Goal: Task Accomplishment & Management: Manage account settings

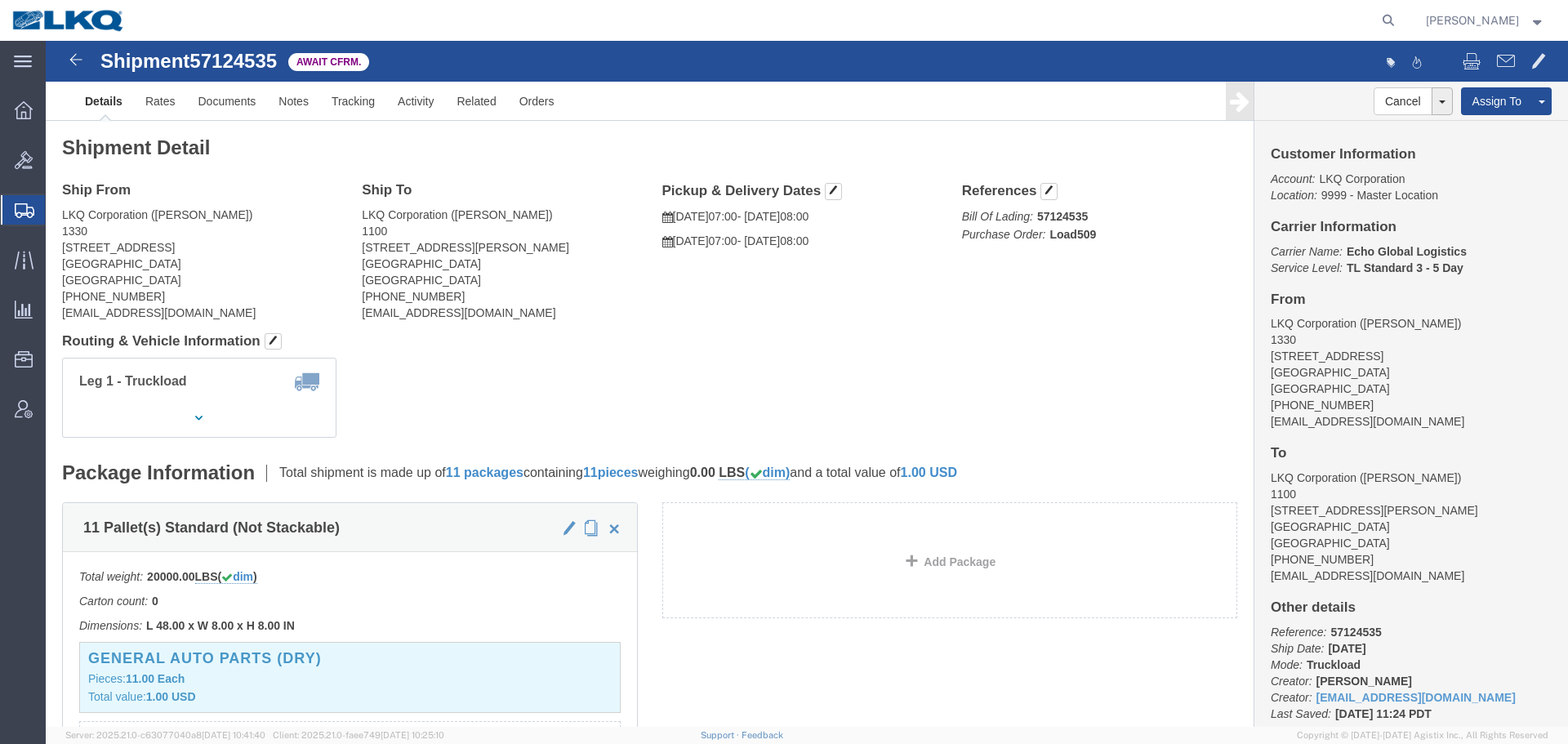
click div "Leg 1 - Truckload Vehicle 1: Standard Dry Van (53 Feet) Number of trucks: 1"
drag, startPoint x: 1079, startPoint y: 24, endPoint x: 1109, endPoint y: 24, distance: 30.0
click at [1081, 24] on agx-global-search at bounding box center [1141, 20] width 523 height 41
drag, startPoint x: 1366, startPoint y: 21, endPoint x: 1379, endPoint y: 20, distance: 13.0
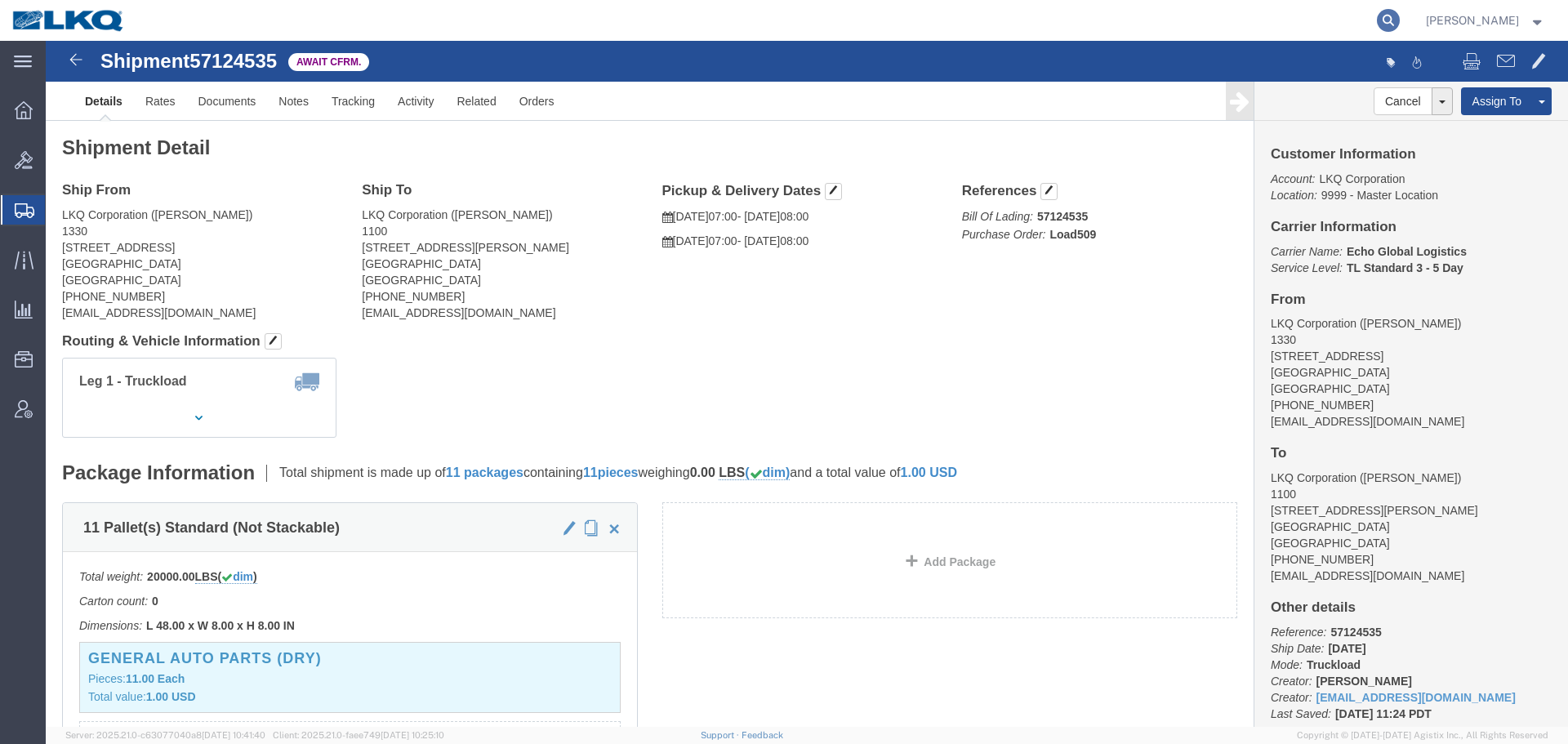
click at [1370, 21] on agx-global-search at bounding box center [1141, 20] width 523 height 41
click at [1383, 17] on icon at bounding box center [1388, 21] width 23 height 23
paste input "57112353"
type input "57112353"
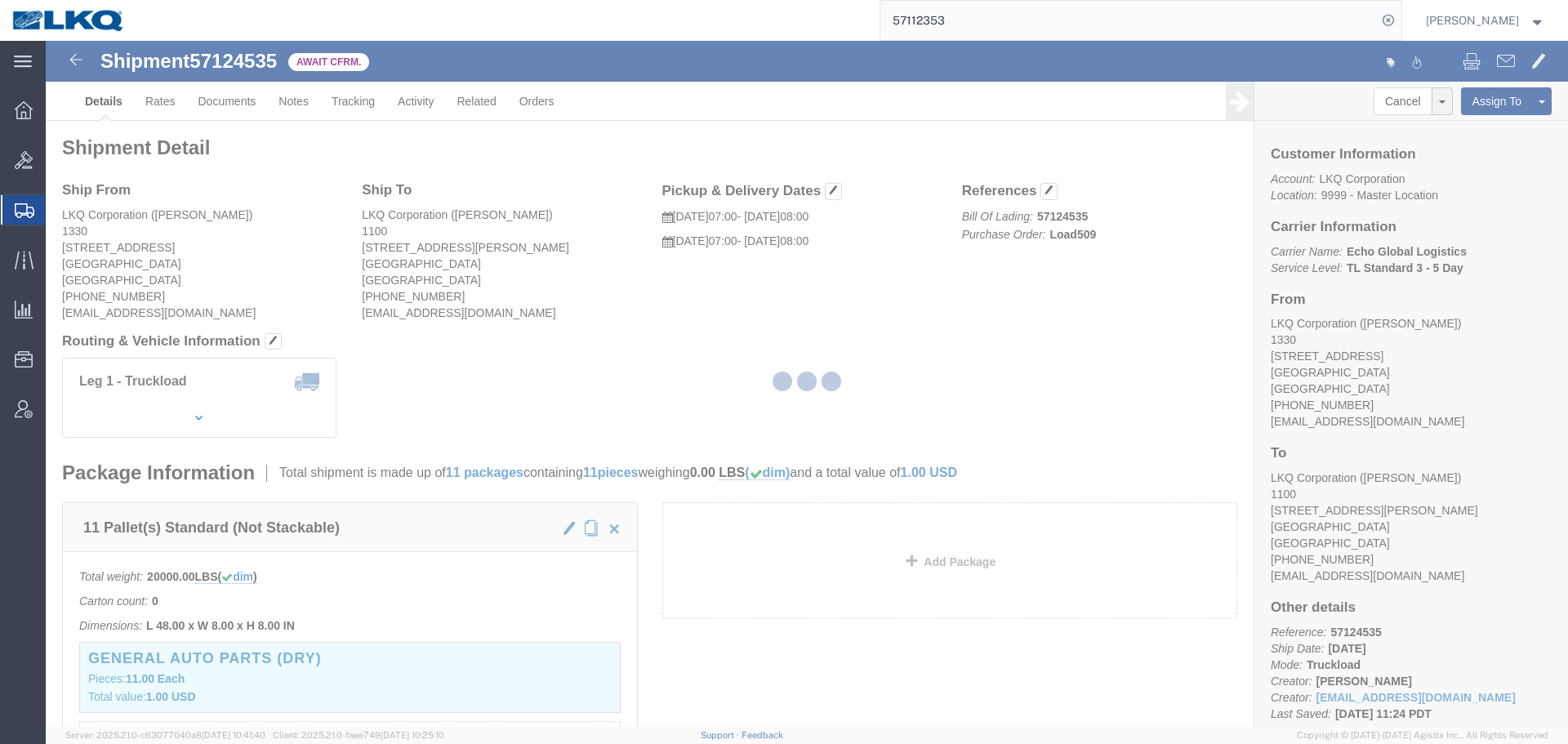
click at [1016, 328] on div at bounding box center [806, 383] width 1522 height 686
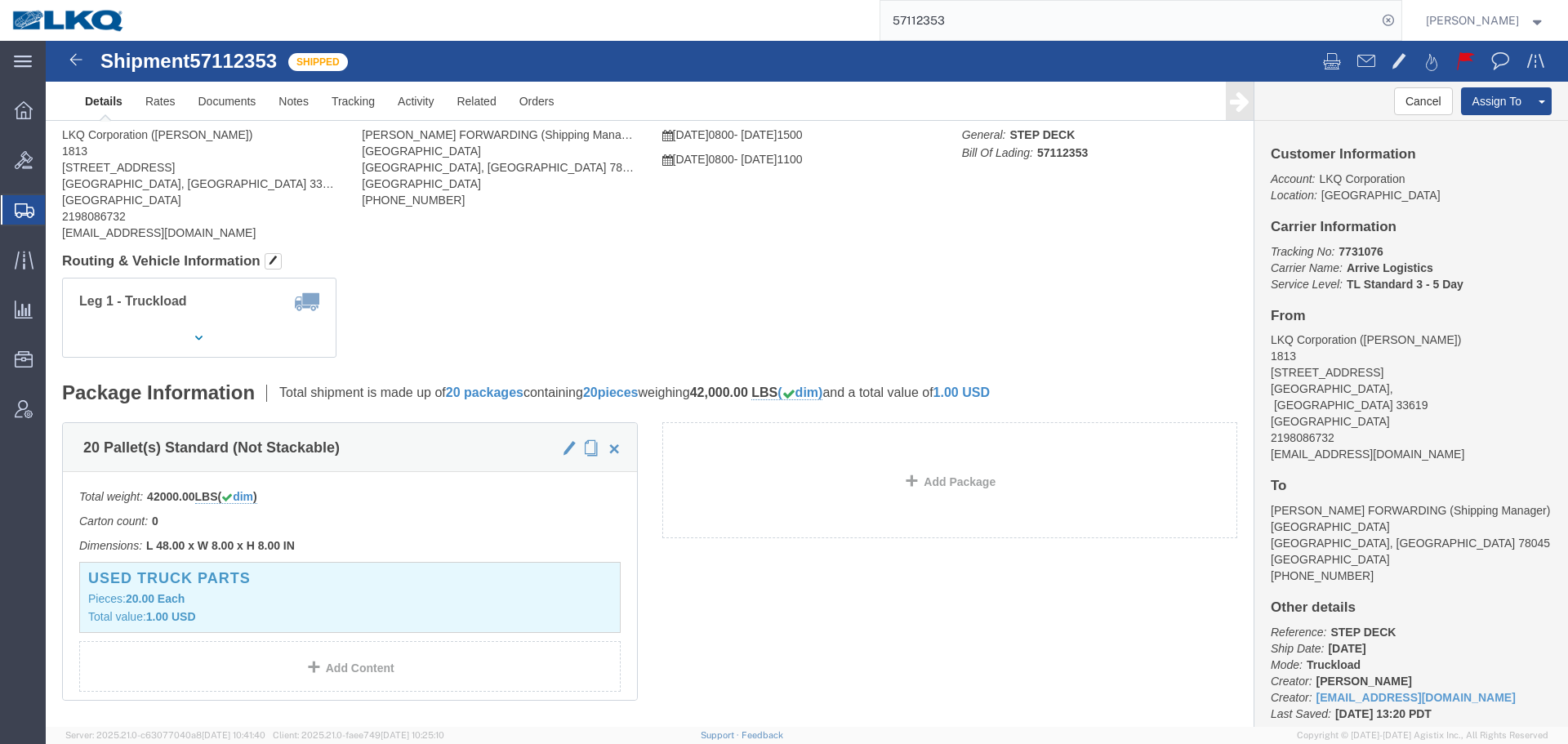
click div "Leg 1 - Truckload Vehicle 1: Step Deck Number of trucks: 1"
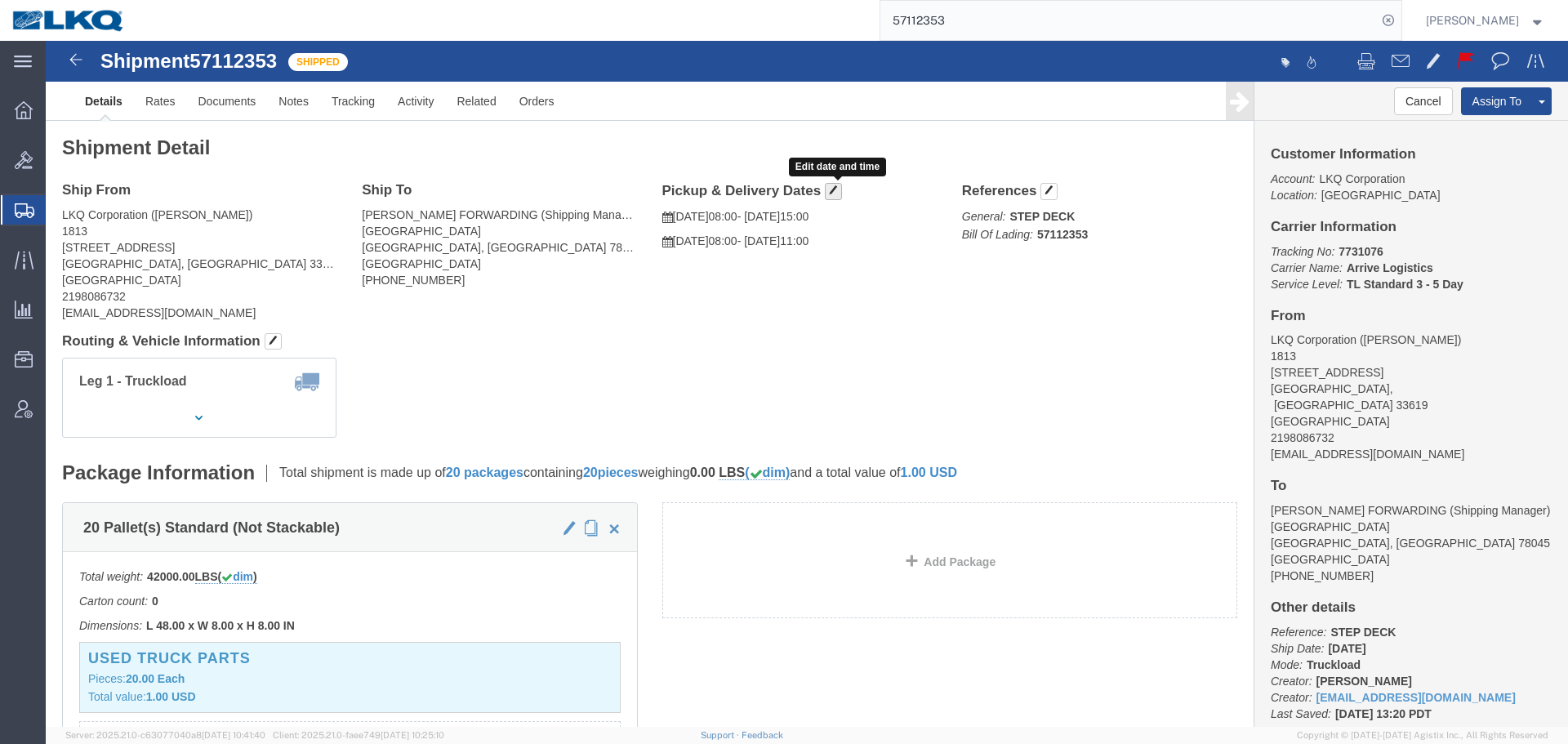
click span "button"
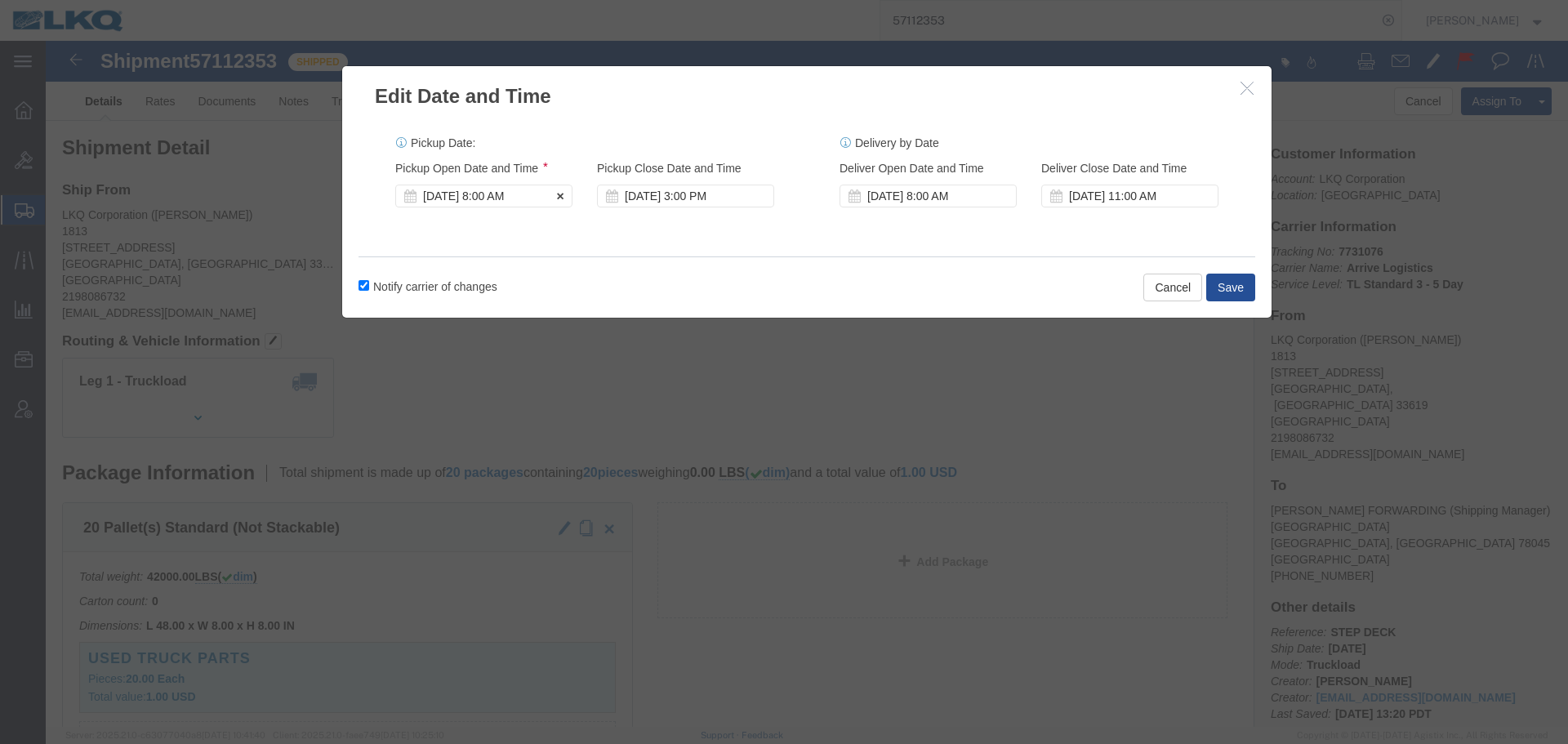
click div "Pickup Start Date Pickup Start Time Pickup Open Date and Time Oct 14 2025 8:00 …"
click div "Oct 14 2025 8:00 AM"
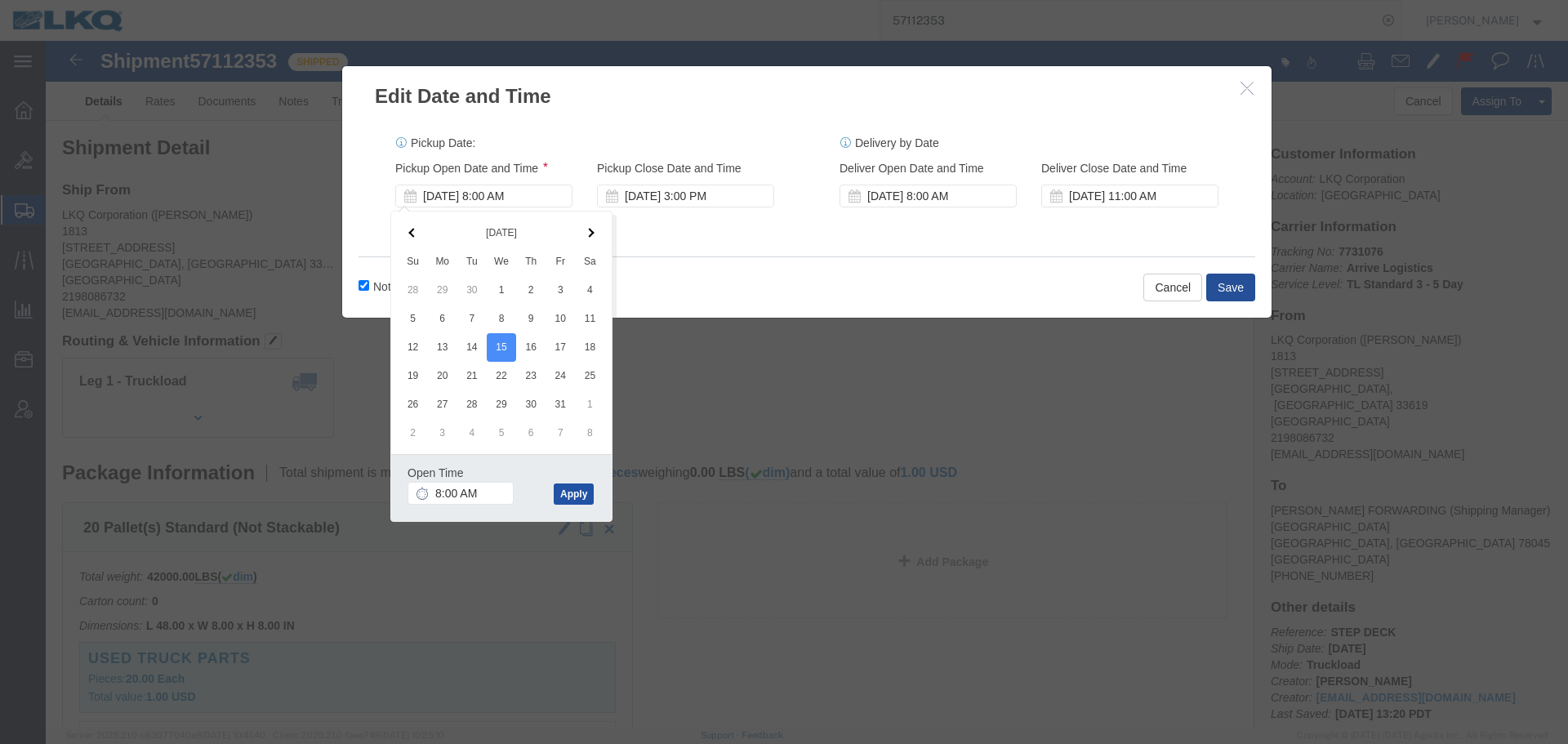
click button "Apply"
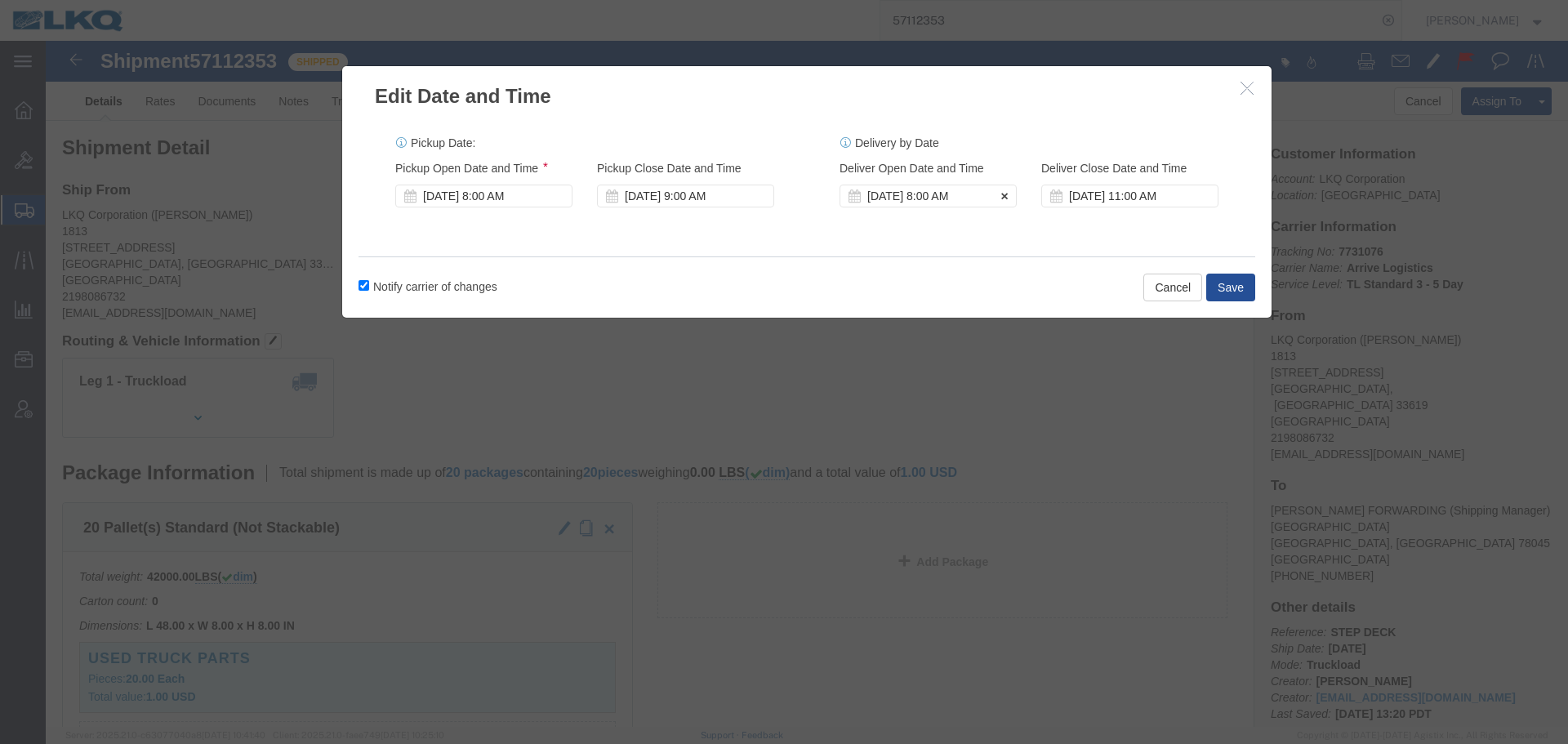
click div "[DATE] 8:00 AM"
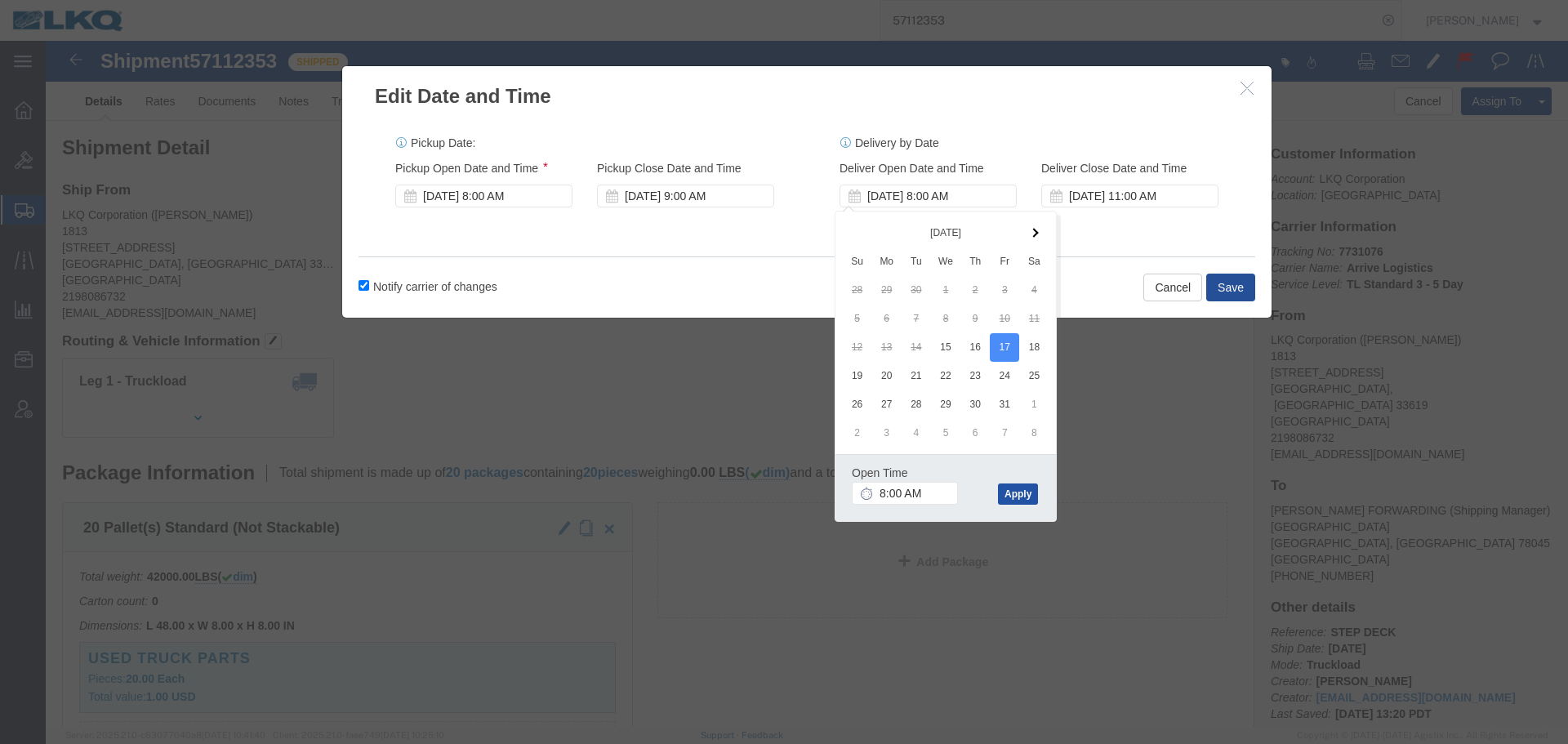
click button "Apply"
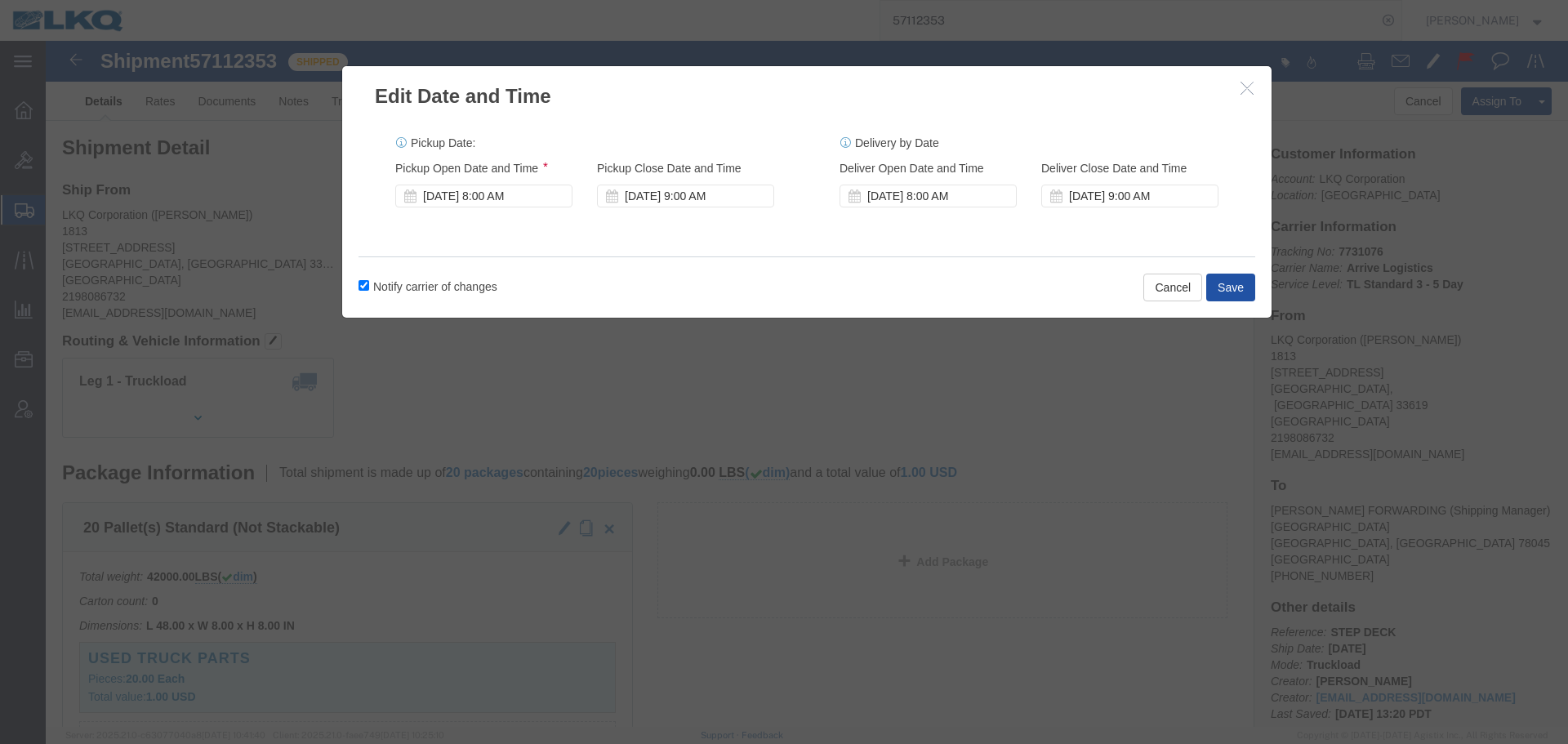
click button "Save"
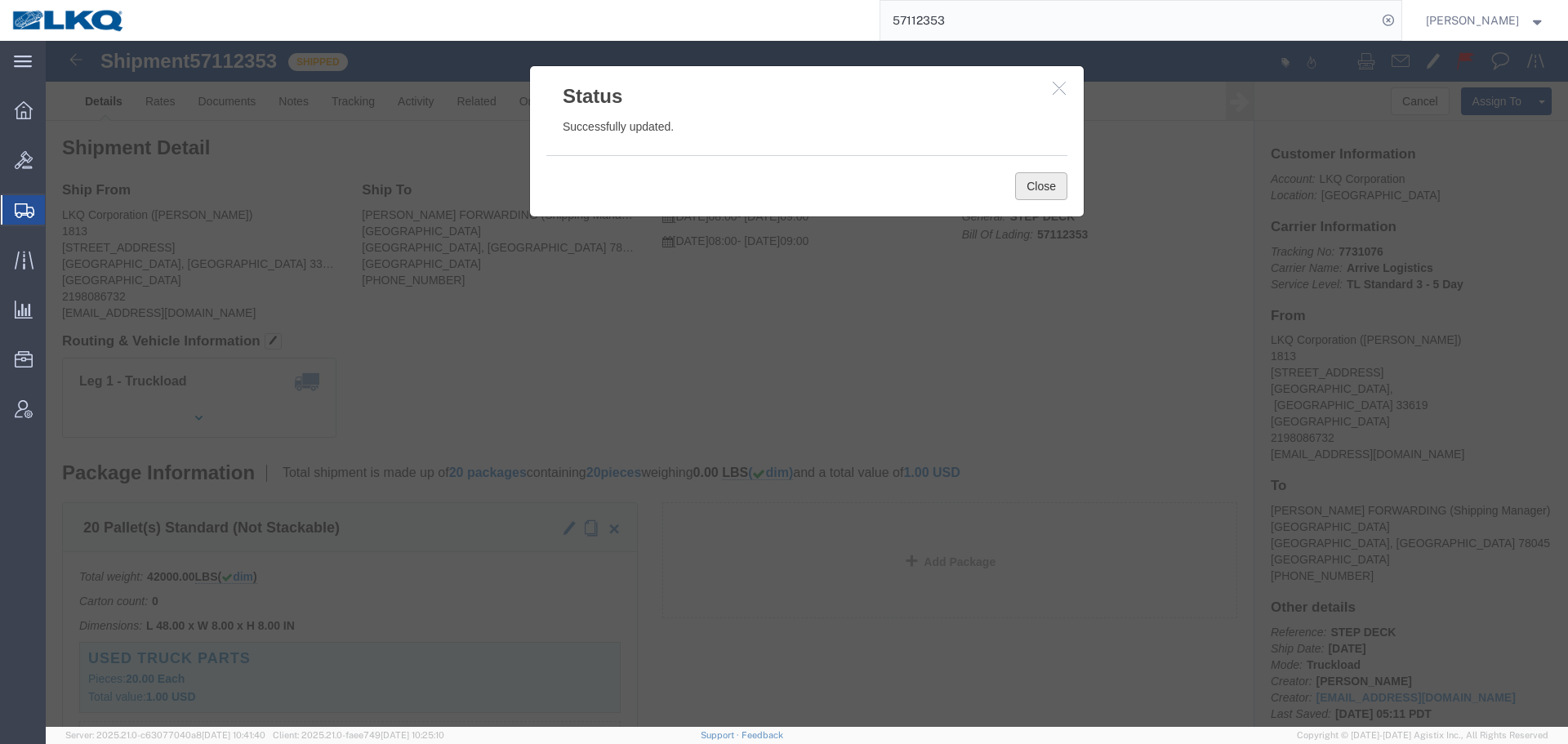
click button "Close"
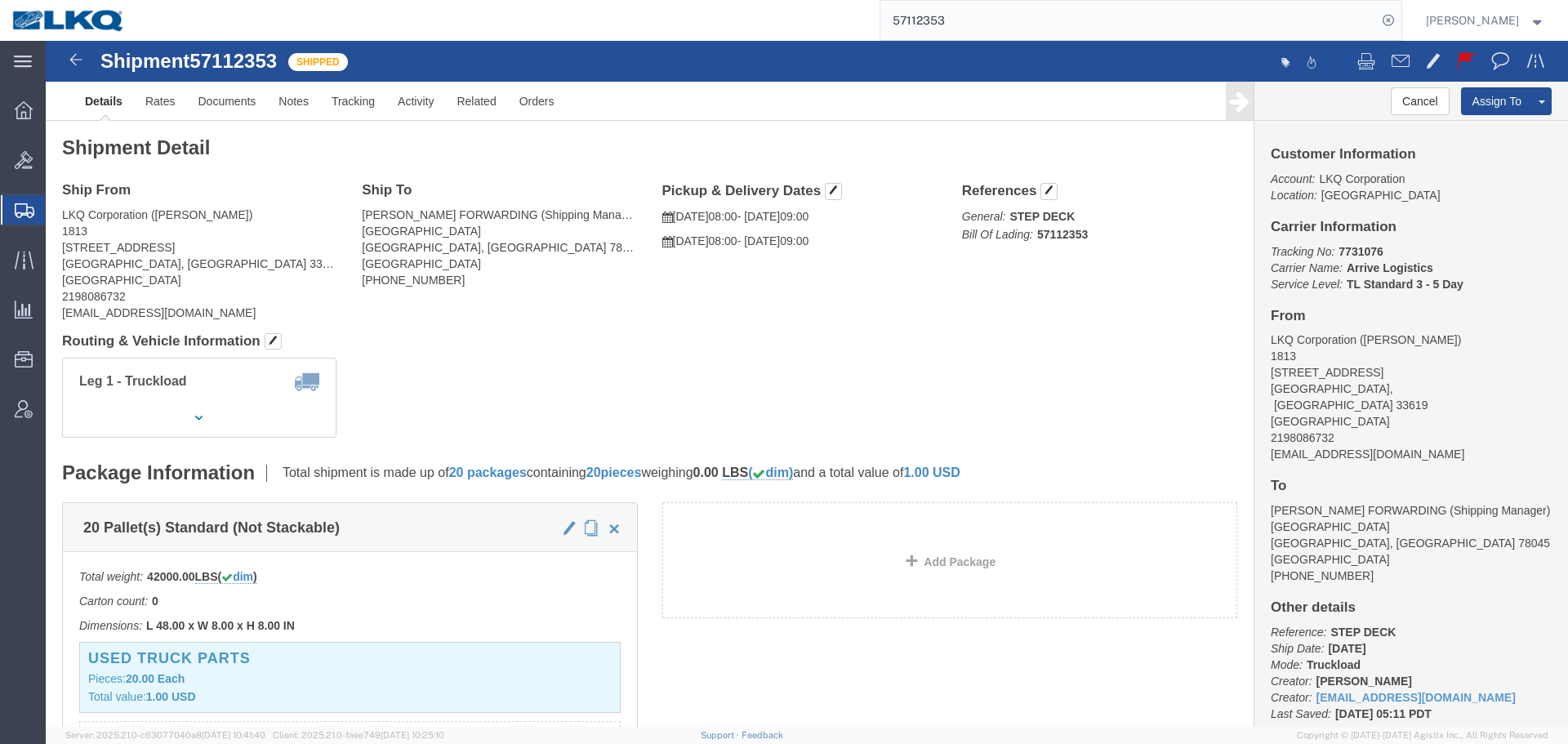
click at [982, 31] on input "57112353" at bounding box center [1128, 20] width 496 height 39
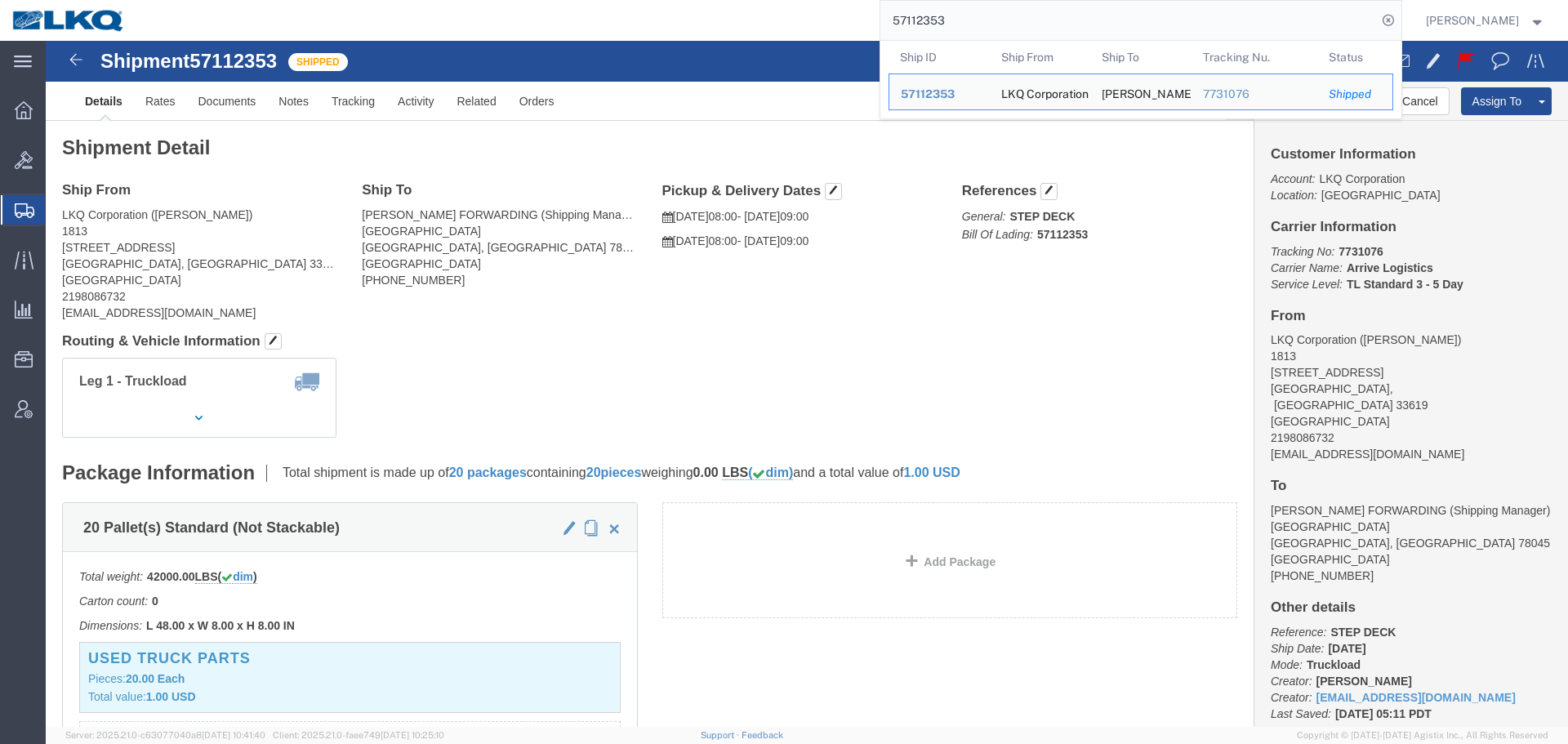
paste input "042195"
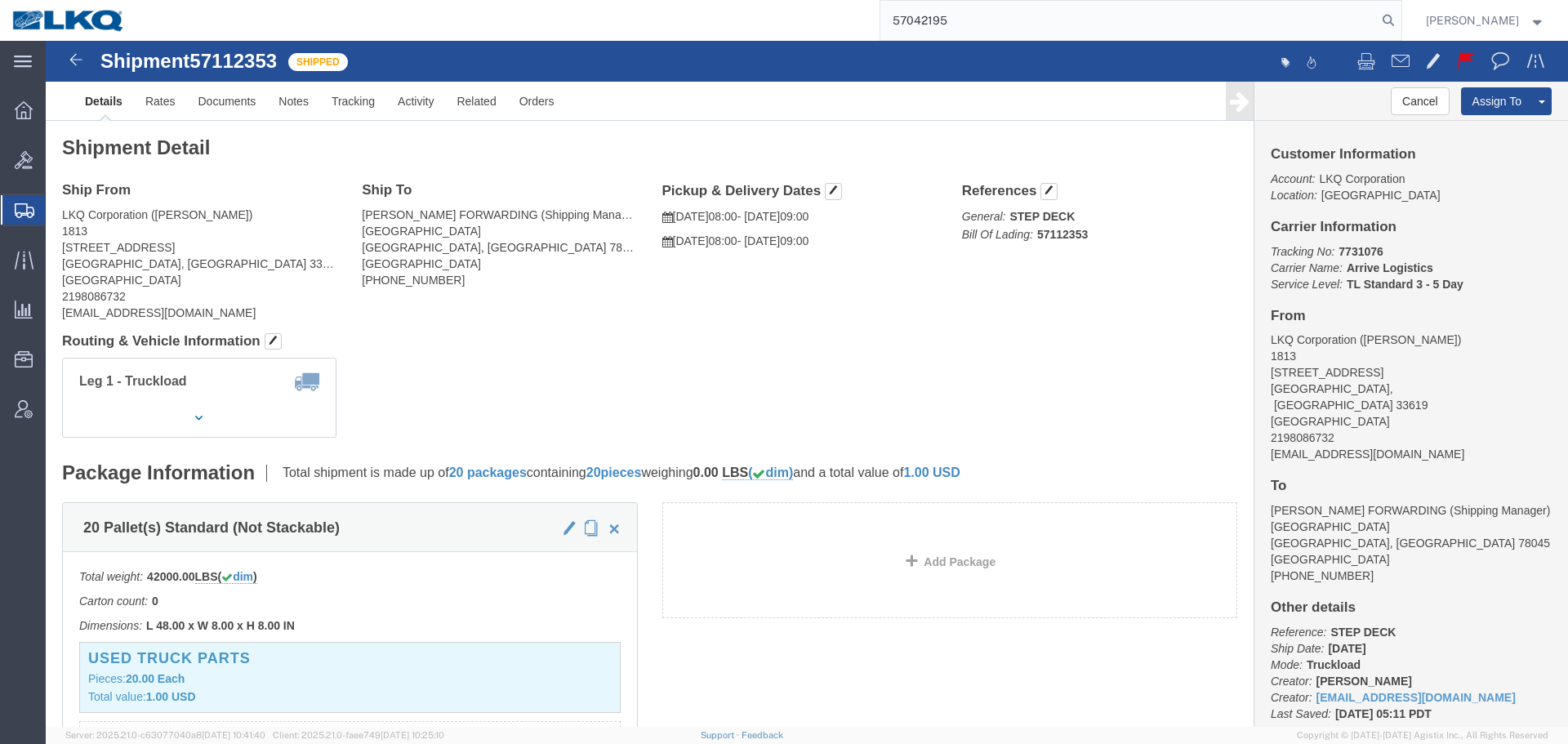
type input "57042195"
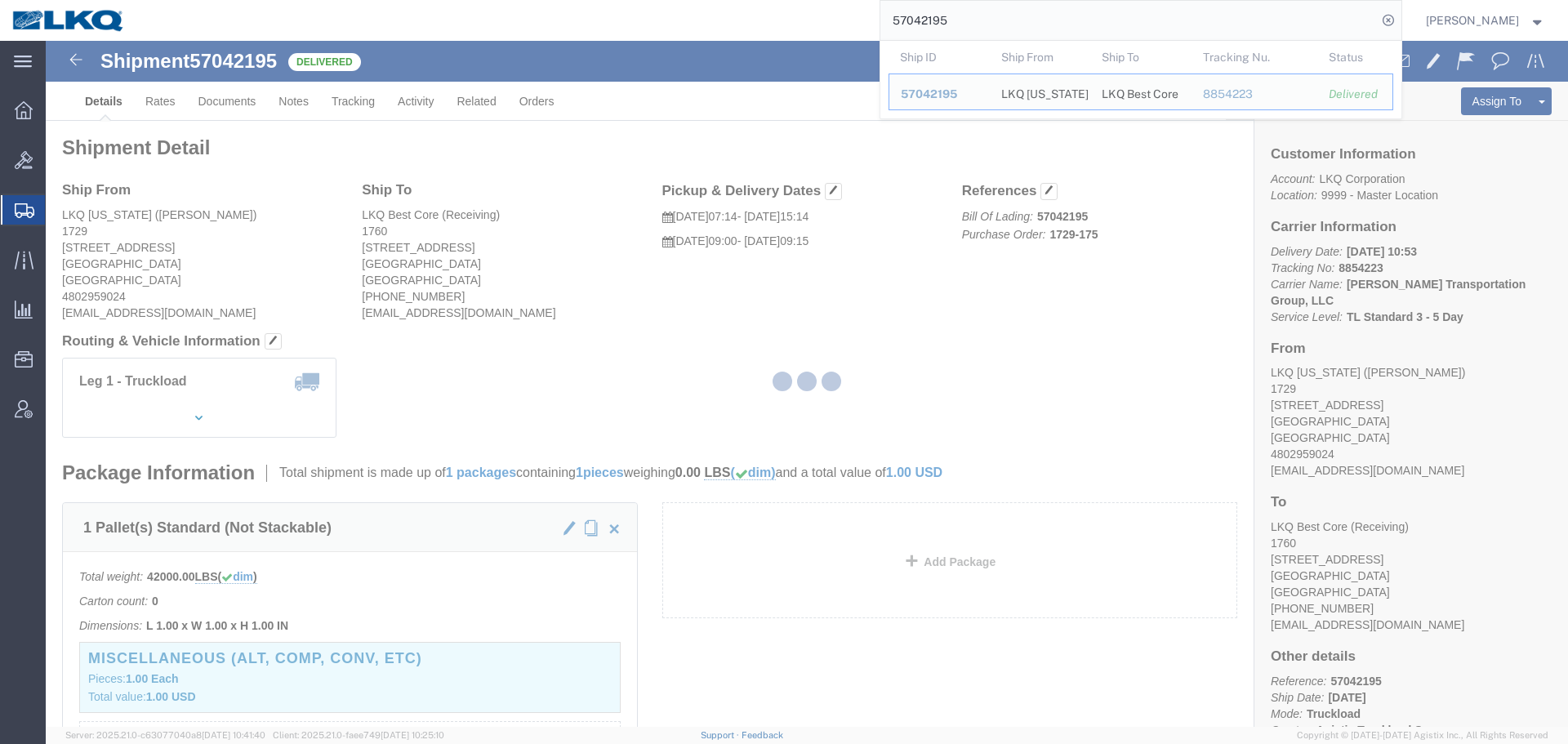
click at [831, 309] on div at bounding box center [806, 383] width 1522 height 686
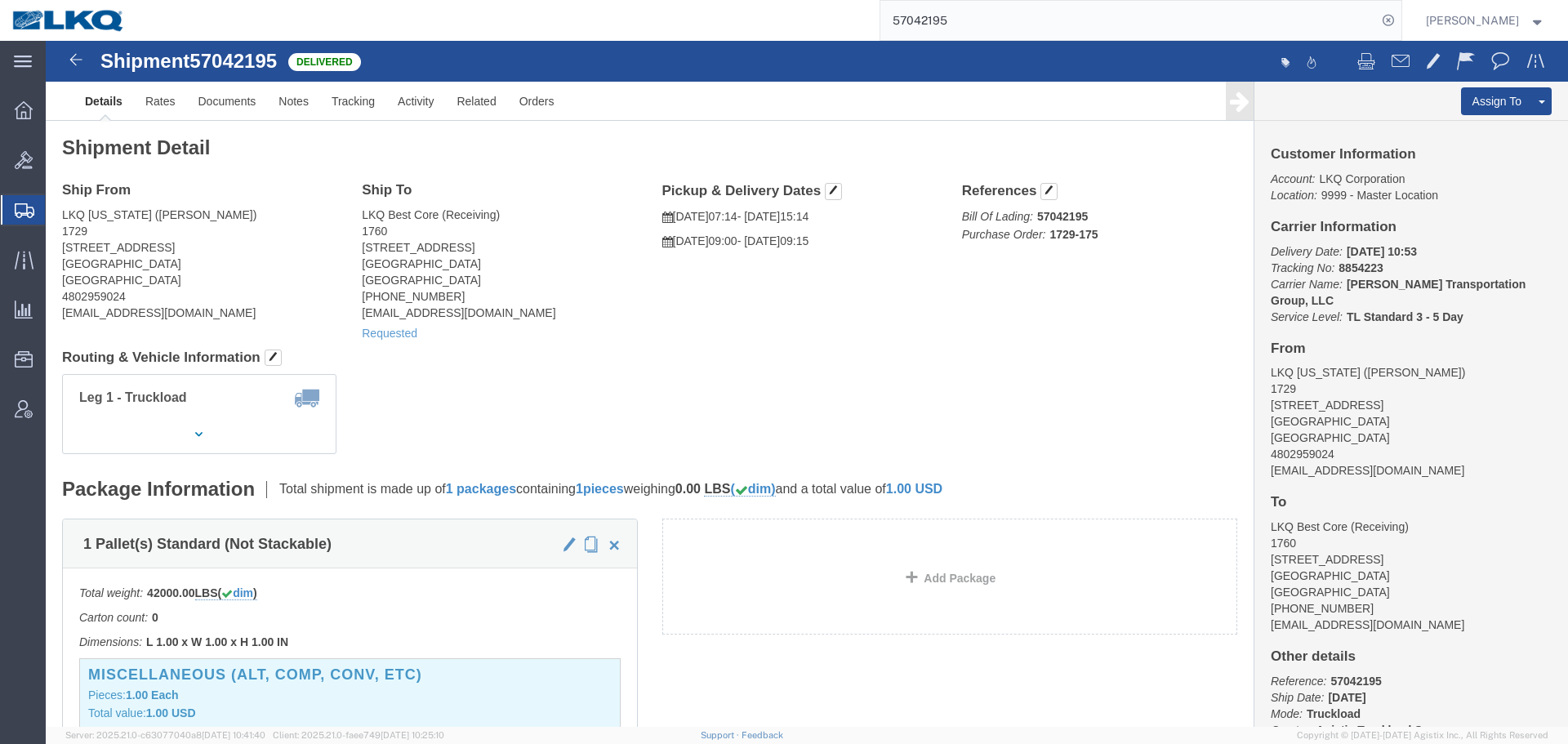
click div "Ship From LKQ New Mexico (Michael Mccomas) 1729 5701 BROADWAY BLVD SE Albuquerq…"
click div "Leg 1 - Truckload Vehicle 1: Standard Dry Van (53 Feet) Number of trucks: 1"
click div "Ship From LKQ New Mexico (Michael Mccomas) 1729 5701 BROADWAY BLVD SE Albuquerq…"
click link "Rates"
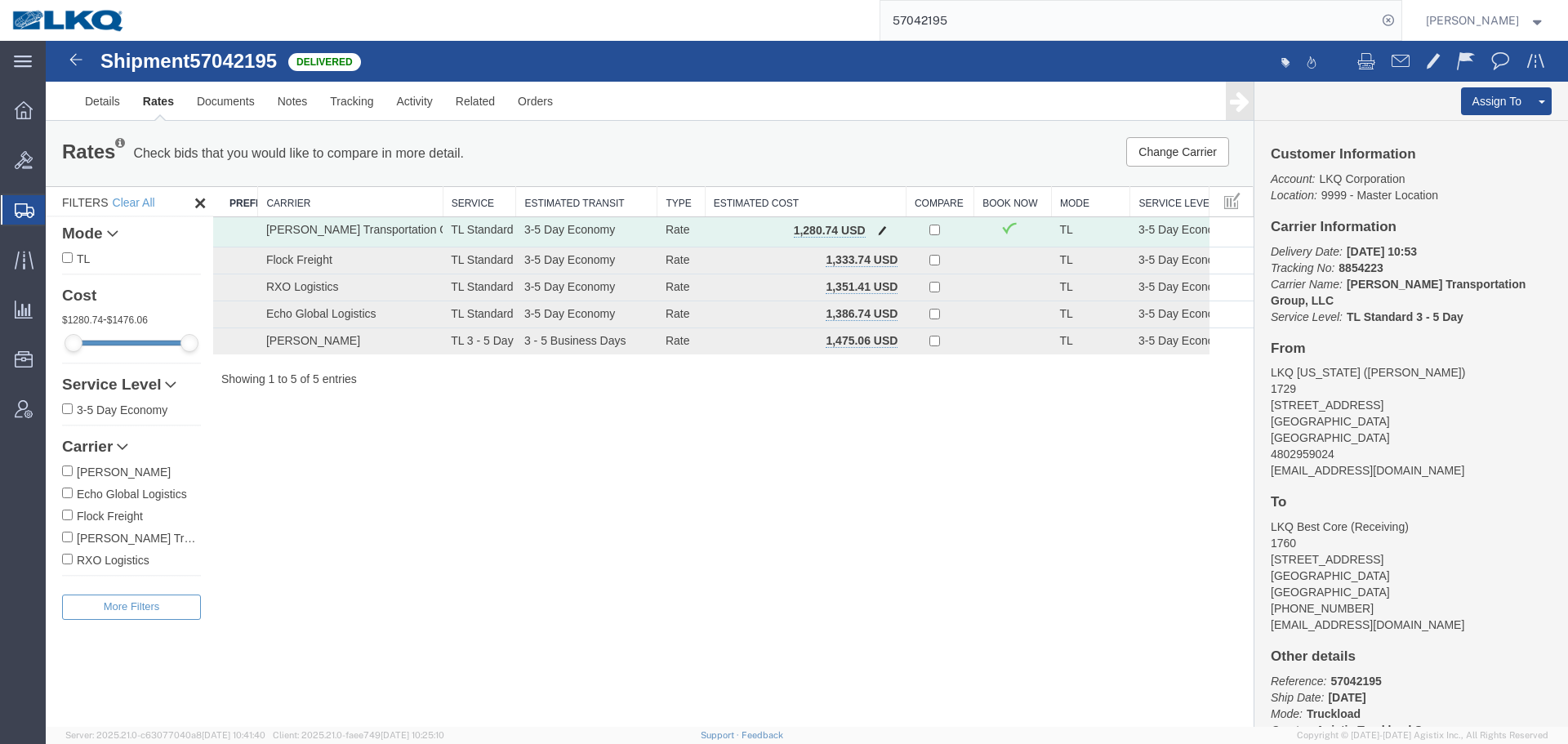
click at [885, 226] on span "button" at bounding box center [882, 230] width 9 height 12
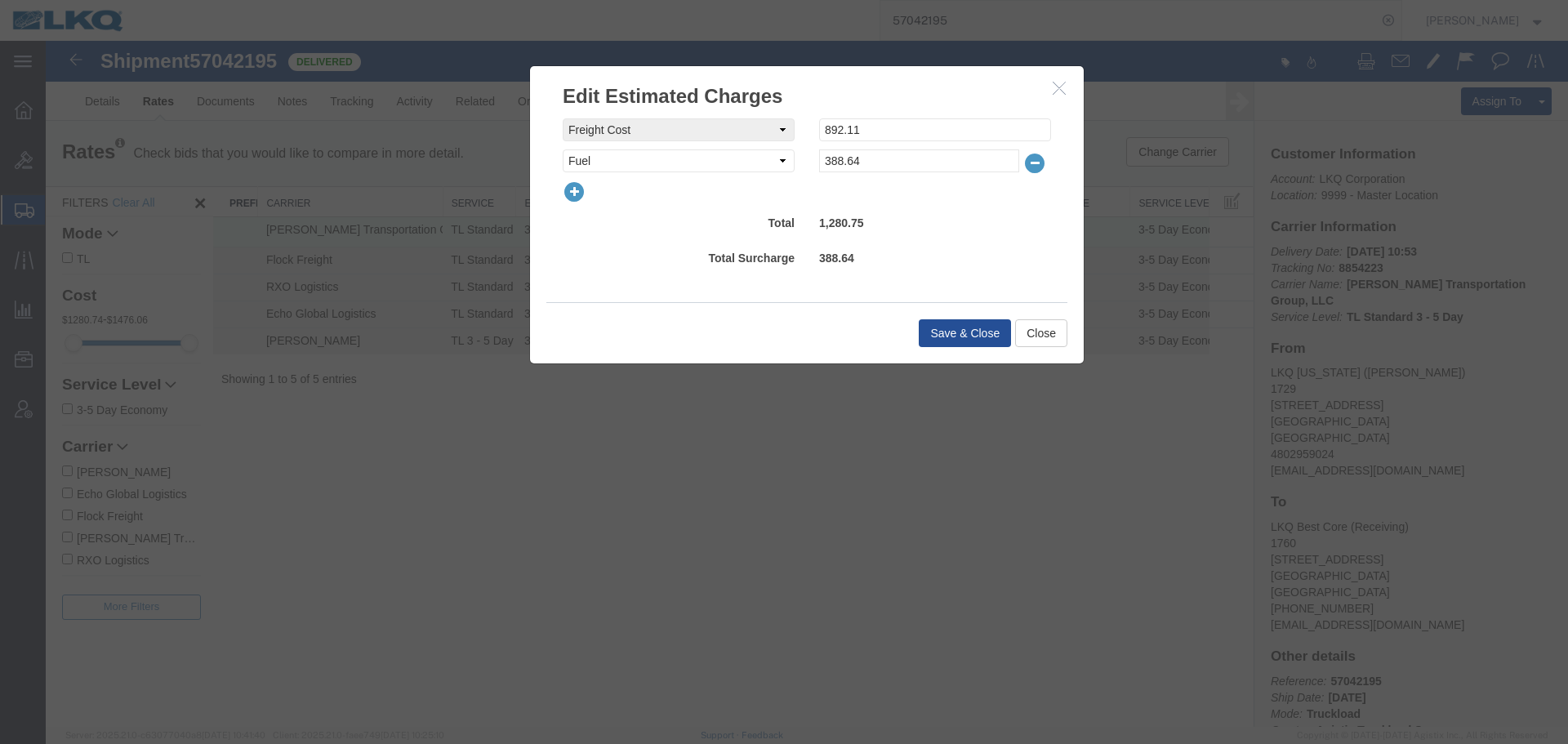
click at [575, 189] on icon "button" at bounding box center [574, 192] width 23 height 23
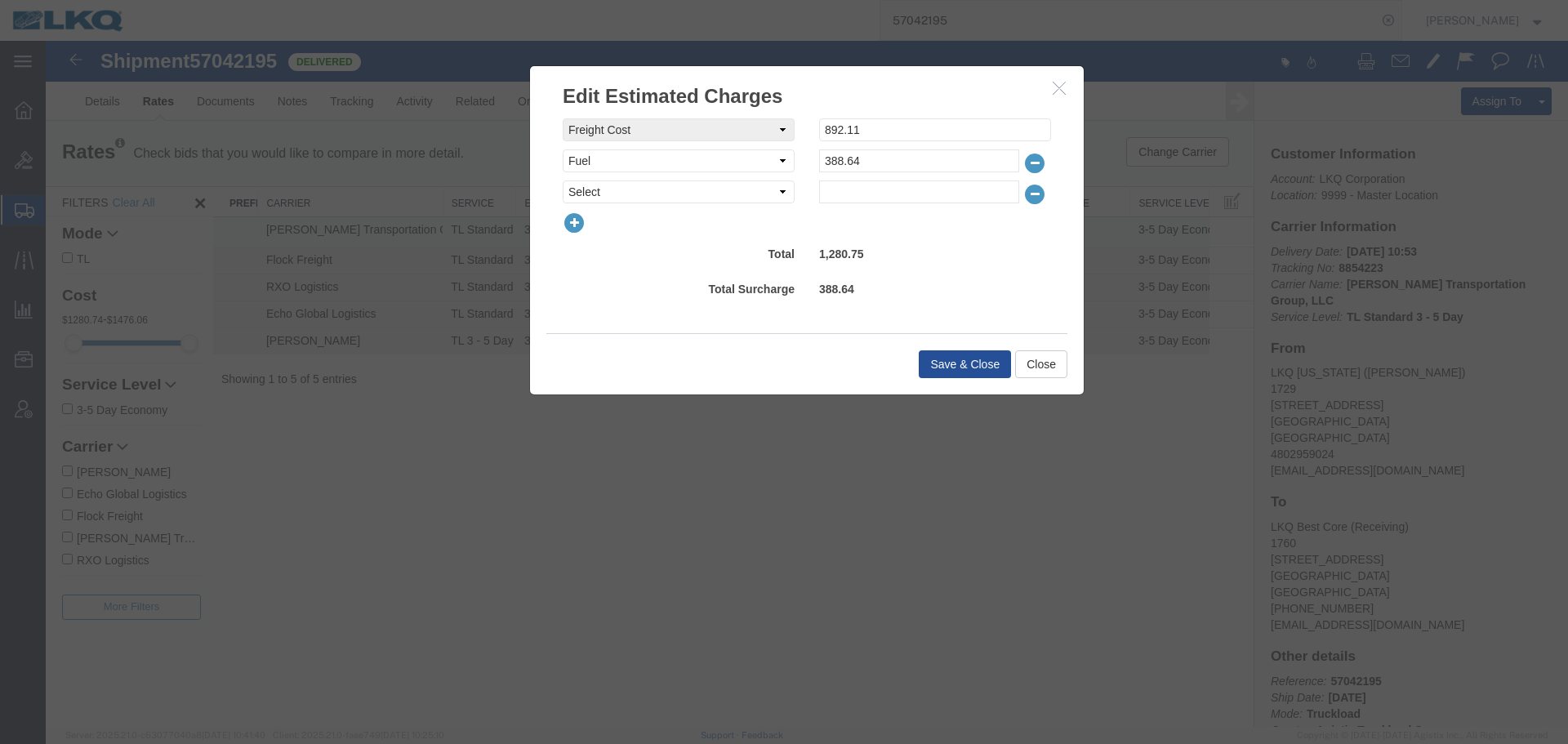
click at [628, 176] on div "freightCost Select AES Filing Accessorial Delivery Charge Additional Invoice De…" at bounding box center [807, 160] width 489 height 85
click at [628, 187] on select "Select AES Filing Accessorial Delivery Charge Additional Invoice Details Addres…" at bounding box center [678, 192] width 232 height 23
select select "CLEAN"
click at [563, 180] on select "Select AES Filing Accessorial Delivery Charge Additional Invoice Details Addres…" at bounding box center [678, 192] width 232 height 23
click at [905, 191] on input "text" at bounding box center [919, 192] width 200 height 23
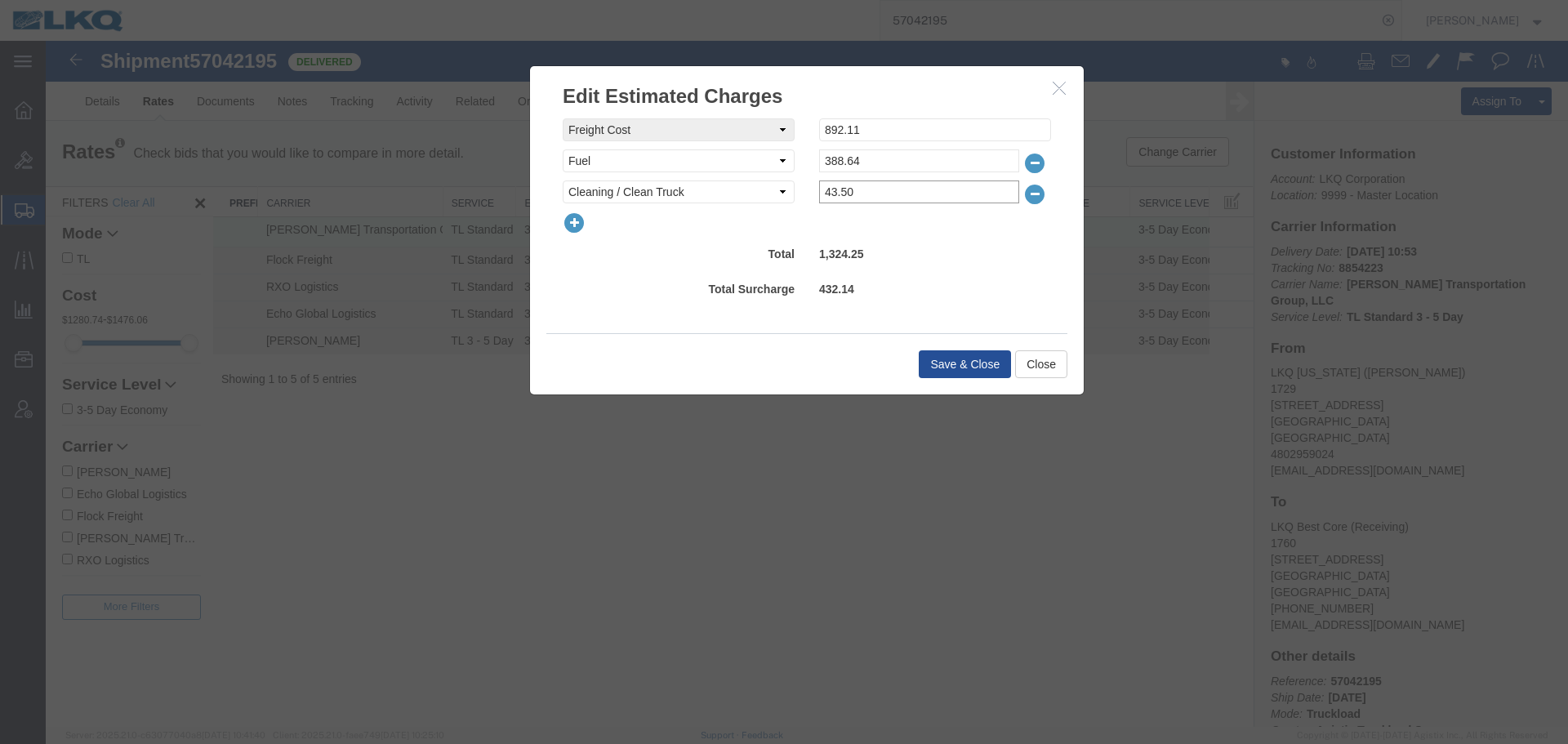
type input "43.50"
click at [974, 367] on button "Save & Close" at bounding box center [964, 363] width 92 height 27
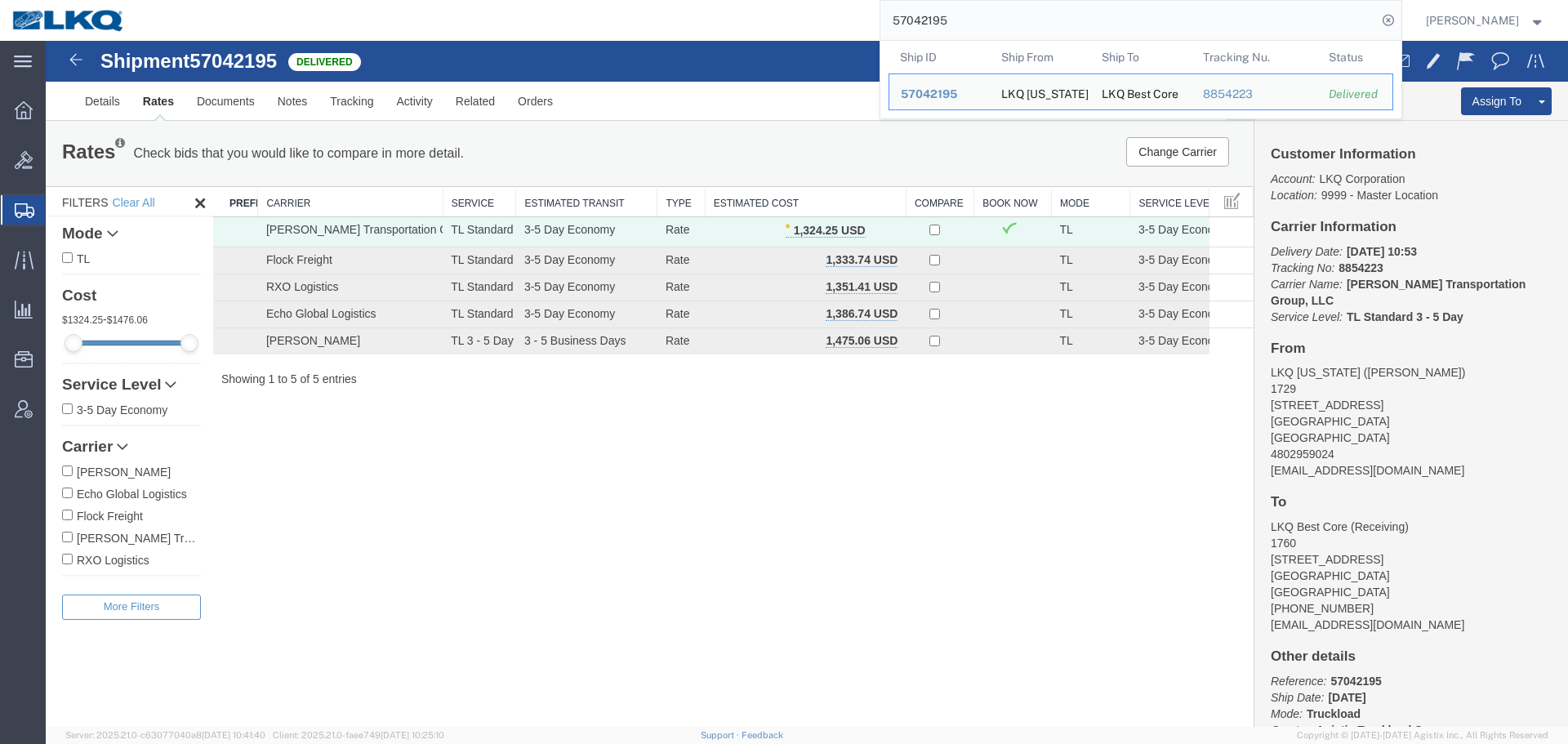
click at [981, 23] on input "57042195" at bounding box center [1128, 20] width 496 height 39
paste input "118405"
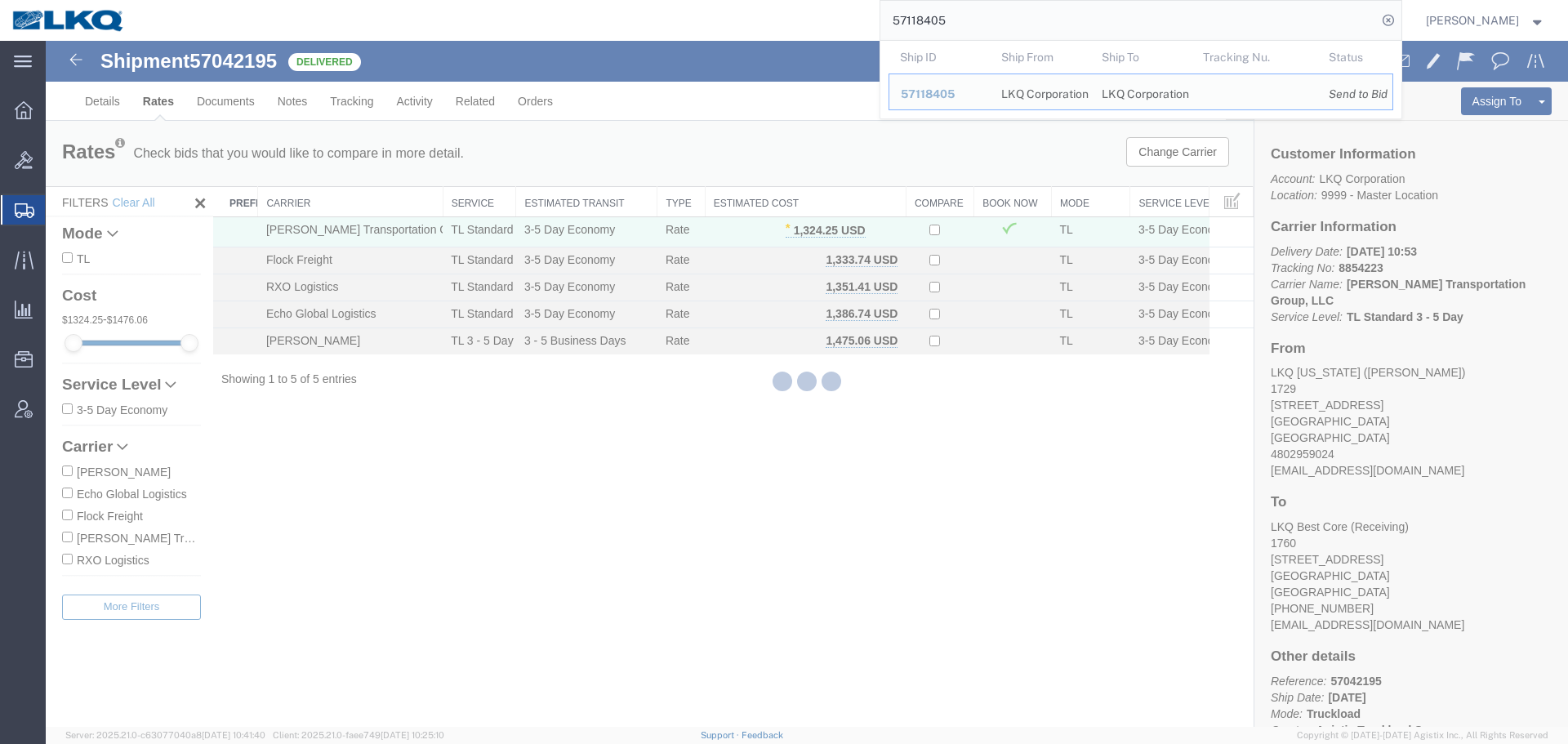
click at [981, 22] on input "57118405" at bounding box center [1128, 20] width 496 height 39
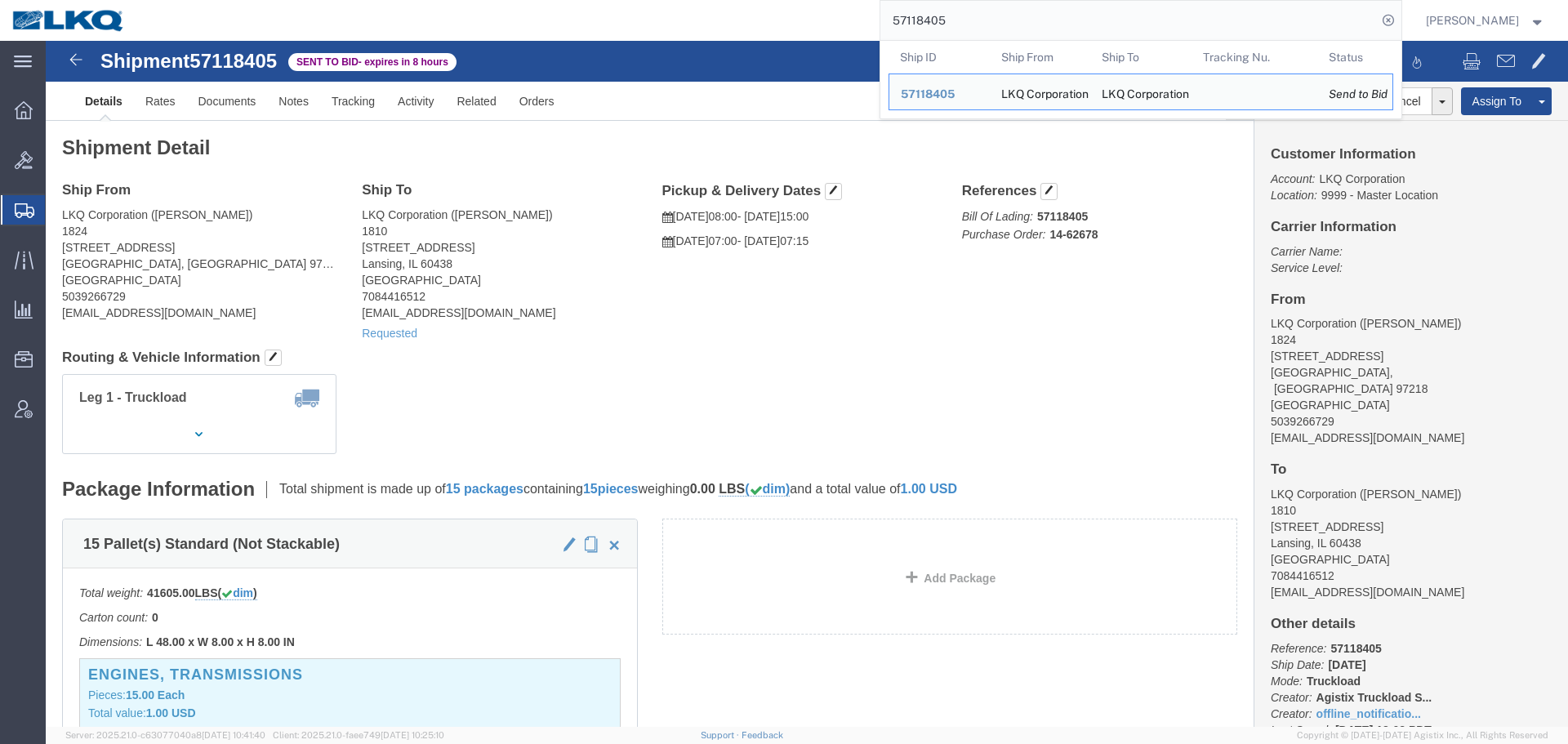
click div "Ship From LKQ Corporation (Amber Bailey) 1824 5925 NE Portland Hwy Portland, OR…"
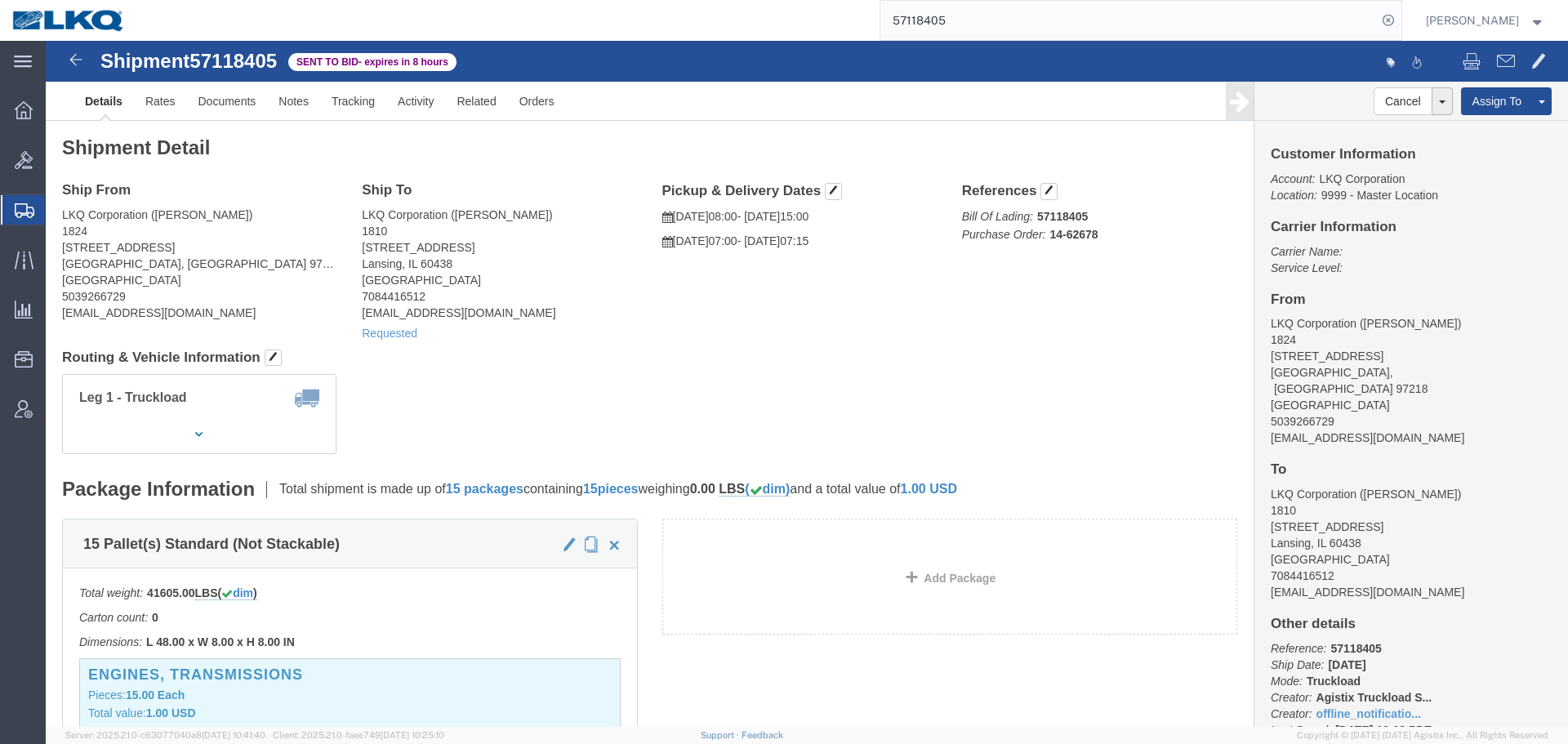
click div "Ship From LKQ Corporation (Amber Bailey) 1824 5925 NE Portland Hwy Portland, OR…"
click h4 "Routing & Vehicle Information"
click div "Shipment Detail Ship From LKQ Corporation (Amber Bailey) 1824 5925 NE Portland …"
click h4 "Routing & Vehicle Information"
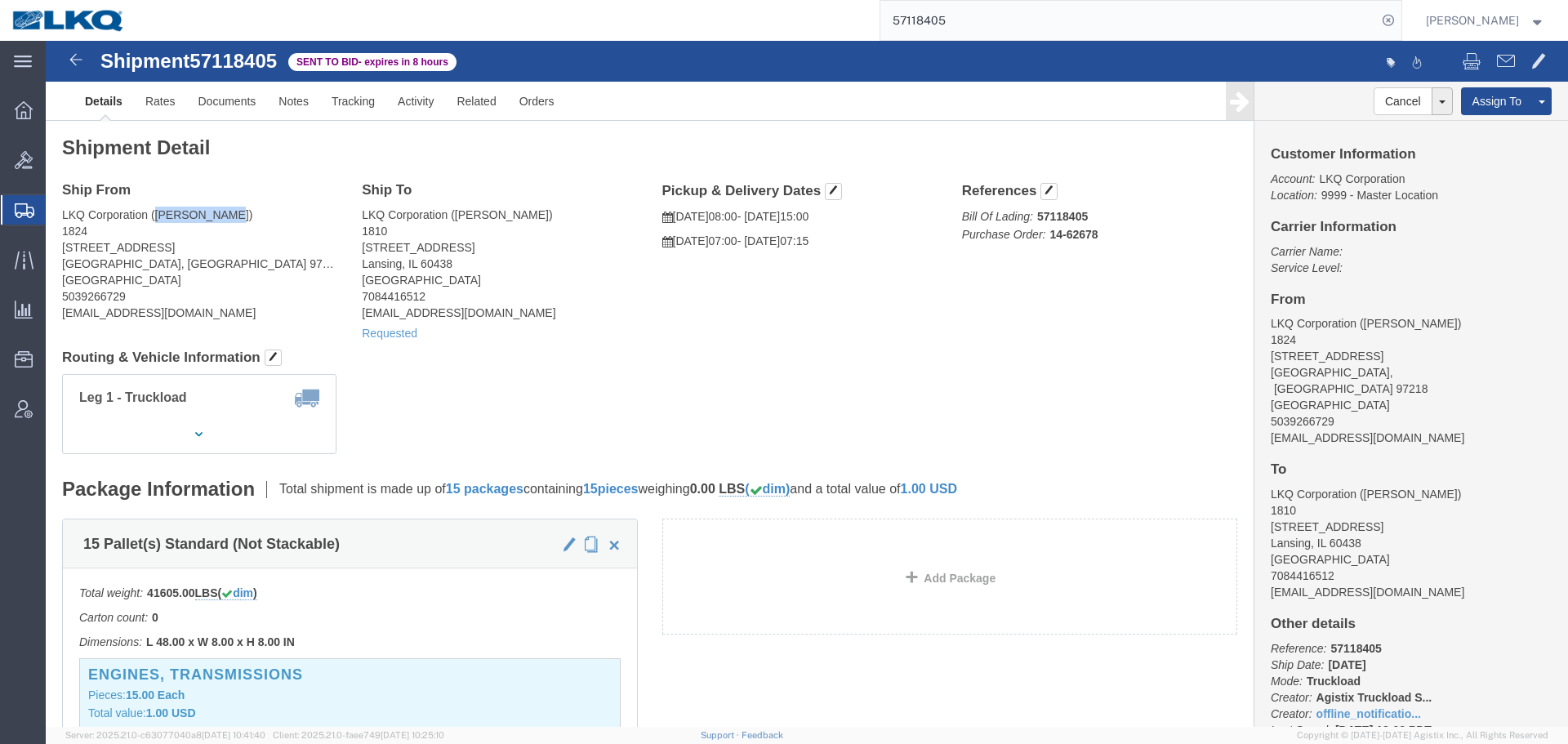
drag, startPoint x: 112, startPoint y: 170, endPoint x: 178, endPoint y: 171, distance: 66.0
click address "LKQ Corporation (Amber Bailey) 1824 5925 NE Portland Hwy Portland, OR 97218 Uni…"
copy address "Amber Bailey"
click div "Leg 1 - Truckload Vehicle 1: Standard Dry Van (53 Feet) Number of trucks: 1"
click h4 "Routing & Vehicle Information"
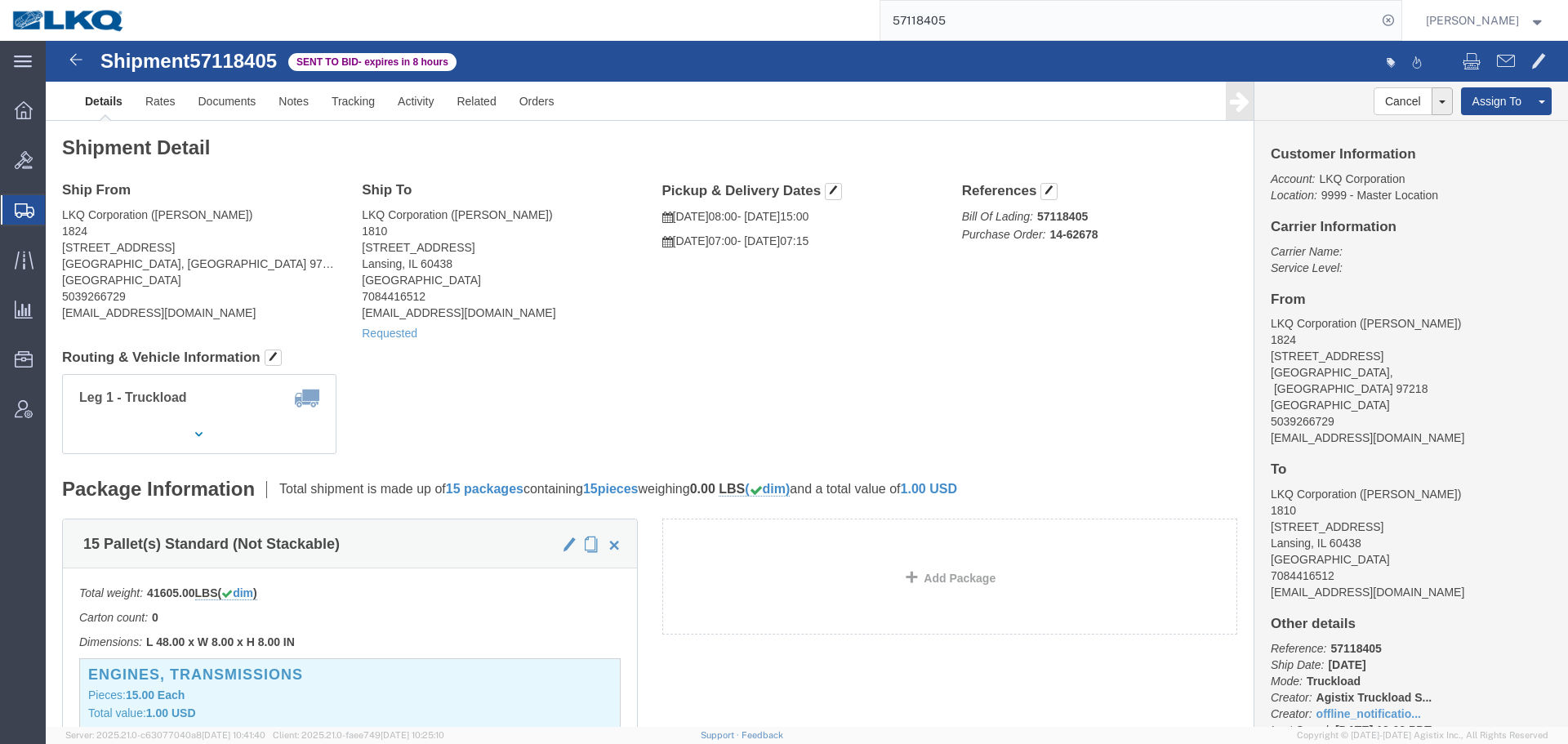
click address "LKQ Corporation (Amber Bailey) 1824 5925 NE Portland Hwy Portland, OR 97218 Uni…"
copy address "1824"
click address "LKQ Corporation (Amber Bailey) 1824 5925 NE Portland Hwy Portland, OR 97218 Uni…"
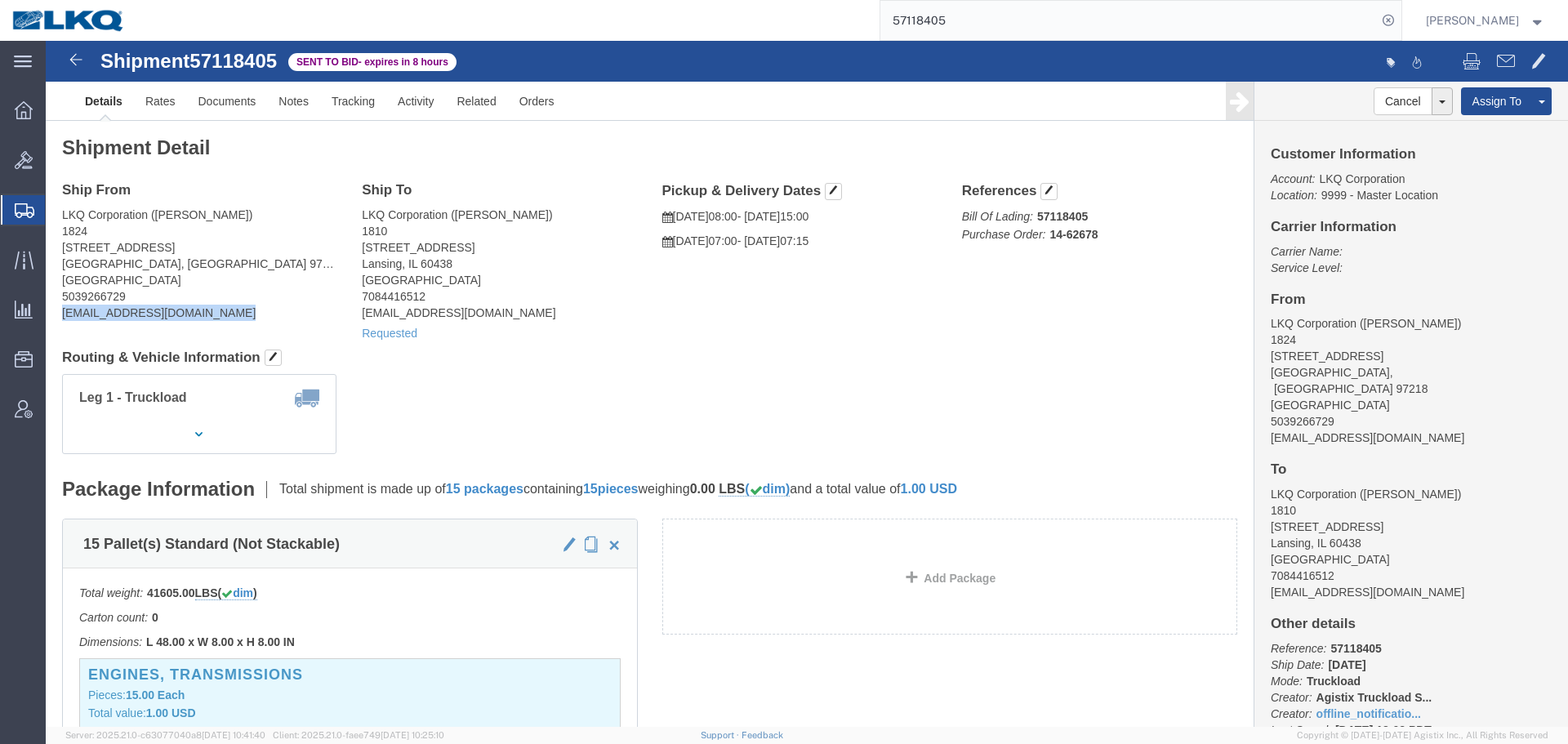
click address "LKQ Corporation (Amber Bailey) 1824 5925 NE Portland Hwy Portland, OR 97218 Uni…"
copy div "albailey@lkqcorp.com"
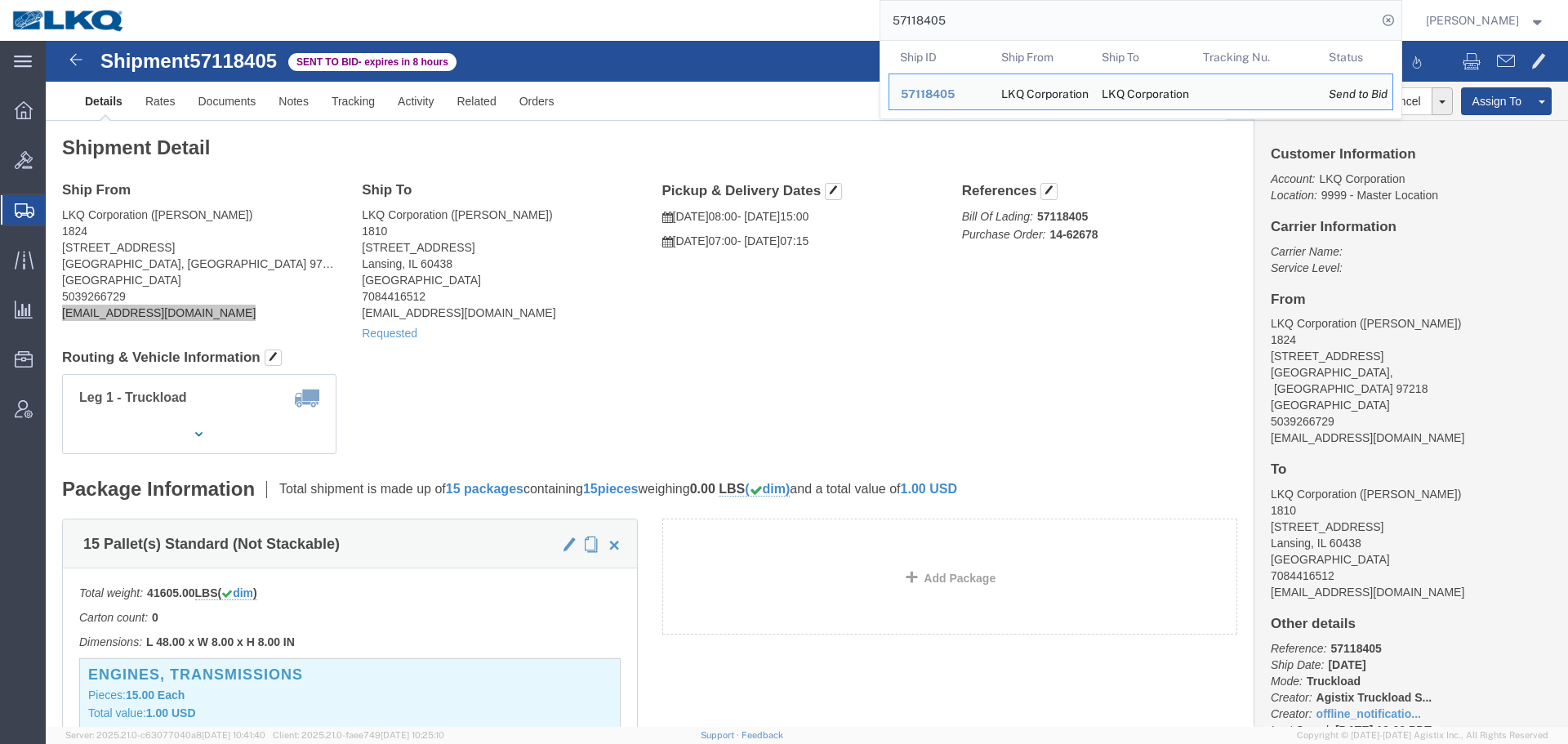
click at [1093, 6] on input "57118405" at bounding box center [1128, 20] width 496 height 39
paste input "27070"
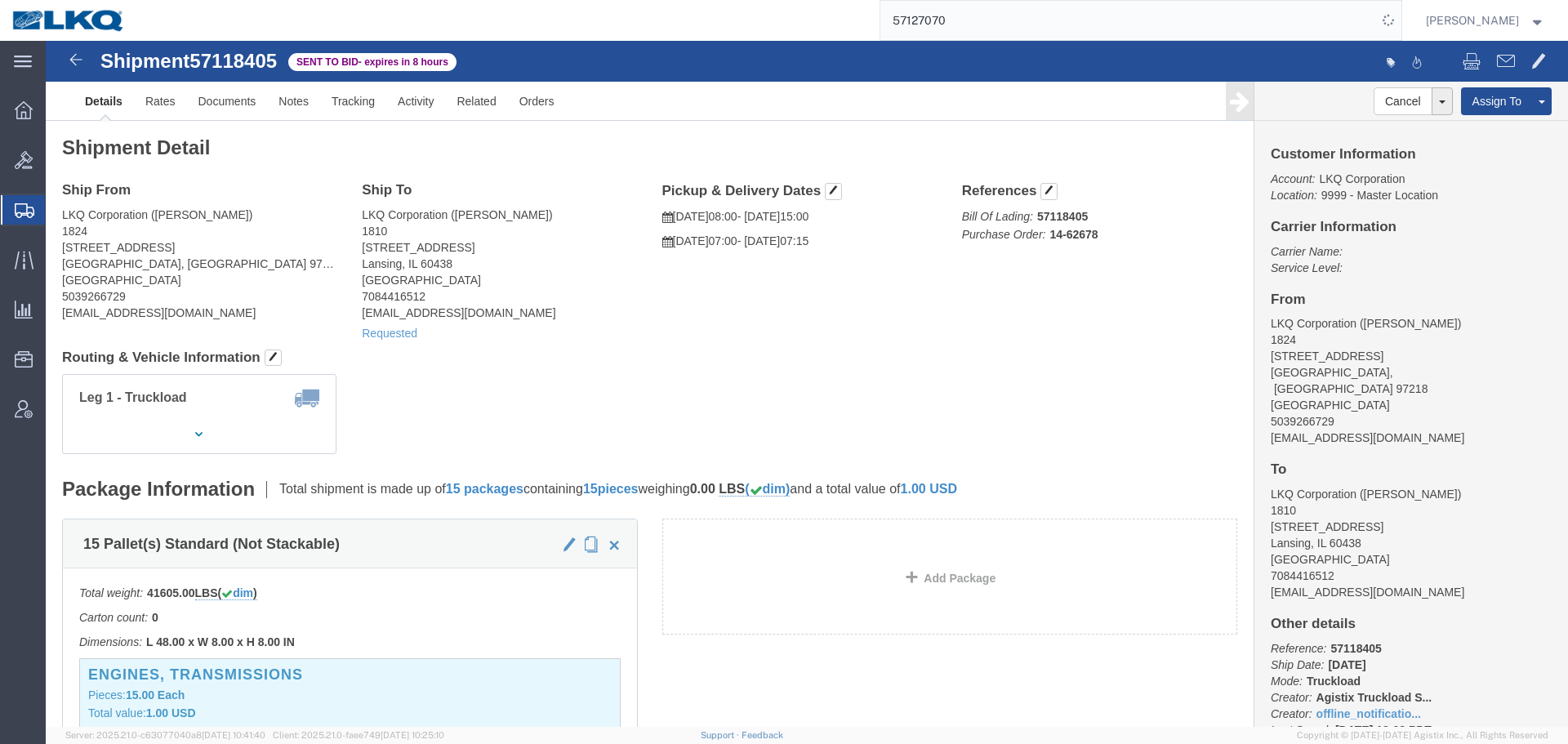
click h4 "Routing & Vehicle Information"
click div "Shipment Detail Ship From LKQ Corporation (Amber Bailey) 1824 5925 NE Portland …"
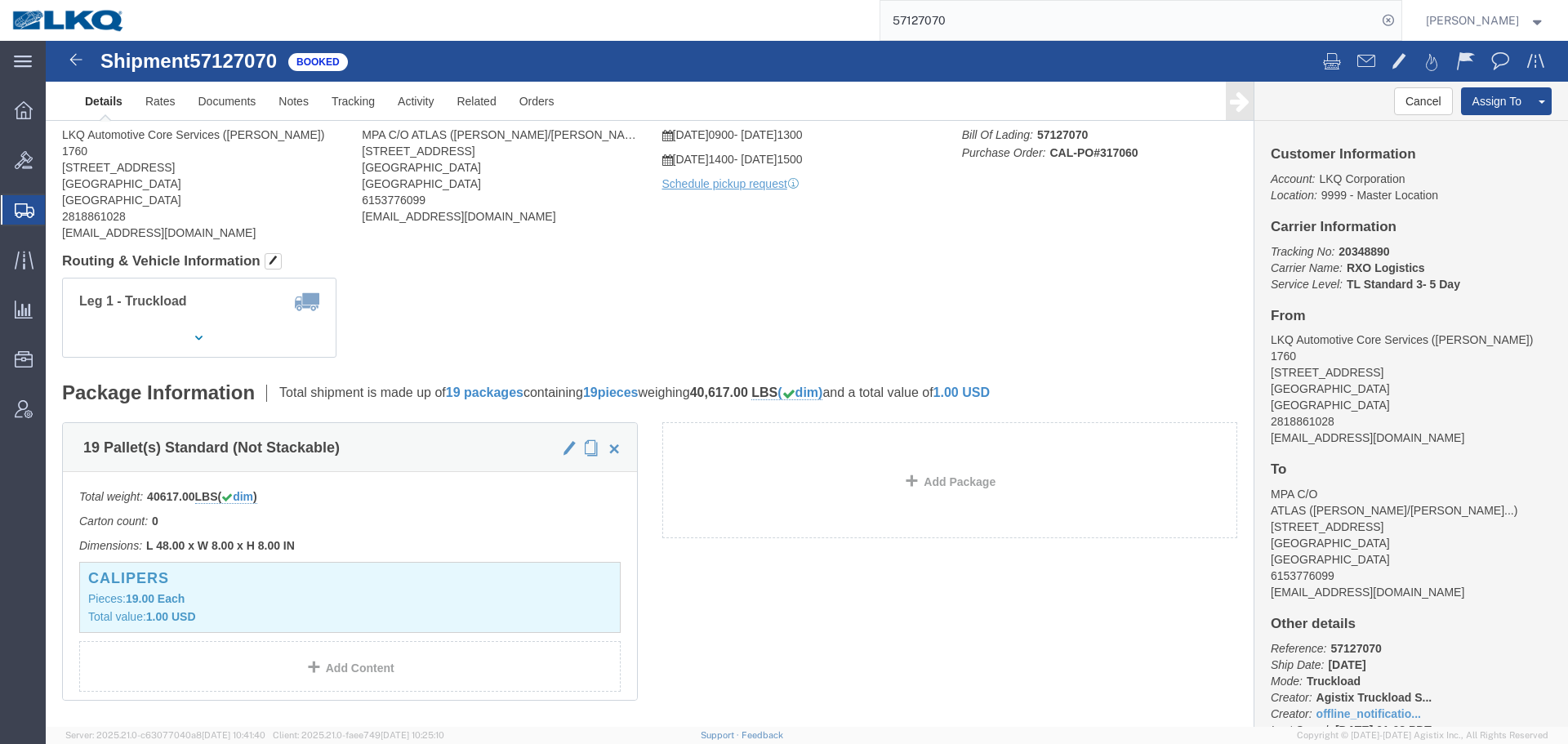
click div "Leg 1 - Truckload Vehicle 1: Standard Dry Van (53 Feet) Number of trucks: 1"
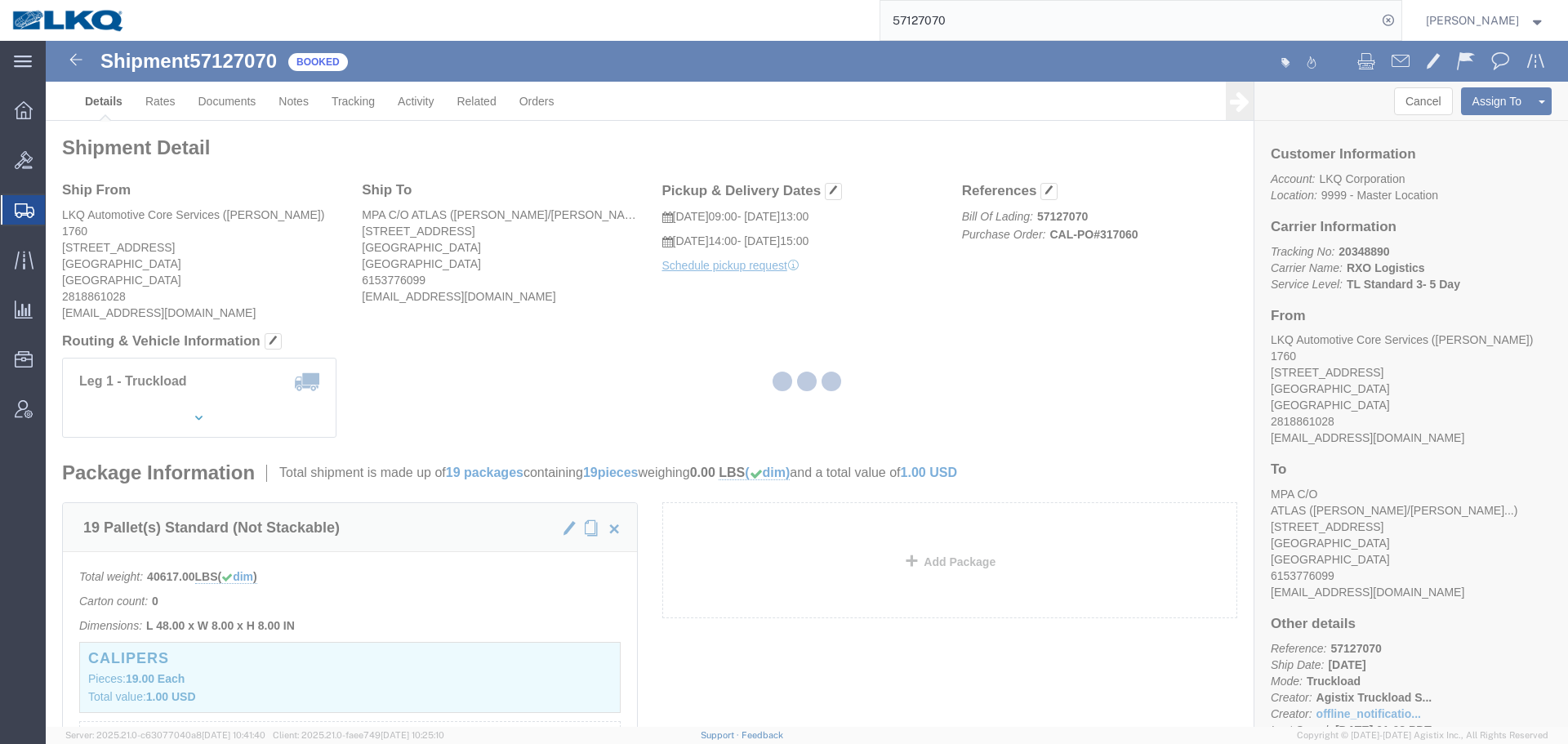
click at [654, 301] on div at bounding box center [806, 383] width 1522 height 686
click at [507, 215] on div at bounding box center [806, 383] width 1522 height 686
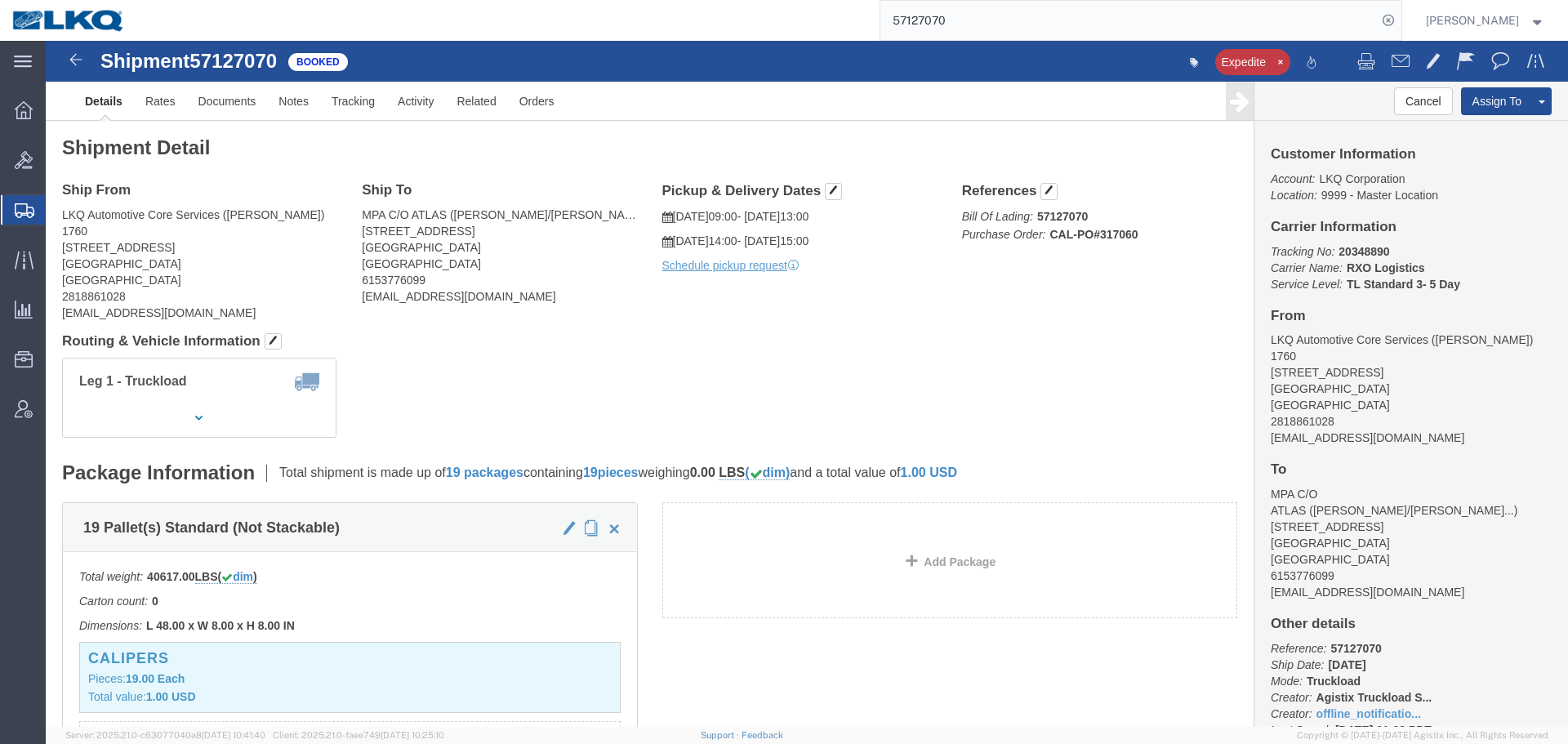
drag, startPoint x: 445, startPoint y: 256, endPoint x: 543, endPoint y: 256, distance: 98.0
click address "MPA C/O ATLAS (Joe Barrett/Sara Lucas) 1855 Dornoch CT, Suite 300 San Diego, CA…"
copy address "motorcarparts.com"
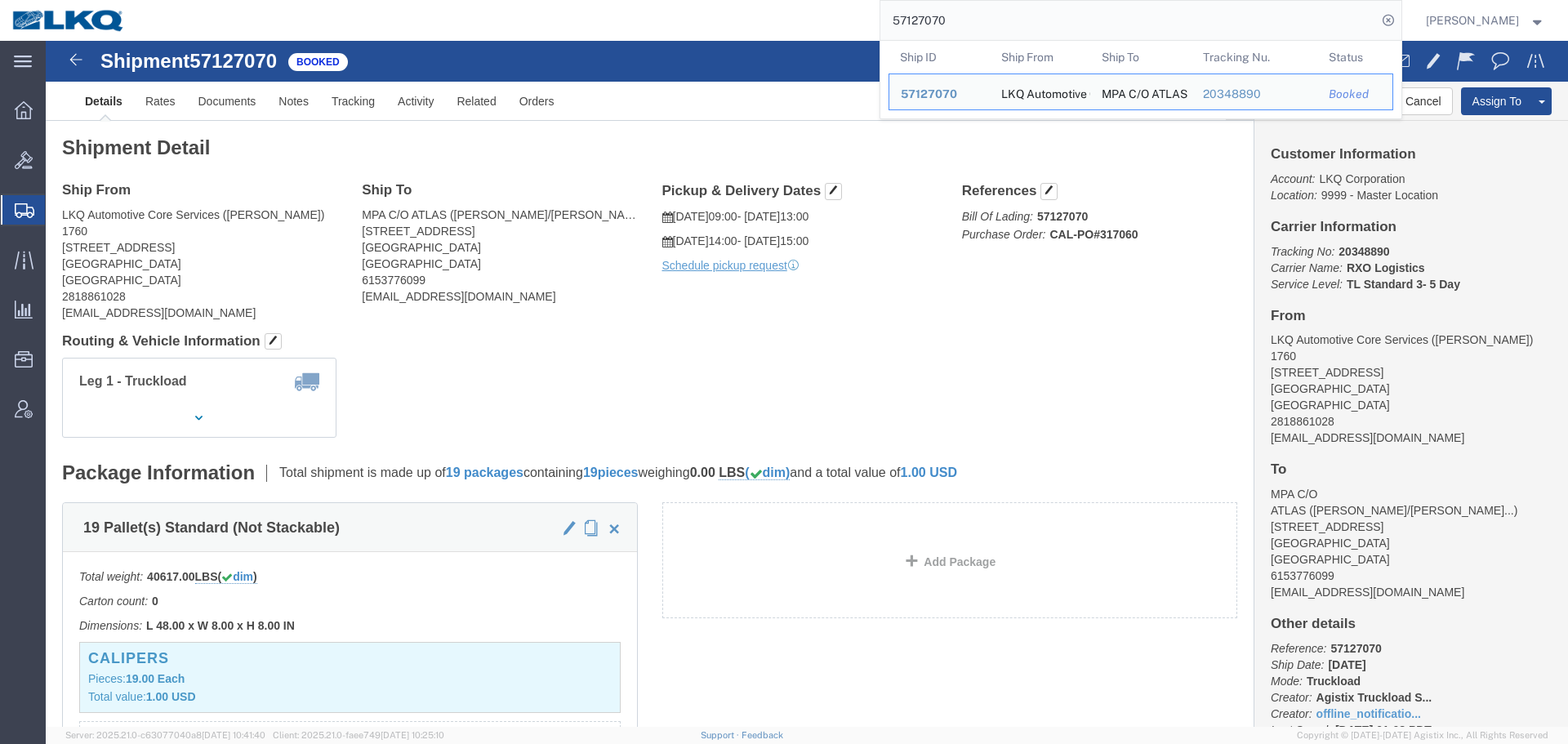
click at [1072, 9] on input "57127070" at bounding box center [1128, 20] width 496 height 39
paste input "6789609"
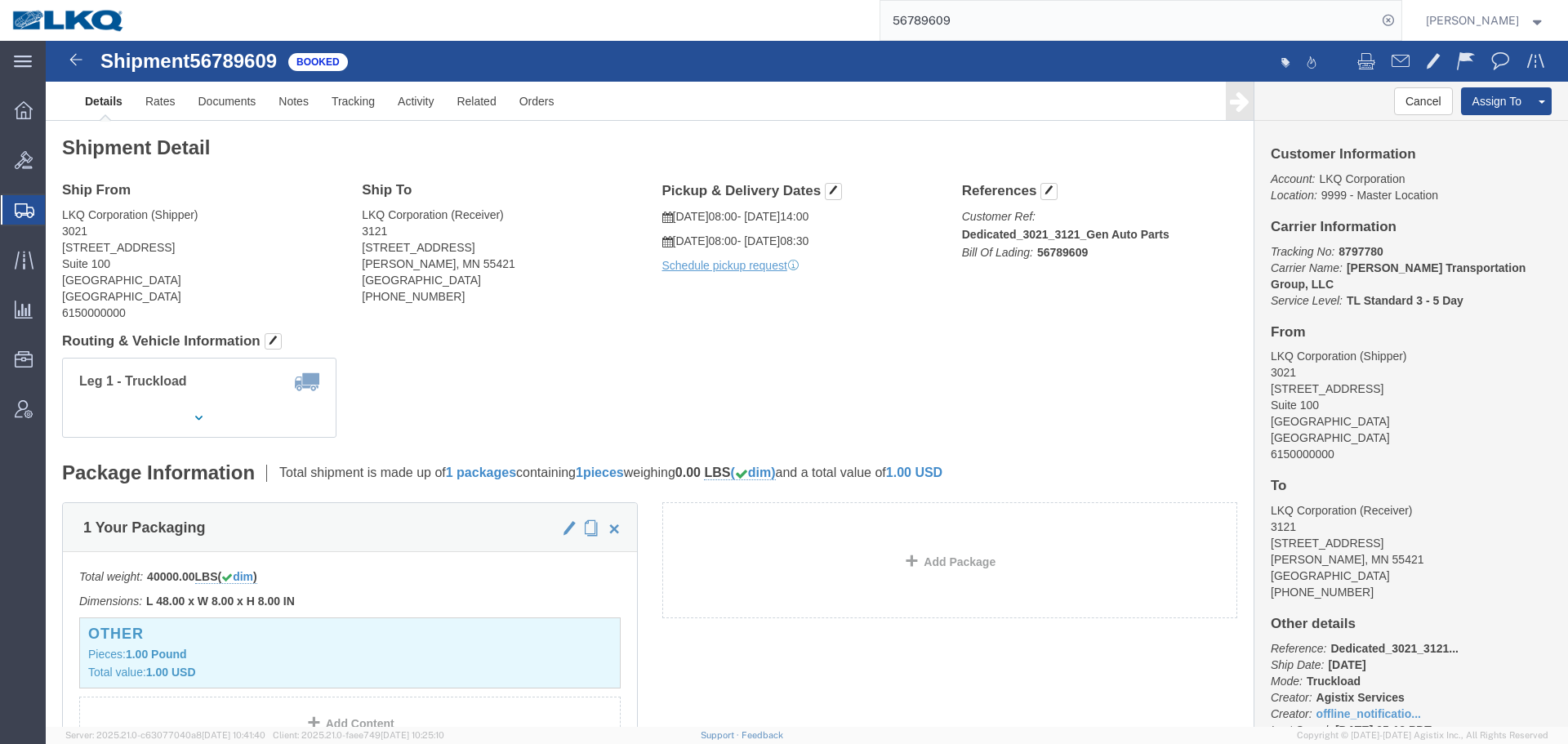
click div "Leg 1 - Truckload Number of trucks: 1"
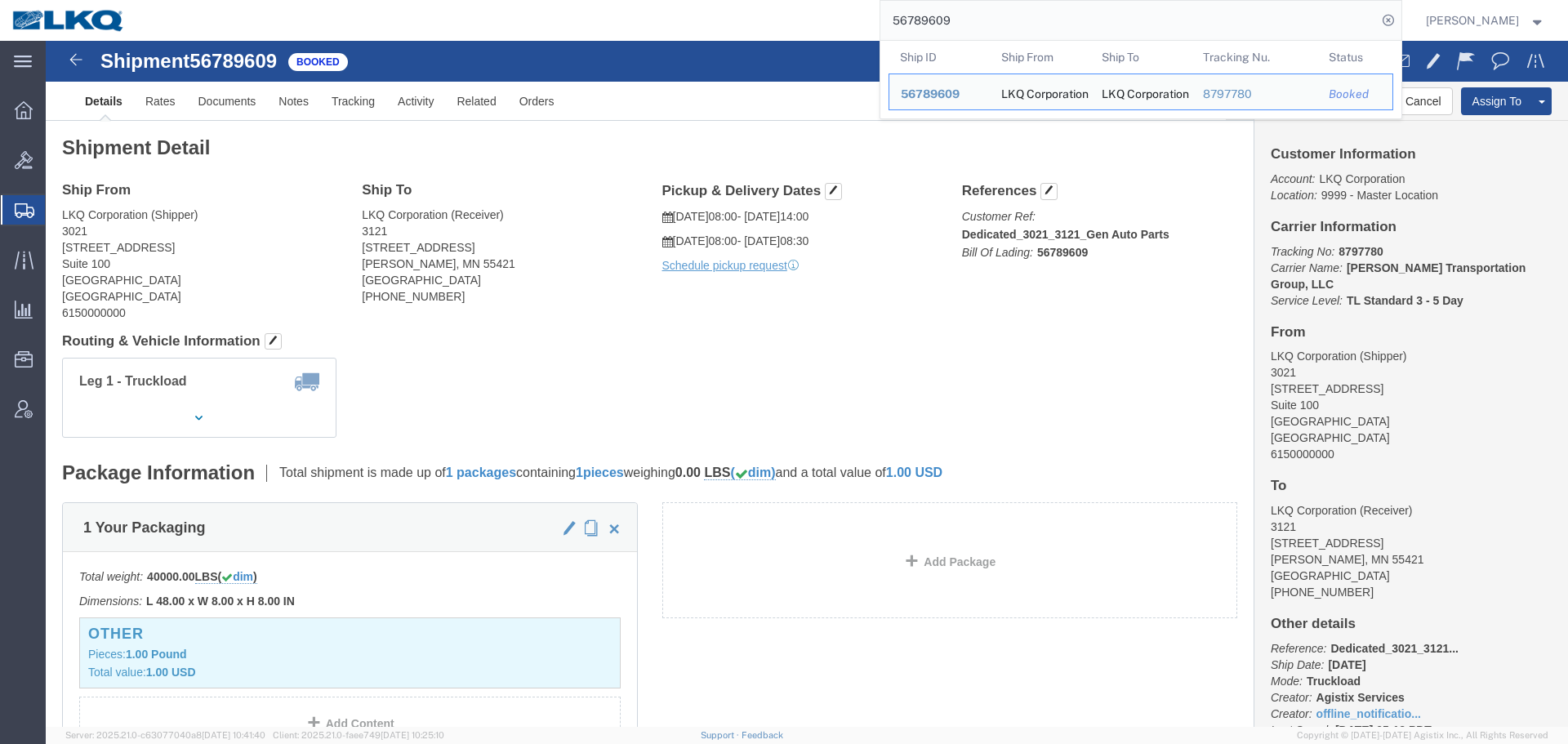
click at [998, 17] on input "56789609" at bounding box center [1128, 20] width 496 height 39
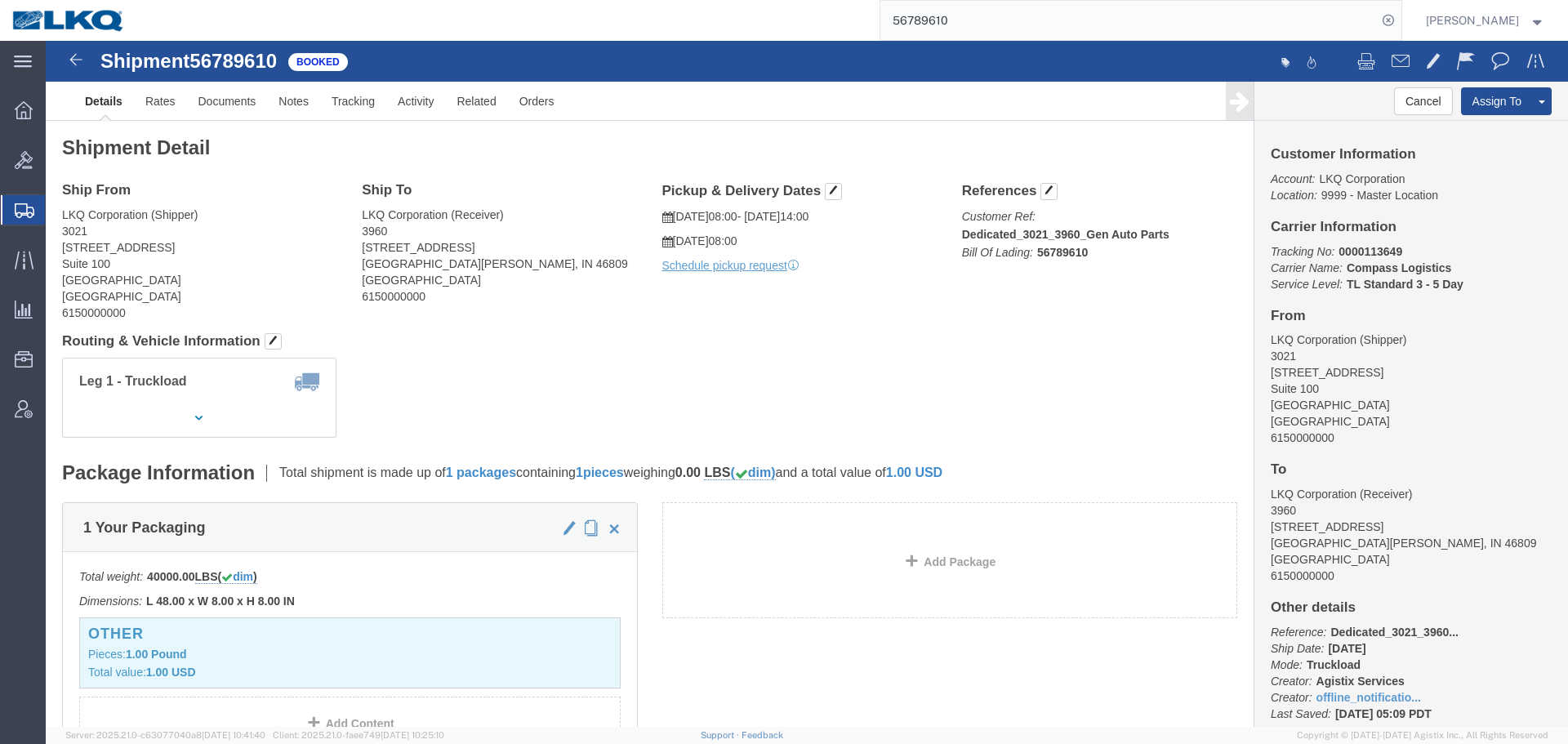
click div "Pickup & Delivery Dates 10/16/2025 08:00 - 10/16/2025 14:00 10/17/2025 08:00 Sc…"
click div "Leg 1 - Truckload Number of trucks: 1"
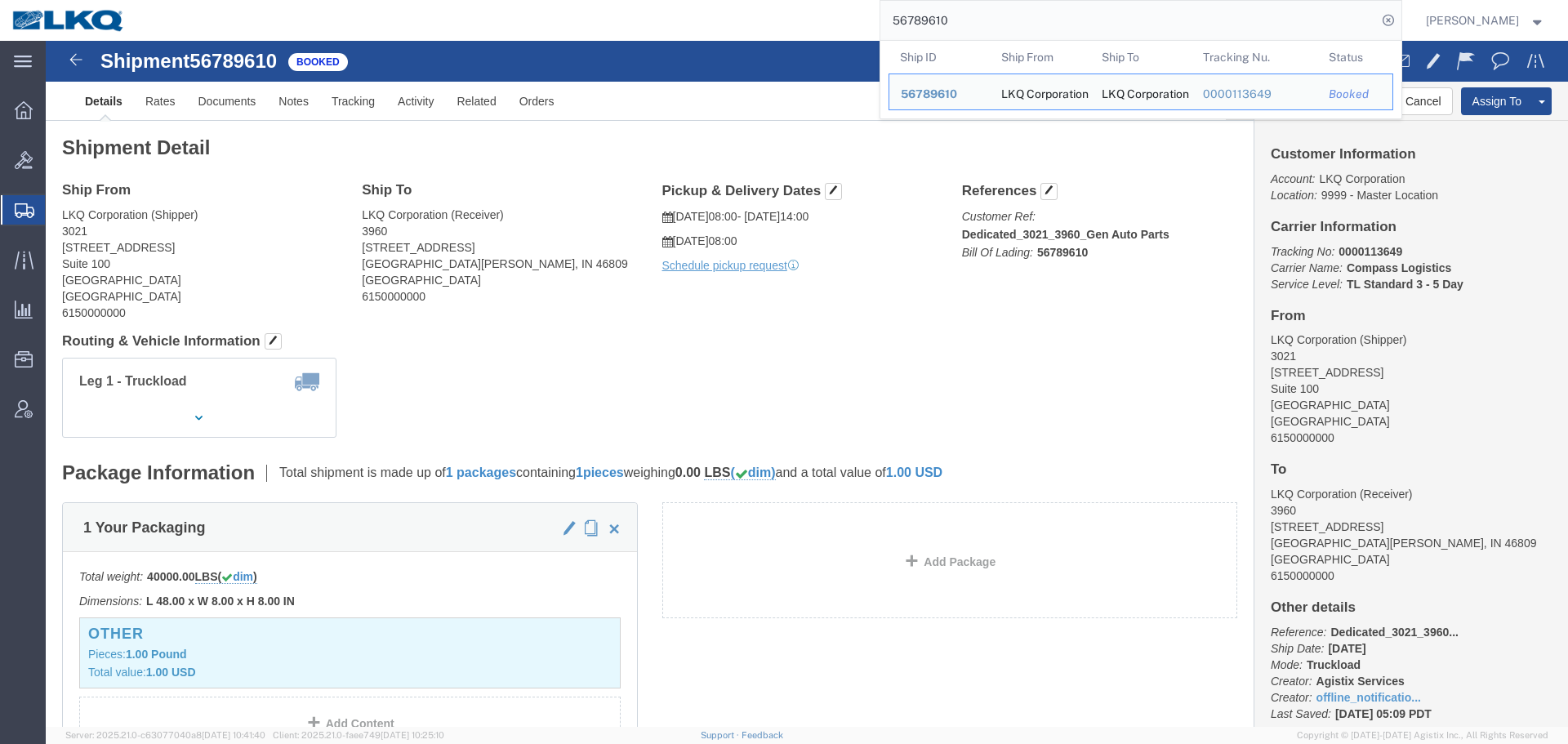
click at [1049, 24] on input "56789610" at bounding box center [1128, 20] width 496 height 39
paste input "09"
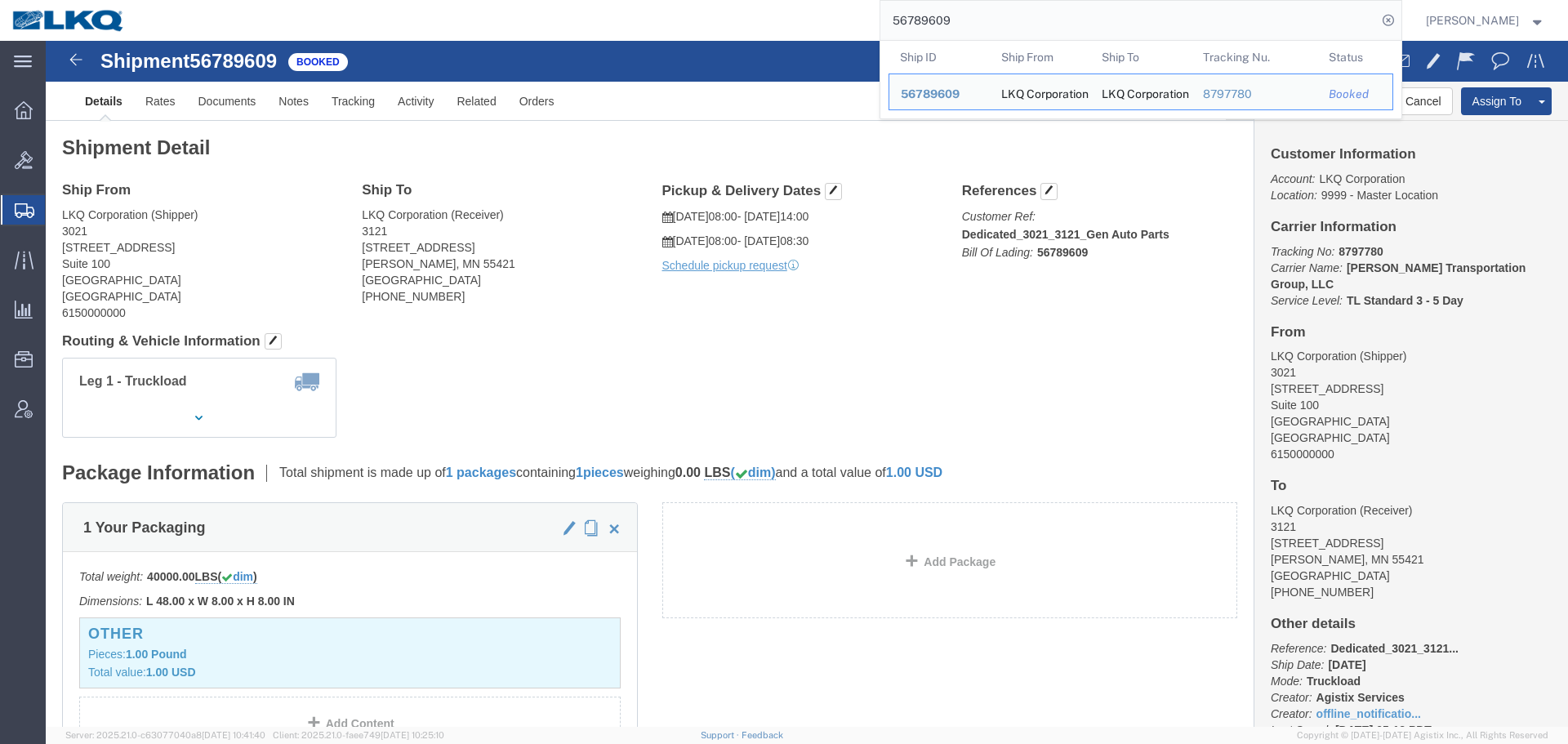
paste input "804496"
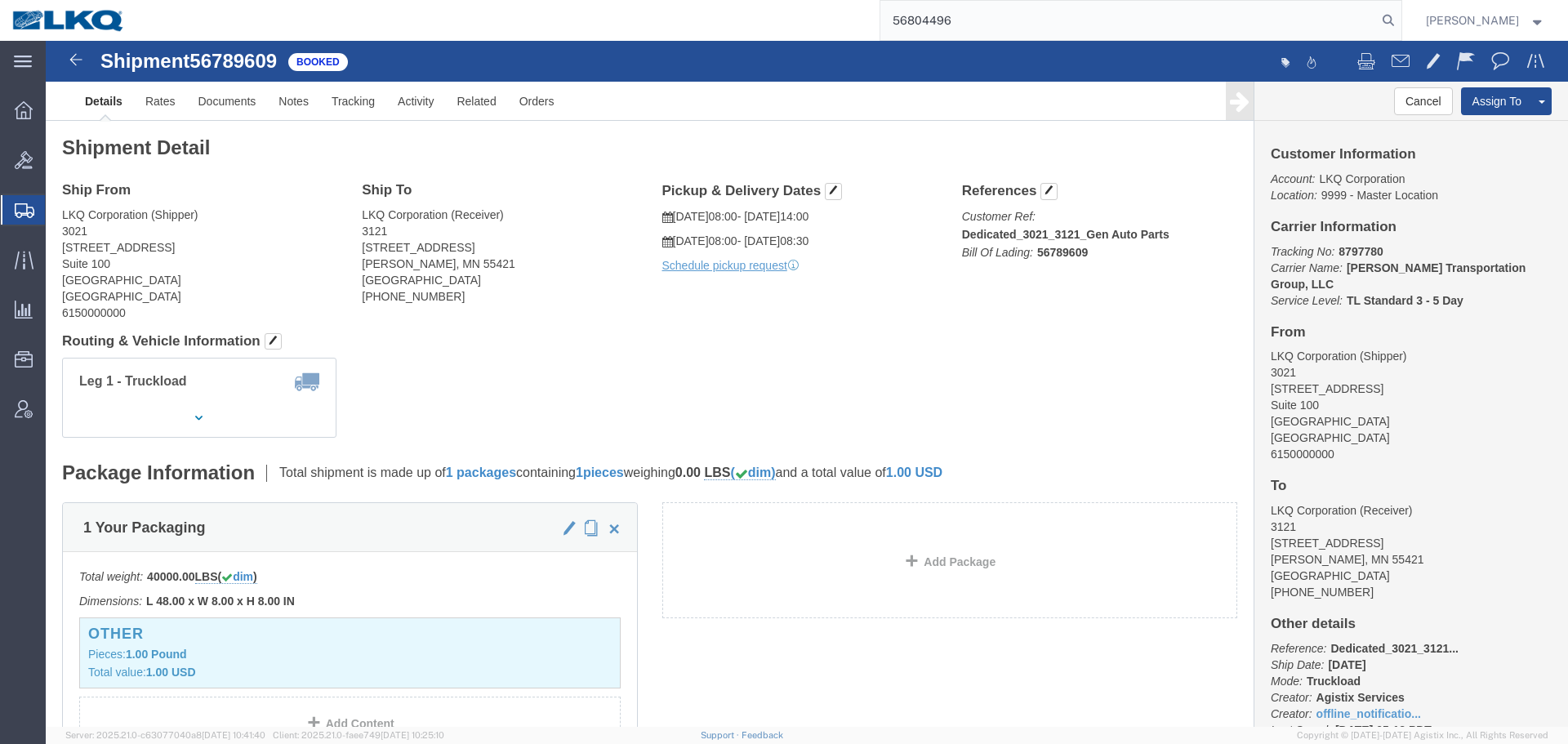
type input "56804496"
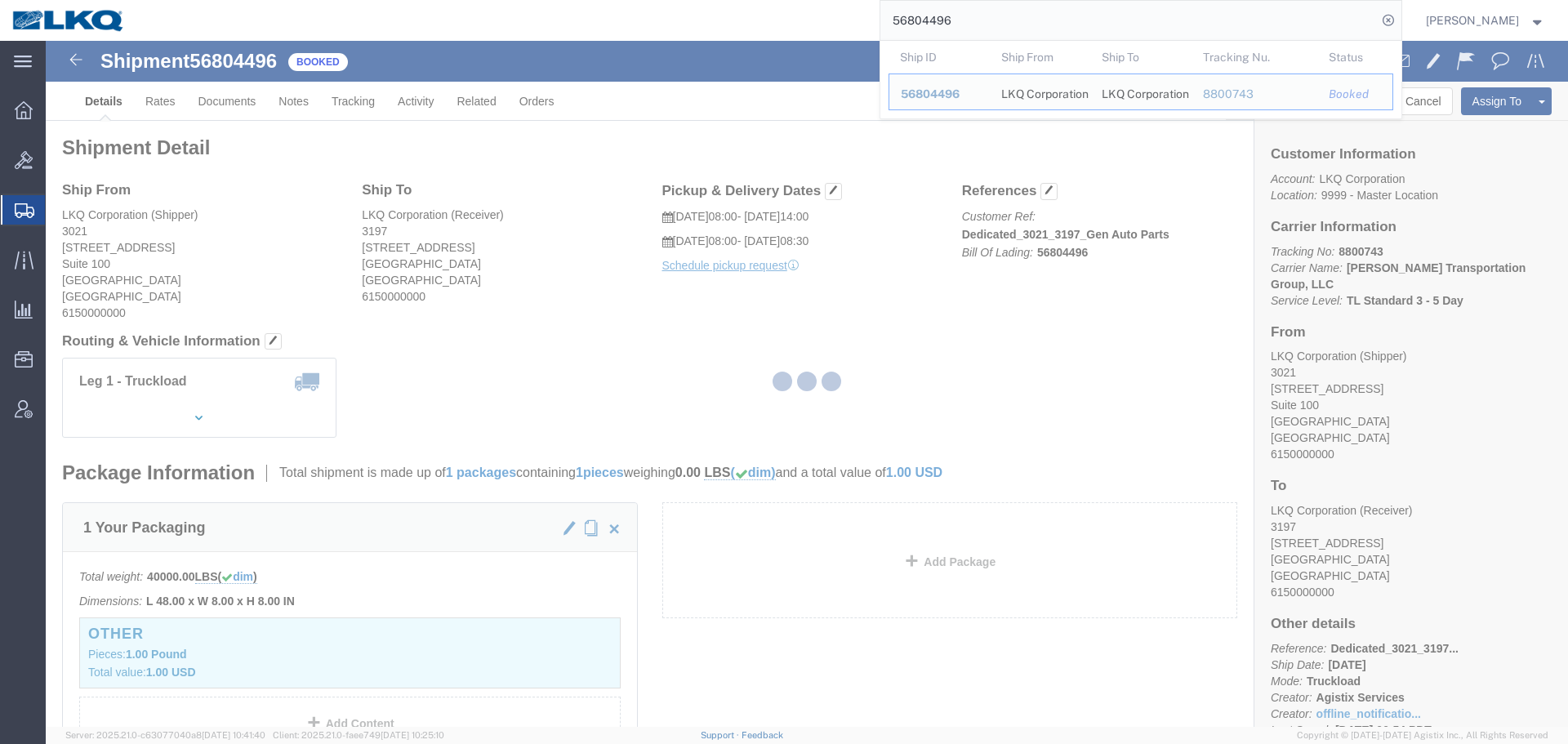
click at [843, 372] on div at bounding box center [806, 383] width 73 height 24
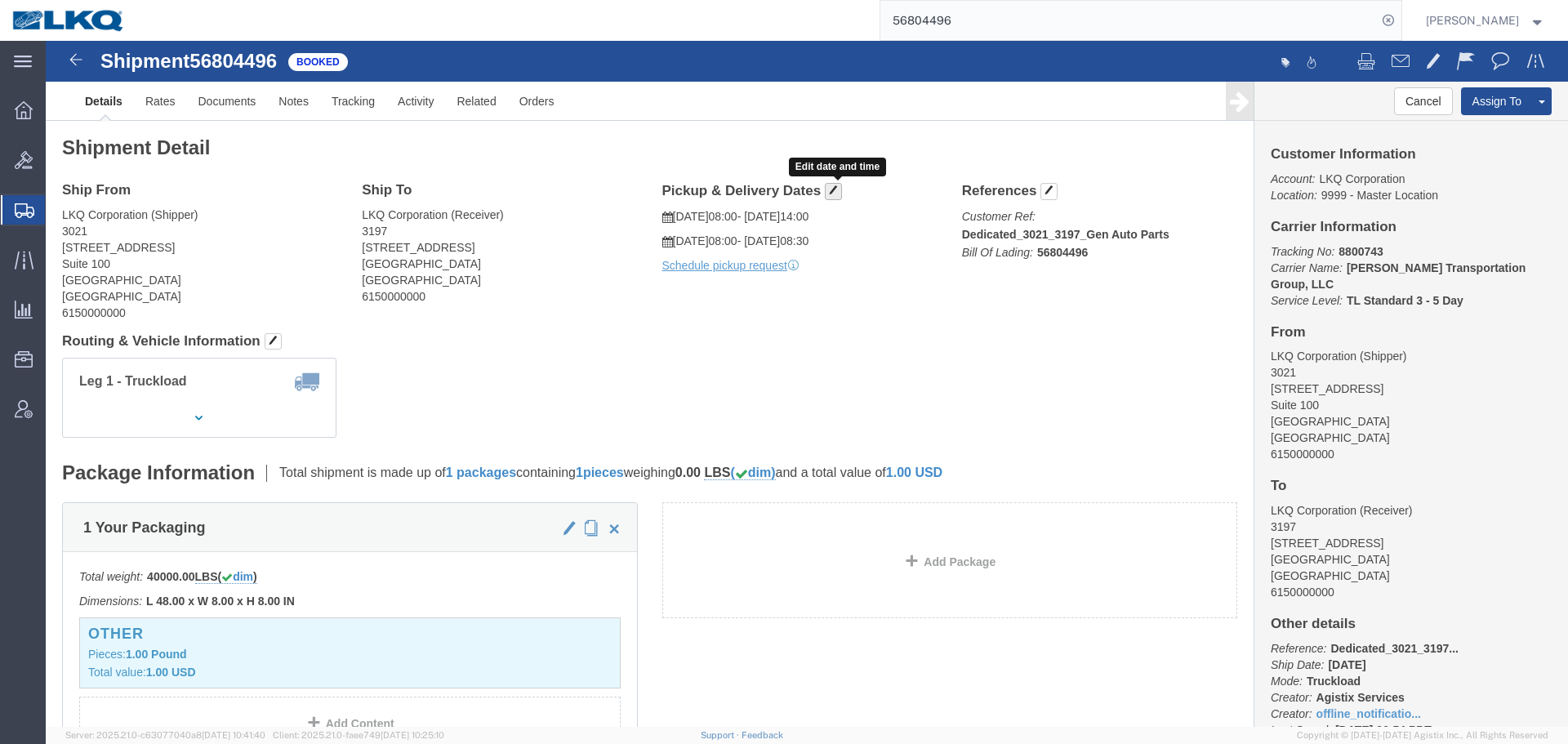
click span "button"
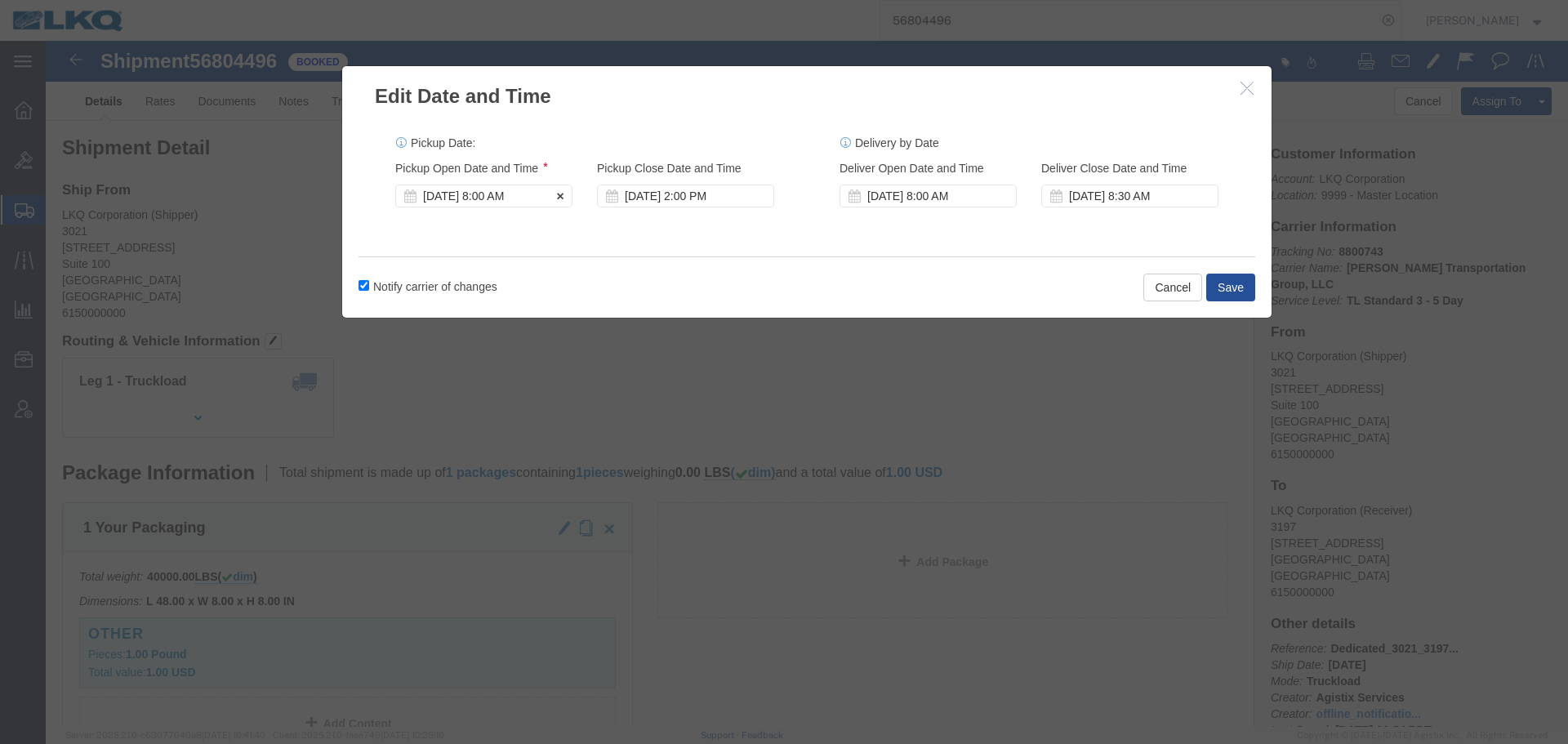
click div "[DATE] 8:00 AM"
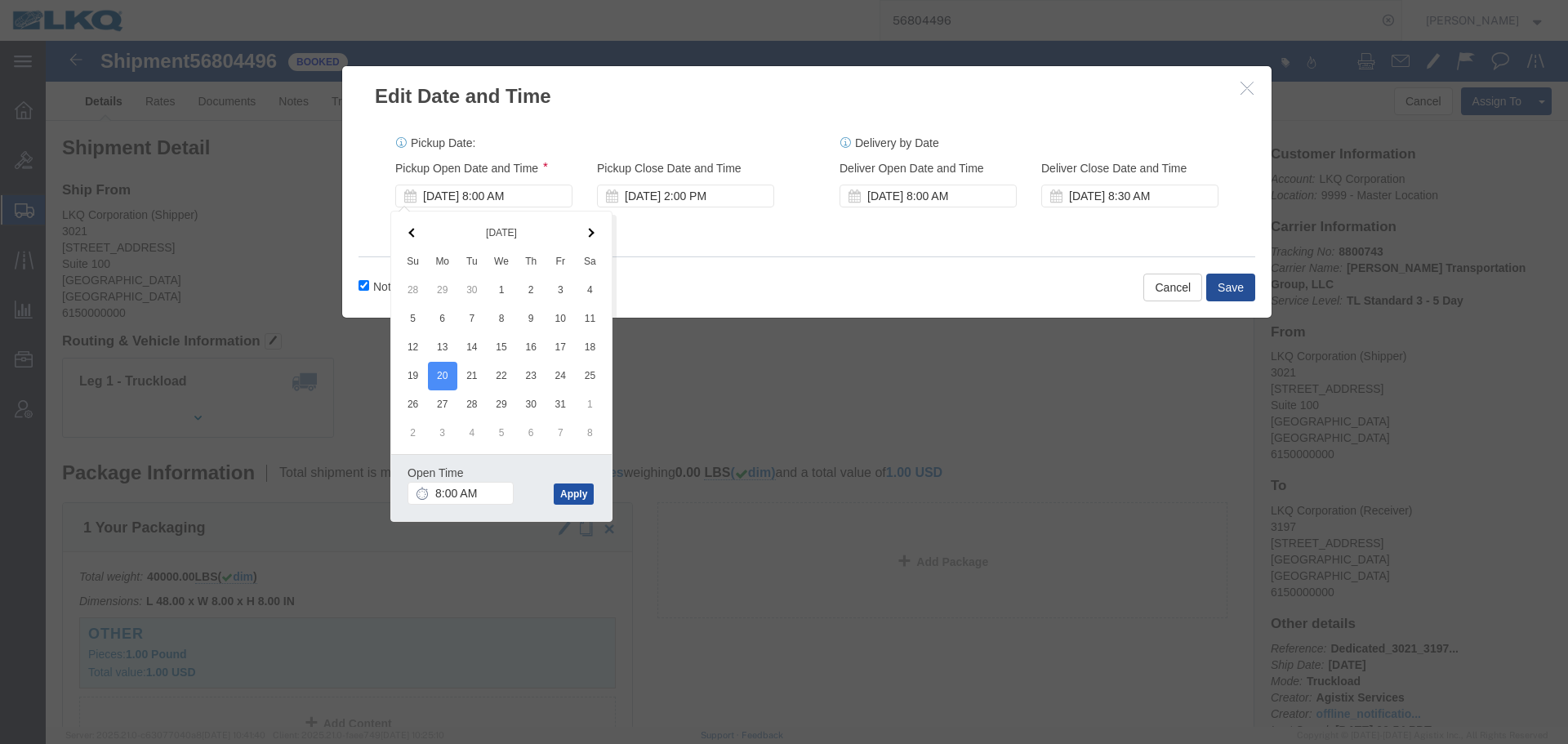
click button "Apply"
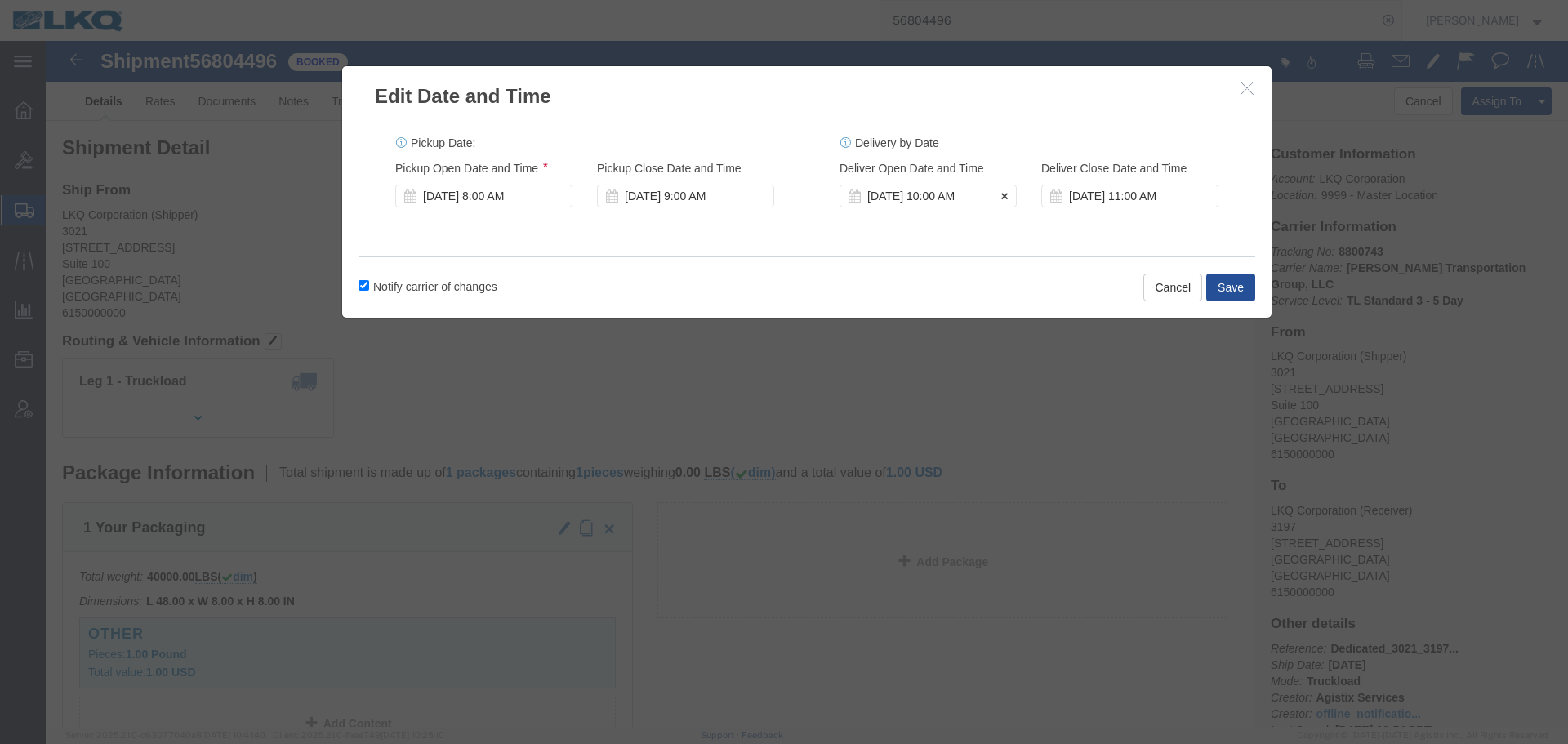
click div "Oct 20 2025 10:00 AM"
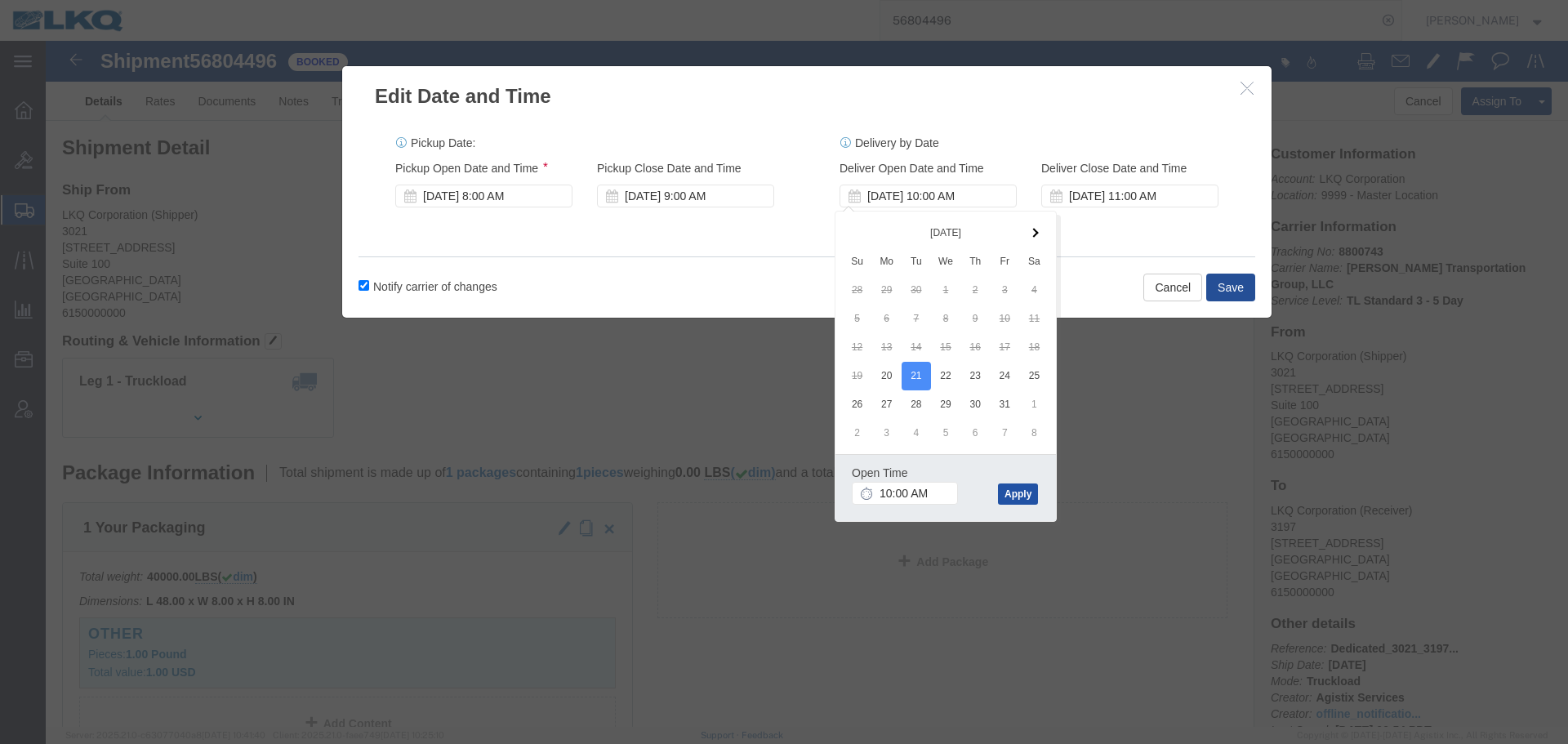
click button "Apply"
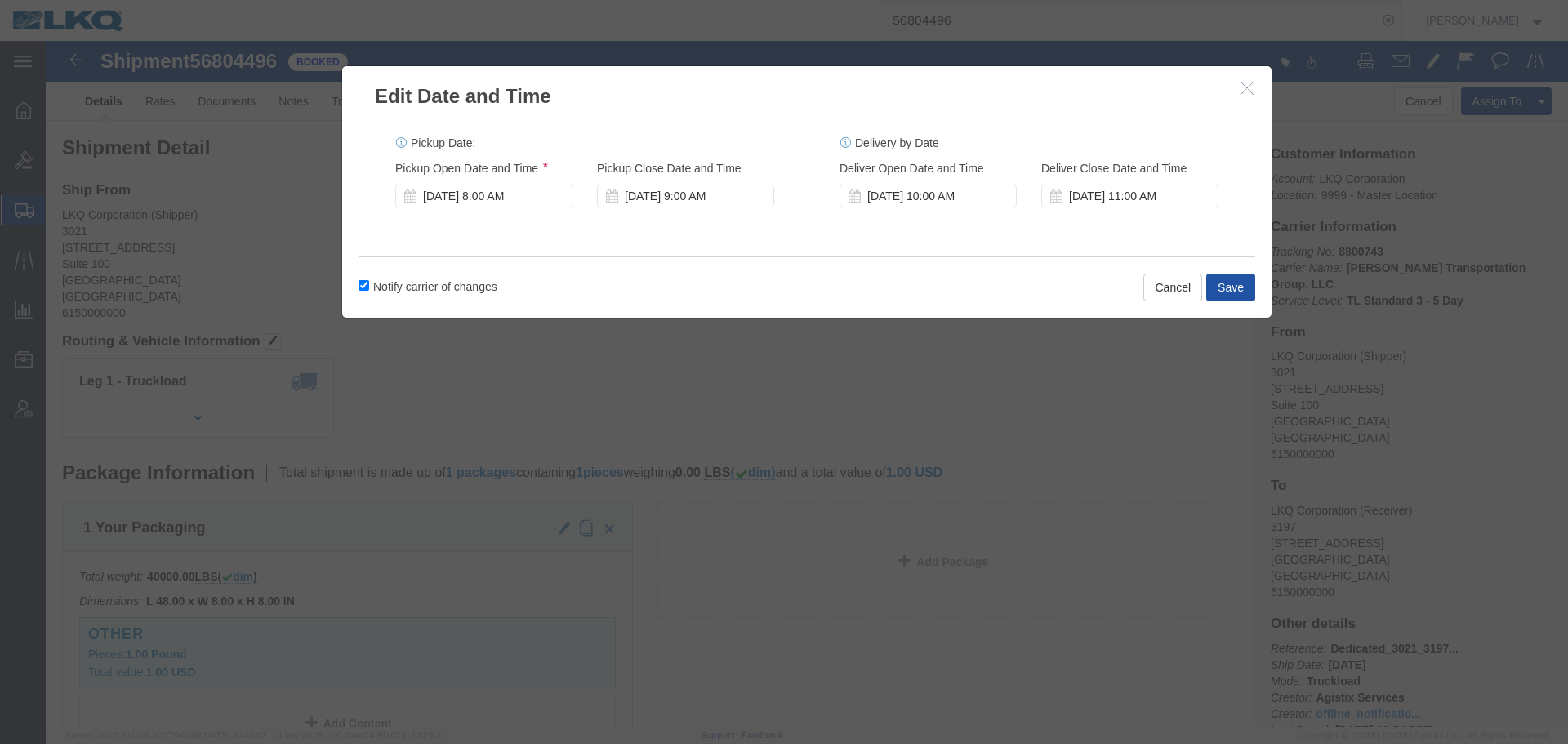
click button "Save"
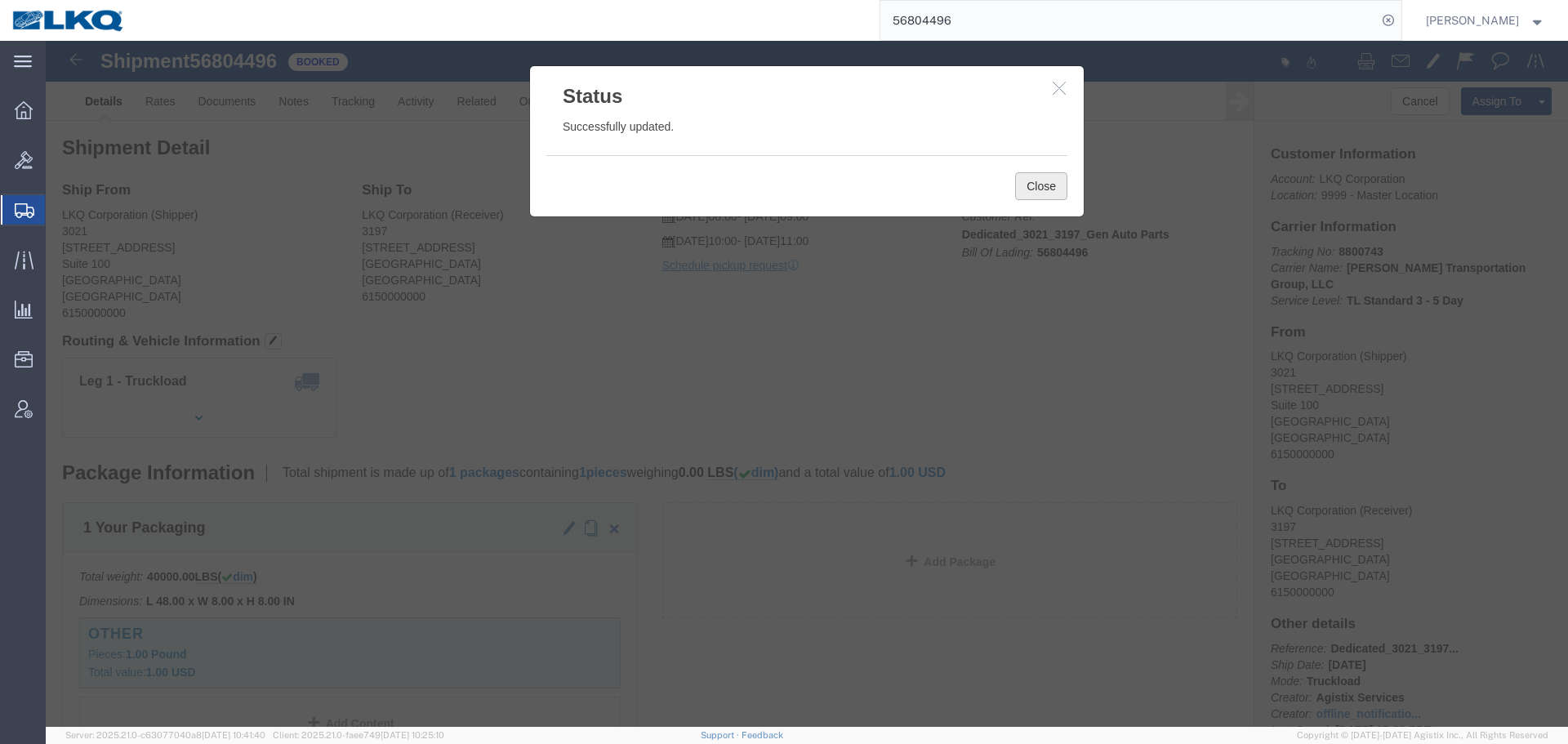
click button "Close"
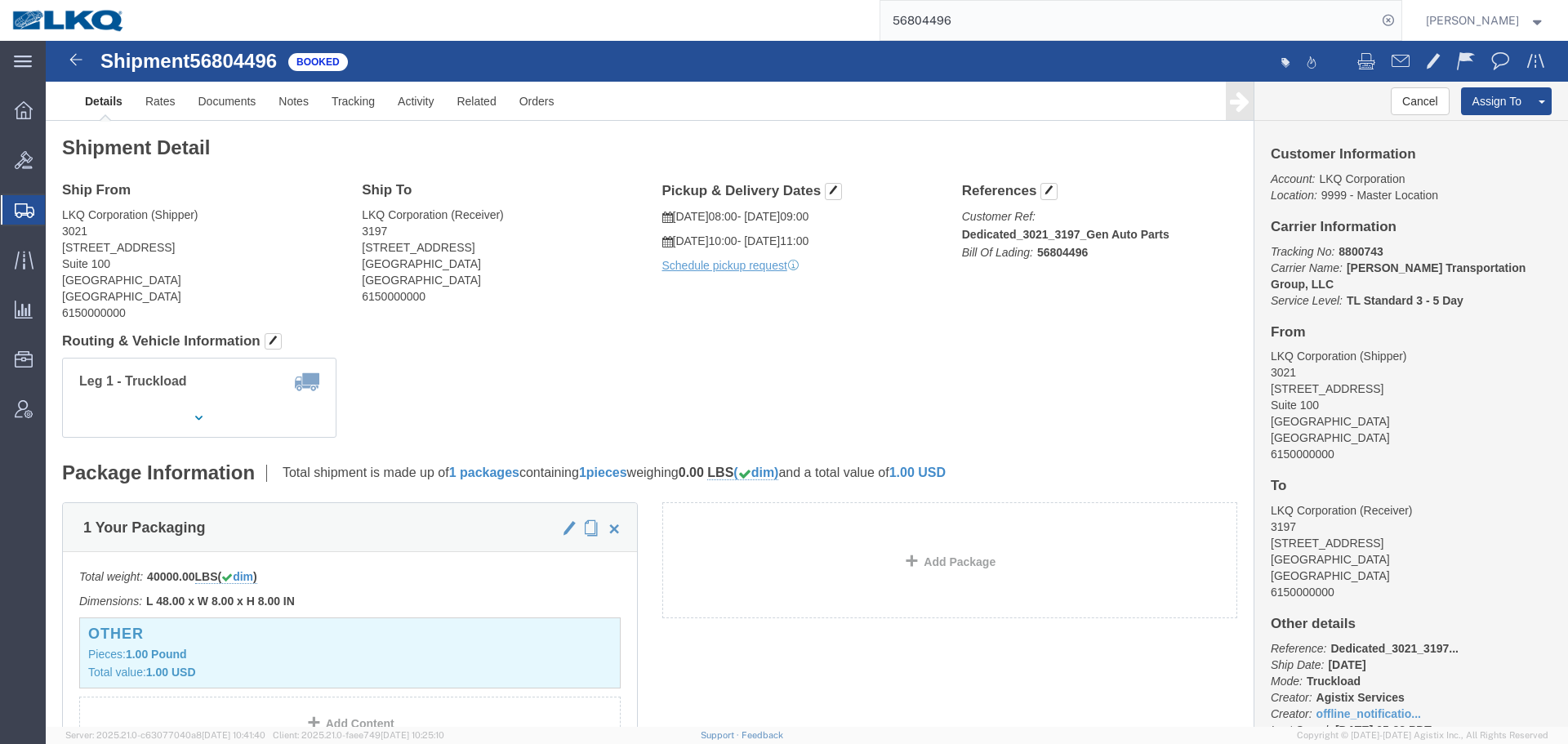
click at [1009, 27] on input "56804496" at bounding box center [1128, 20] width 496 height 39
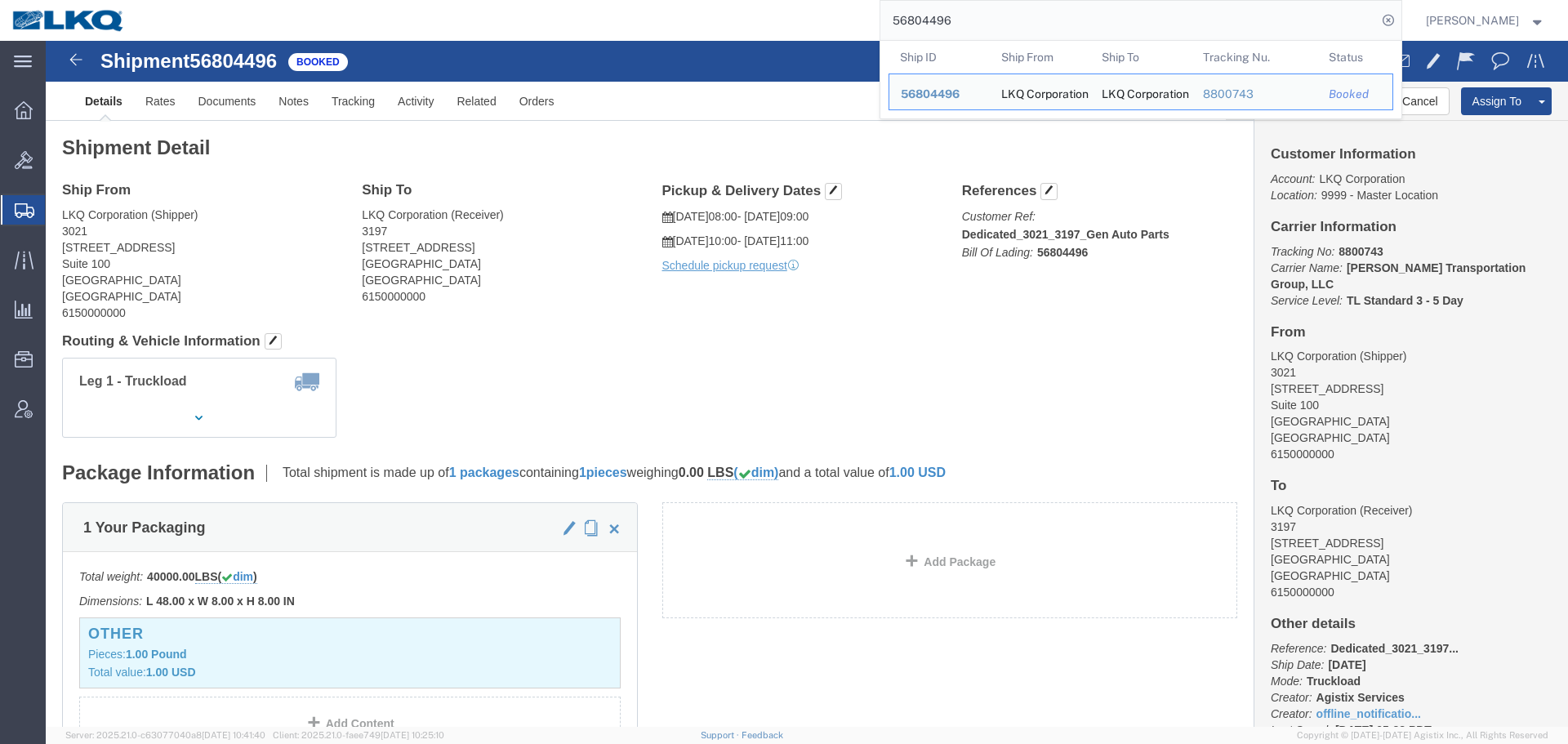
paste input "789600"
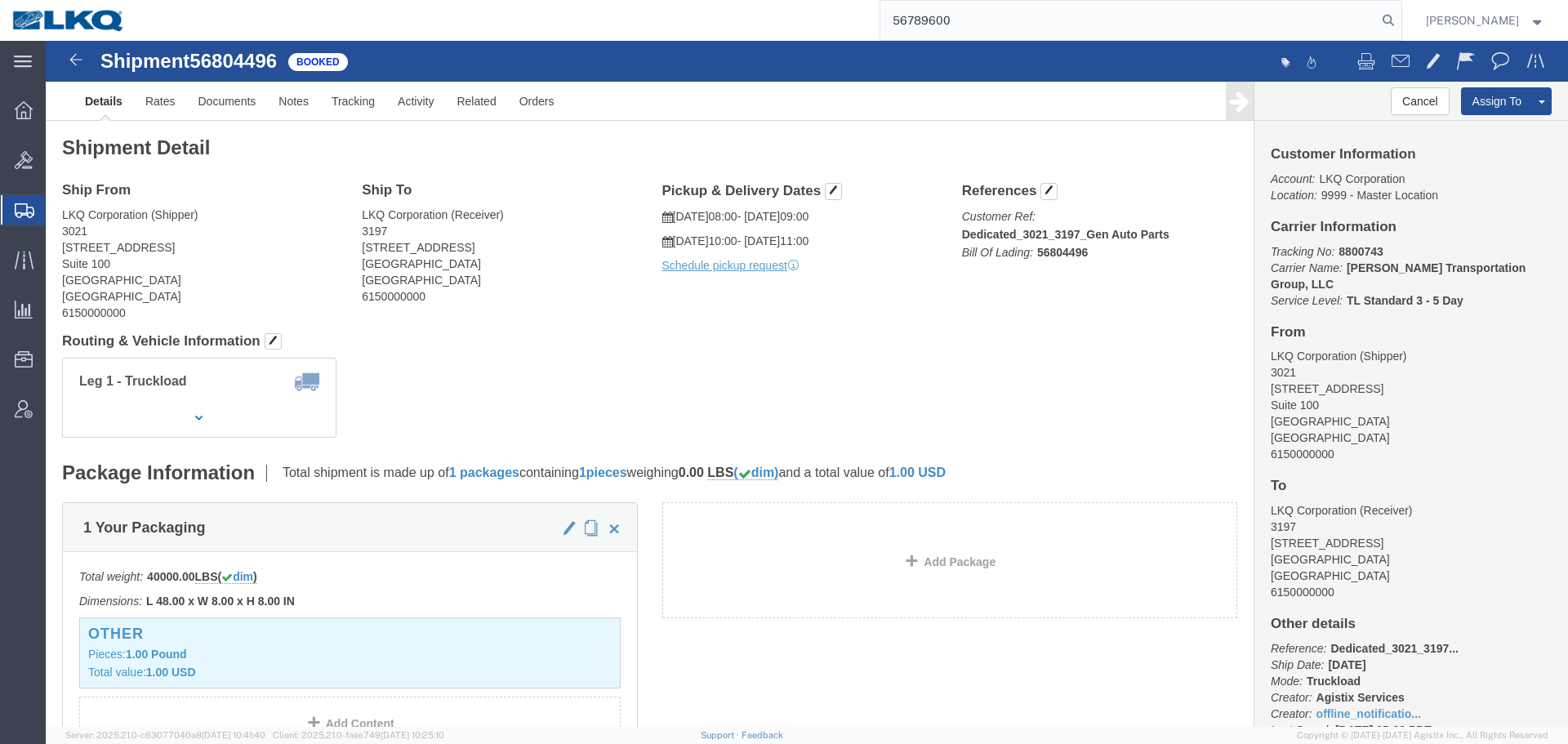
type input "56789600"
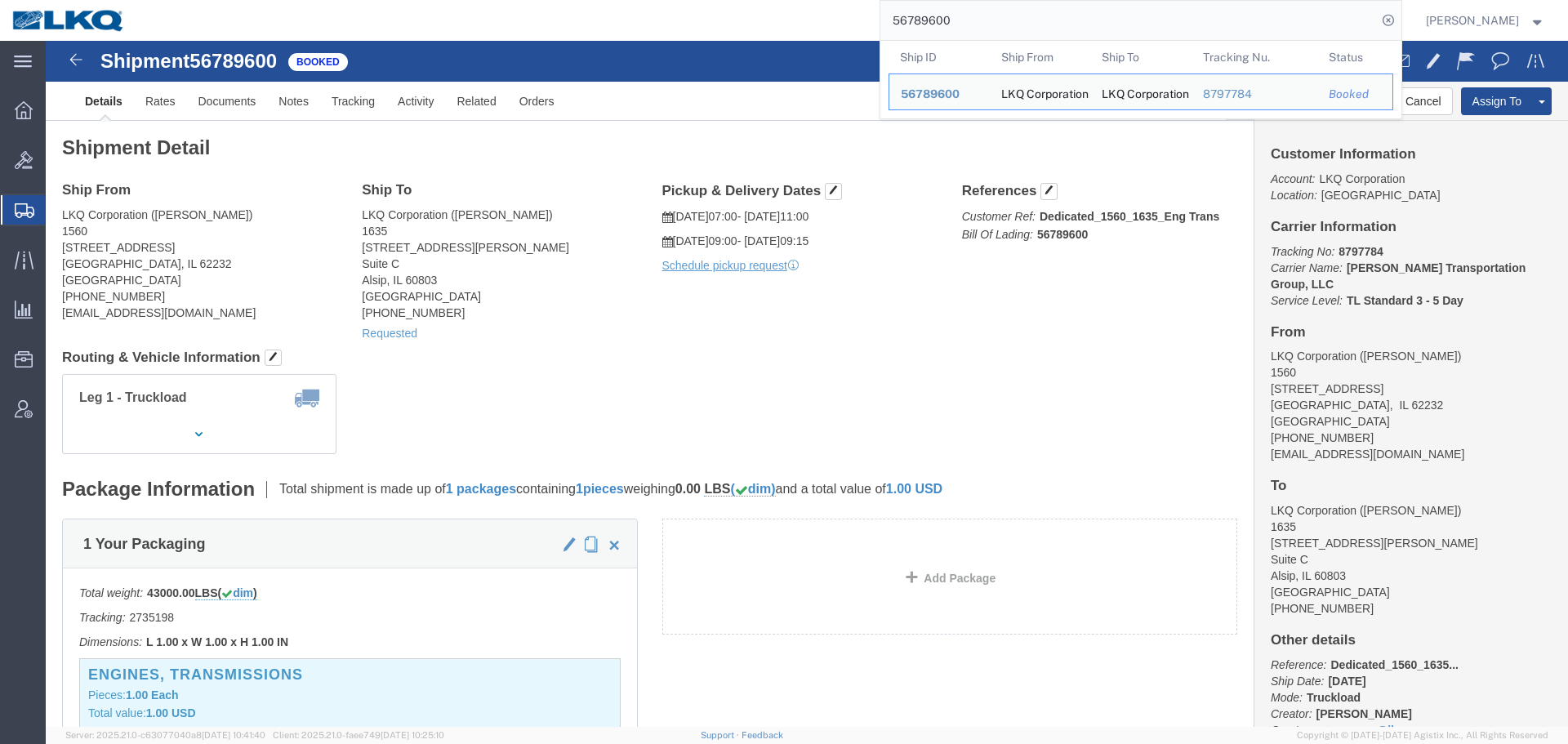
click div "Ship From LKQ Corporation (Kristopher Keller) 1560 2450 Black Lane Caseyville, …"
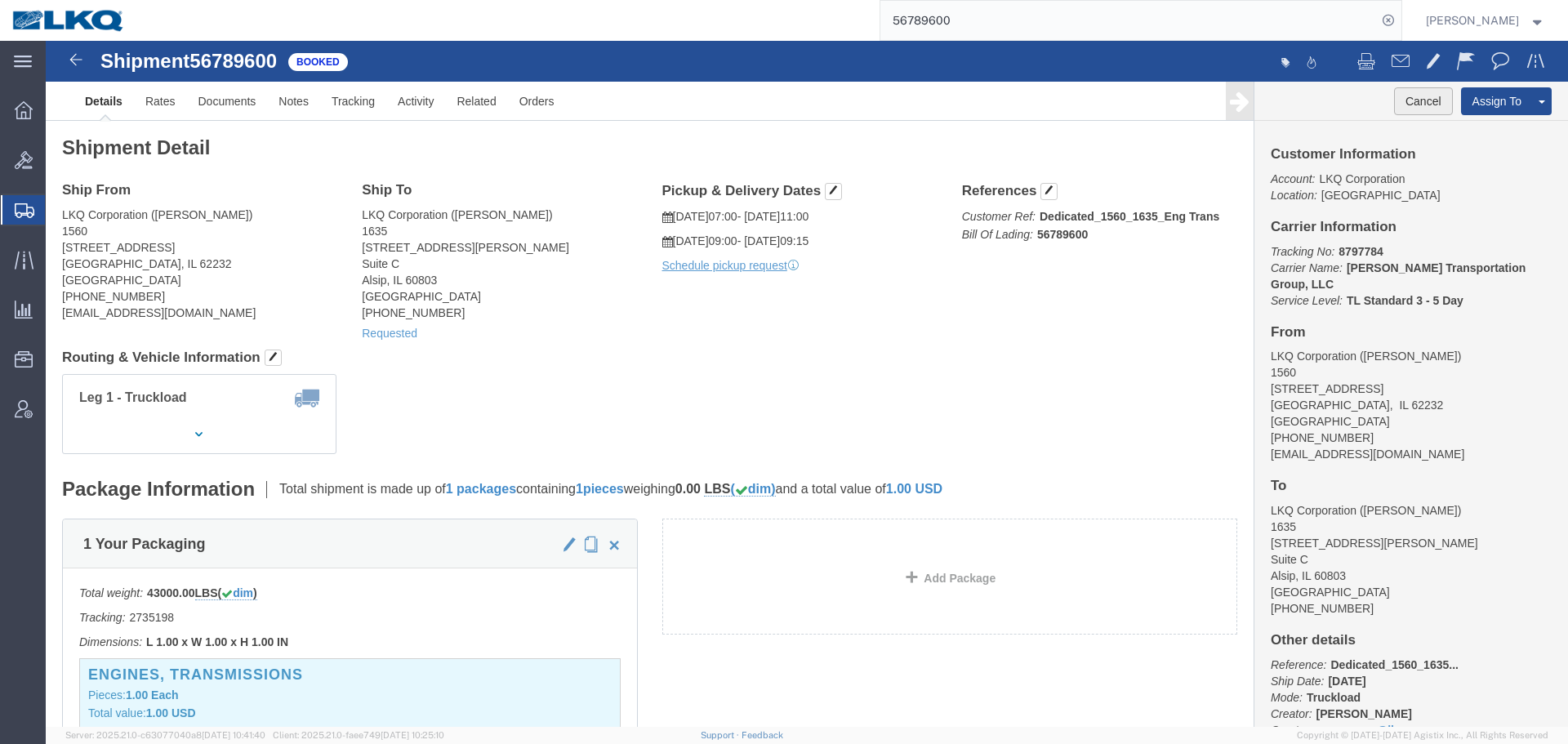
click button "Cancel"
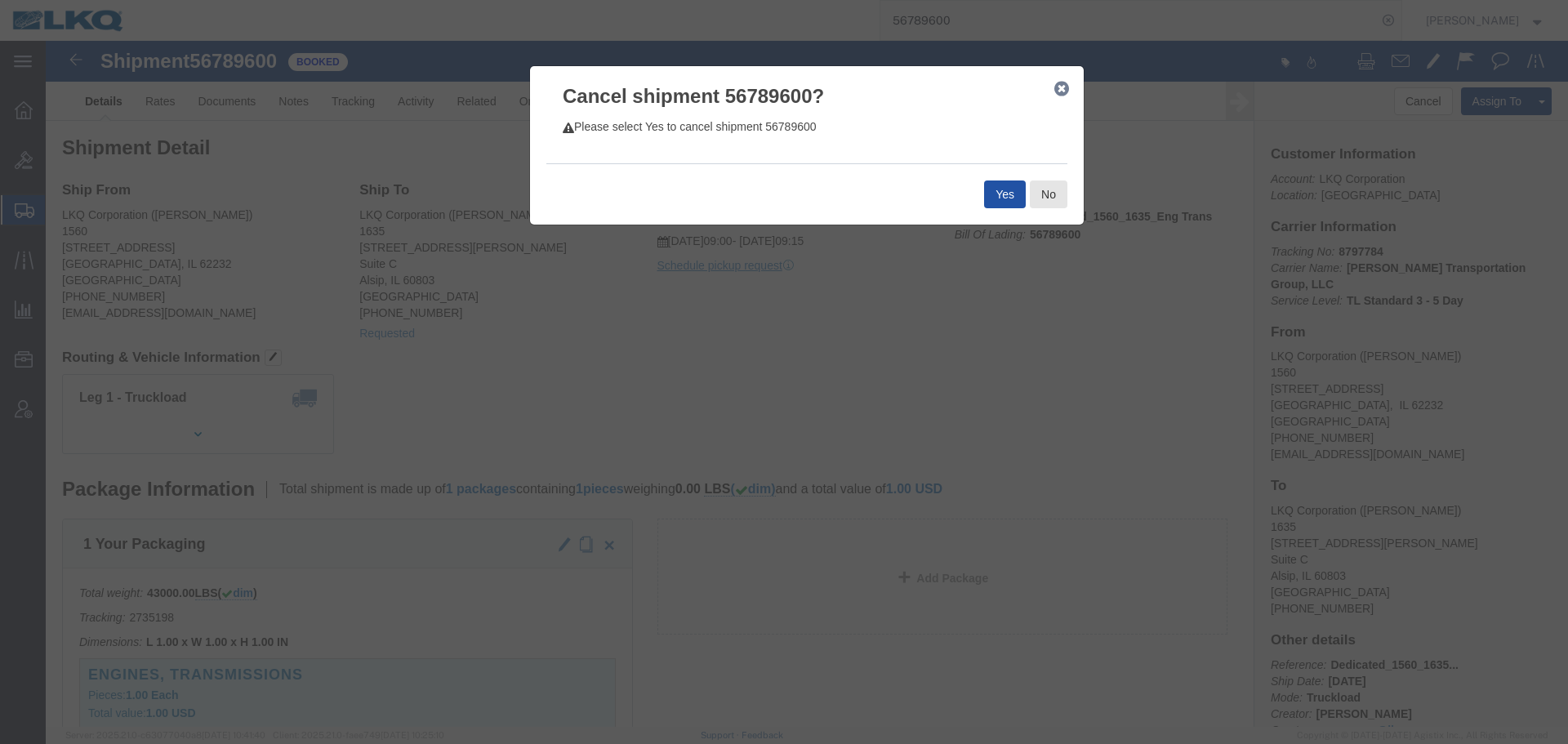
click button "Yes"
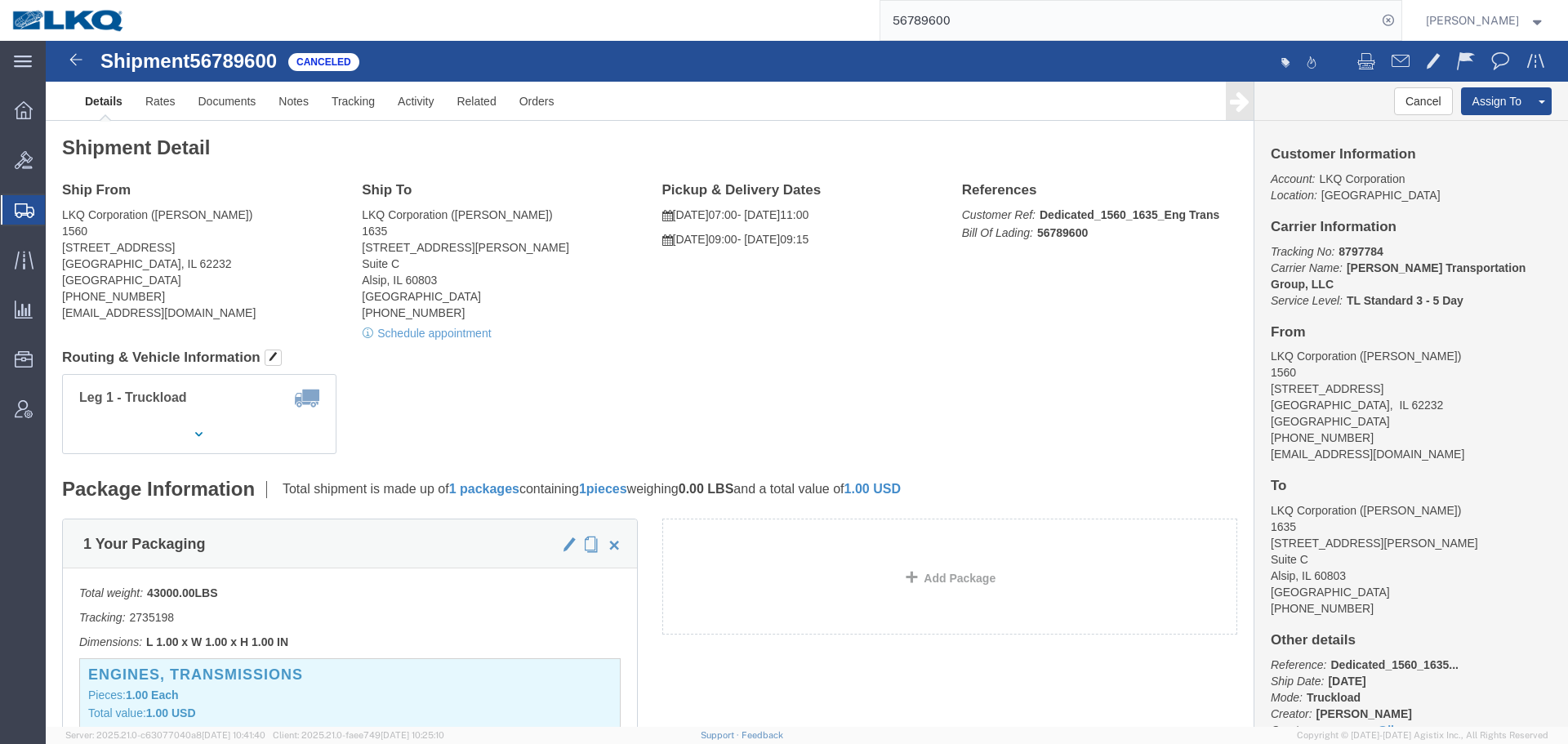
click at [1038, 27] on input "56789600" at bounding box center [1128, 20] width 496 height 39
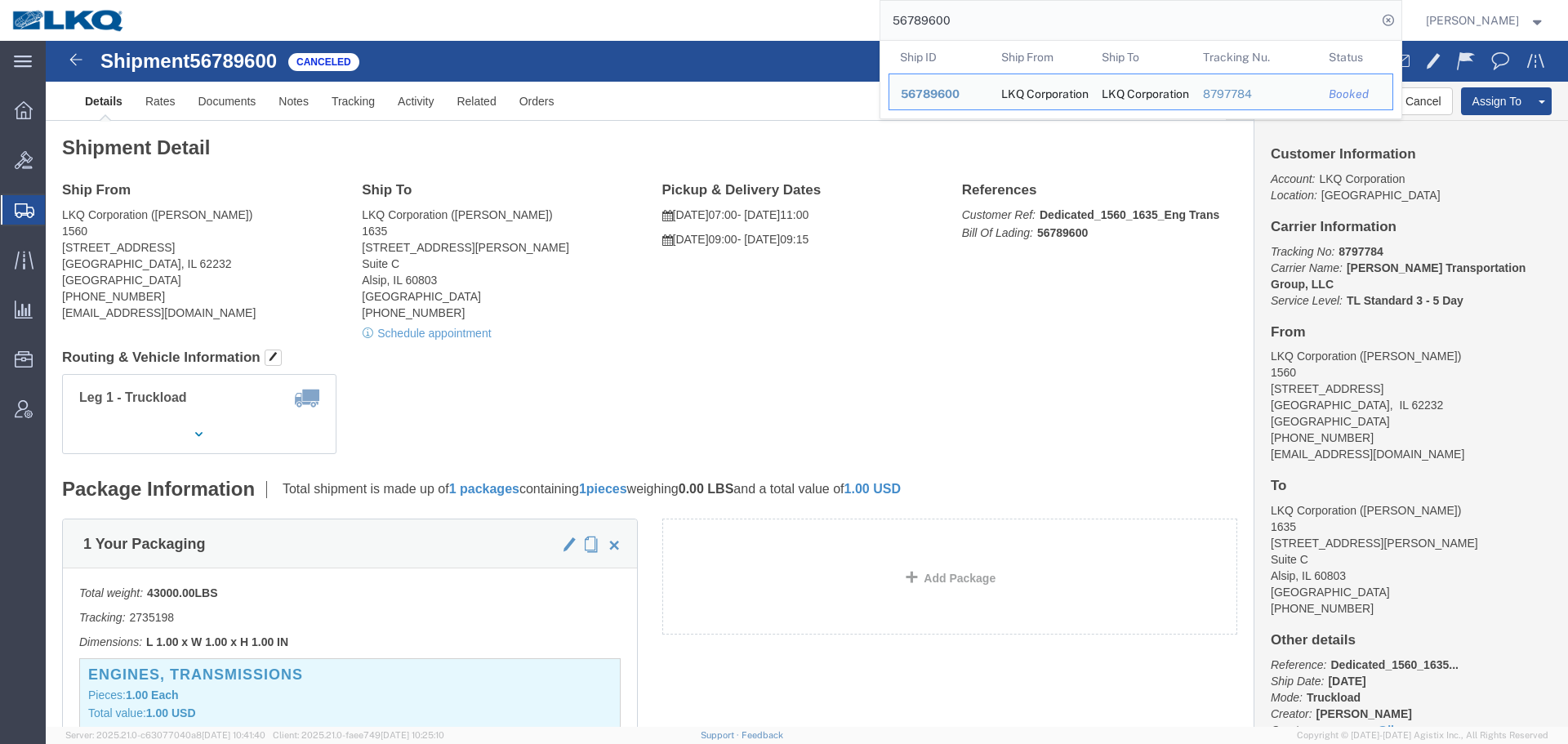
paste input "7082653"
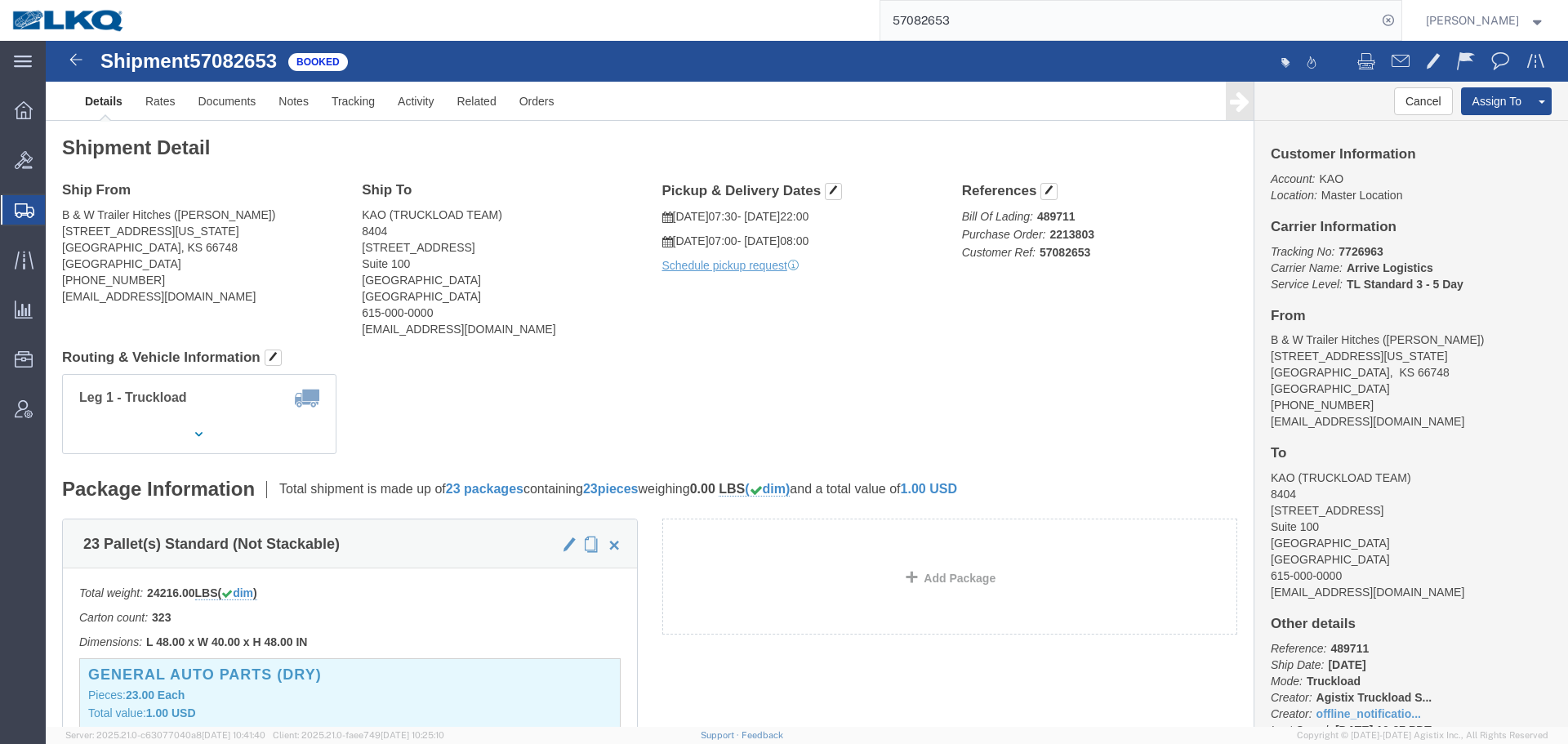
click div "Ship From B & W Trailer Hitches (BILL GUTIERREZ) 1216 Hawaii Road Humboldt, KS …"
click div "Leg 1 - Truckload Vehicle 1: Standard Dry Van (53 Feet) Number of trucks: 1"
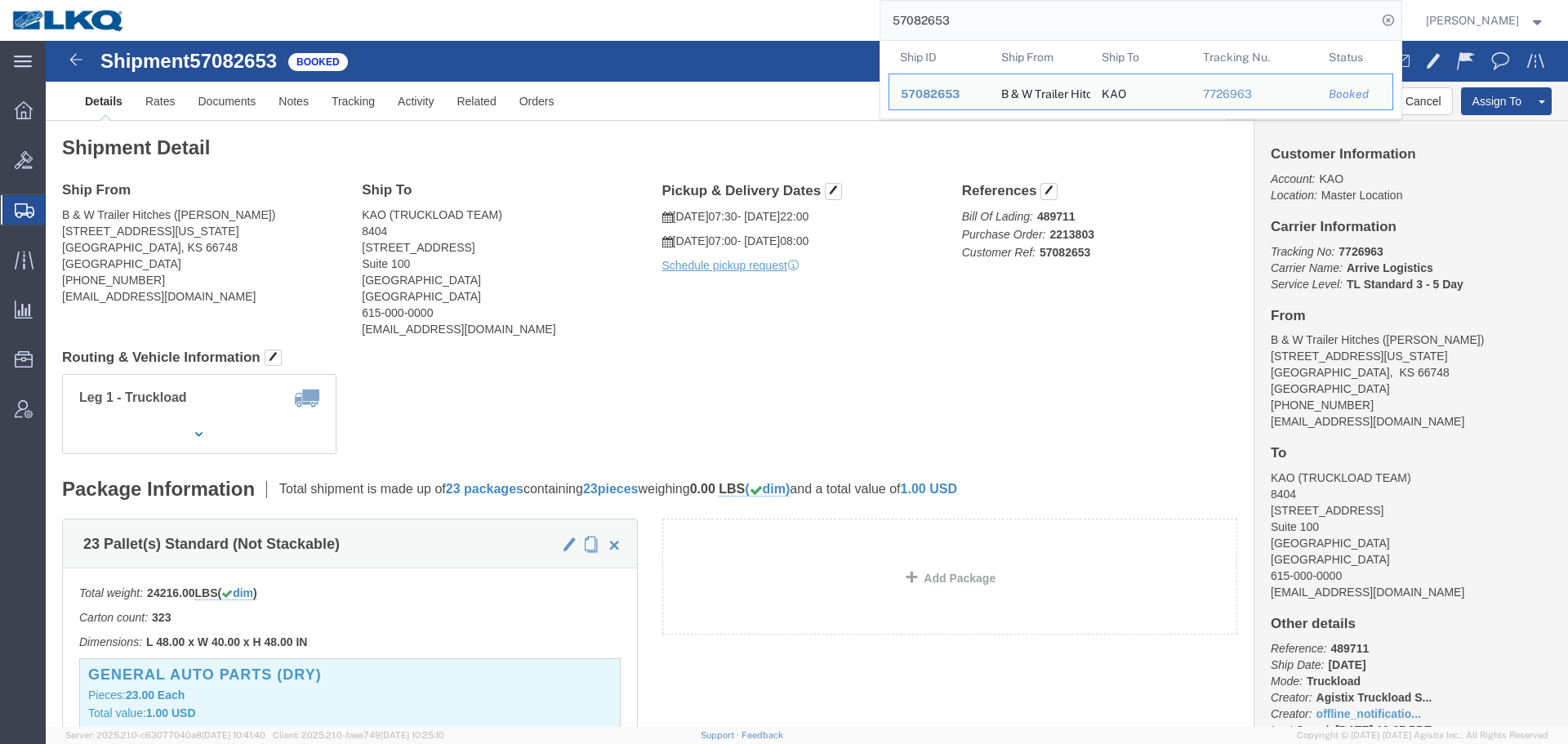
click at [1104, 34] on input "57082653" at bounding box center [1128, 20] width 496 height 39
paste input "6804494"
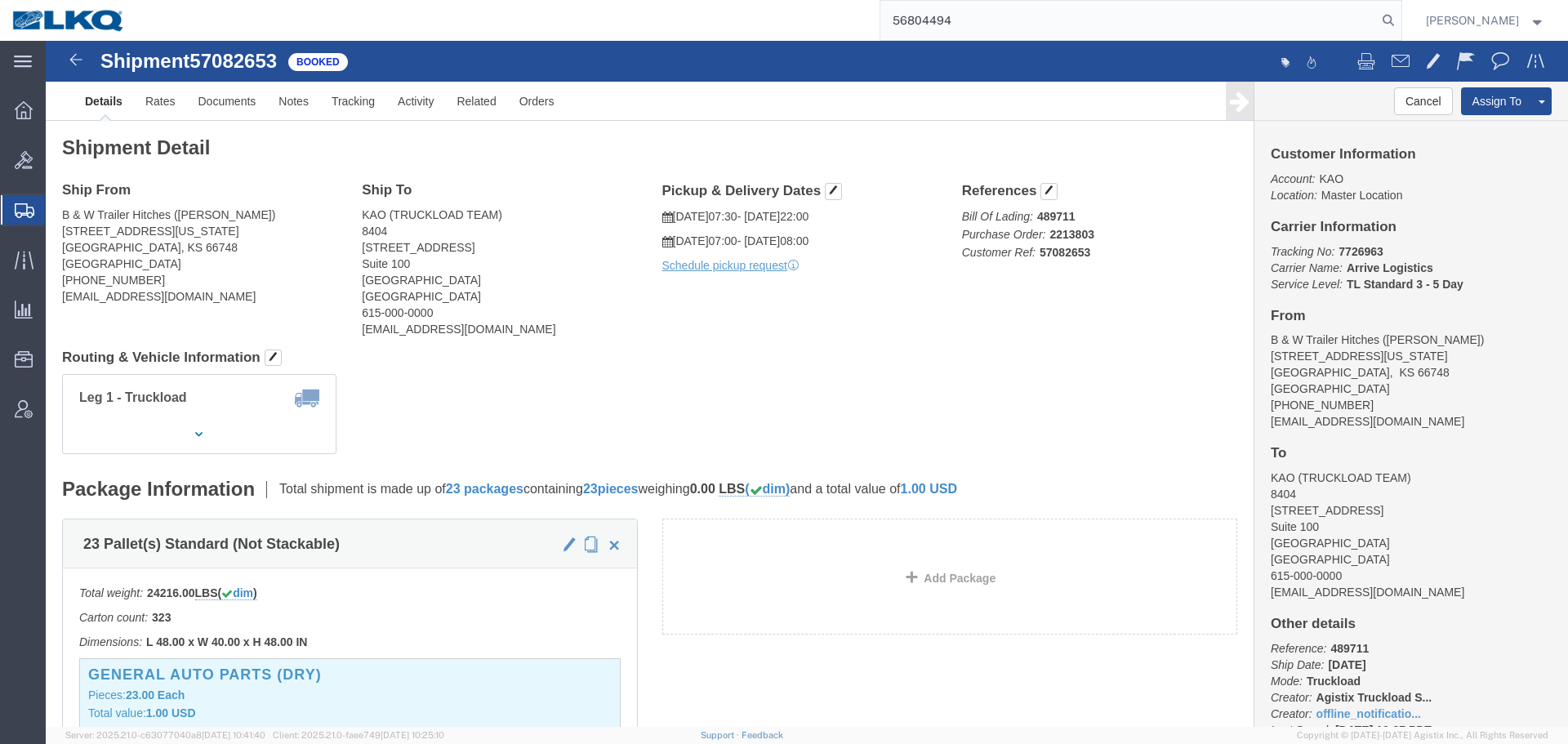
type input "56804494"
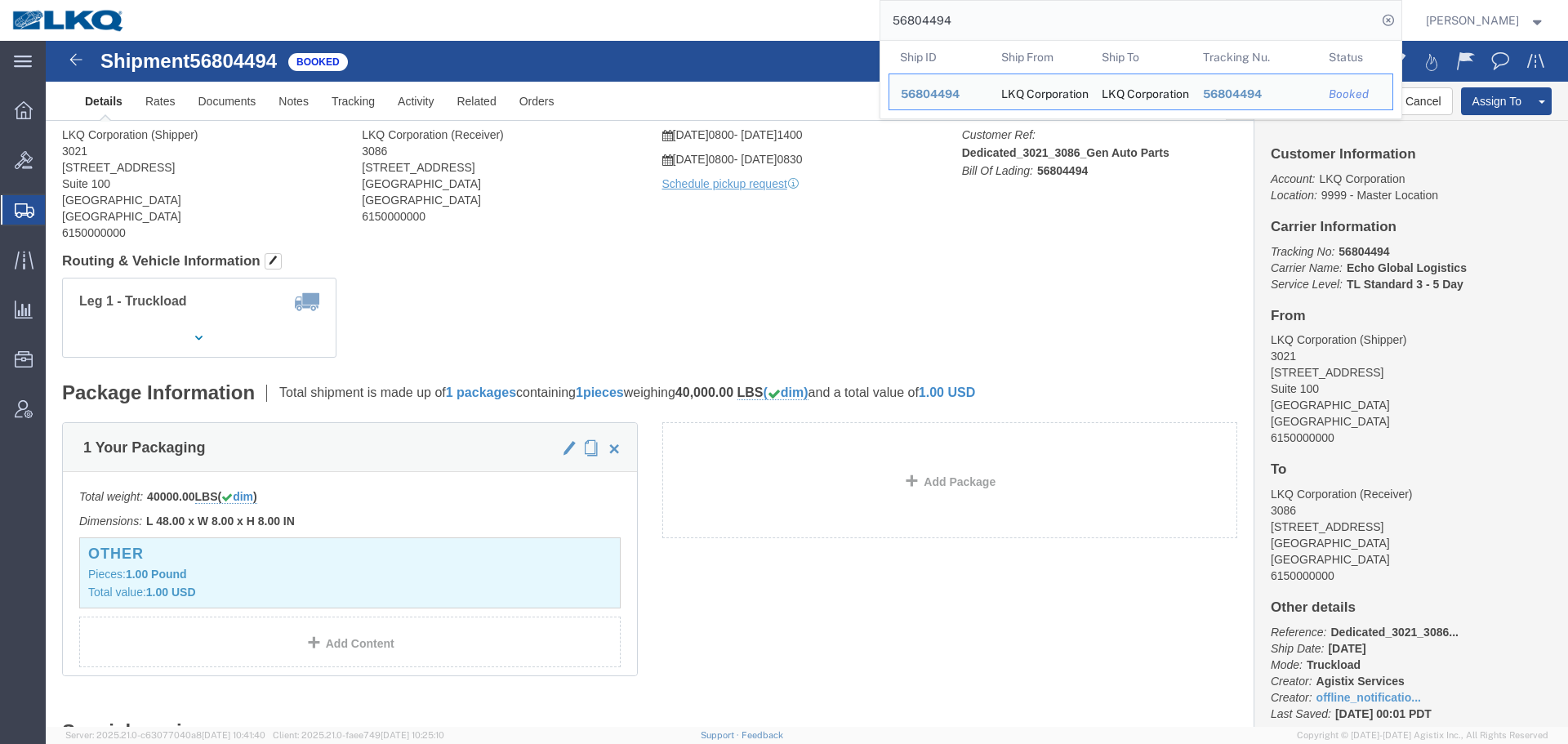
click div "Leg 1 - Truckload Number of trucks: 1"
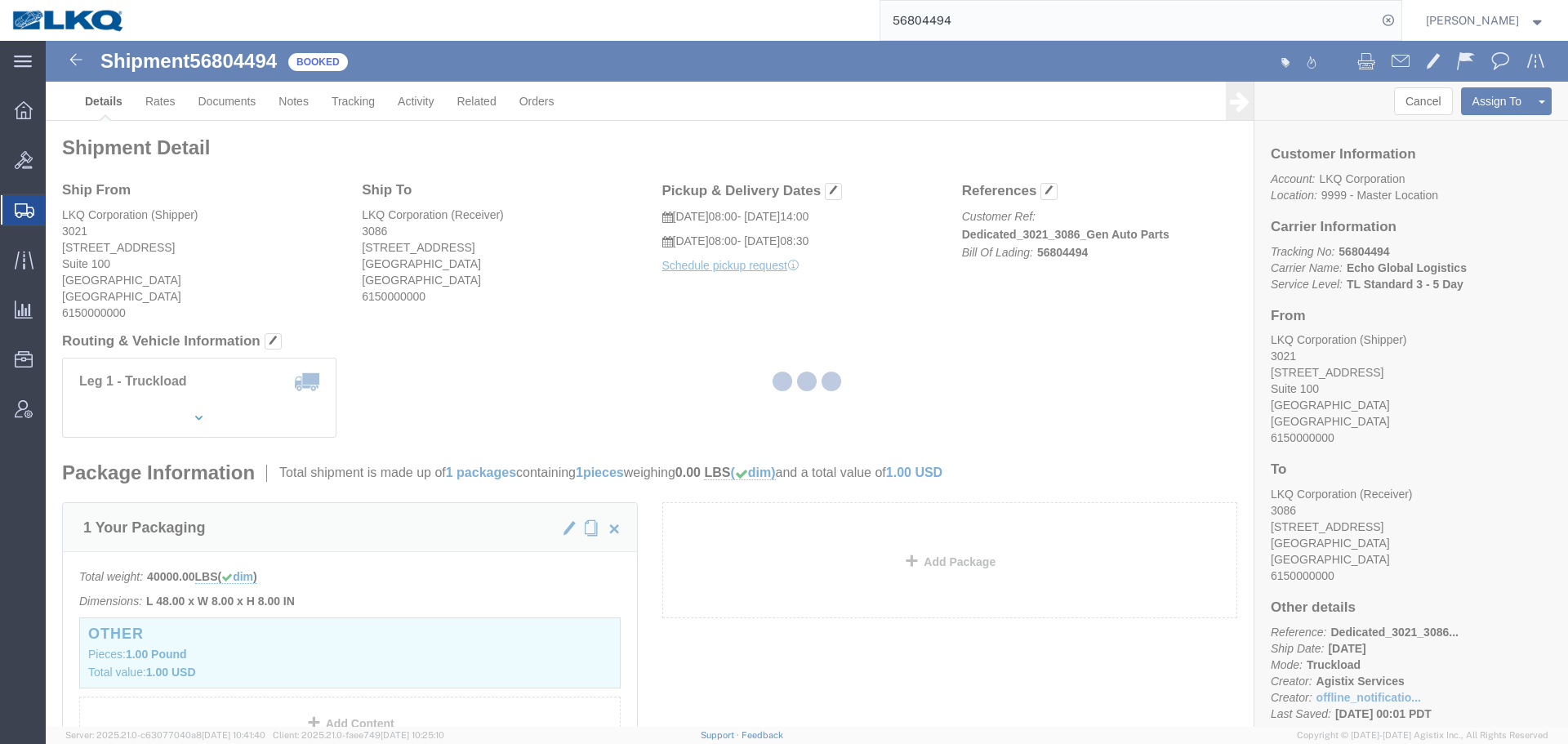
click at [1423, 102] on div at bounding box center [806, 383] width 1522 height 686
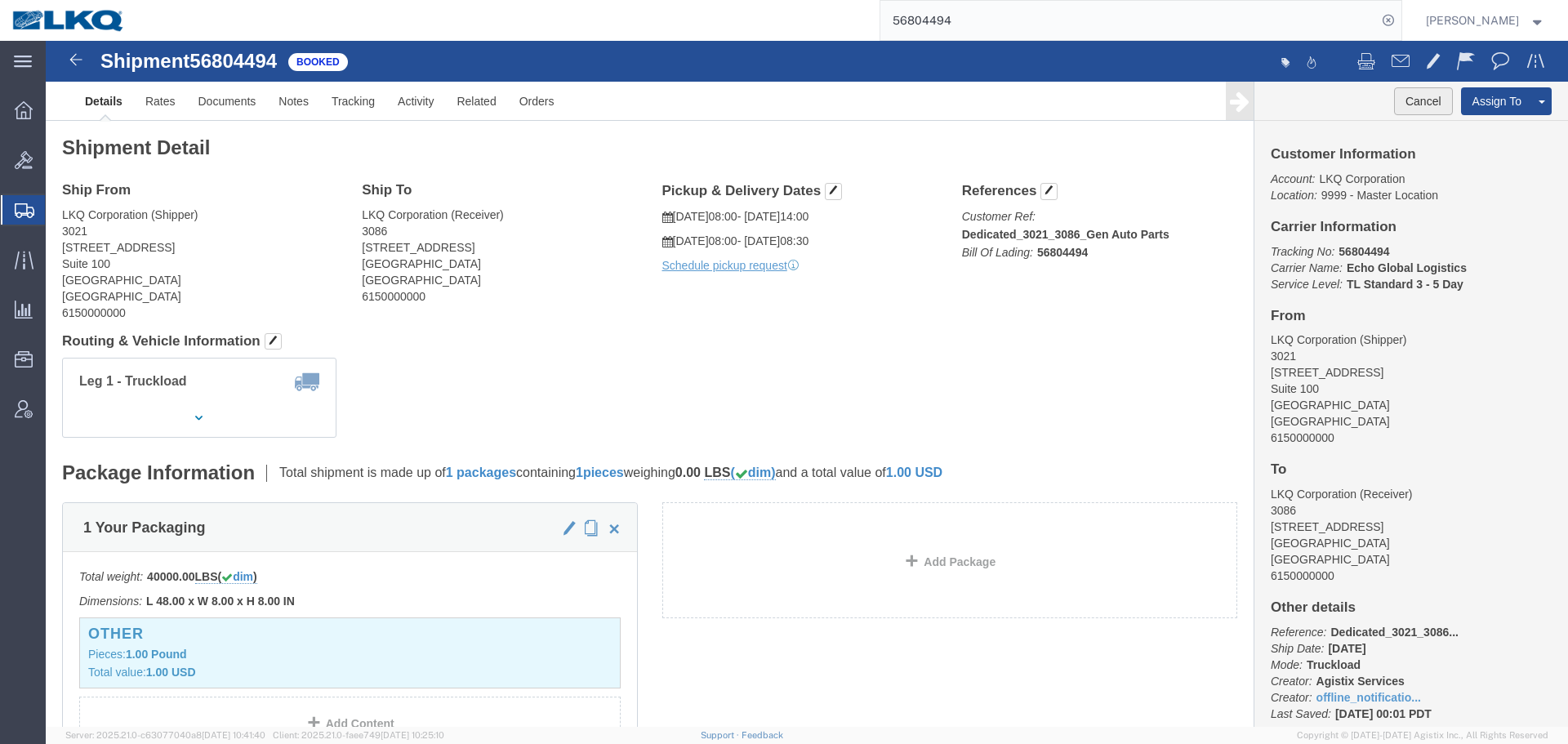
click button "Cancel"
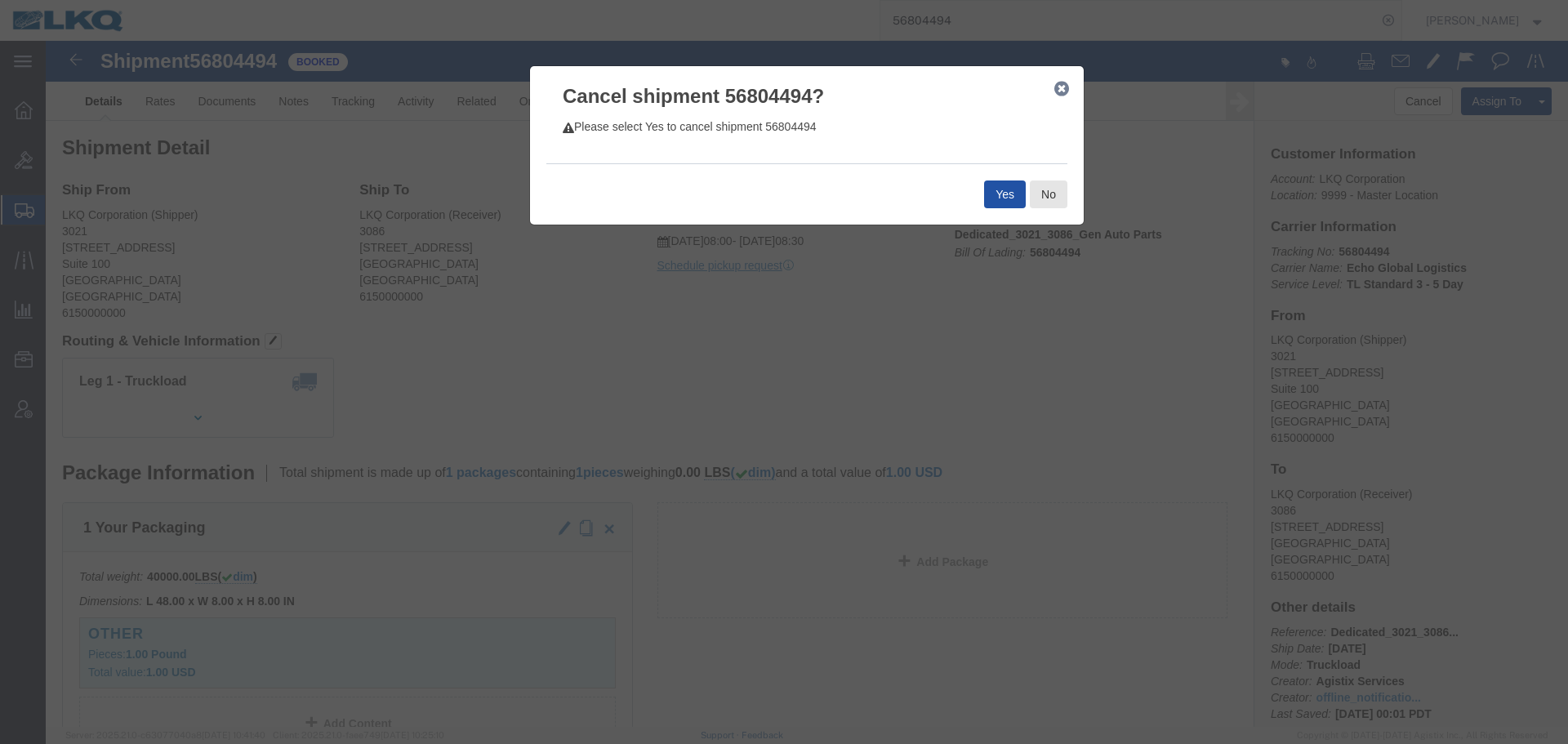
click button "Yes"
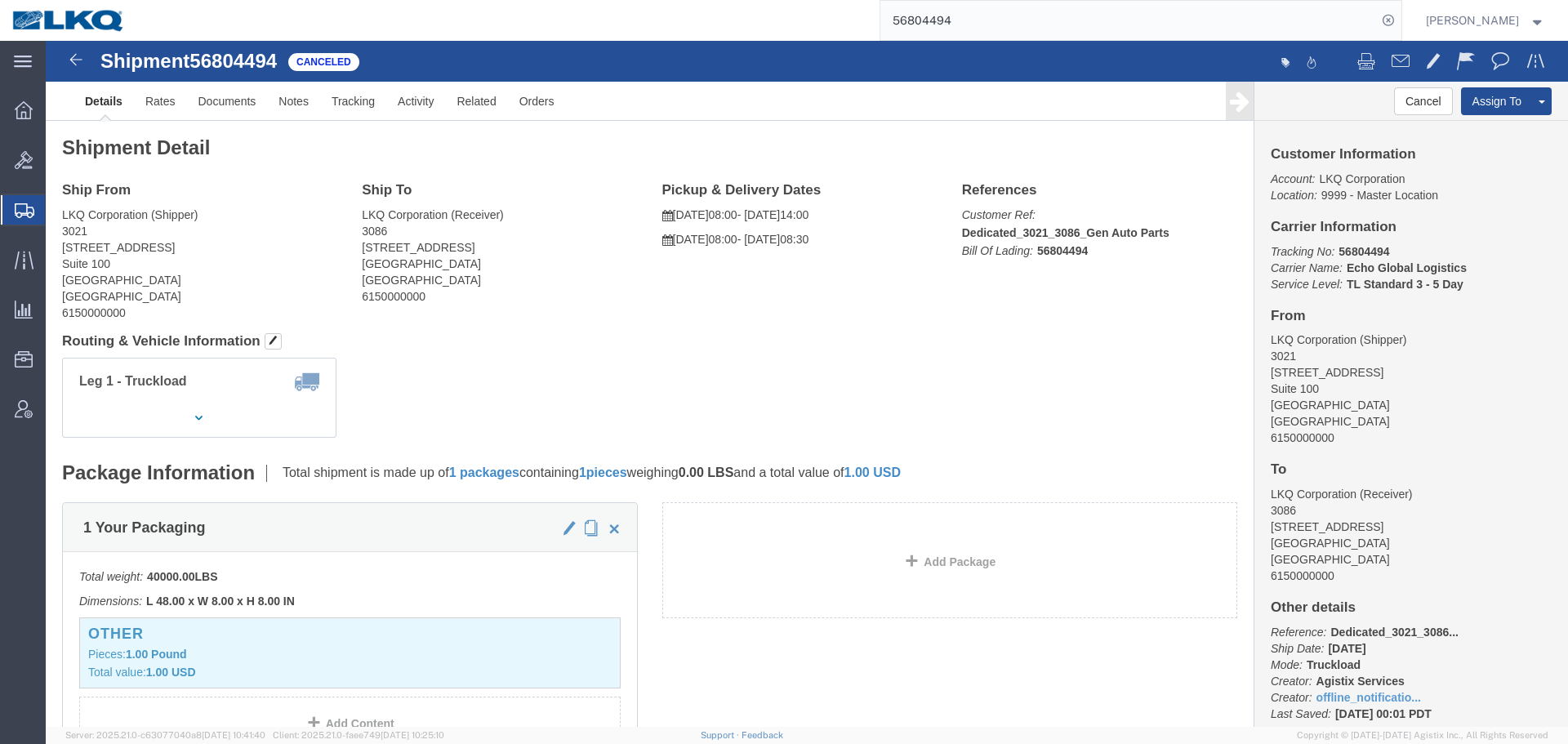
click at [1074, 27] on input "56804494" at bounding box center [1128, 20] width 496 height 39
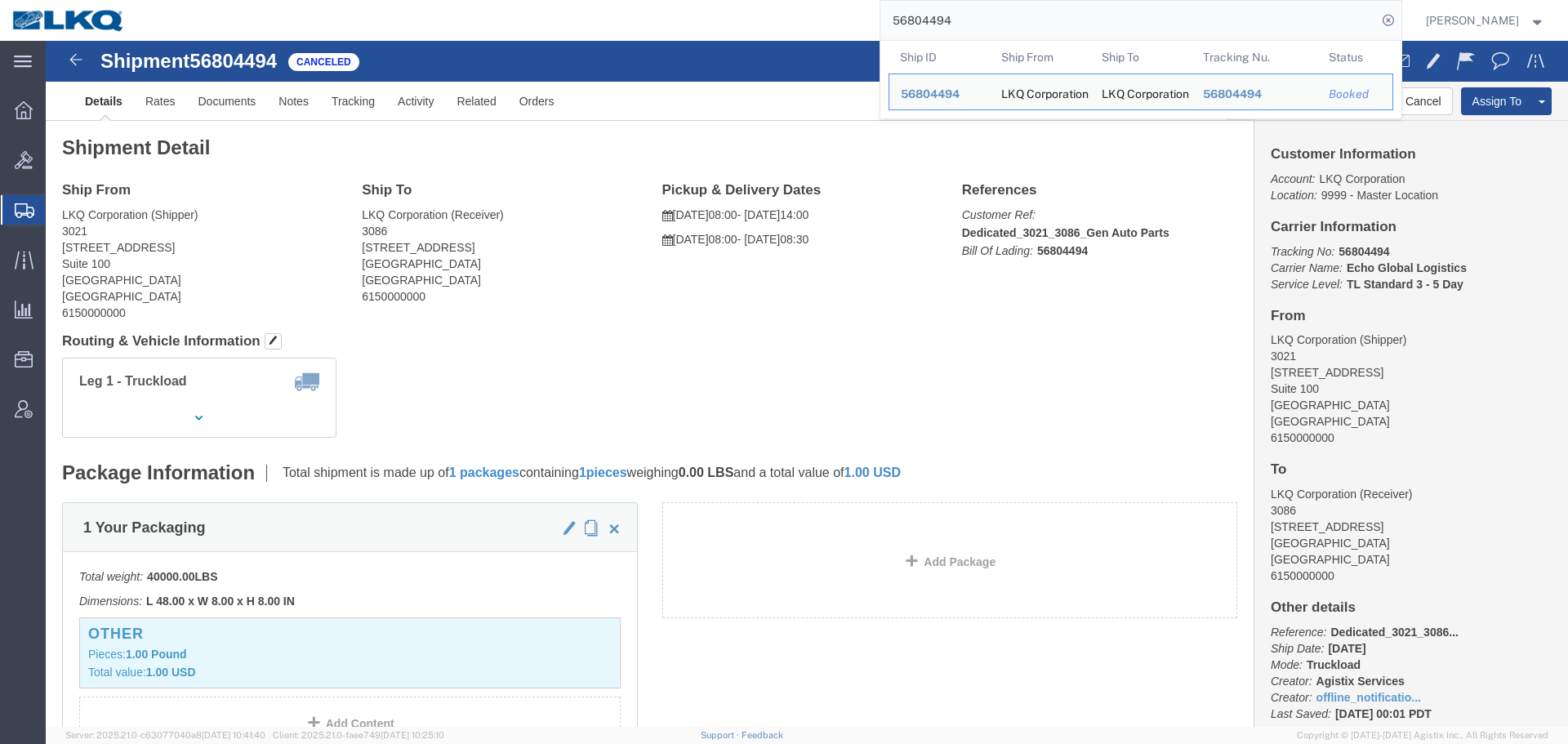
paste input "776189"
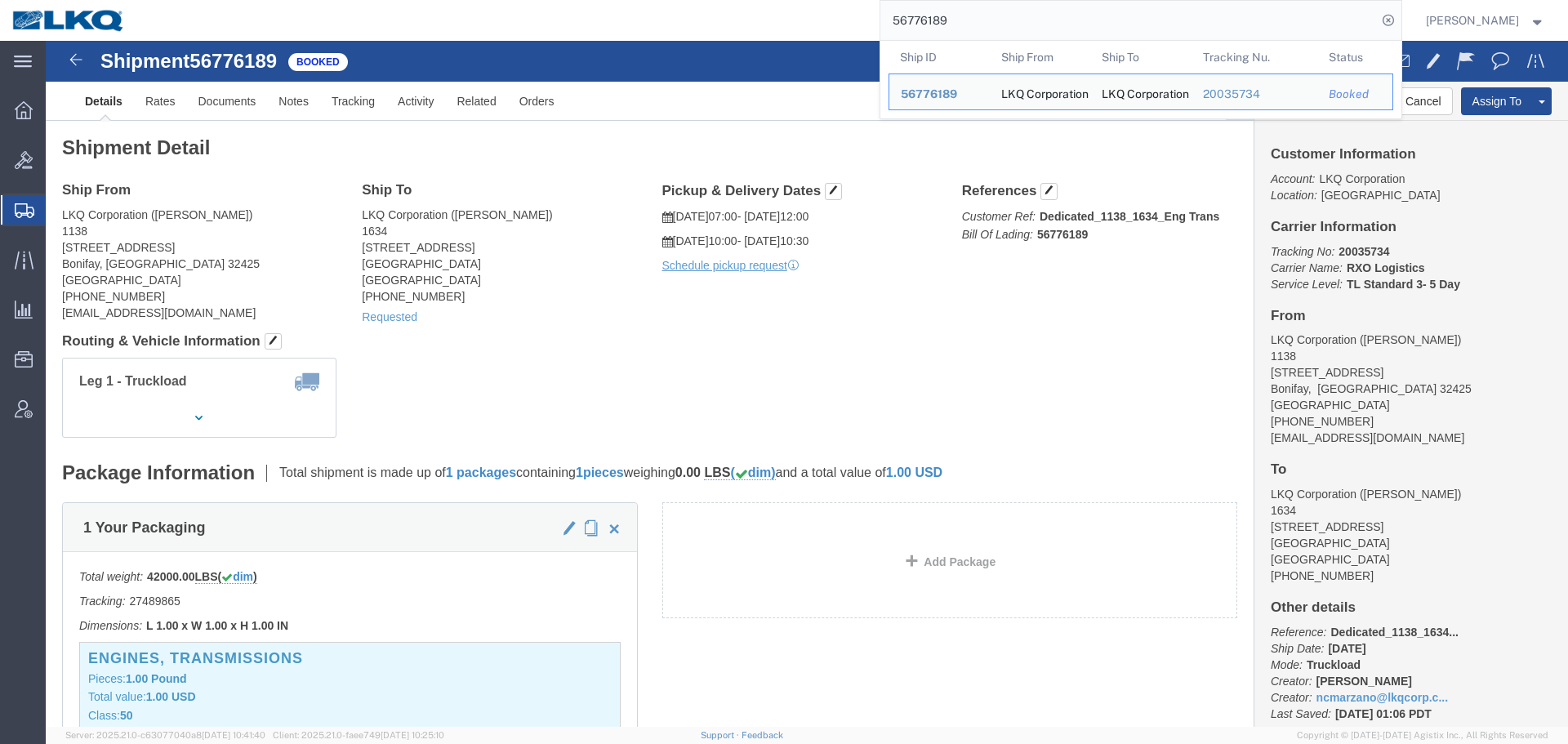
click h4 "Routing & Vehicle Information"
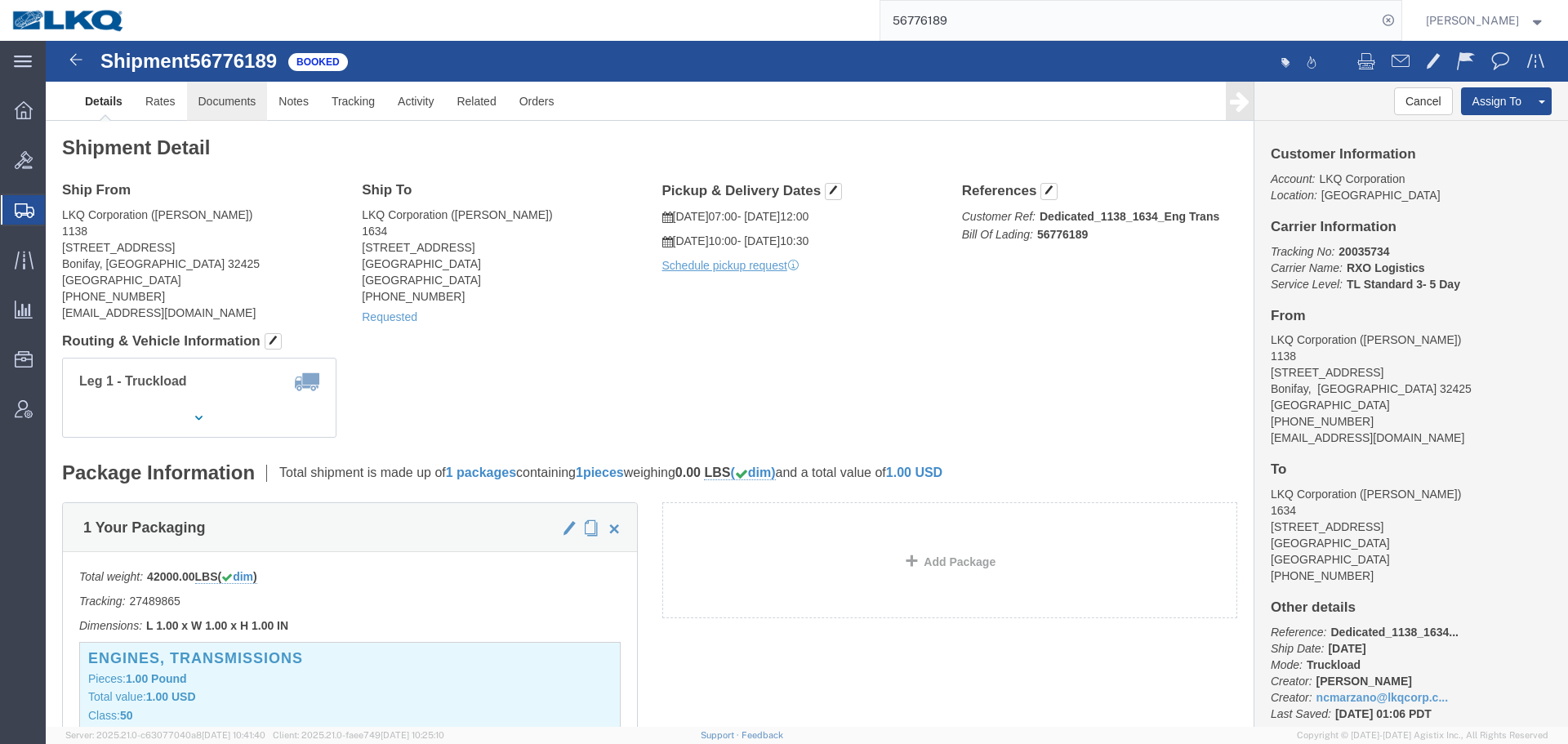
click link "Documents"
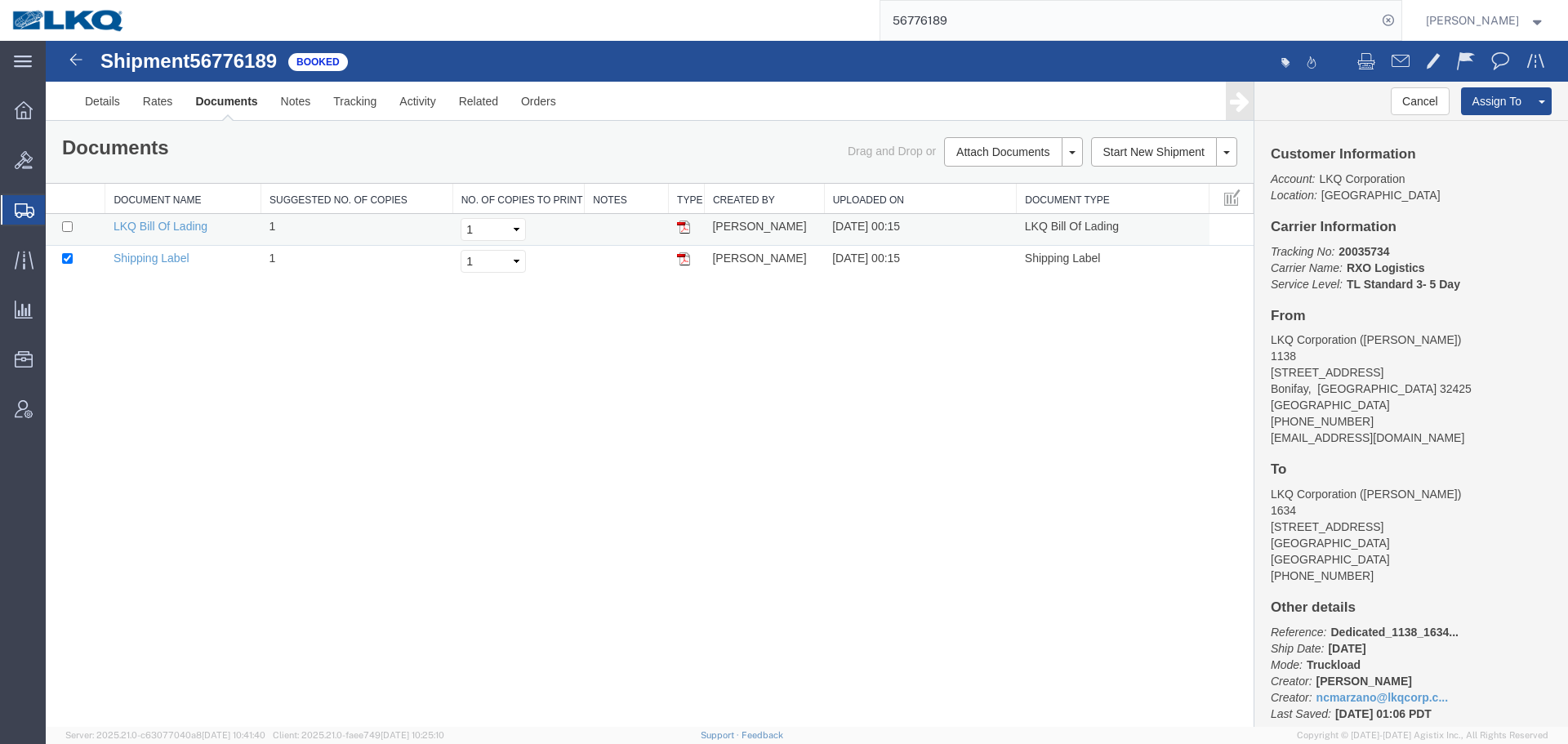
click at [685, 229] on img at bounding box center [683, 227] width 13 height 13
click at [1068, 20] on input "56776189" at bounding box center [1128, 20] width 496 height 39
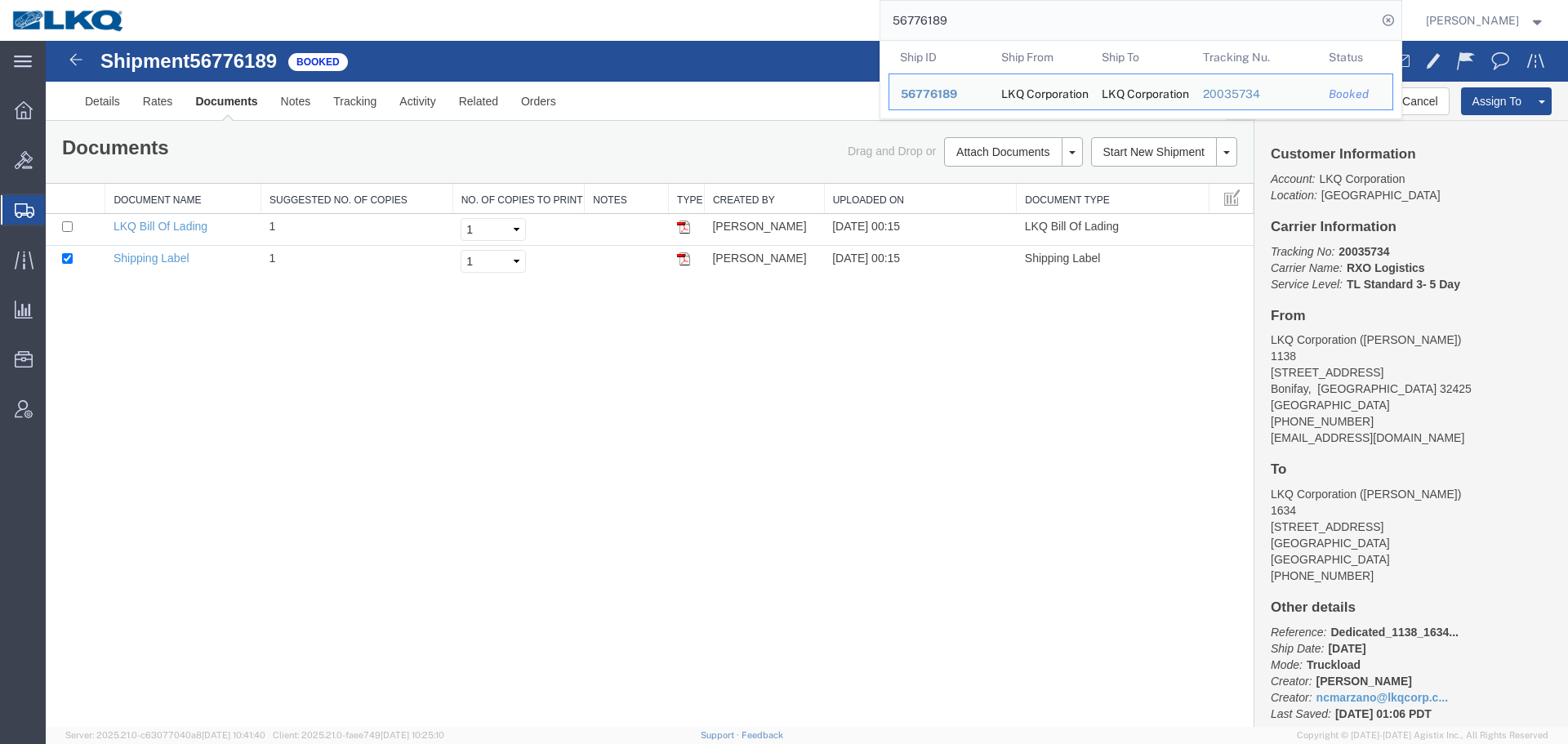
paste input "711641"
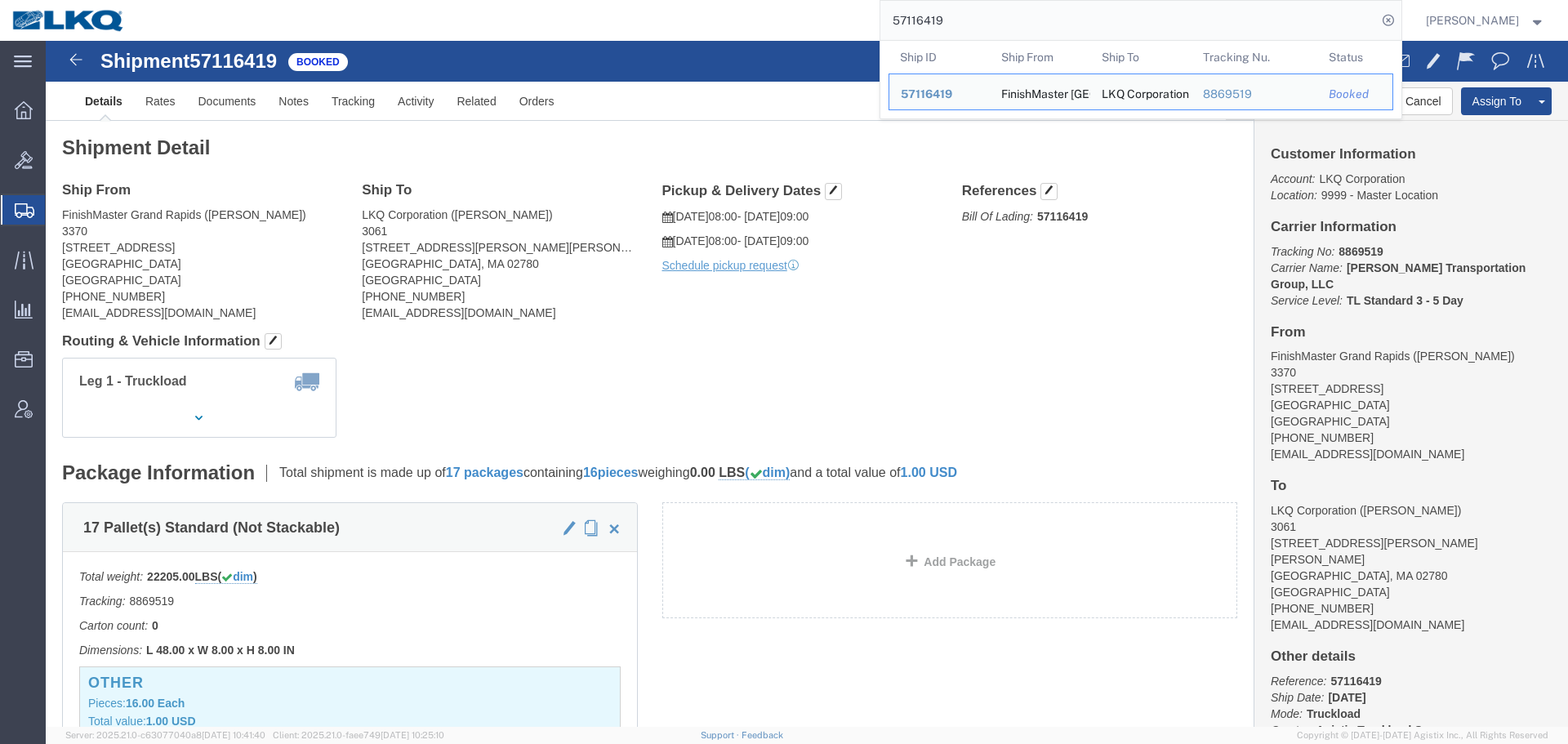
click h4 "Routing & Vehicle Information"
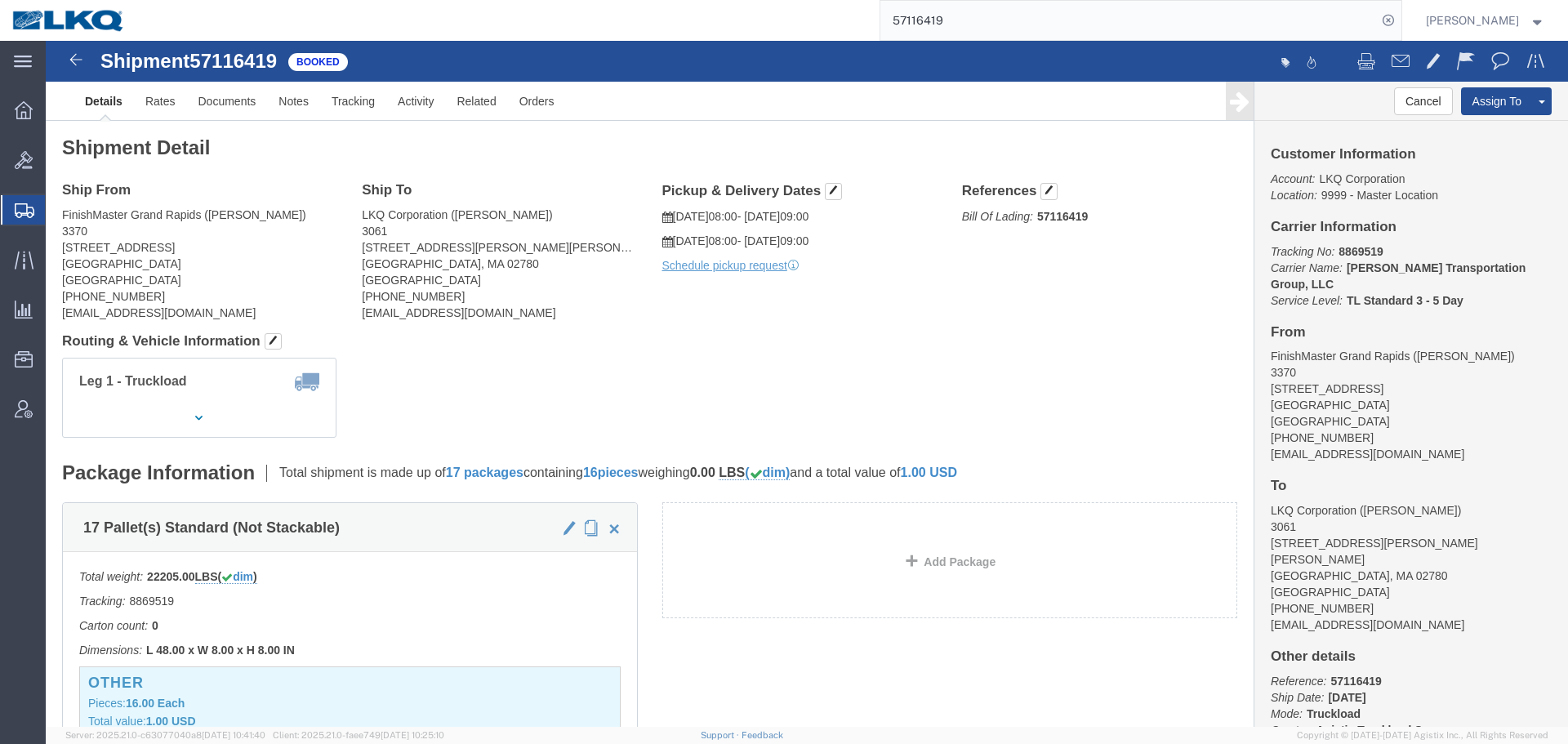
click address "FinishMaster Grand Rapids (Steven Haner) 3370 4259 40th St. SE Kentwood, MI 495…"
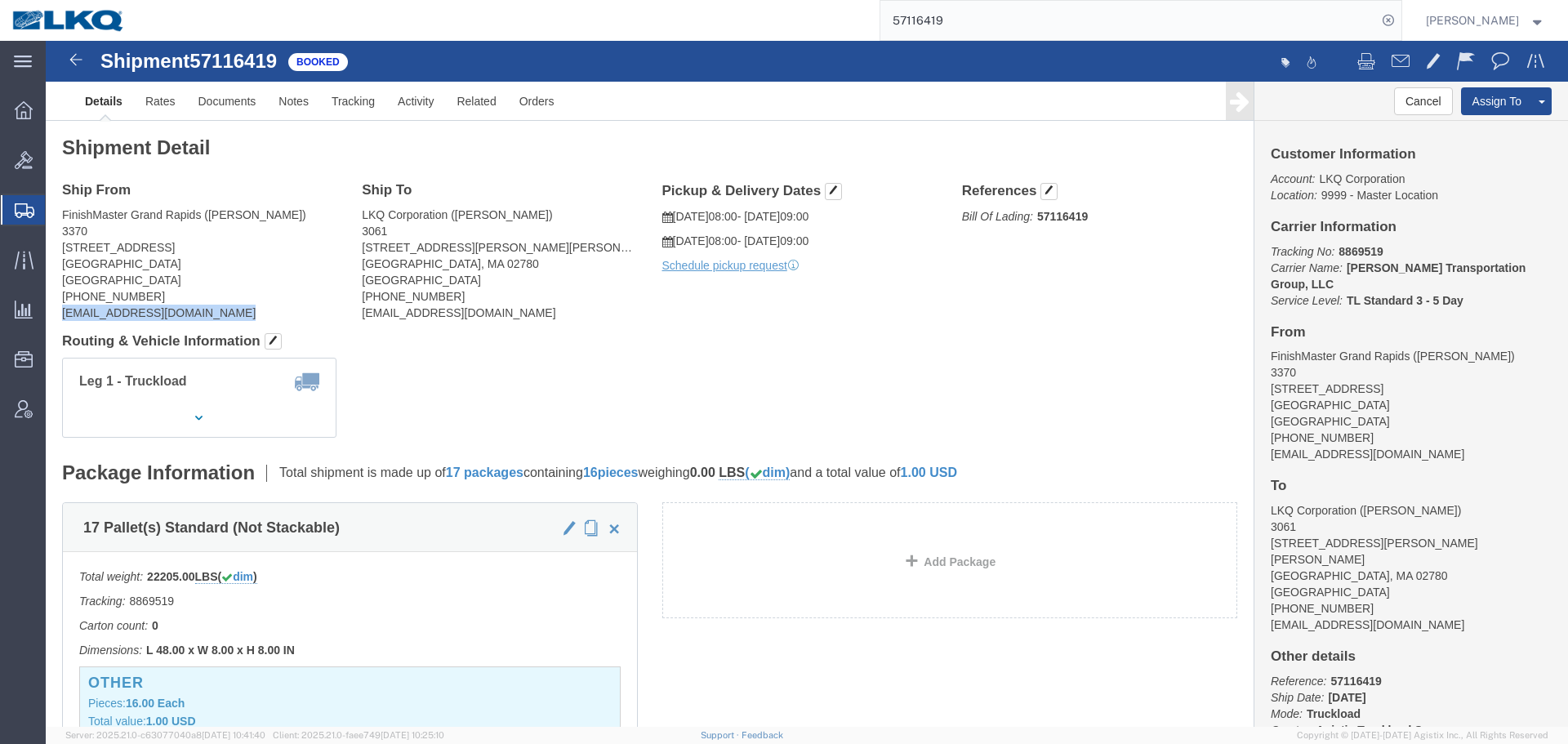
copy div "[EMAIL_ADDRESS][DOMAIN_NAME]"
click at [1049, 29] on input "57116419" at bounding box center [1128, 20] width 496 height 39
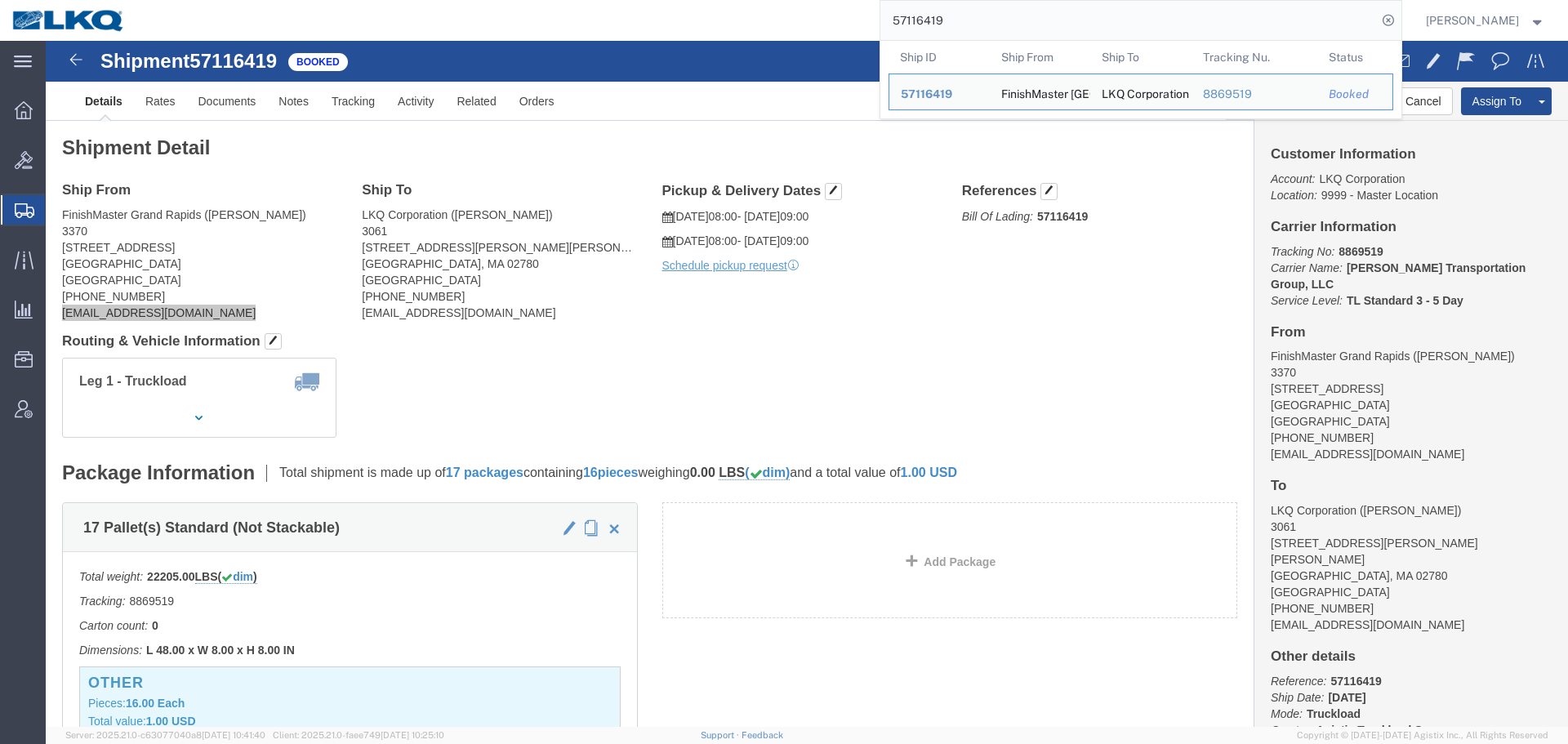
paste input "8405"
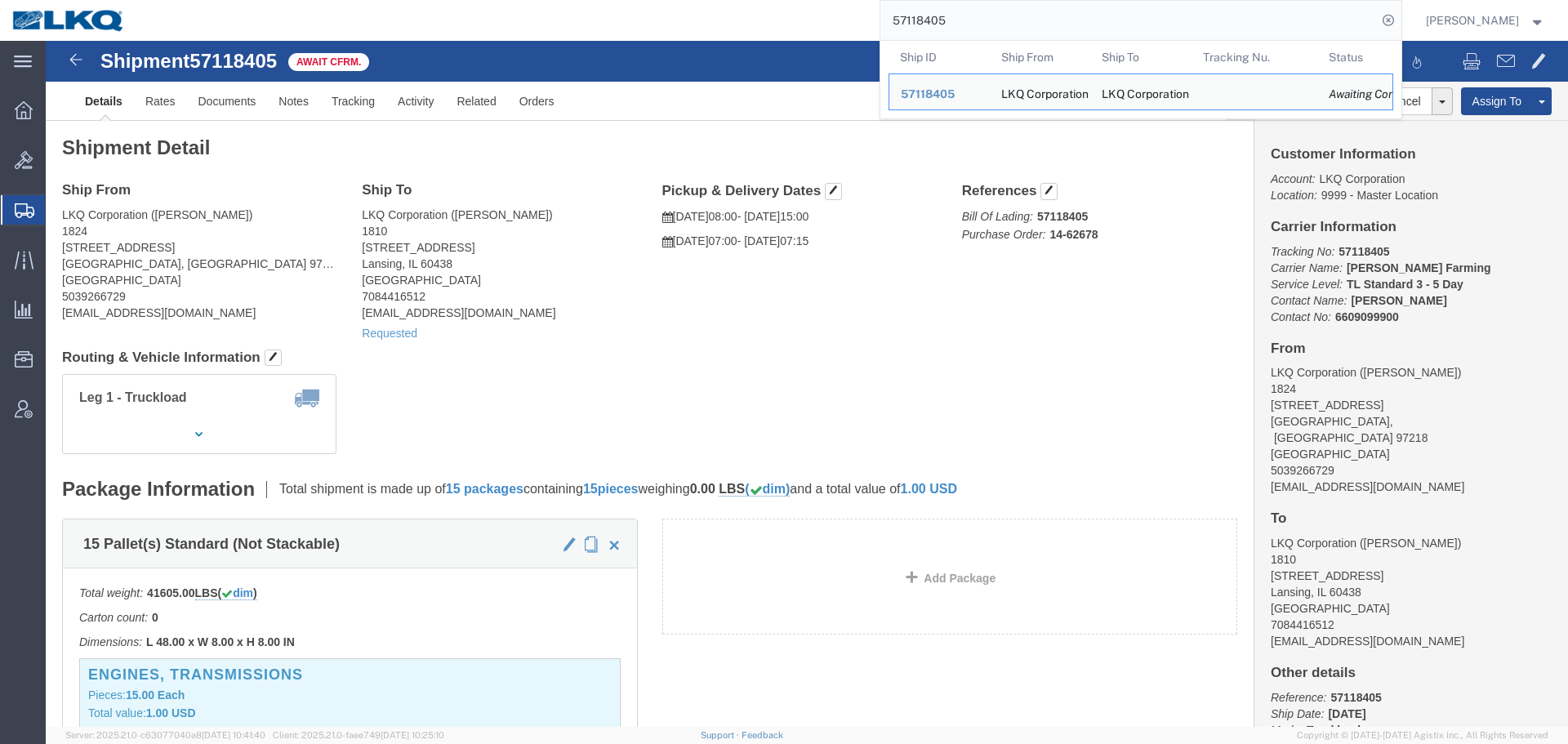
click div "Ship From LKQ Corporation (Amber Bailey) 1824 5925 NE Portland Hwy Portland, OR…"
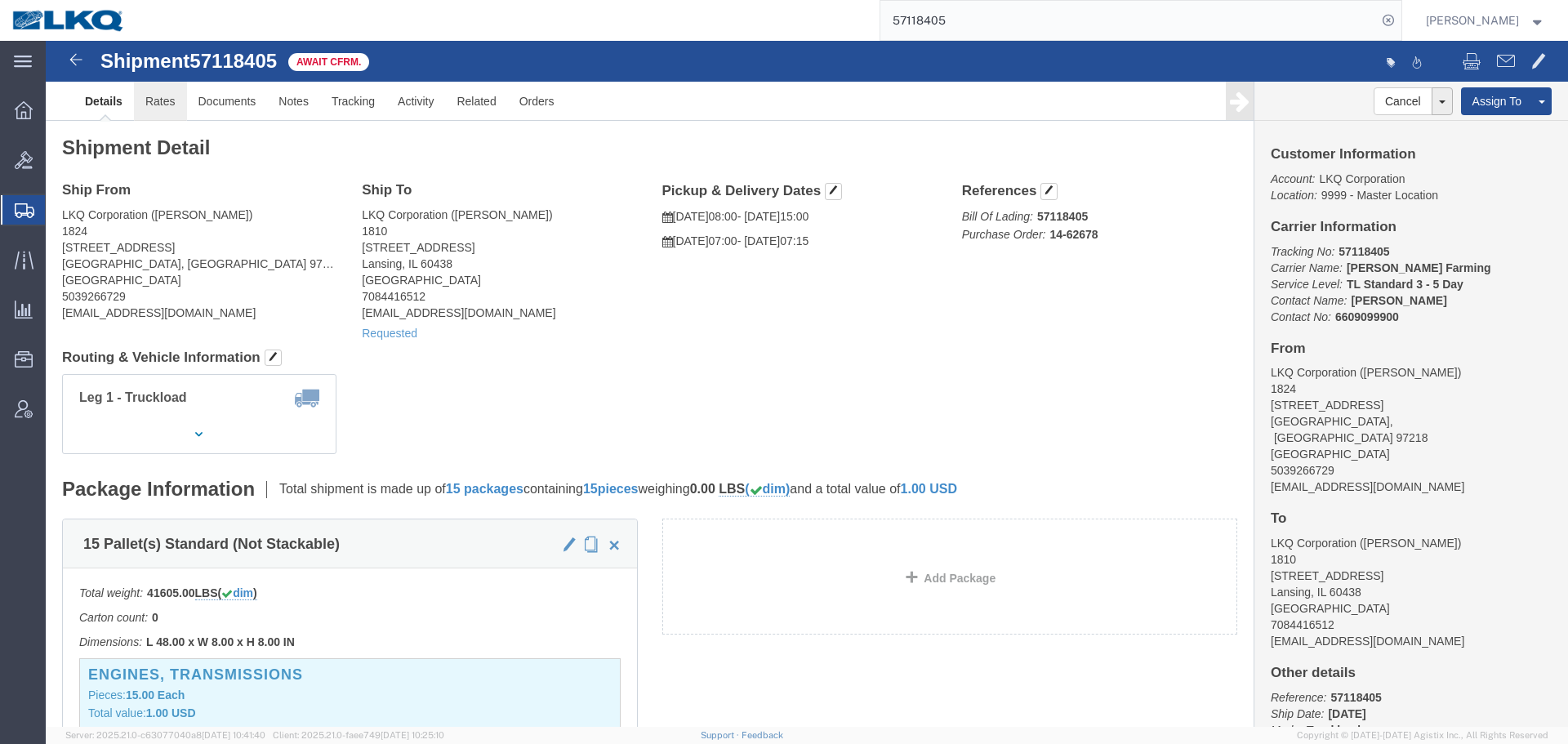
click link "Rates"
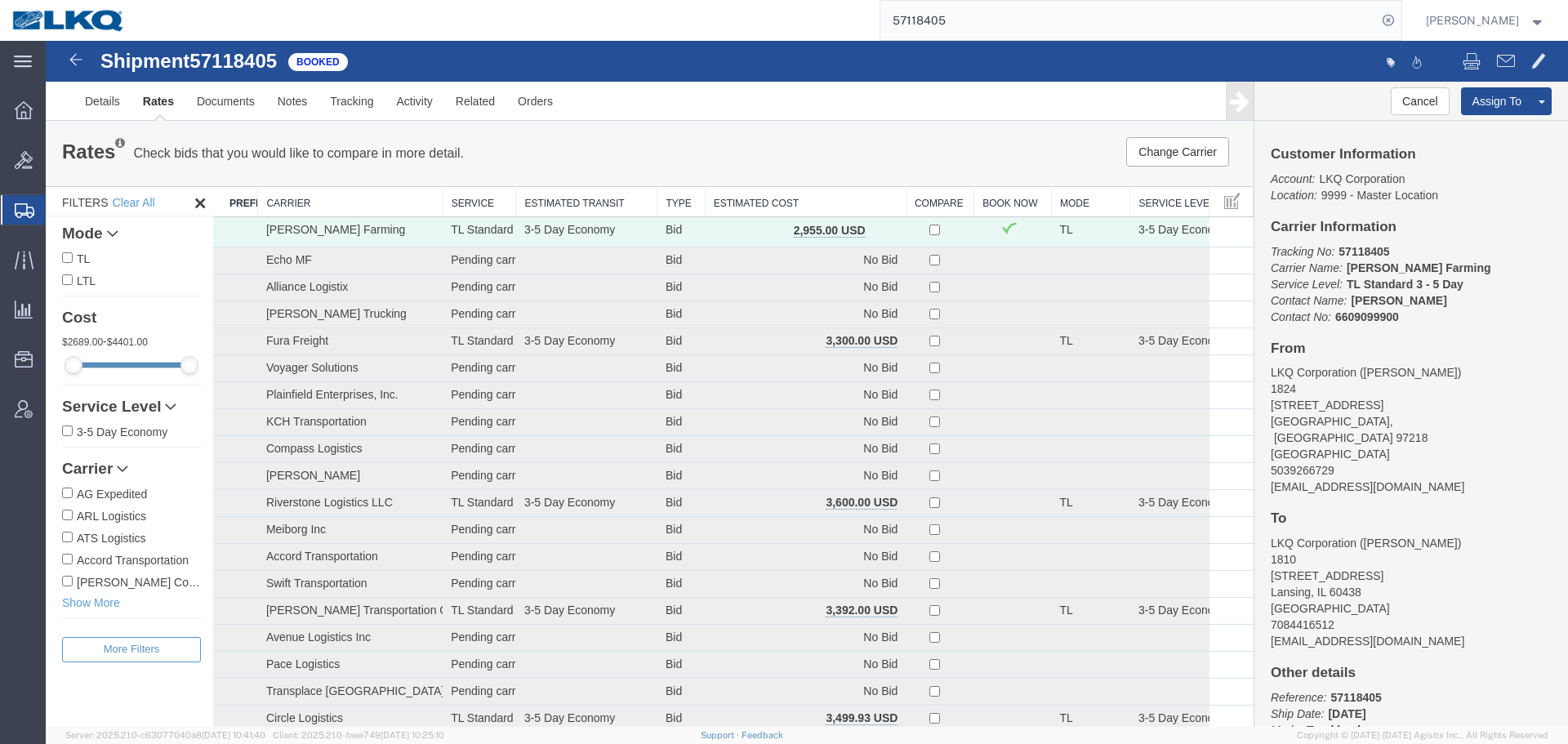
click at [815, 199] on th "Estimated Cost" at bounding box center [806, 202] width 201 height 30
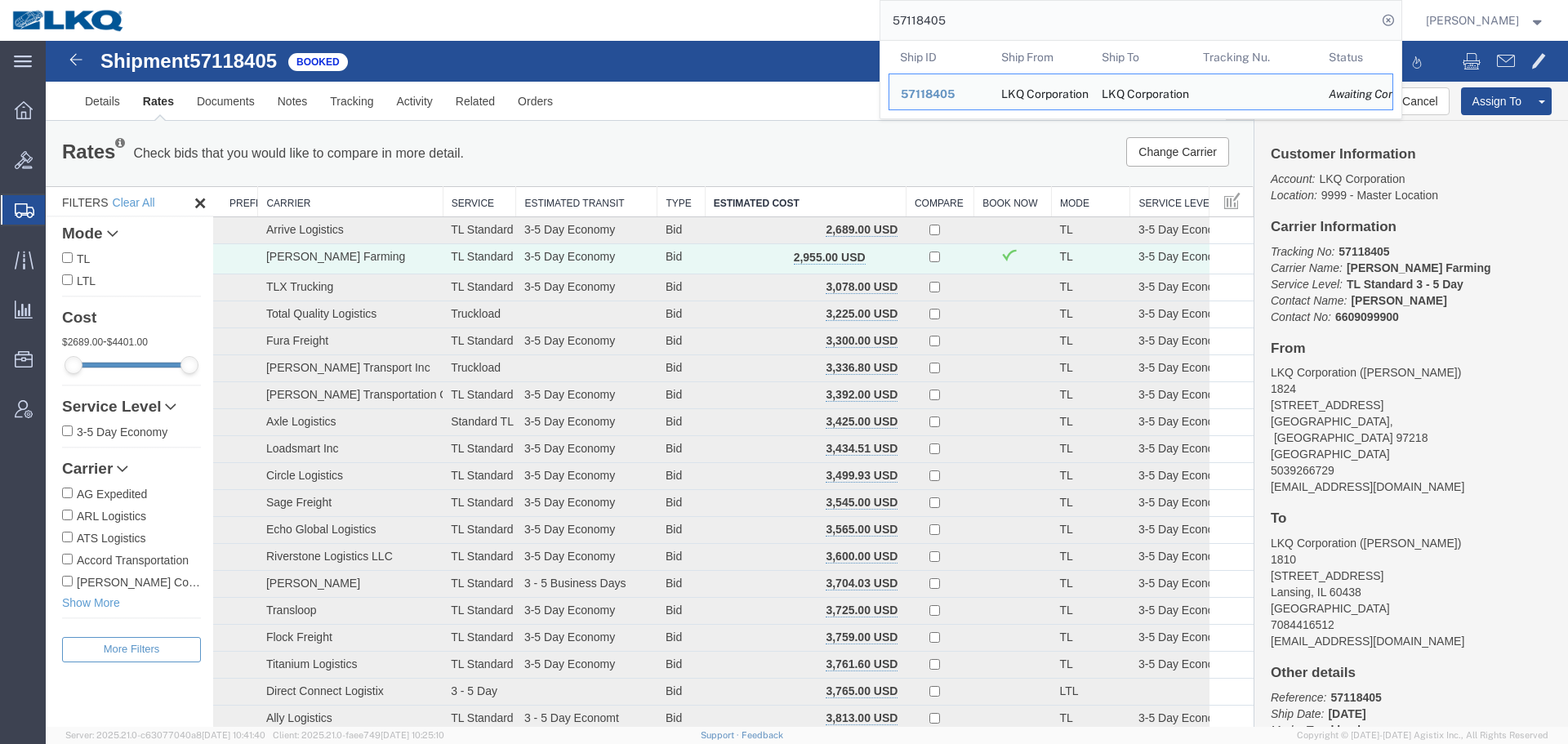
click at [1022, 23] on input "57118405" at bounding box center [1128, 20] width 496 height 39
paste input "6789610"
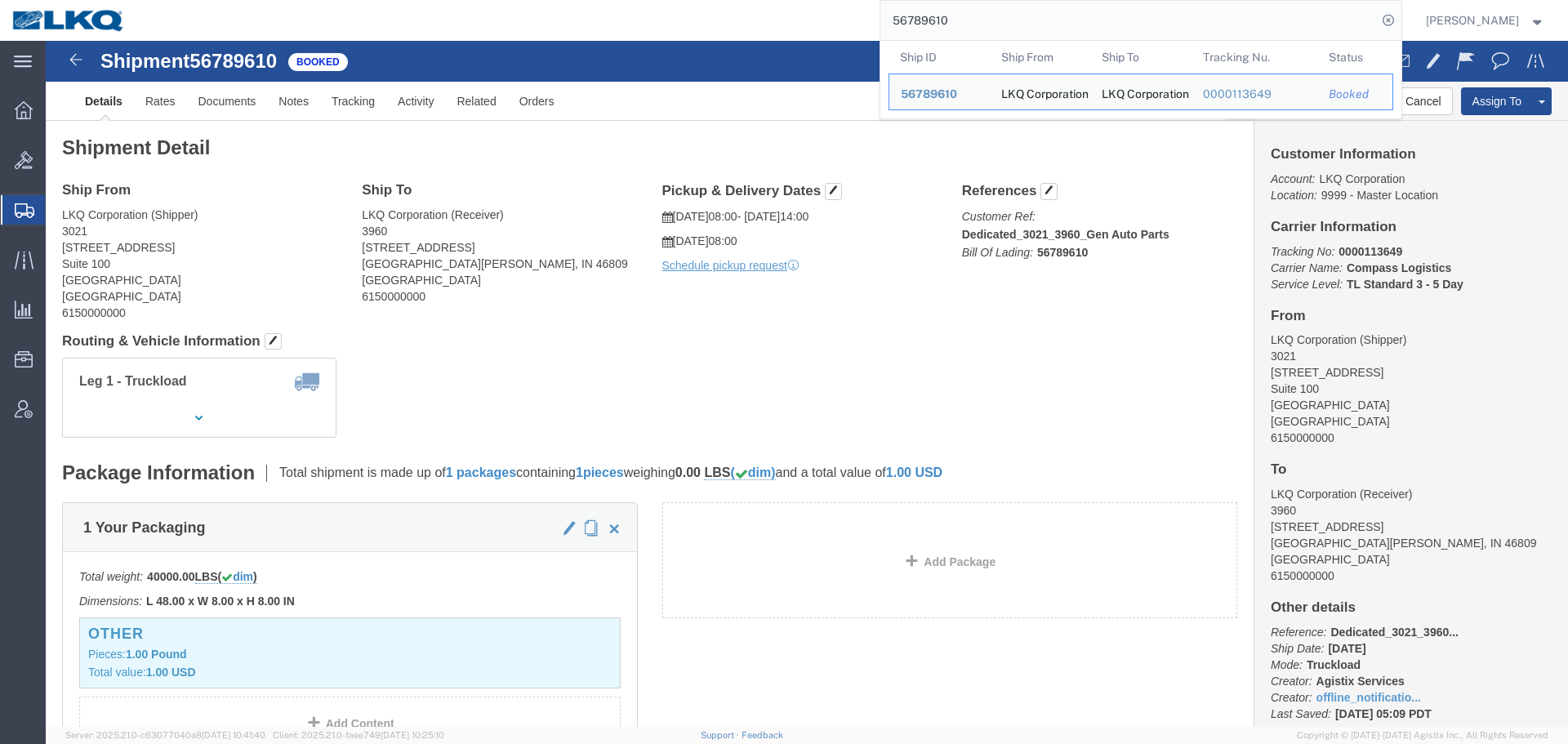
paste input "09"
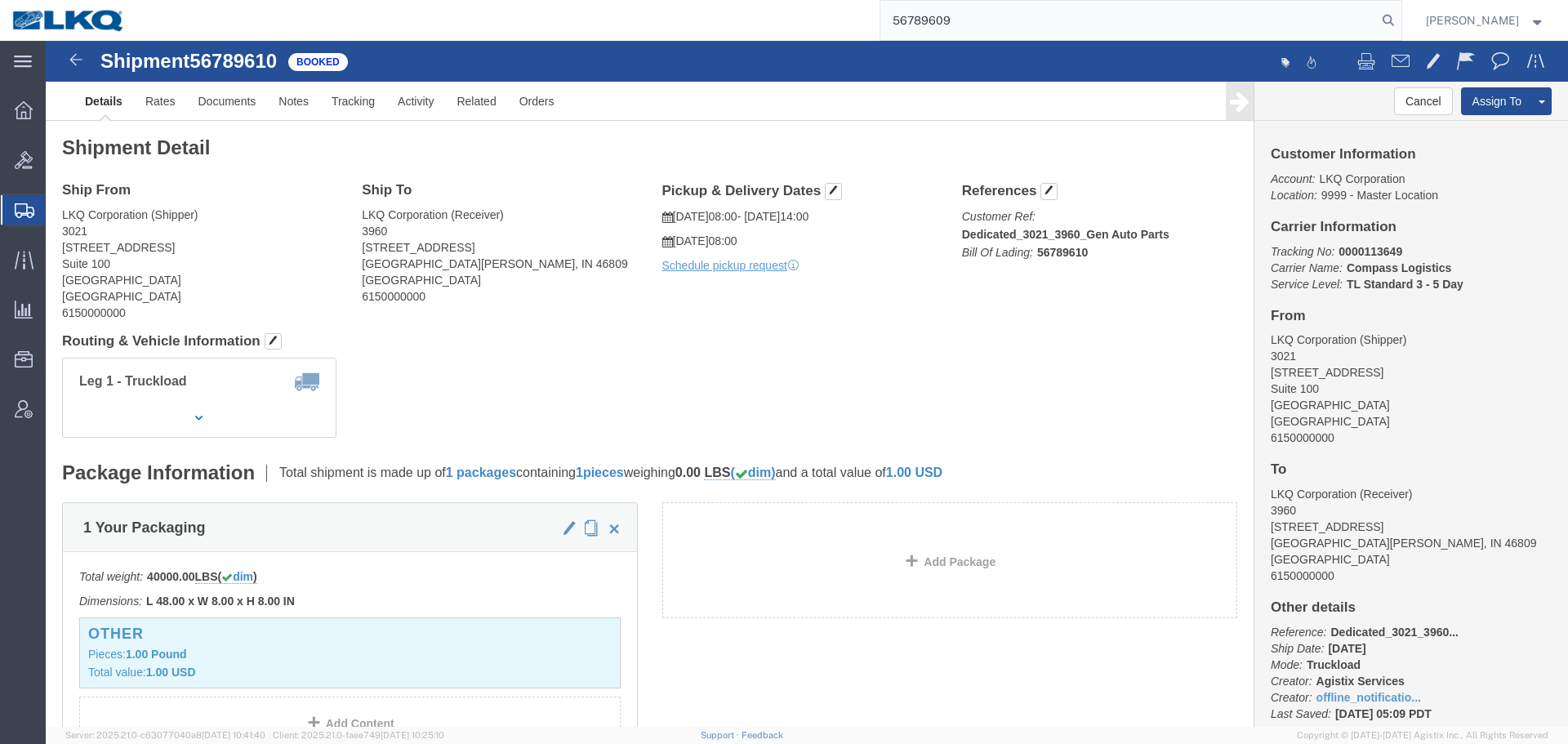
type input "56789609"
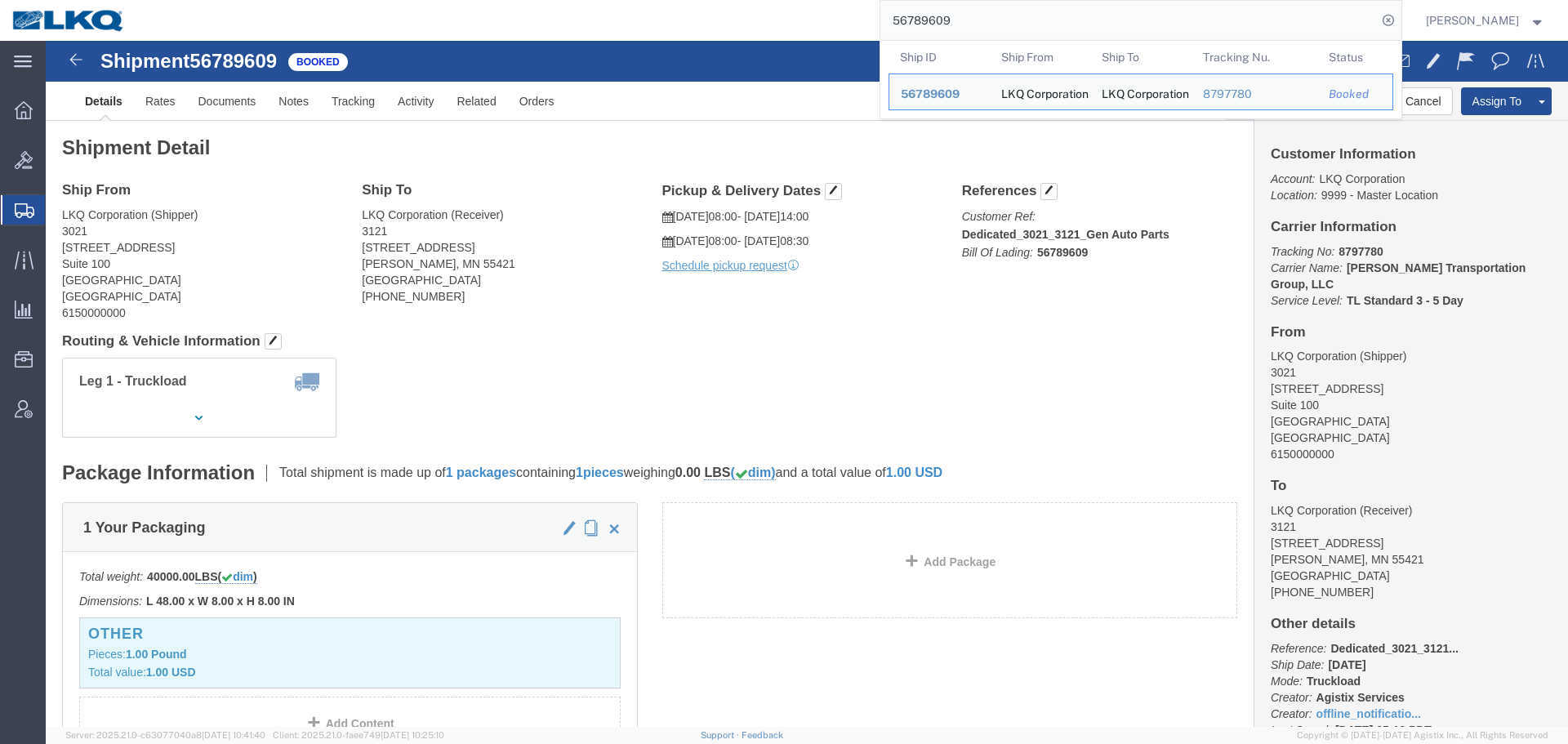
click div "Shipment Detail Ship From LKQ Corporation (Shipper) 3021 24550 West 43rd Street…"
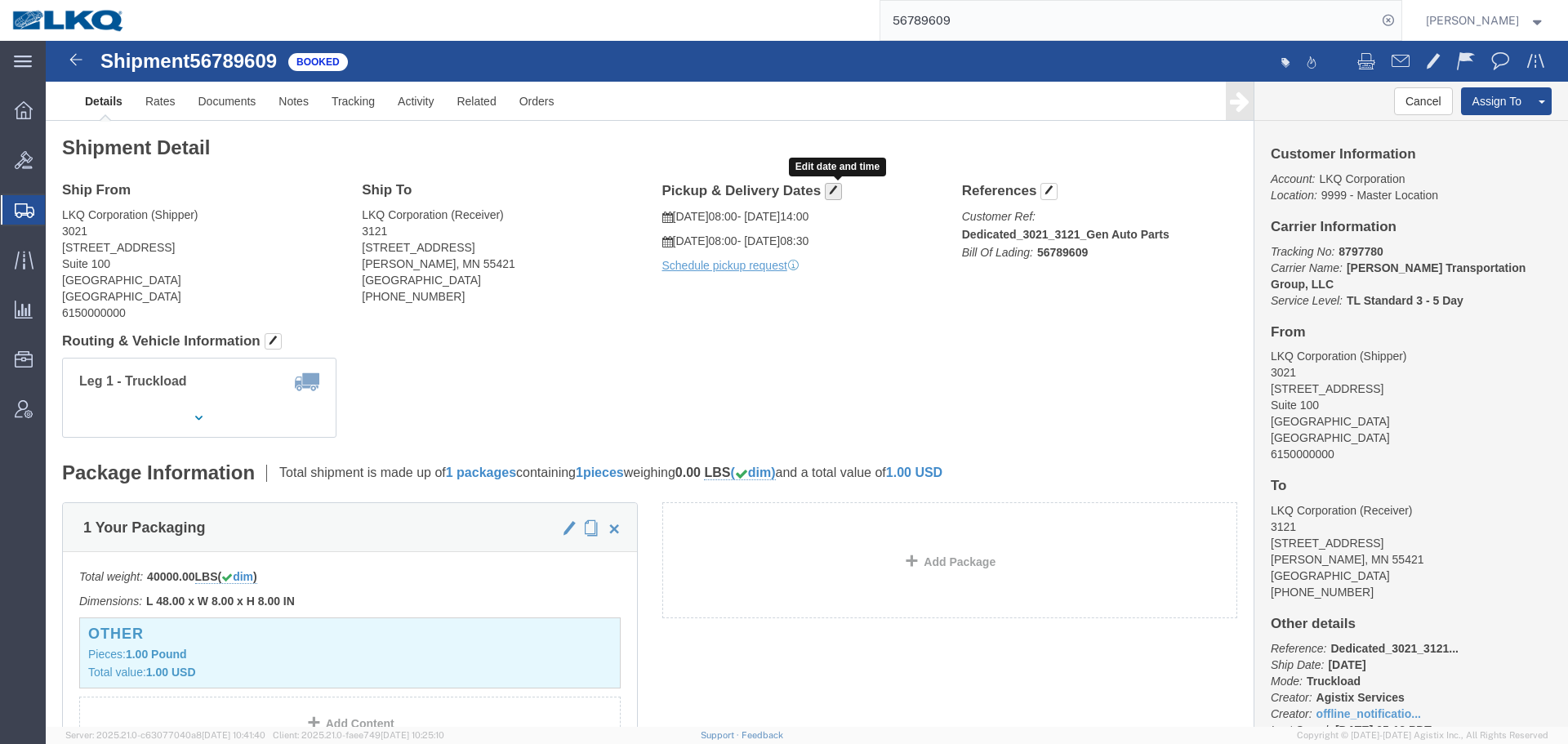
click button "button"
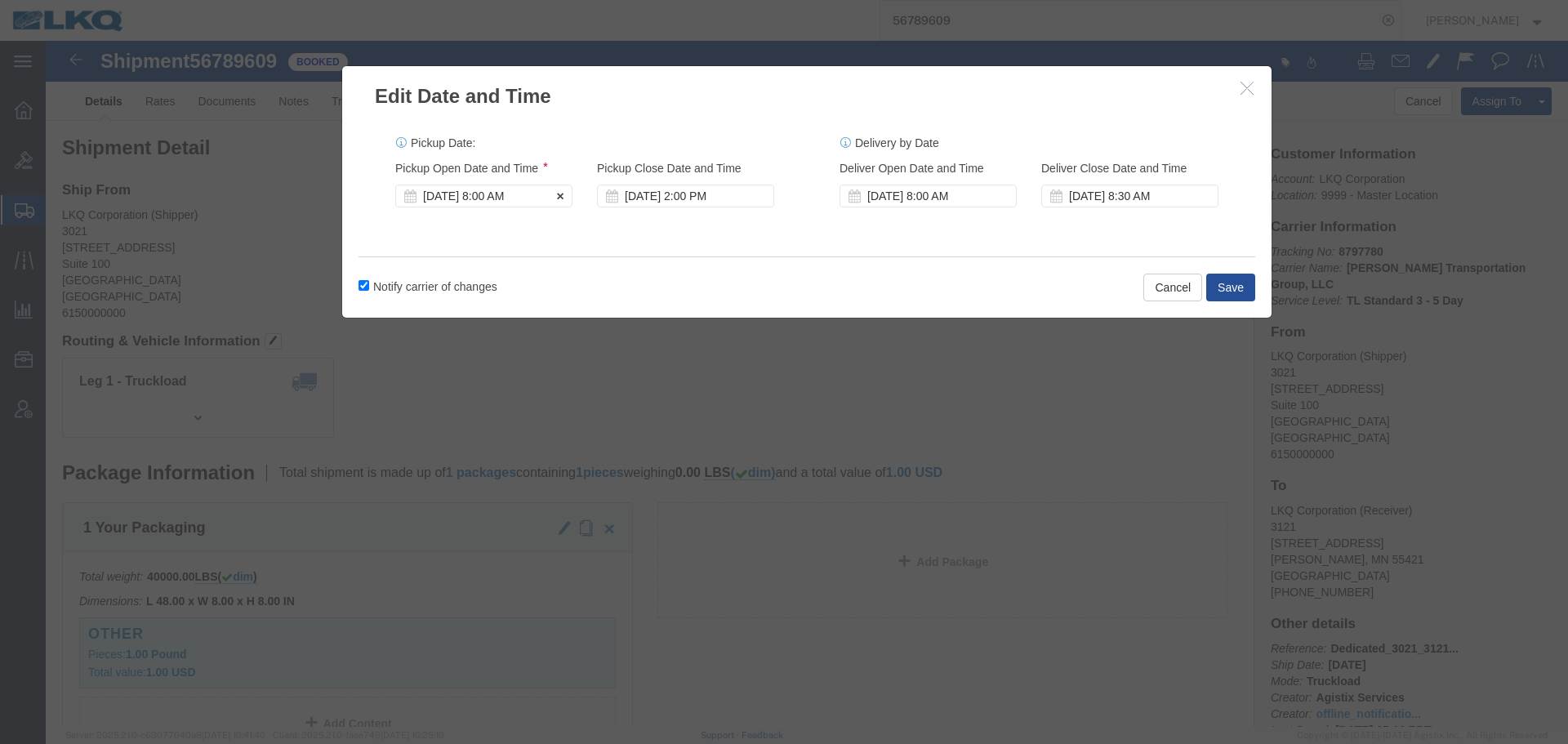
click div "Oct 16 2025 8:00 AM"
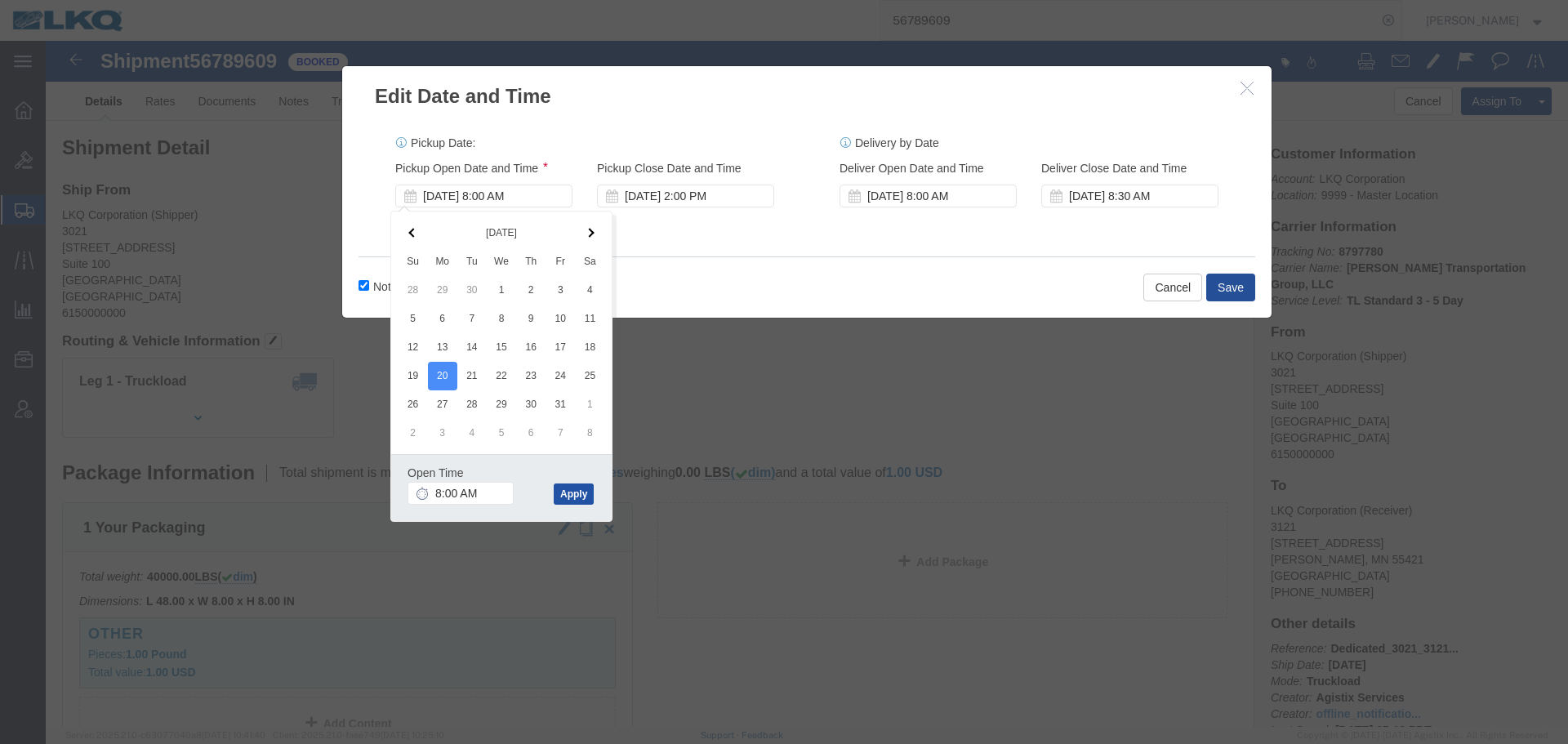
click button "Apply"
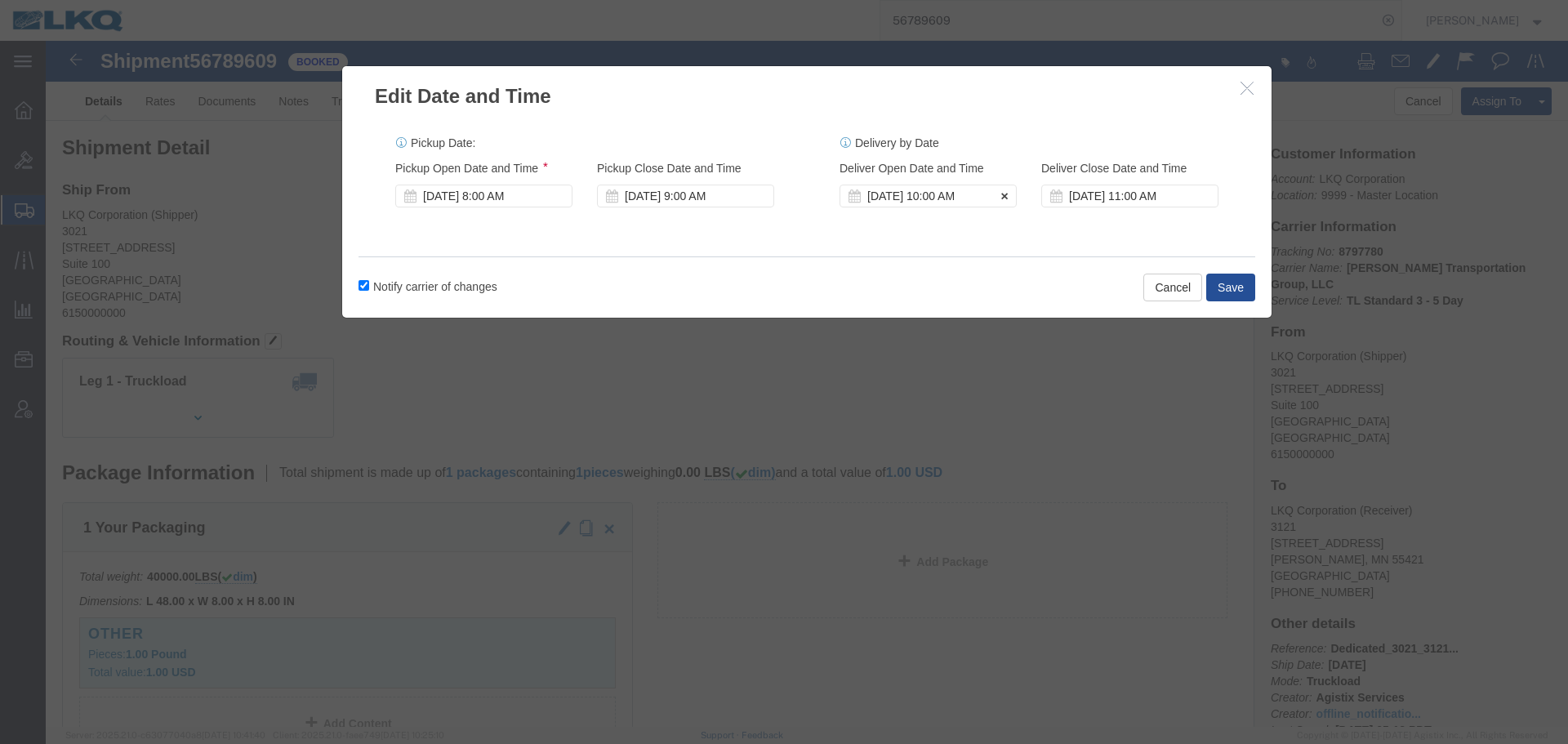
click div "Oct 20 2025 10:00 AM"
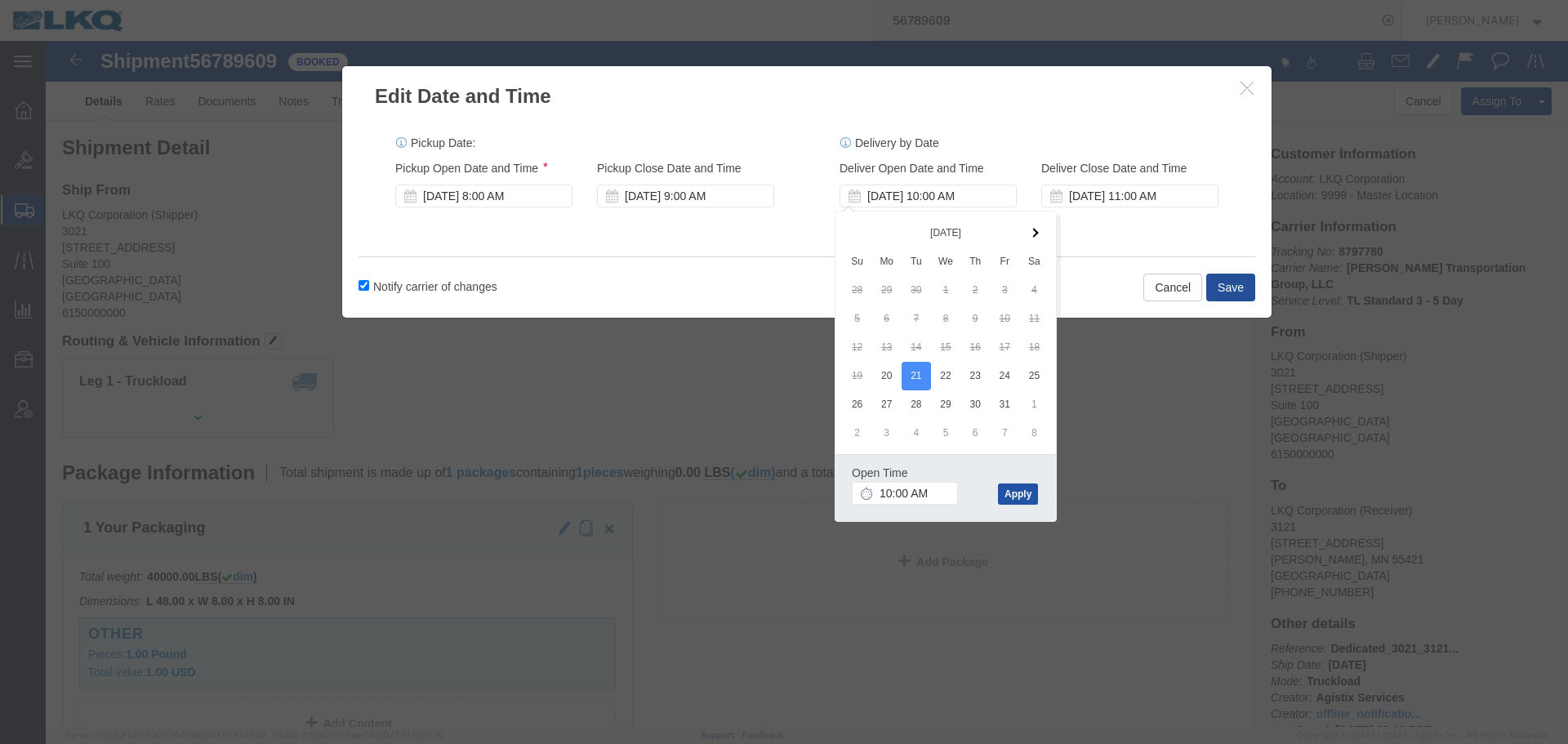
click button "Apply"
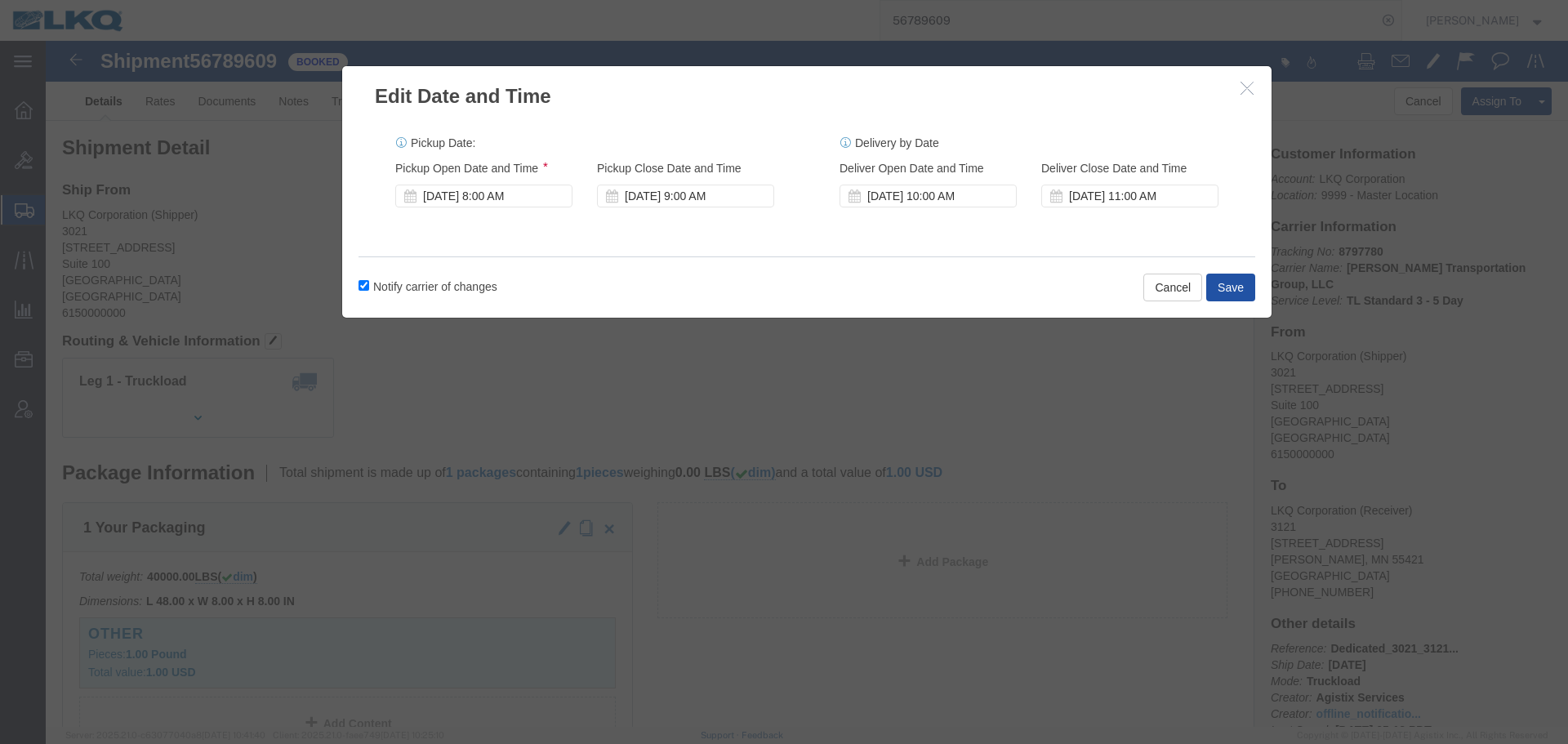
click button "Save"
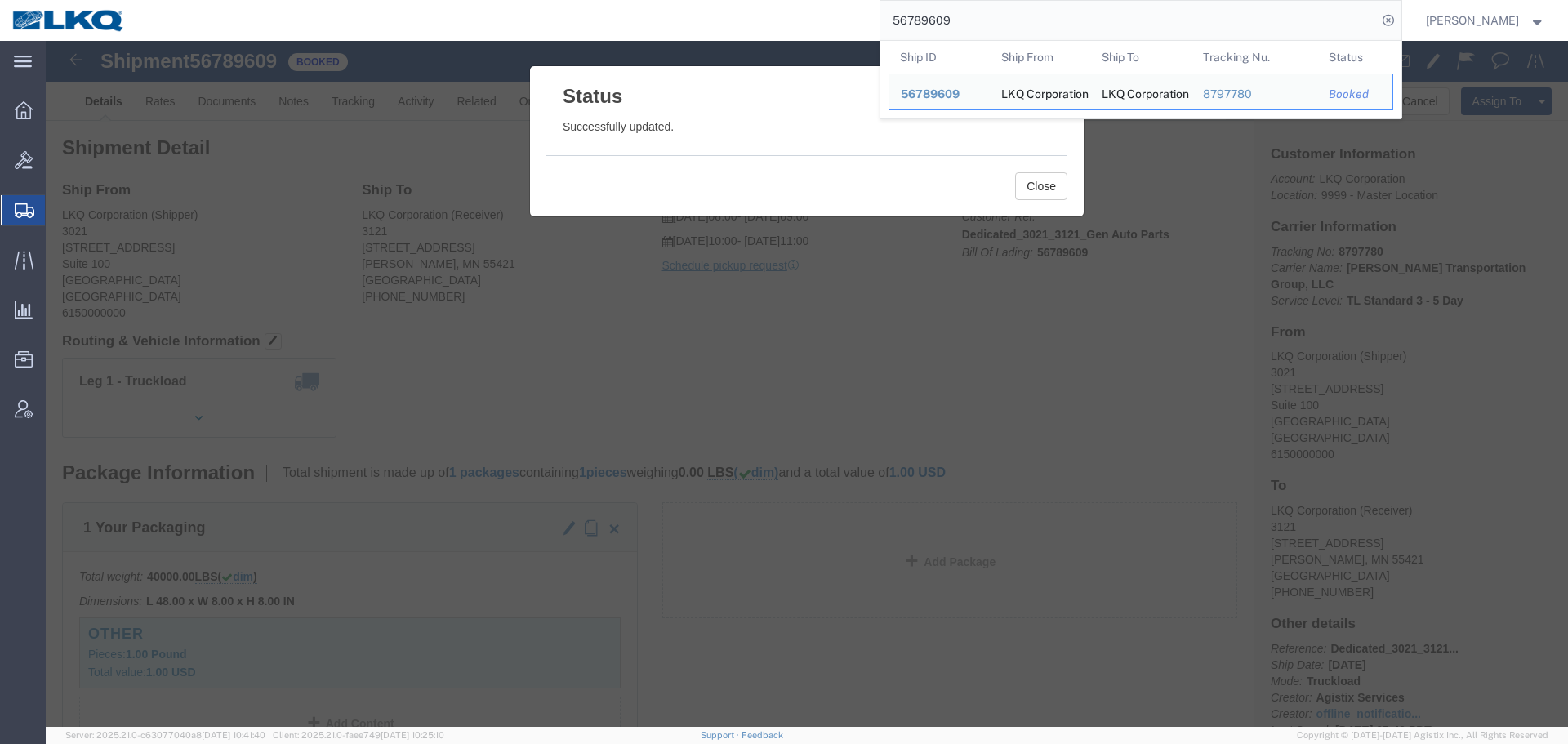
click at [1008, 33] on input "56789609" at bounding box center [1128, 20] width 496 height 39
paste input "7118405"
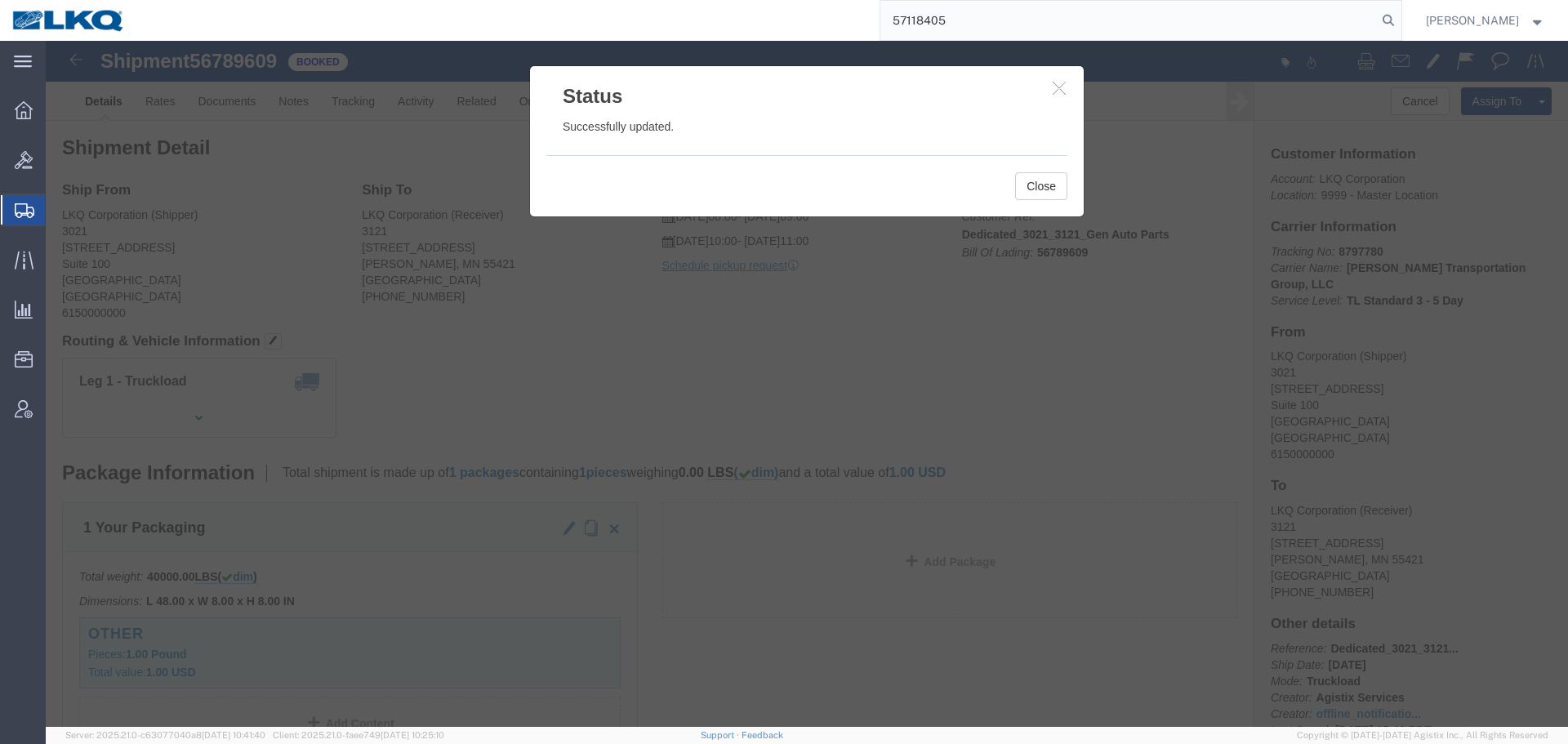
type input "57118405"
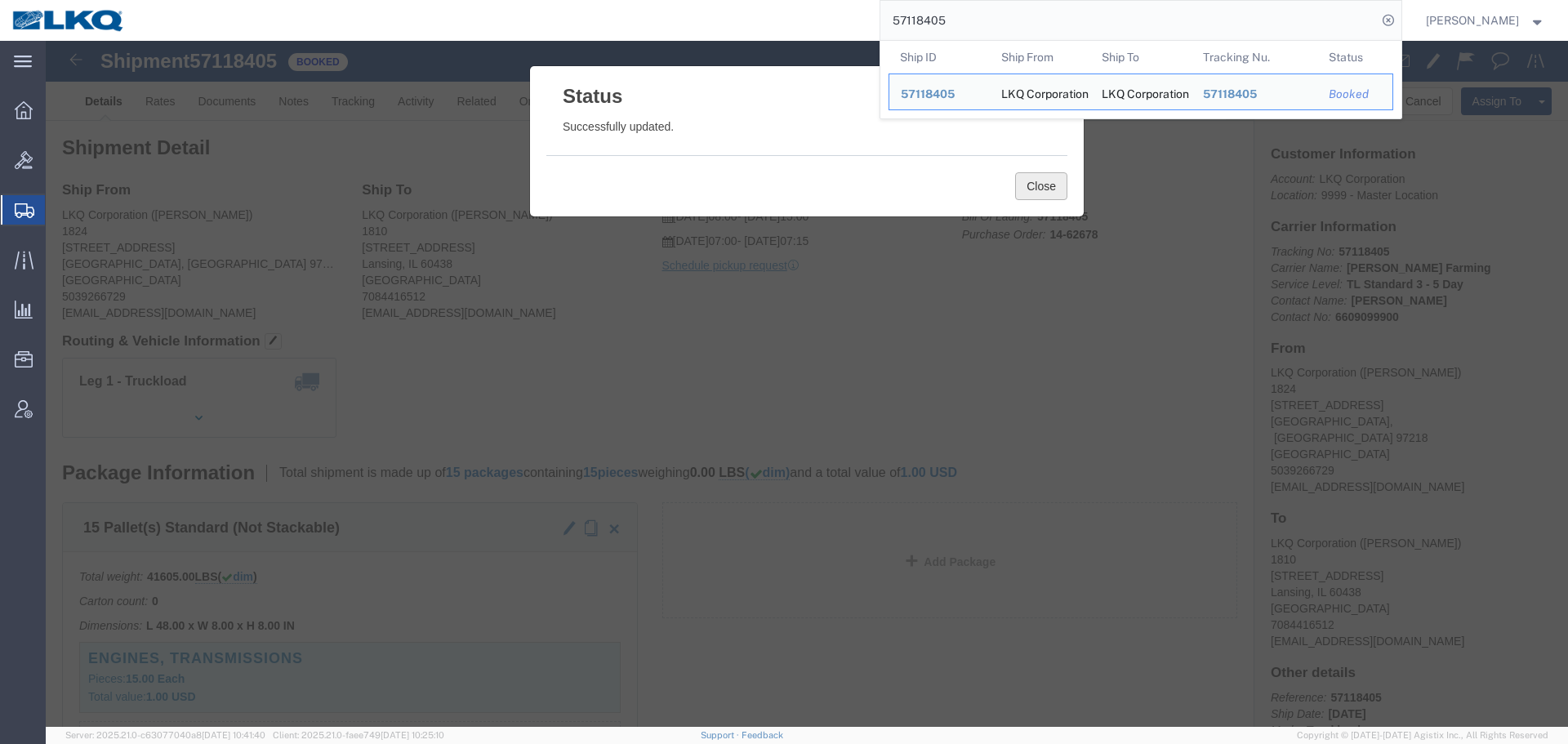
click button "Close"
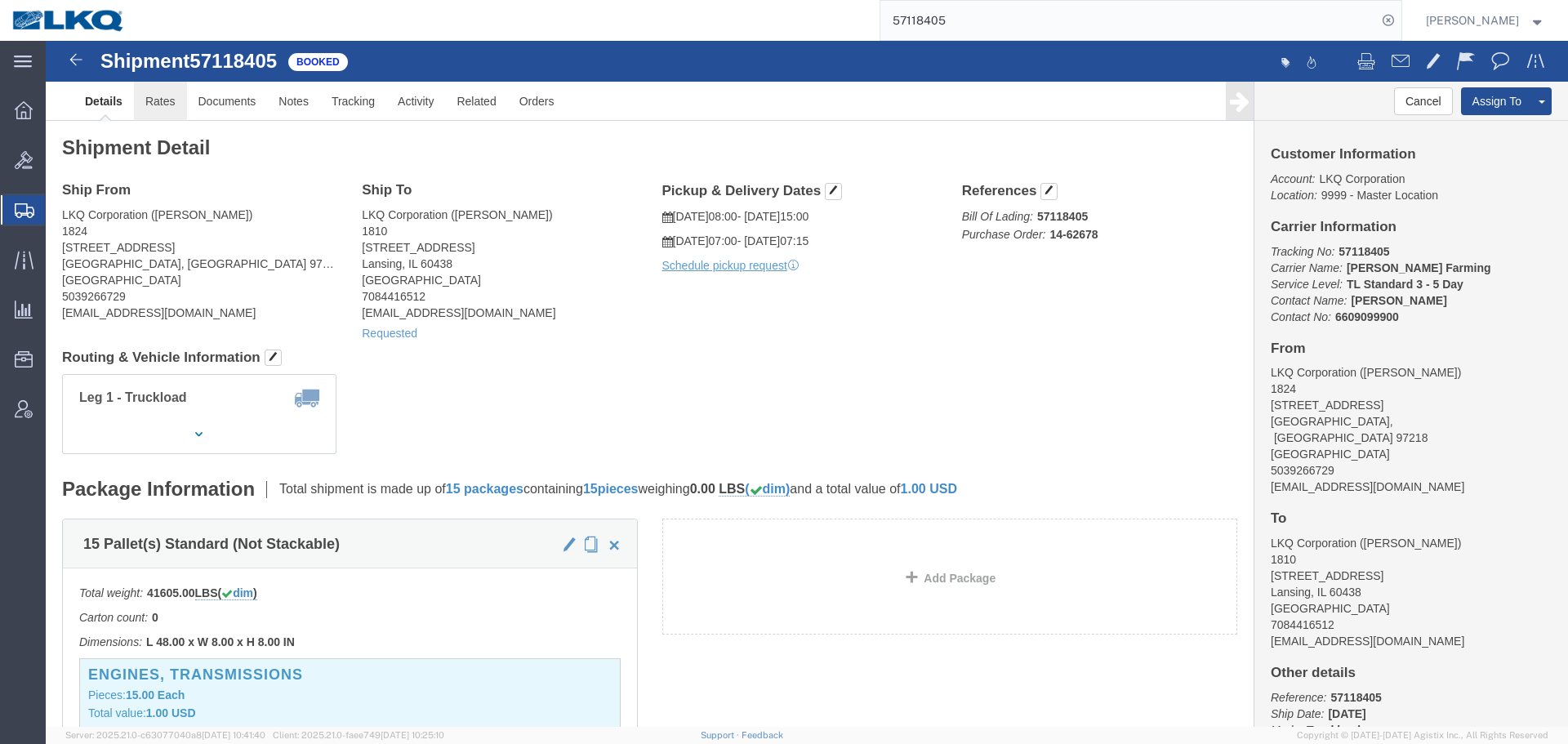
click link "Rates"
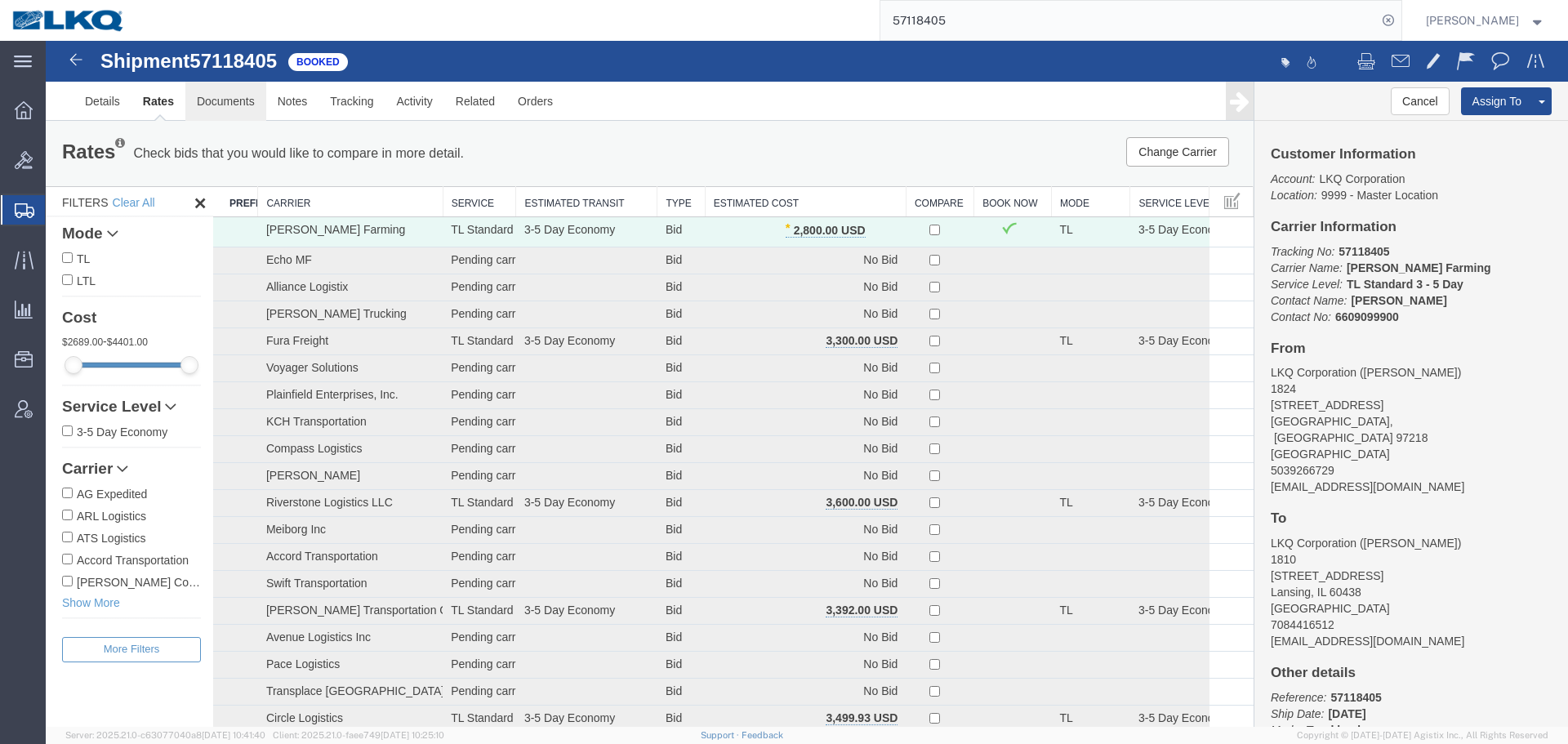
click at [233, 104] on link "Documents" at bounding box center [225, 101] width 81 height 39
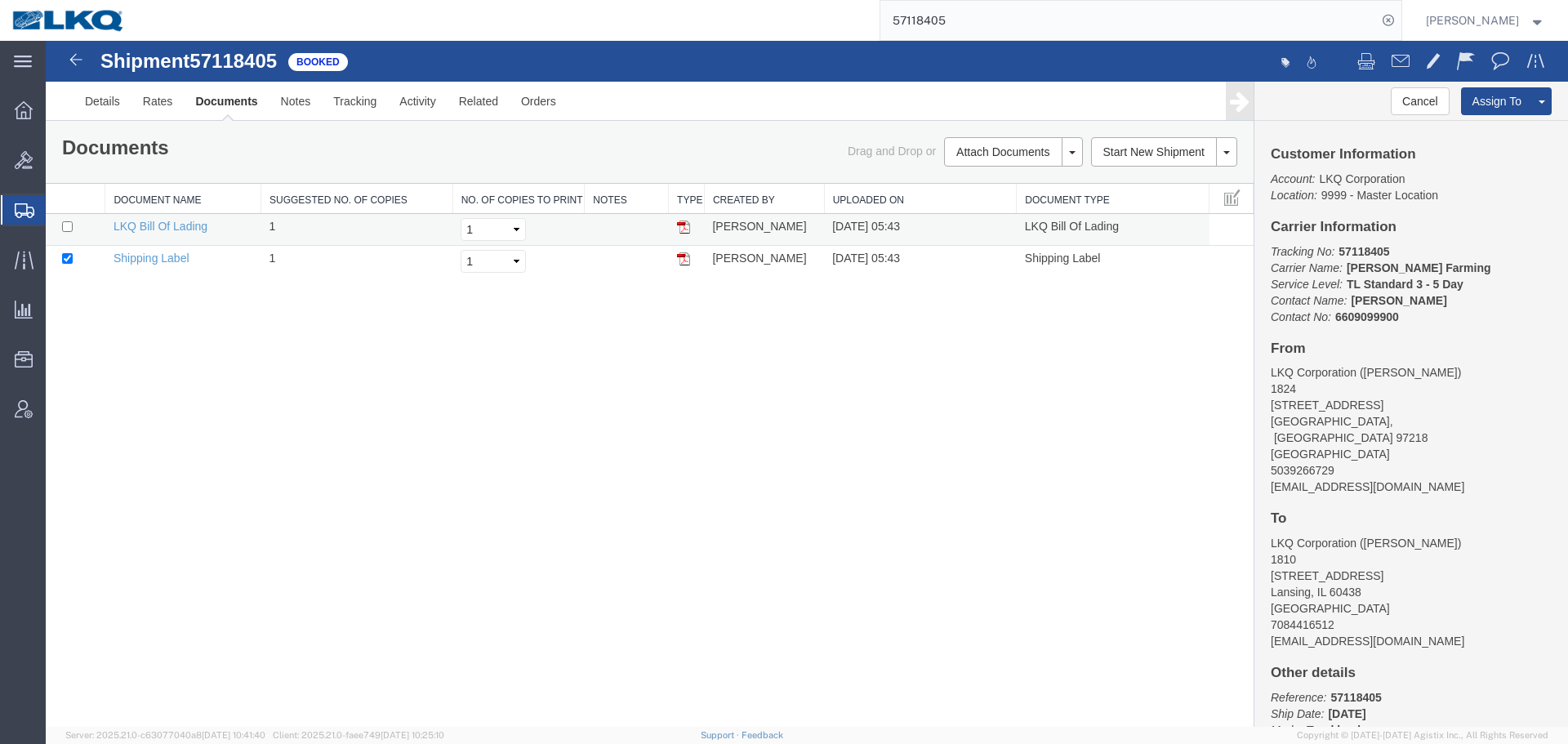
click at [686, 224] on img at bounding box center [683, 227] width 13 height 13
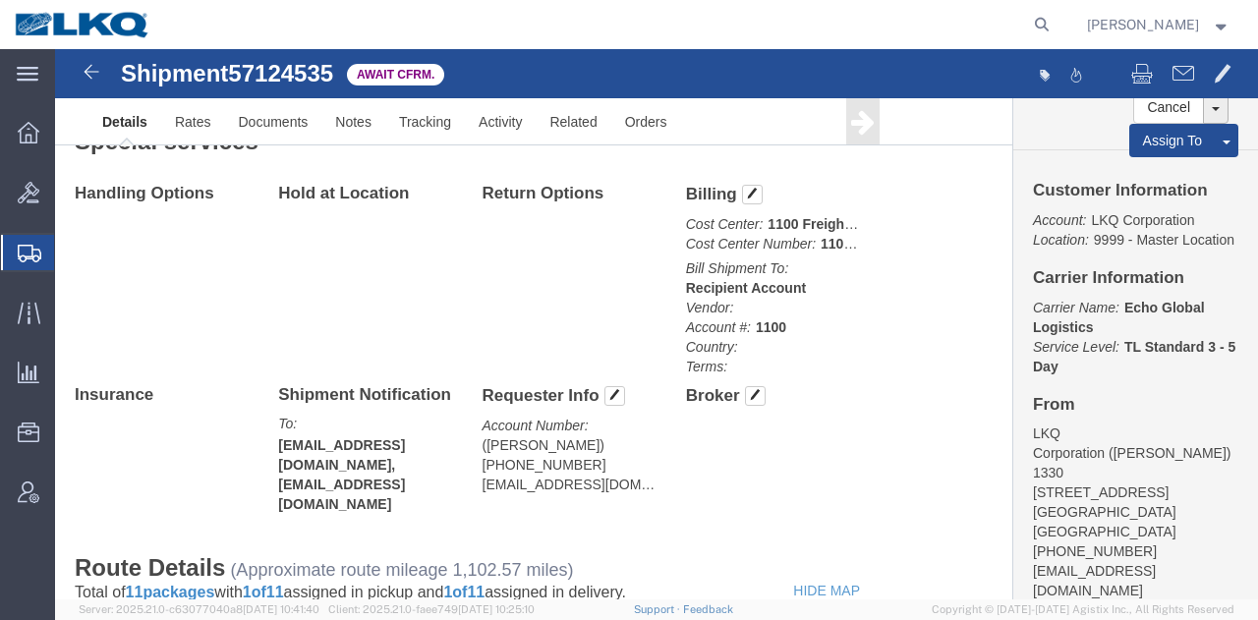
scroll to position [1059, 0]
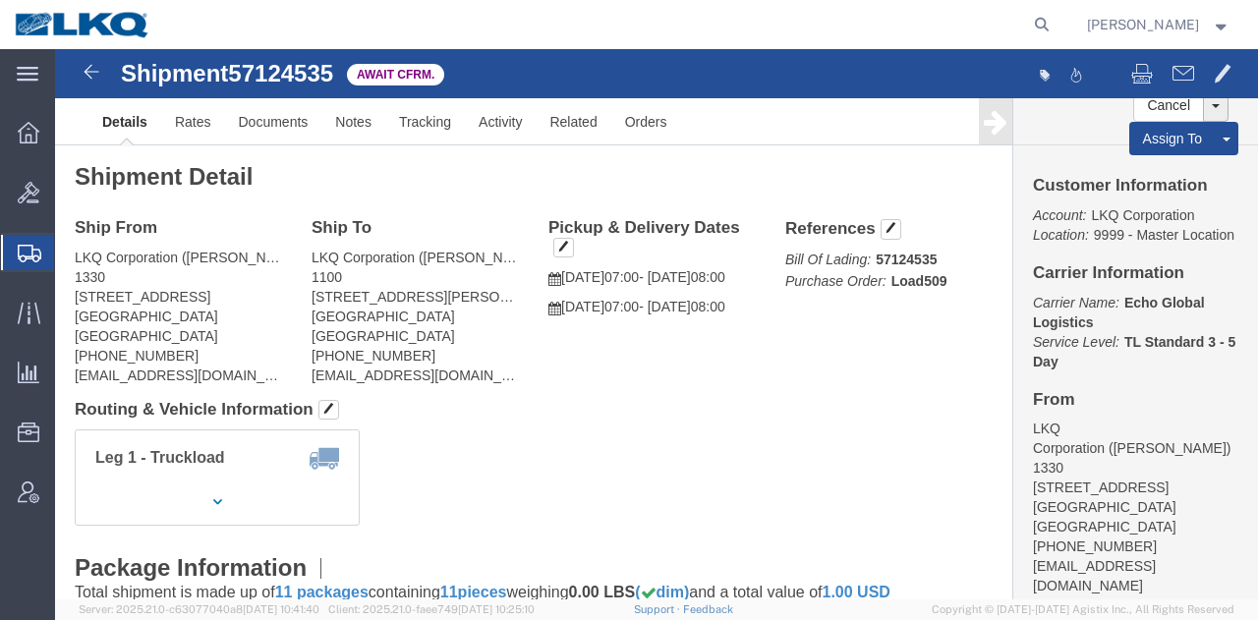
click address "LKQ Corporation (Michael Tromotola) 1330 41247 E. Huron River Drive Belleville,…"
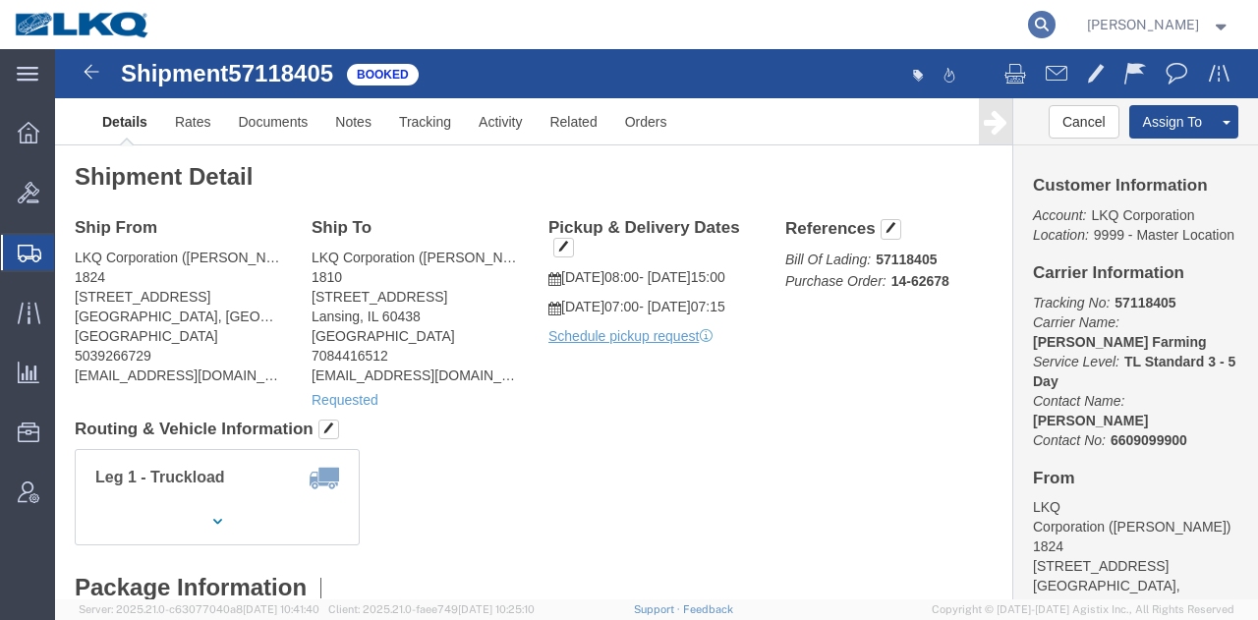
click at [1029, 34] on icon at bounding box center [1042, 25] width 28 height 28
paste input "57136025"
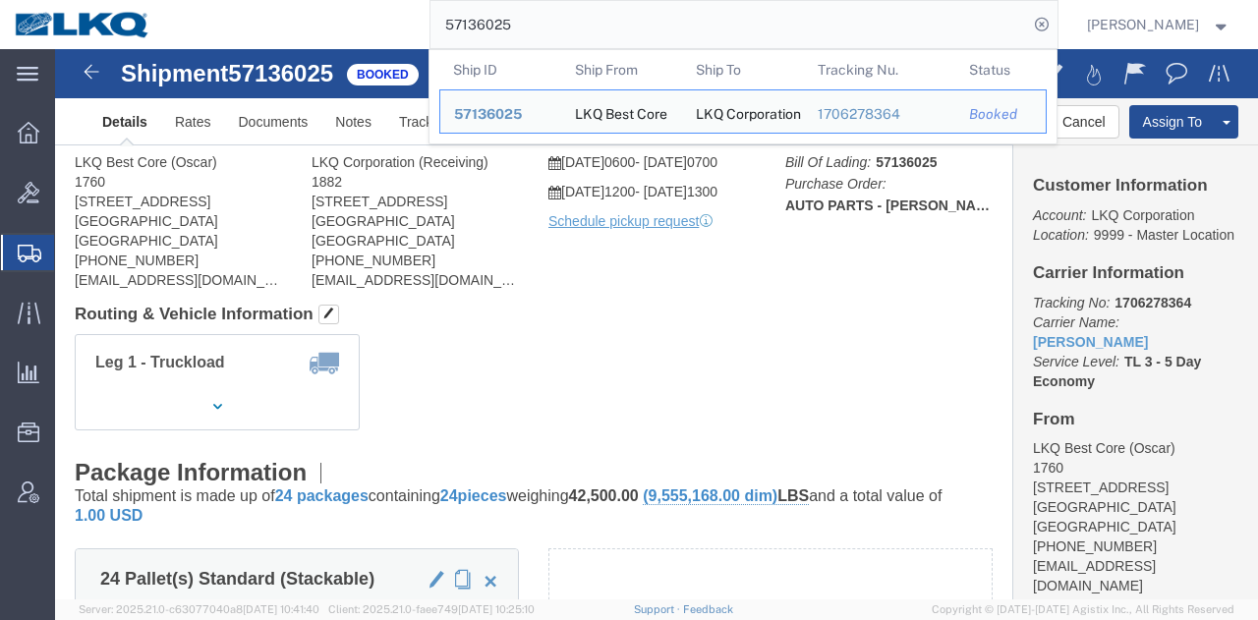
click div "Leg 1 - Truckload Vehicle 1: Standard Dry Van (53 Feet) Number of trucks: 1"
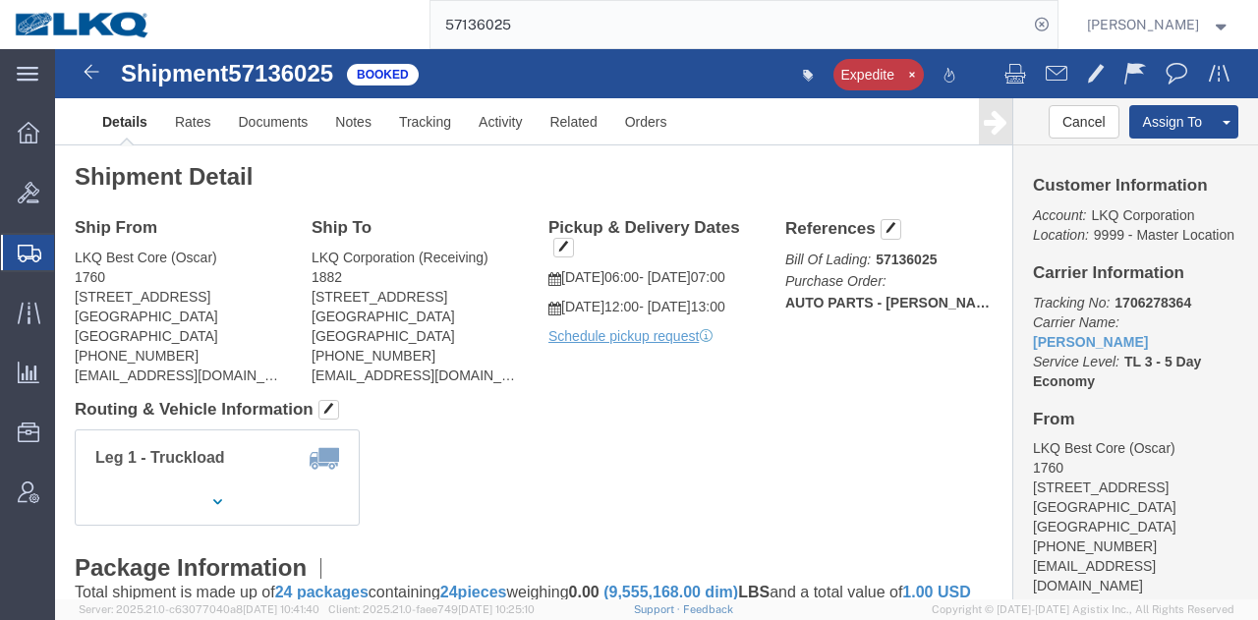
click div "Expedite"
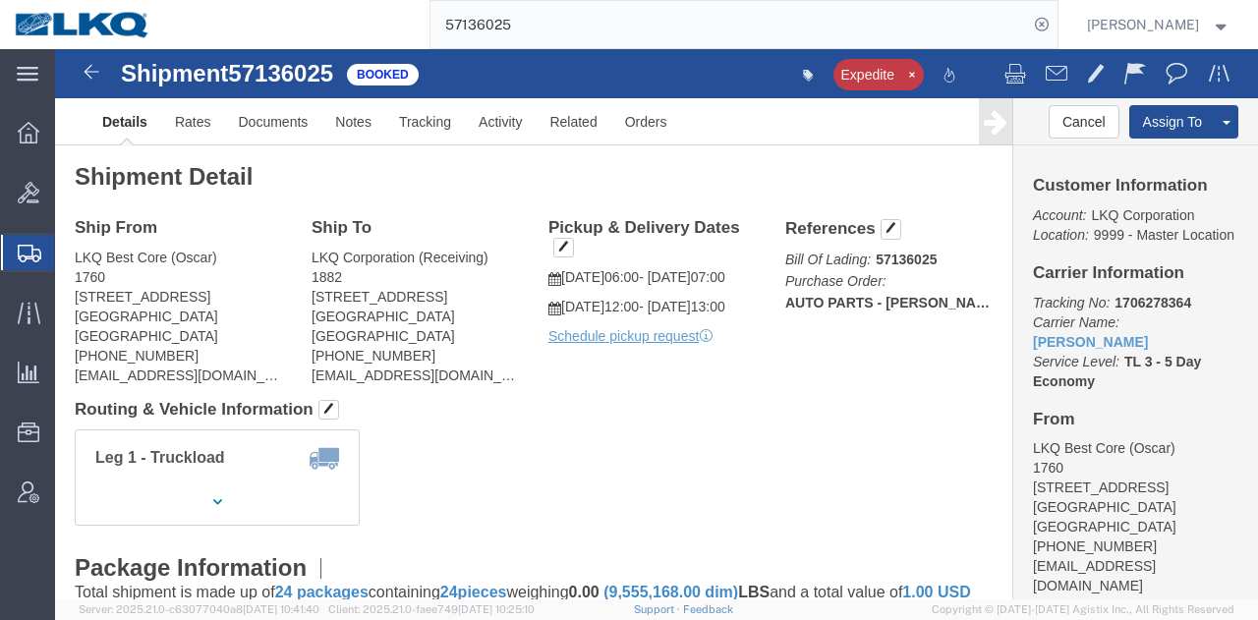
click div "Expedite"
click div "Ship From LKQ Best Core (Oscar) 1760 1714 West Mount Houston Road Houston, TX 7…"
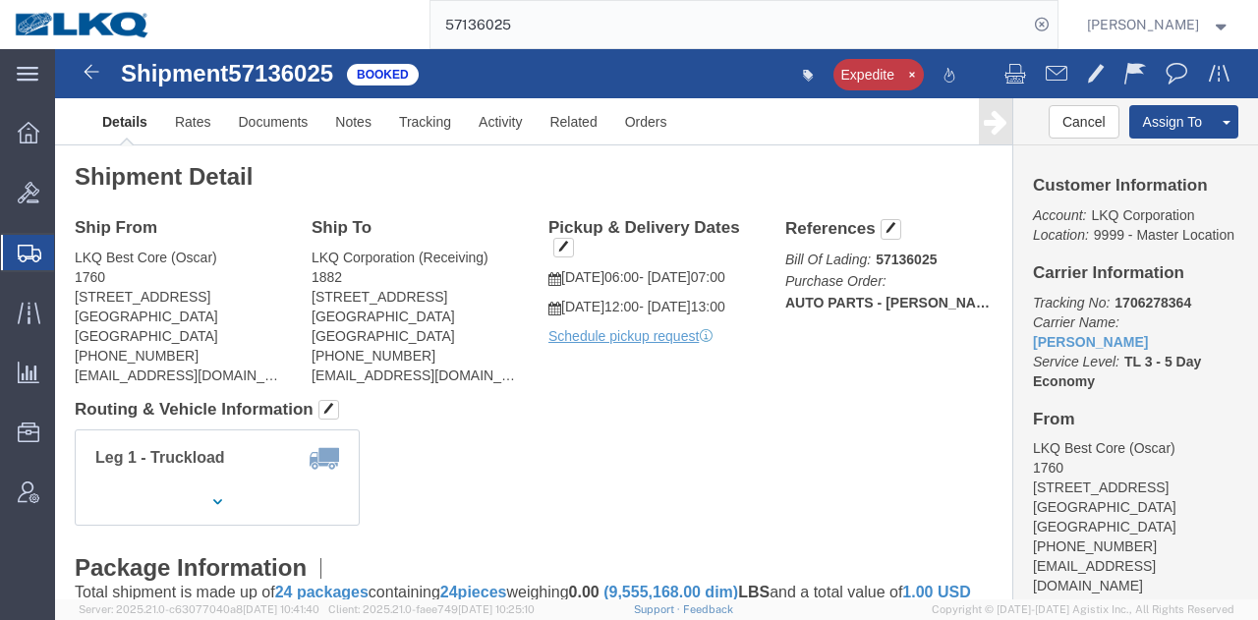
click div "Ship From LKQ Best Core (Oscar) 1760 1714 West Mount Houston Road Houston, TX 7…"
click div "Leg 1 - Truckload Vehicle 1: Standard Dry Van (53 Feet) Number of trucks: 1"
click h4 "Routing & Vehicle Information"
click div "Leg 1 - Truckload Vehicle 1: Standard Dry Van (53 Feet) Number of trucks: 1"
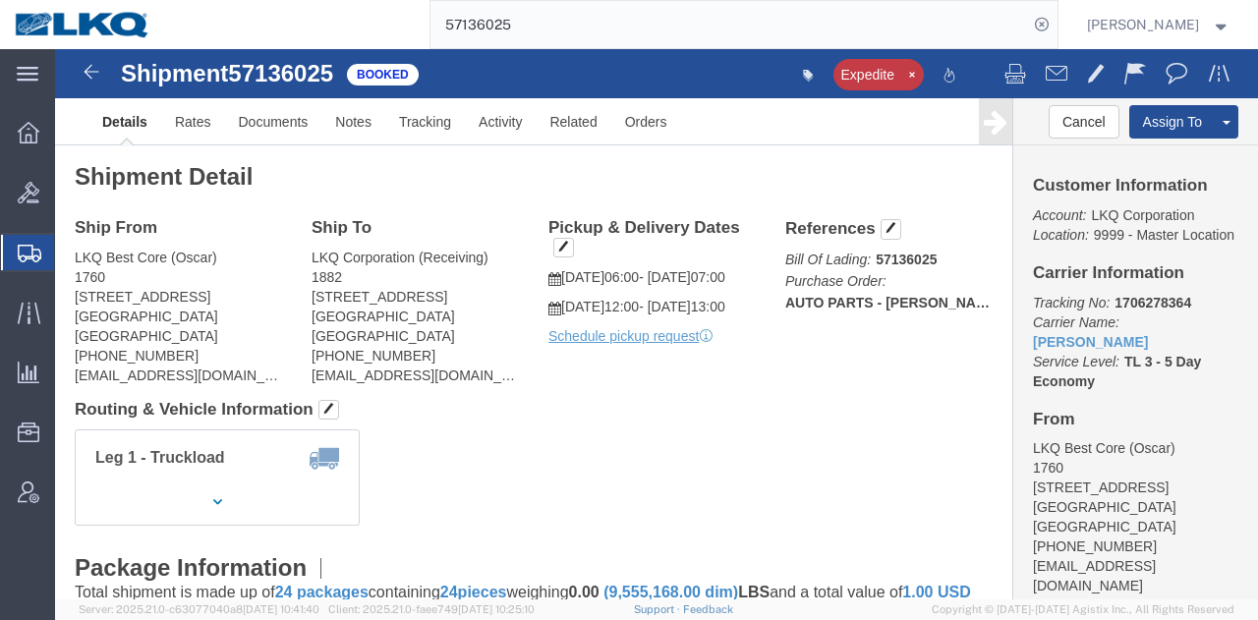
click div "Leg 1 - Truckload Vehicle 1: Standard Dry Van (53 Feet) Number of trucks: 1"
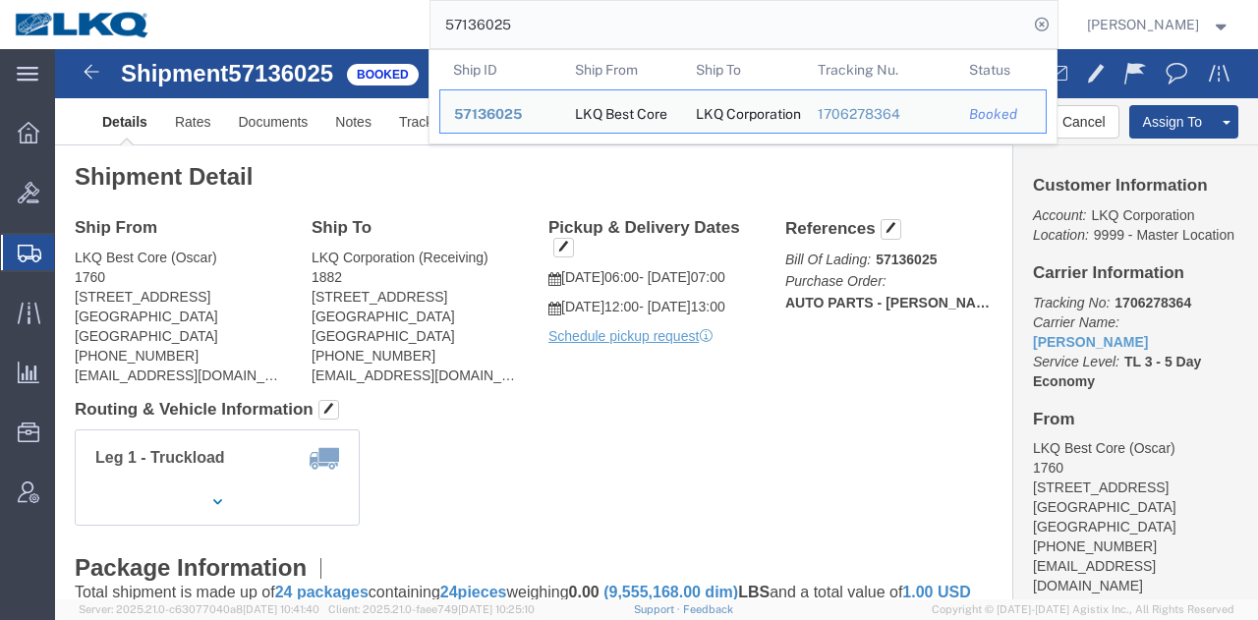
click at [723, 11] on input "57136025" at bounding box center [728, 24] width 597 height 47
paste input "063428"
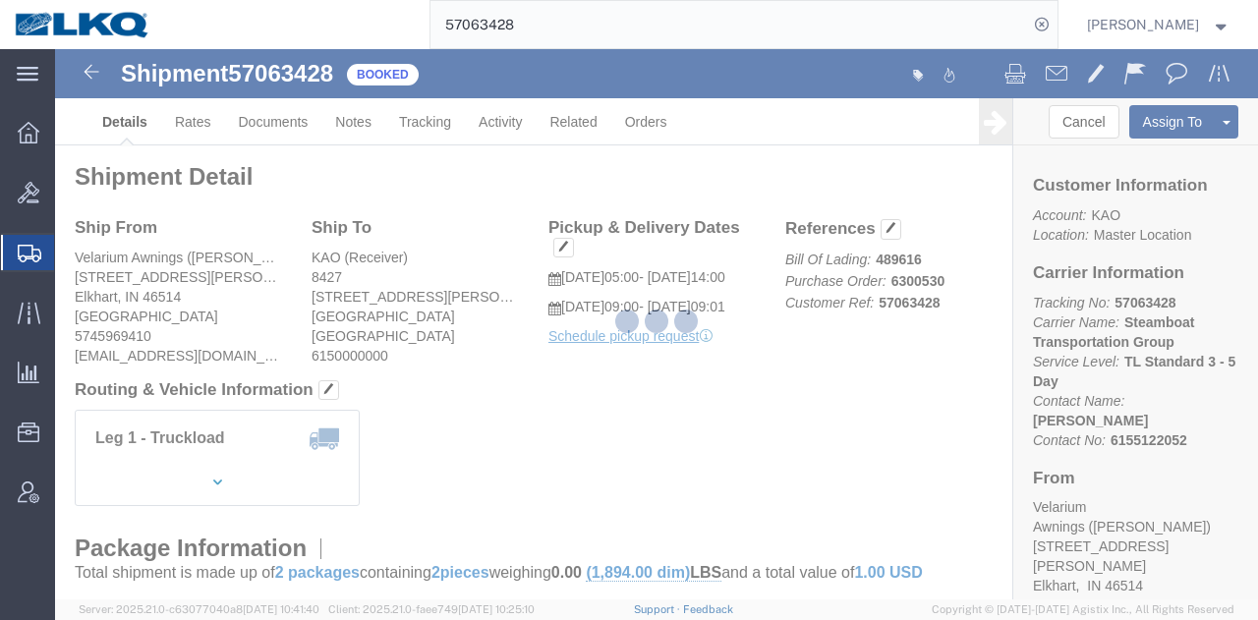
drag, startPoint x: 98, startPoint y: 204, endPoint x: 153, endPoint y: 253, distance: 73.8
click at [153, 253] on div at bounding box center [656, 324] width 1203 height 550
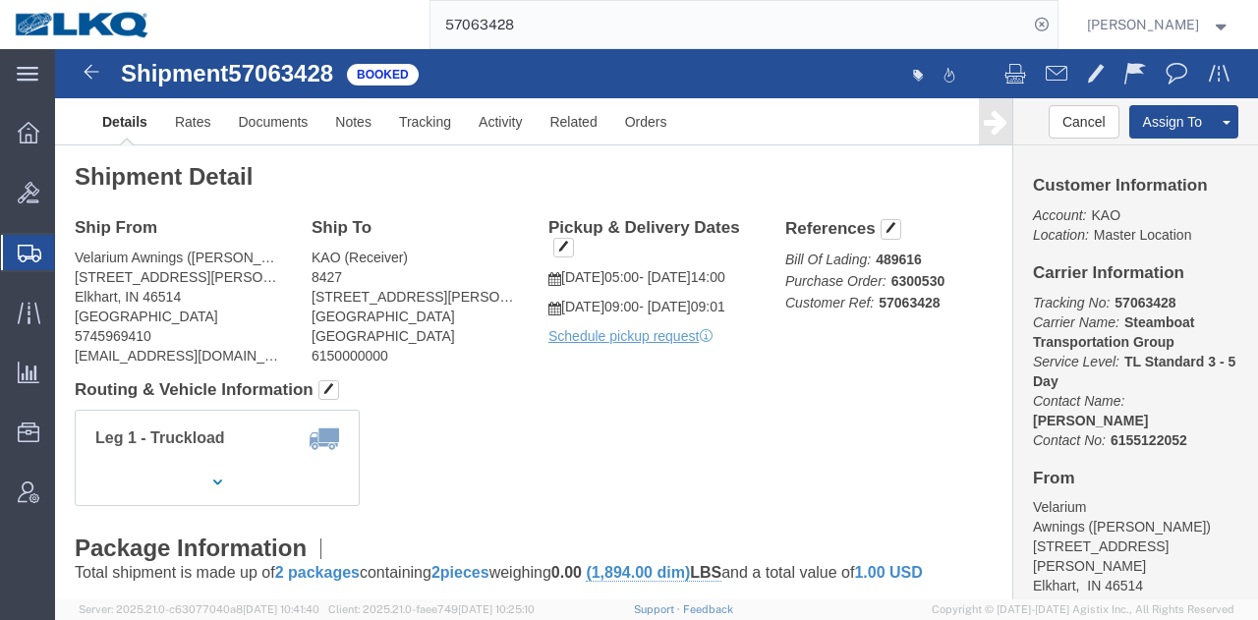
click address "Velarium Awnings (Matthew Herbes) 2525 John Weaver PKWY Elkhart, IN 46514 Unite…"
copy div "mherbes@airxcel.com"
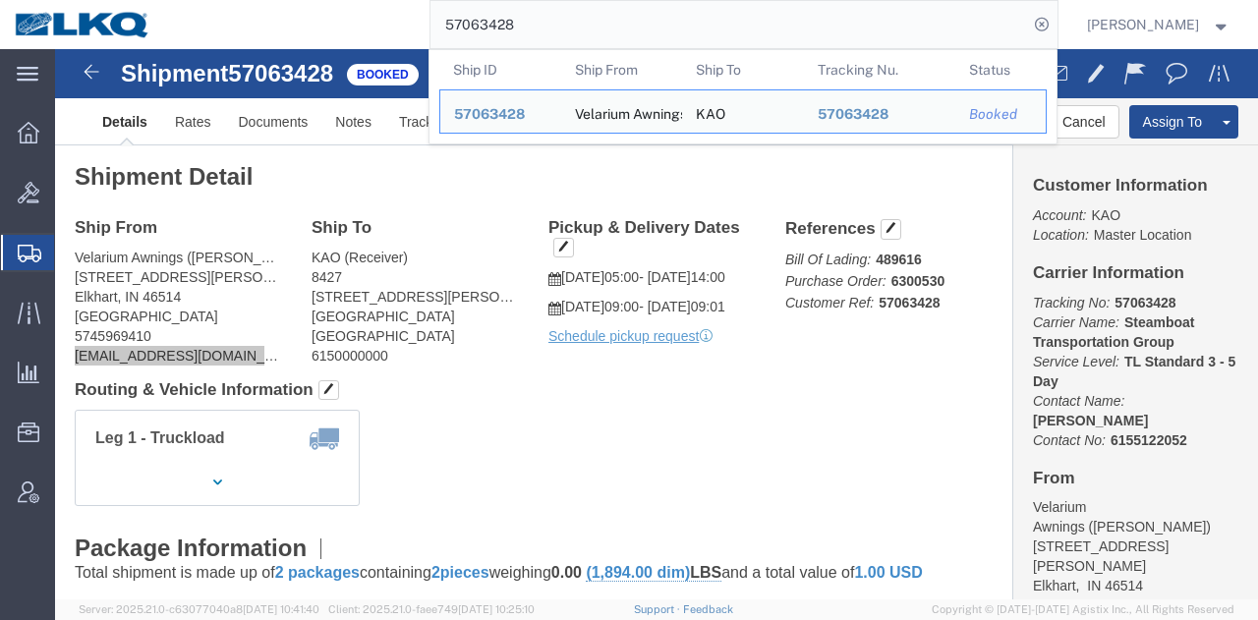
click at [758, 36] on input "57063428" at bounding box center [728, 24] width 597 height 47
paste input "6712806"
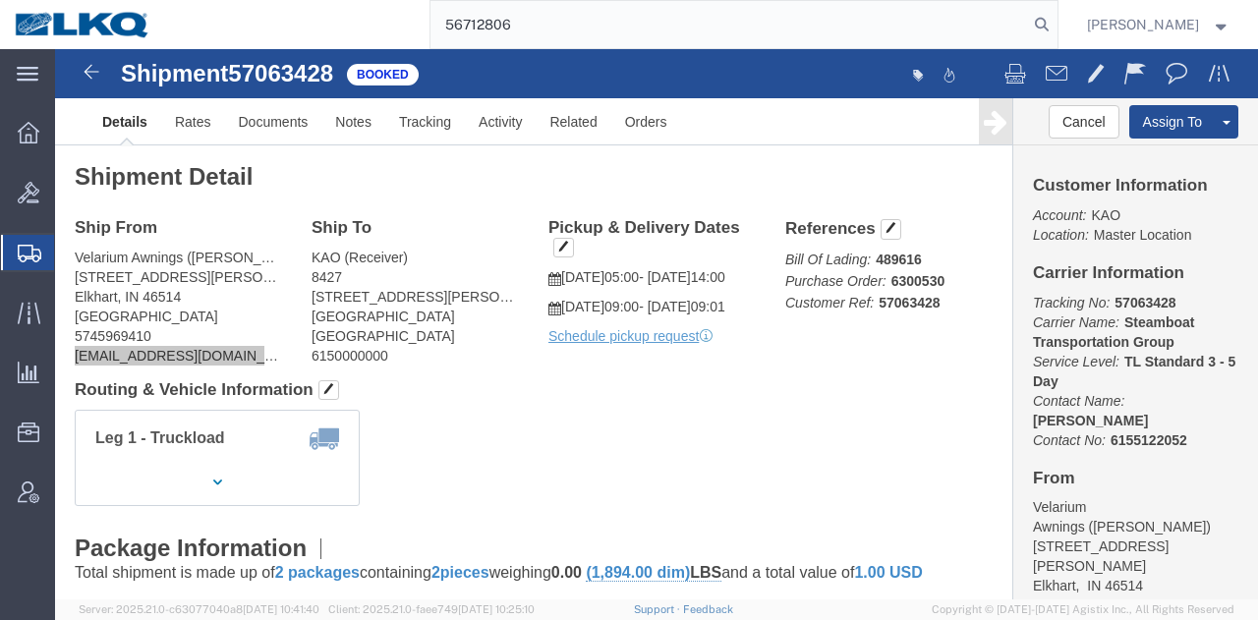
type input "56712806"
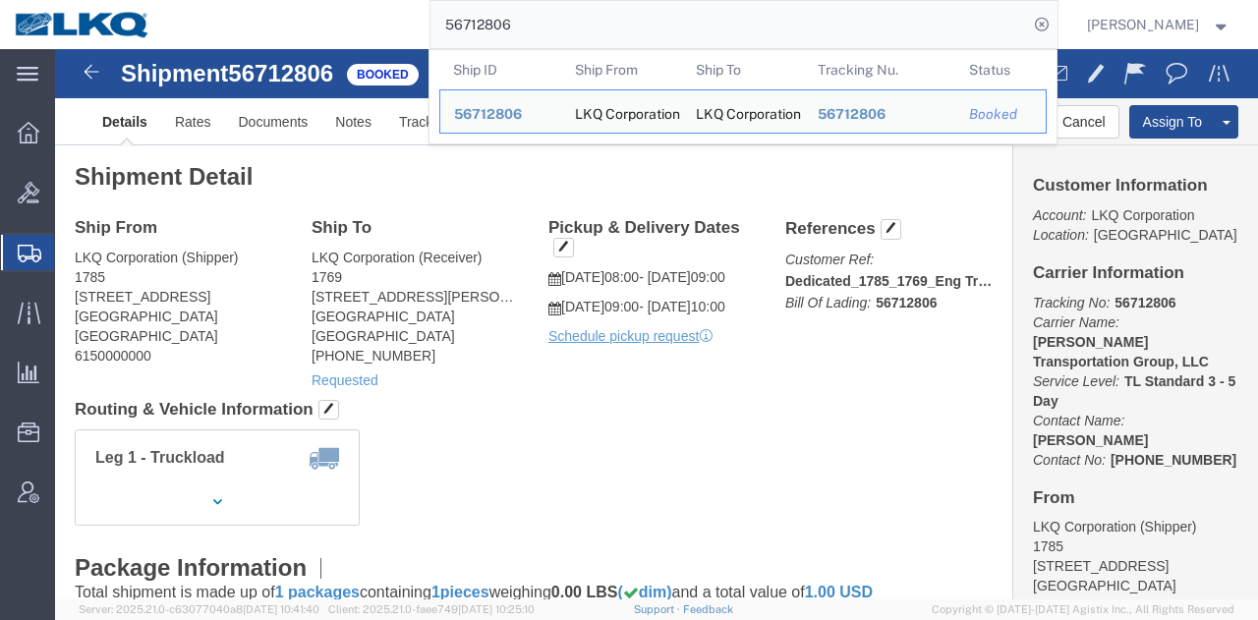
click div "Leg 1 - Truckload Number of trucks: 1"
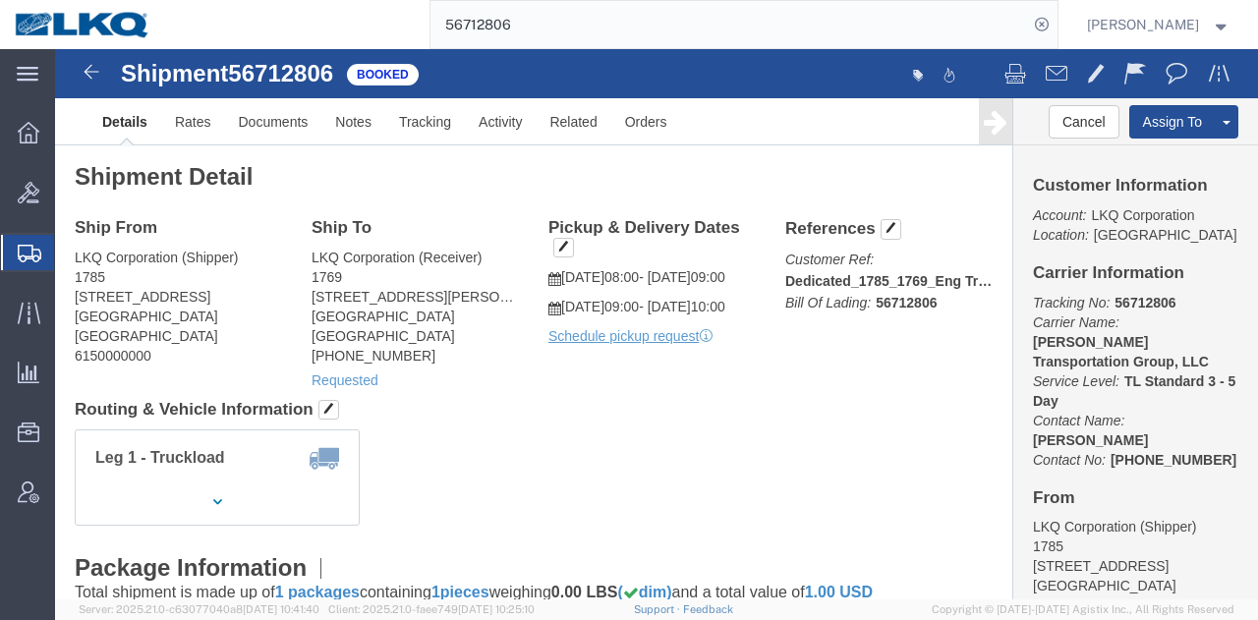
click span "09:00"
click address "LKQ Corporation (Receiver) 1769 405 S Wanamaker Ave Ontario, CA 91761 United St…"
copy address "1769"
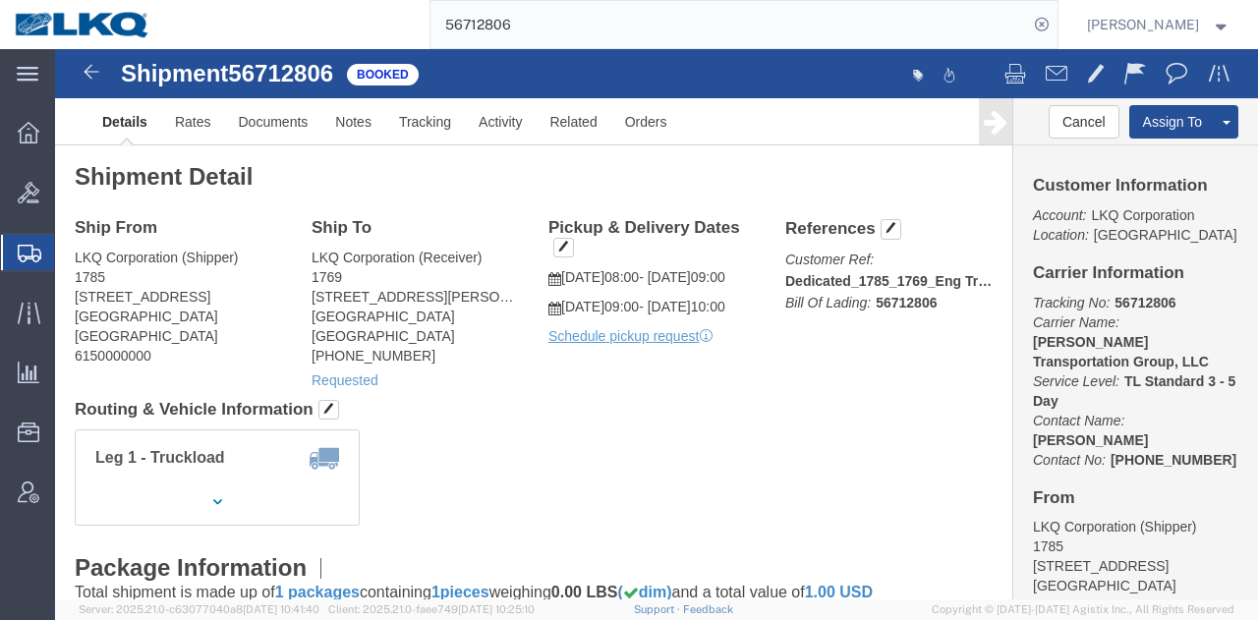
click h4 "Routing & Vehicle Information"
click div "Leg 1 - Truckload Number of trucks: 1"
click div "Ship From LKQ Corporation (Shipper) 1785 2041 Navy Drive Stockton, CA 95206 Uni…"
click span
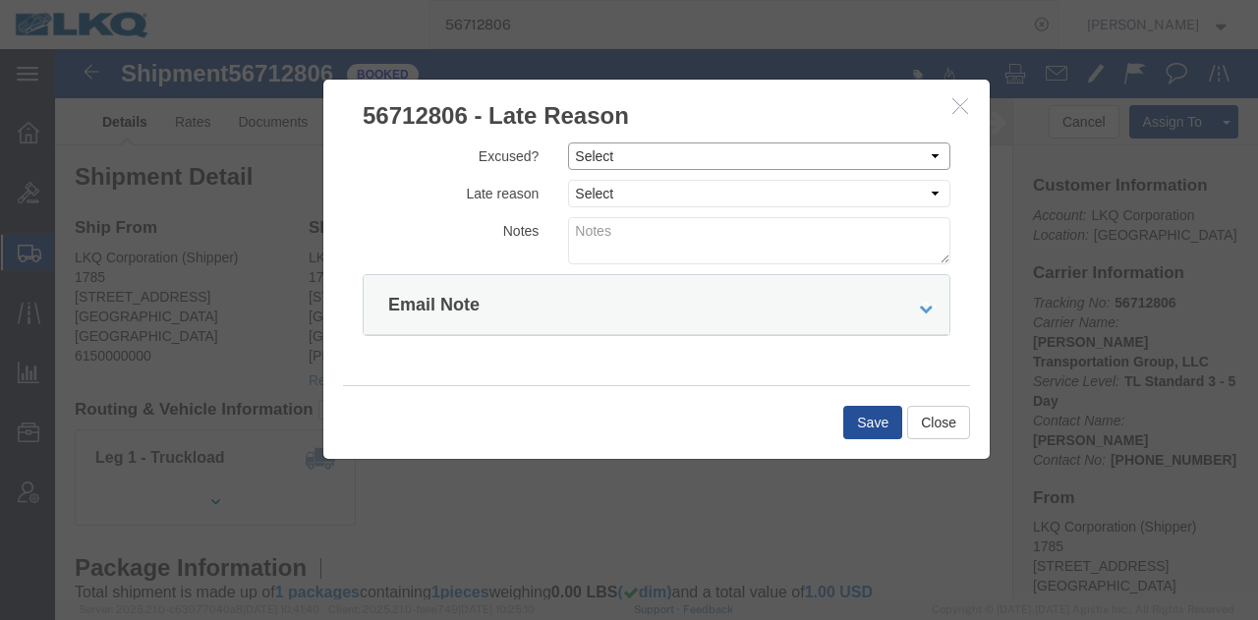
click select "Select Excused Not Excused"
select select "NOT_EXCUSED"
click select "Select Excused Not Excused"
click select "Select Bad Carrier Data Carrier Admin Error Delay Accident Driver Error Lack of…"
select select "DRIVER_ERROR"
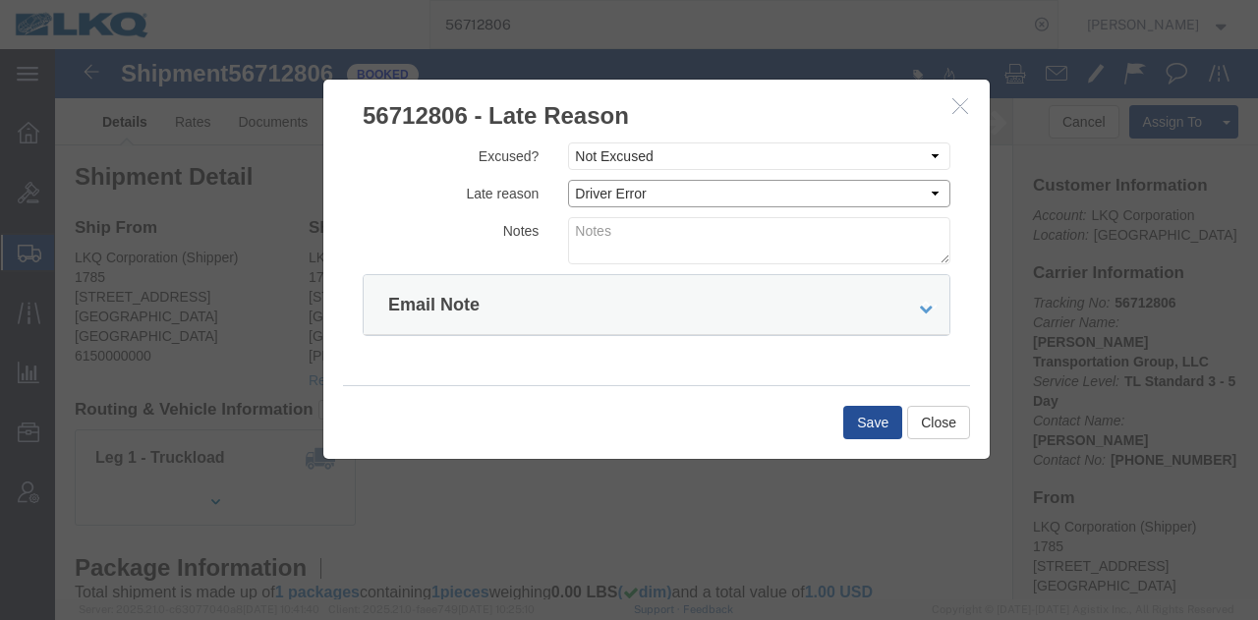
click select "Select Bad Carrier Data Carrier Admin Error Delay Accident Driver Error Lack of…"
click textarea
type textarea "10/15 delivery"
click button "Save"
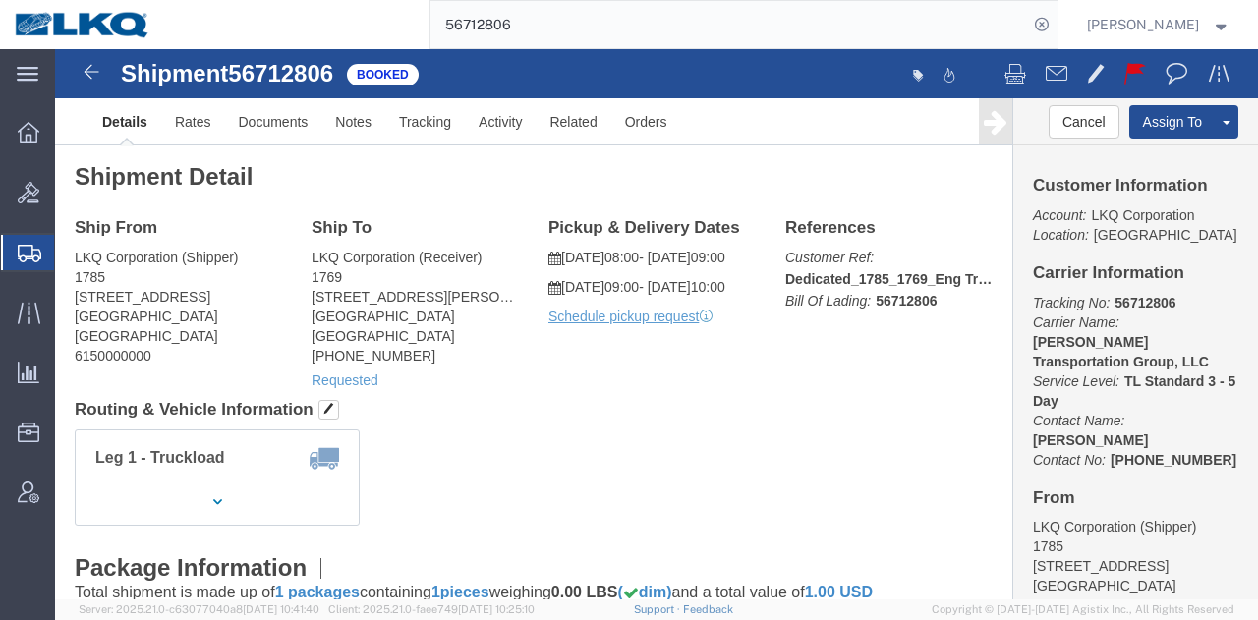
click div "Leg 1 - Truckload Number of trucks: 1"
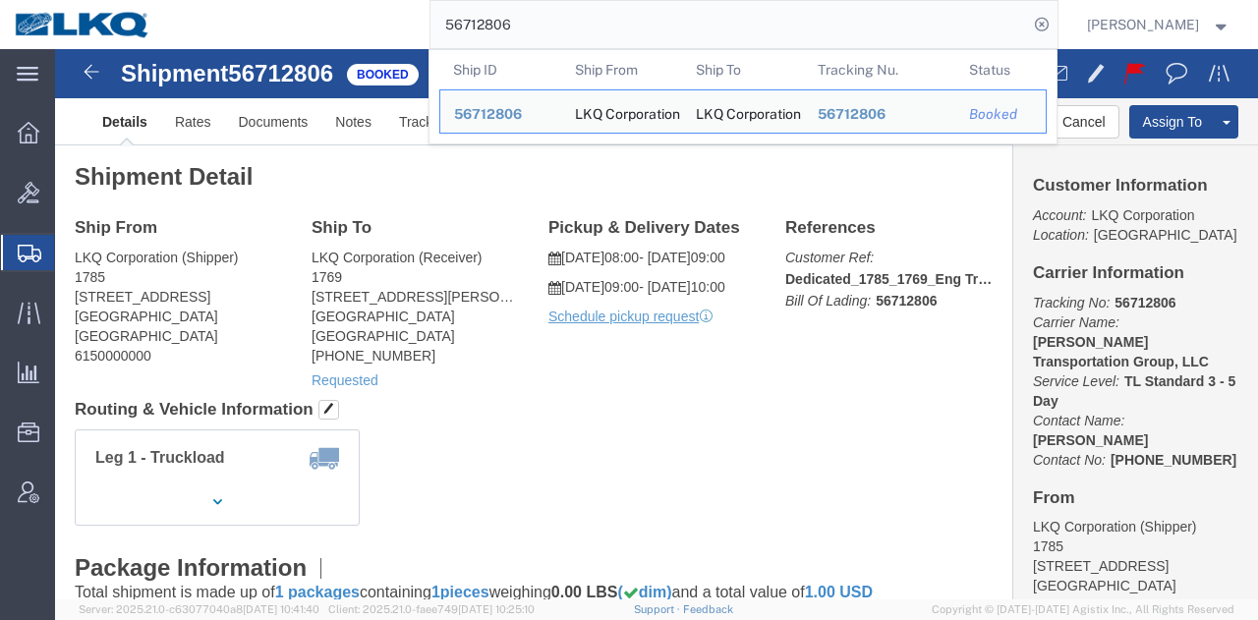
click at [697, 3] on input "56712806" at bounding box center [728, 24] width 597 height 47
paste input "7101932"
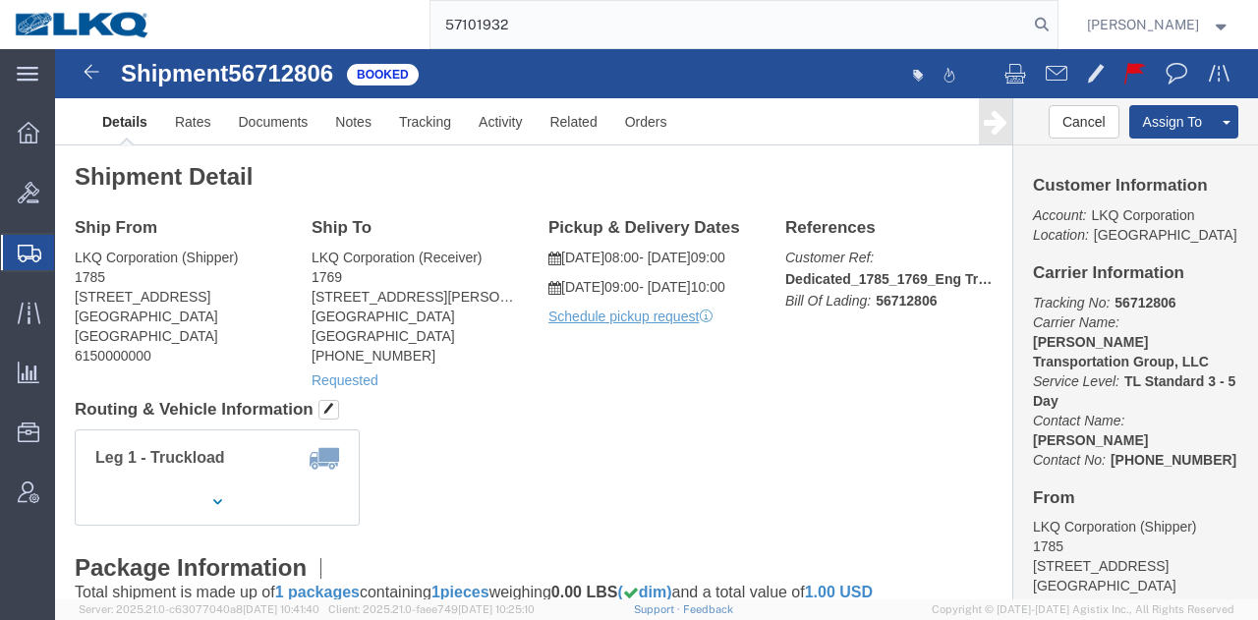
type input "57101932"
click div "Leg 1 - Truckload Number of trucks: 1"
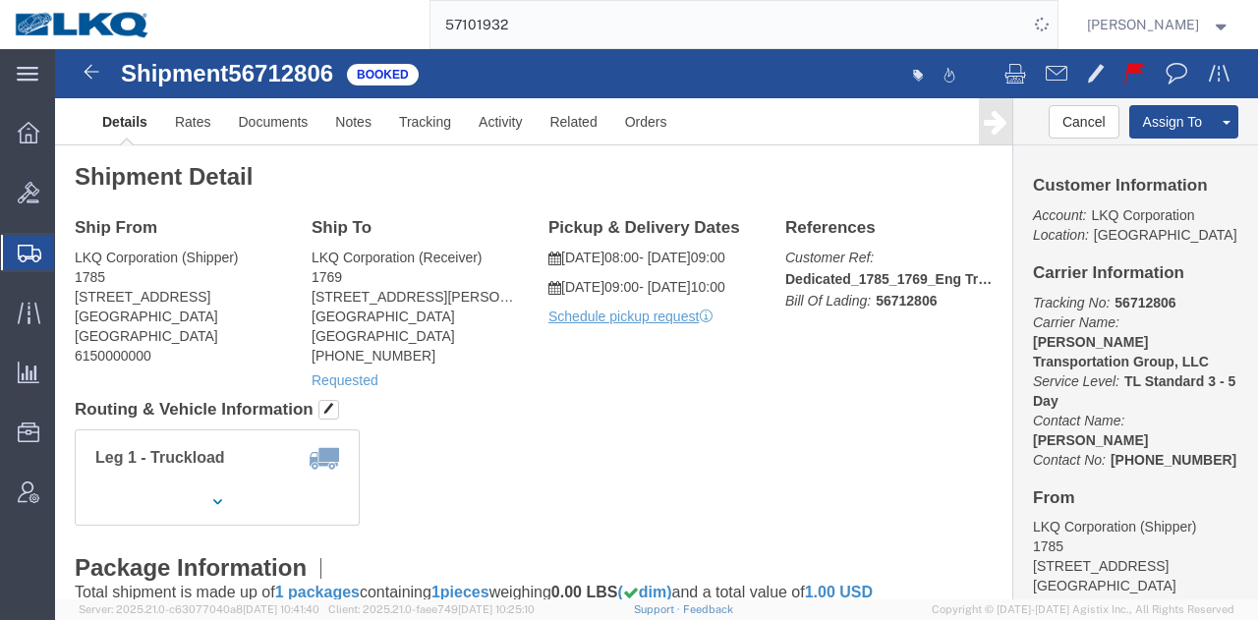
click div "Leg 1 - Truckload Number of trucks: 1"
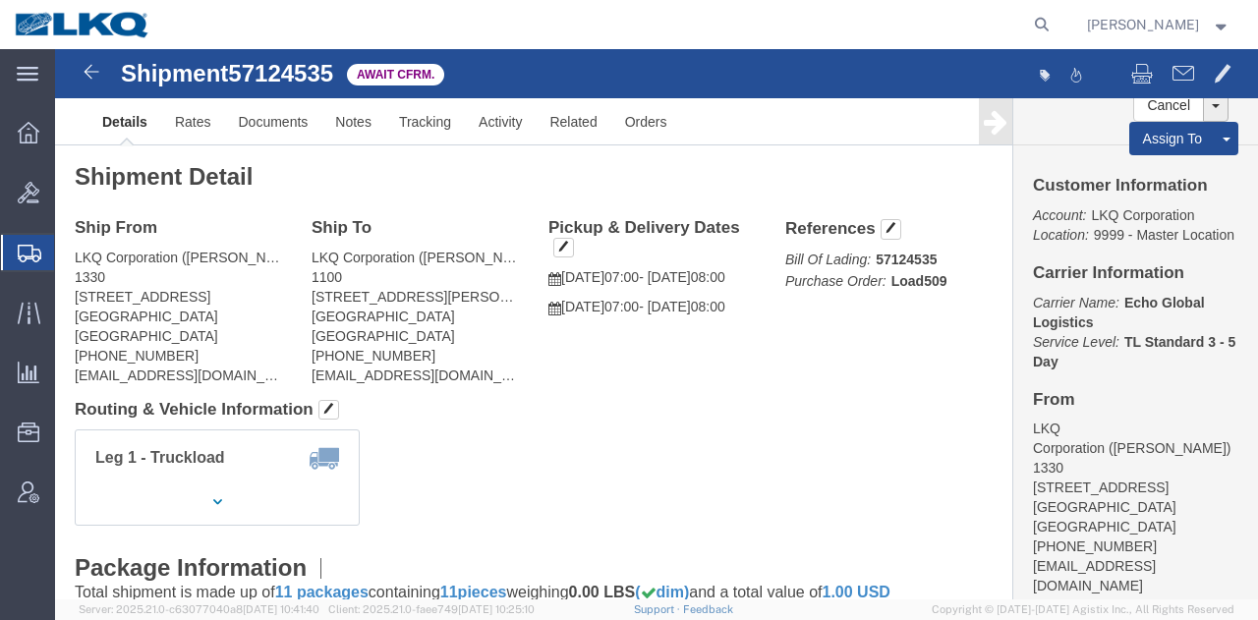
click at [0, 0] on span "Shipment Manager" at bounding box center [0, 0] width 0 height 0
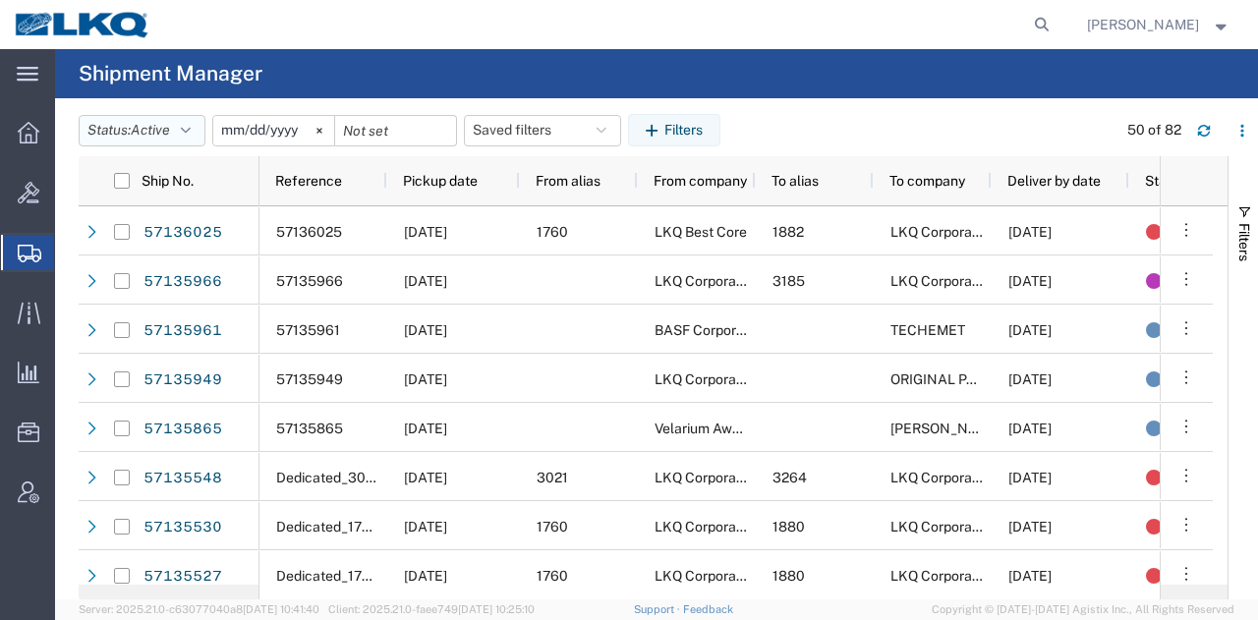
click at [198, 134] on button "Status: Active" at bounding box center [142, 130] width 127 height 31
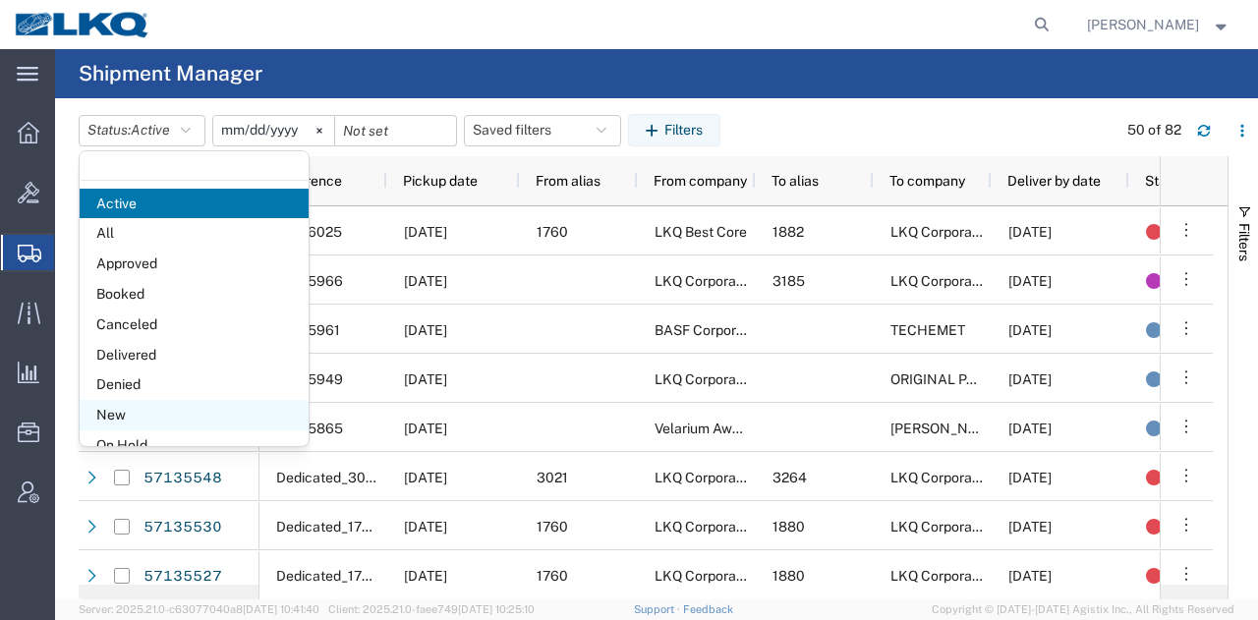
click at [145, 419] on span "New" at bounding box center [194, 415] width 229 height 30
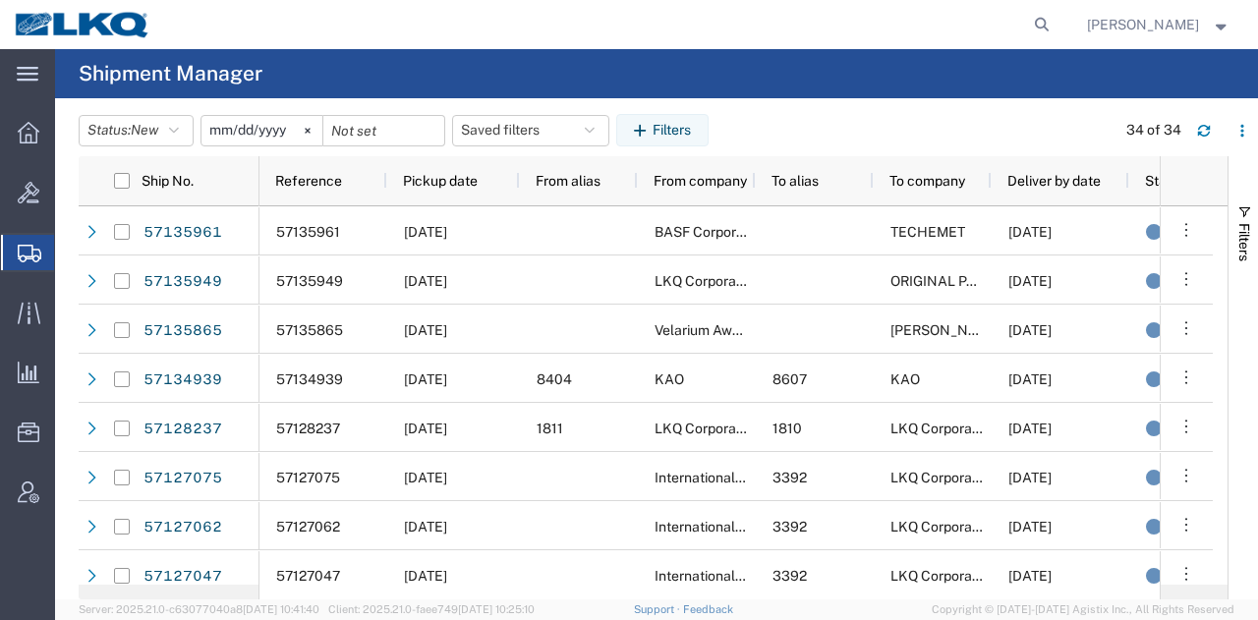
click at [281, 134] on input "2025-09-15" at bounding box center [261, 130] width 121 height 29
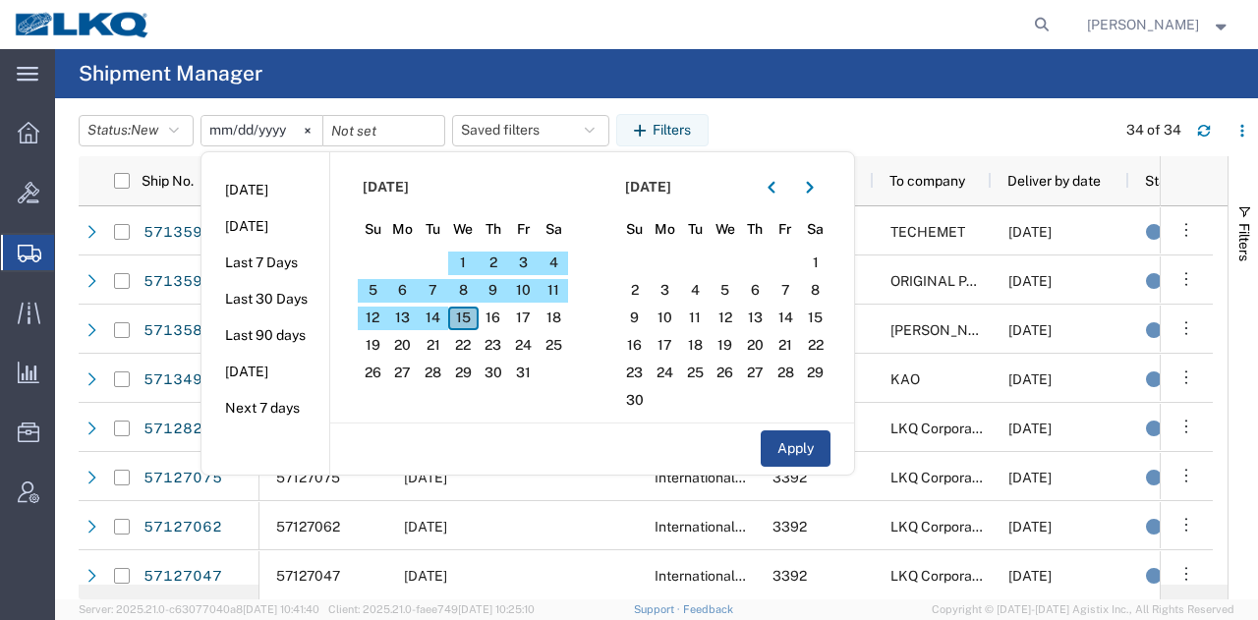
click at [468, 317] on span "15" at bounding box center [463, 319] width 30 height 24
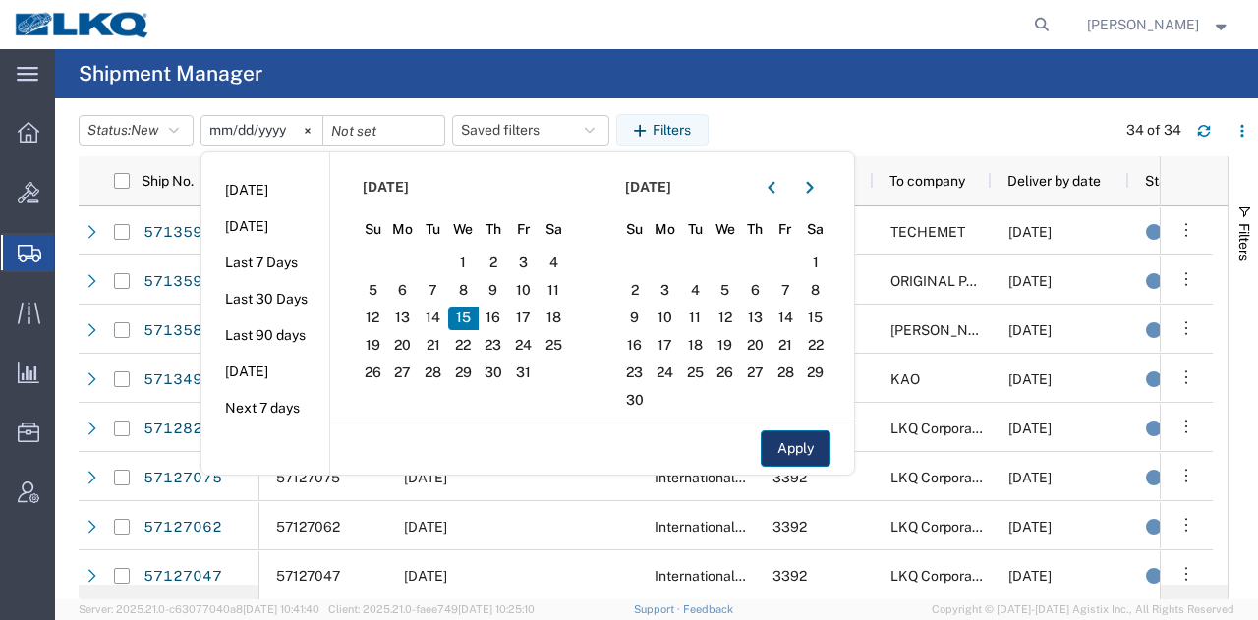
click at [798, 443] on button "Apply" at bounding box center [795, 448] width 70 height 36
type input "2025-10-15"
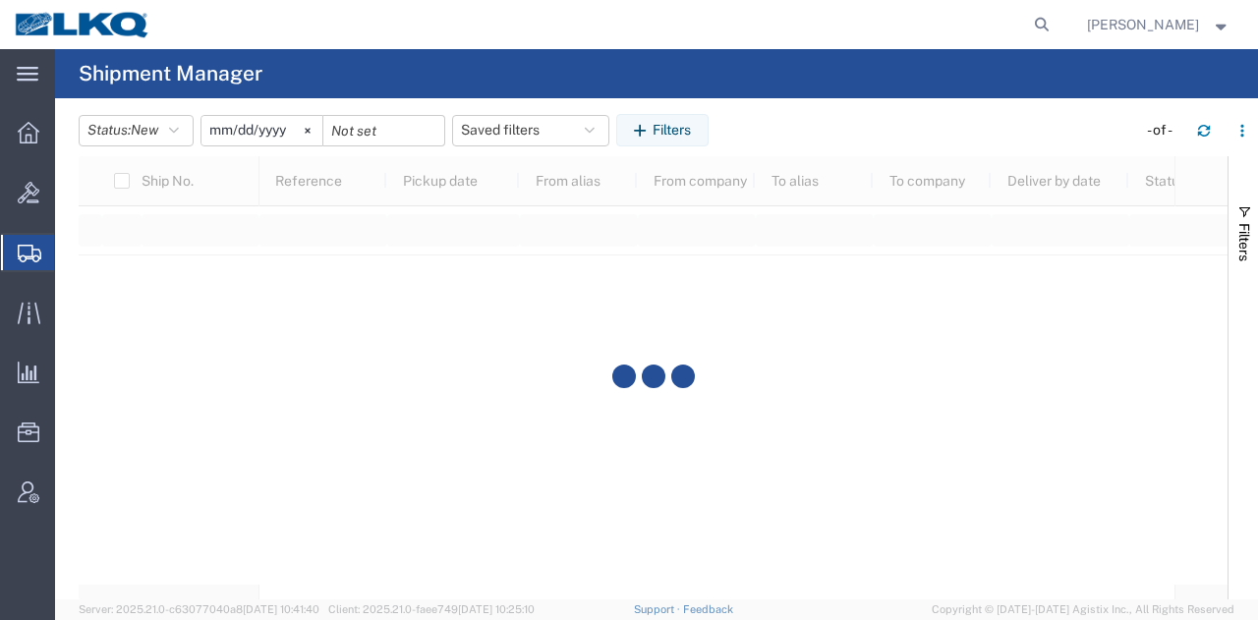
click at [856, 89] on agx-page-header "Shipment Manager" at bounding box center [656, 73] width 1203 height 49
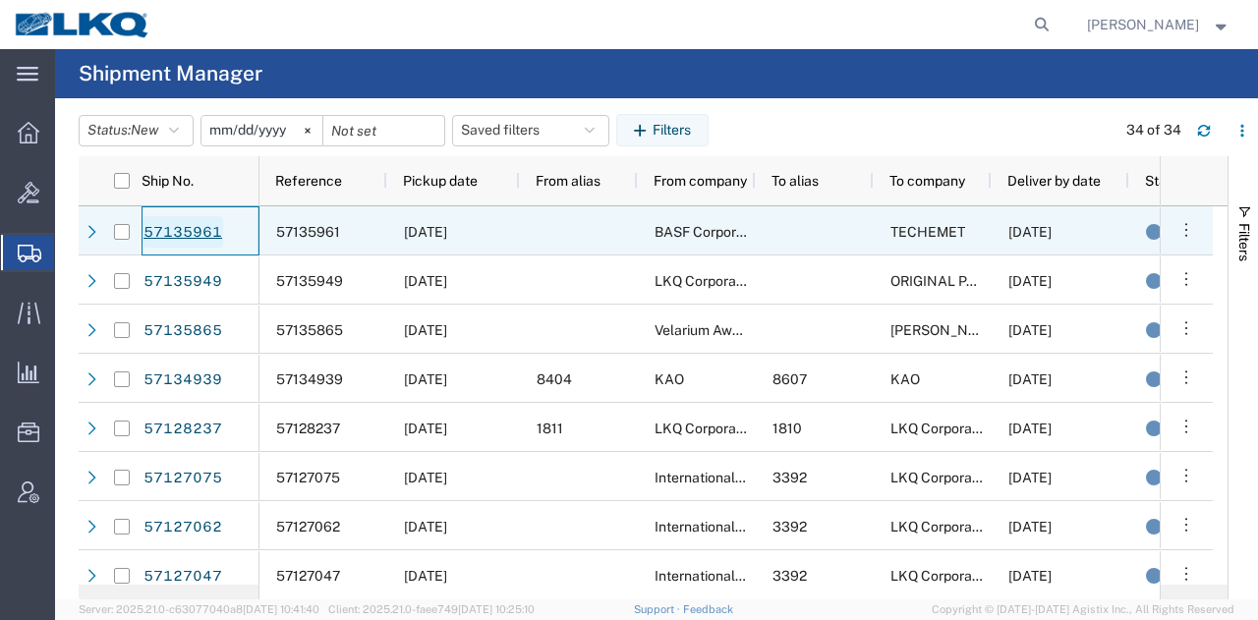
click at [195, 227] on link "57135961" at bounding box center [182, 231] width 81 height 31
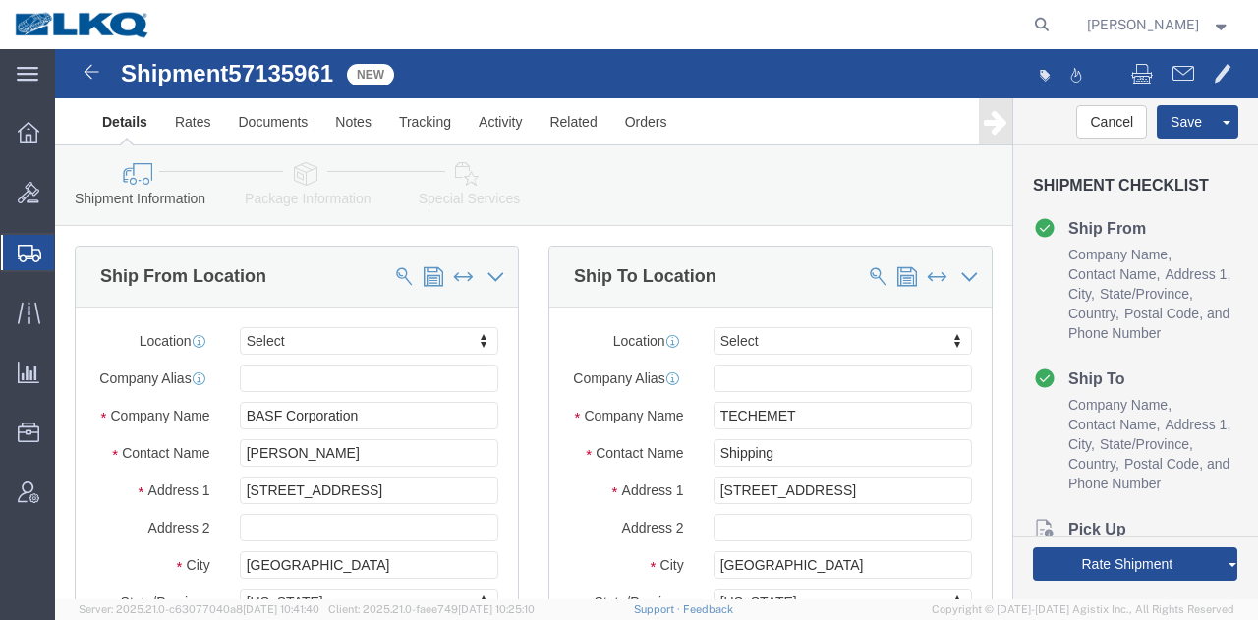
select select
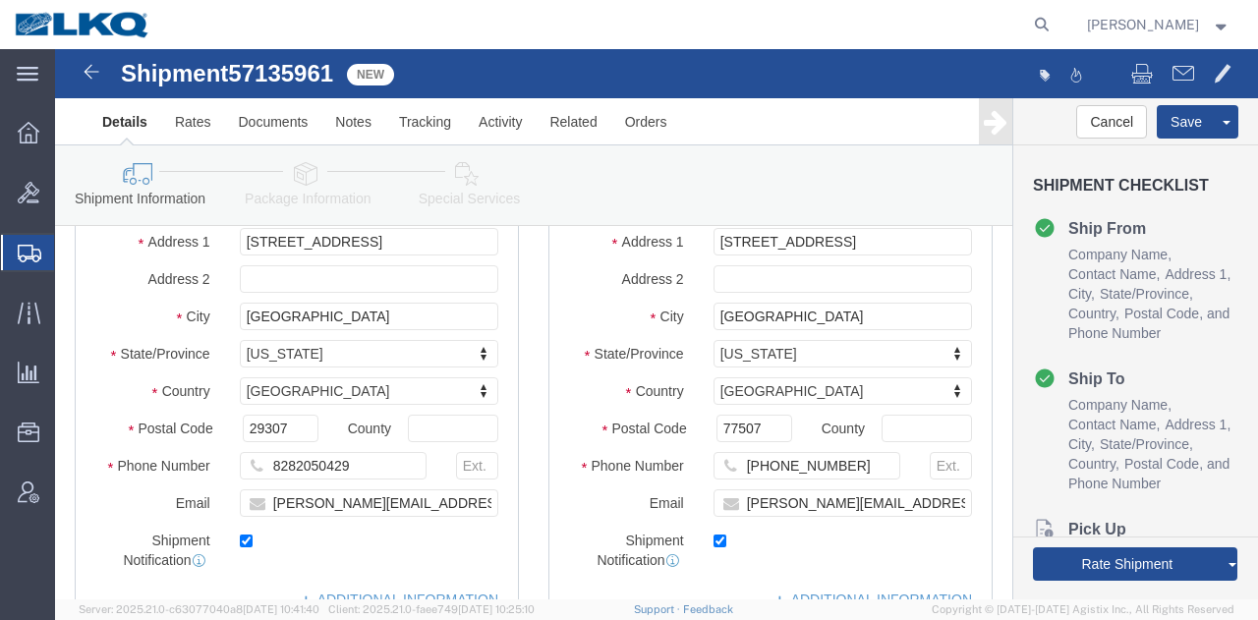
scroll to position [261, 0]
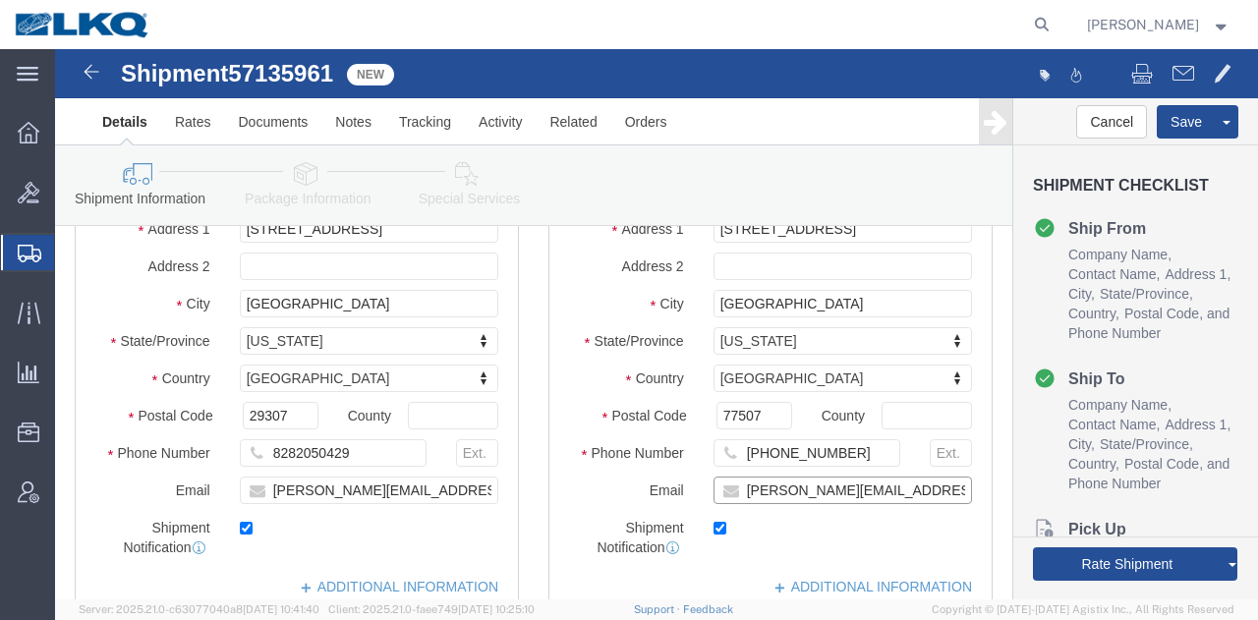
click input "tony@techemet.com"
click input "281-991-8300"
click input "tony@techemet.com"
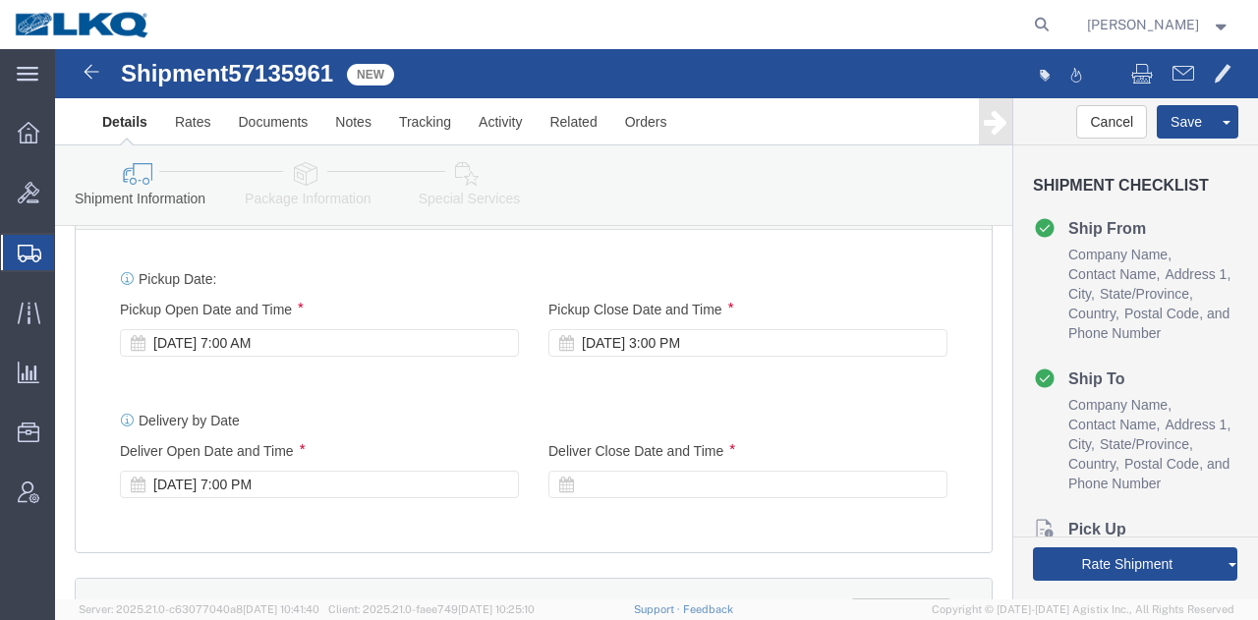
scroll to position [1058, 0]
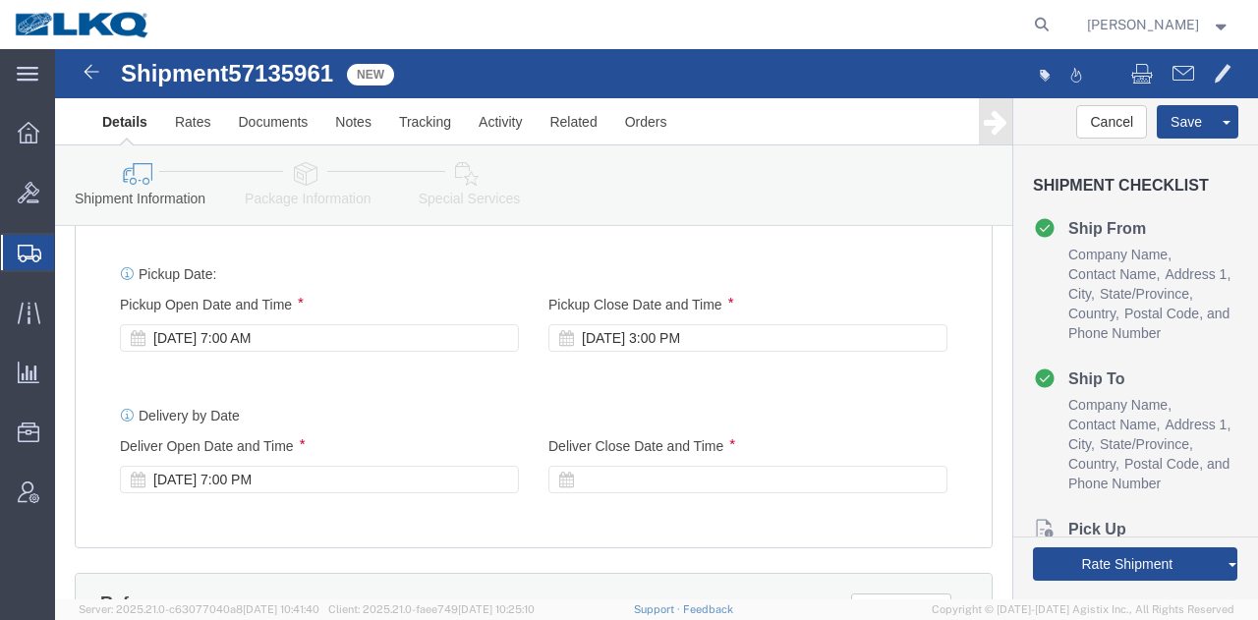
click div "Delivery by Date Delivery Start Date Delivery Start Time Deliver Open Date and …"
click div
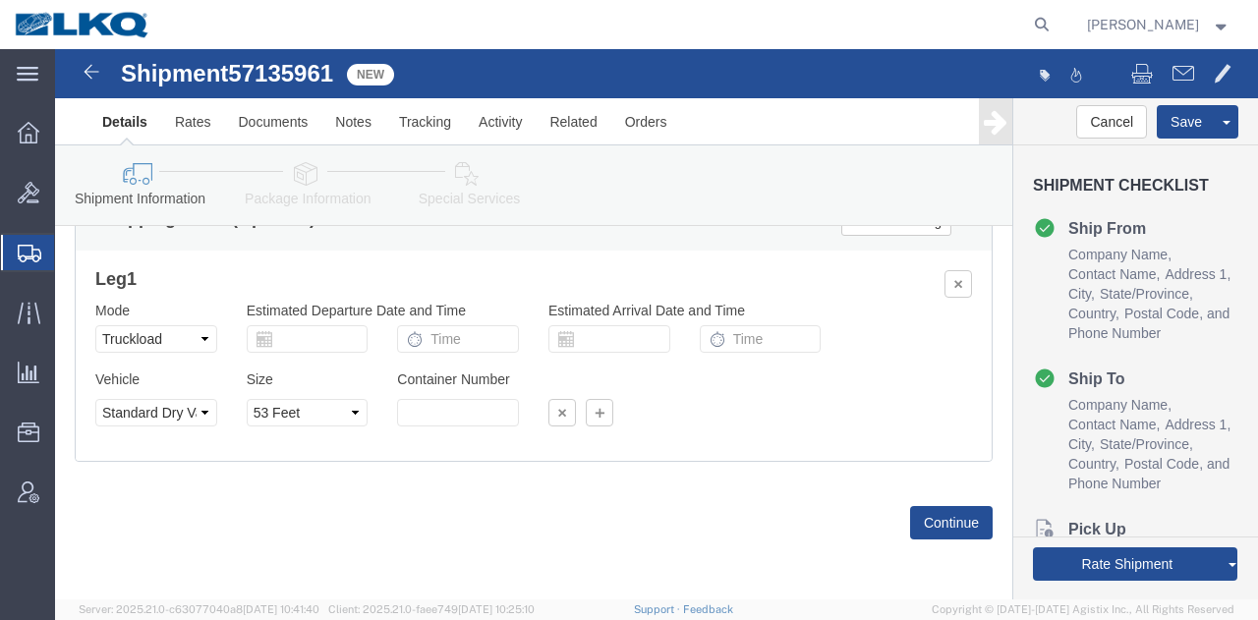
click div "Leg 1 Mode Select Air Less than Truckload Multi-Leg Ocean Freight Rail Small Pa…"
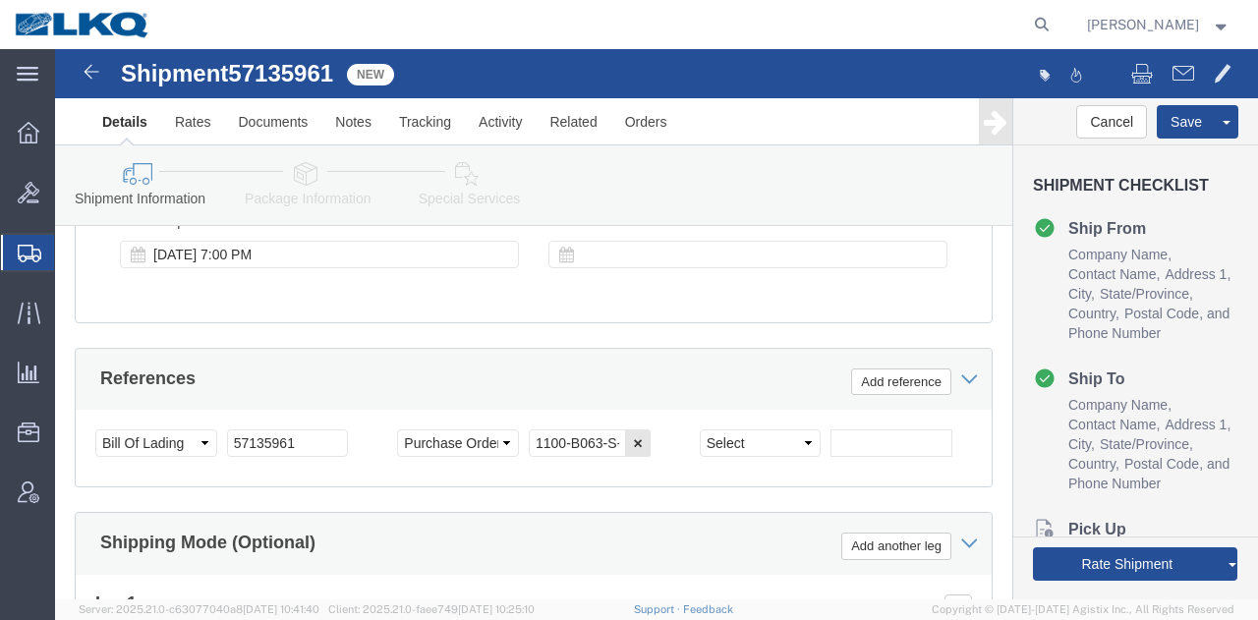
scroll to position [1270, 0]
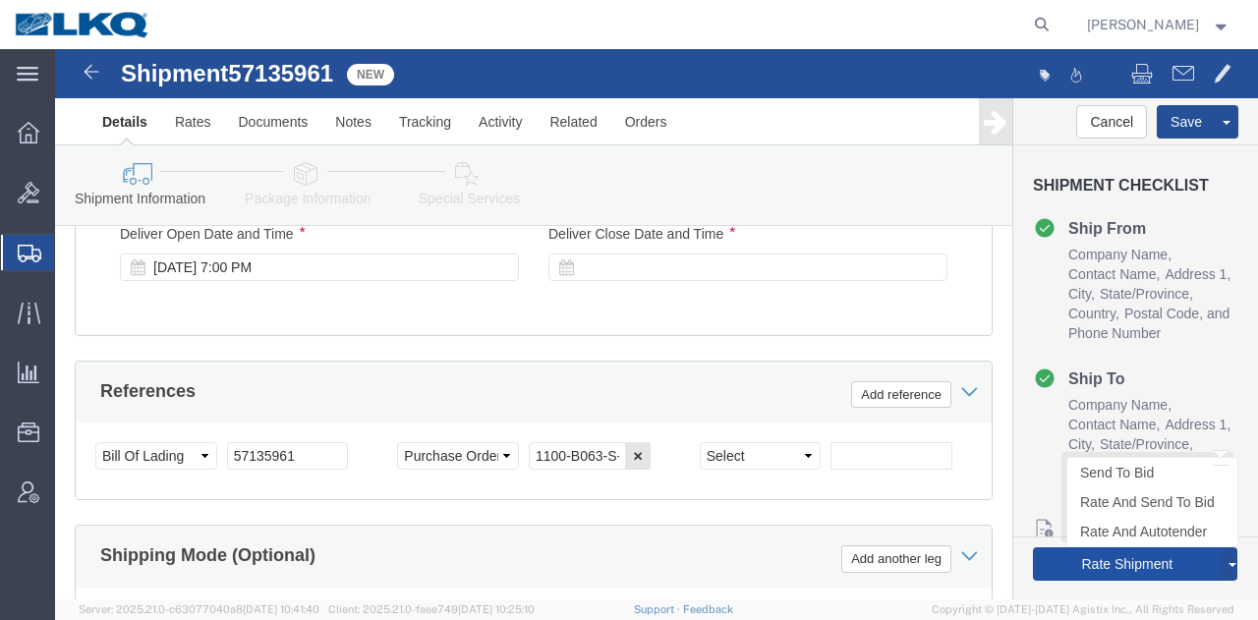
click button "Rate Shipment"
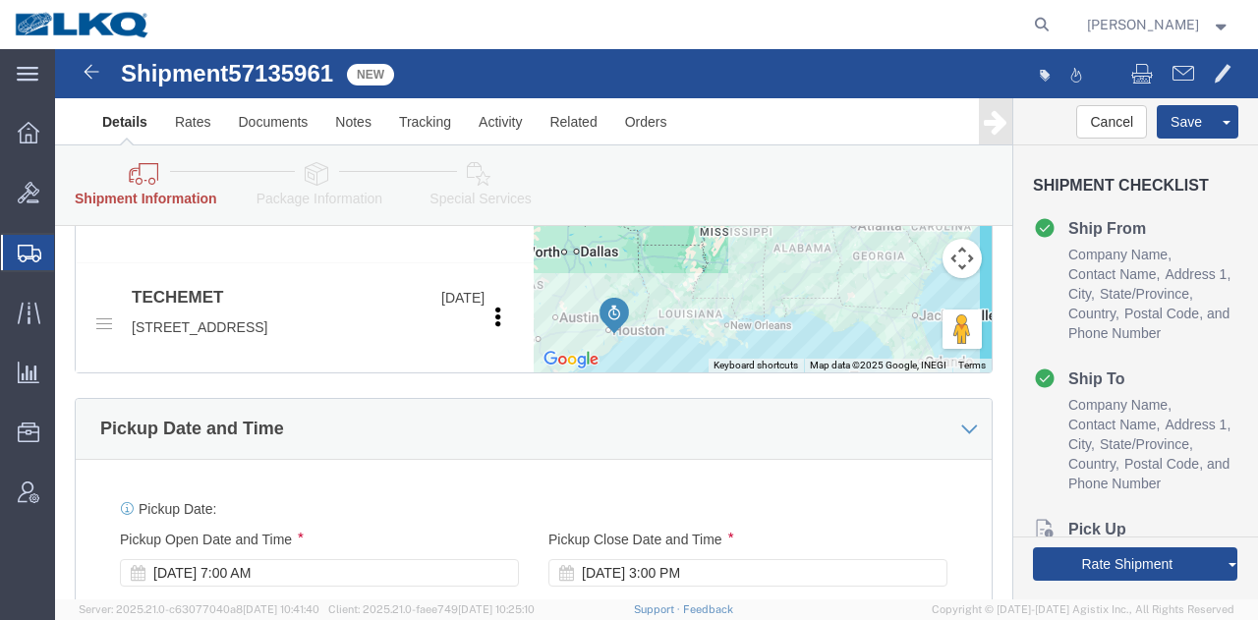
scroll to position [1212, 0]
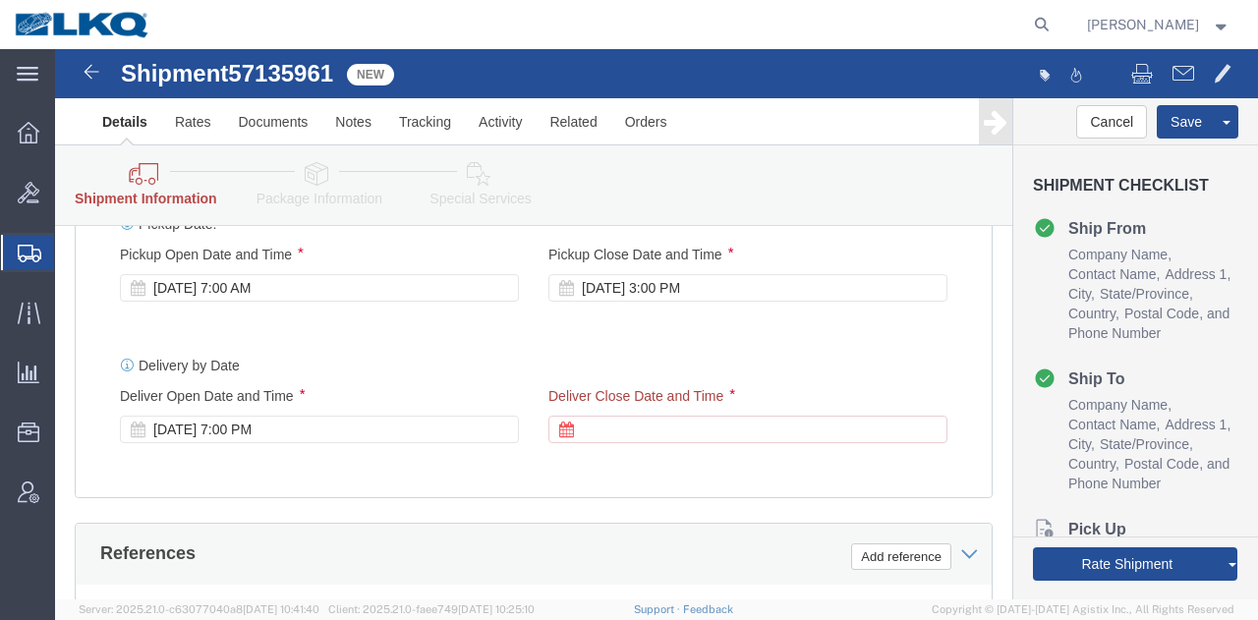
click div "Delivery by Date Delivery Start Date Delivery Start Time Deliver Open Date and …"
click div "Pickup Date: Pickup Start Date Pickup Start Time Pickup Open Date and Time Oct …"
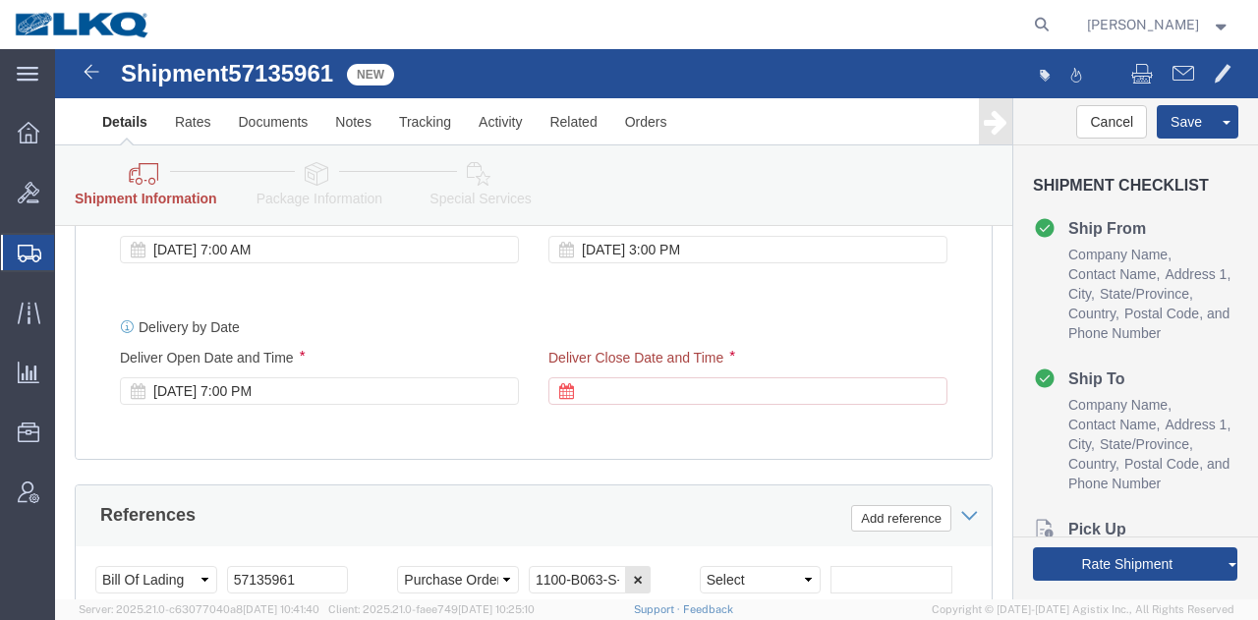
scroll to position [1246, 0]
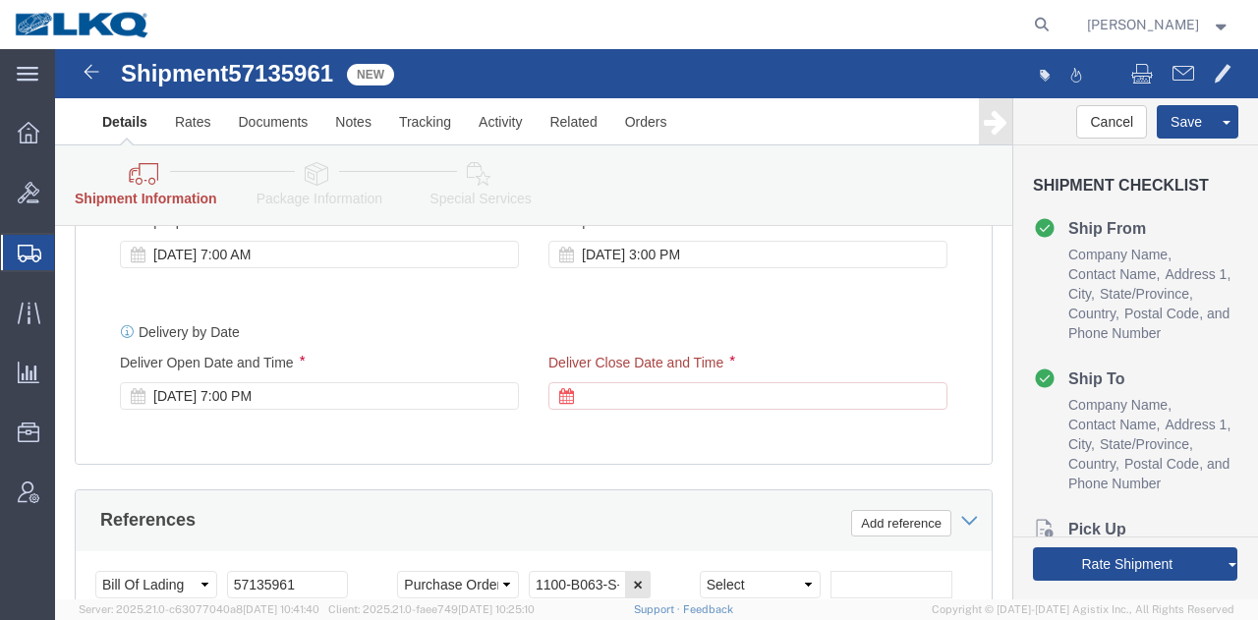
click div "Delivery by Date Delivery Start Date Delivery Start Time Deliver Open Date and …"
click div
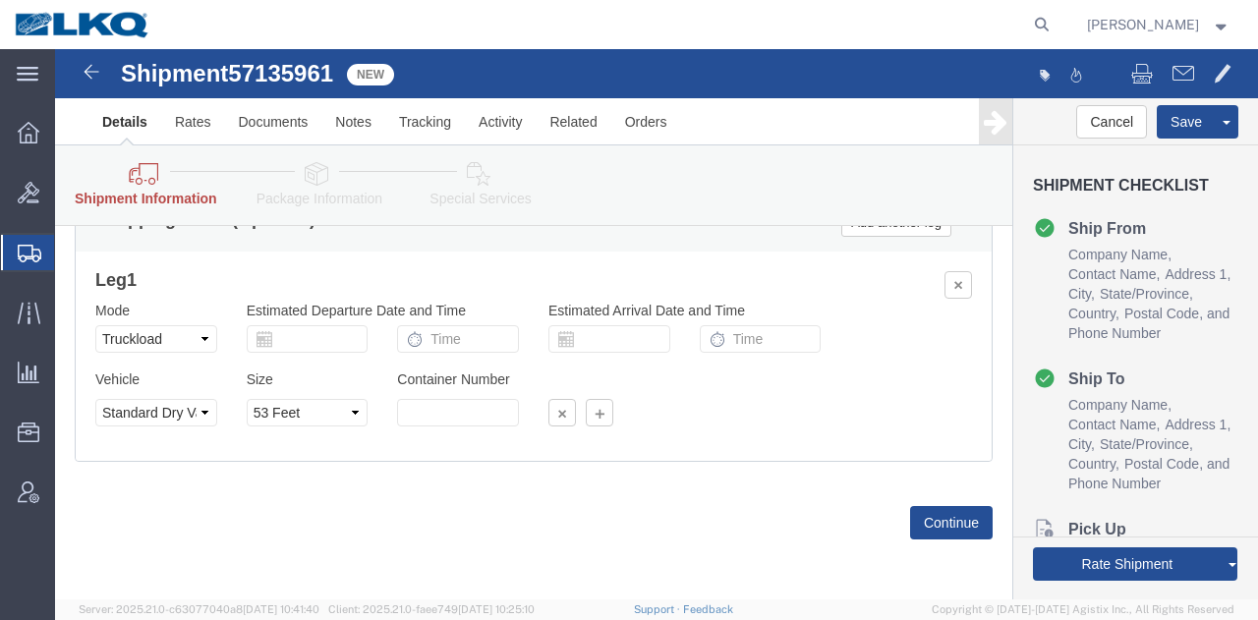
click div "Please fix the following errors Pickup Date and Time / Deliver Close Date: This…"
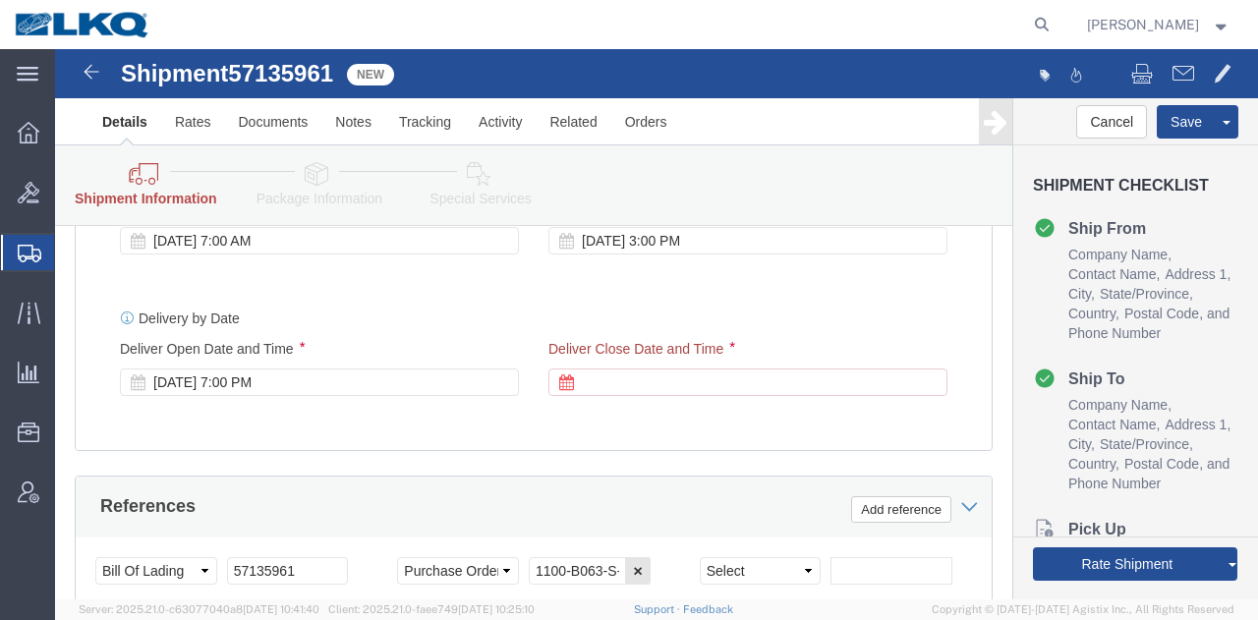
scroll to position [1251, 0]
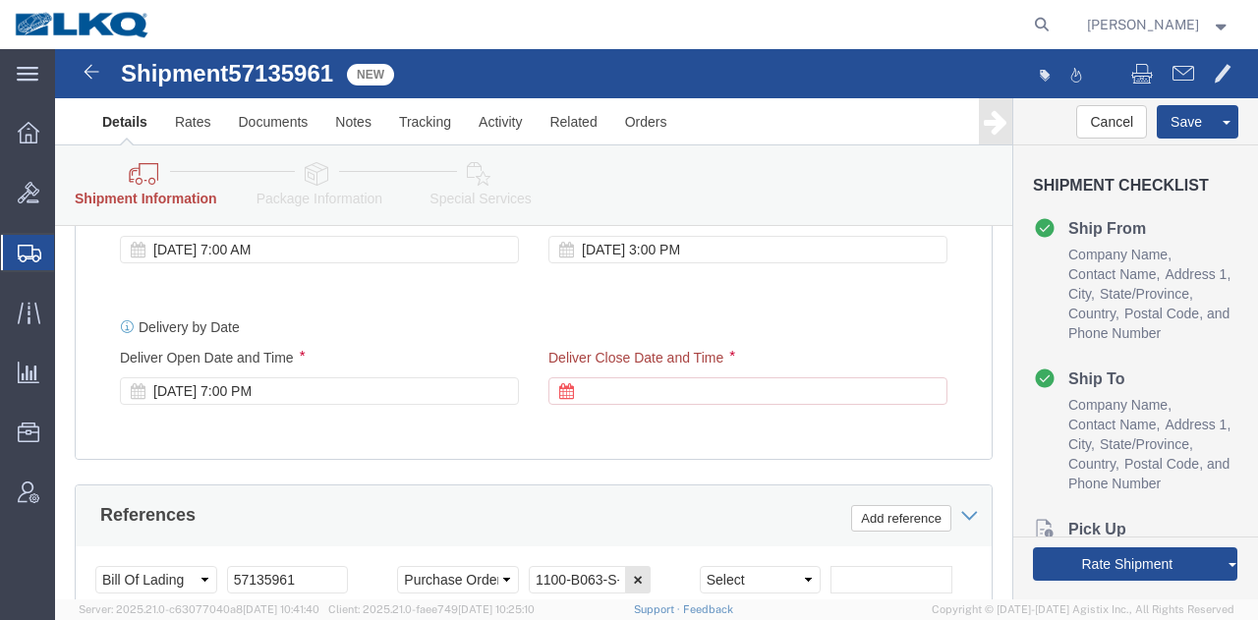
click div "Pickup Date: Pickup Start Date Pickup Start Time Pickup Open Date and Time Oct …"
click div "Delivery Start Date Delivery Start Time Deliver Open Date and Time Oct 20 2025 …"
click div "Pickup Date: Pickup Start Date Pickup Start Time Pickup Open Date and Time Oct …"
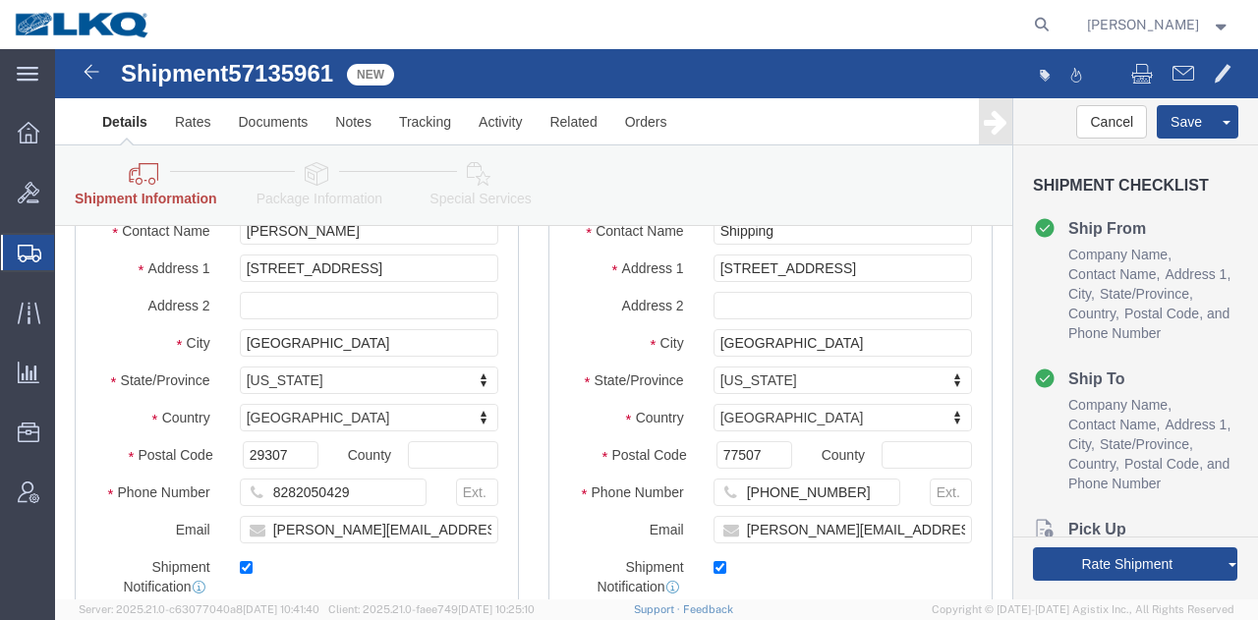
scroll to position [326, 0]
click input "29307"
click input "77507"
click button
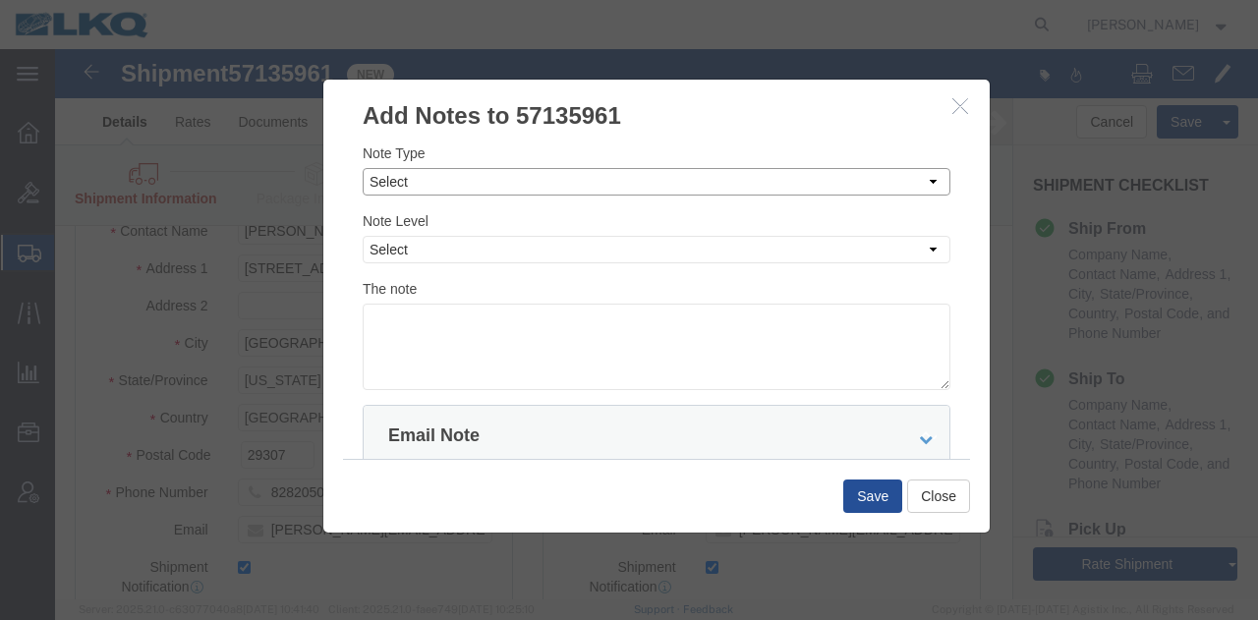
click select "Select Approval Bid Notes Carrier Change Notes Claim Notes Content Hazmat Notes…"
select select "BID_NOTES"
click select "Select Approval Bid Notes Carrier Change Notes Claim Notes Content Hazmat Notes…"
click select "Select Private to Account Private to Vendor Public"
select select "PRIVATE_TO_ACCOUNT"
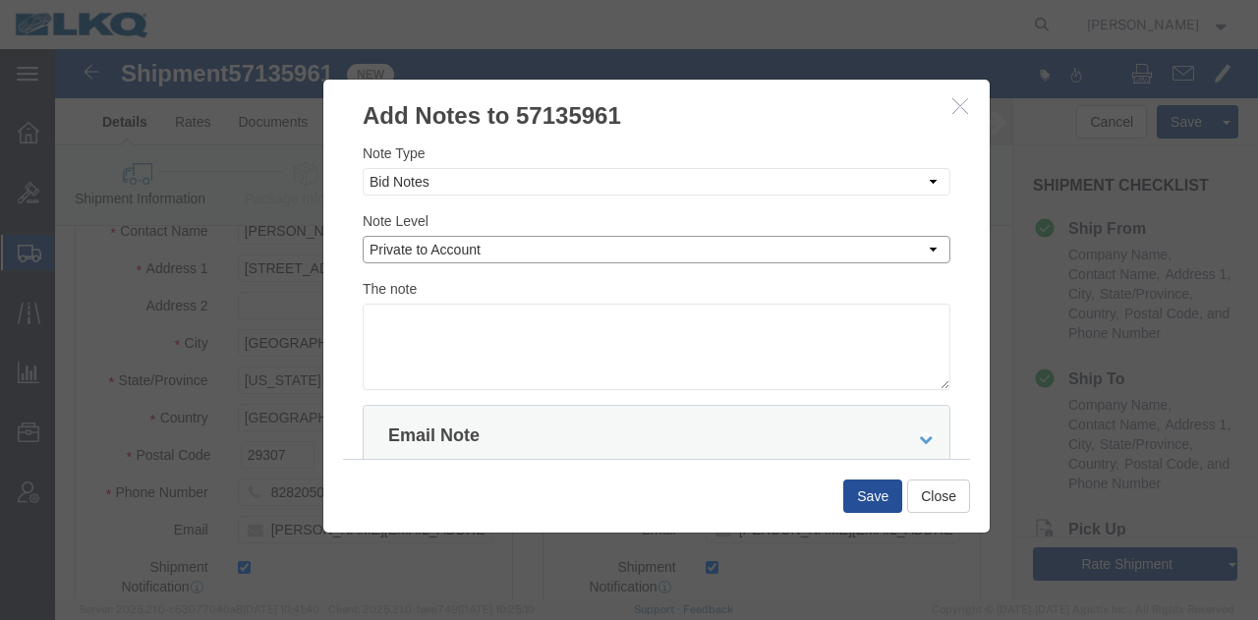
click select "Select Private to Account Private to Vendor Public"
click textarea
click button "Close"
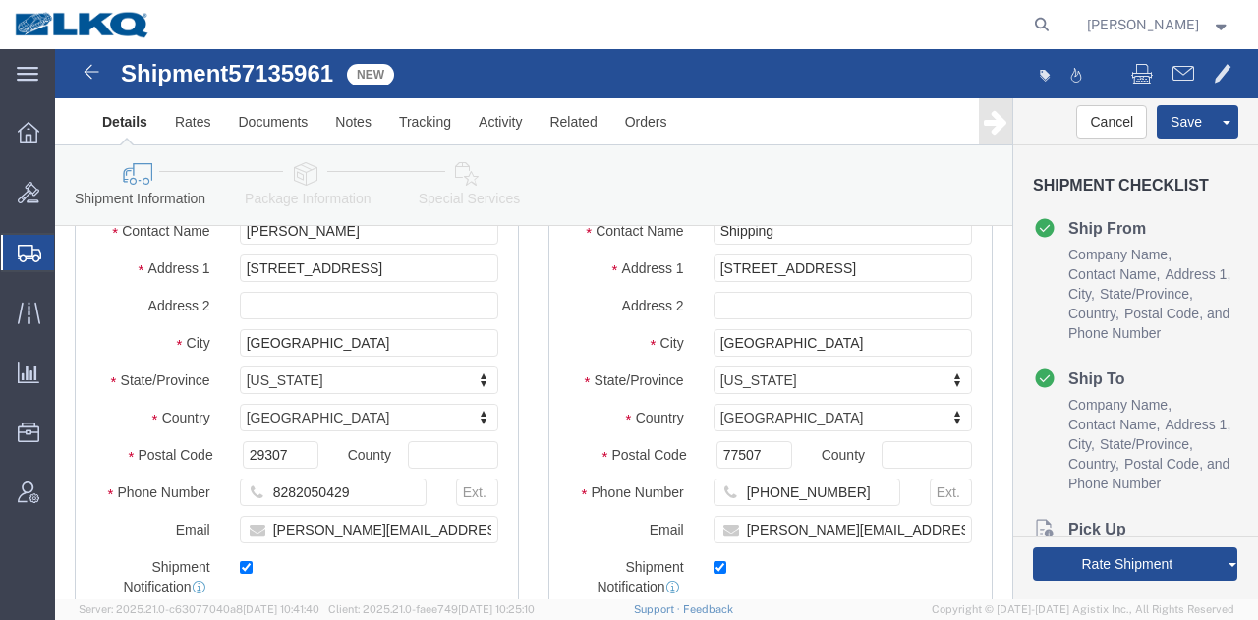
click div "Ship To Location Location My Profile Location 1100 - LKQ Crystal River 1103 - L…"
click icon
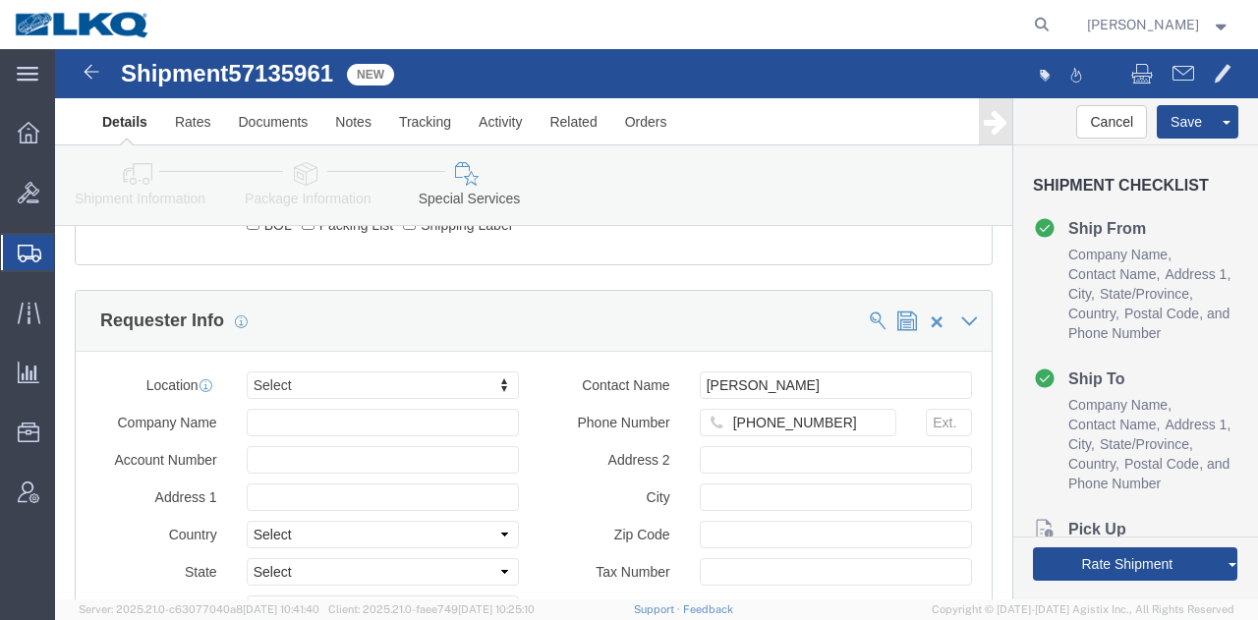
scroll to position [1991, 0]
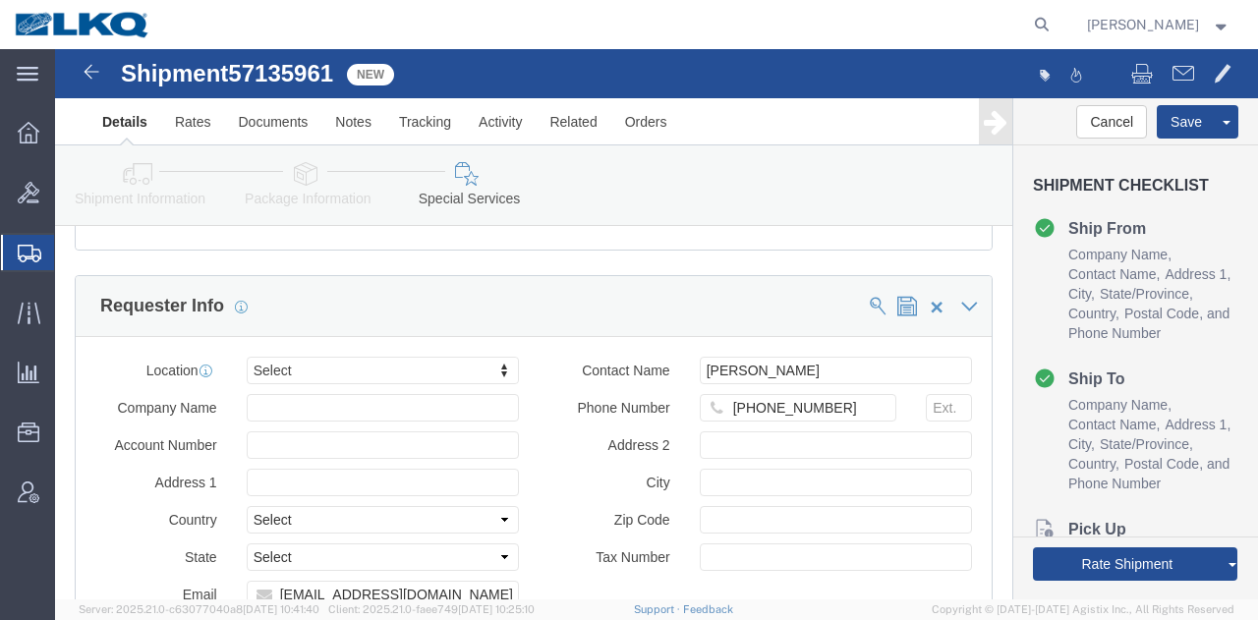
click div "Requester Info"
click input "jfkeating@lkqcorp.com"
click div "Location Select Select My Profile Location 1100 - LKQ Crystal River 1103 - LKQ …"
click input "jfkeating@lkqcorp.com"
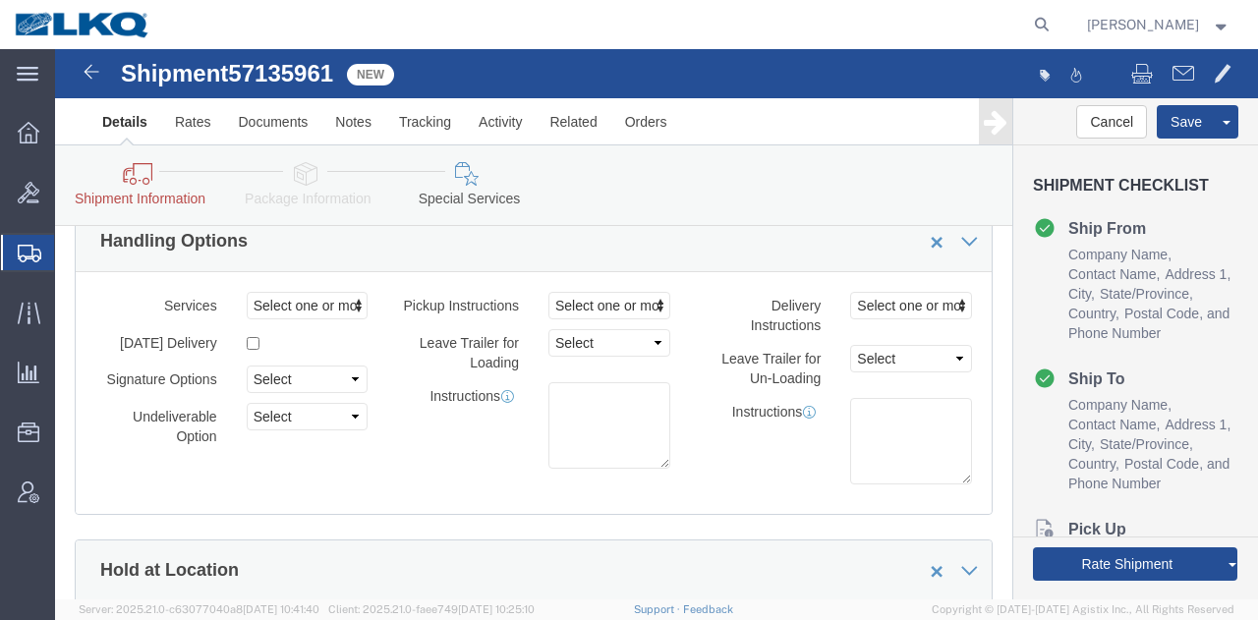
scroll to position [198, 0]
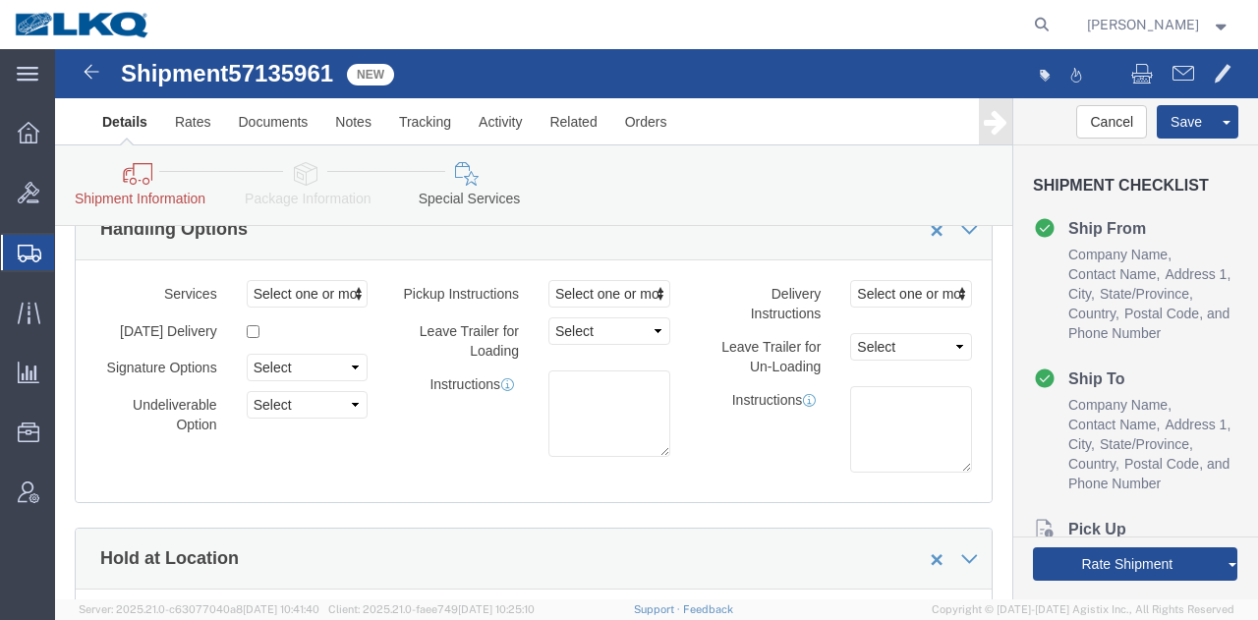
click icon
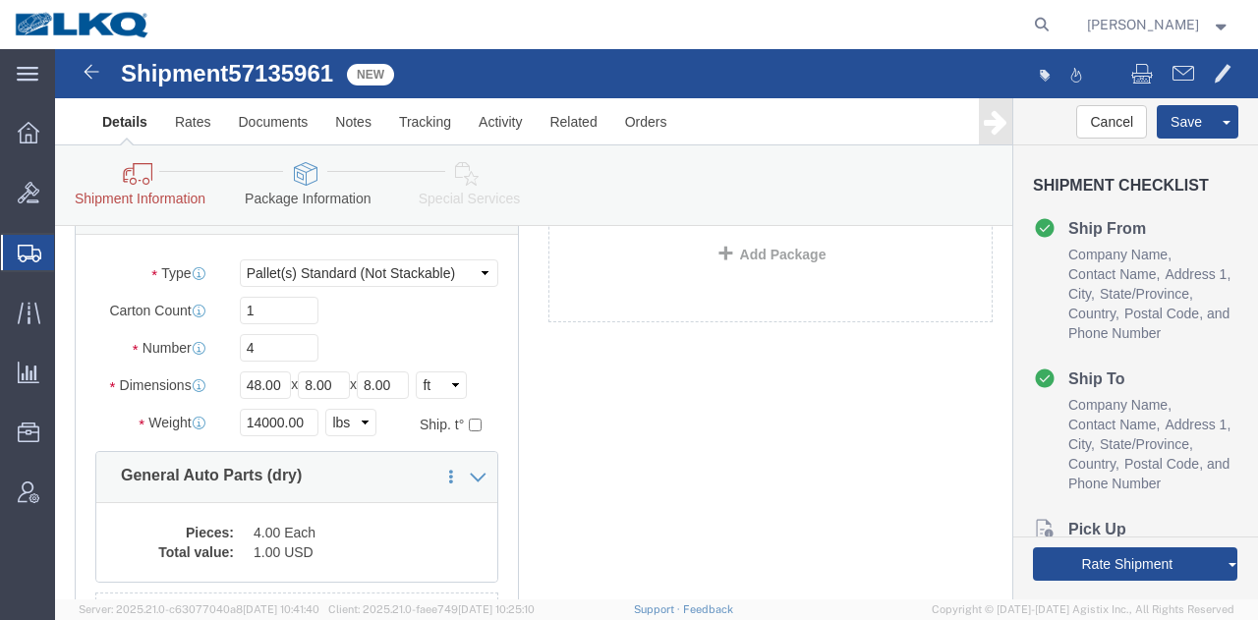
scroll to position [248, 0]
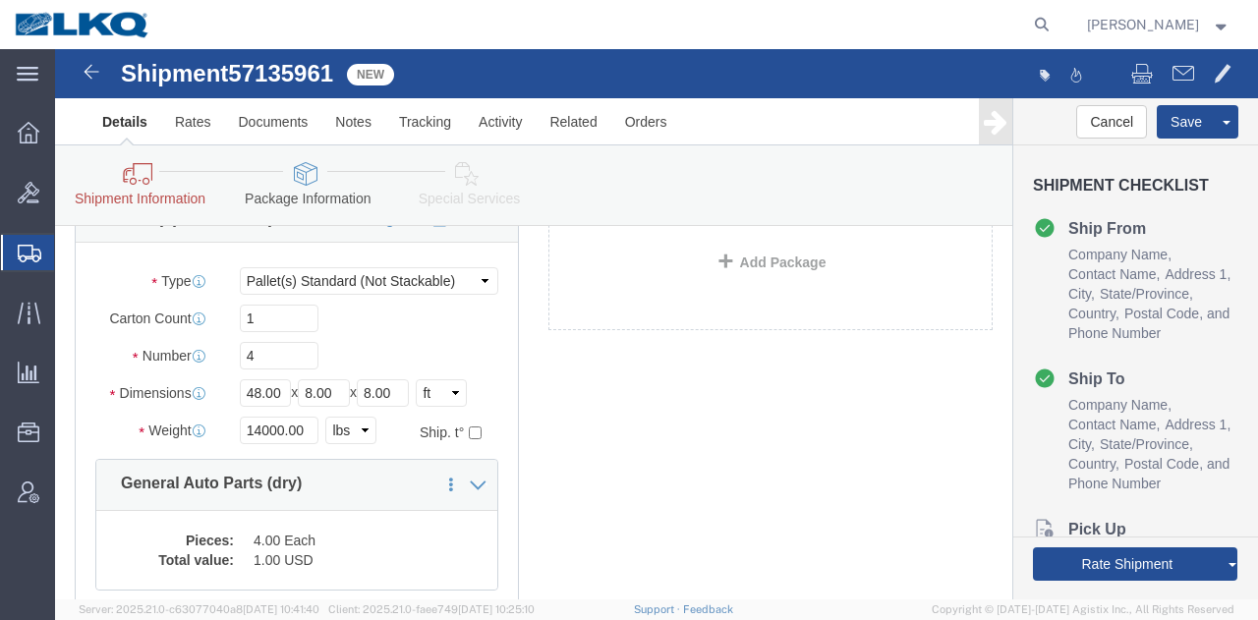
click div "4 x Pallet(s) Standard (Not Stackable) Package Type Select Bale(s) Basket(s) Bo…"
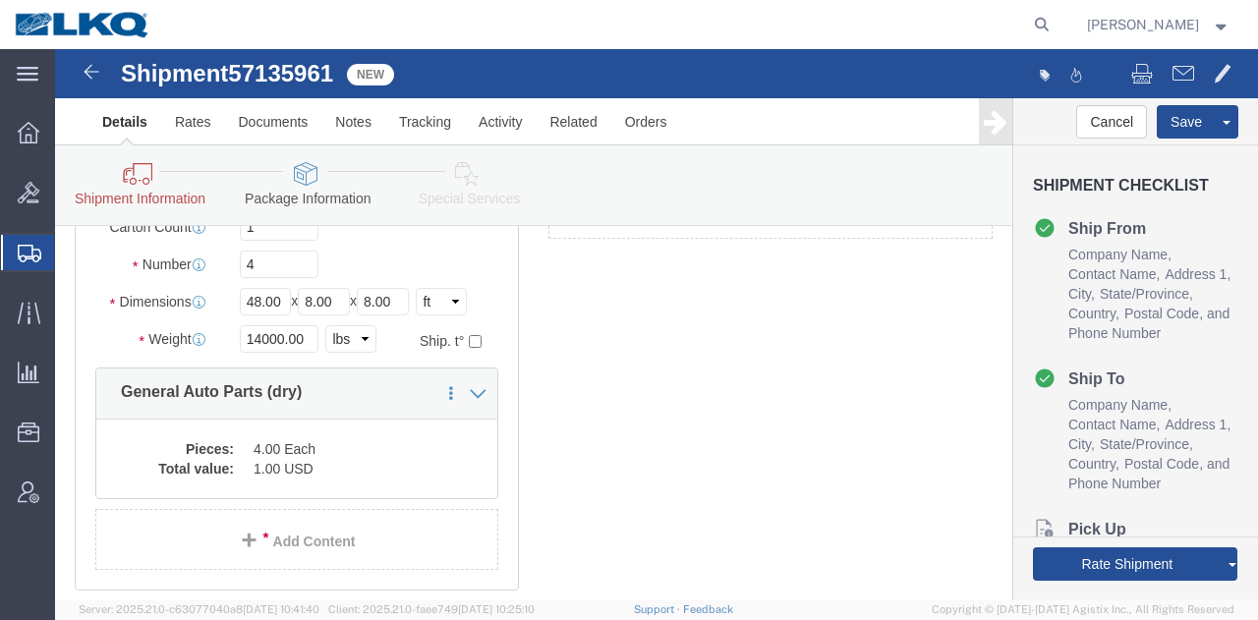
scroll to position [341, 0]
click div "4 x Pallet(s) Standard (Not Stackable) Package Type Select Bale(s) Basket(s) Bo…"
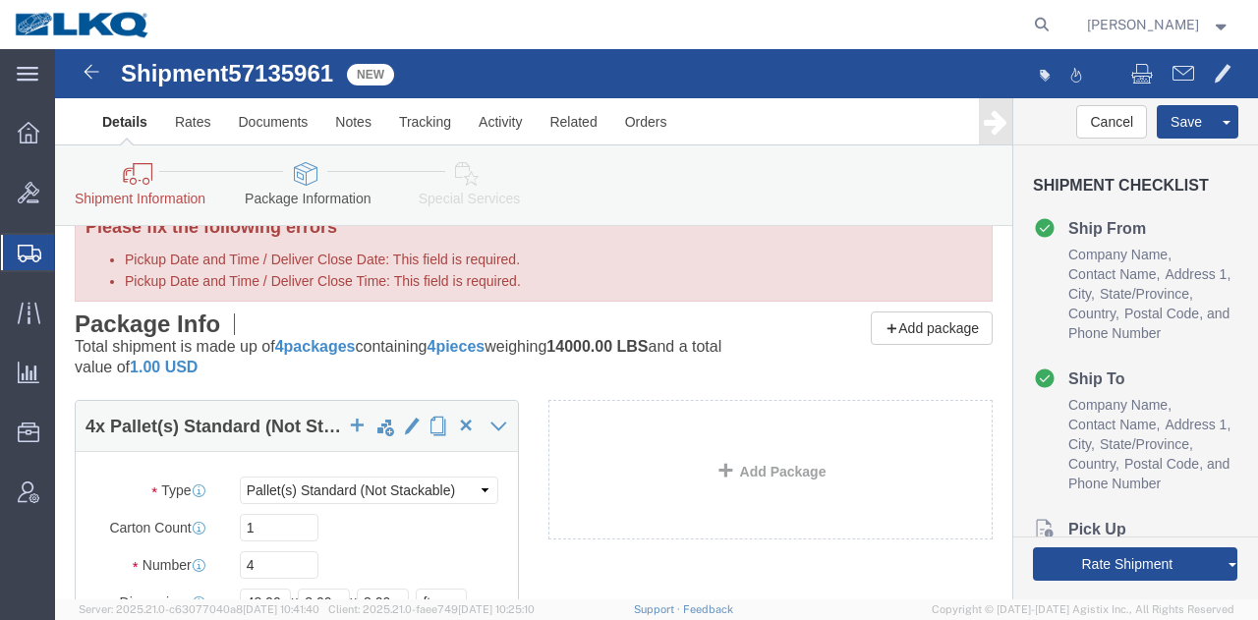
scroll to position [0, 0]
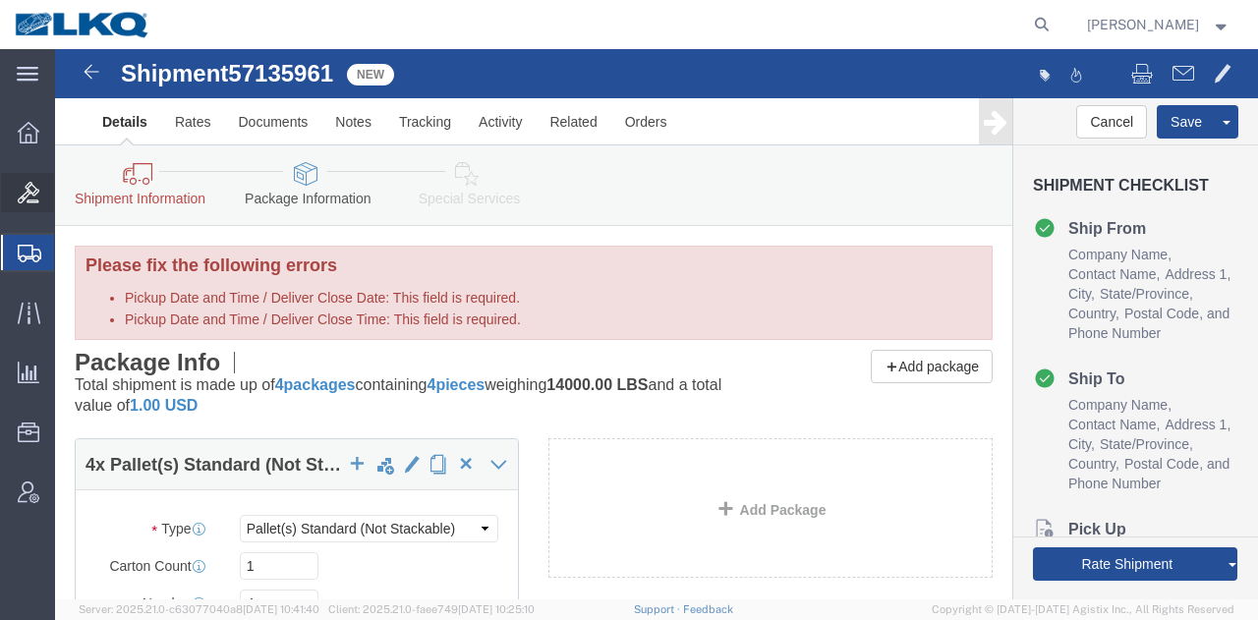
click at [19, 188] on icon at bounding box center [29, 193] width 22 height 22
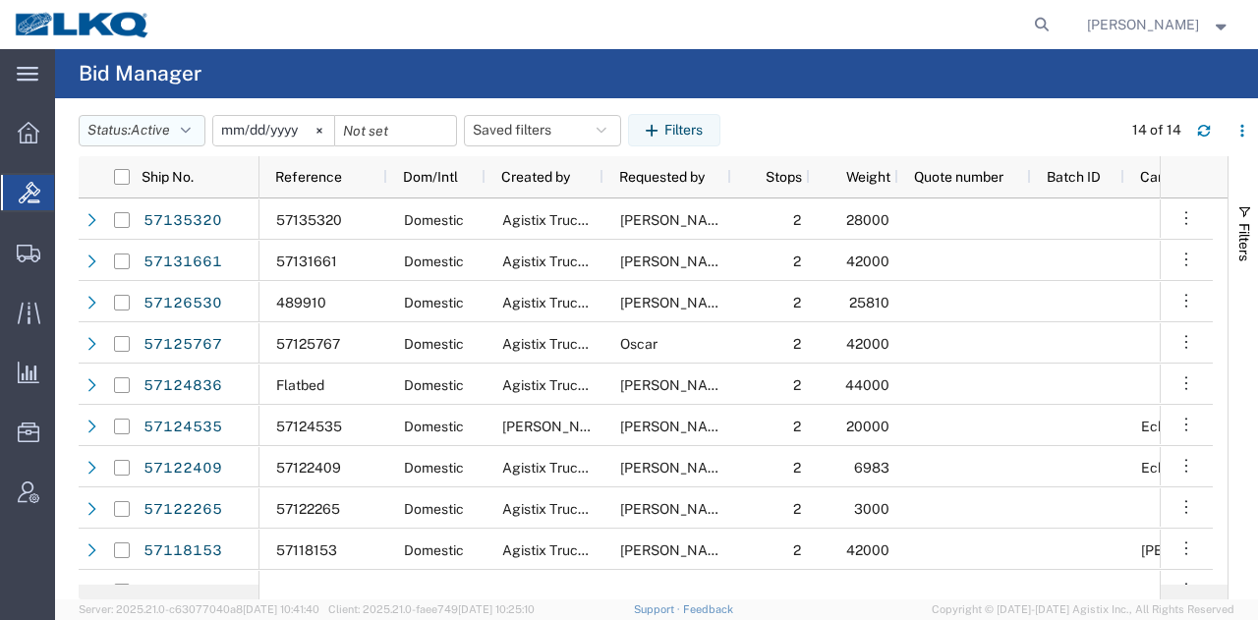
click at [179, 133] on button "Status: Active" at bounding box center [142, 130] width 127 height 31
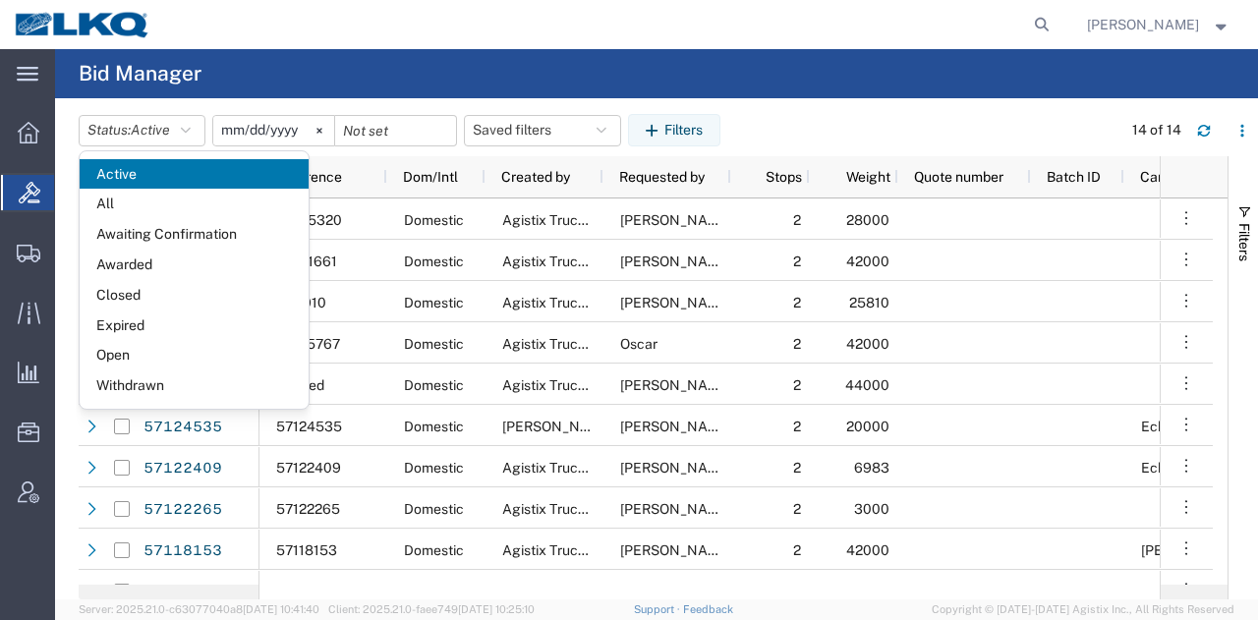
click at [661, 93] on agx-page-header "Bid Manager" at bounding box center [656, 73] width 1203 height 49
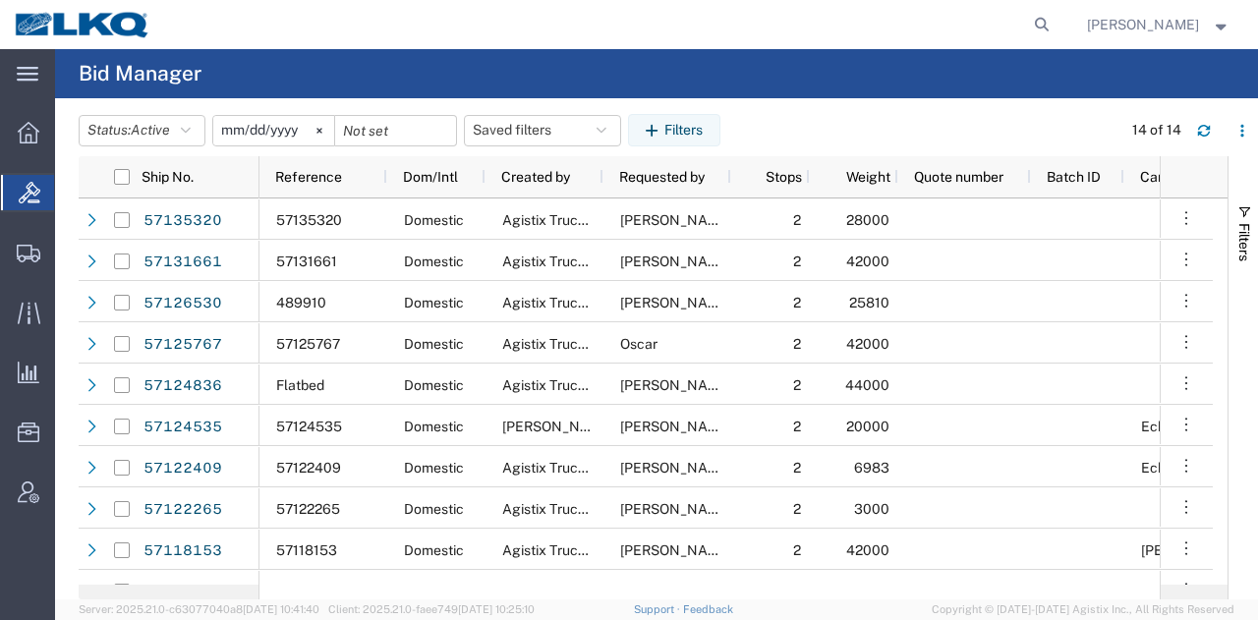
click at [867, 121] on div "Status: Active Active All Awaiting Confirmation Awarded Closed Expired Open Wit…" at bounding box center [668, 129] width 1179 height 31
click at [276, 132] on input "[DATE]" at bounding box center [273, 130] width 121 height 29
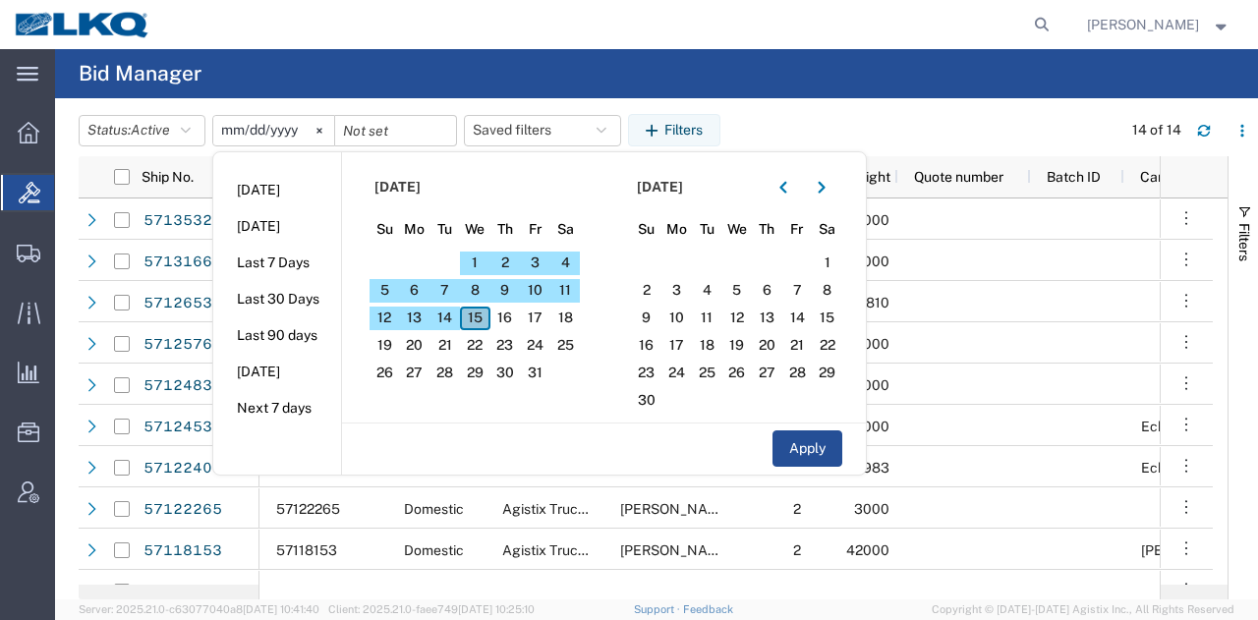
click at [485, 314] on span "15" at bounding box center [475, 319] width 30 height 24
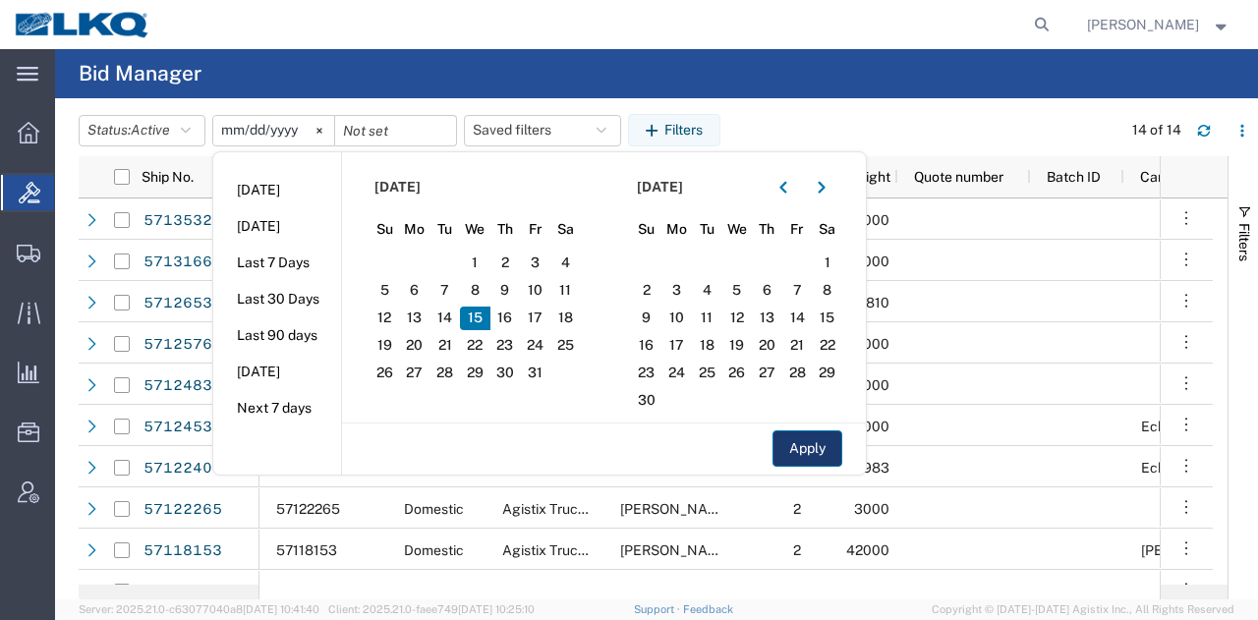
click at [811, 450] on button "Apply" at bounding box center [807, 448] width 70 height 36
type input "[DATE]"
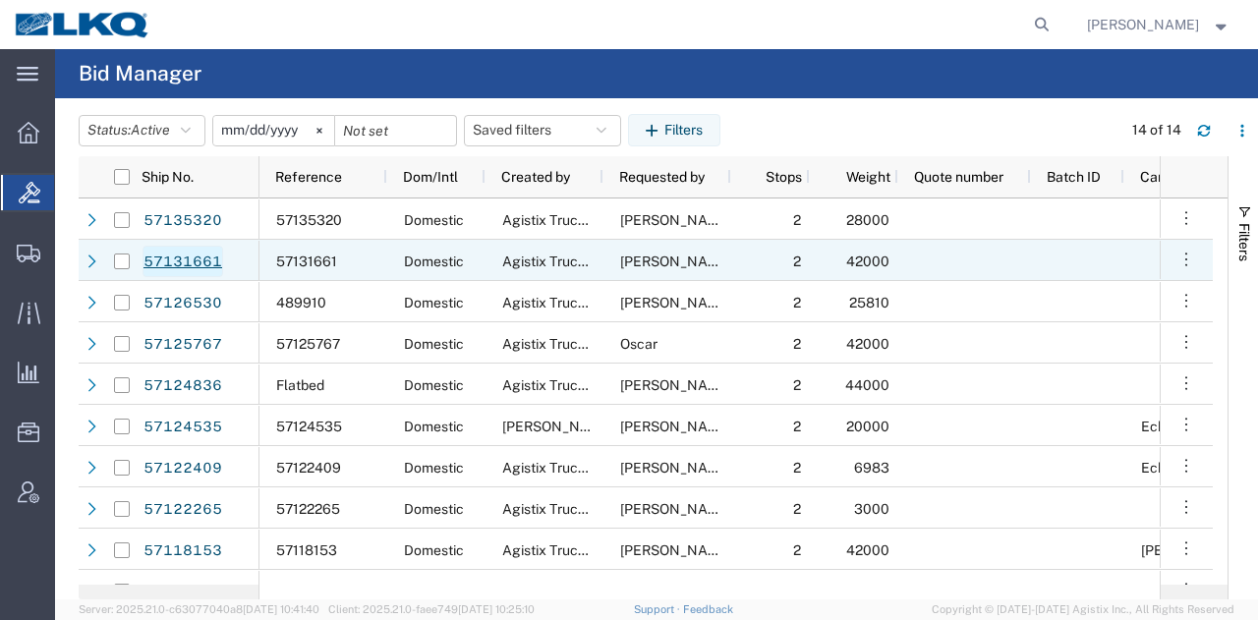
click at [198, 260] on link "57131661" at bounding box center [182, 261] width 81 height 31
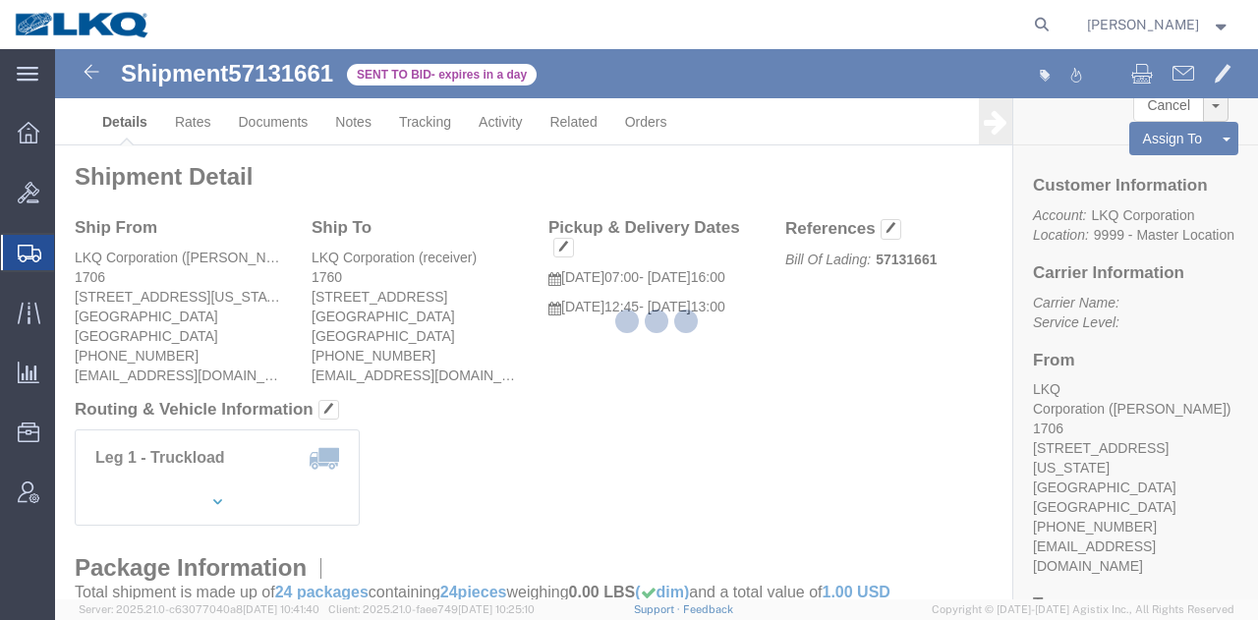
click at [701, 305] on div at bounding box center [656, 324] width 1203 height 550
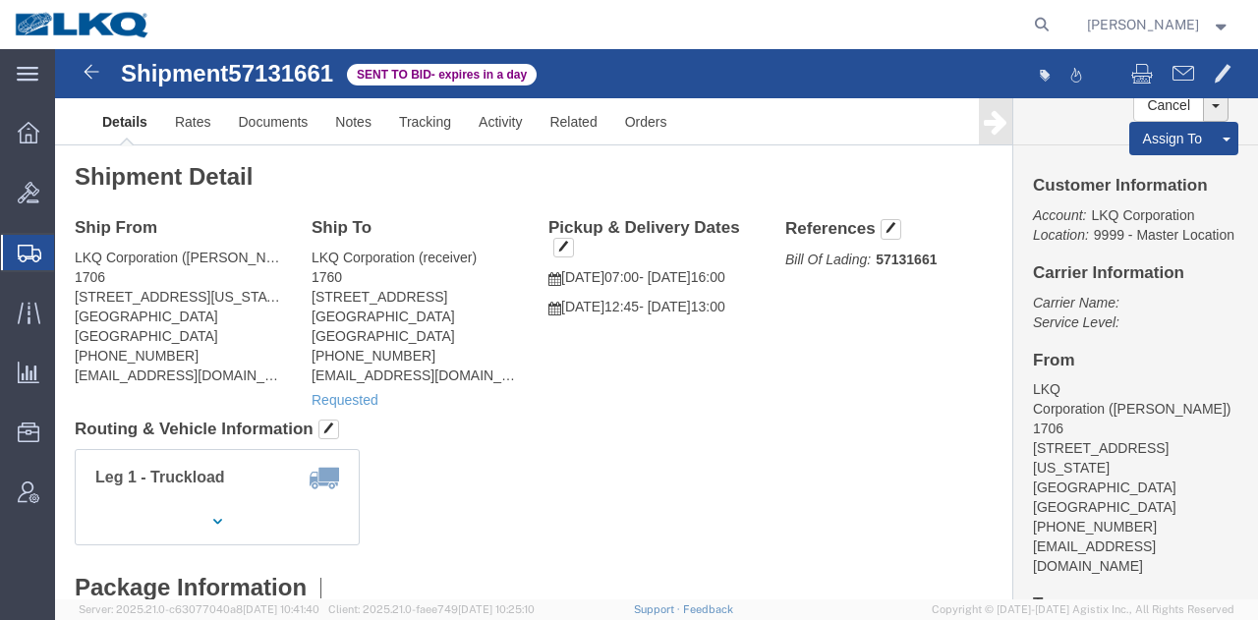
click p "10/17/2025 07:00 - 10/17/2025 16:00"
click h4 "Routing & Vehicle Information"
click span "13:00"
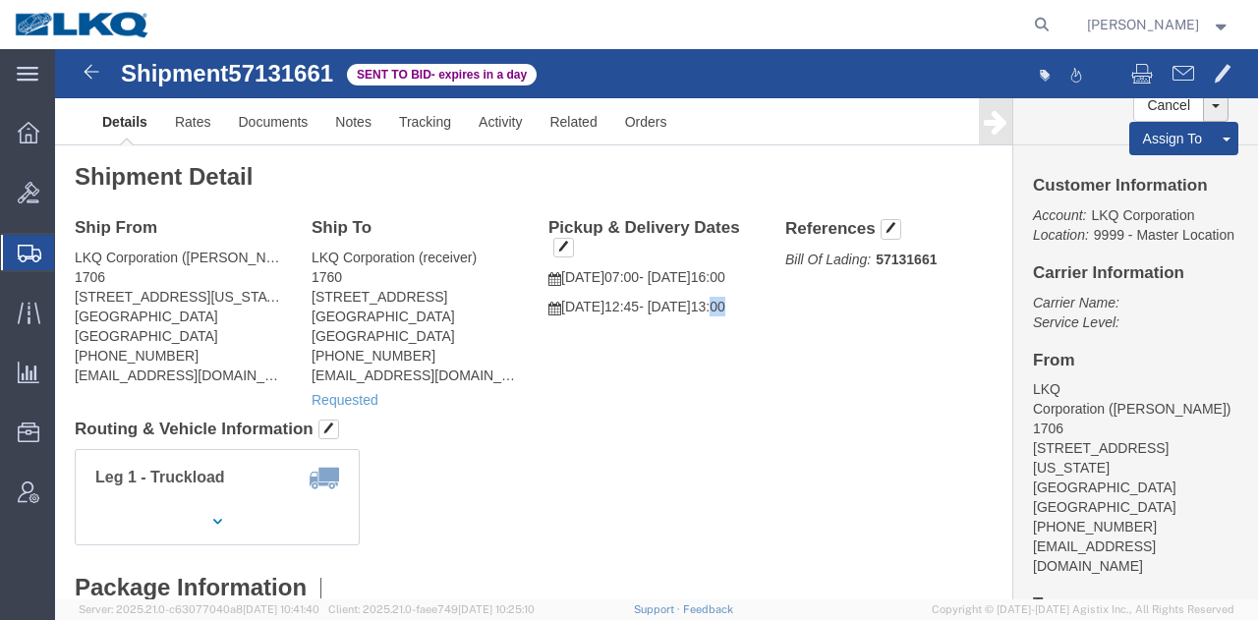
click span "13:00"
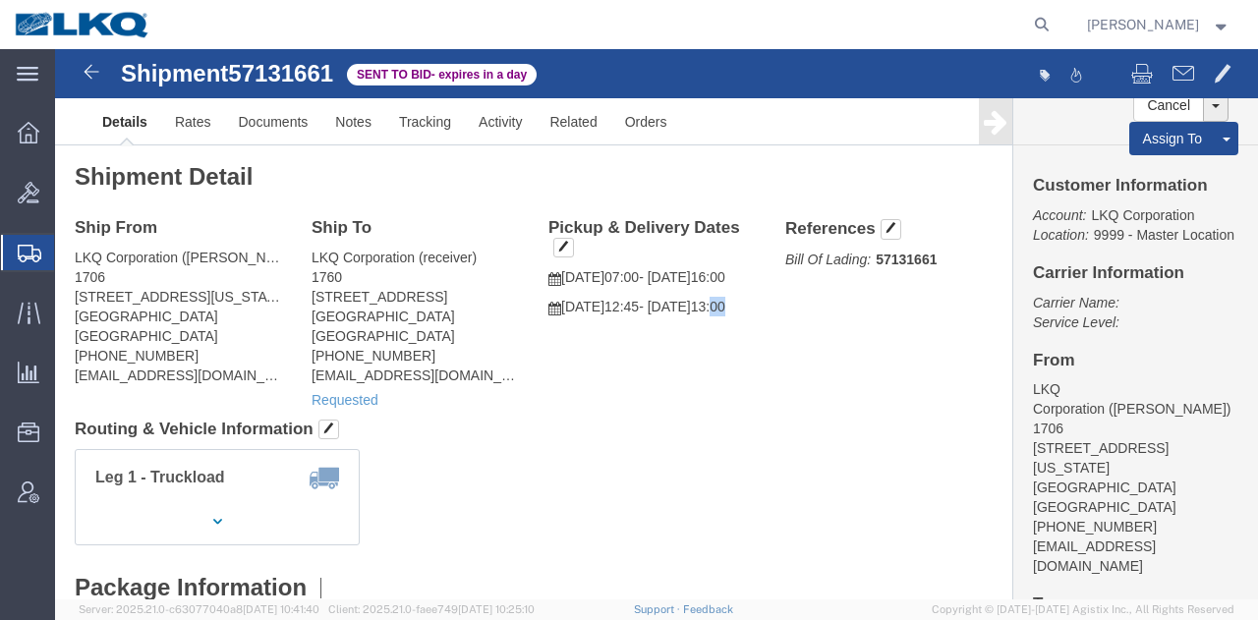
click span "13:00"
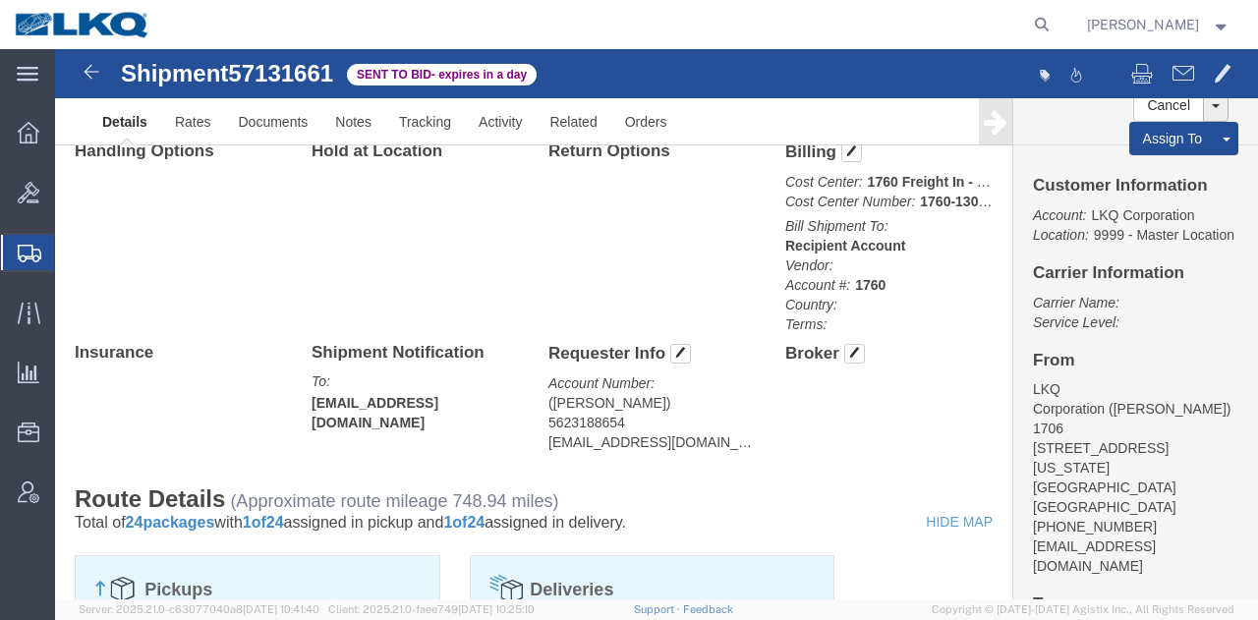
scroll to position [991, 0]
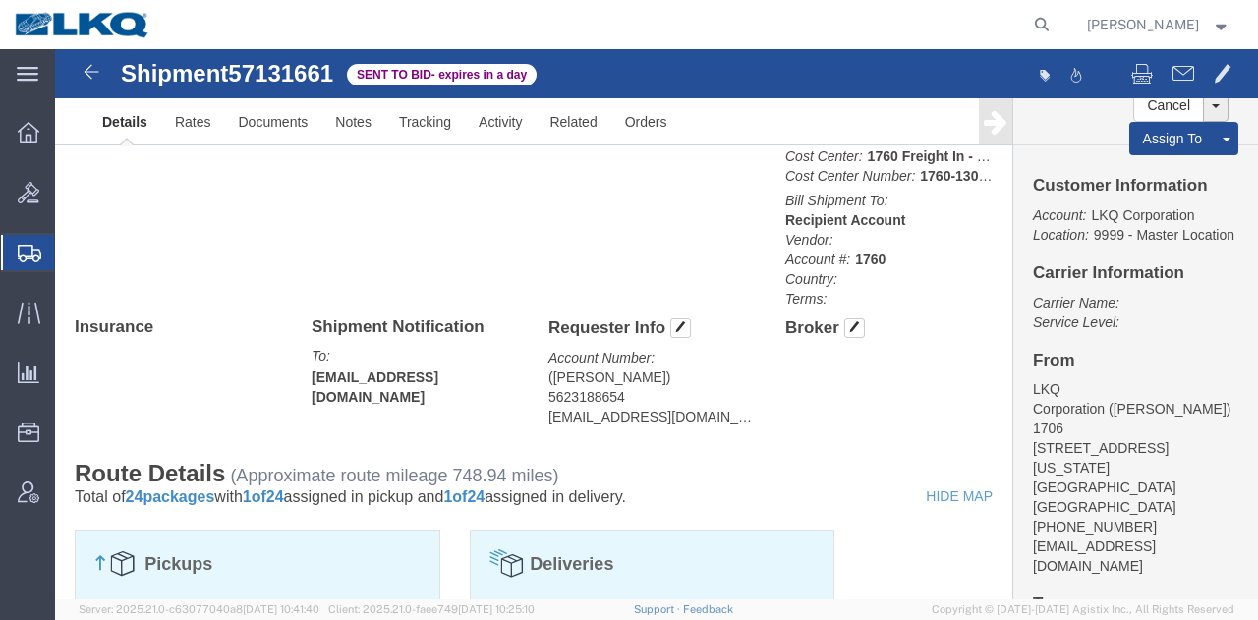
click address "(Juan Salas) 5623188654 jjsalas@lkqcorp.com"
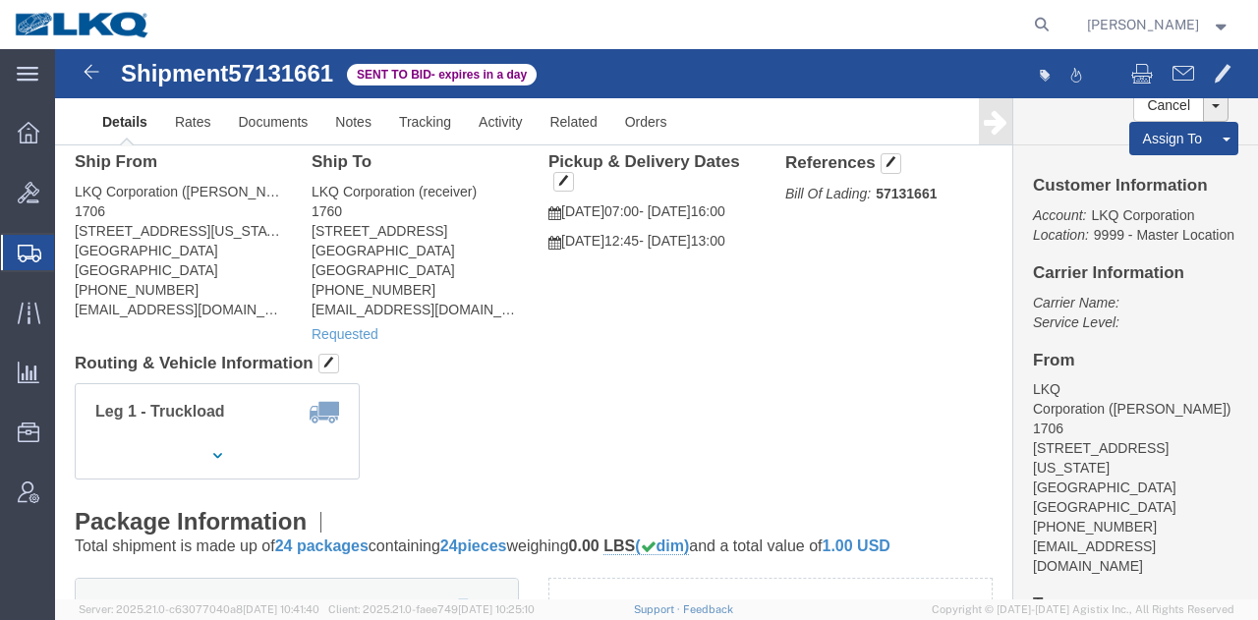
scroll to position [0, 0]
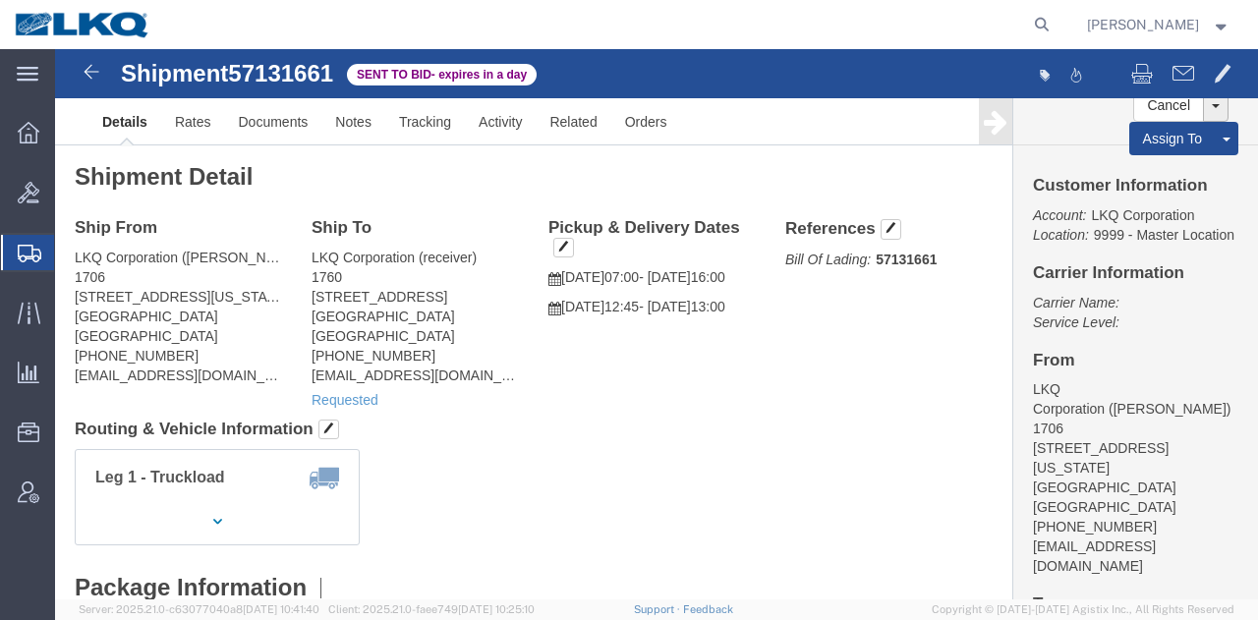
click div "Leg 1 - Truckload Vehicle 1: Standard Dry Van (53 Feet) Number of trucks: 1"
click link "Rates"
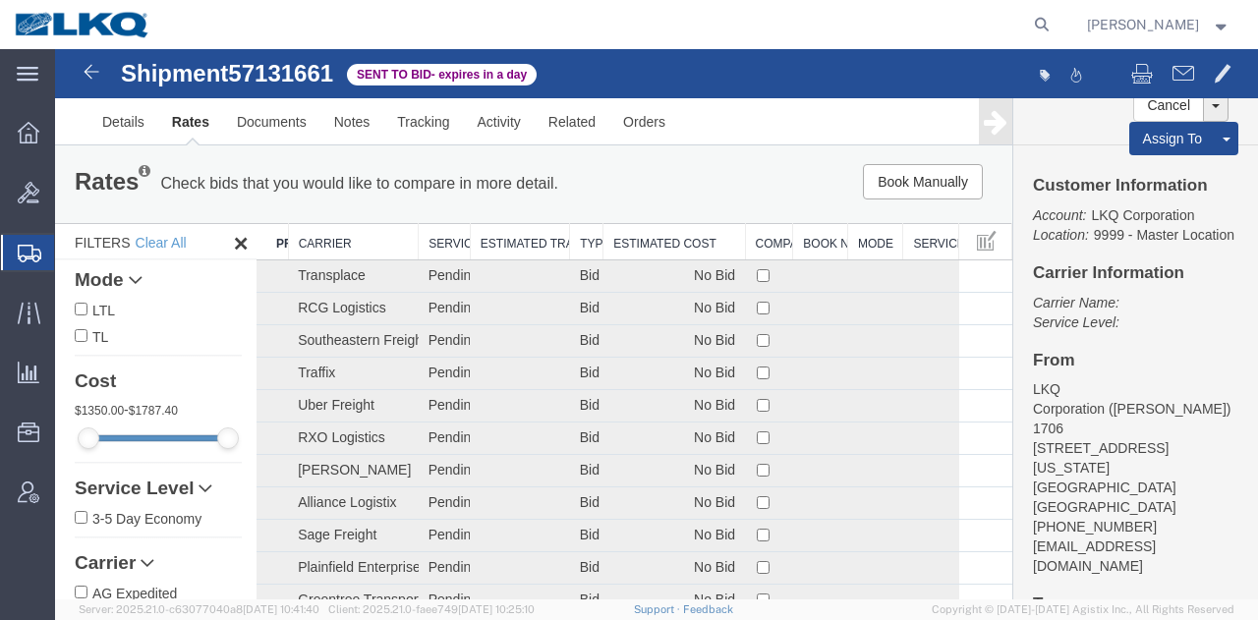
click at [619, 235] on th "Estimated Cost" at bounding box center [673, 242] width 141 height 36
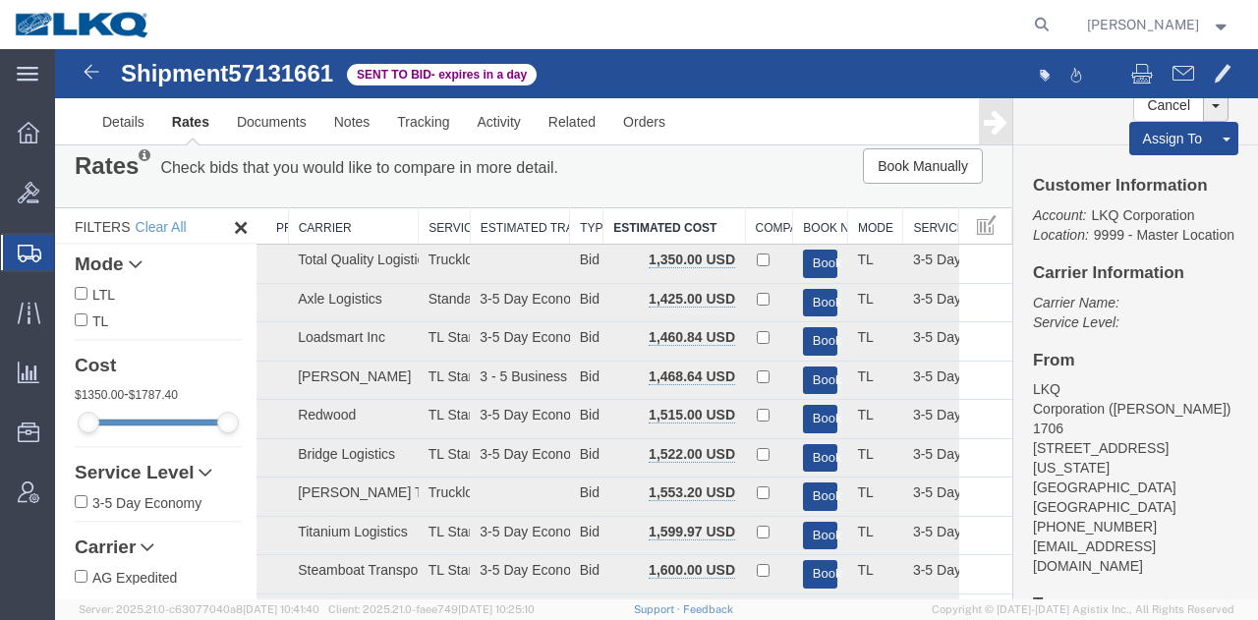
scroll to position [11, 0]
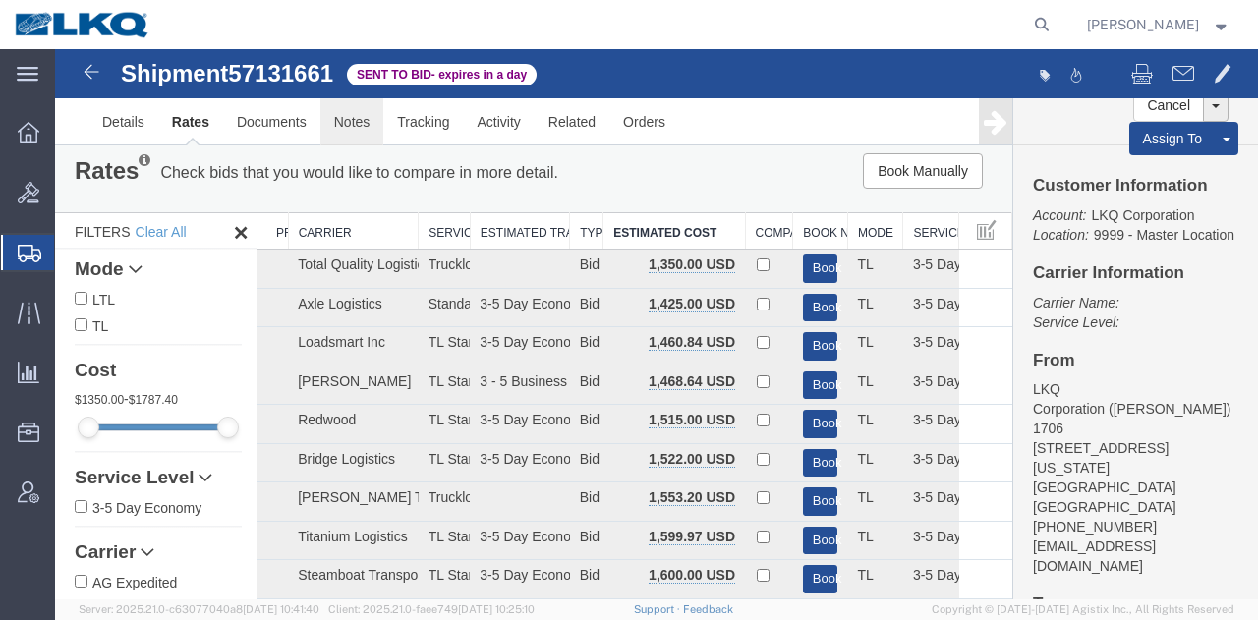
click at [371, 131] on link "Notes" at bounding box center [352, 121] width 64 height 47
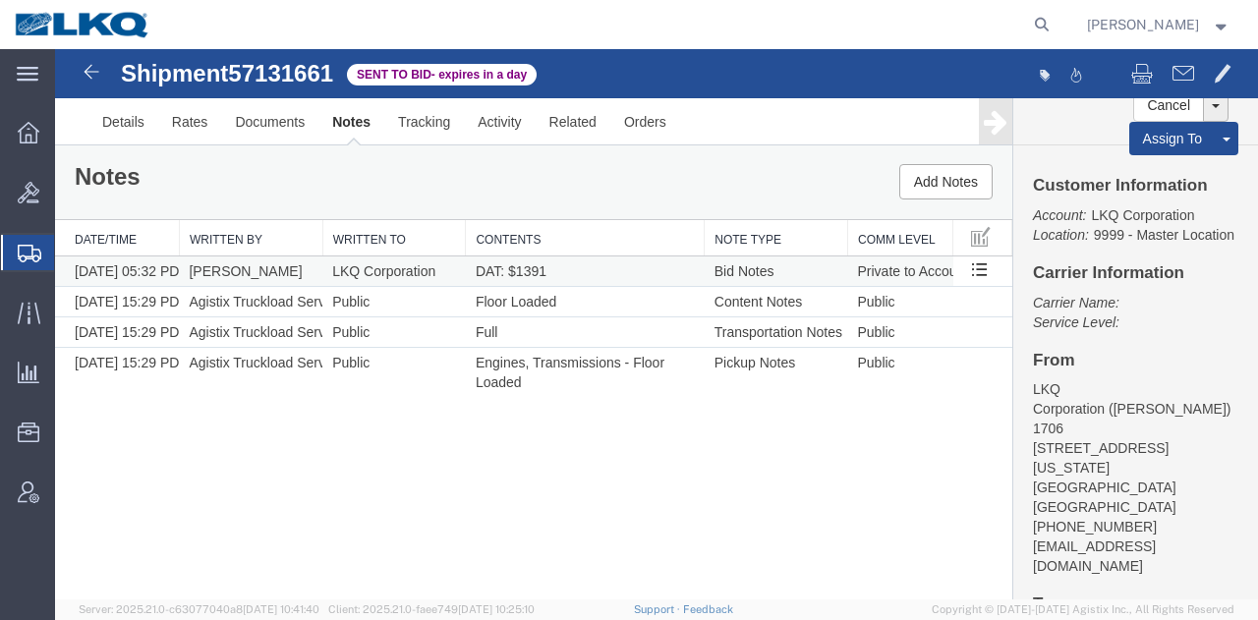
click at [522, 271] on span "DAT: $1391" at bounding box center [511, 271] width 71 height 16
click at [540, 278] on td "DAT: $1391" at bounding box center [585, 271] width 239 height 30
click at [204, 126] on link "Rates" at bounding box center [190, 121] width 64 height 47
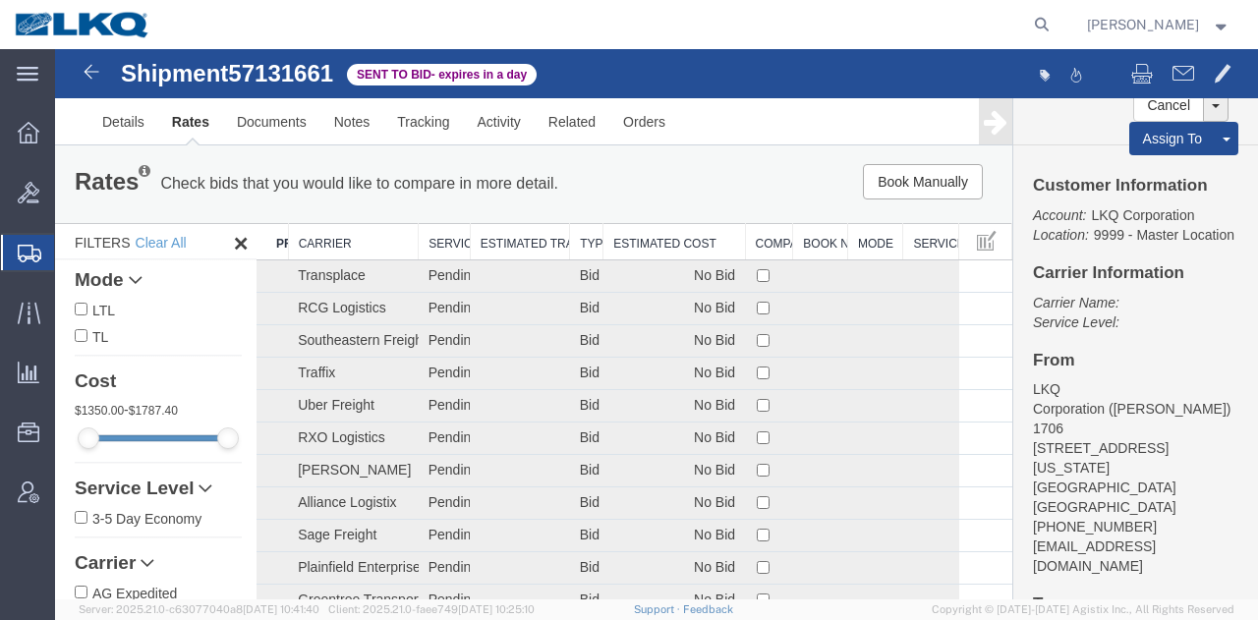
click at [668, 235] on th "Estimated Cost" at bounding box center [673, 242] width 141 height 36
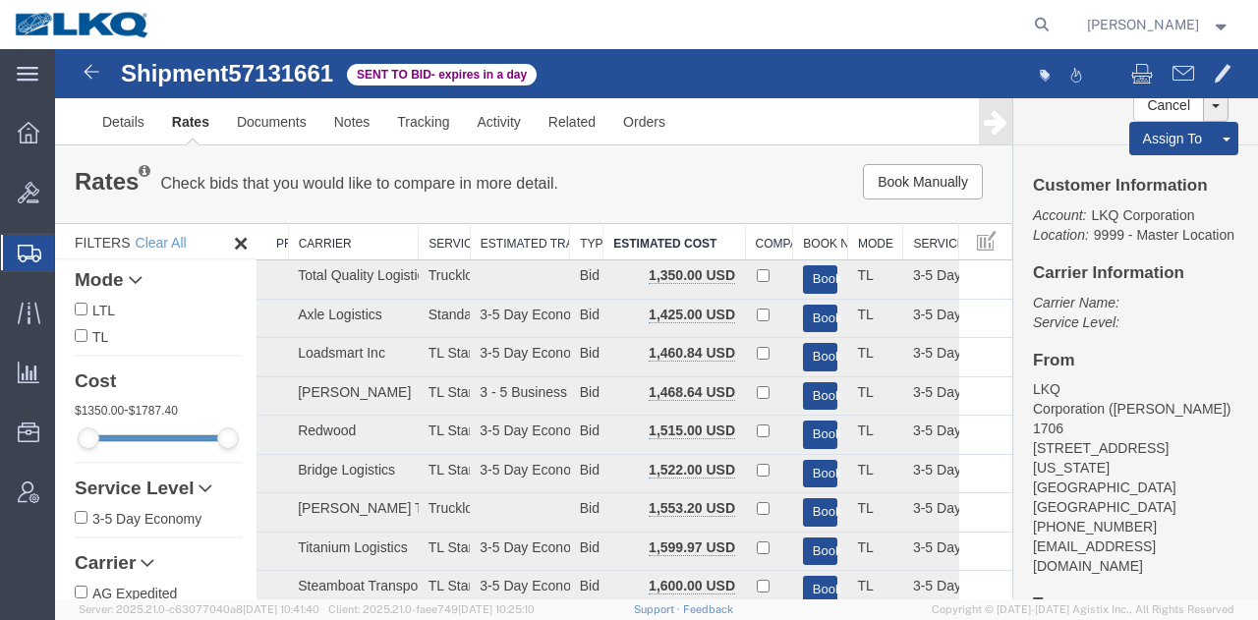
click at [741, 177] on div "Book Manually Pause Continue" at bounding box center [809, 181] width 395 height 35
drag, startPoint x: 1257, startPoint y: 78, endPoint x: 1312, endPoint y: 91, distance: 56.7
click at [0, 0] on span "Location Appointment" at bounding box center [0, 0] width 0 height 0
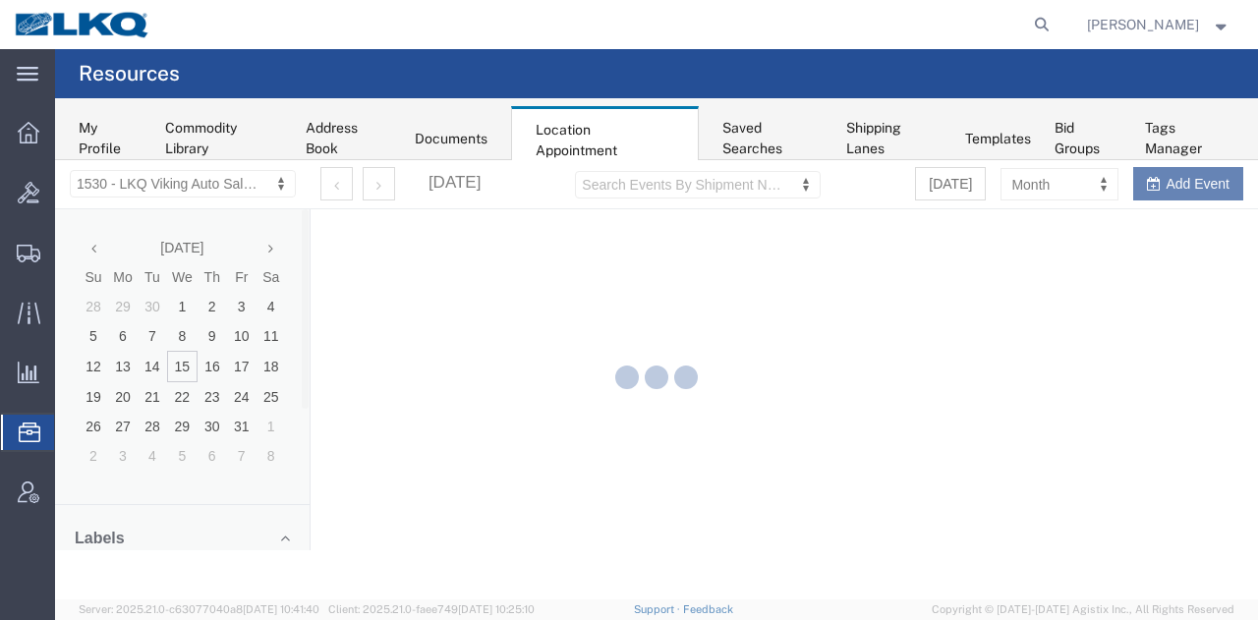
drag, startPoint x: 301, startPoint y: 344, endPoint x: 246, endPoint y: 184, distance: 169.3
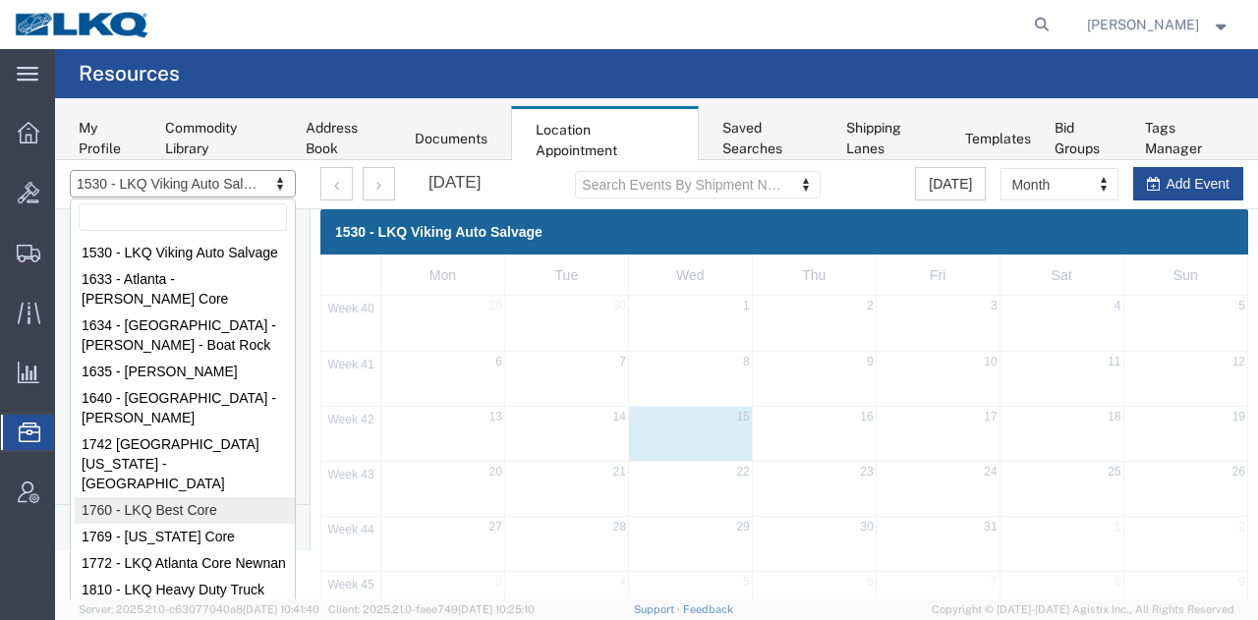
select select "27634"
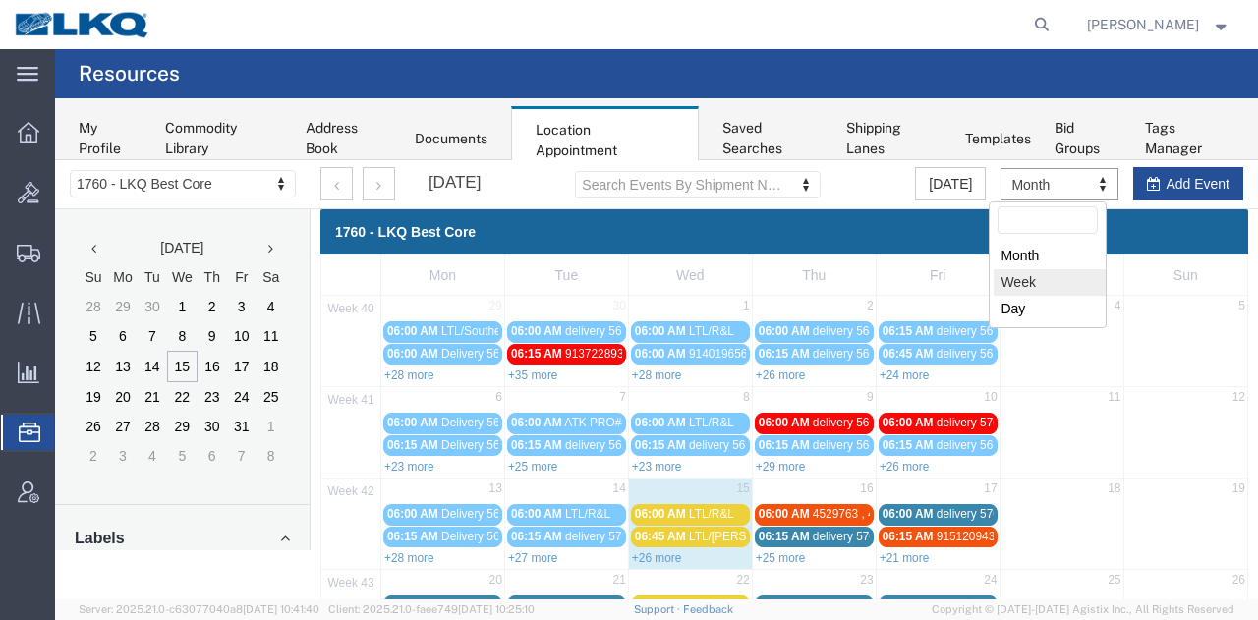
select select "agendaWeek"
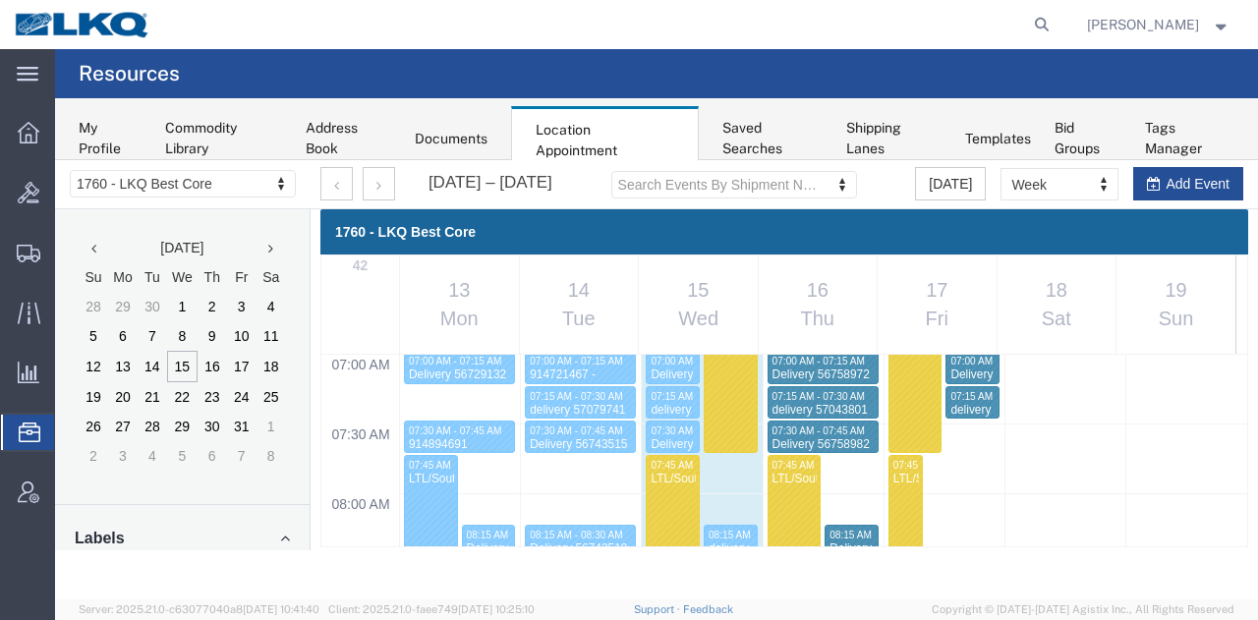
scroll to position [1525, 0]
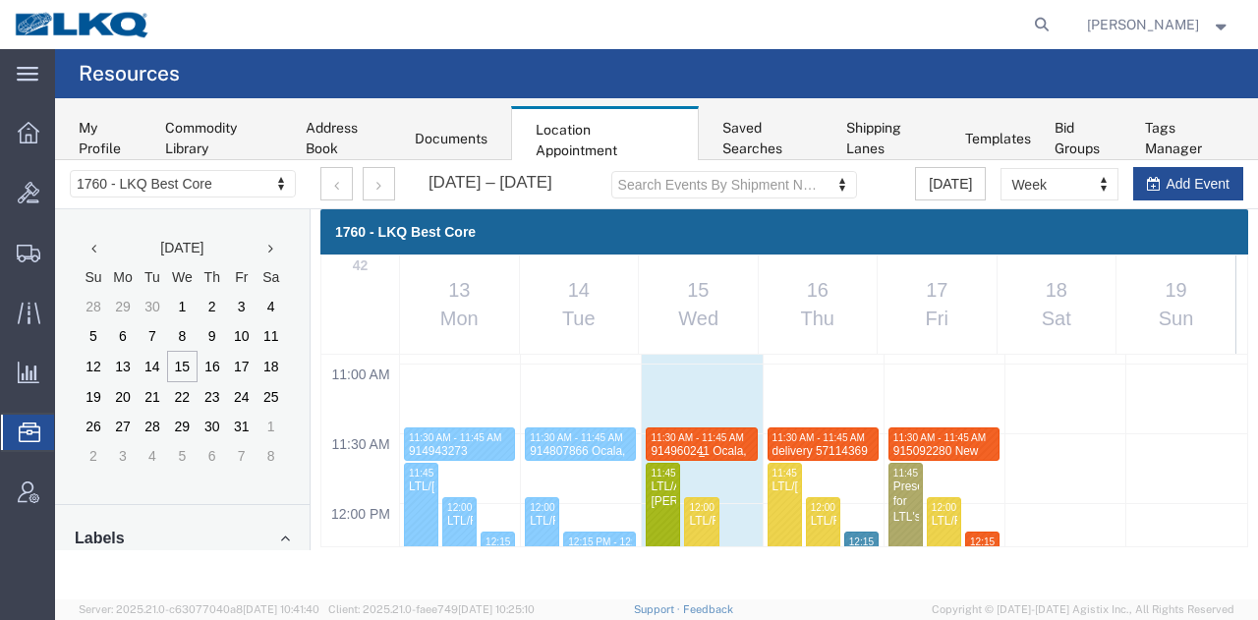
click at [662, 438] on span "11:30 AM - 11:45 AM" at bounding box center [696, 437] width 92 height 11
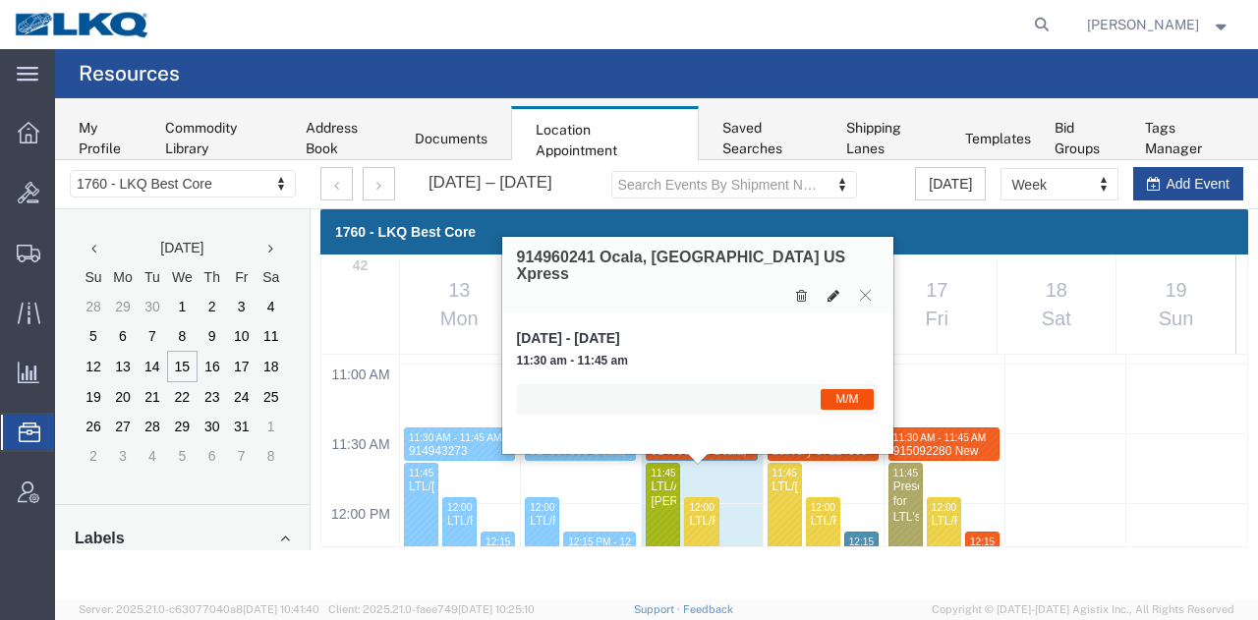
click at [827, 289] on icon at bounding box center [833, 296] width 12 height 14
select select "1"
select select "24"
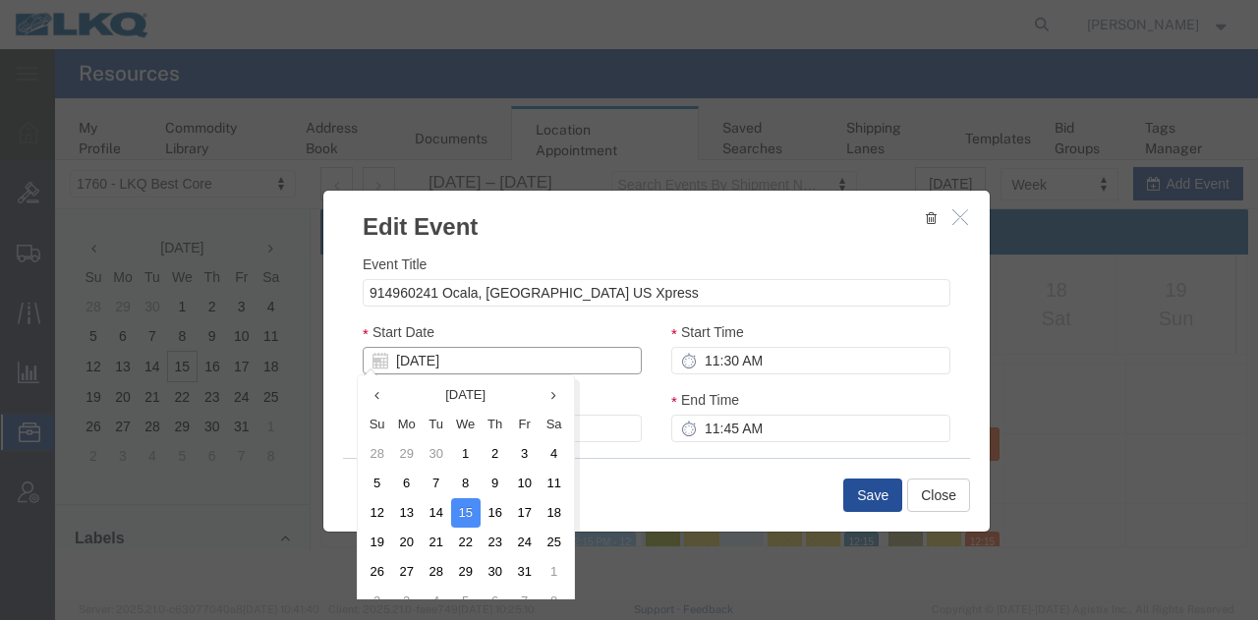
click at [547, 364] on input "[DATE]" at bounding box center [502, 361] width 279 height 28
click at [521, 518] on td "17" at bounding box center [524, 512] width 29 height 29
type input "[DATE]"
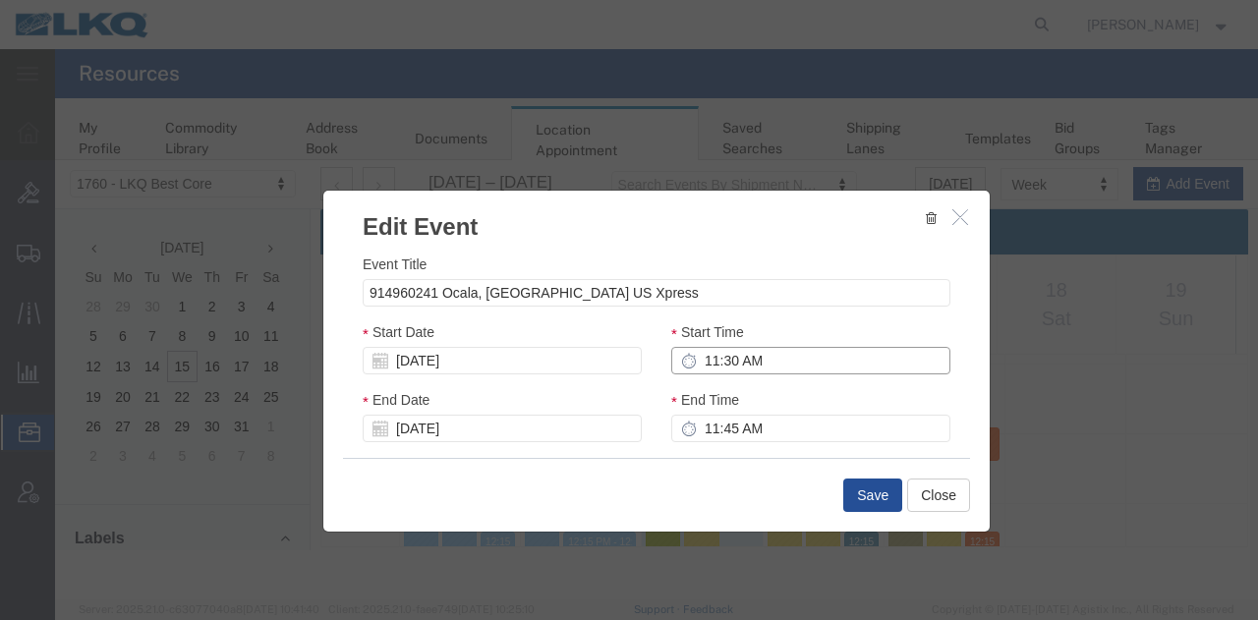
click at [731, 356] on input "11:30 AM" at bounding box center [810, 361] width 279 height 28
type input "12:30 PM"
click at [743, 359] on input "11:30 AM" at bounding box center [810, 361] width 279 height 28
type input "7:30 AM"
type input "8:30 AM"
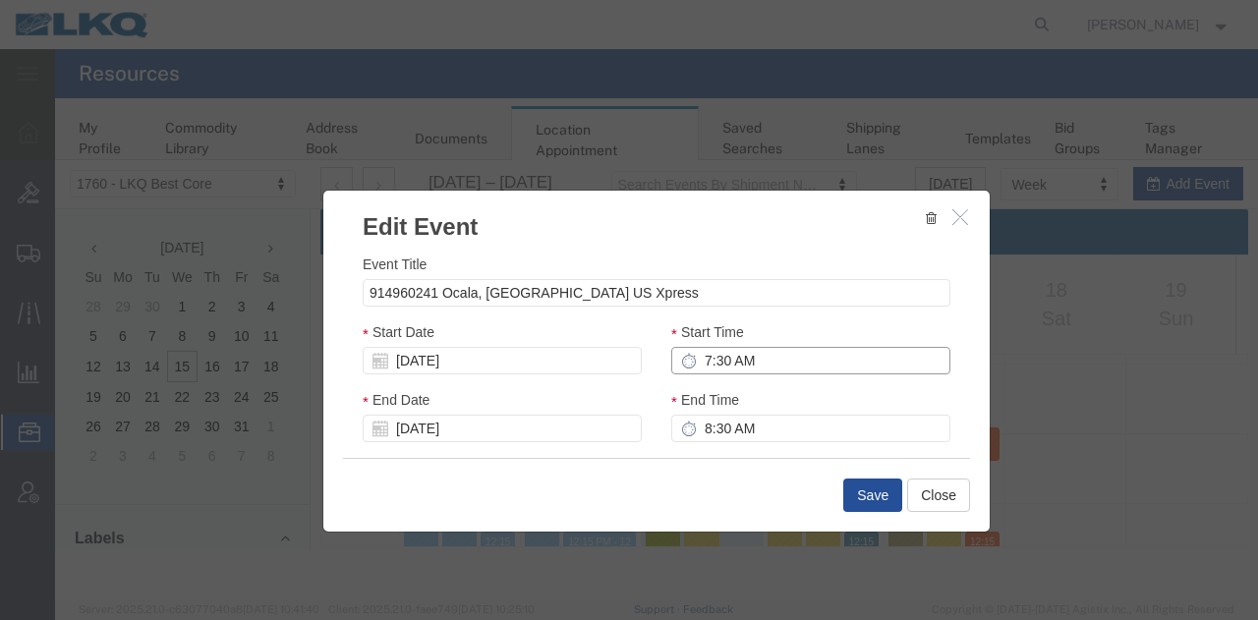
type input "7:30 AM"
click at [729, 420] on input "8:30 AM" at bounding box center [810, 429] width 279 height 28
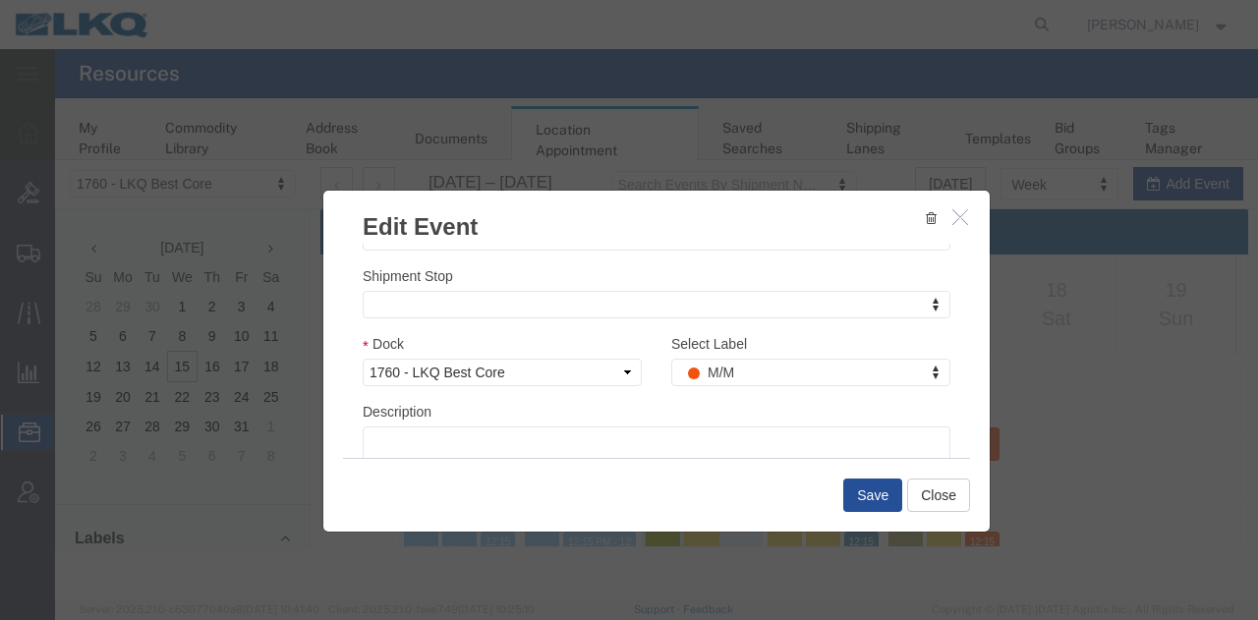
scroll to position [266, 0]
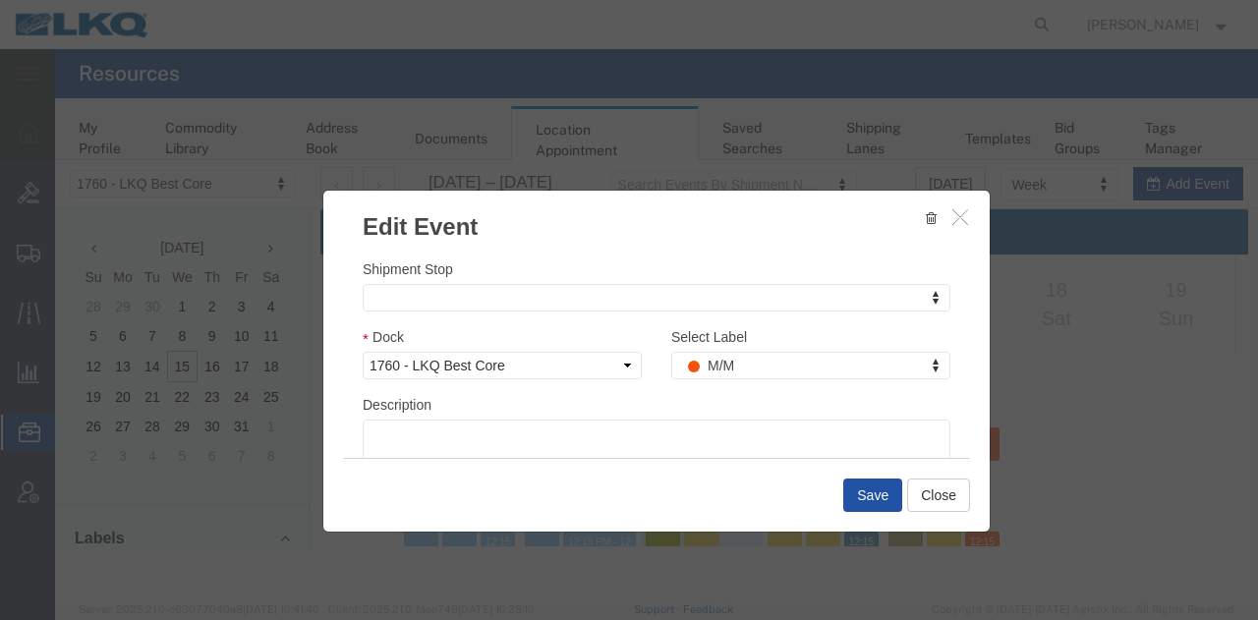
type input "7:45 AM"
click at [877, 498] on button "Save" at bounding box center [872, 494] width 59 height 33
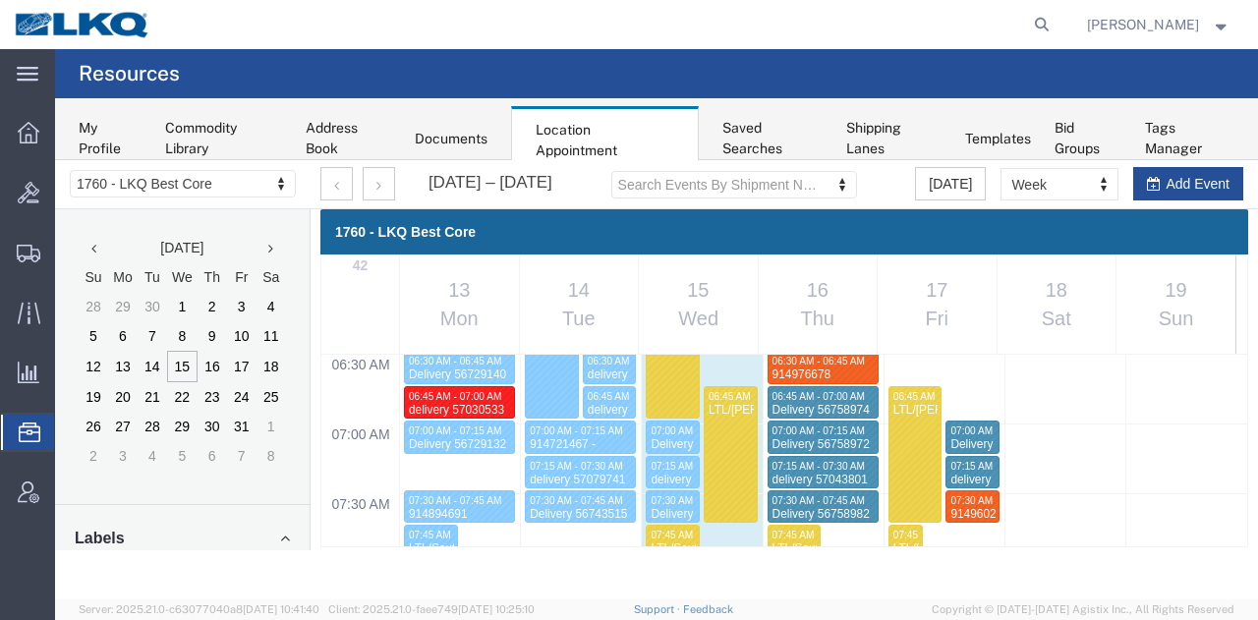
scroll to position [895, 0]
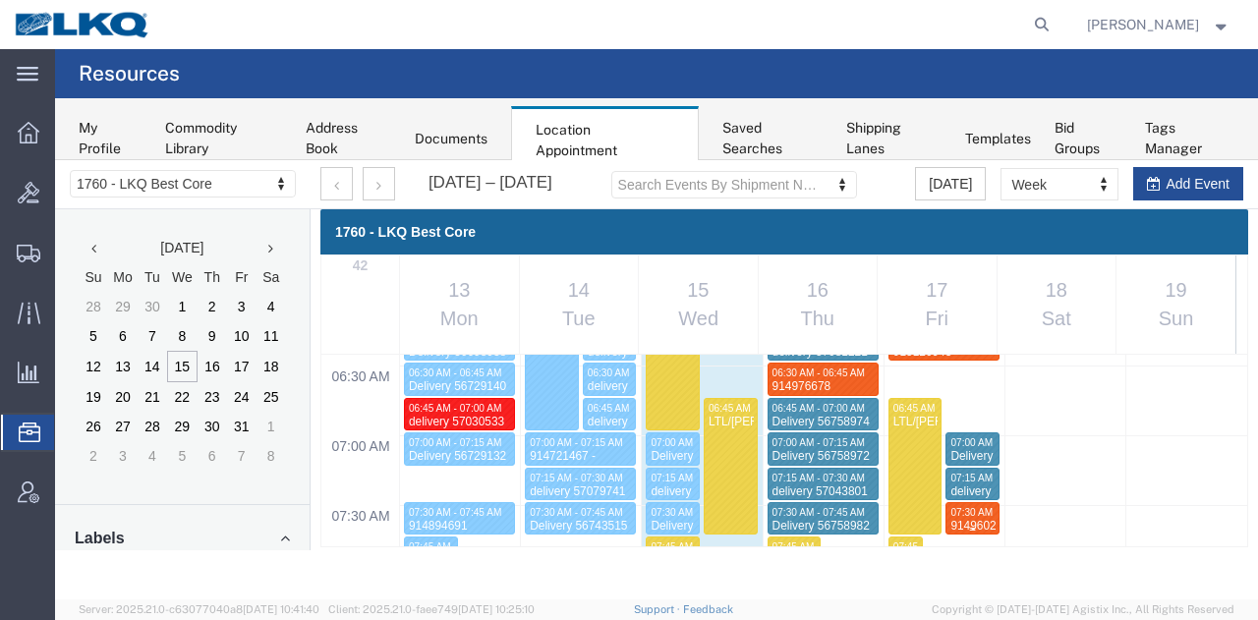
click at [964, 524] on div "914960241 Ocala, FL US Xpress" at bounding box center [972, 557] width 46 height 76
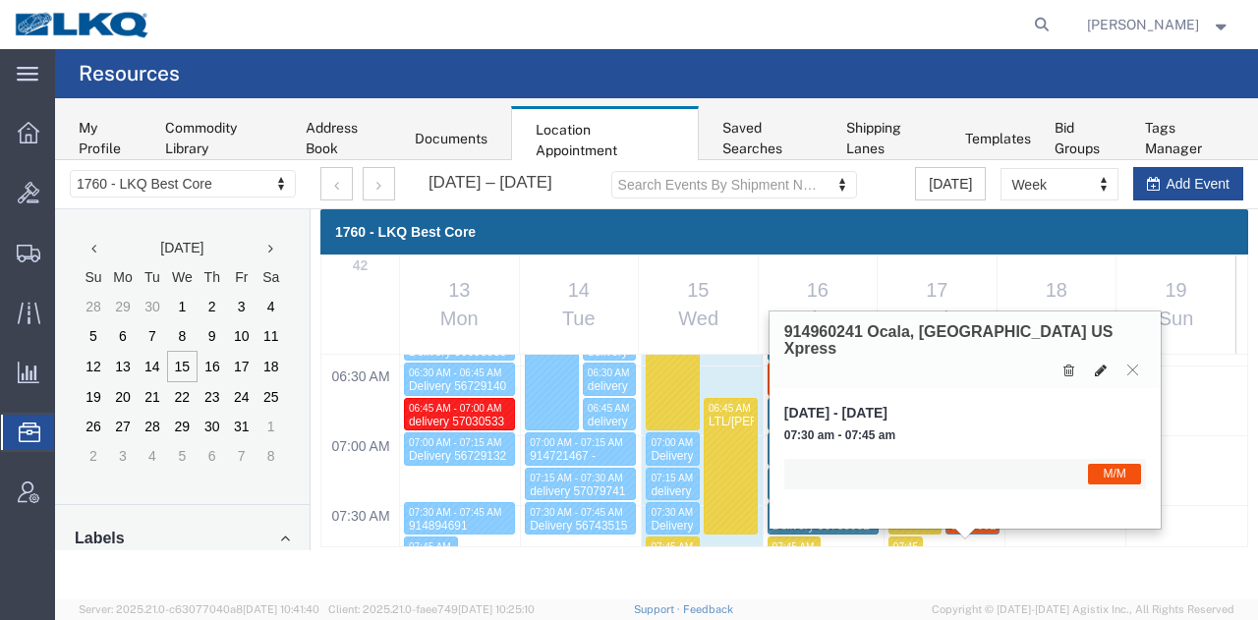
click at [1098, 364] on icon at bounding box center [1100, 371] width 12 height 14
select select "1"
select select "24"
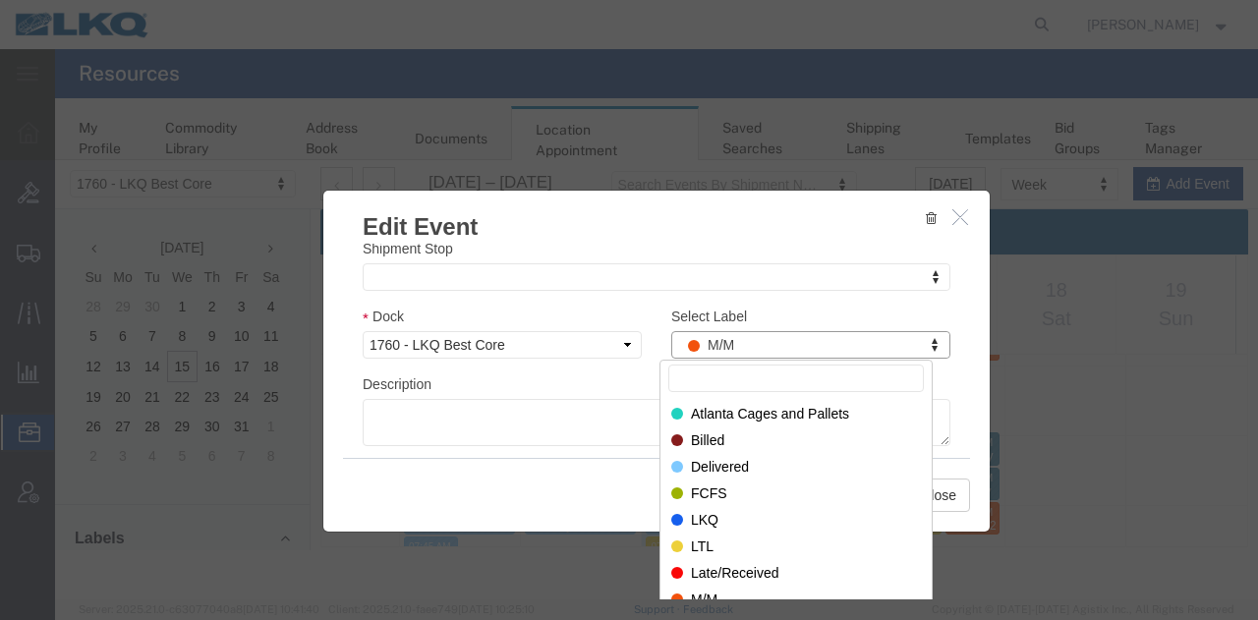
scroll to position [39, 0]
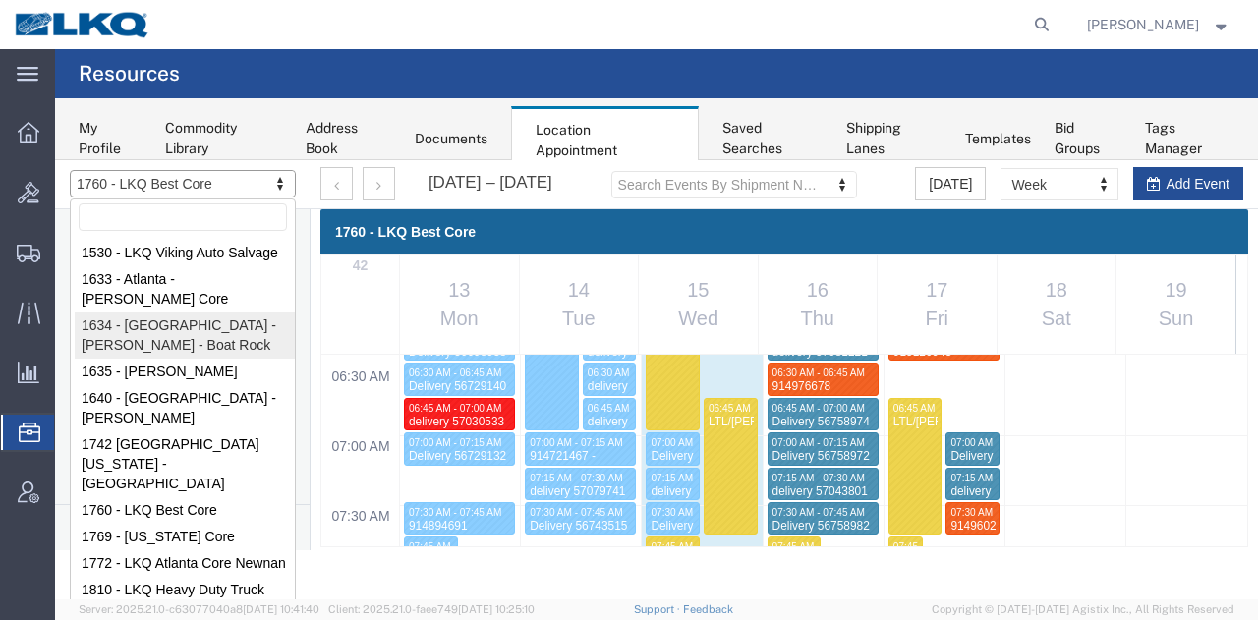
select select "28712"
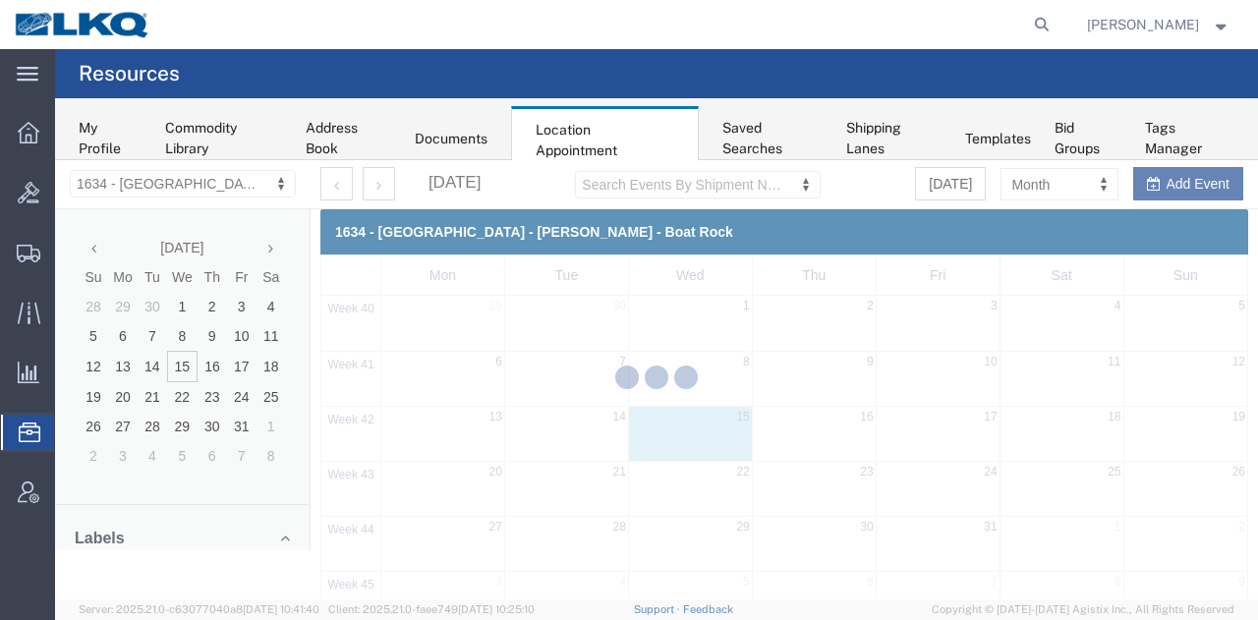
click at [1004, 183] on div at bounding box center [656, 379] width 1203 height 439
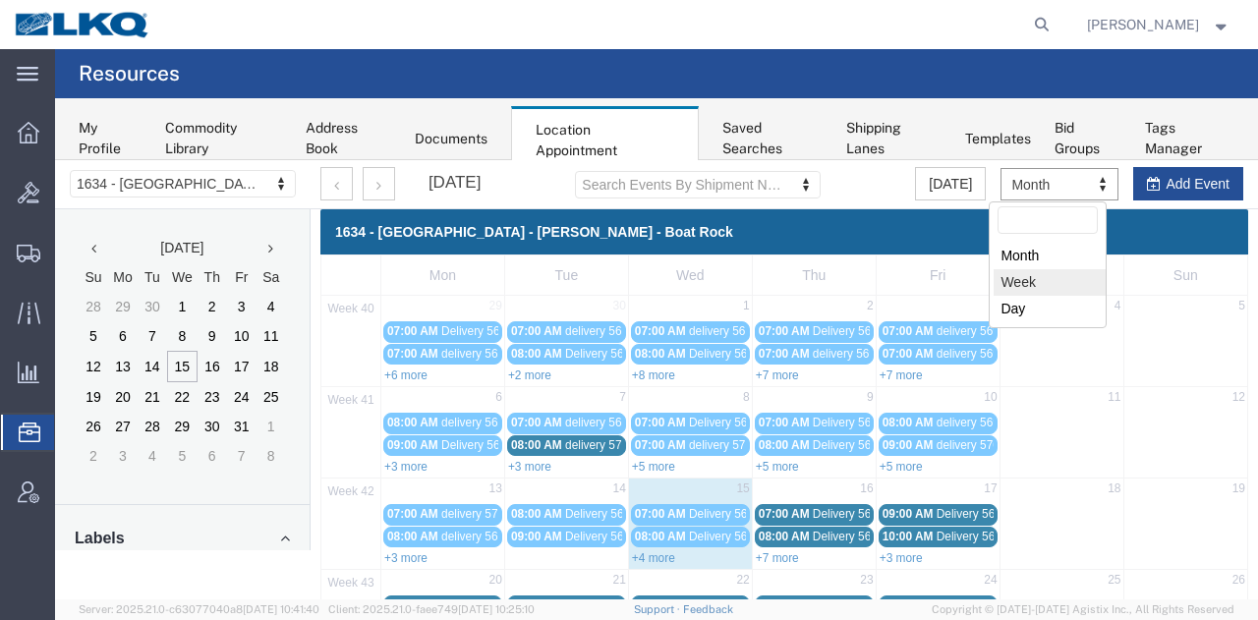
select select "agendaWeek"
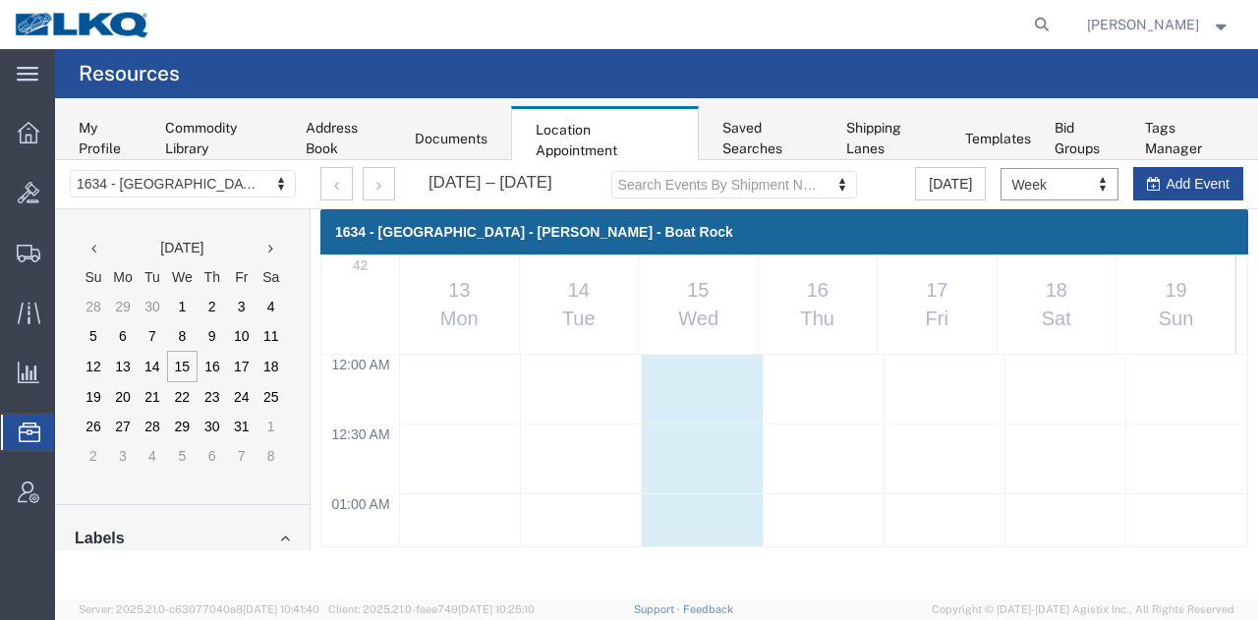
scroll to position [834, 0]
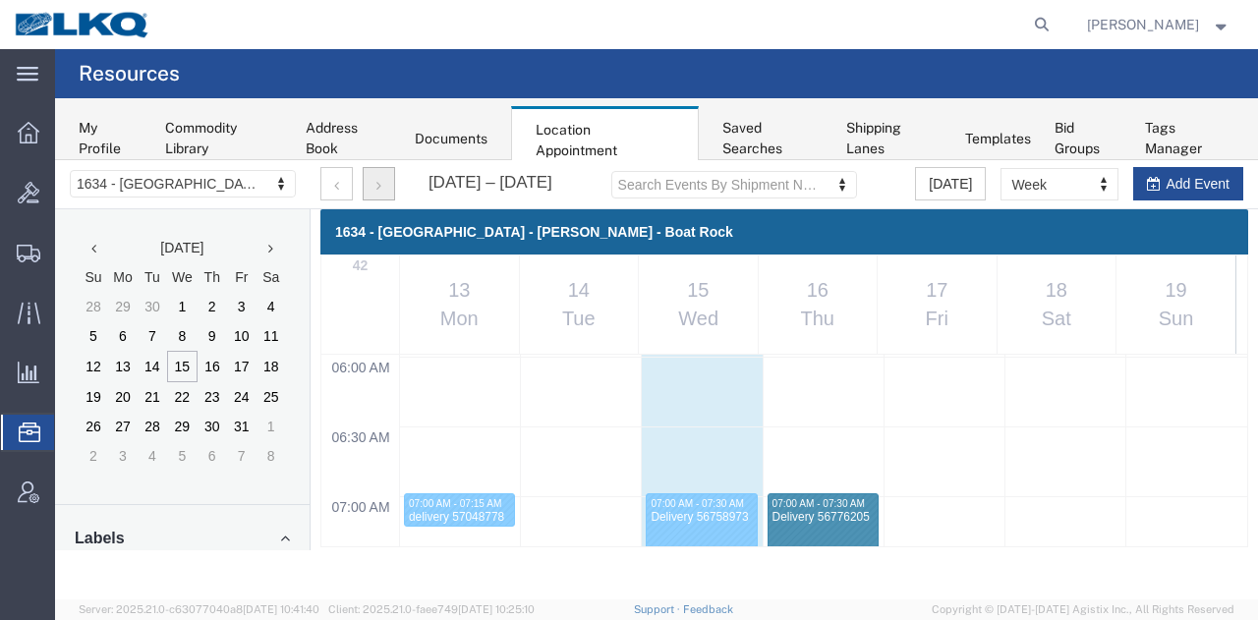
click at [370, 190] on button "button" at bounding box center [379, 183] width 32 height 33
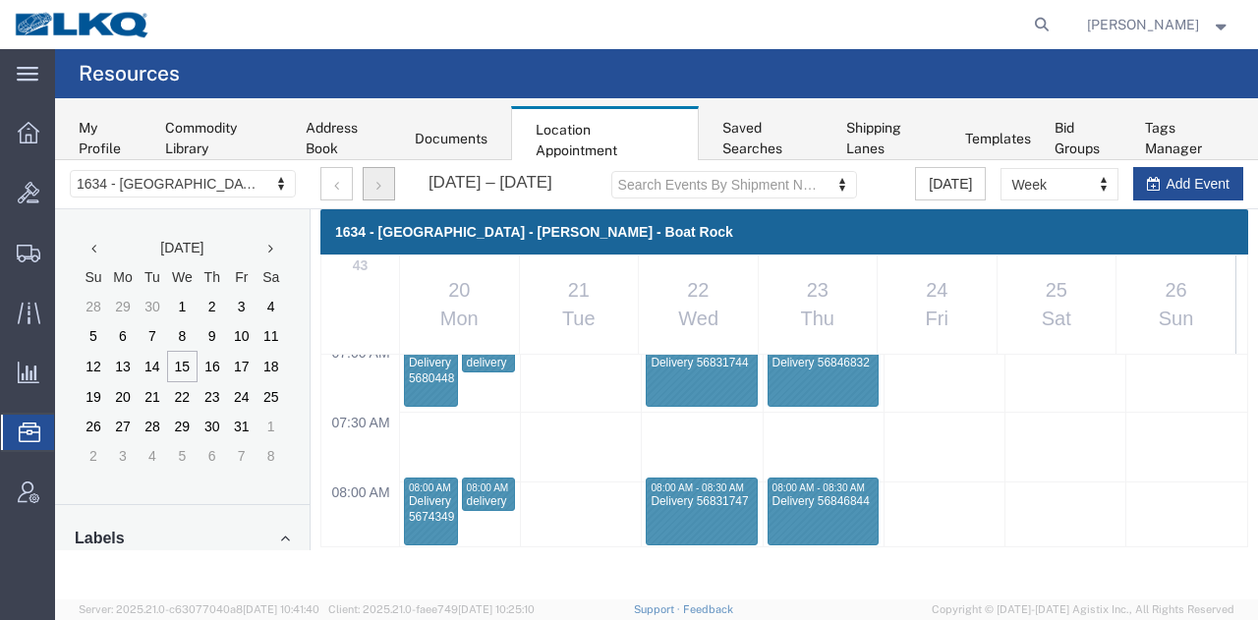
scroll to position [1012, 0]
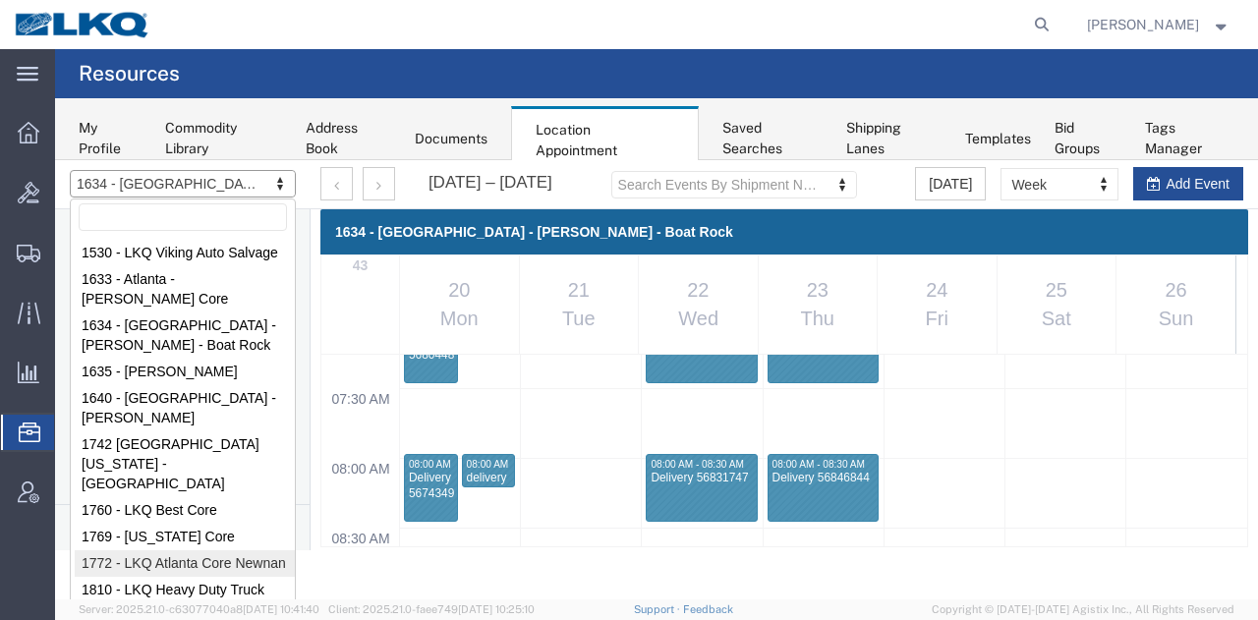
drag, startPoint x: 171, startPoint y: 510, endPoint x: 814, endPoint y: 166, distance: 729.6
select select "30704"
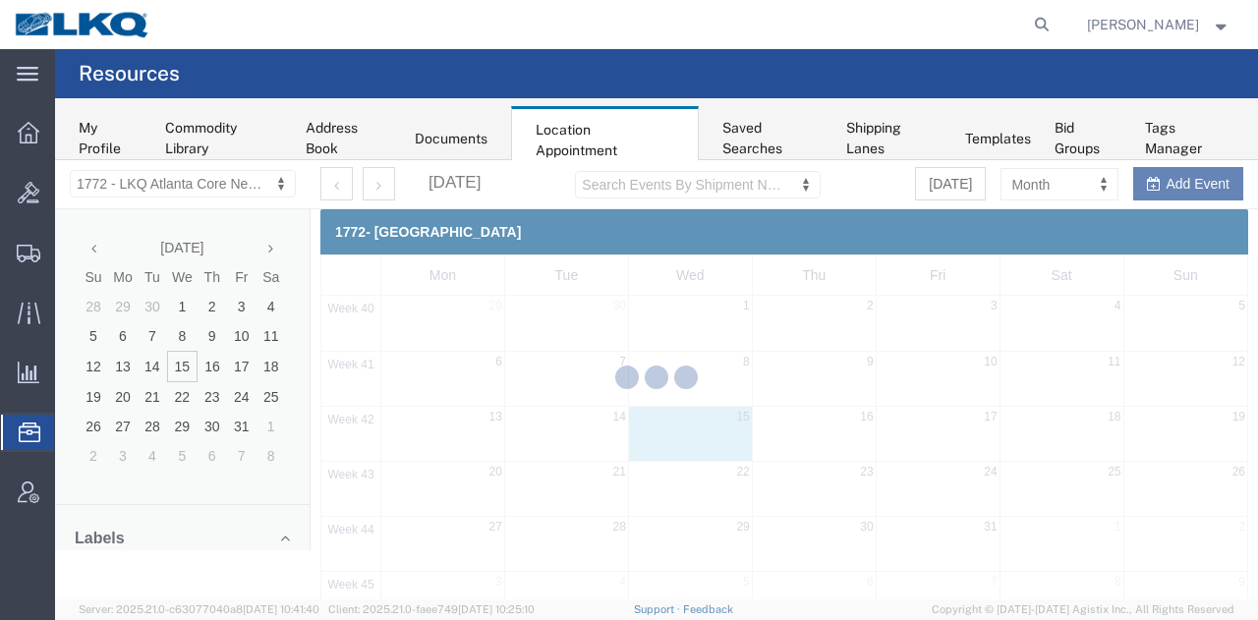
click at [1055, 191] on div at bounding box center [656, 379] width 1203 height 439
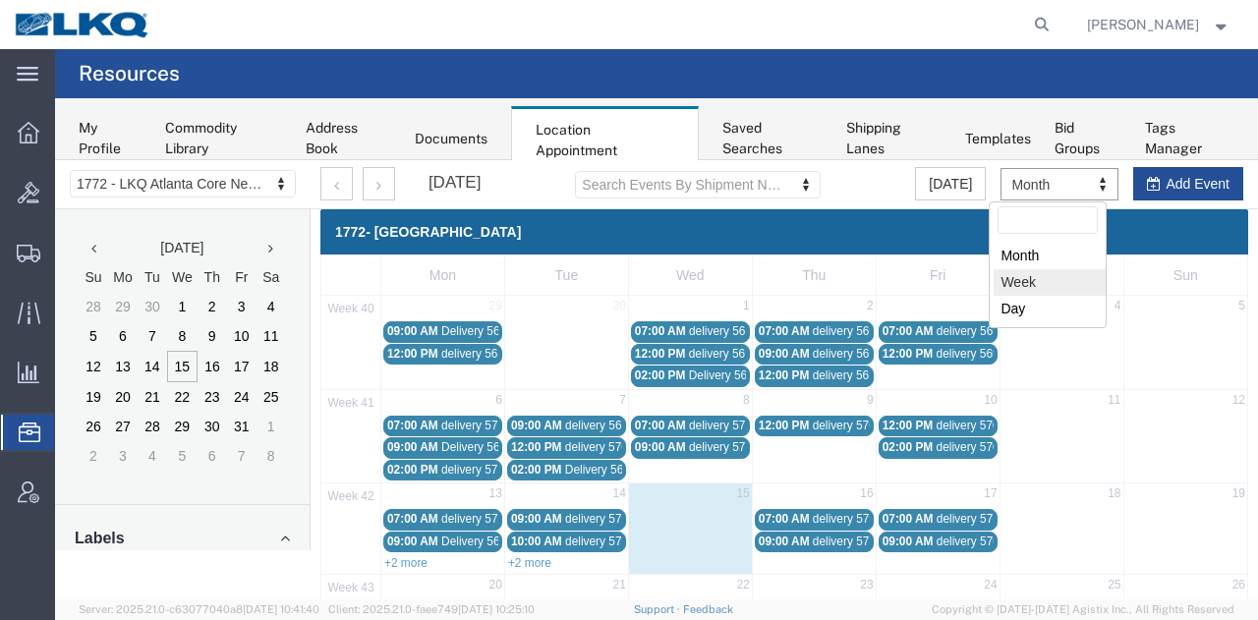
select select "agendaWeek"
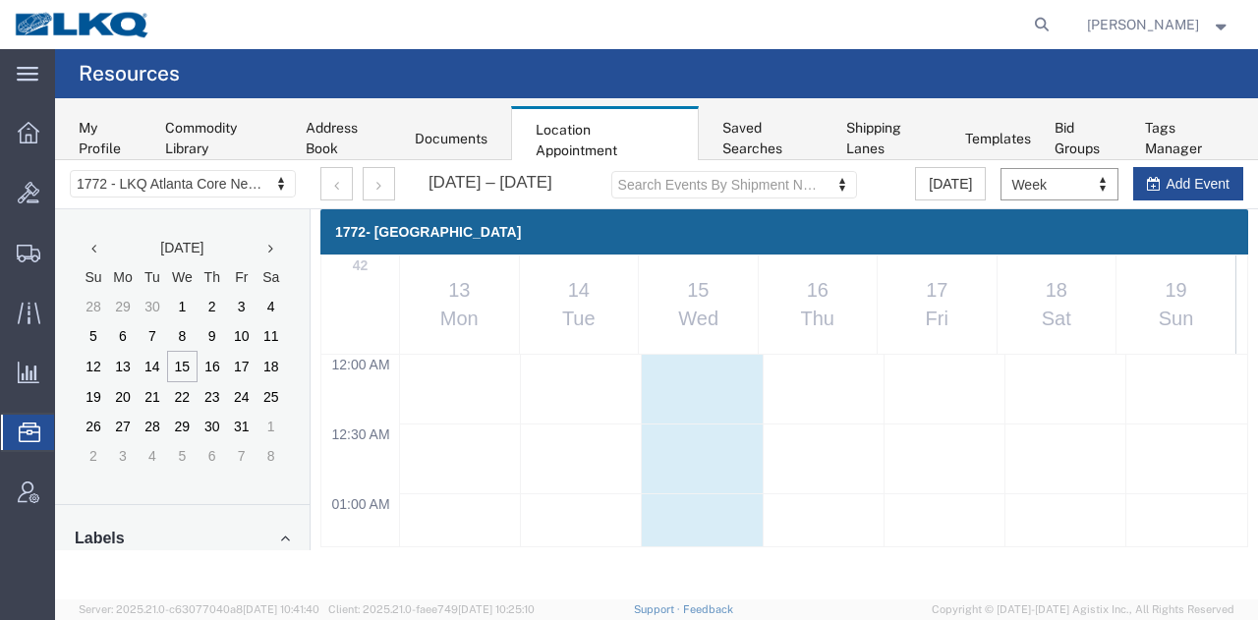
scroll to position [834, 0]
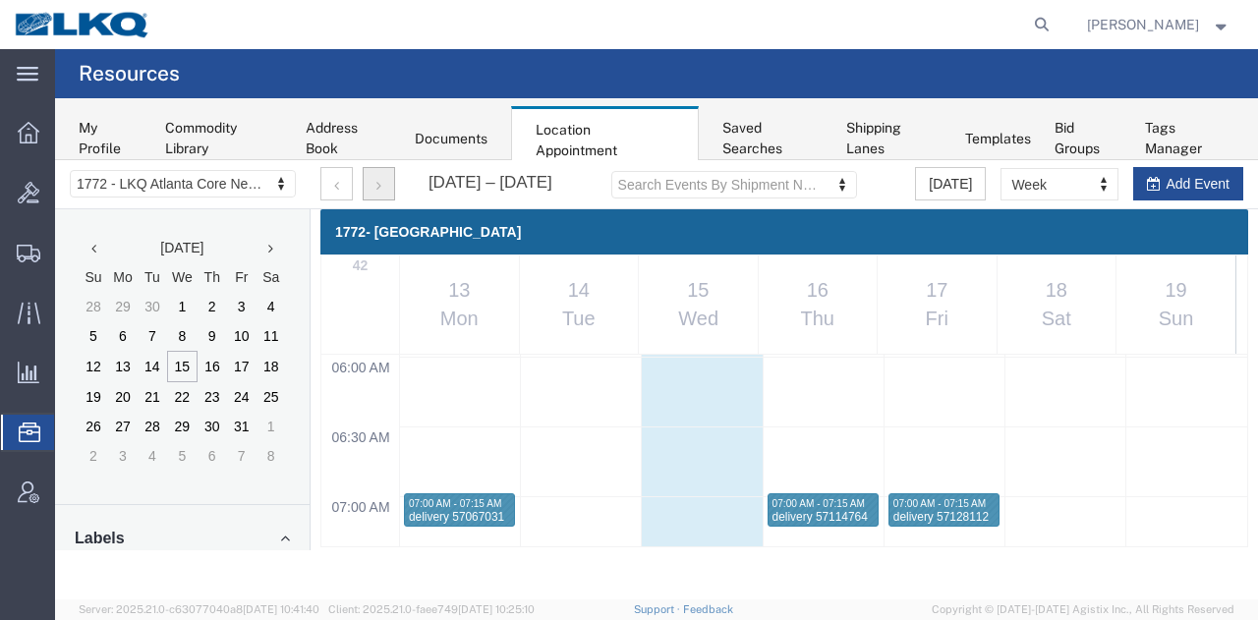
click at [381, 188] on button "button" at bounding box center [379, 183] width 32 height 33
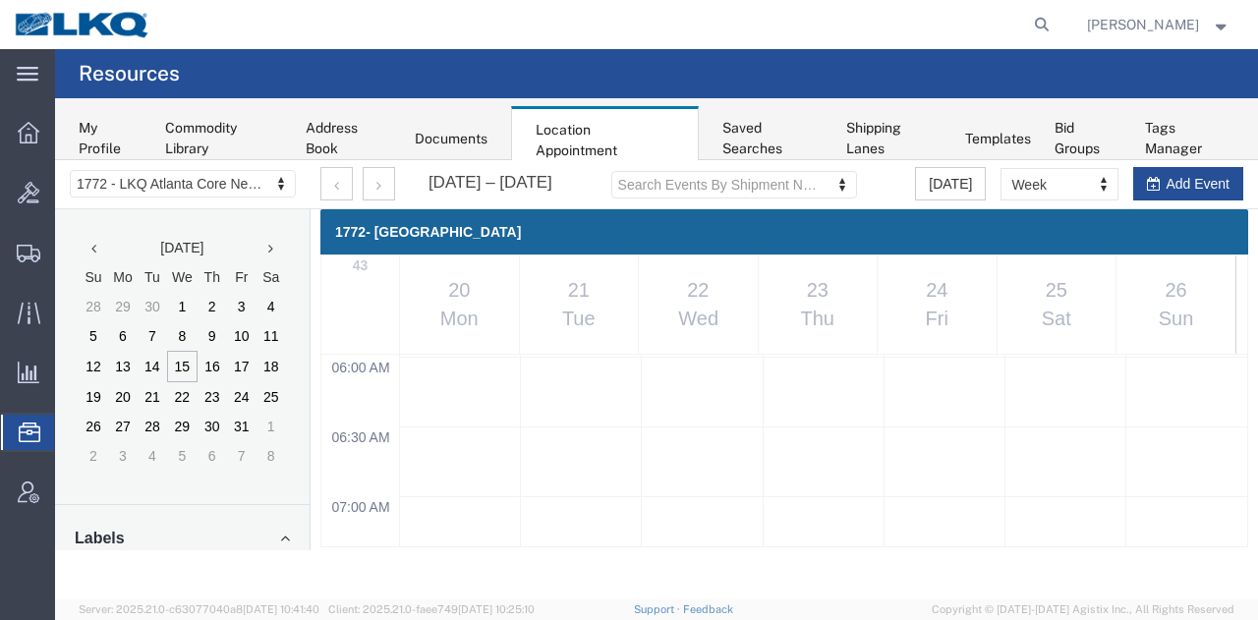
click at [1250, 401] on div "1772- Newnan 43 20 Mon 21 Tue 22 Wed 23 Thu 24 Fri 25 Sat 26 Sun 12:00 AM 12:30…" at bounding box center [783, 378] width 947 height 338
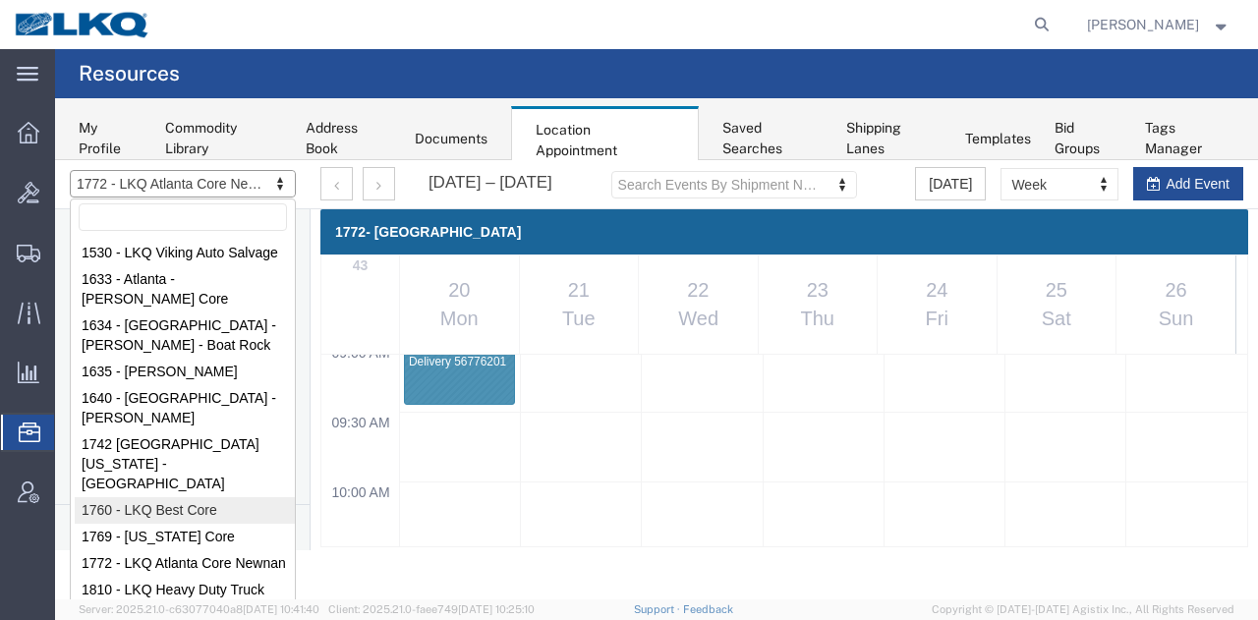
select select "27634"
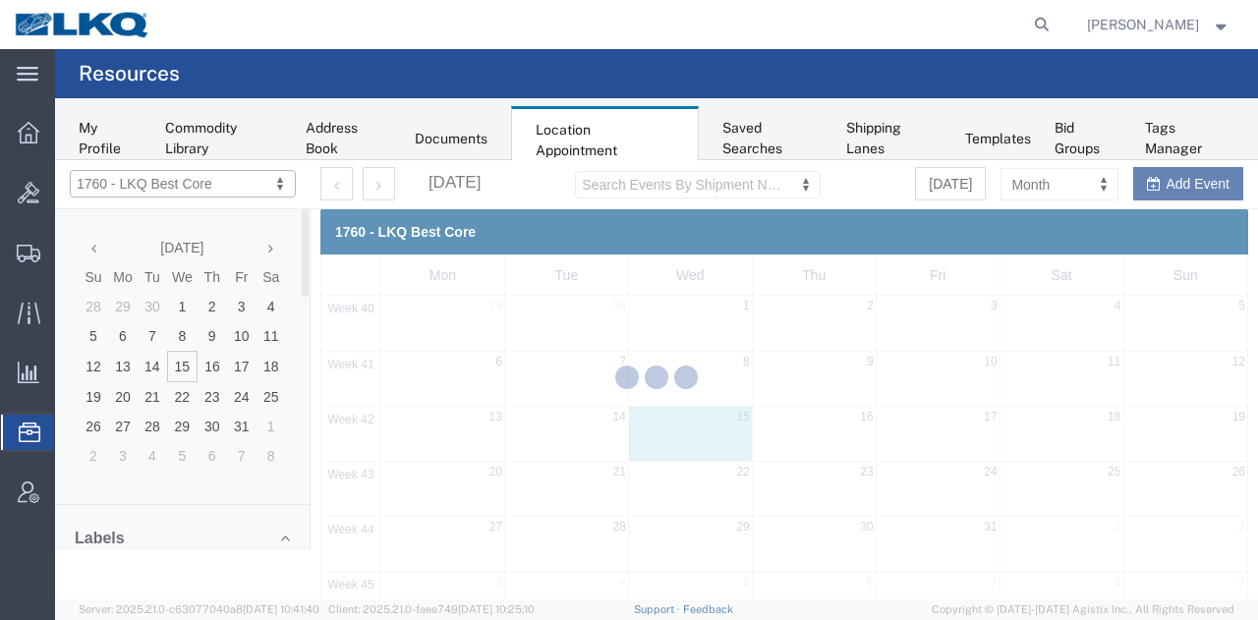
click at [1034, 183] on div at bounding box center [656, 379] width 1203 height 439
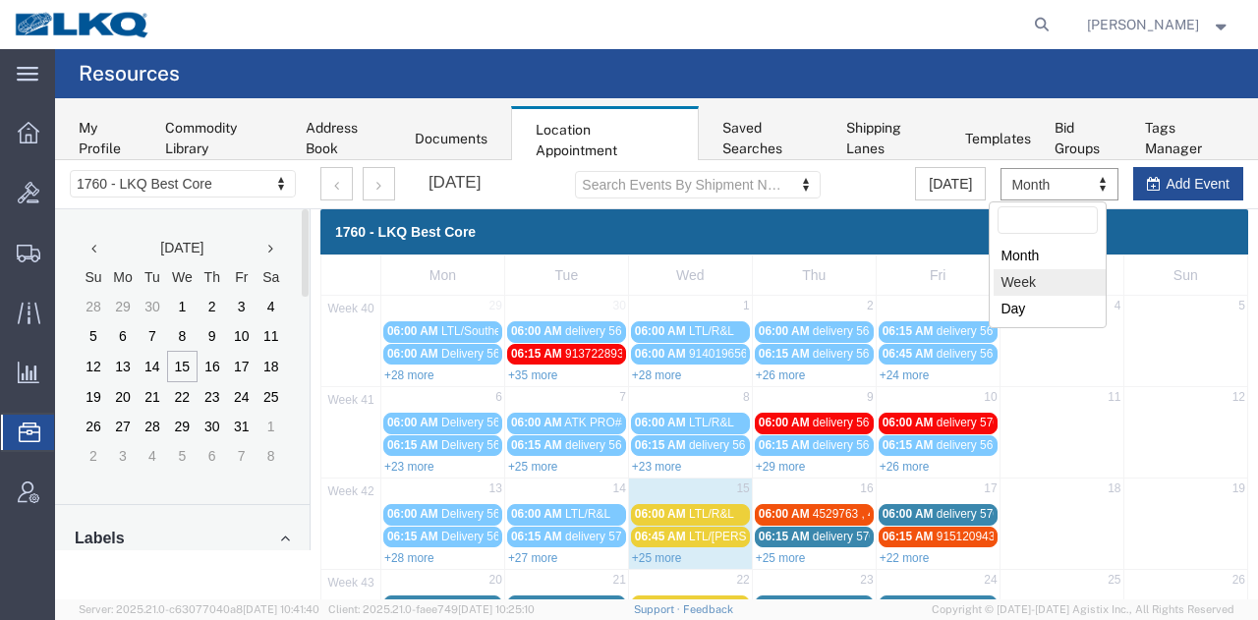
select select "agendaWeek"
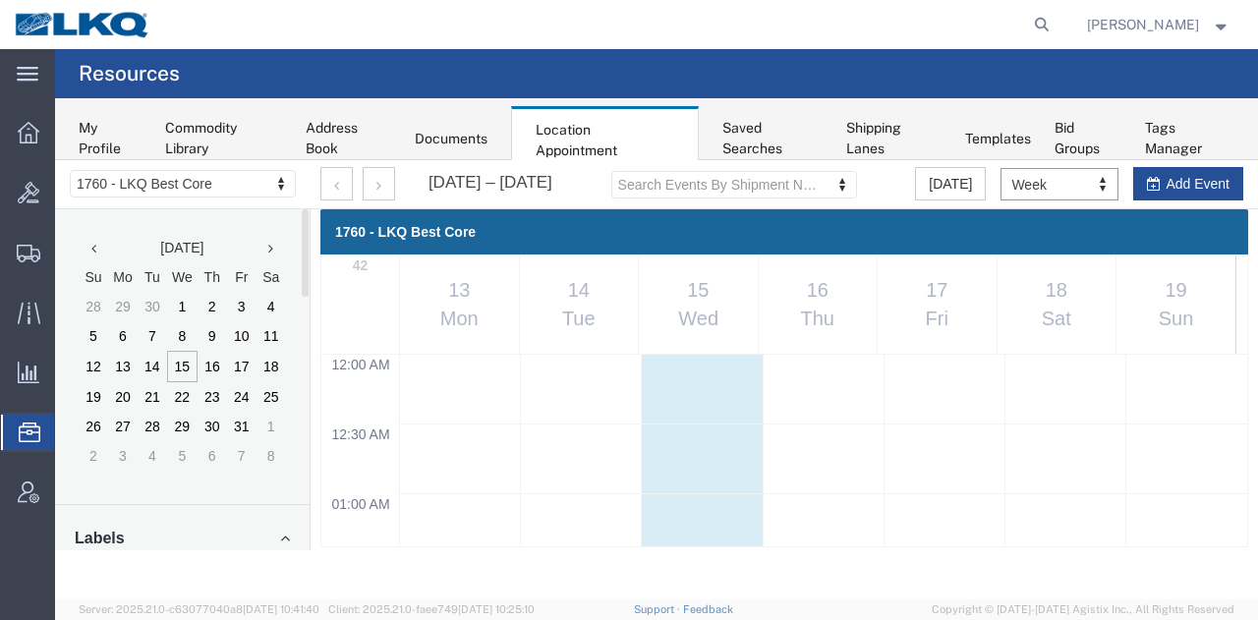
scroll to position [834, 0]
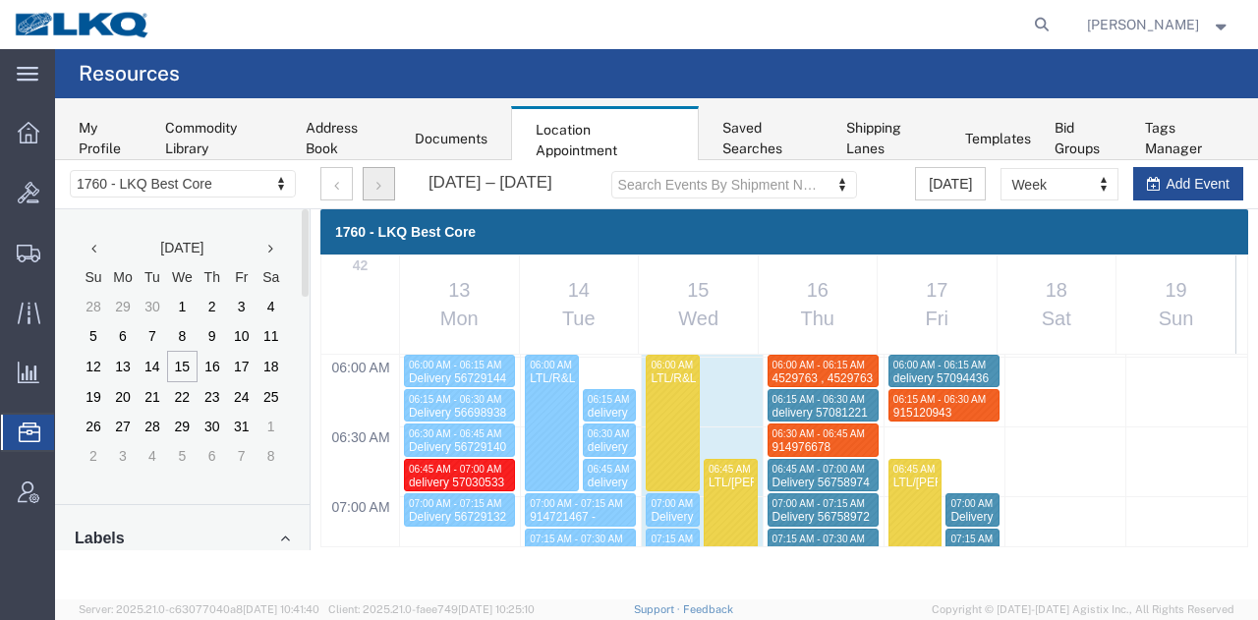
click at [380, 180] on button "button" at bounding box center [379, 183] width 32 height 33
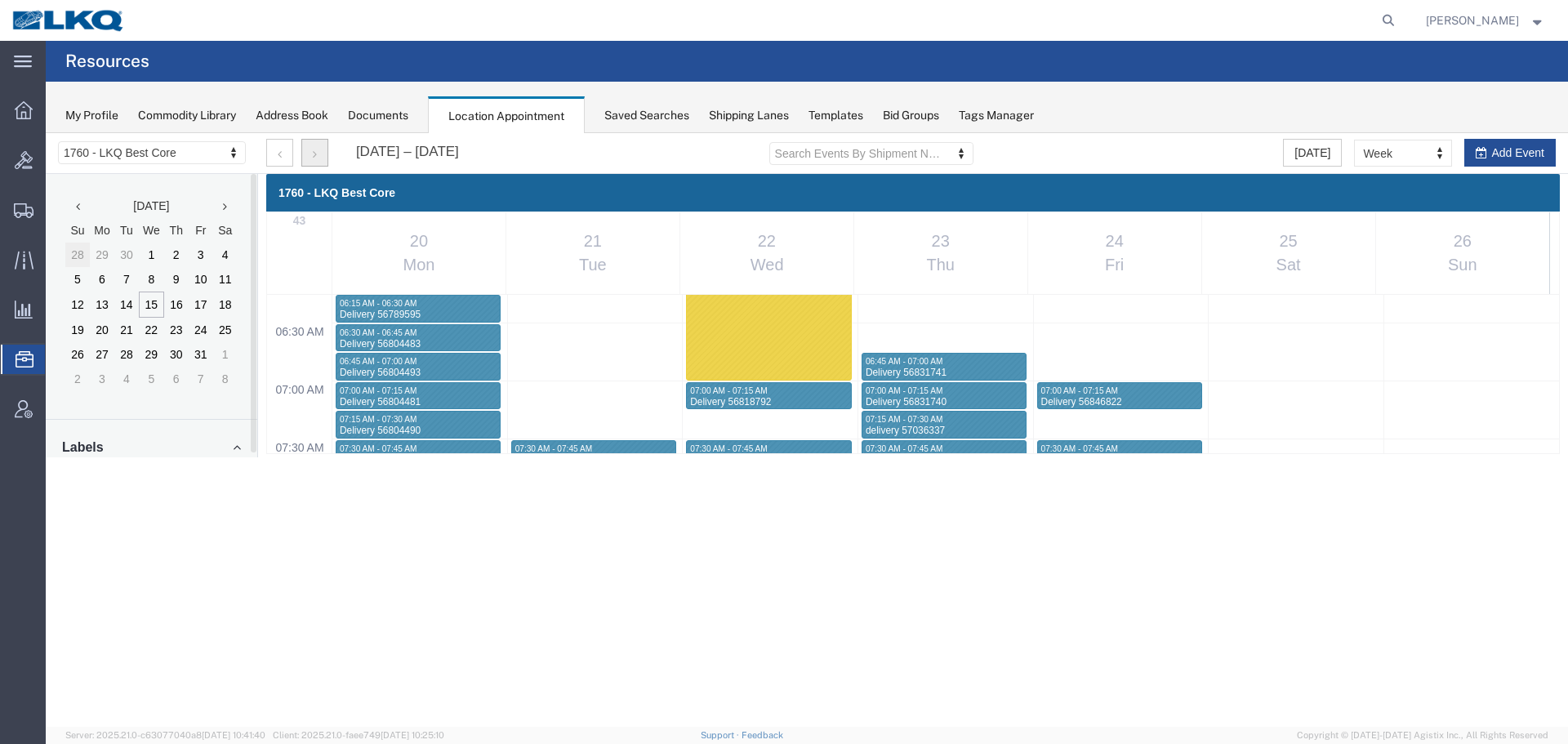
scroll to position [725, 0]
click at [284, 151] on button "button" at bounding box center [279, 152] width 27 height 27
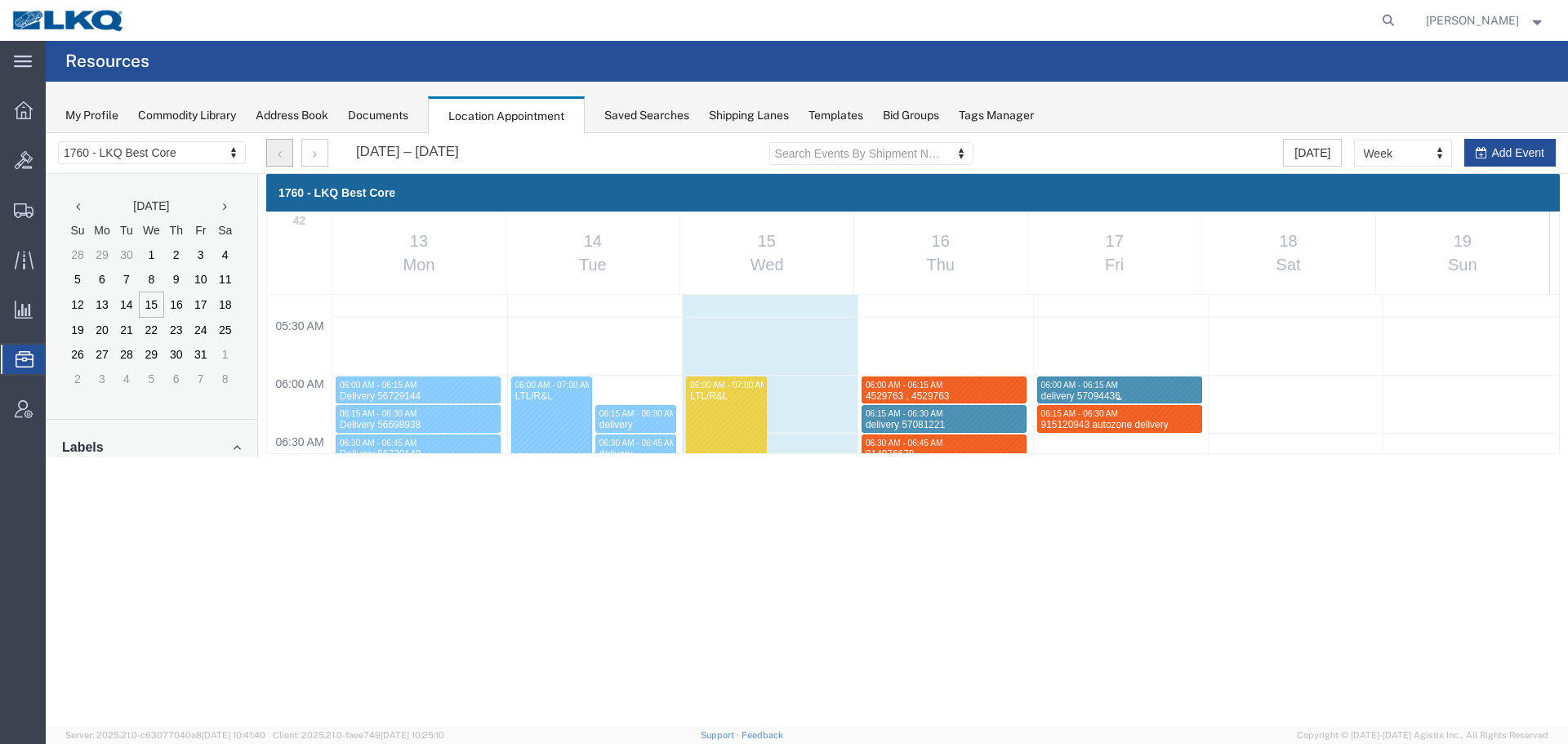
scroll to position [697, 0]
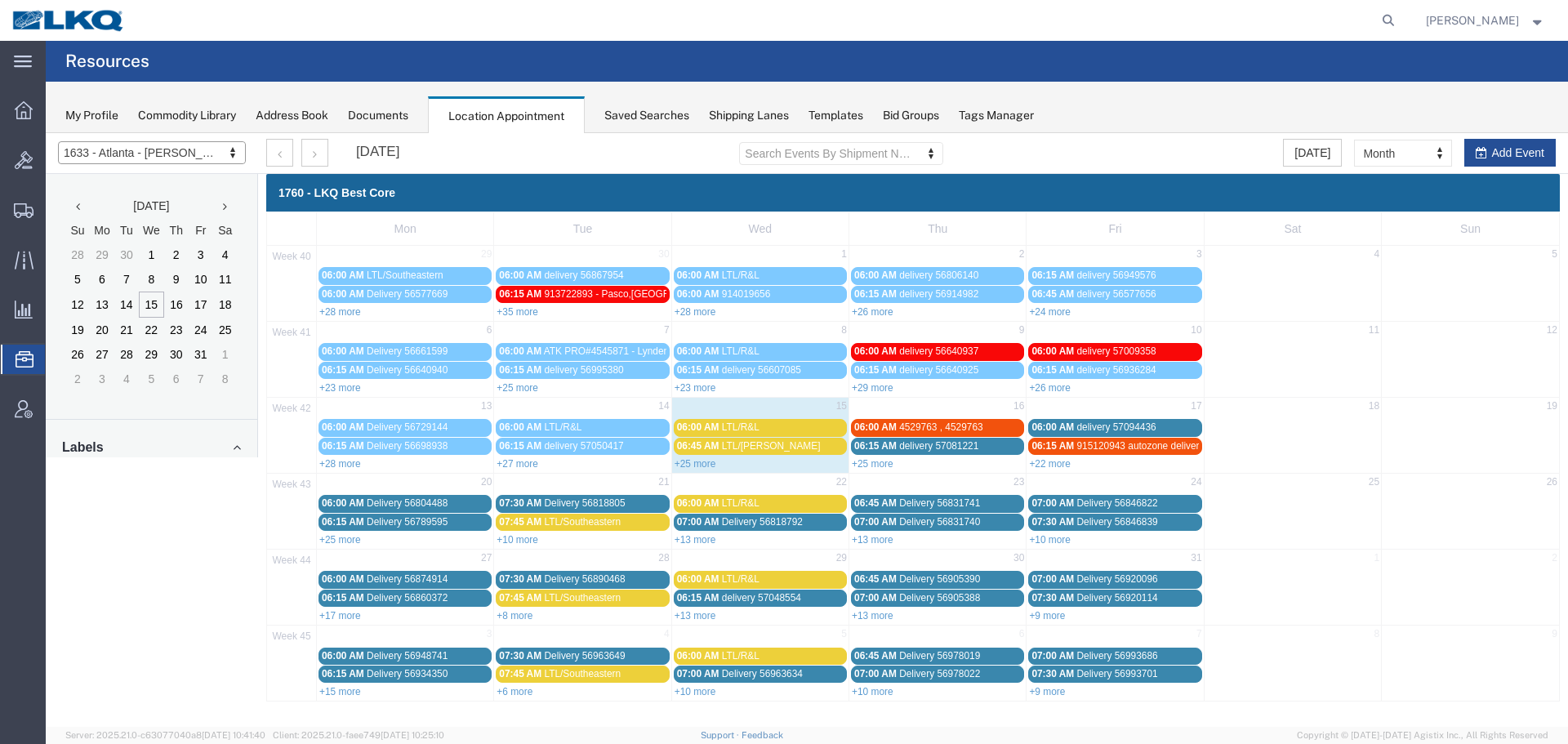
select select "28711"
select select "month"
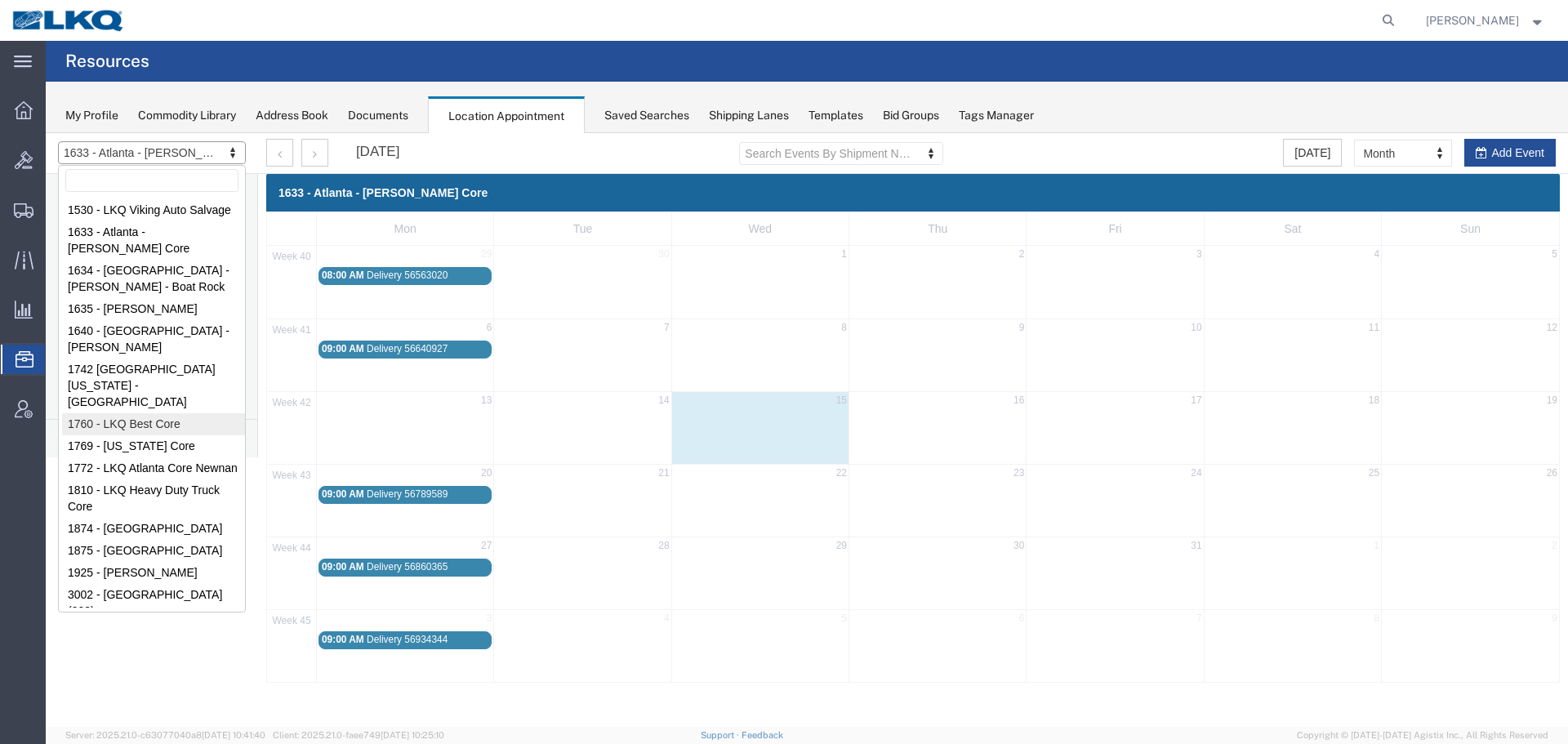
select select "27634"
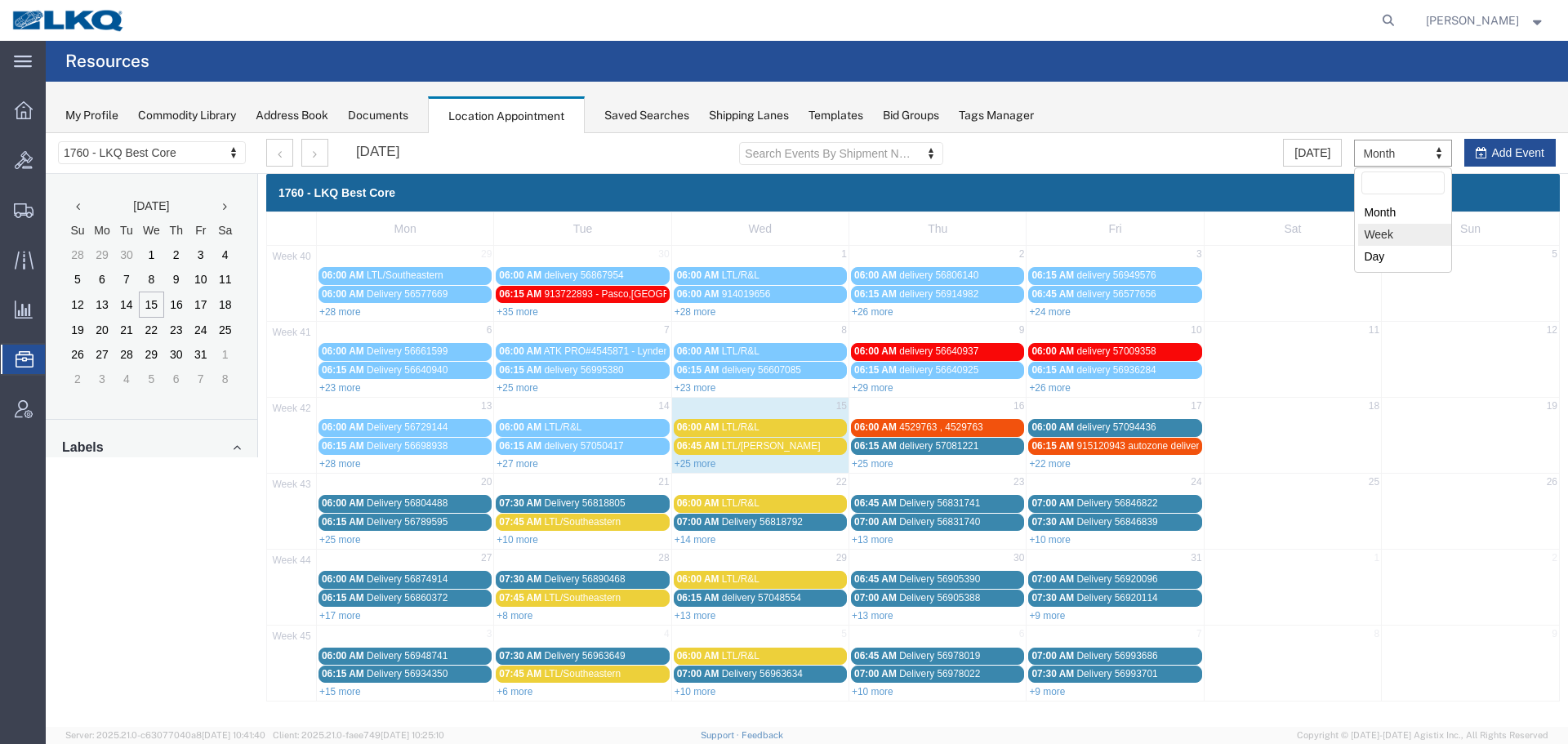
select select "agendaWeek"
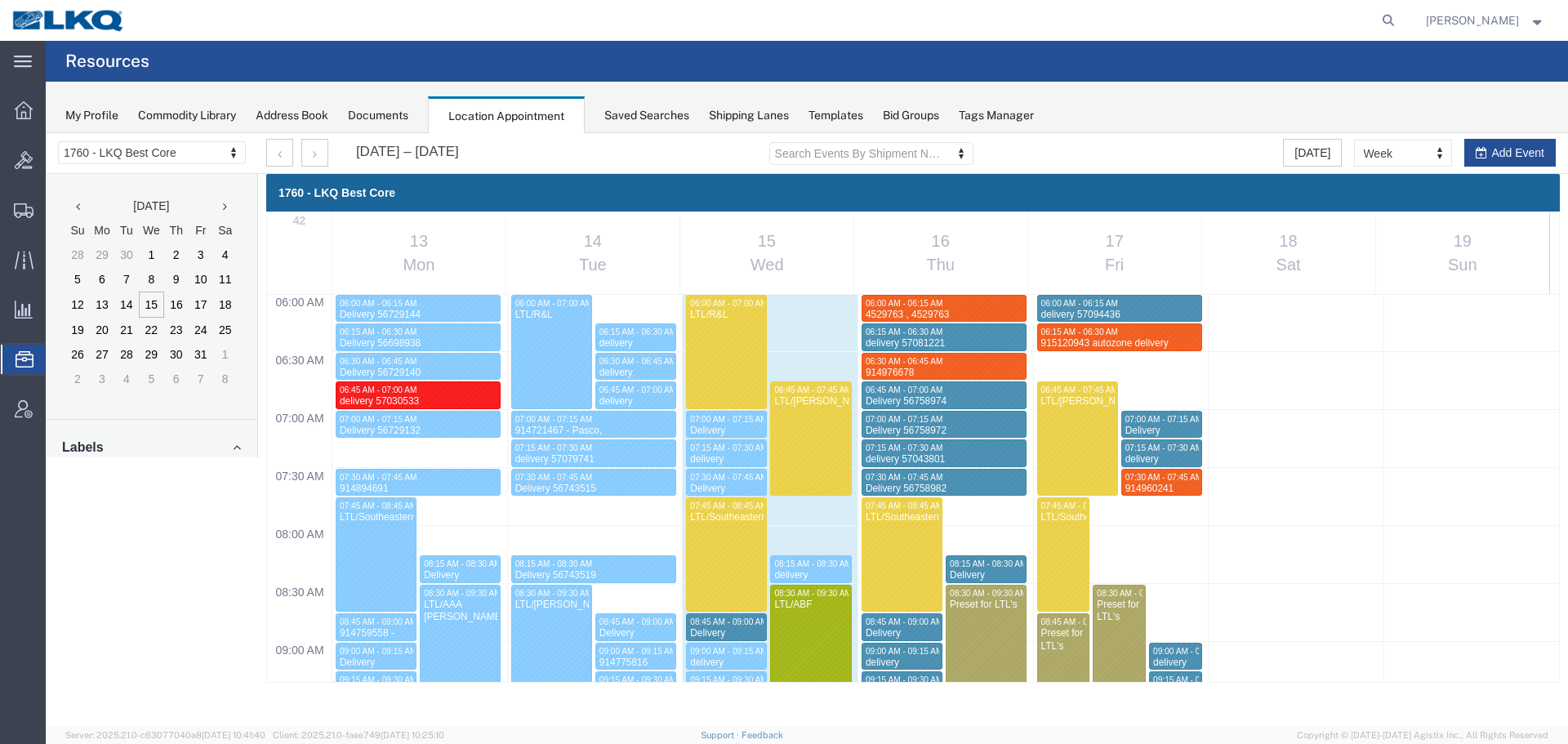
select select "1"
select select
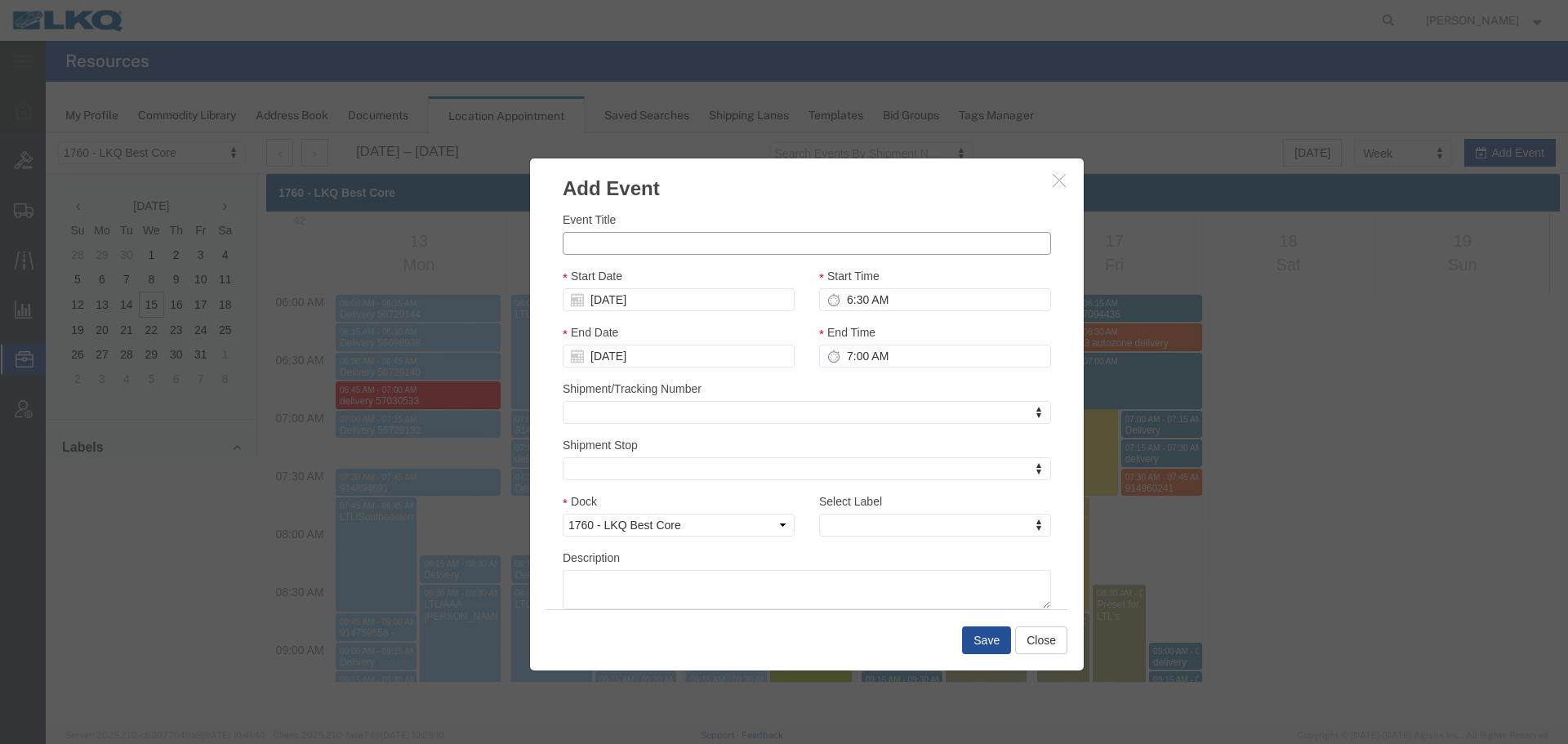
click at [617, 248] on input "Event Title" at bounding box center [807, 244] width 489 height 23
paste input "915126556 - Lavonia,GA"
type input "915126556 - Lavonia,GA"
click at [934, 300] on input "6:30 AM" at bounding box center [934, 300] width 232 height 23
type input "6:45 AM"
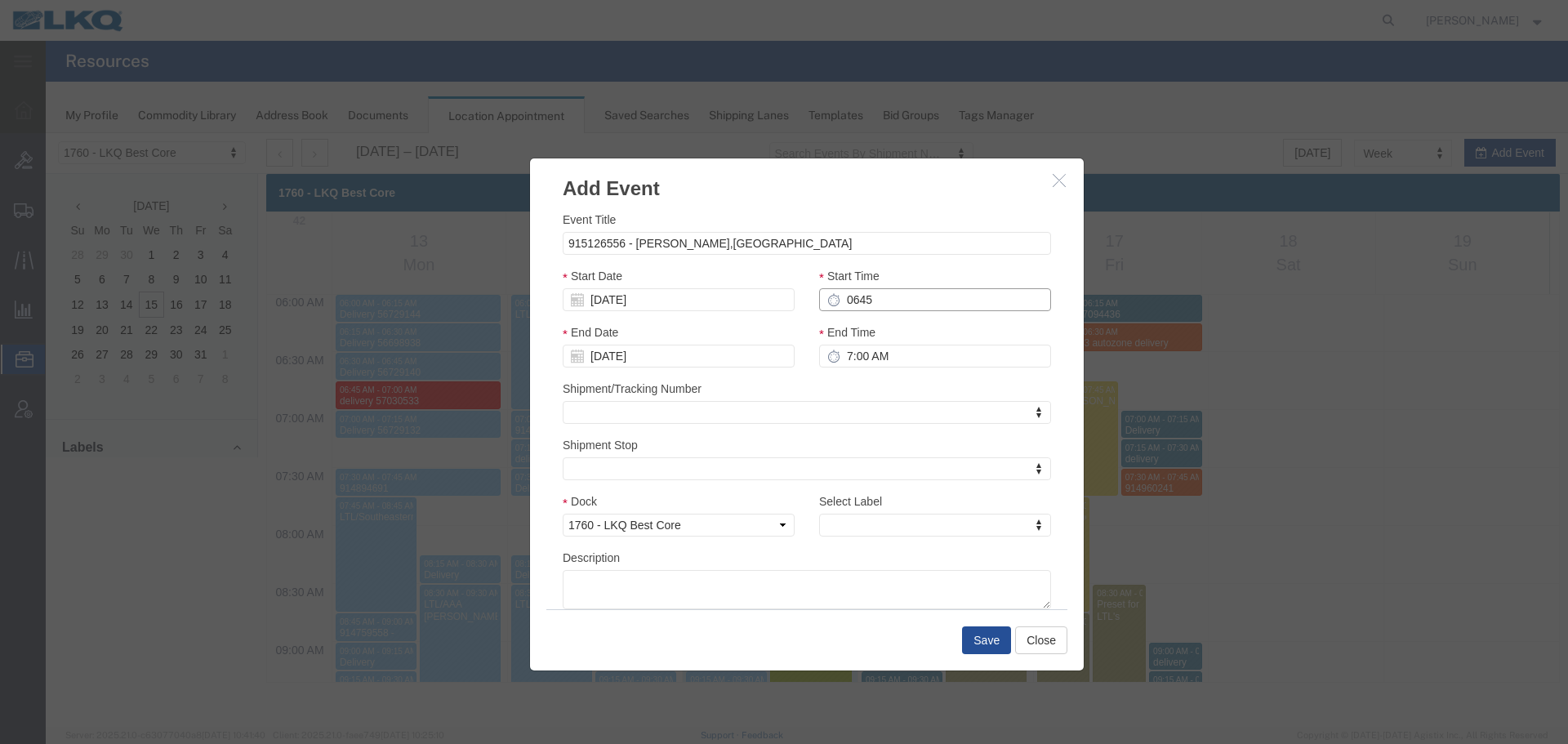
type input "7:45 AM"
type input "6:45 AM"
click at [924, 350] on input "7:45 AM" at bounding box center [934, 357] width 232 height 23
type input "7:00 AM"
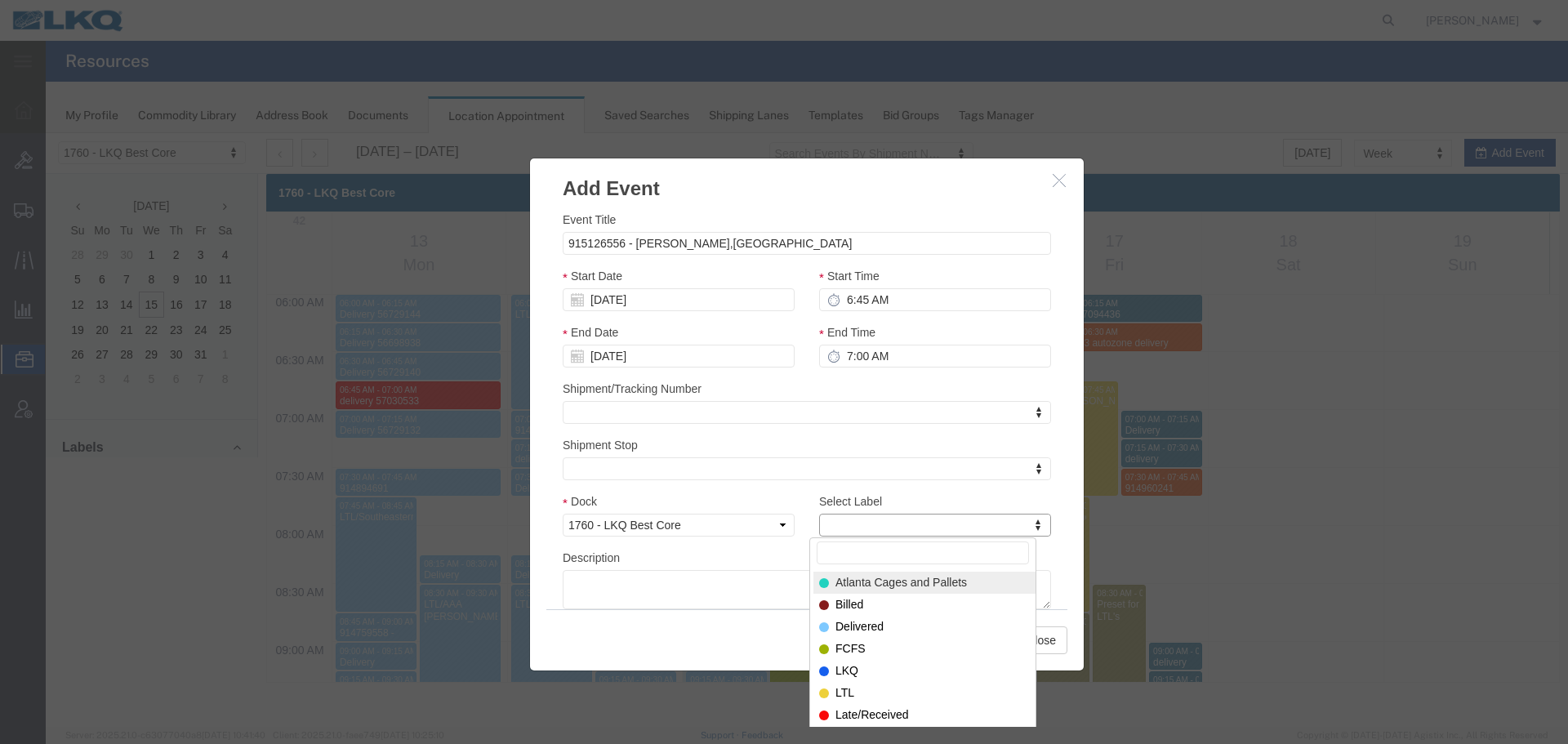
type input "m"
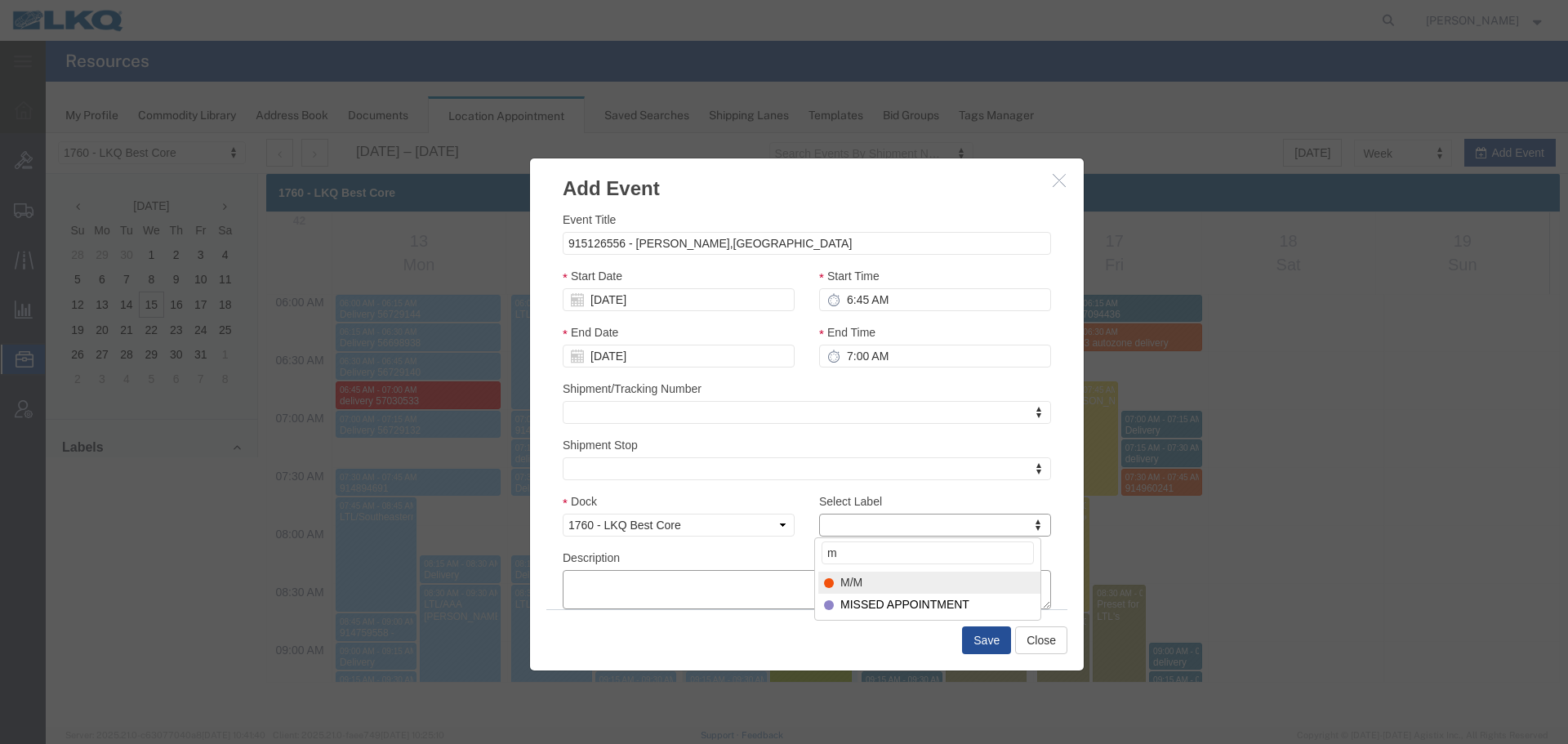
select select "24"
paste textarea "915126556 - Lavonia,GA"
type textarea "915126556 - Lavonia,GA"
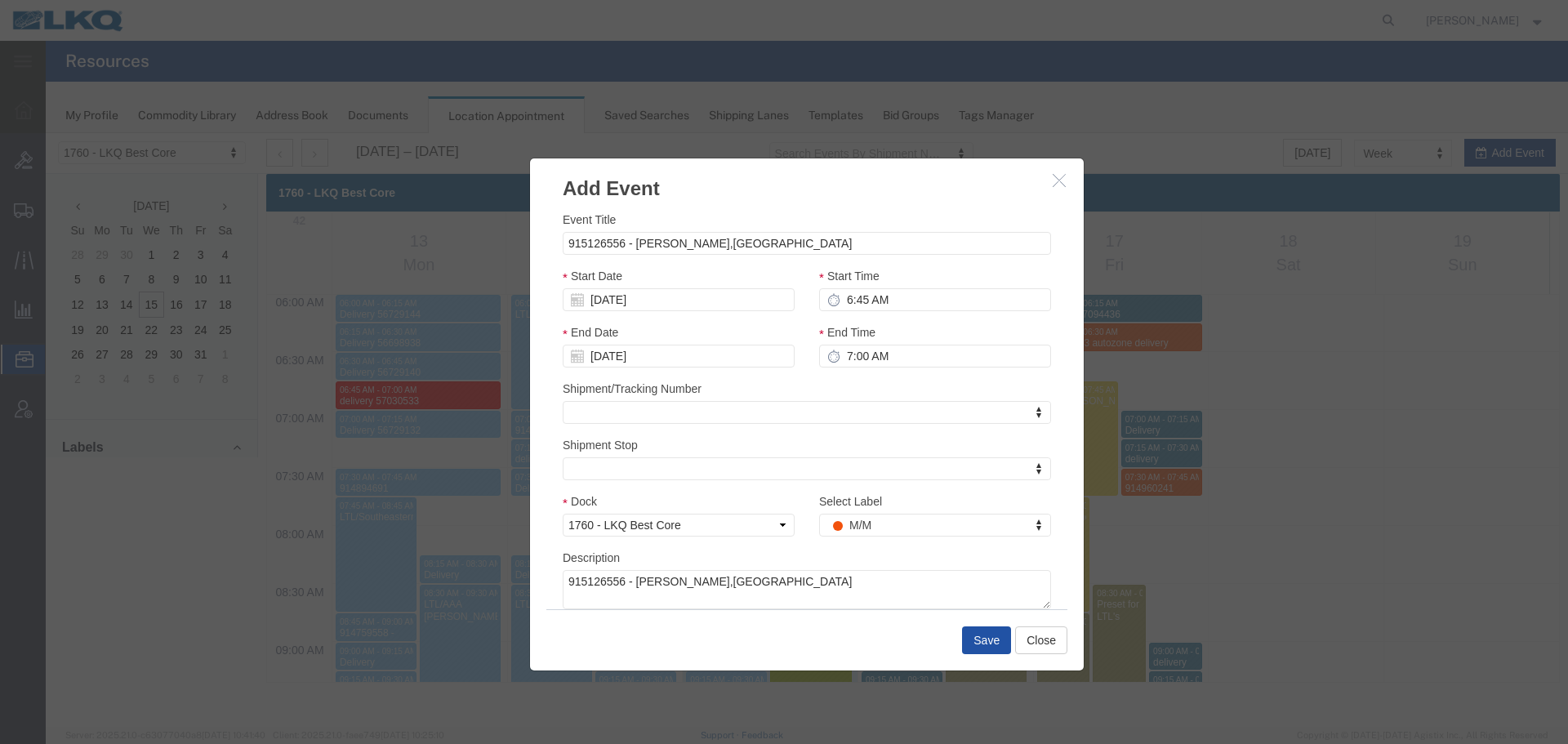
click at [979, 515] on button "Save" at bounding box center [986, 640] width 49 height 27
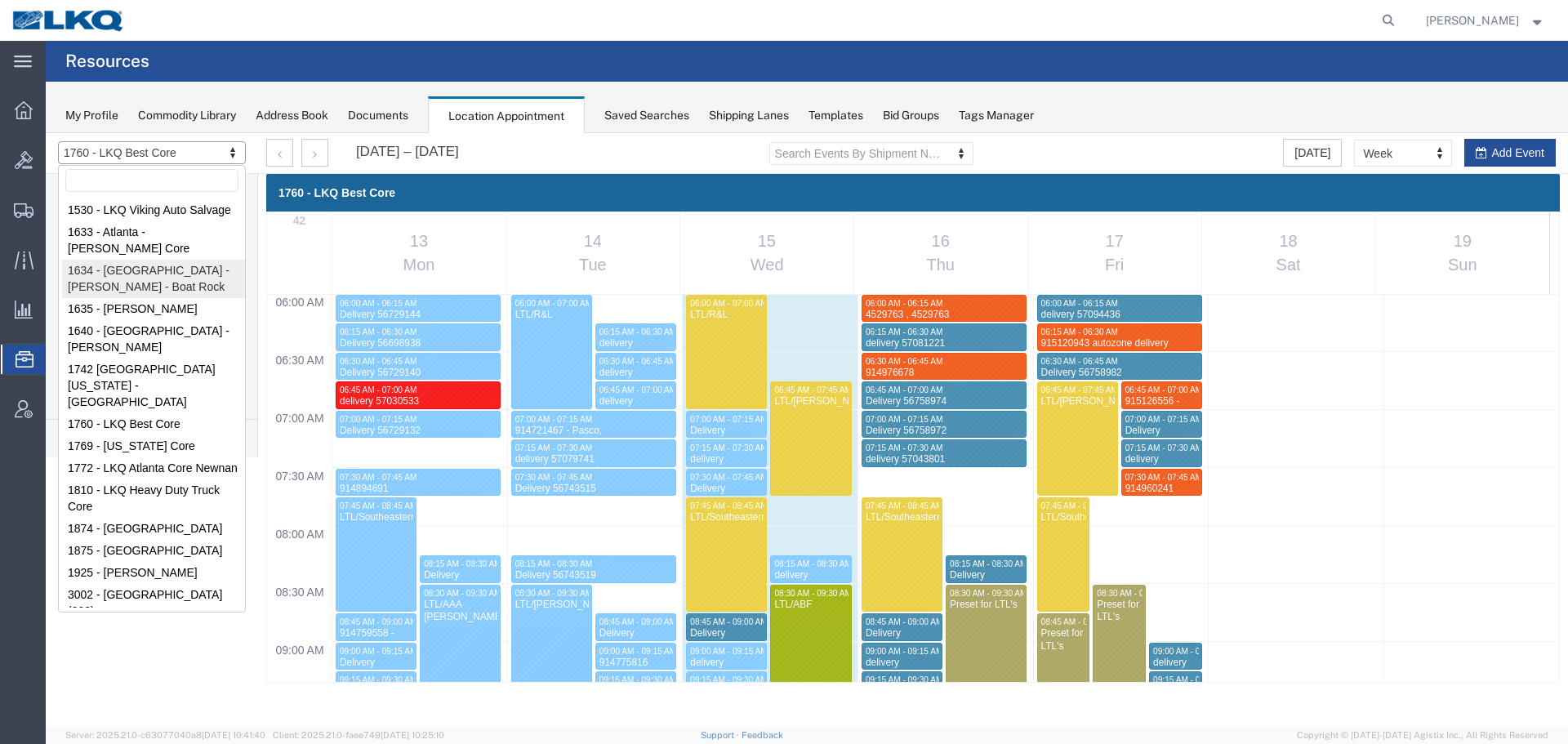
select select "28712"
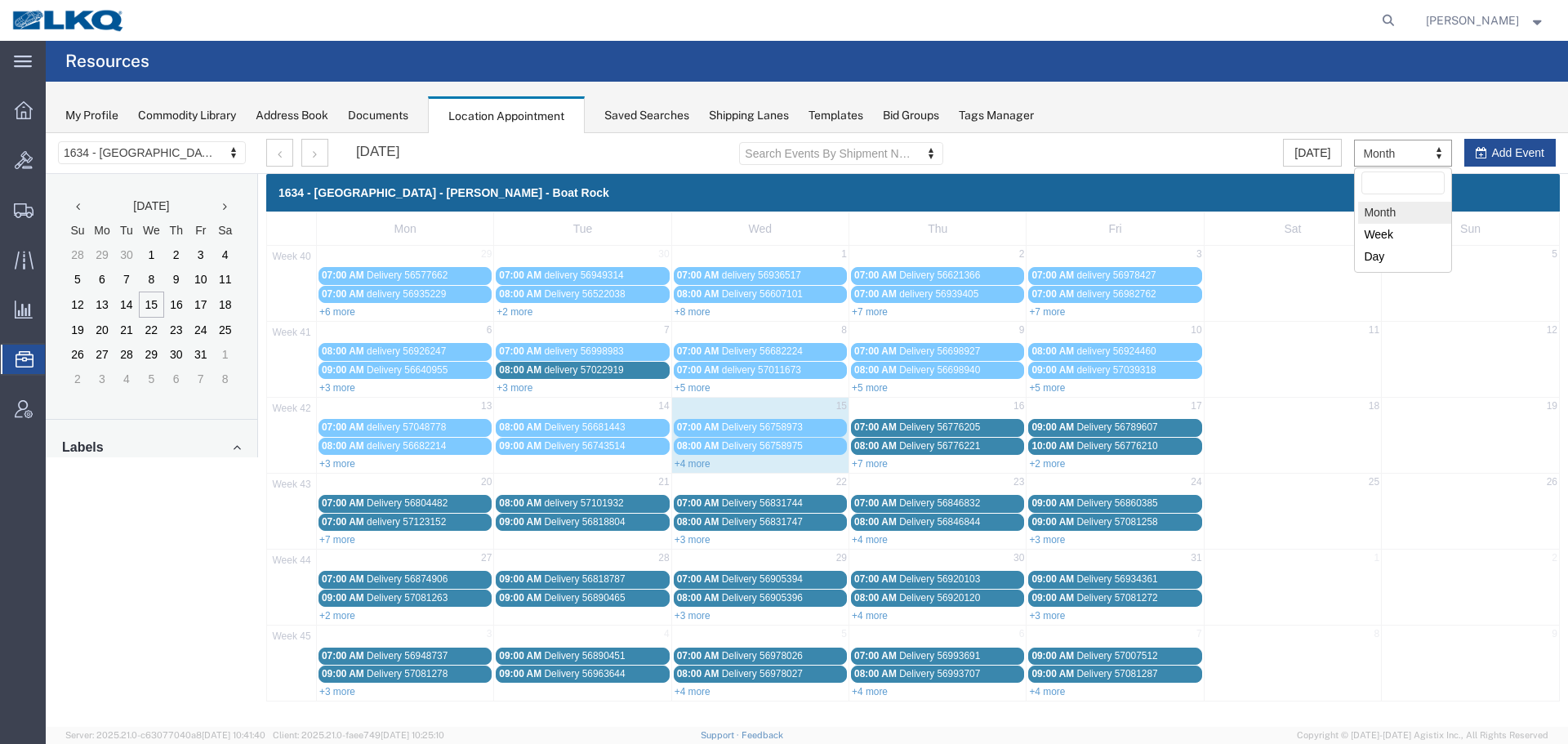
drag, startPoint x: 1389, startPoint y: 154, endPoint x: 1408, endPoint y: 182, distance: 33.8
select select "agendaWeek"
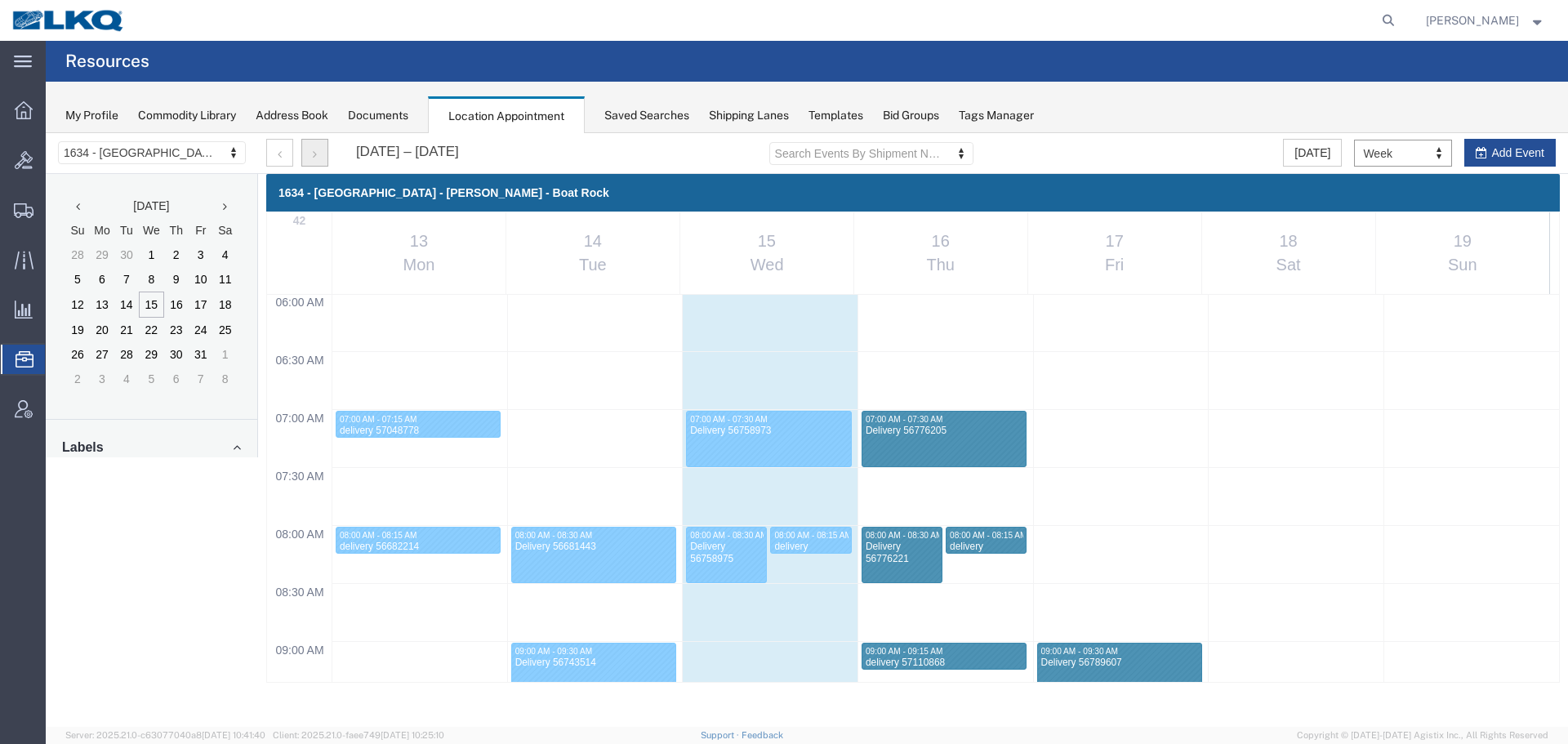
click at [317, 144] on button "button" at bounding box center [315, 152] width 27 height 27
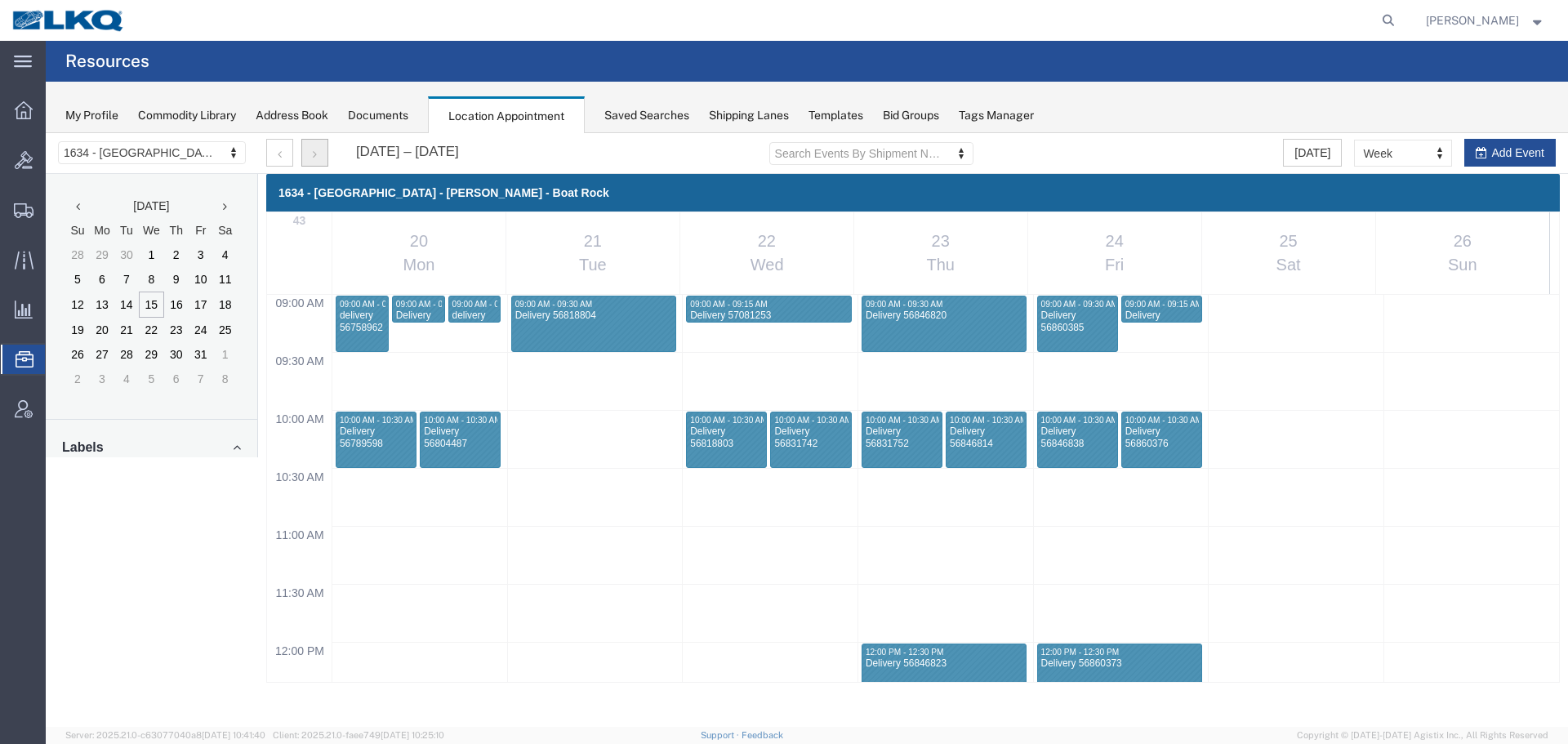
scroll to position [1023, 0]
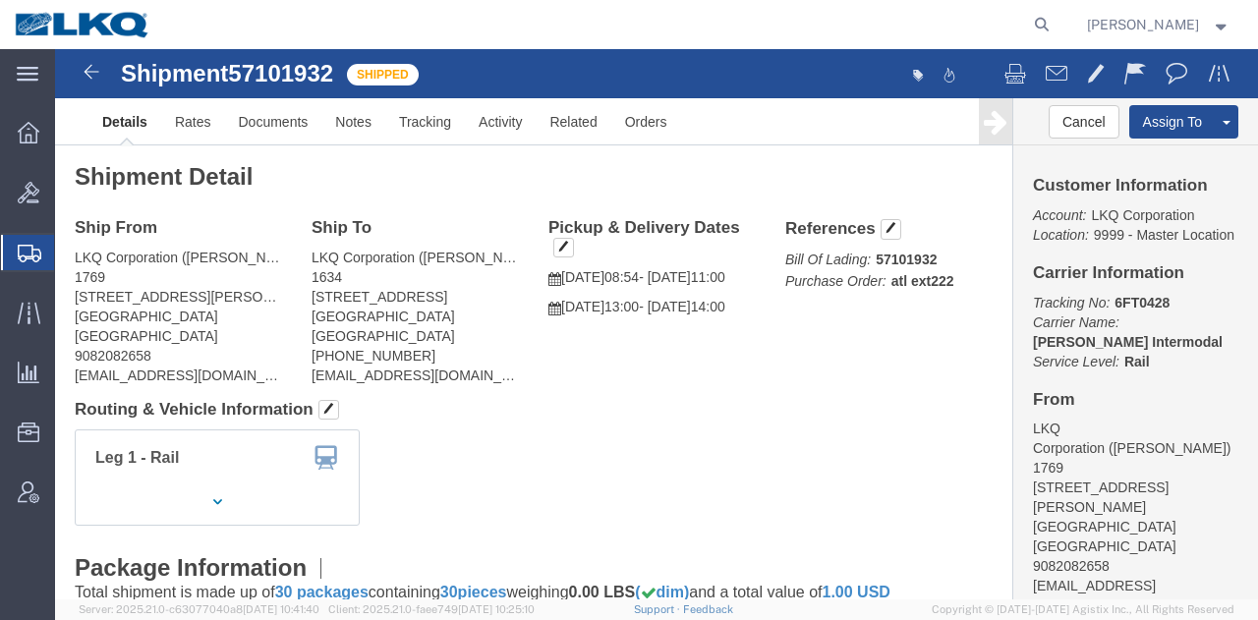
click h4 "Routing & Vehicle Information"
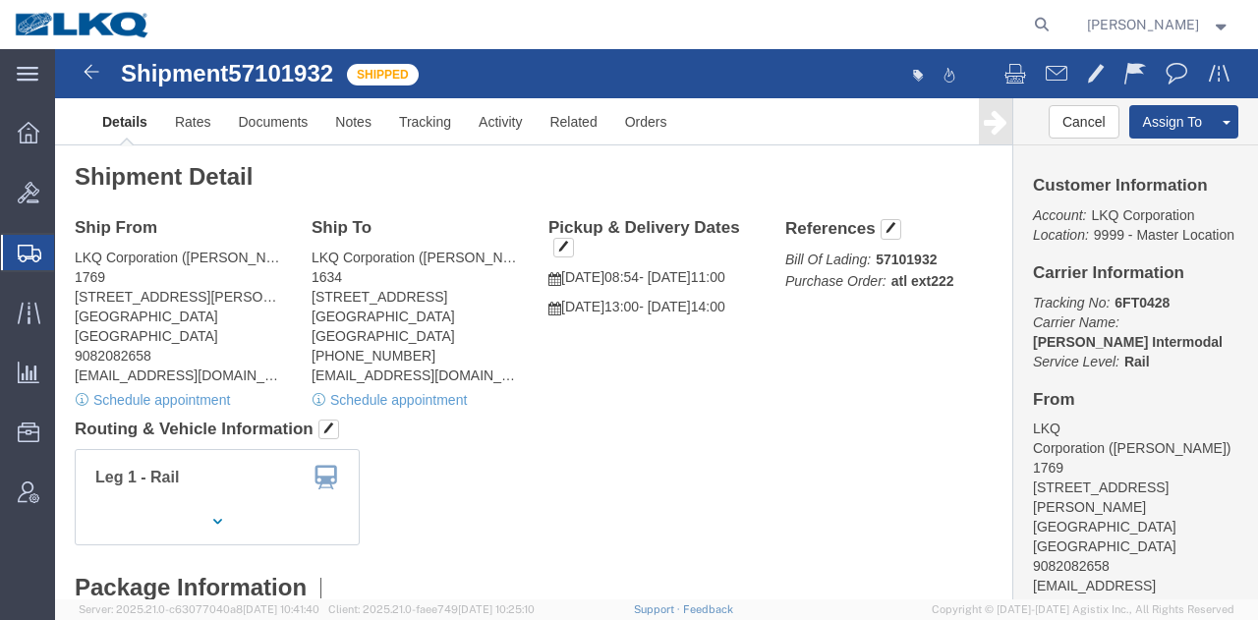
click div "Ship From LKQ Corporation ([PERSON_NAME]) 1769 [STREET_ADDRESS][PERSON_NAME] 90…"
click address "LKQ Corporation ([PERSON_NAME]) 1634 [STREET_ADDRESS] [PHONE_NUMBER] [EMAIL_ADD…"
click div "Leg 1 - Rail Vehicle 1: Boxcar"
click div "Ship To LKQ Corporation ([PERSON_NAME]) 1634 [STREET_ADDRESS] [PHONE_NUMBER] [E…"
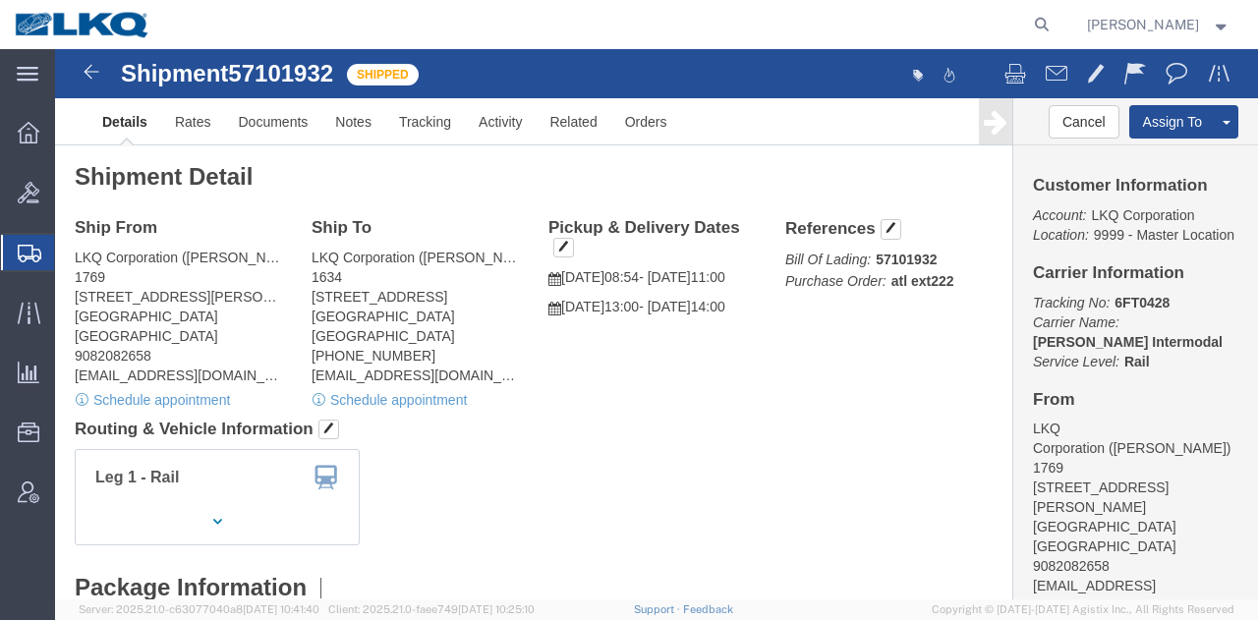
click div "Leg 1 - Rail Vehicle 1: Boxcar"
click link "Schedule appointment"
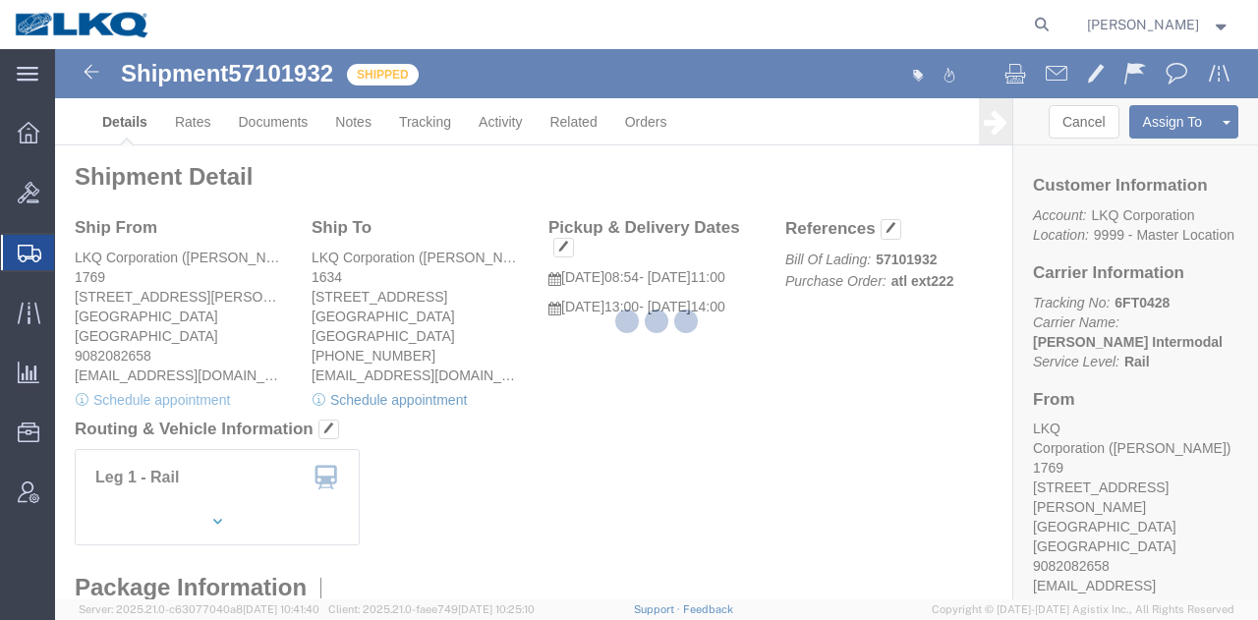
select select
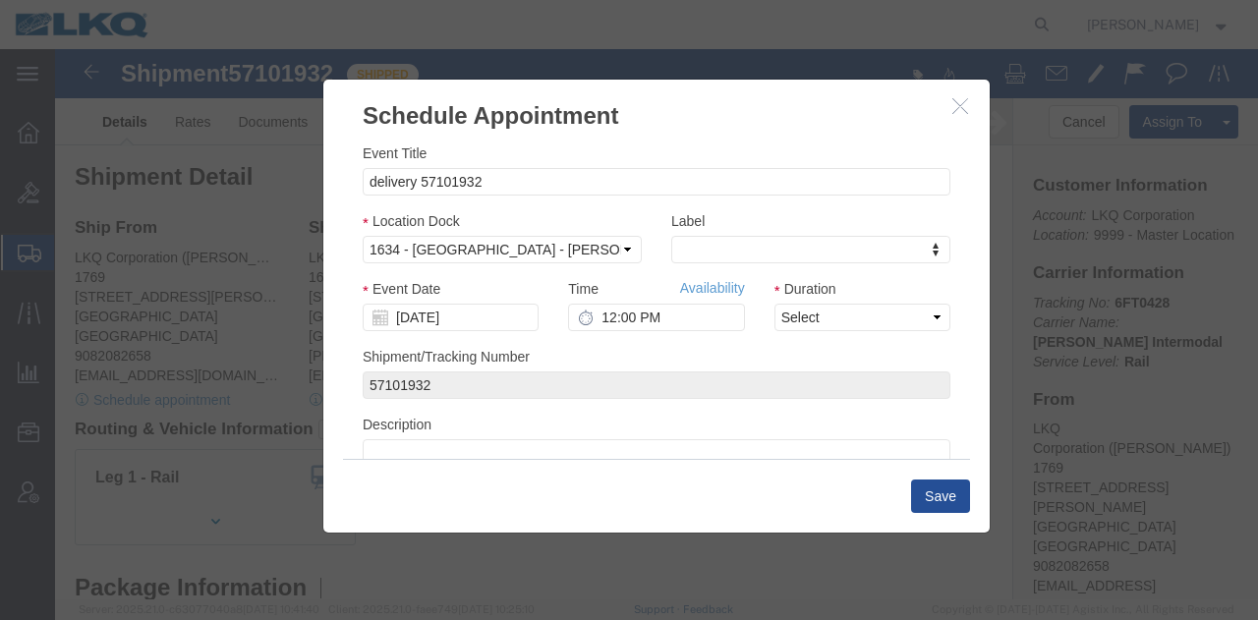
click icon "button"
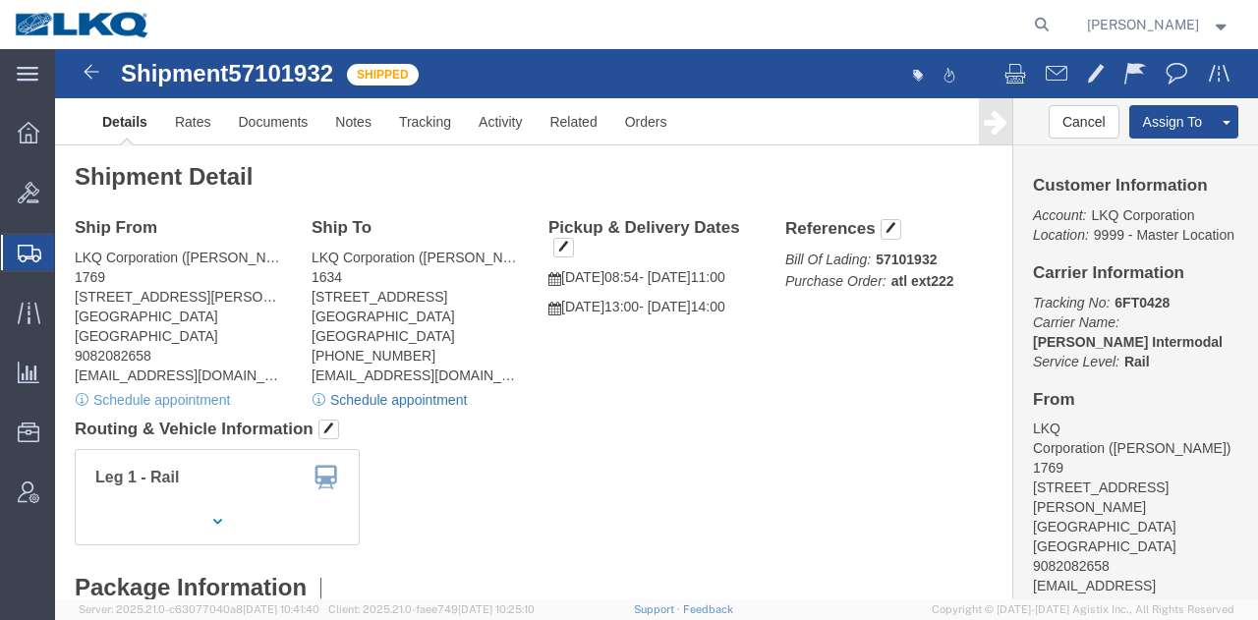
click link "Schedule appointment"
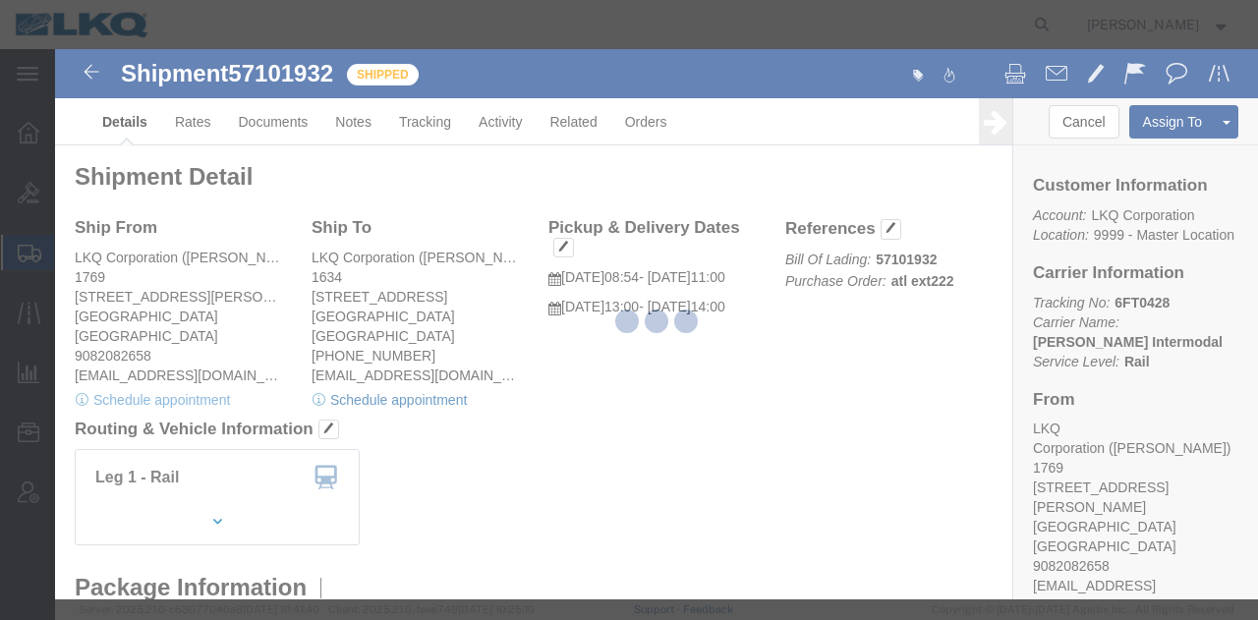
select select
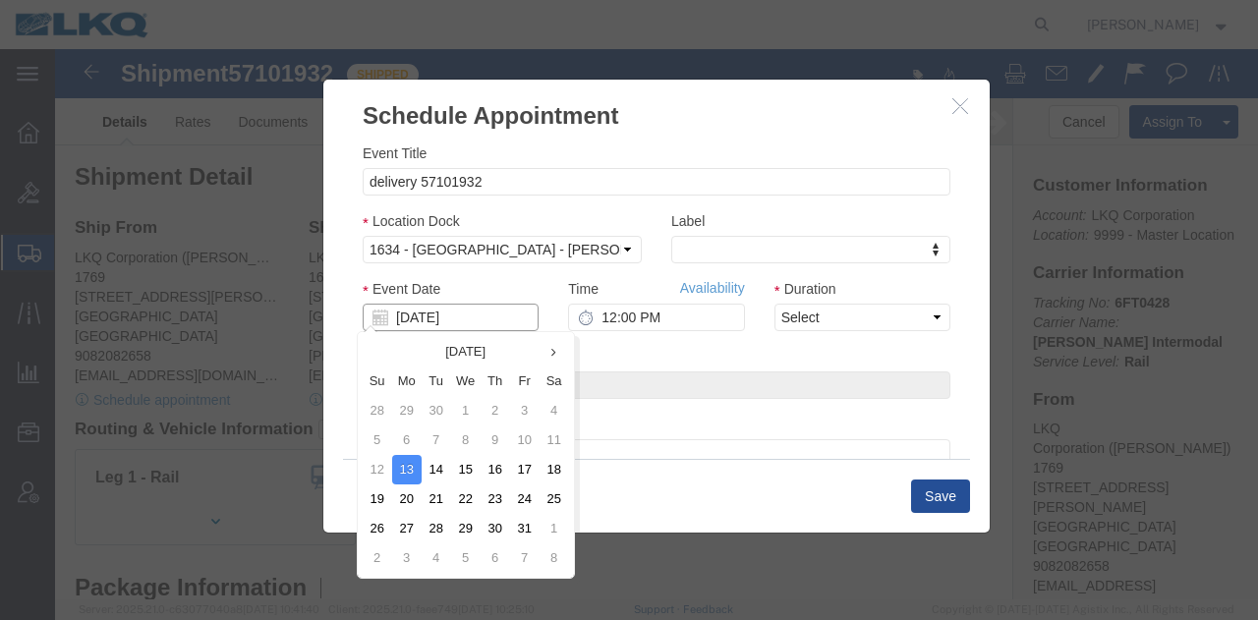
click input "[DATE]"
click td "21"
type input "[DATE]"
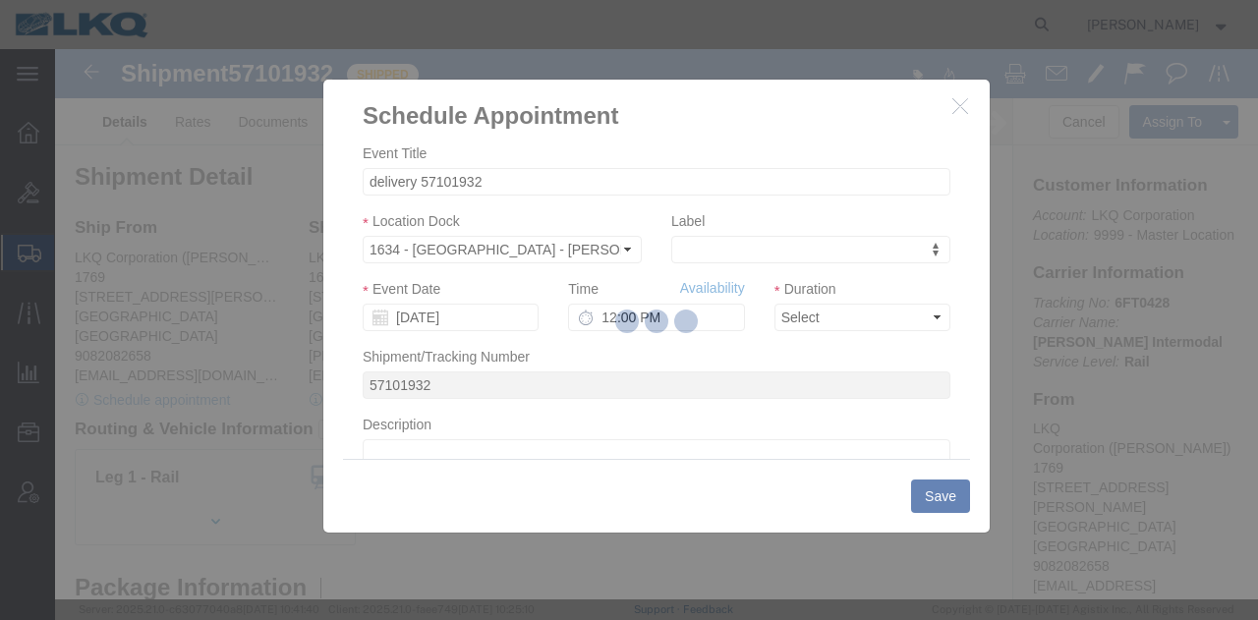
click at [624, 321] on div at bounding box center [627, 321] width 12 height 12
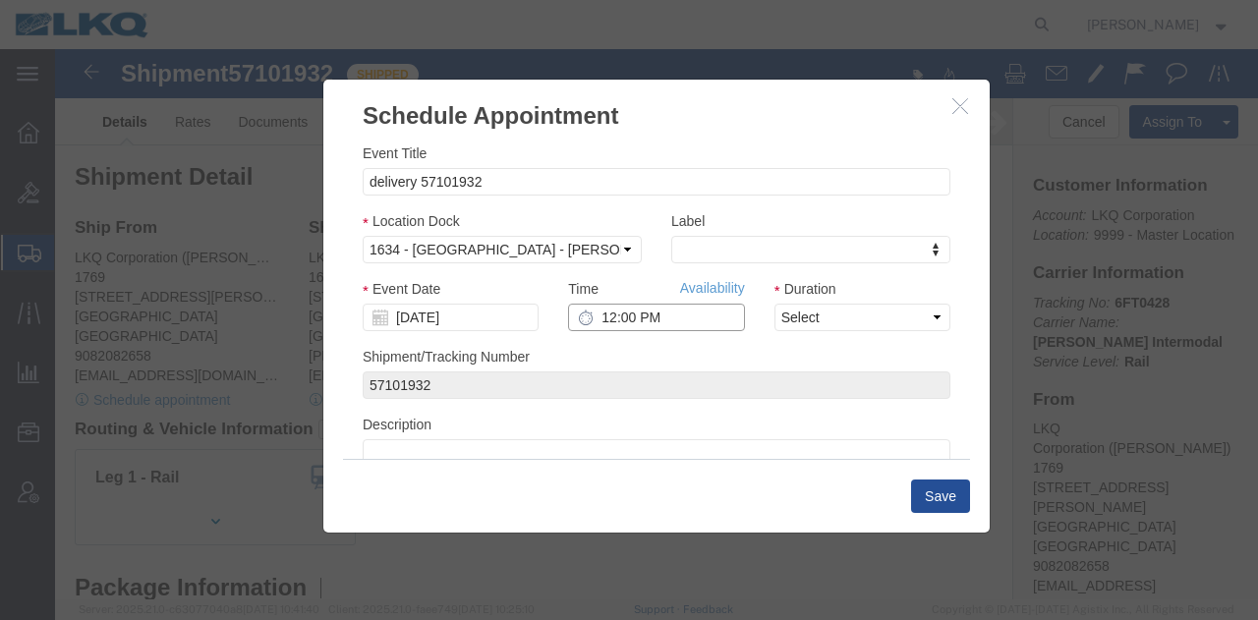
click input "12:00 PM"
type input "8:00 PM"
click select "Select 15 min 30 min 45 min 1 hr 2 hr 3 hr 4 hr"
select select "30"
click select "Select 15 min 30 min 45 min 1 hr 2 hr 3 hr 4 hr"
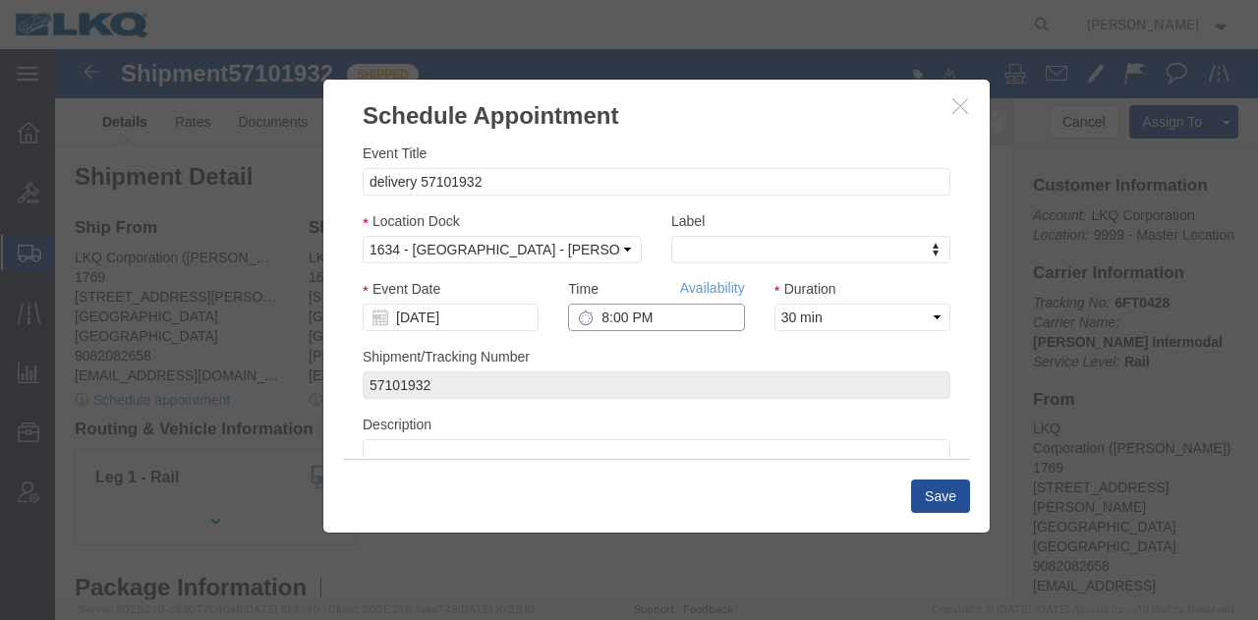
click input "8:00 PM"
type input "8:00 AM"
click button "Save"
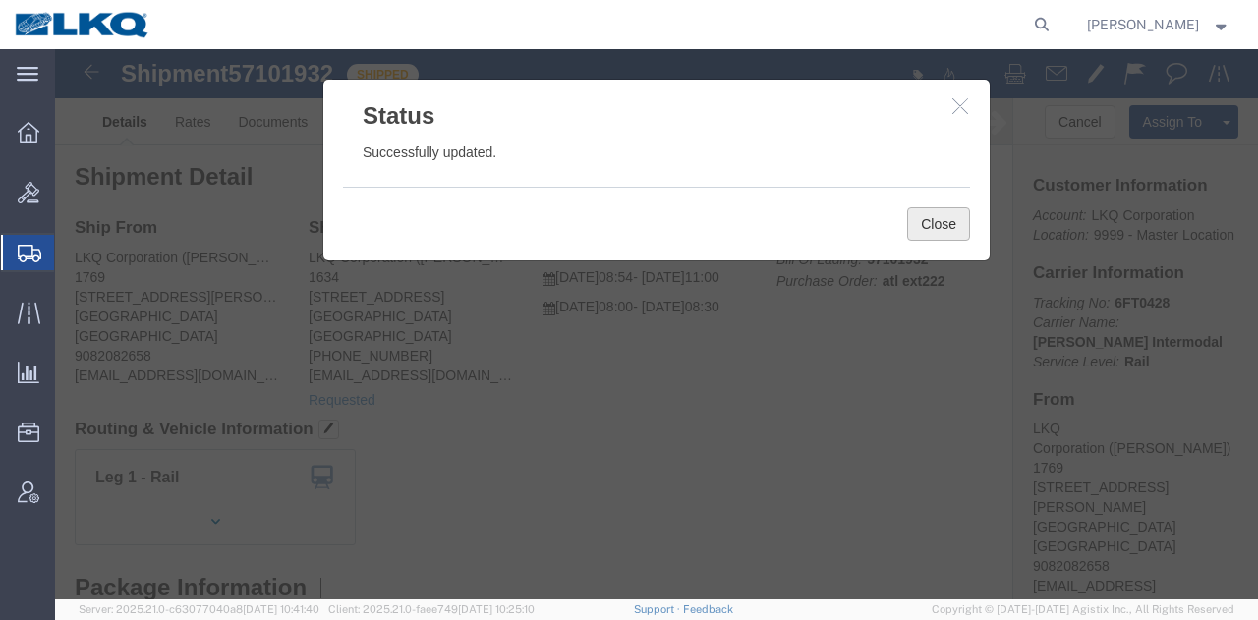
click button "Close"
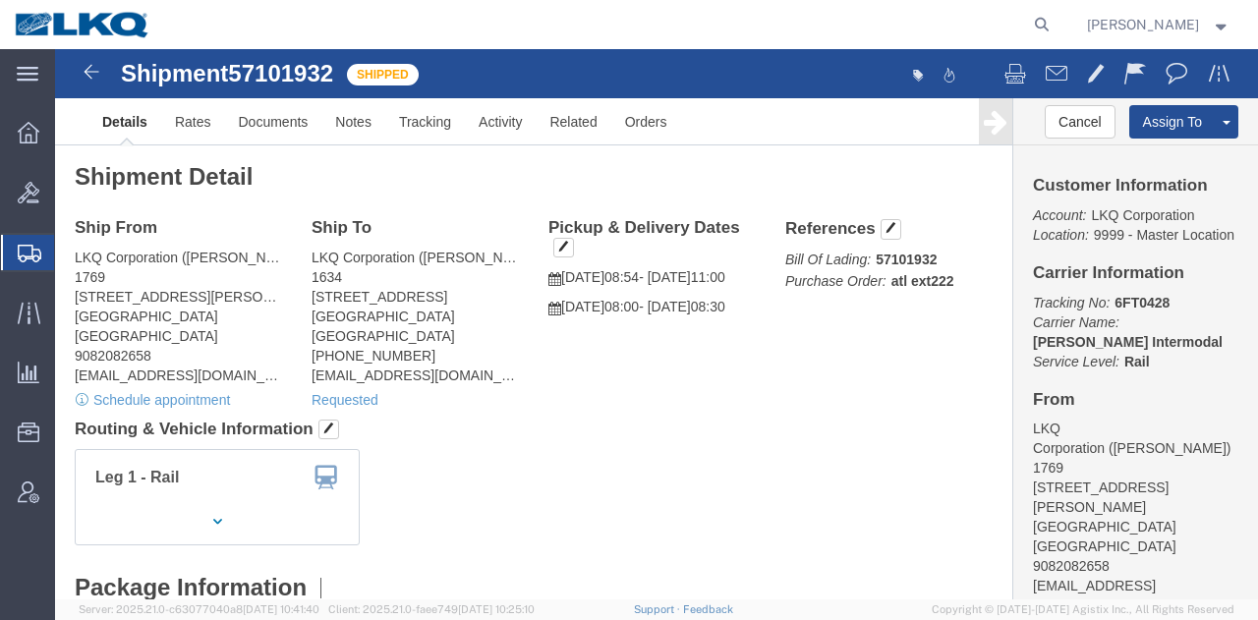
click div "Leg 1 - Rail Vehicle 1: Boxcar"
click at [1029, 32] on icon at bounding box center [1042, 25] width 28 height 28
paste input "57108718"
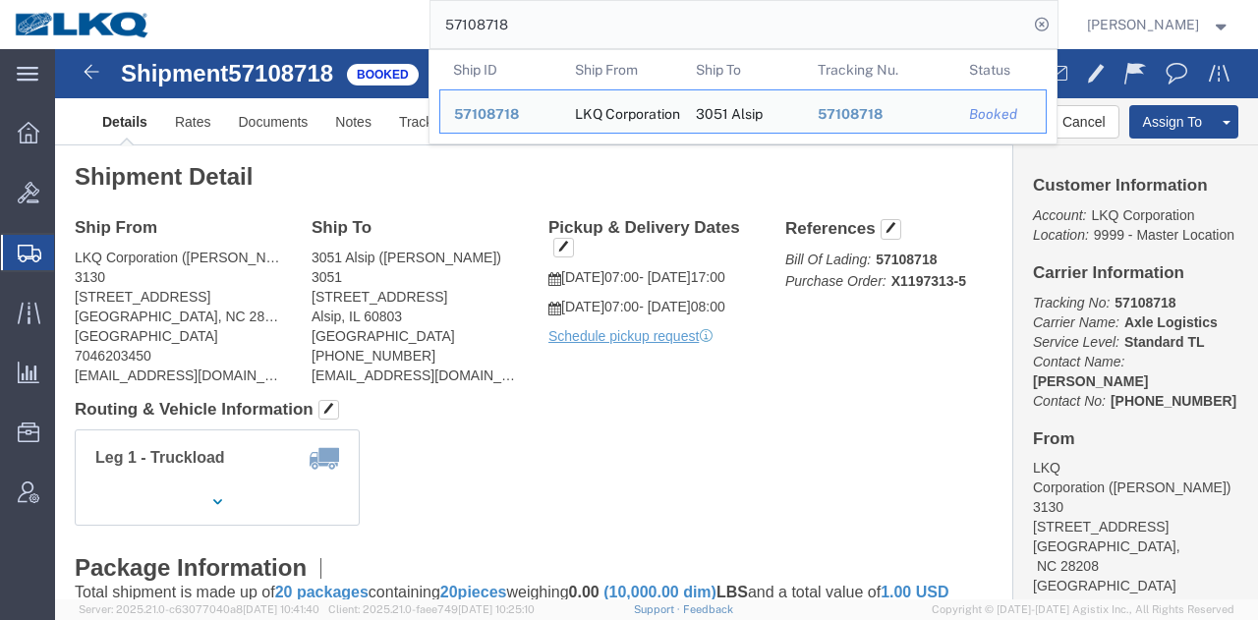
click address "LKQ Corporation (Matthew Goode) 3130 1706 Queen City Drive Charlotte, NC 28208 …"
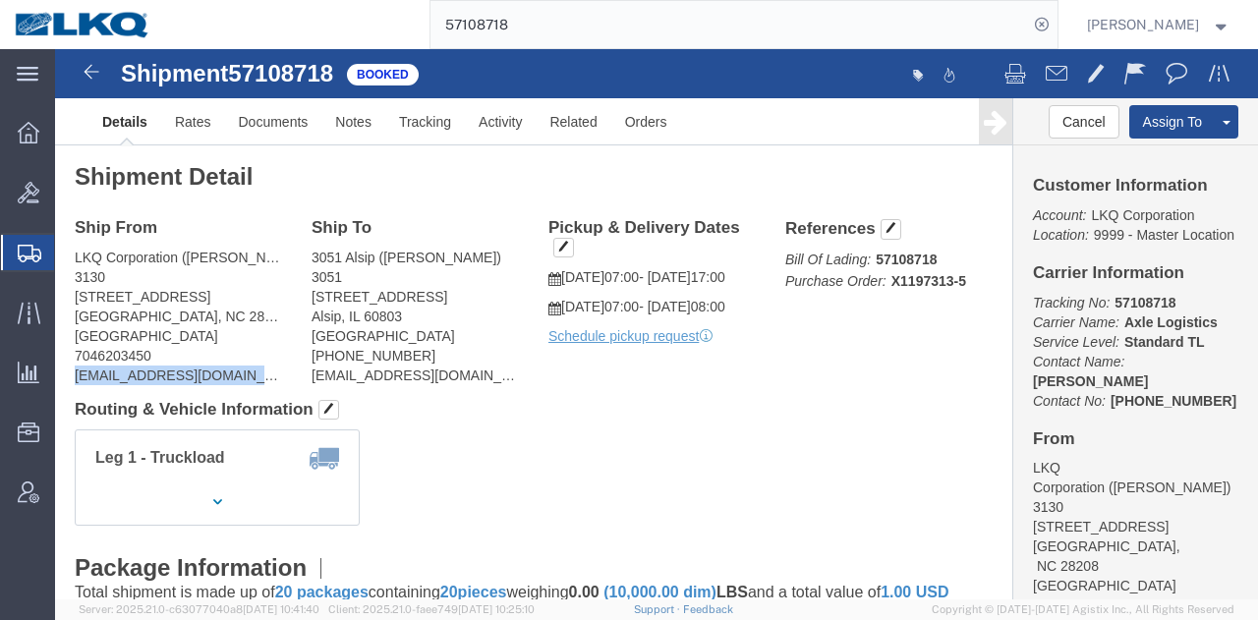
click address "LKQ Corporation (Matthew Goode) 3130 1706 Queen City Drive Charlotte, NC 28208 …"
copy div "mtgoode@lkqcorp.com"
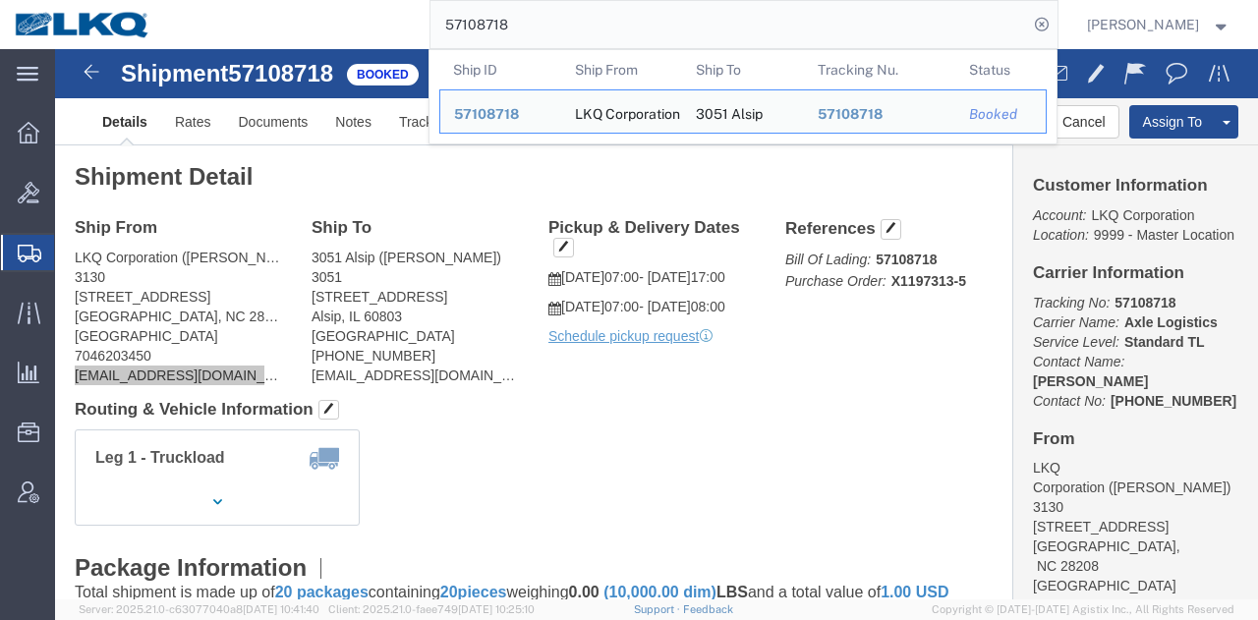
click at [835, 21] on input "57108718" at bounding box center [728, 24] width 597 height 47
paste input "25371"
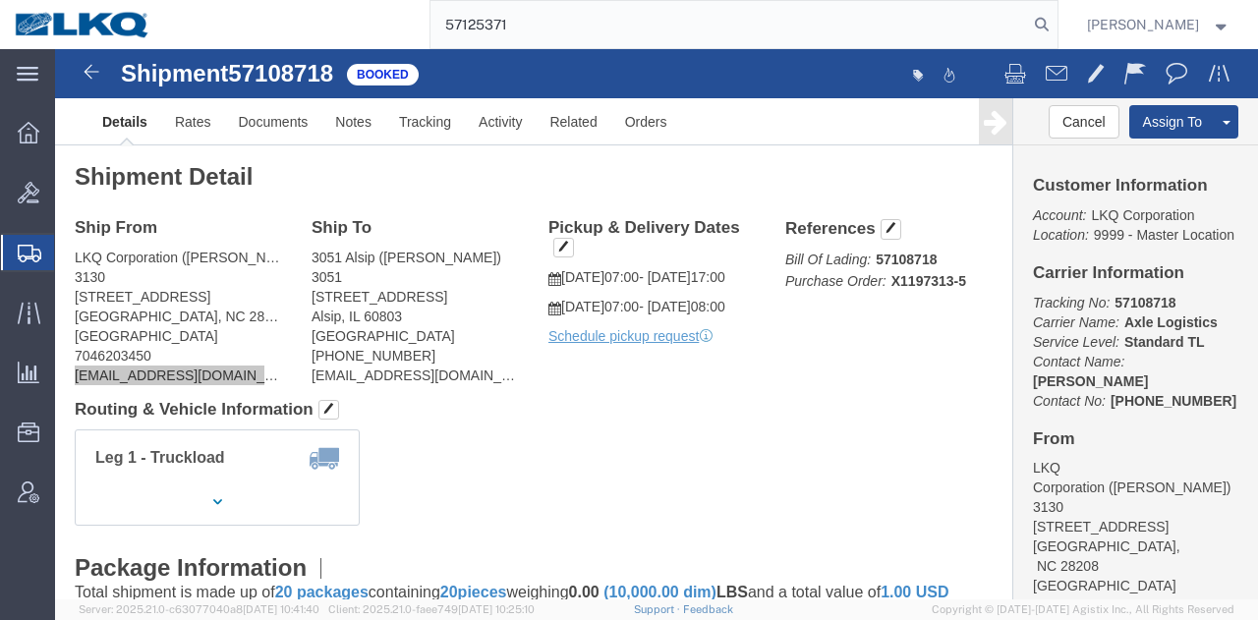
type input "57125371"
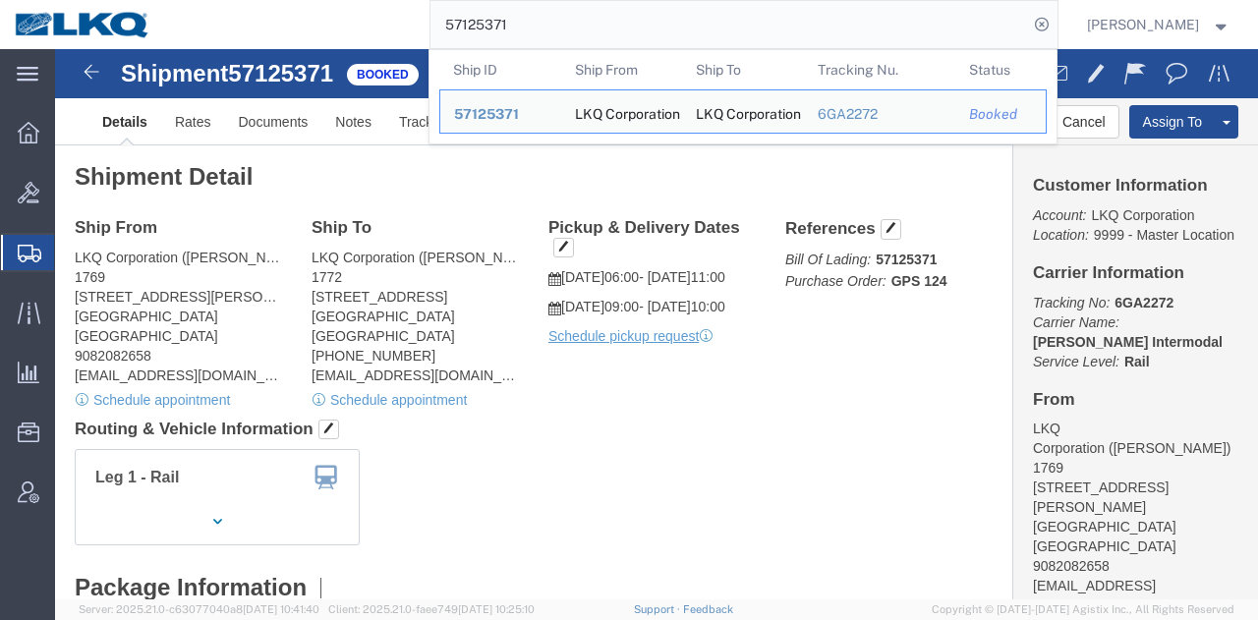
click div "Leg 1 - Rail Vehicle 1: Boxcar"
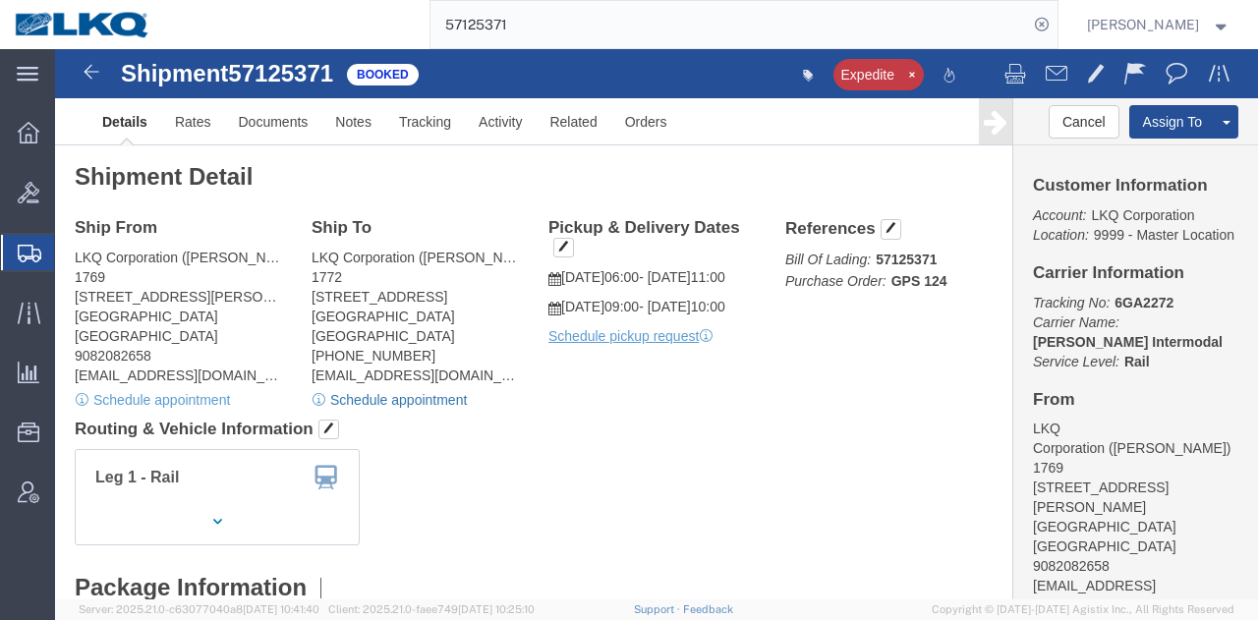
click div "Schedule appointment"
click link "Schedule appointment"
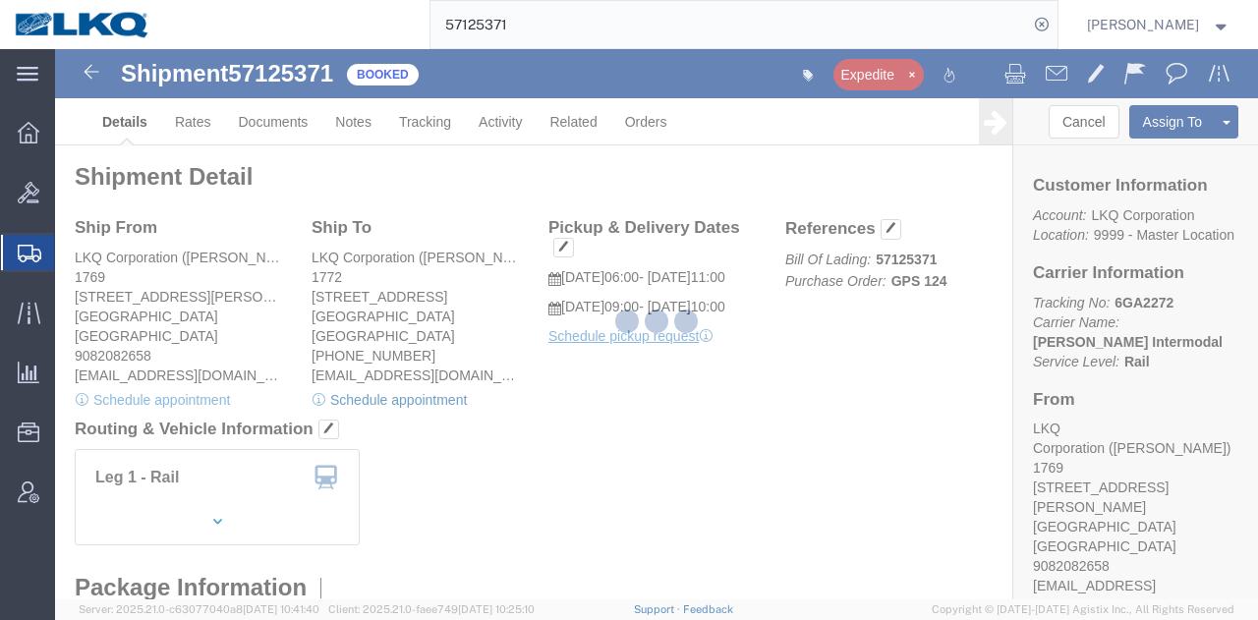
select select
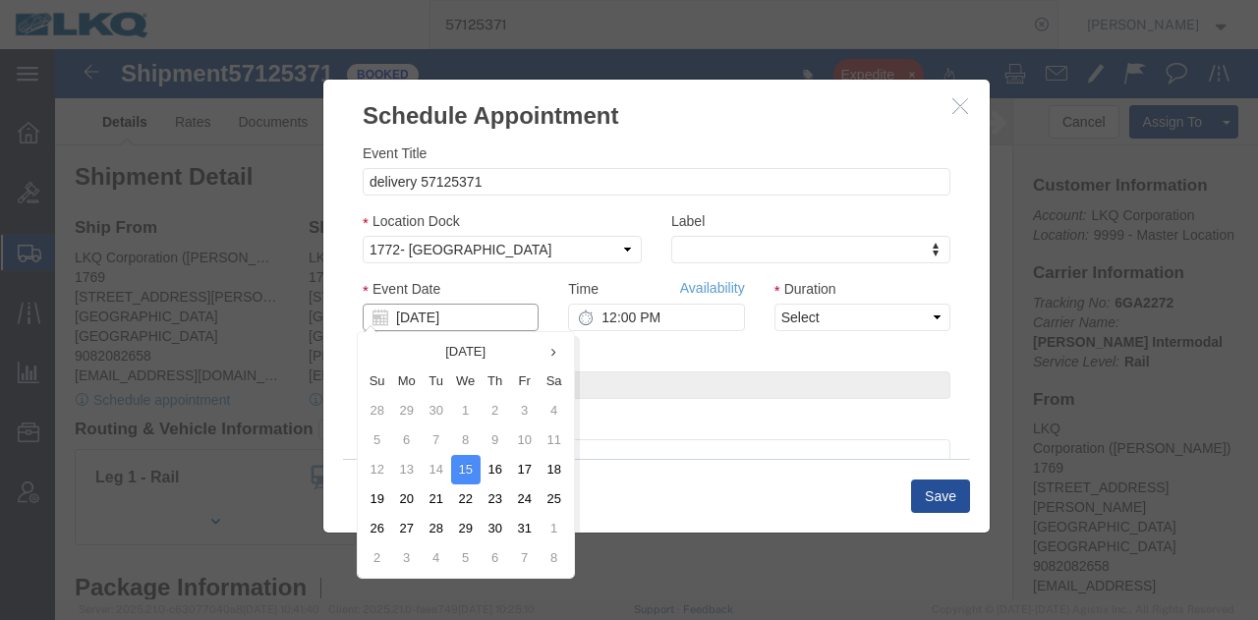
click input "[DATE]"
click td "23"
type input "10/23/2025"
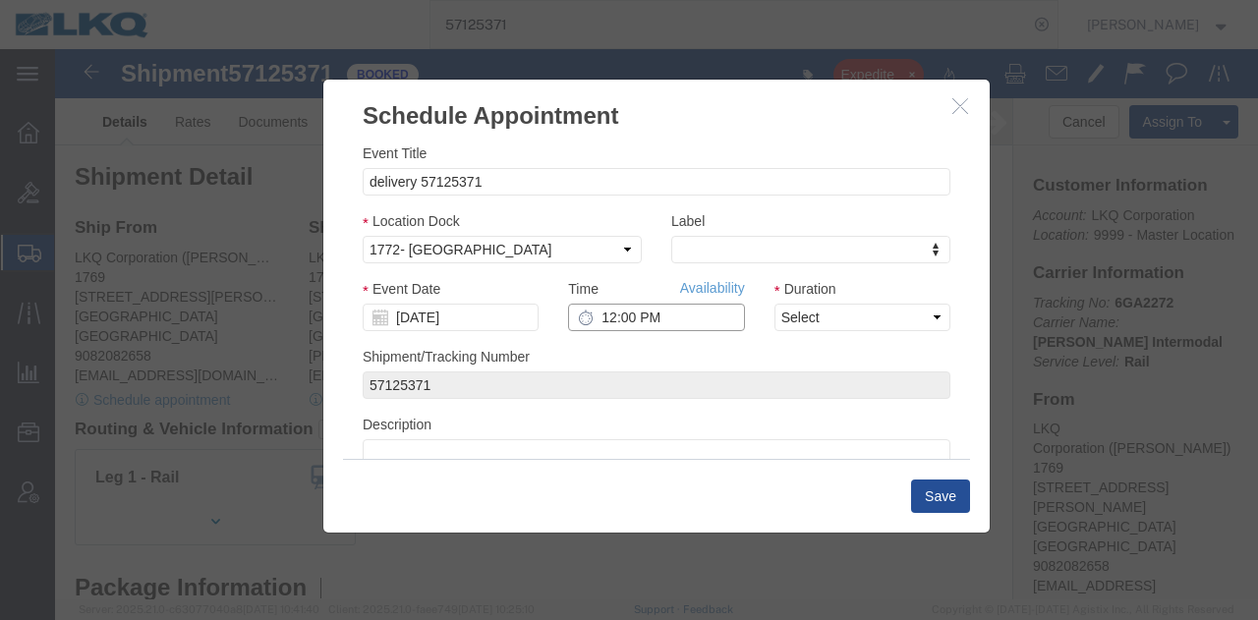
click input "12:00 PM"
type input "9:00 AM"
click select "Select 15 min 30 min 45 min 1 hr 2 hr 3 hr 4 hr"
select select "30"
click select "Select 15 min 30 min 45 min 1 hr 2 hr 3 hr 4 hr"
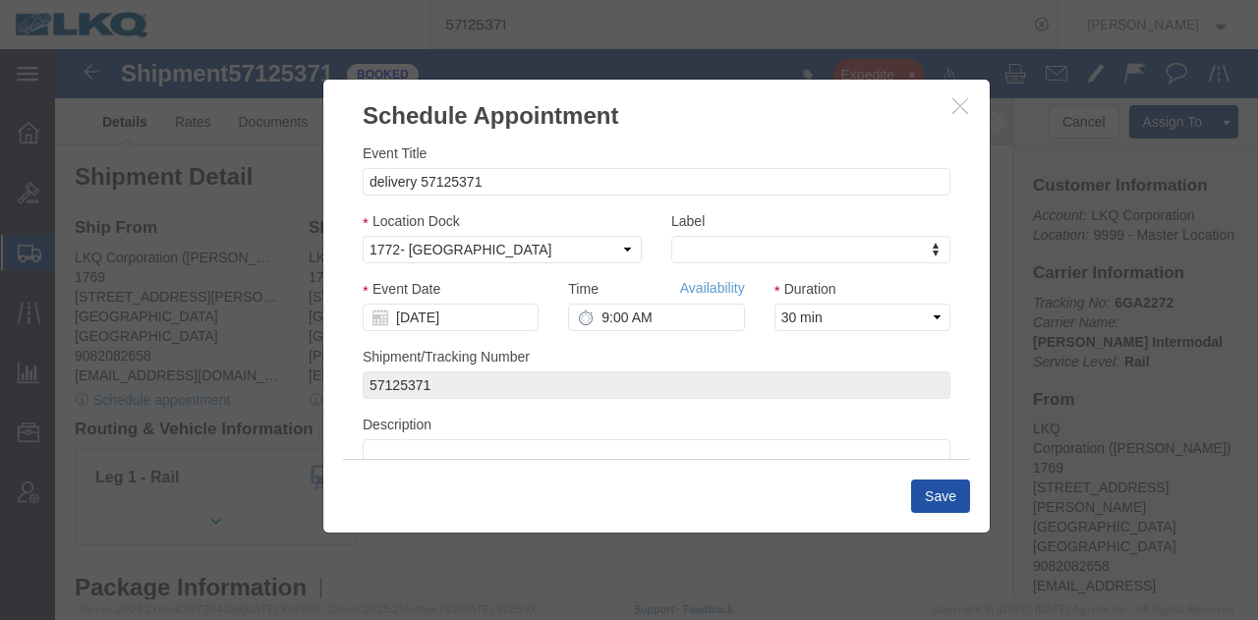
click button "Save"
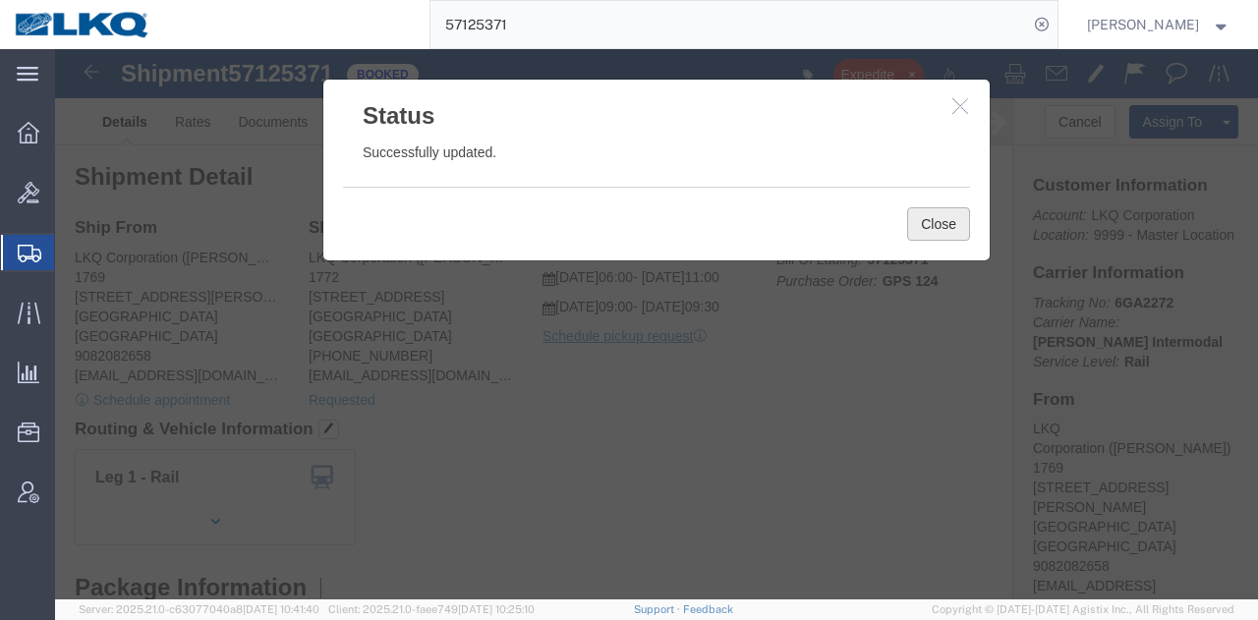
click button "Close"
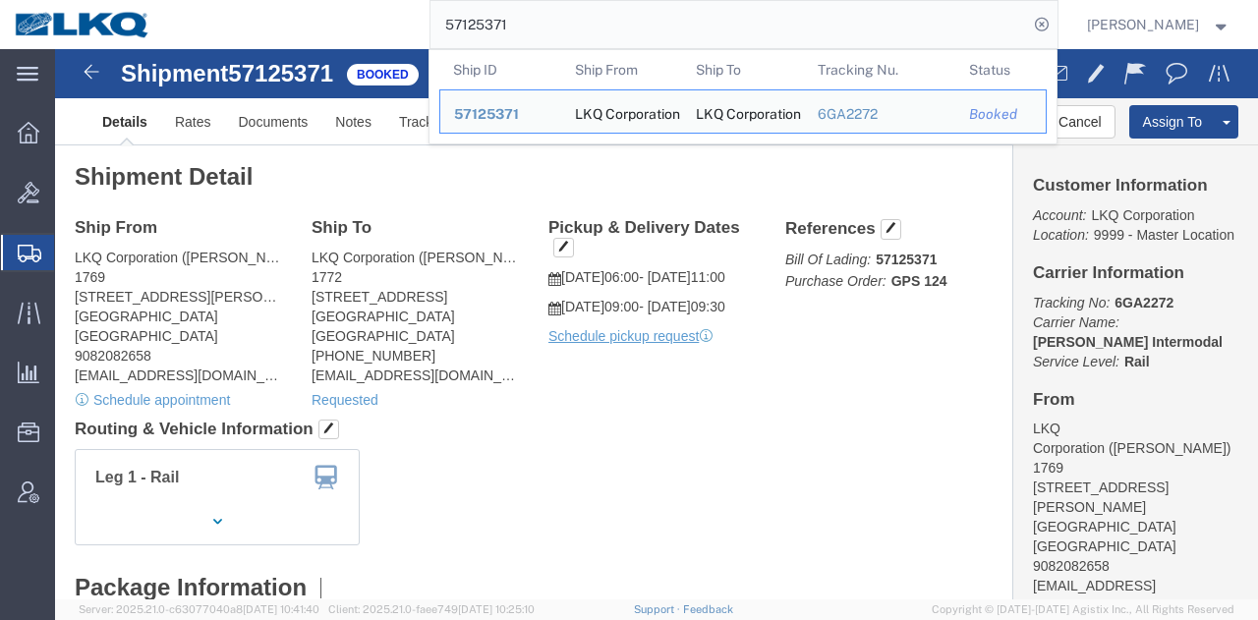
click at [785, 21] on input "57125371" at bounding box center [728, 24] width 597 height 47
paste input "6776196"
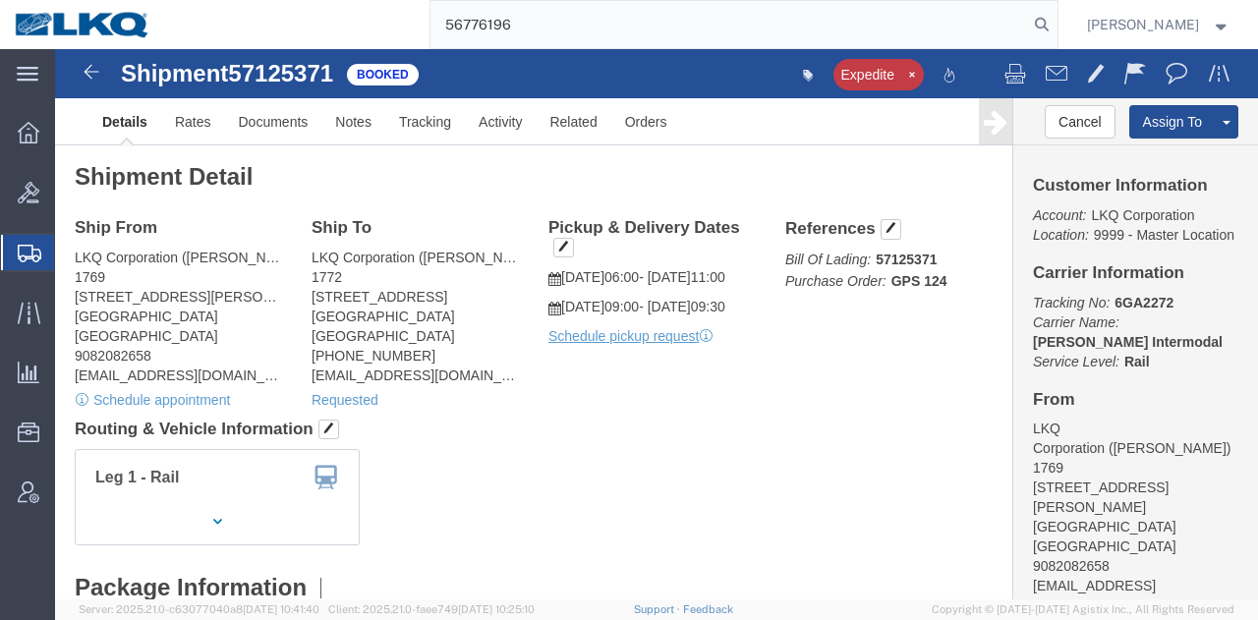
type input "56776196"
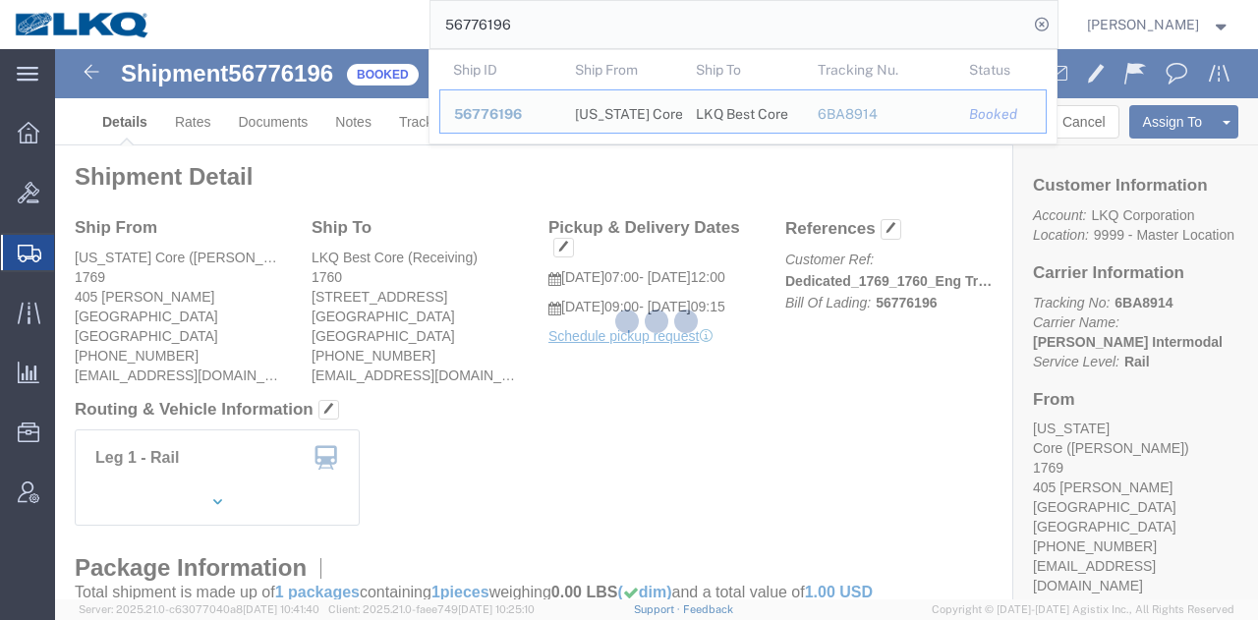
click div
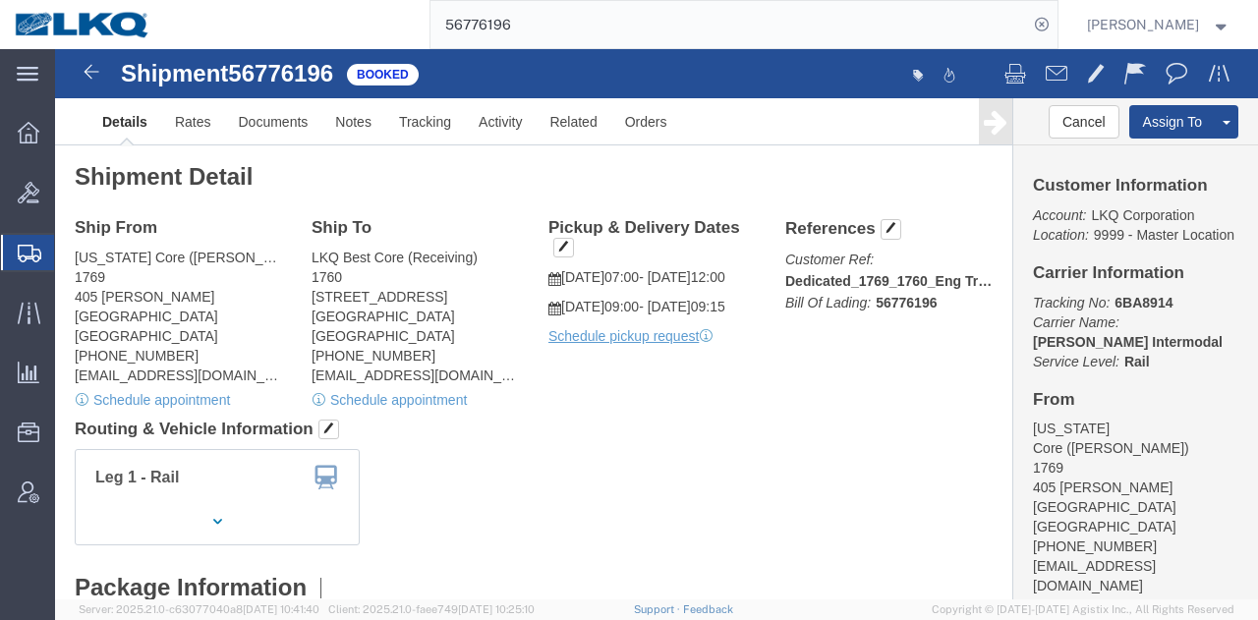
click div "Shipment Detail Ship From California Core (Marc Metzger) 1769 405 S. WANAMAKER …"
click link "Schedule appointment"
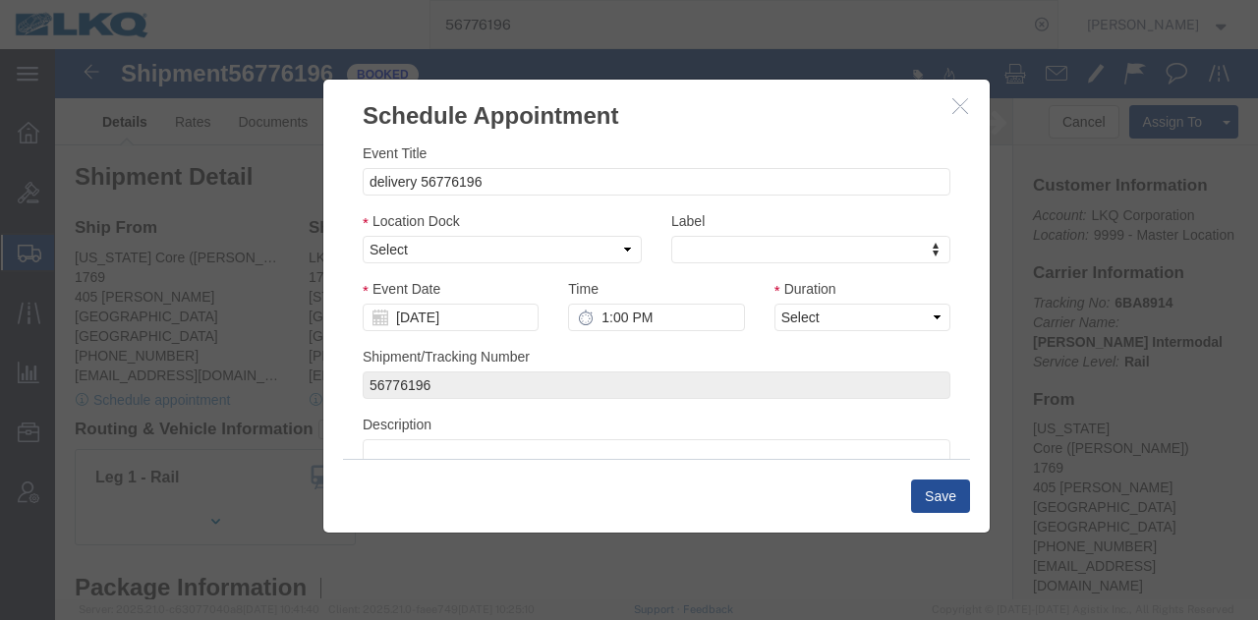
click div "Location Dock Select 1760 - LKQ Best Core 1760 - Outbound Loads"
click select "Select 1760 - LKQ Best Core 1760 - Outbound Loads"
select select "1"
click select "Select 1760 - LKQ Best Core 1760 - Outbound Loads"
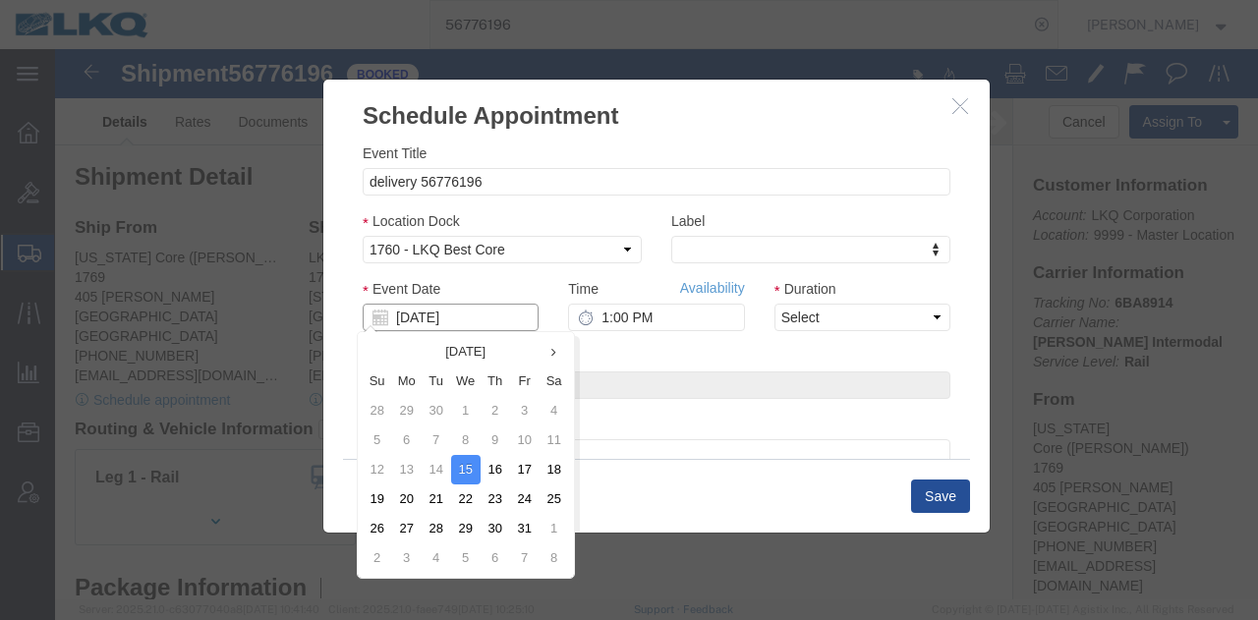
click input "[DATE]"
click td "22"
type input "[DATE]"
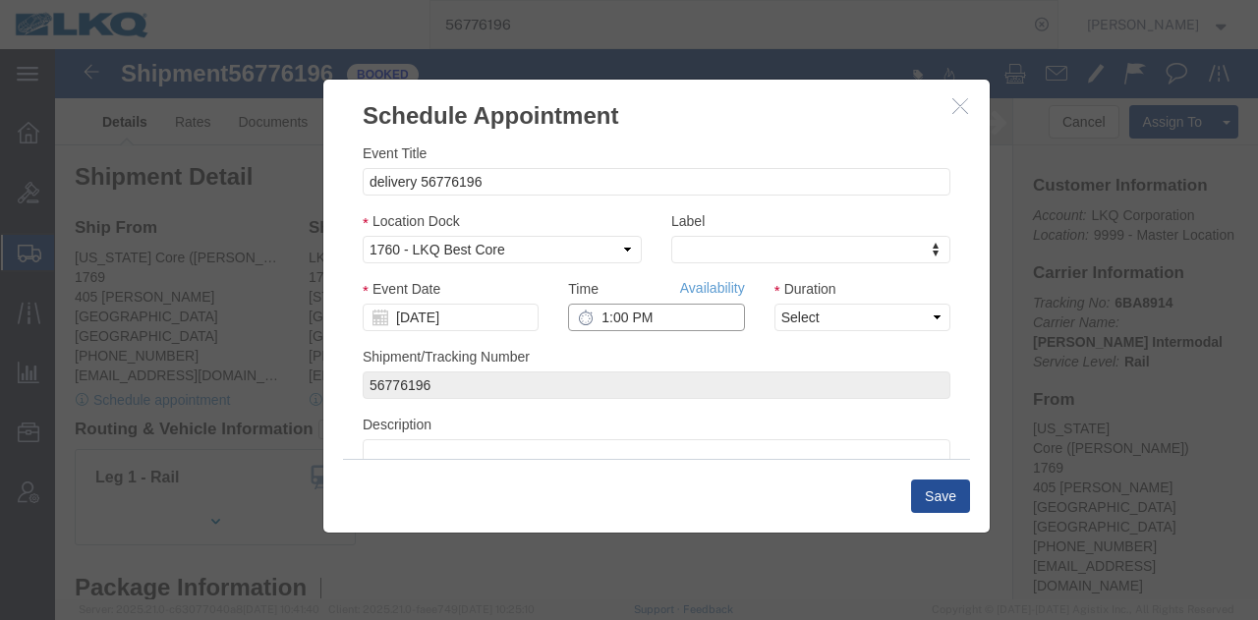
click input "1:00 PM"
type input "7:15 AM"
click select "Select 15 min 30 min 45 min 1 hr 2 hr 3 hr 4 hr"
select select "15"
click select "Select 15 min 30 min 45 min 1 hr 2 hr 3 hr 4 hr"
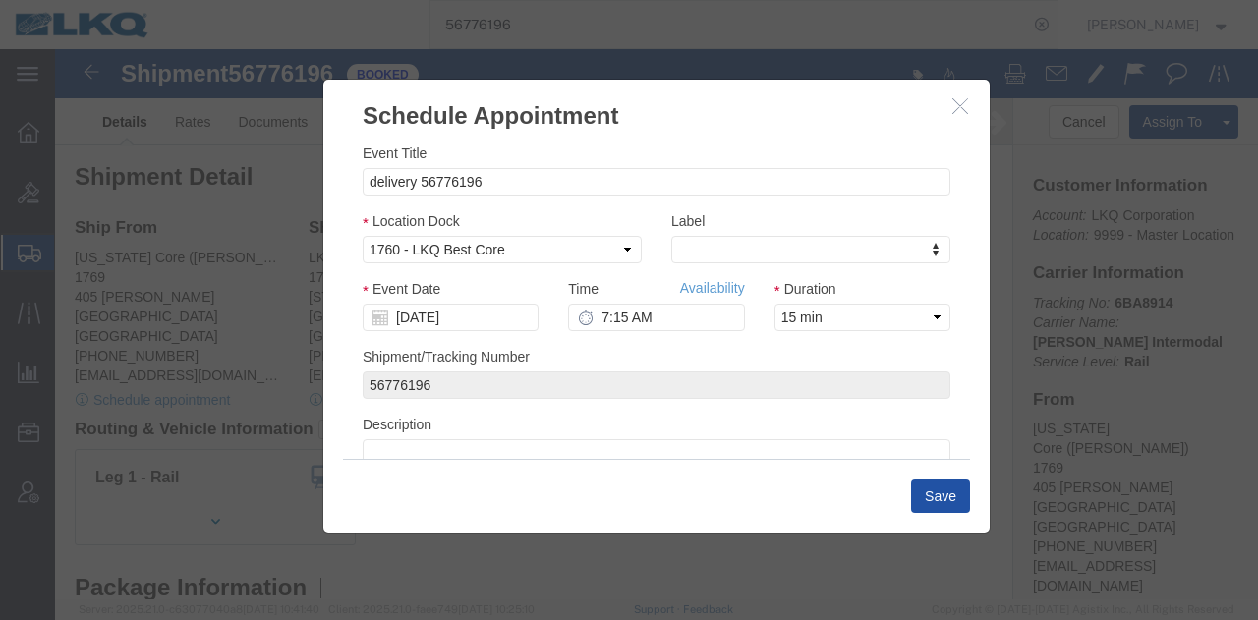
click button "Save"
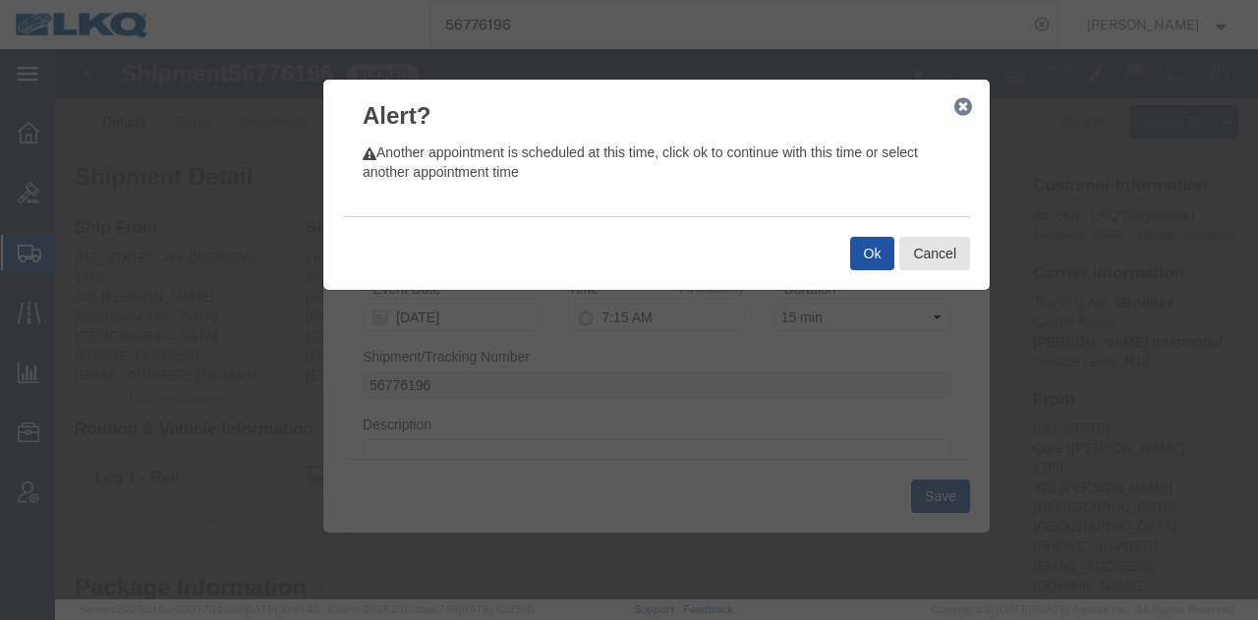
click button "Ok"
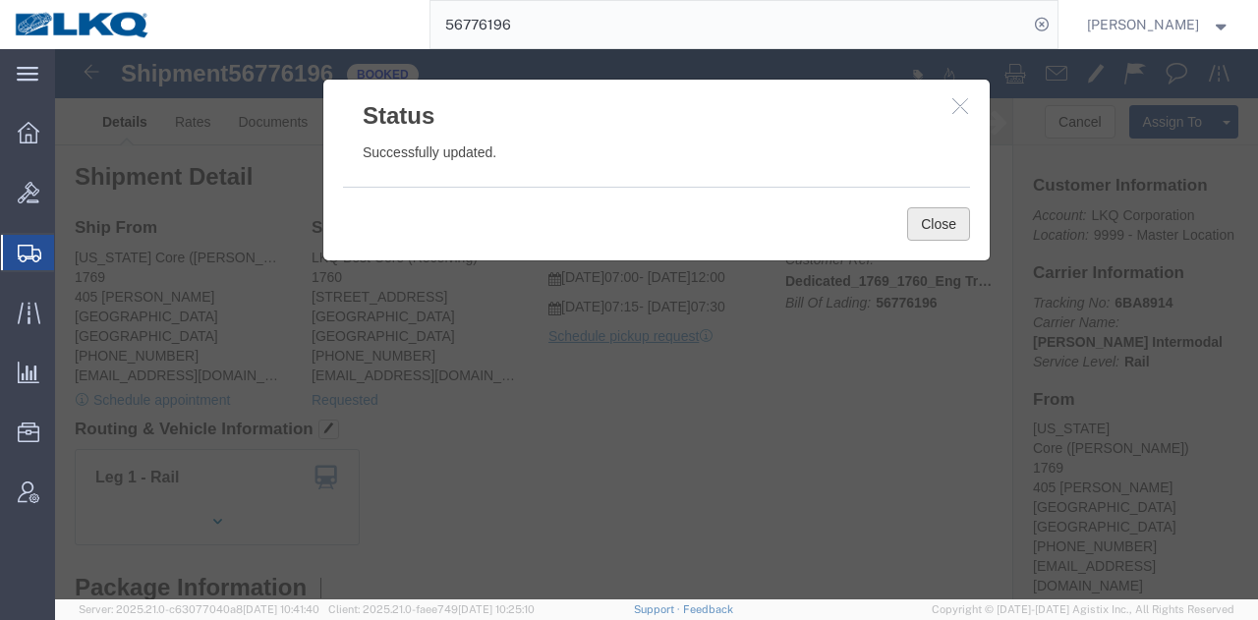
click button "Close"
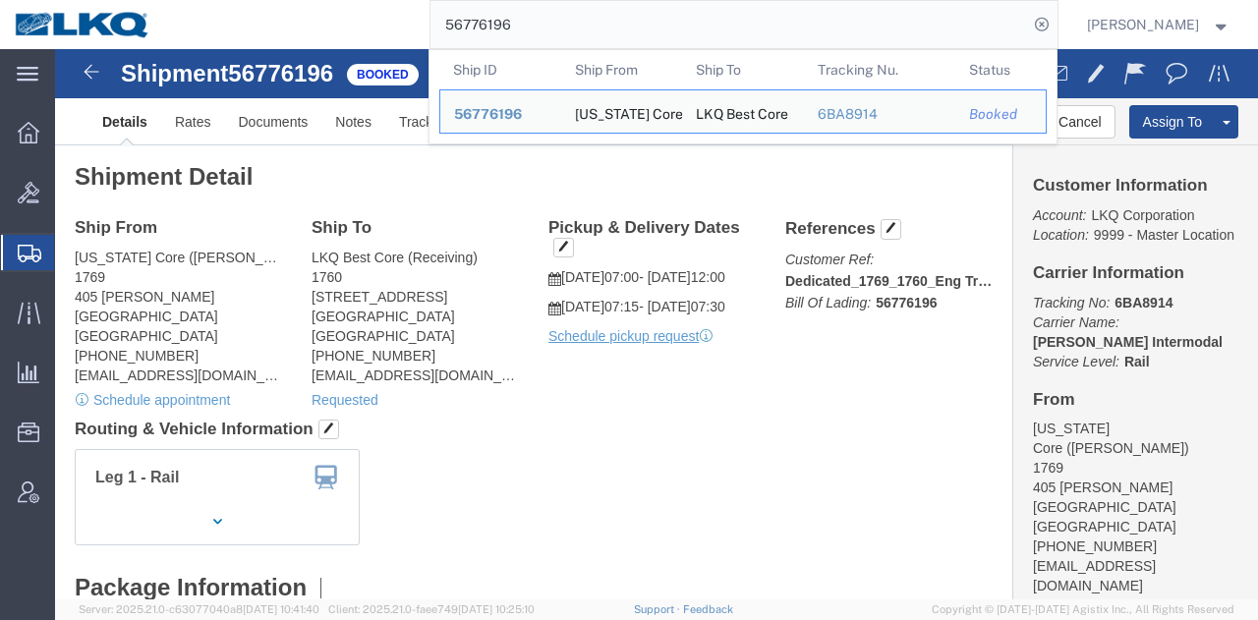
click at [766, 33] on input "56776196" at bounding box center [728, 24] width 597 height 47
paste input "7123299"
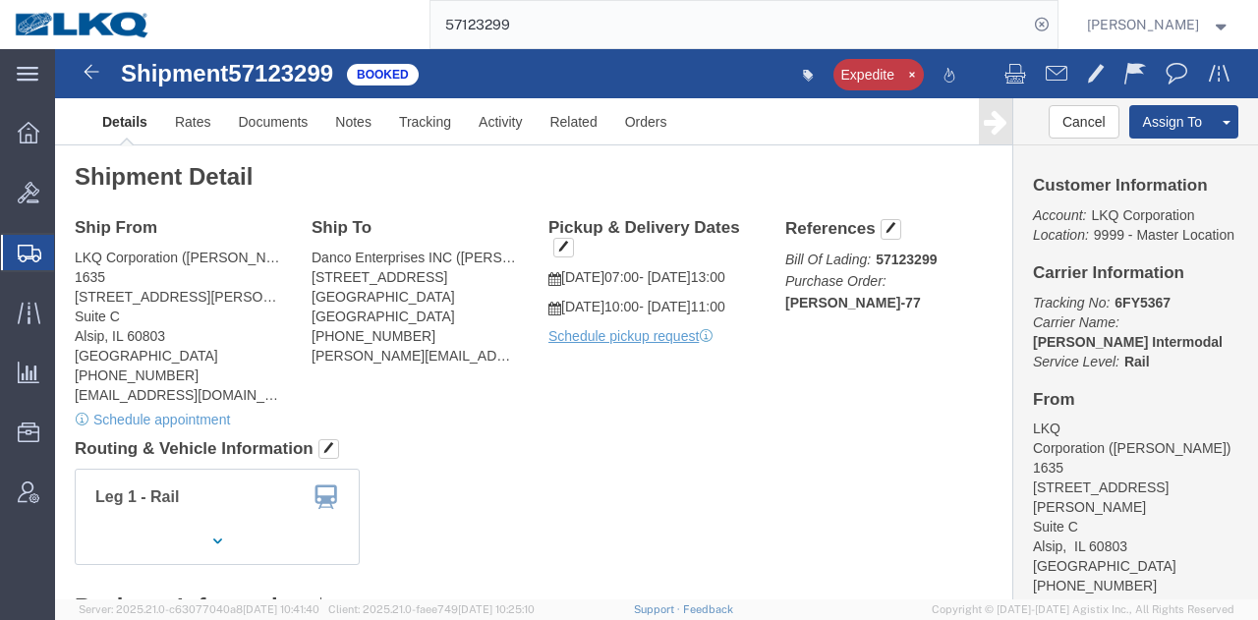
click div "Leg 1 - Rail Vehicle 1: Boxcar"
click div "Ship From LKQ Corporation (Robert) 1635 11800 S. Austin Ave. Suite C Alsip, IL …"
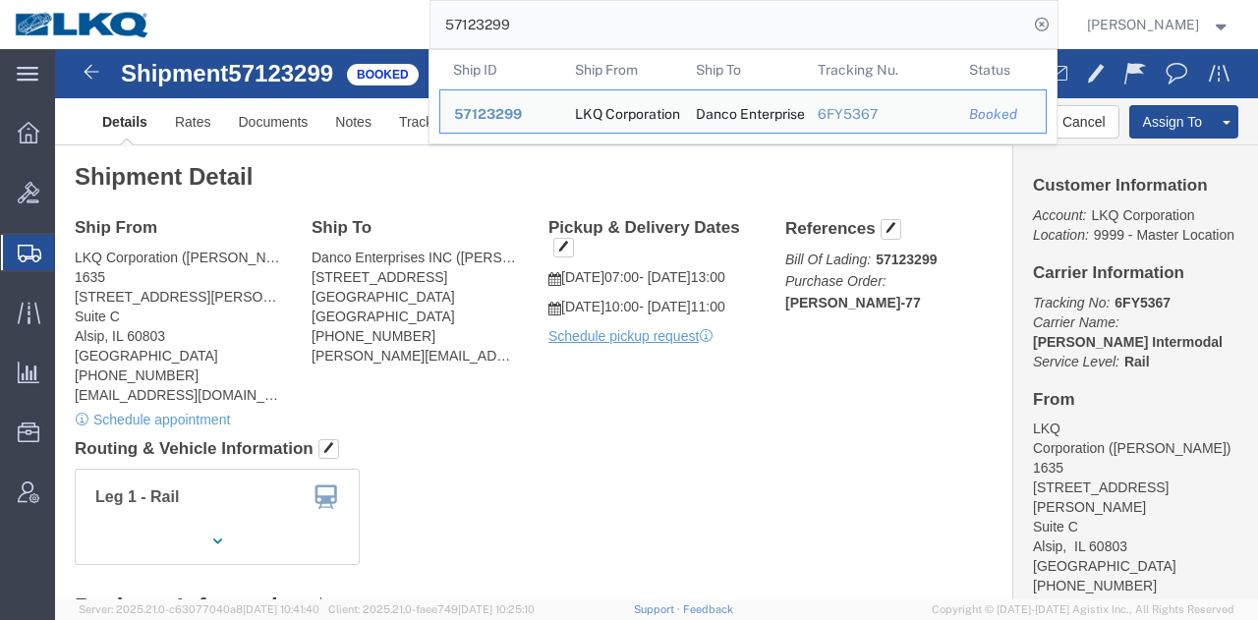
click at [749, 24] on input "57123299" at bounding box center [728, 24] width 597 height 47
paste input "6923969"
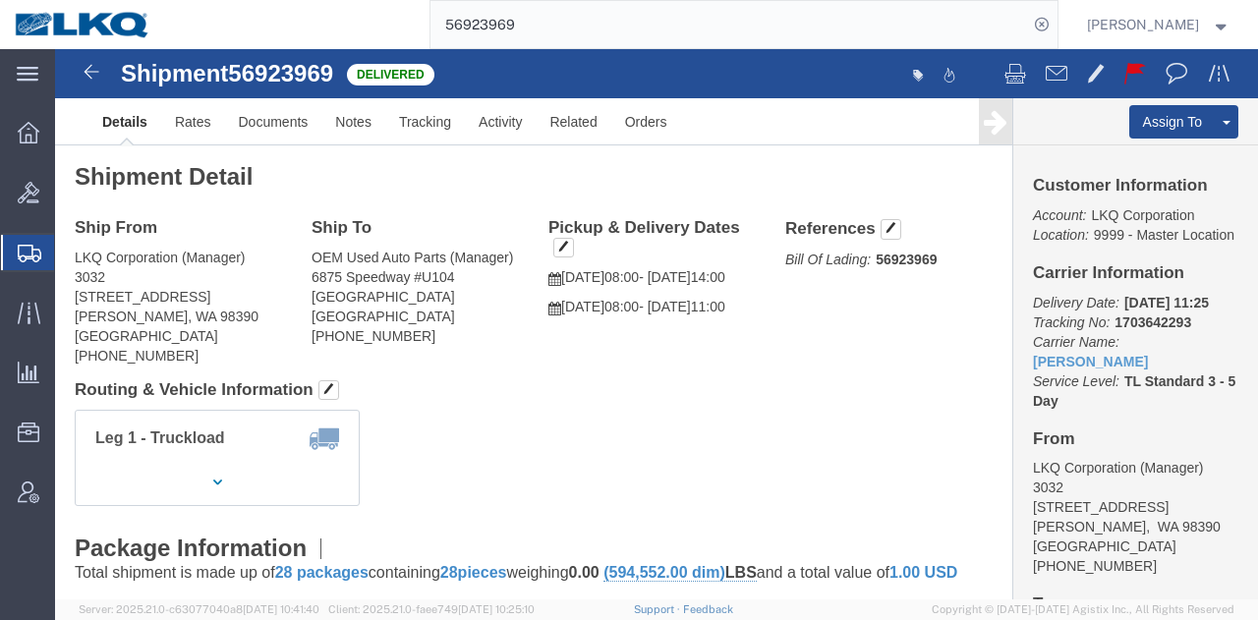
click h4 "Routing & Vehicle Information"
click div "Leg 1 - Truckload Vehicle 1: Standard Dry Van (53 Feet) Number of trucks: 1"
click span "56923969"
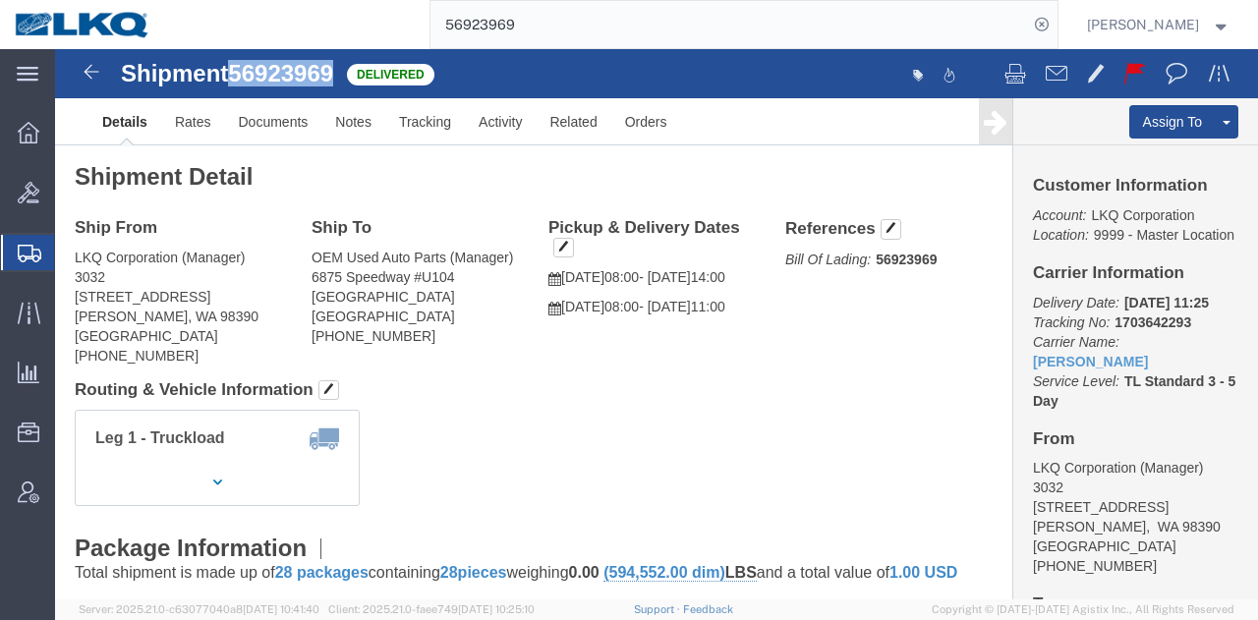
copy span "56923969"
click span "56923969"
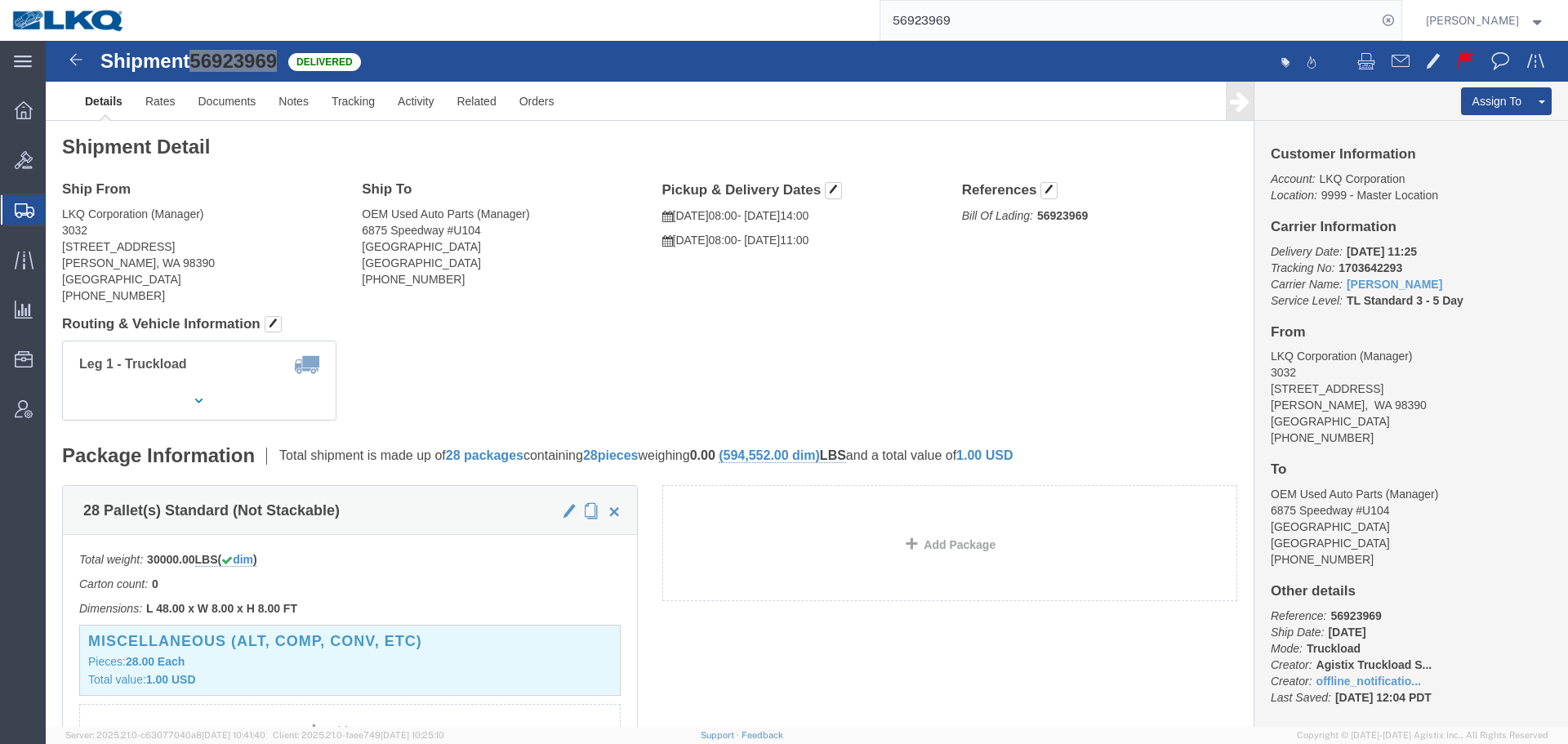
click at [1045, 35] on input "56923969" at bounding box center [1128, 20] width 496 height 39
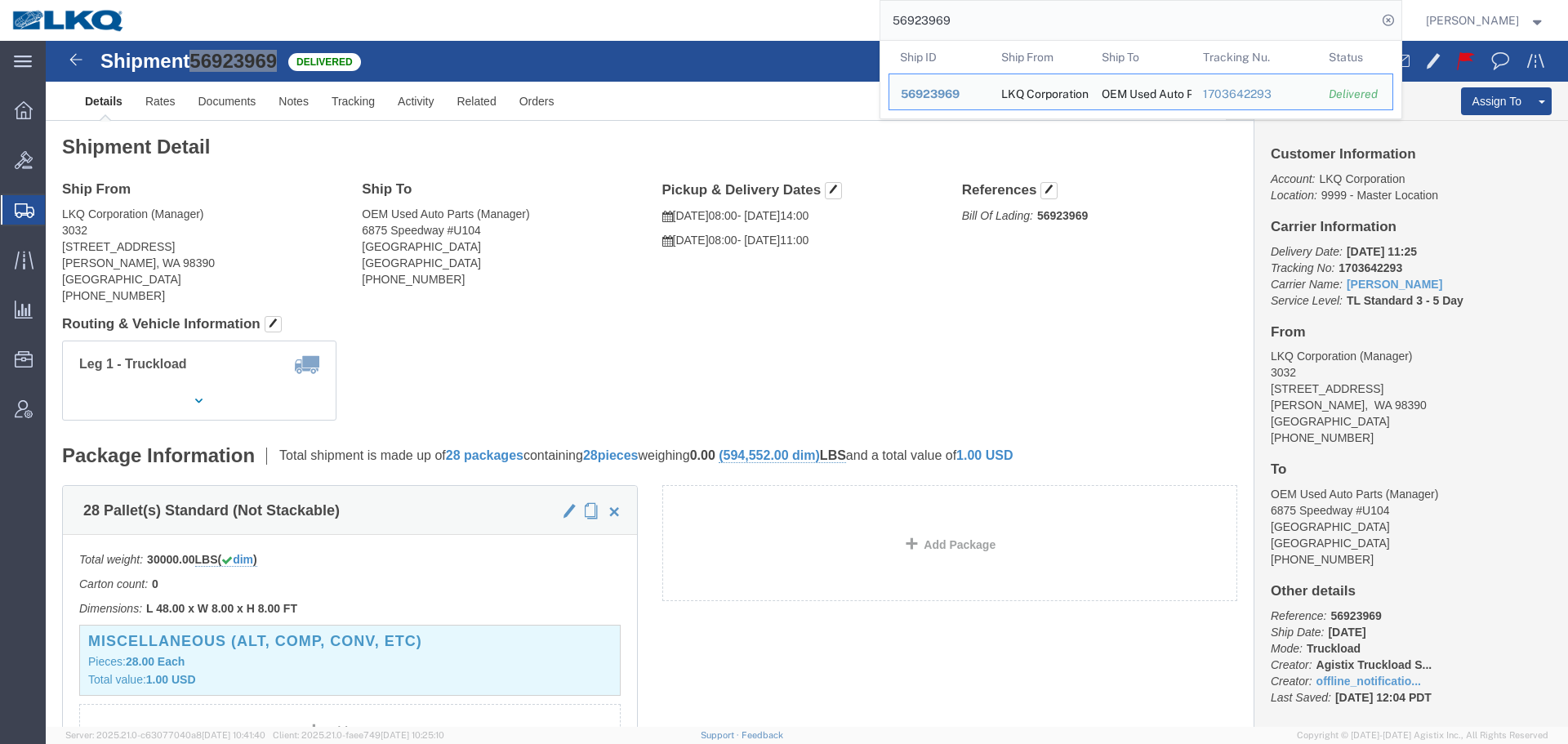
paste input "758982"
type input "56758982"
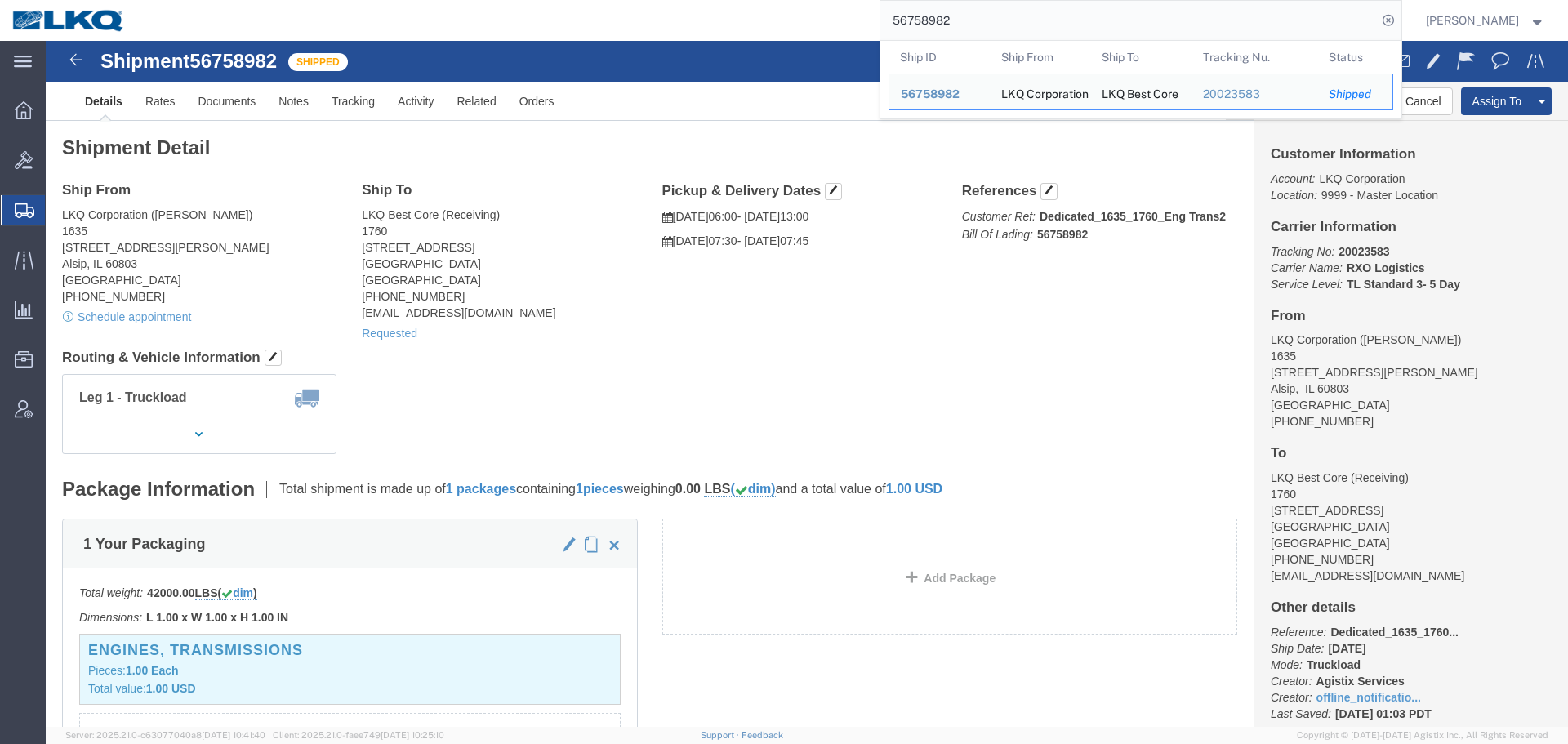
drag, startPoint x: 481, startPoint y: 381, endPoint x: 412, endPoint y: 342, distance: 79.3
click div "Leg 1 - Truckload Number of trucks: 1"
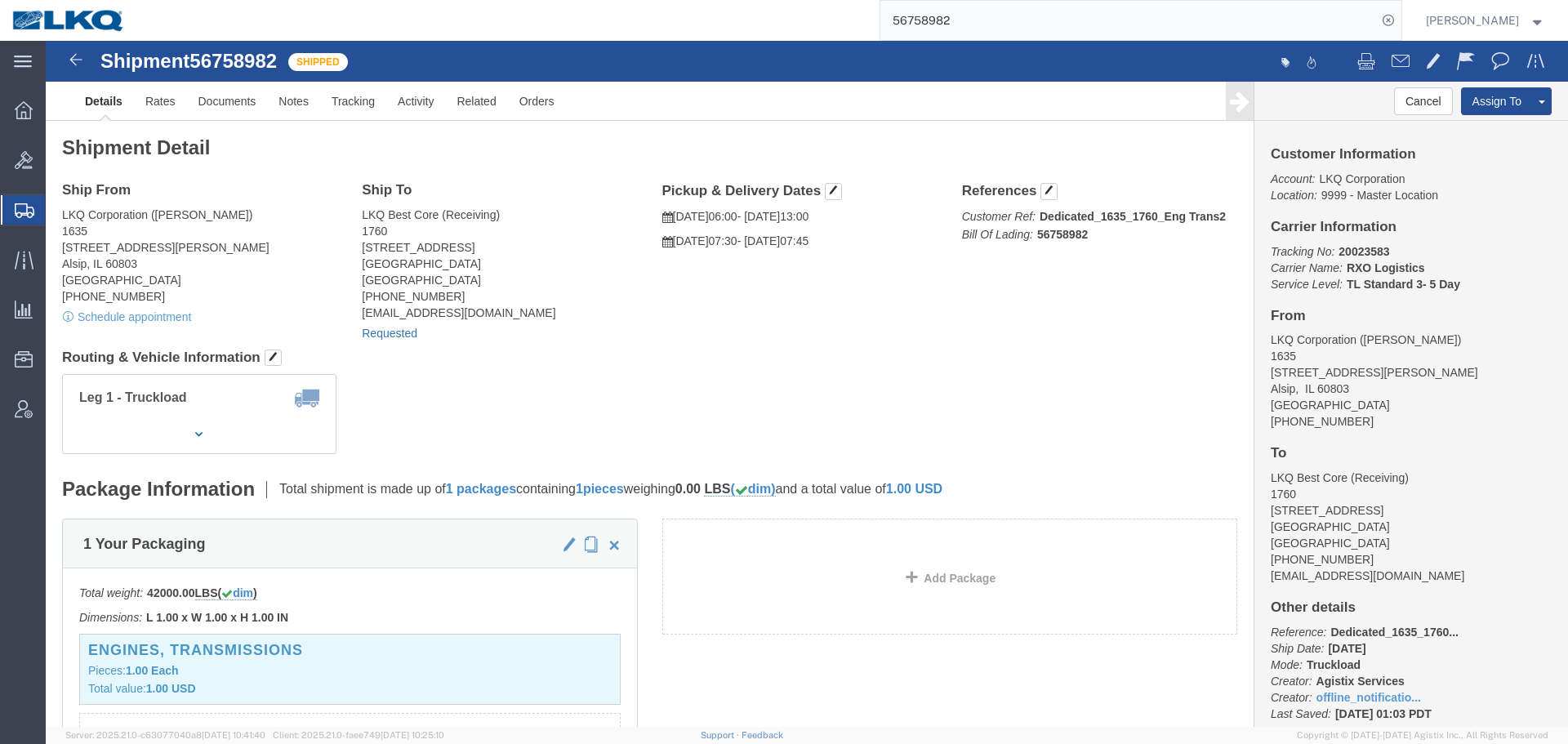
click link "Requested"
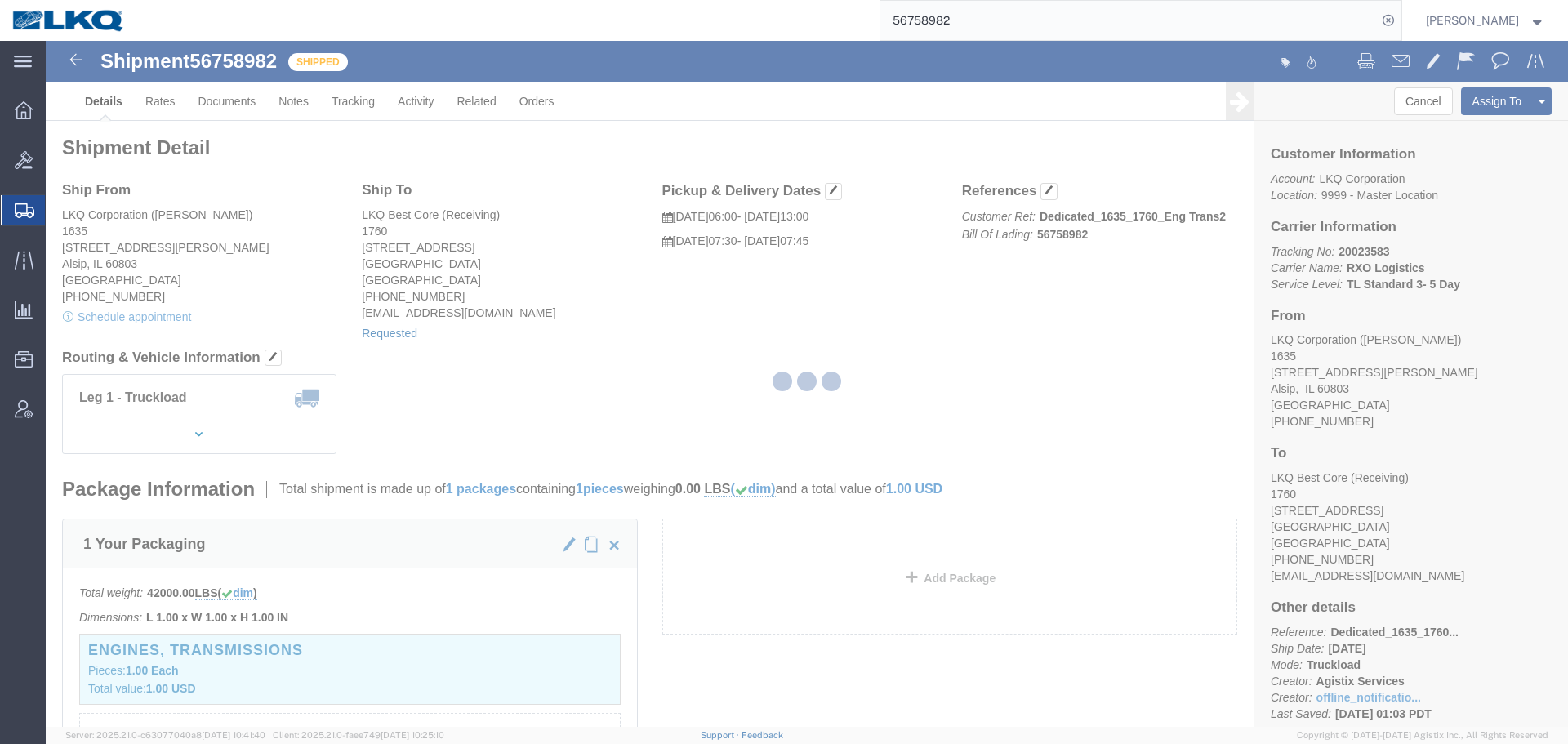
type input "Delivery 56758982"
type input "[DATE]"
type input "7:30 AM"
select select "15"
type input "56758982"
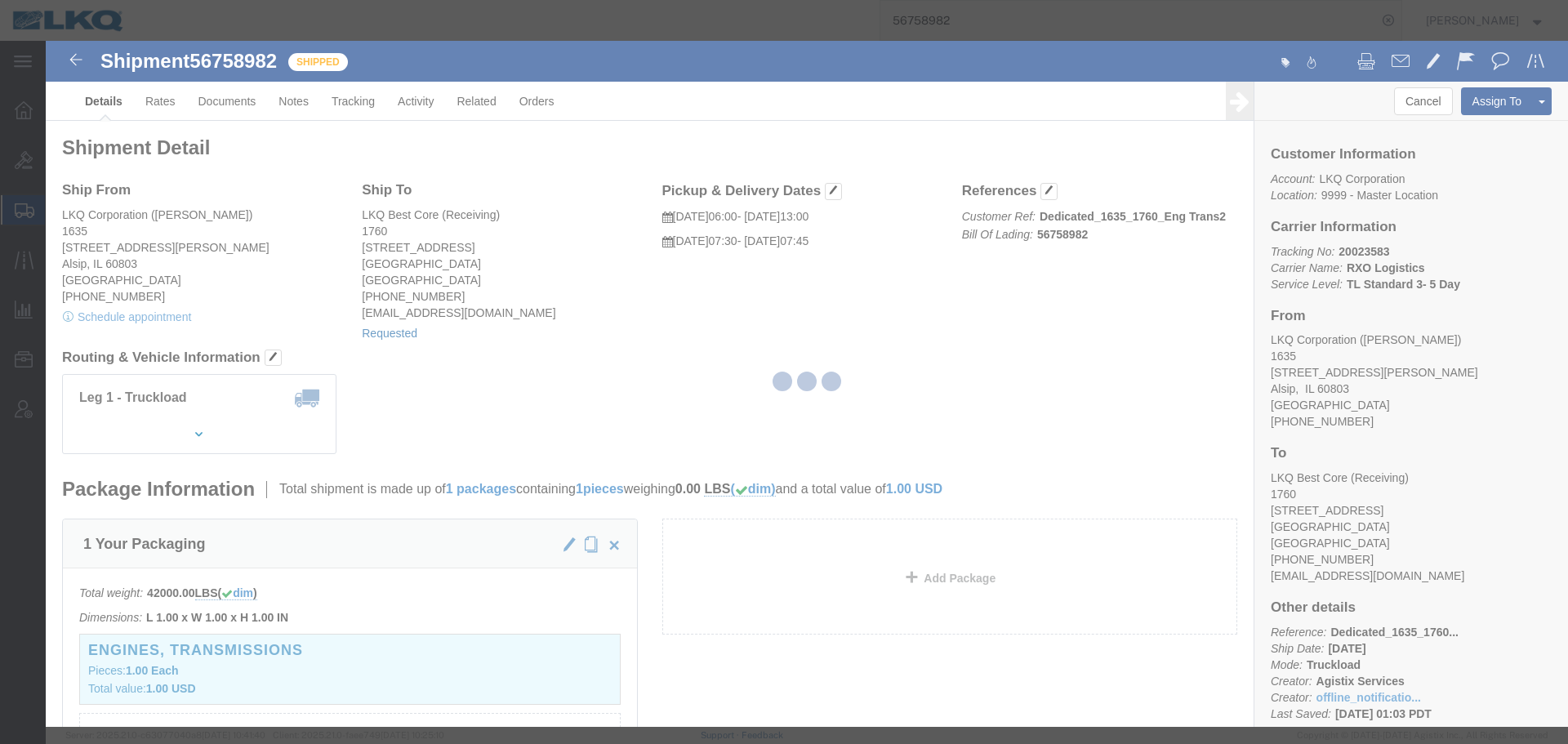
select select "1"
select select
select select "15"
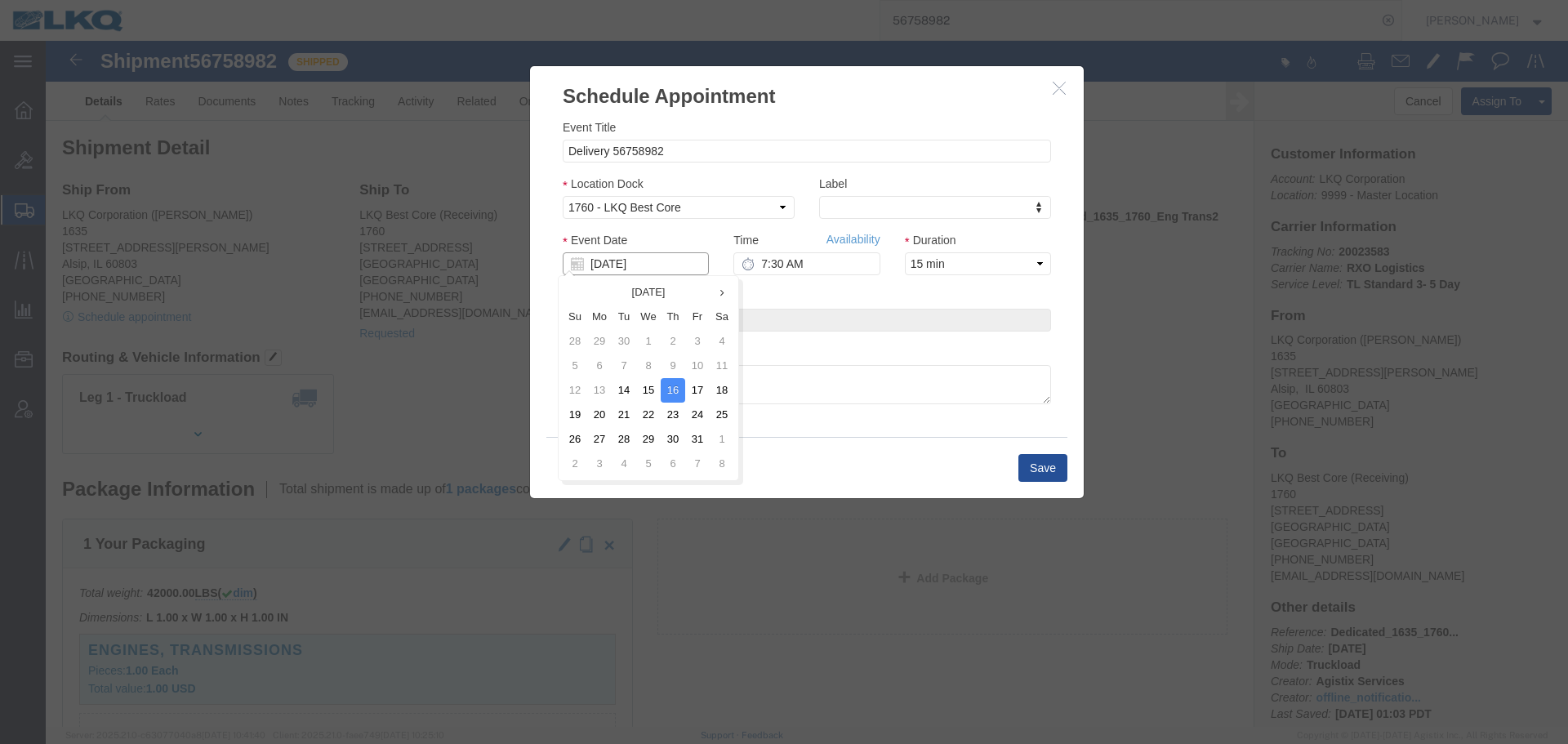
click input "[DATE]"
click td "17"
type input "[DATE]"
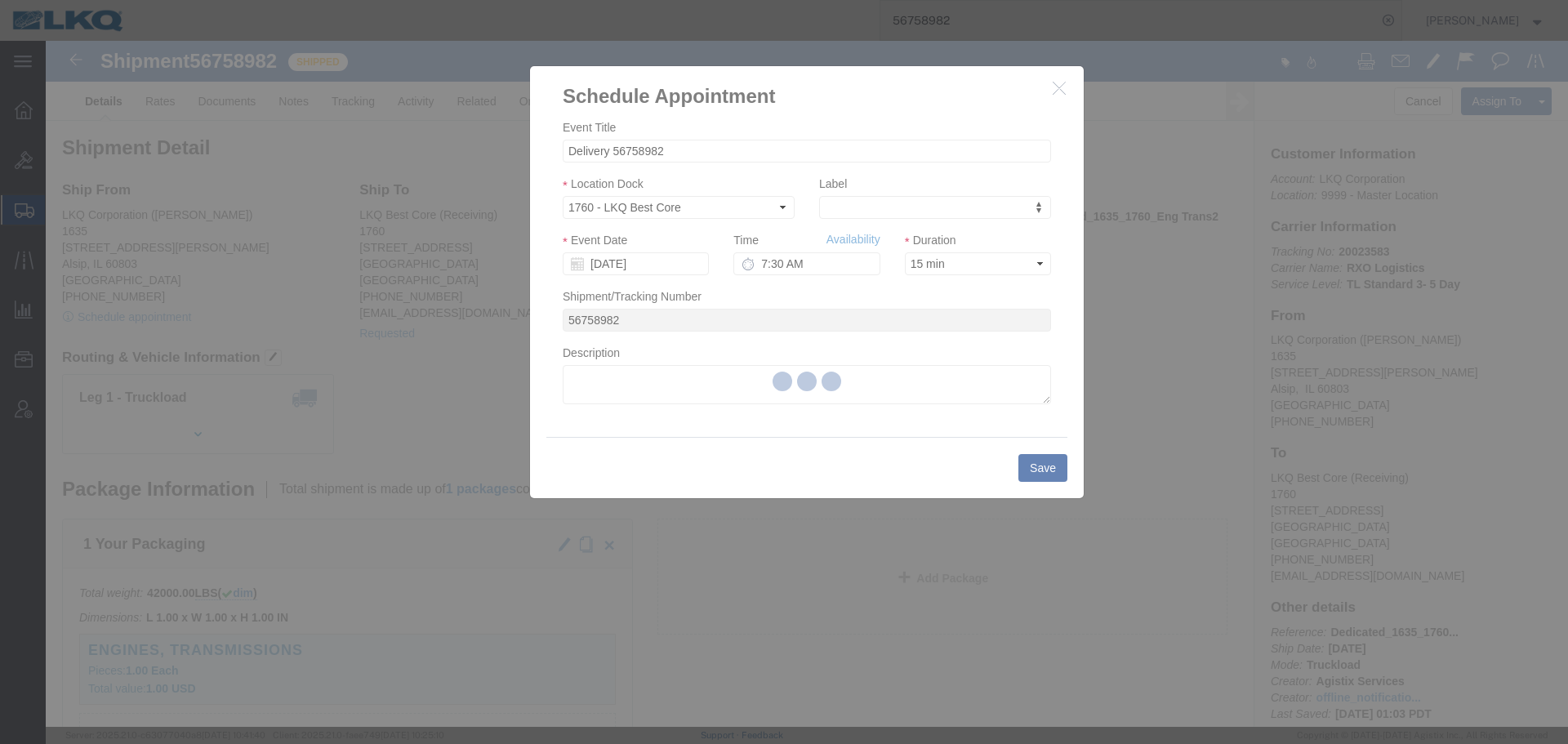
click at [797, 260] on div at bounding box center [806, 383] width 1522 height 686
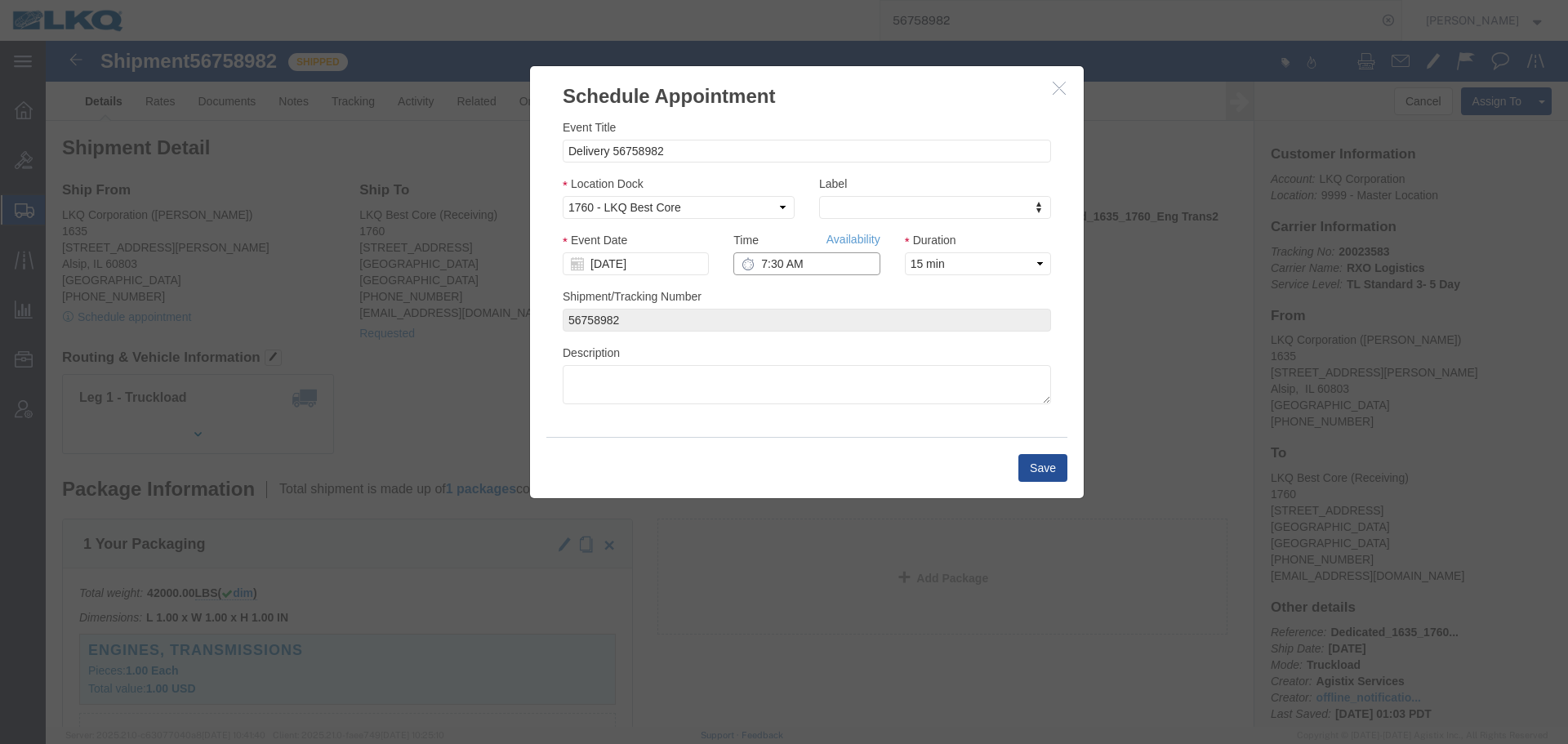
click input "7:30 AM"
type input "6:30 AM"
drag, startPoint x: 988, startPoint y: 416, endPoint x: 988, endPoint y: 427, distance: 11.0
click button "Save"
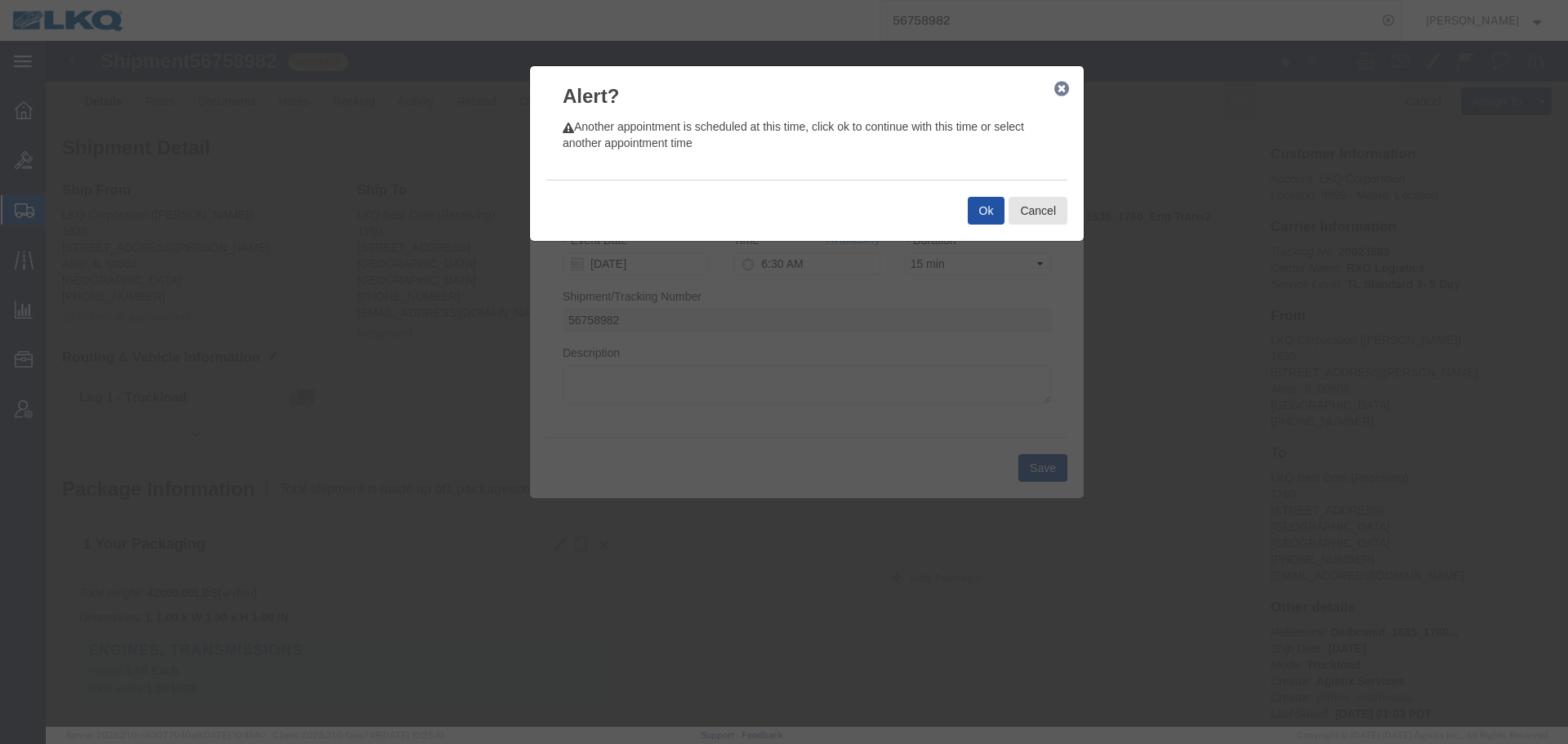
click button "Ok"
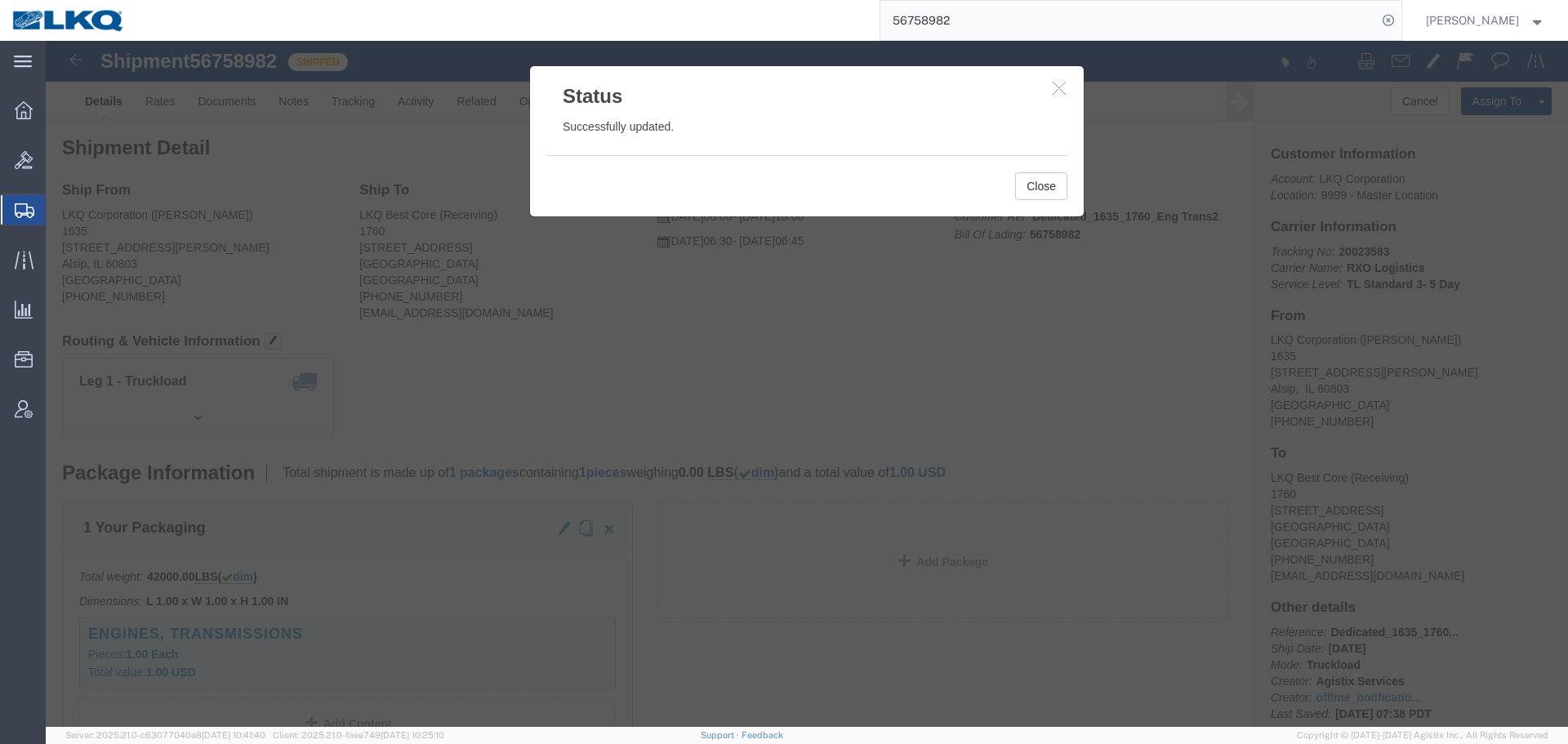
click icon "button"
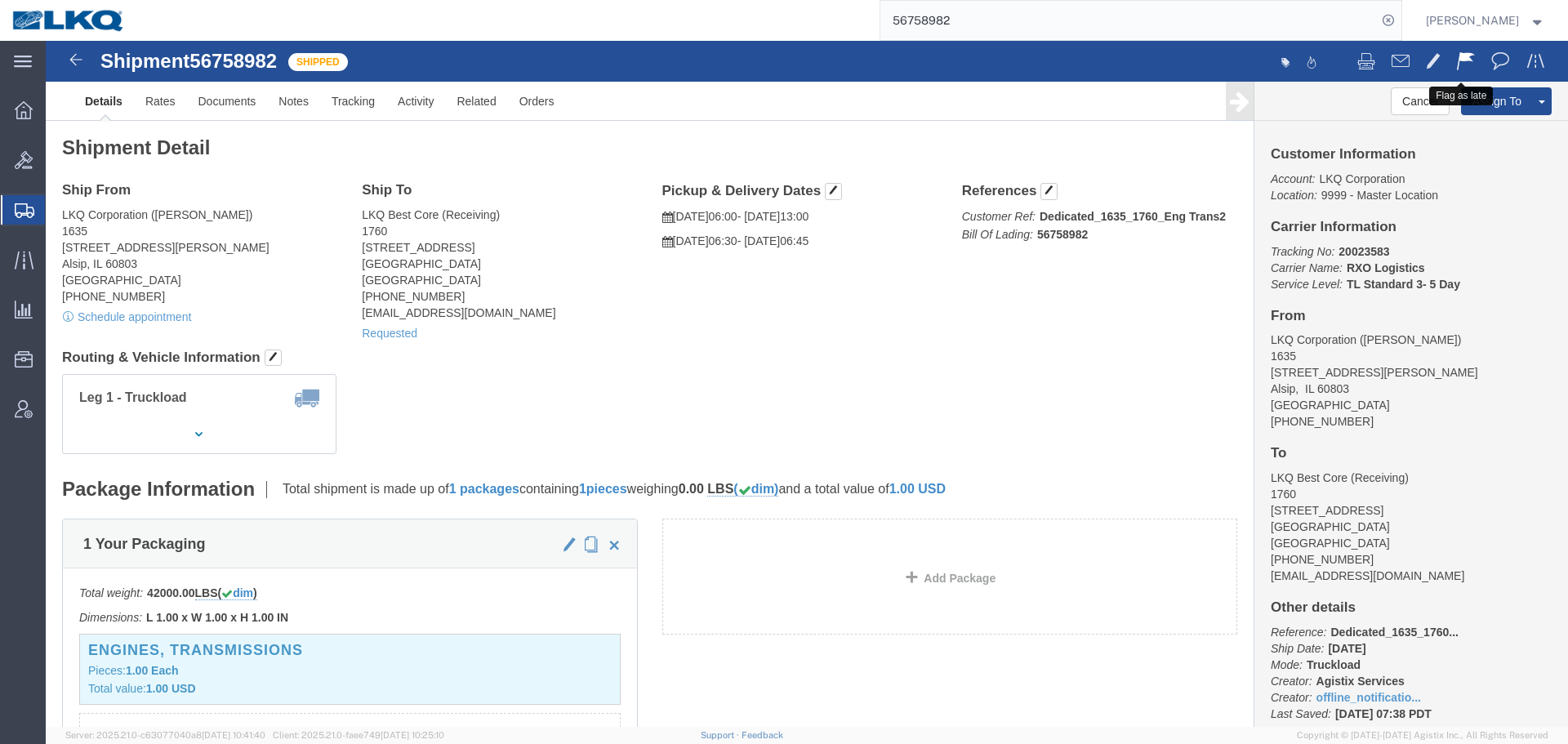
click span
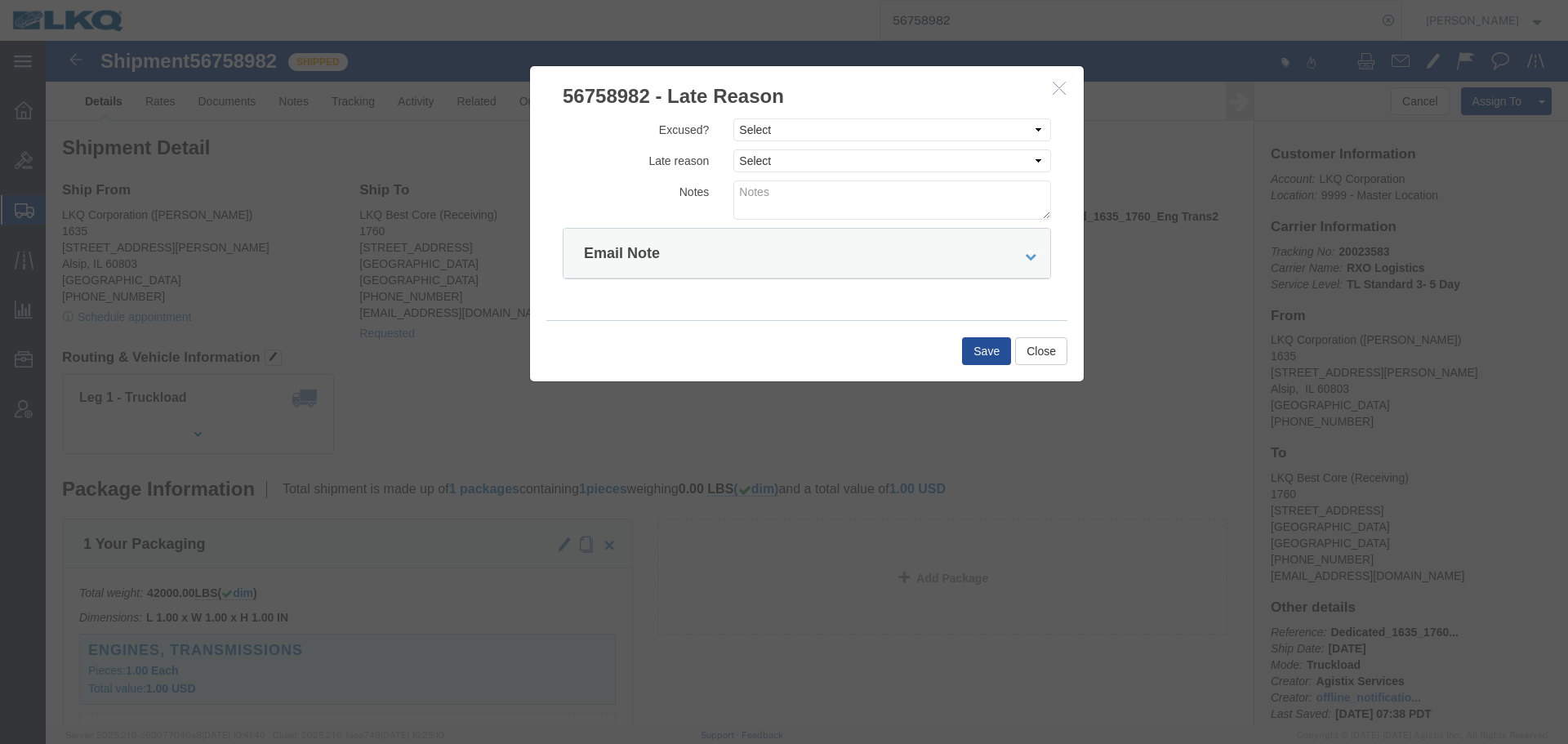
click h3 "56758982 - Late Reason"
click select "Select Excused Not Excused"
select select "NOT_EXCUSED"
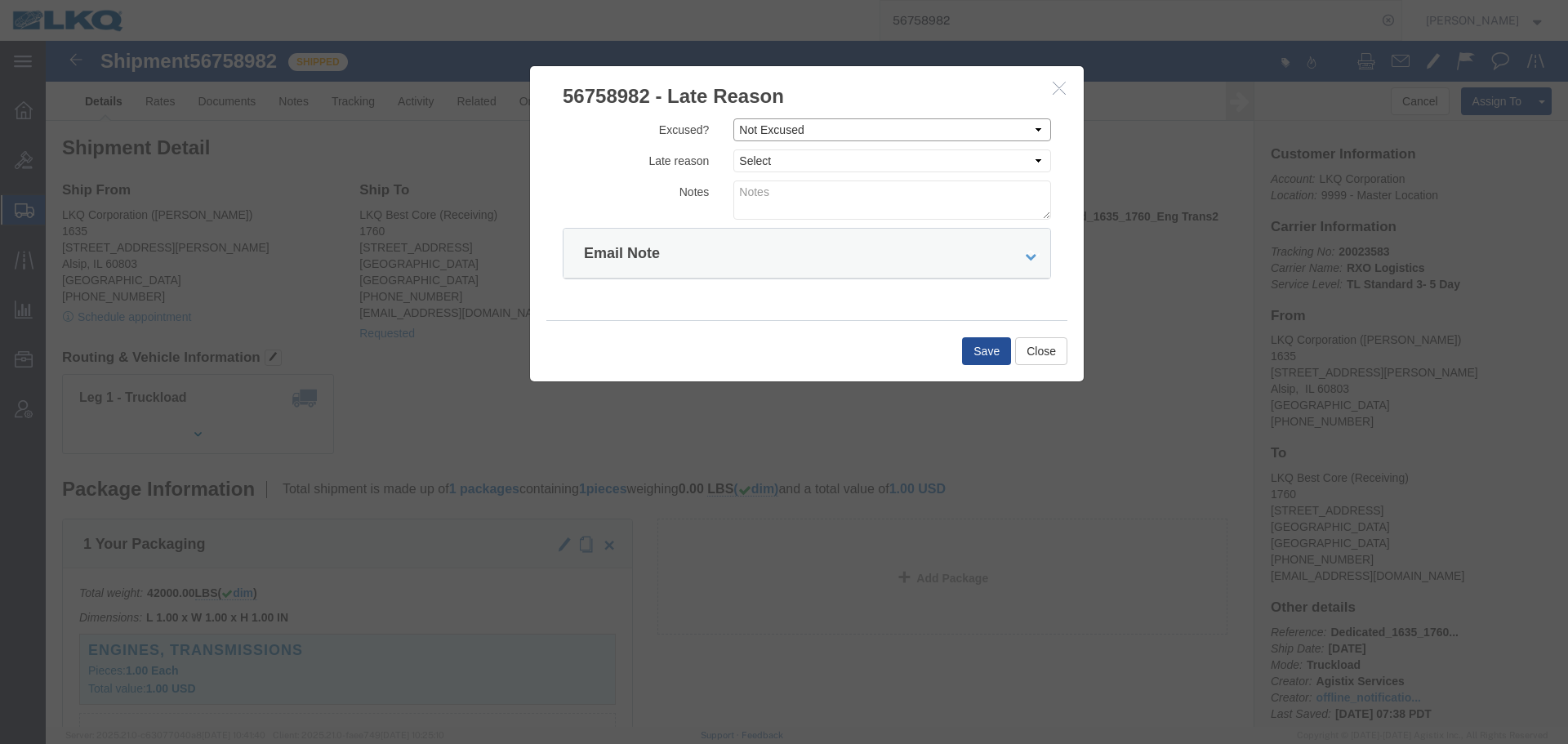
click select "Select Excused Not Excused"
click select "Select Bad Carrier Data Carrier Admin Error Delay Accident Driver Error Lack of…"
select select "DRIVER_ERROR"
click select "Select Bad Carrier Data Carrier Admin Error Delay Accident Driver Error Lack of…"
click textarea
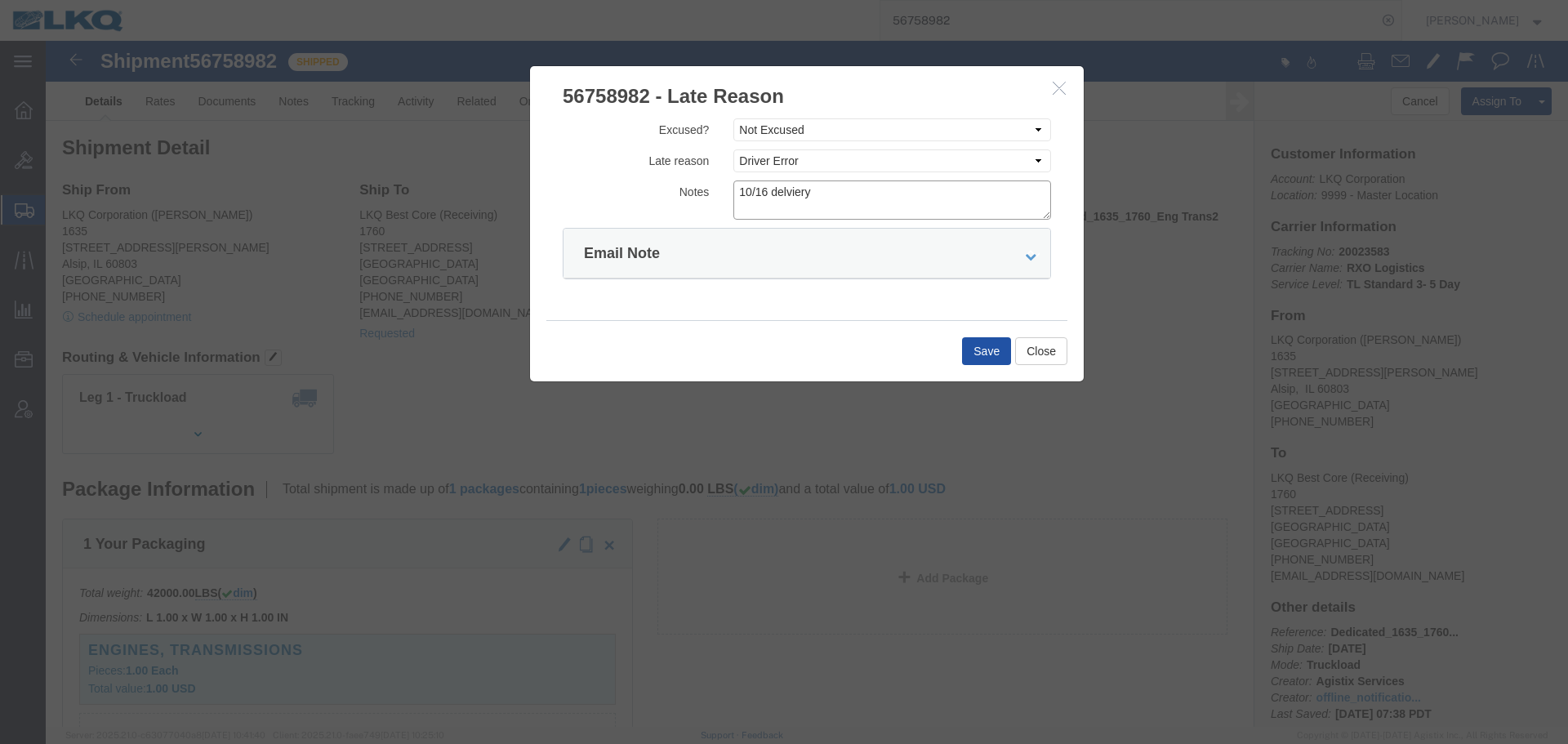
type textarea "10/16 delviery"
click button "Save"
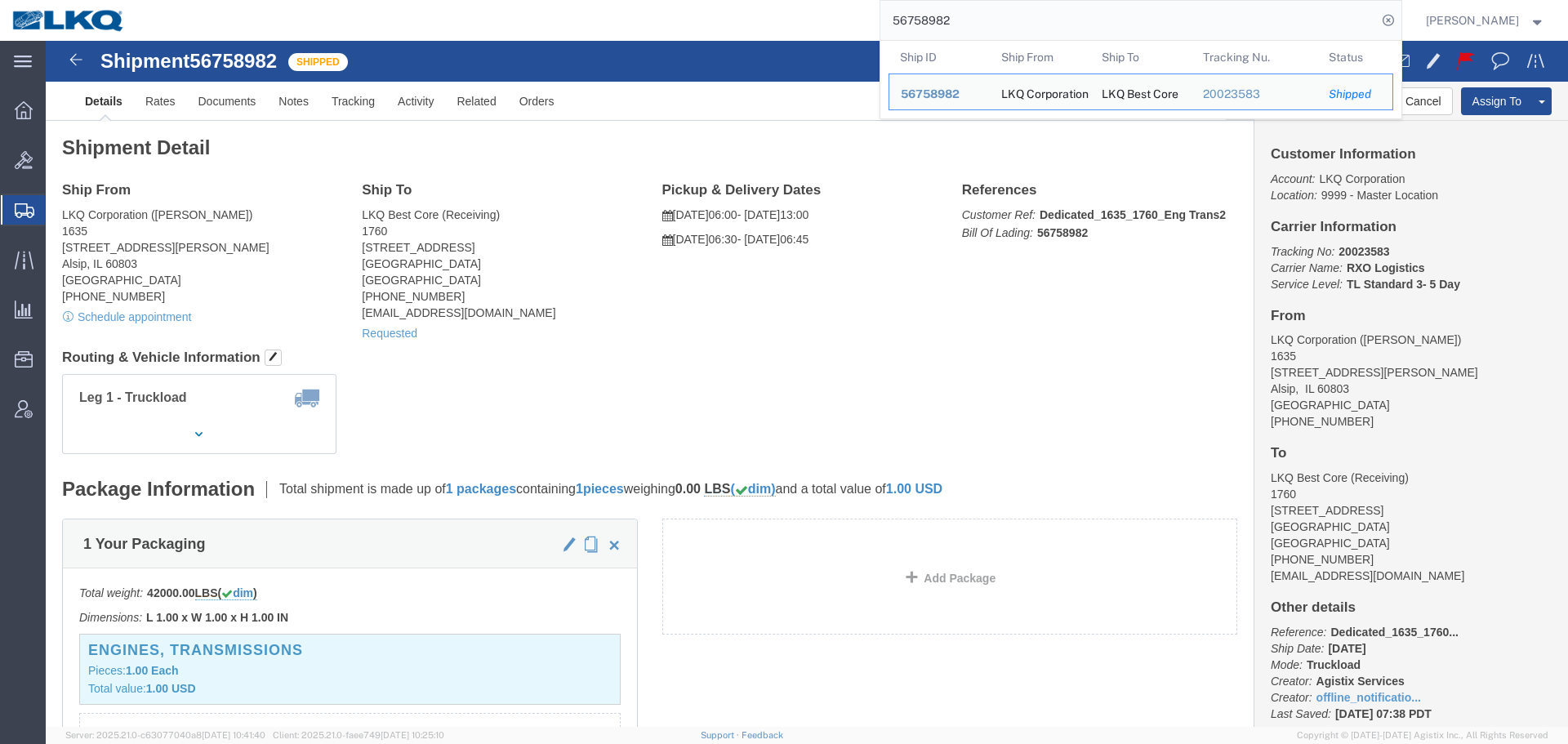
click at [990, 23] on input "56758982" at bounding box center [1128, 20] width 496 height 39
paste input "7083095"
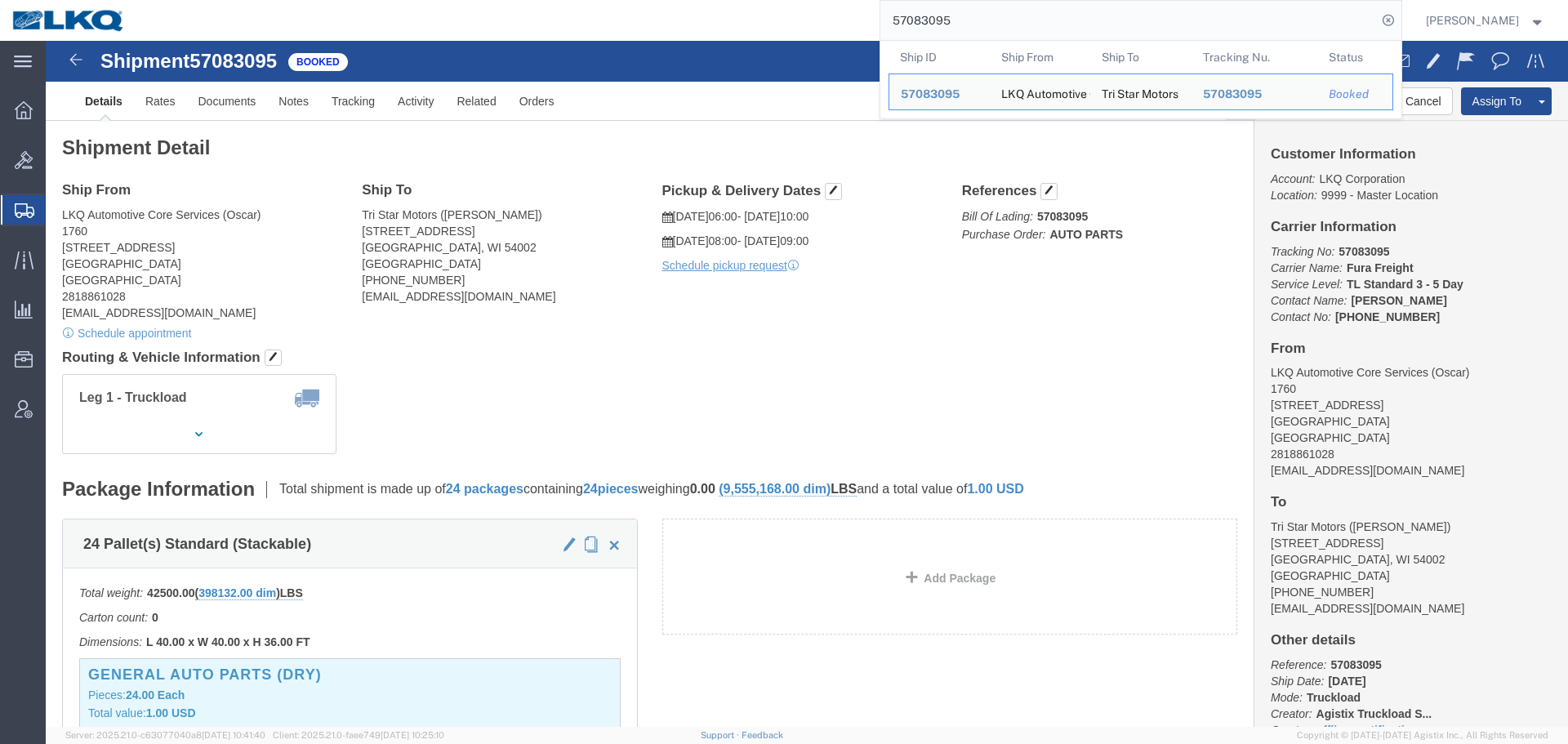
click at [1016, 12] on input "57083095" at bounding box center [1128, 20] width 496 height 39
paste input "6789602"
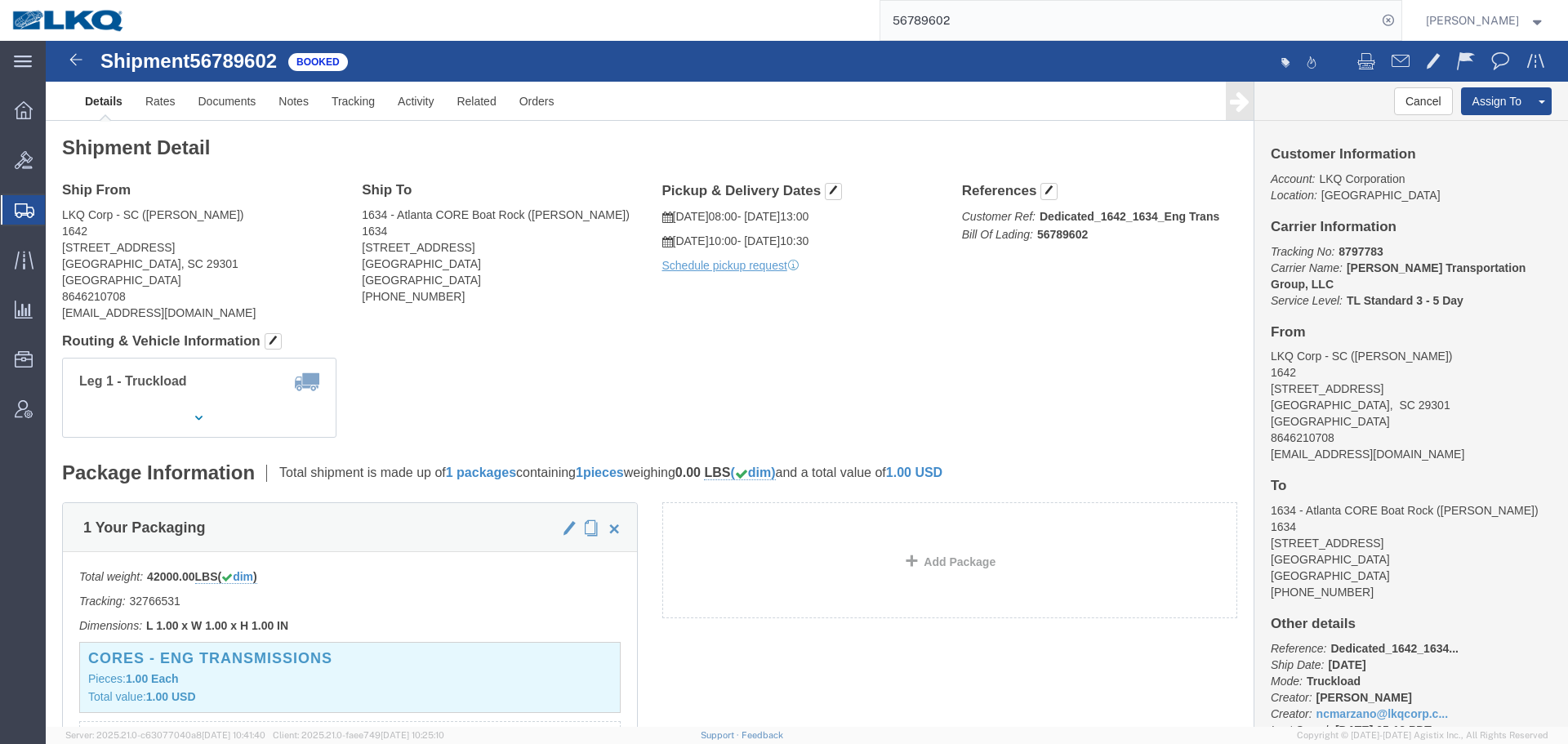
drag, startPoint x: 800, startPoint y: 320, endPoint x: 803, endPoint y: 338, distance: 18.2
click div "Leg 1 - Truckload Vehicle 1: Standard Dry Van Number of trucks: 1"
click button "Cancel"
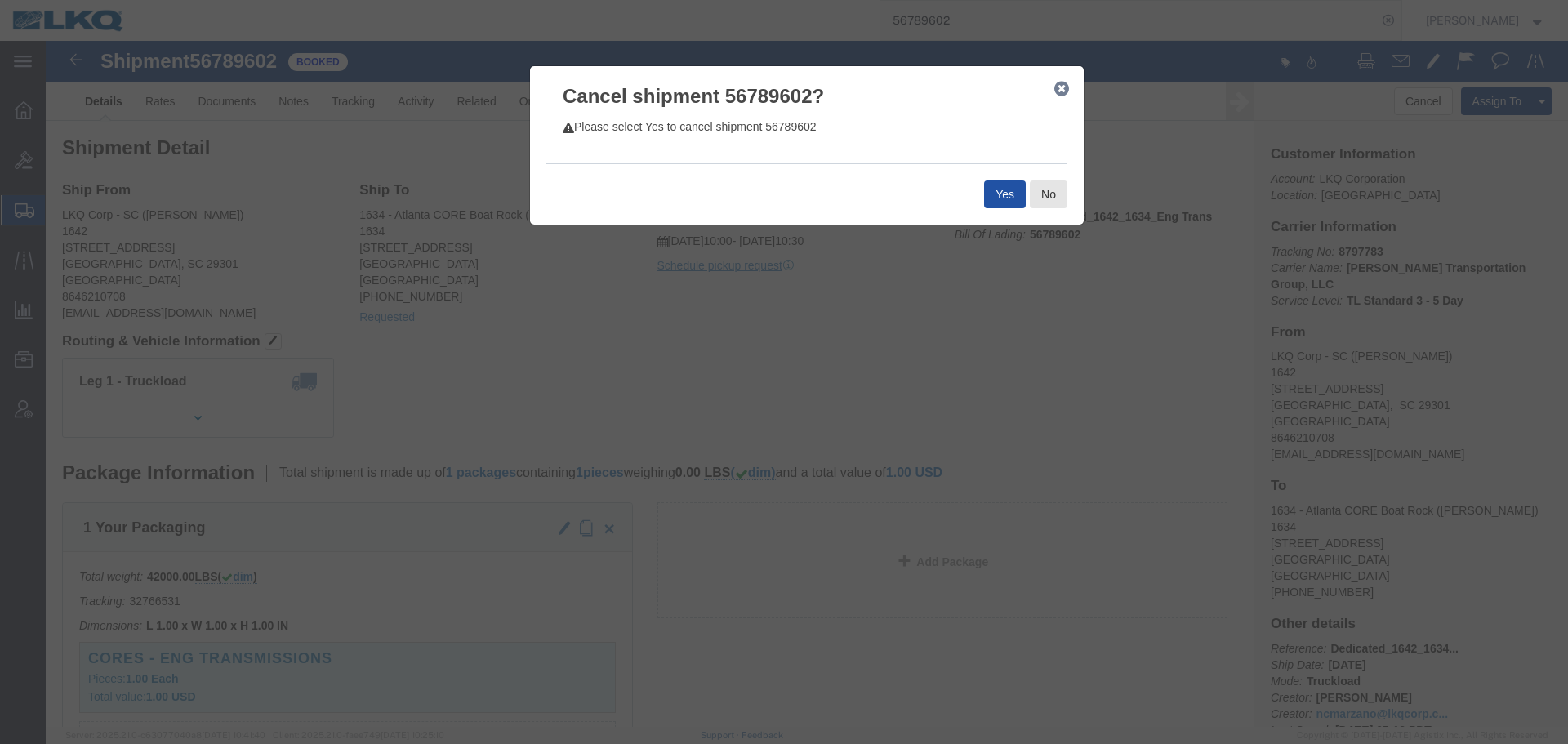
click button "Yes"
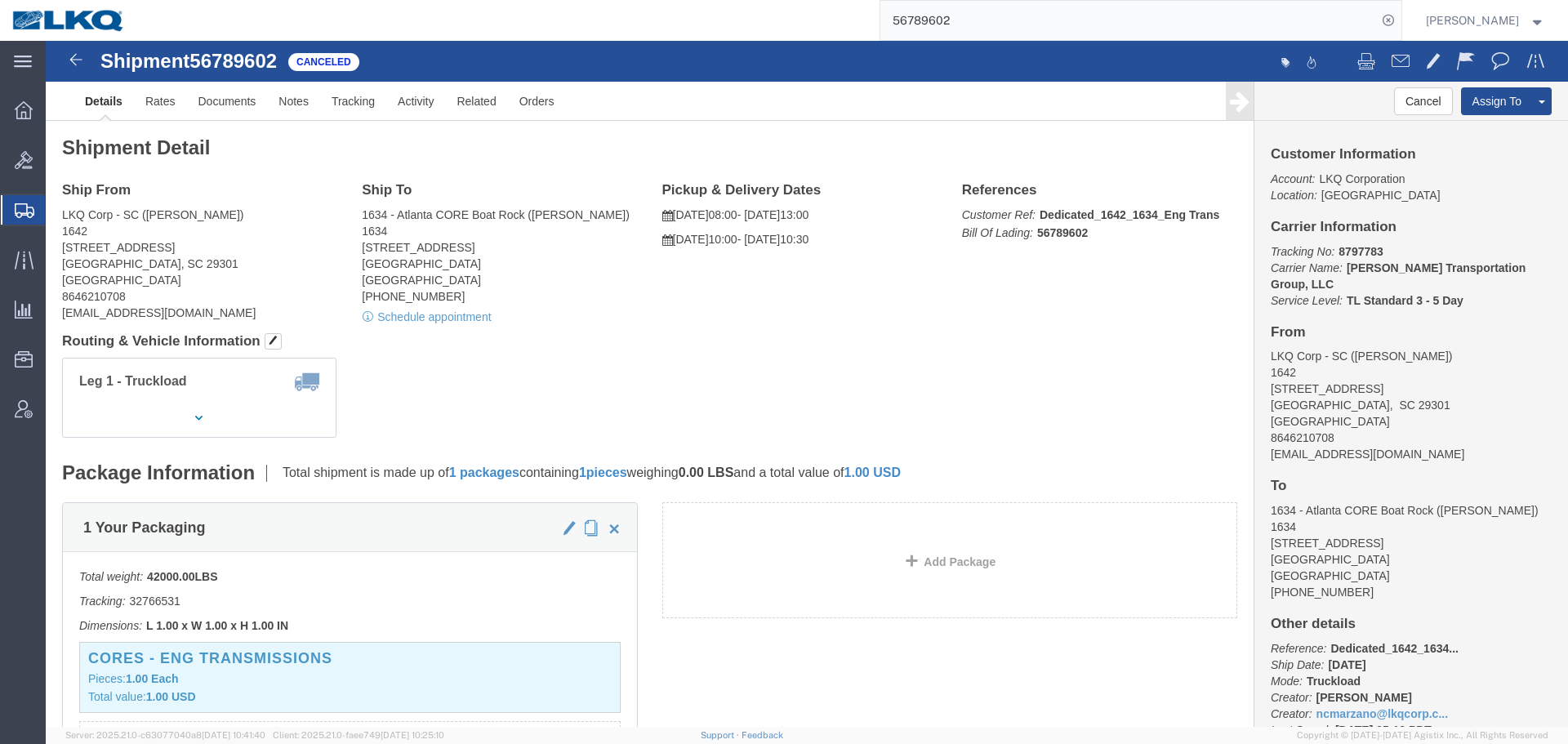
click at [1005, 1] on input "56789602" at bounding box center [1128, 20] width 496 height 39
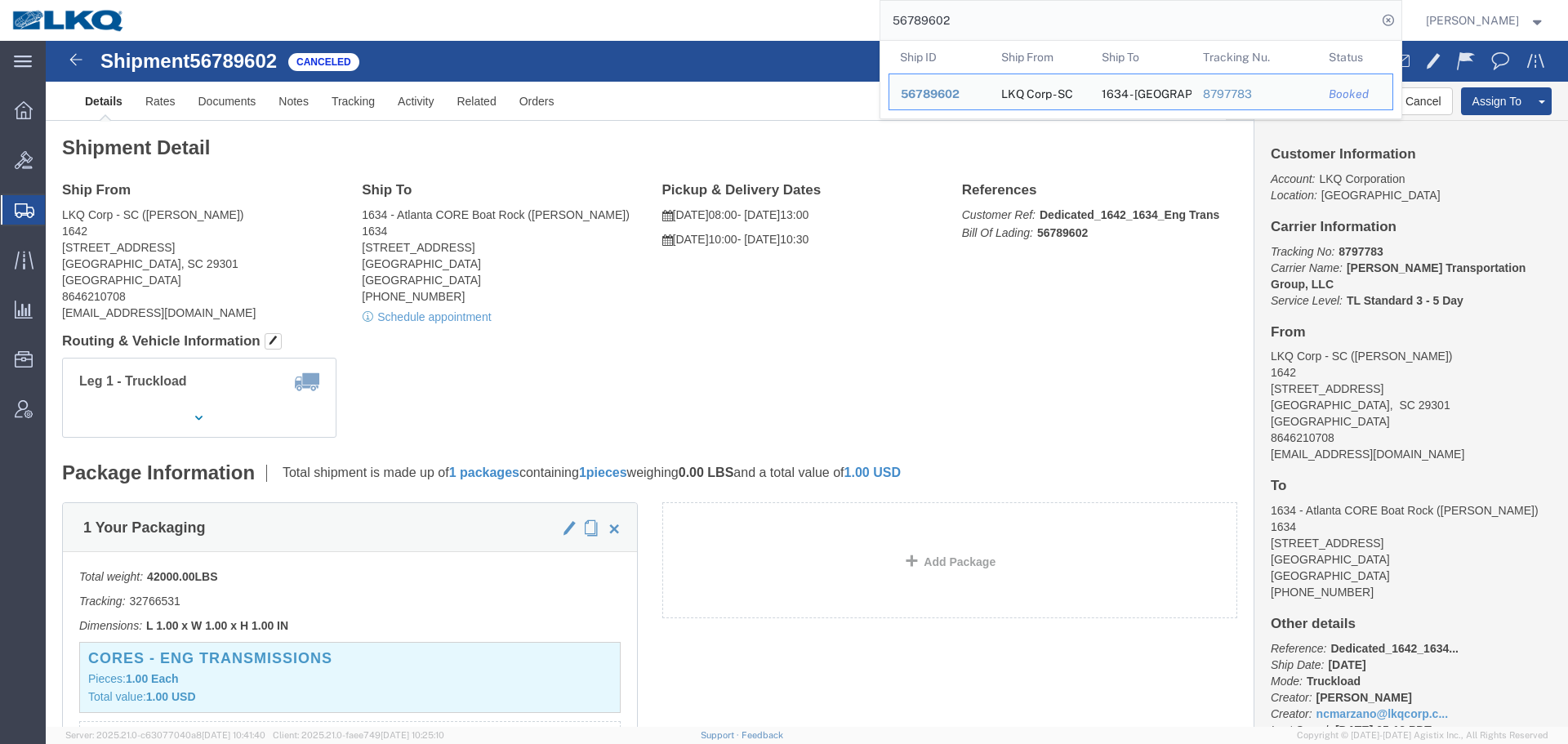
paste input "7127070"
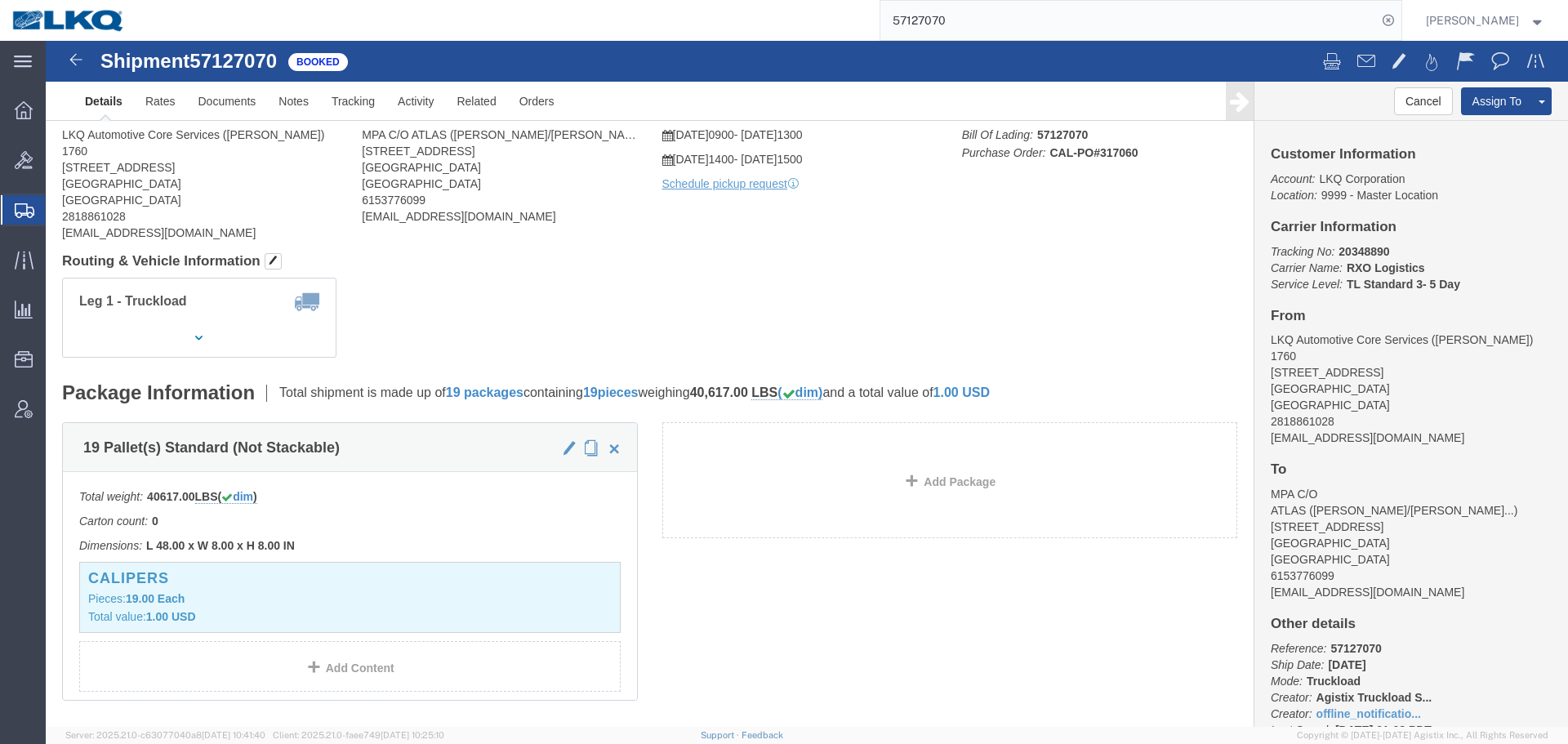
click div
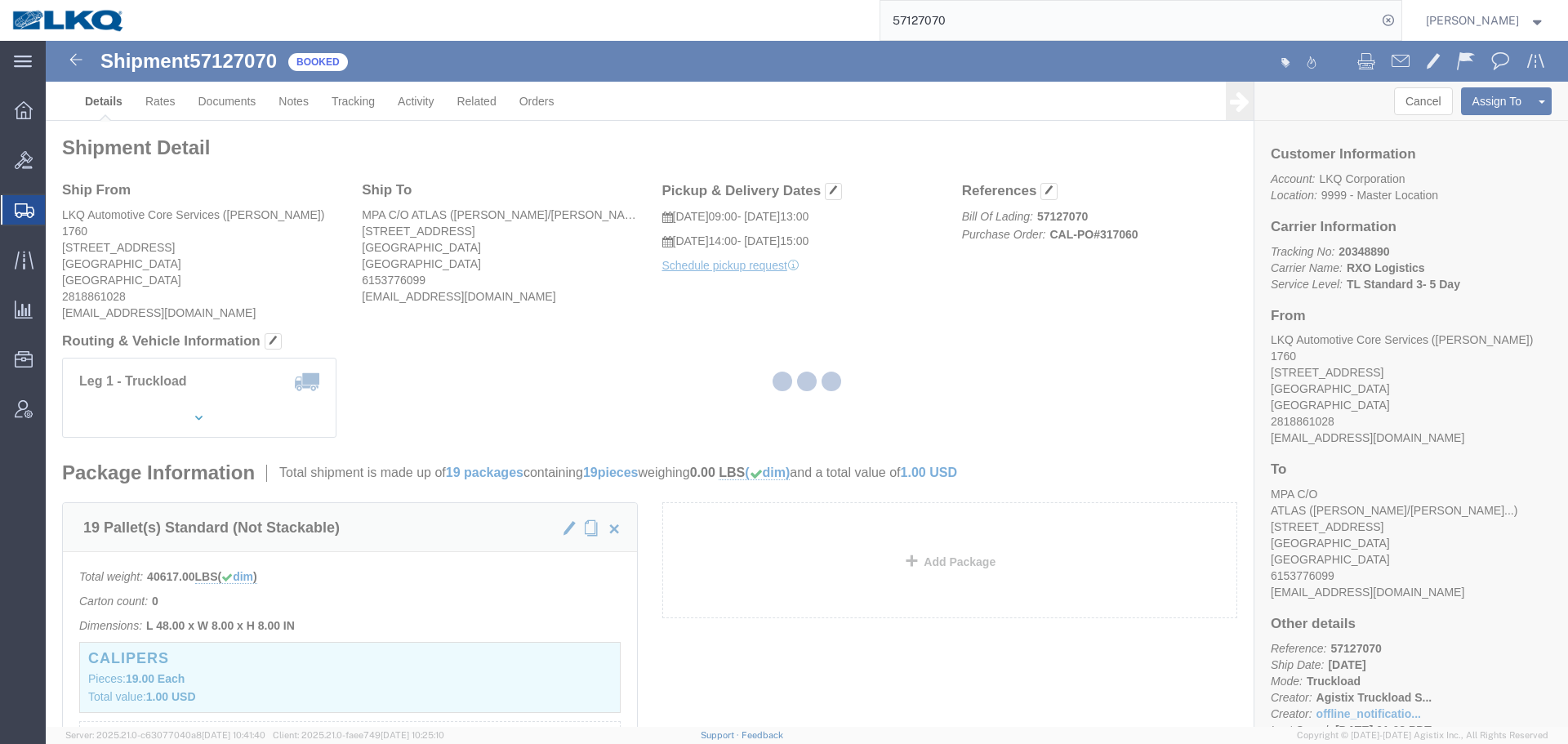
click at [821, 293] on div at bounding box center [806, 383] width 1522 height 686
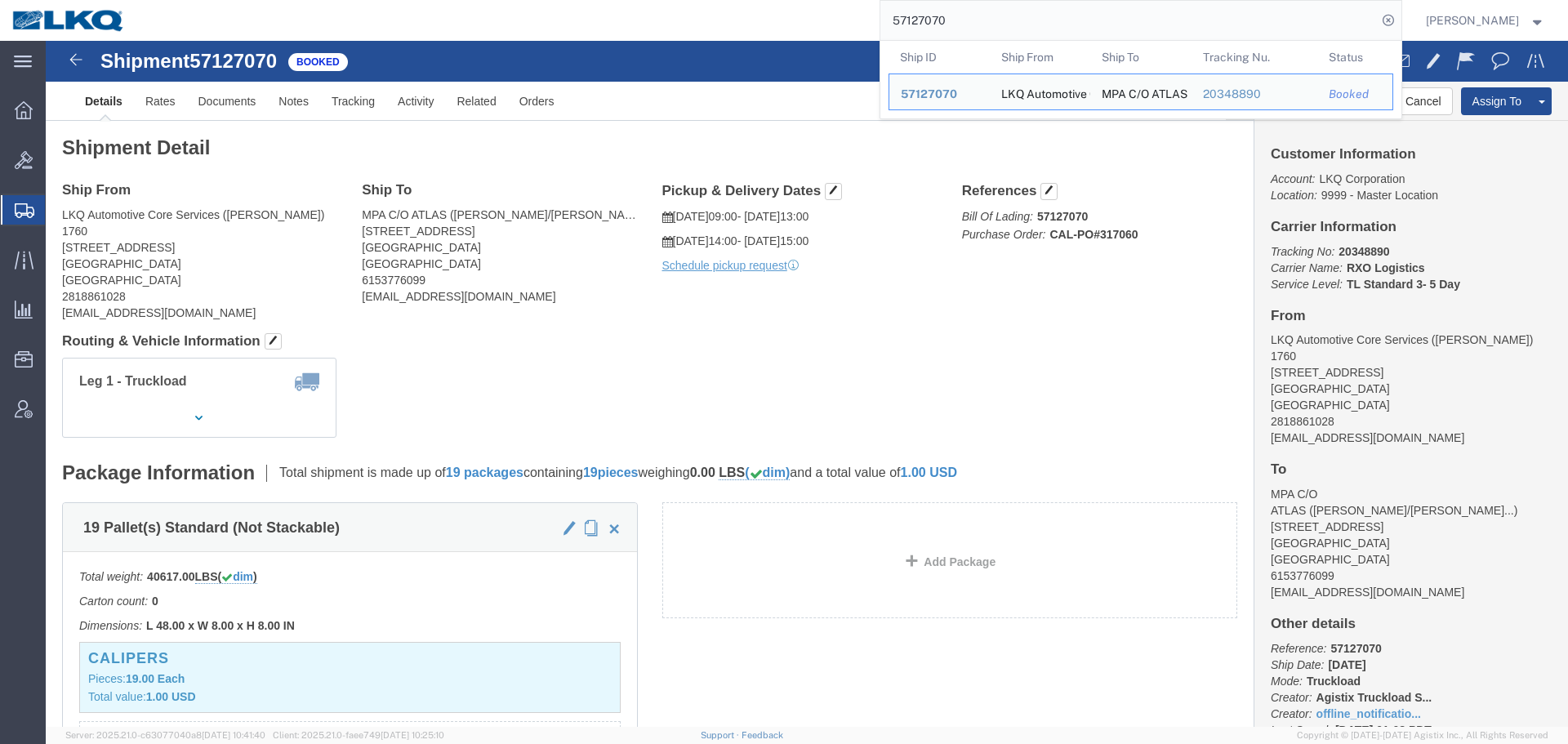
click at [998, 2] on input "57127070" at bounding box center [1128, 20] width 496 height 39
paste input "8"
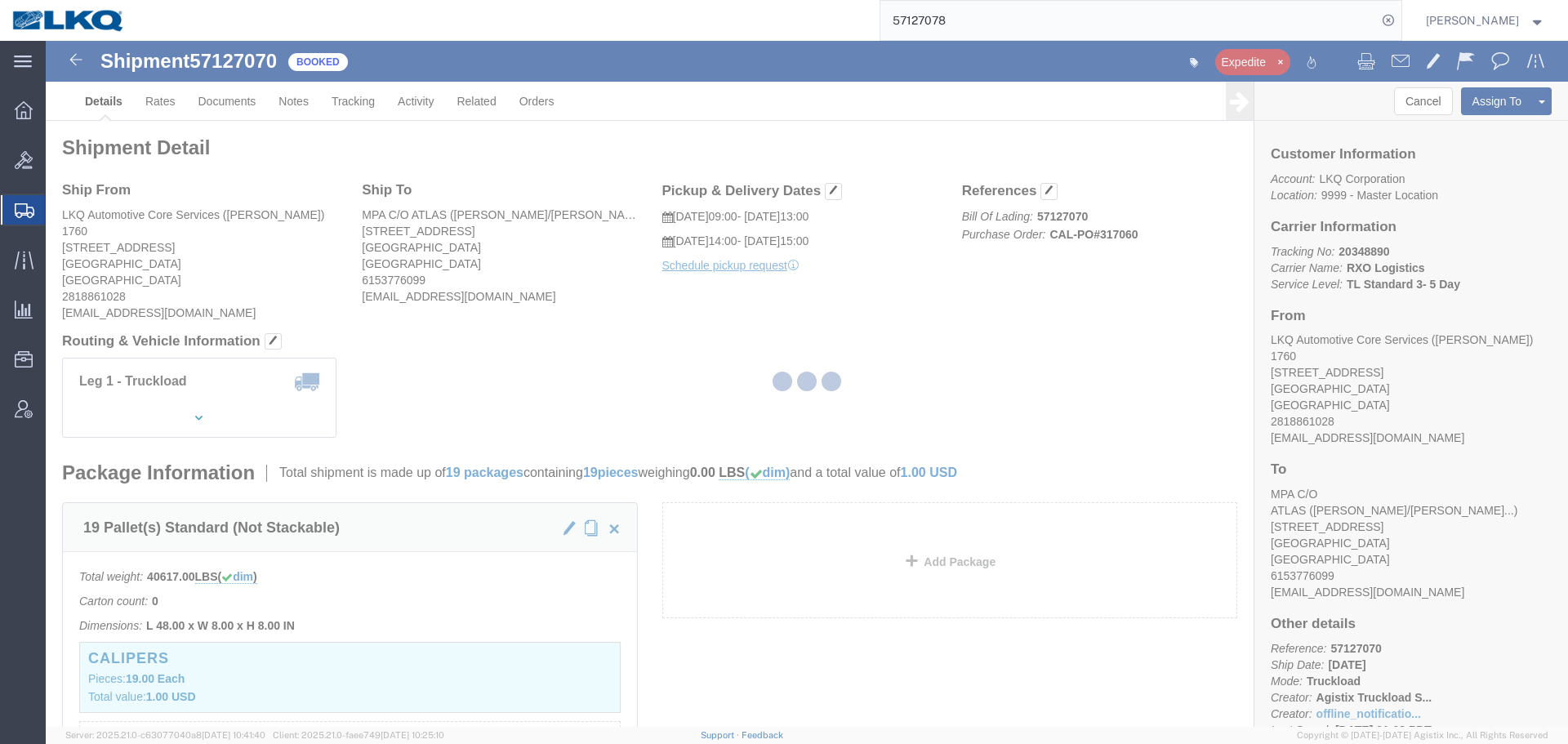
click at [885, 332] on div at bounding box center [806, 383] width 1522 height 686
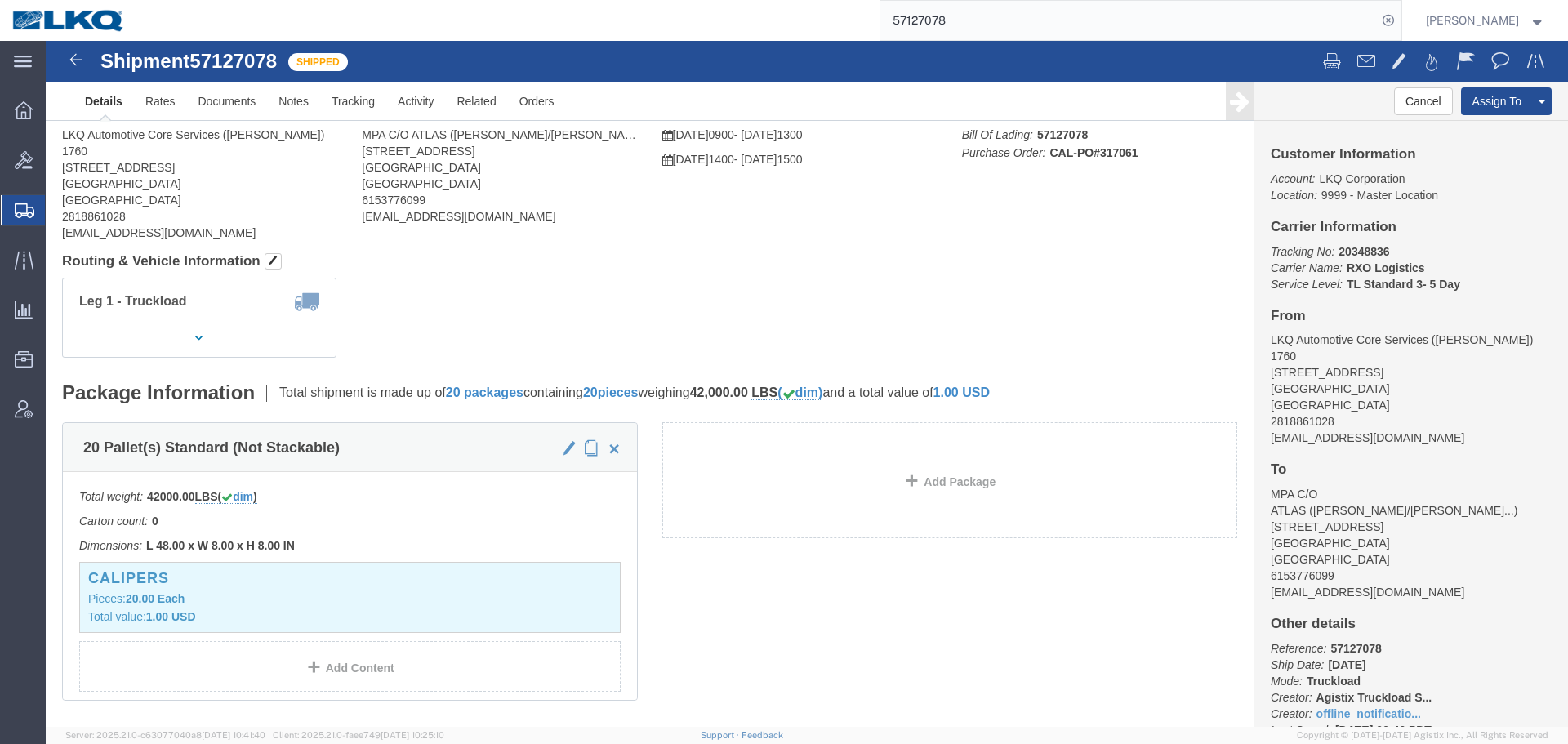
click h4 "Routing & Vehicle Information"
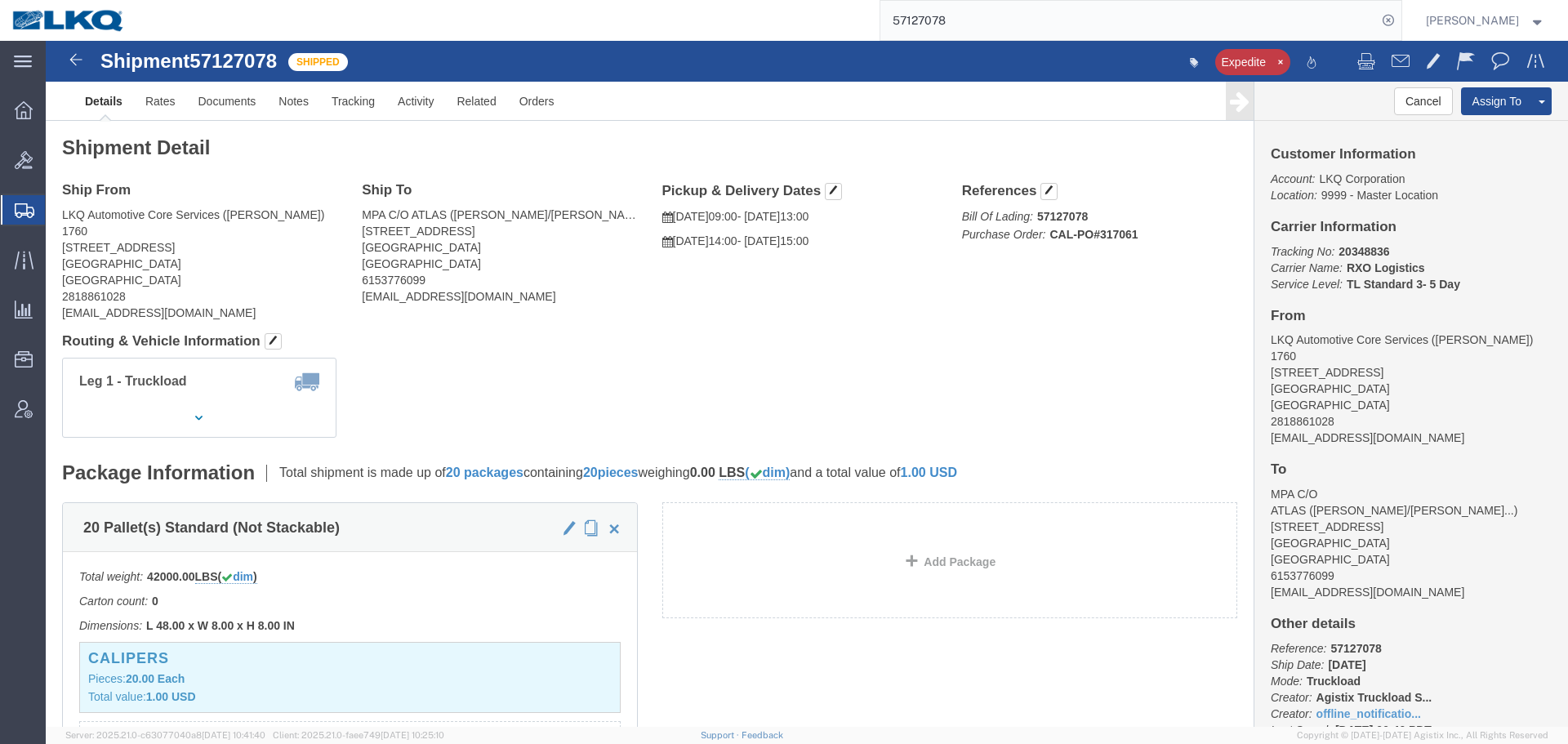
drag, startPoint x: 1024, startPoint y: 4, endPoint x: 1059, endPoint y: 33, distance: 45.5
click at [1045, 33] on input "57127078" at bounding box center [1128, 20] width 496 height 39
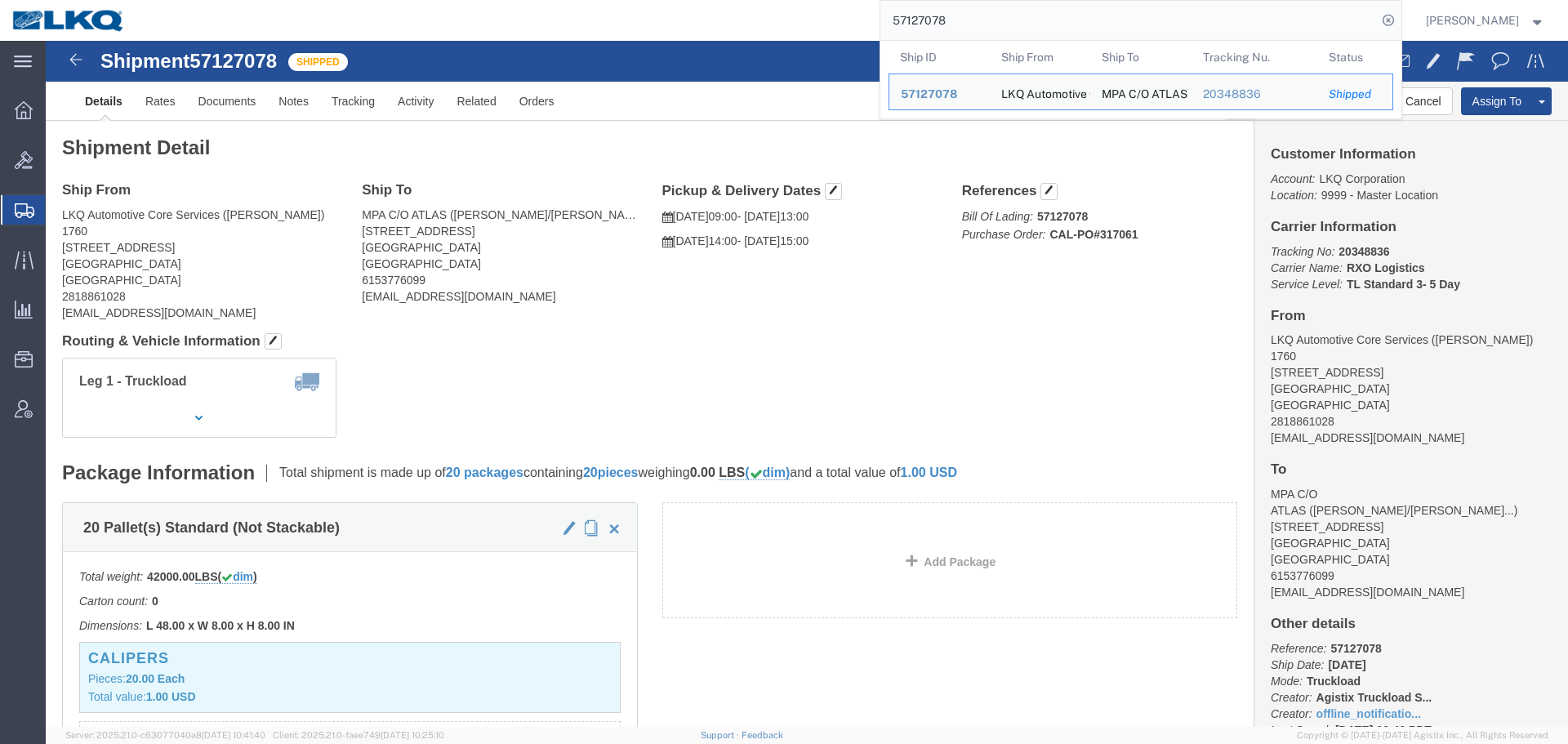
click at [1045, 33] on input "57127078" at bounding box center [1128, 20] width 496 height 39
paste input "83"
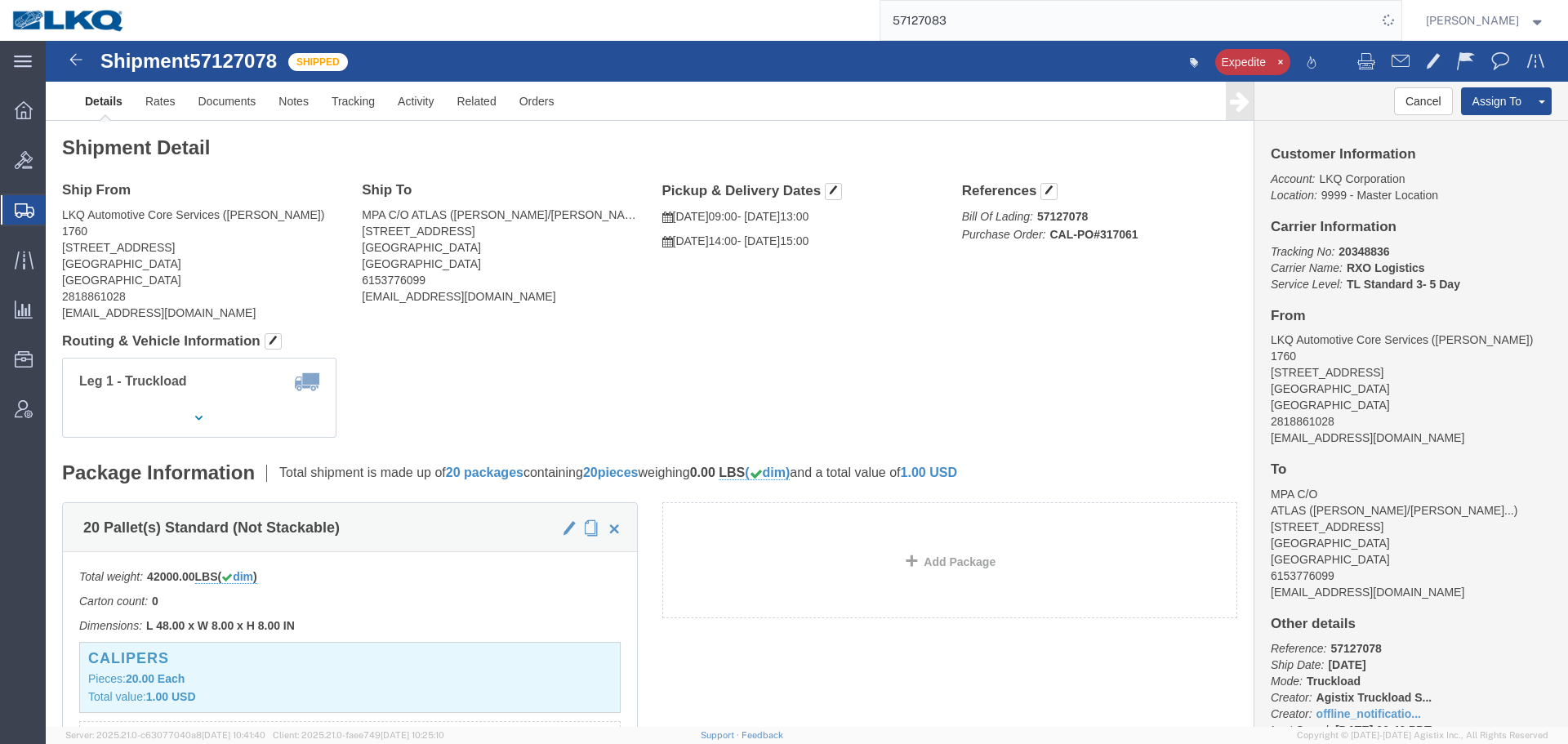
click div "Ship From LKQ Automotive Core Services (Alfredo Canales) 1760 1714 West Mout Ho…"
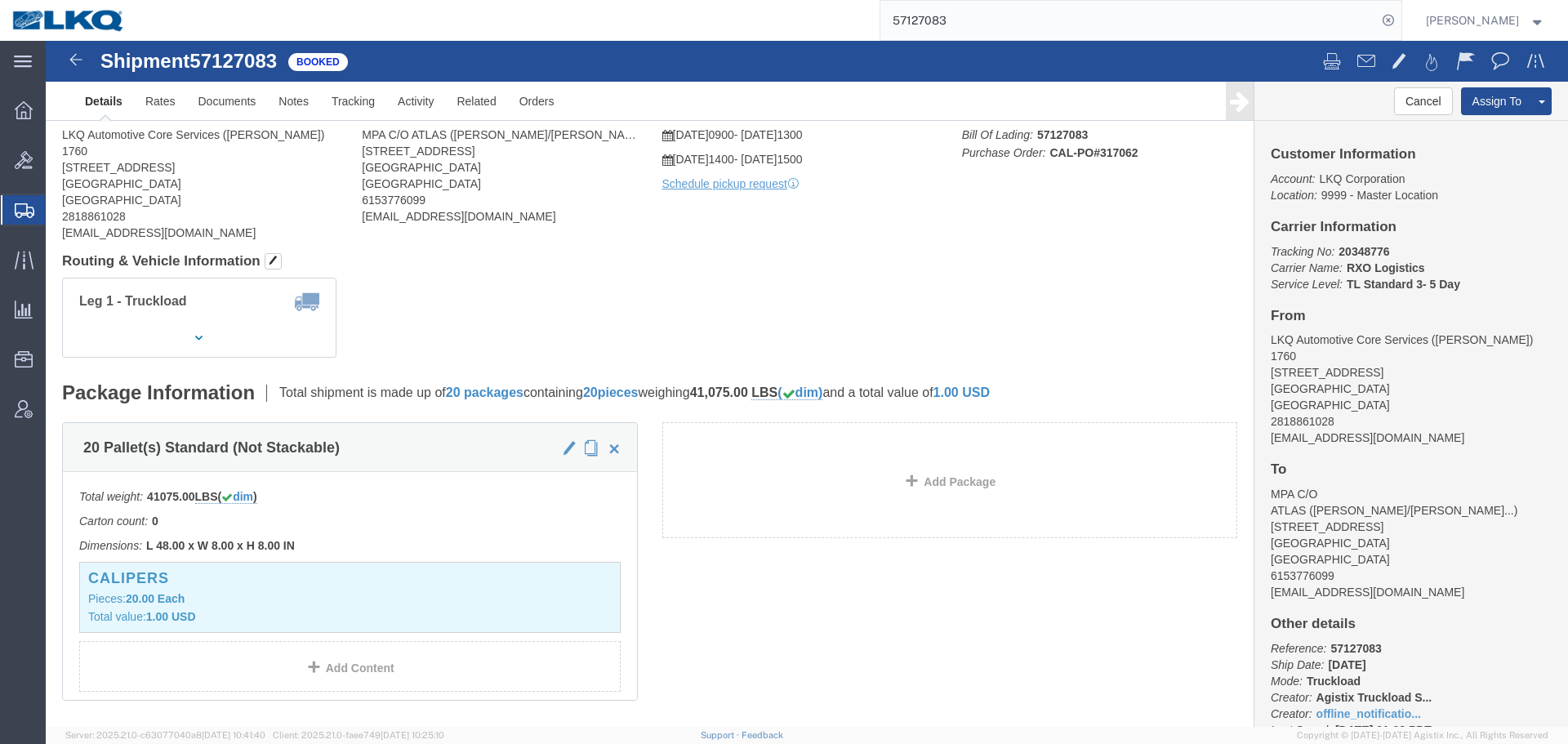
click body "Shipment 57127083 Booked Details Rates Documents Notes Tracking Activity Relate…"
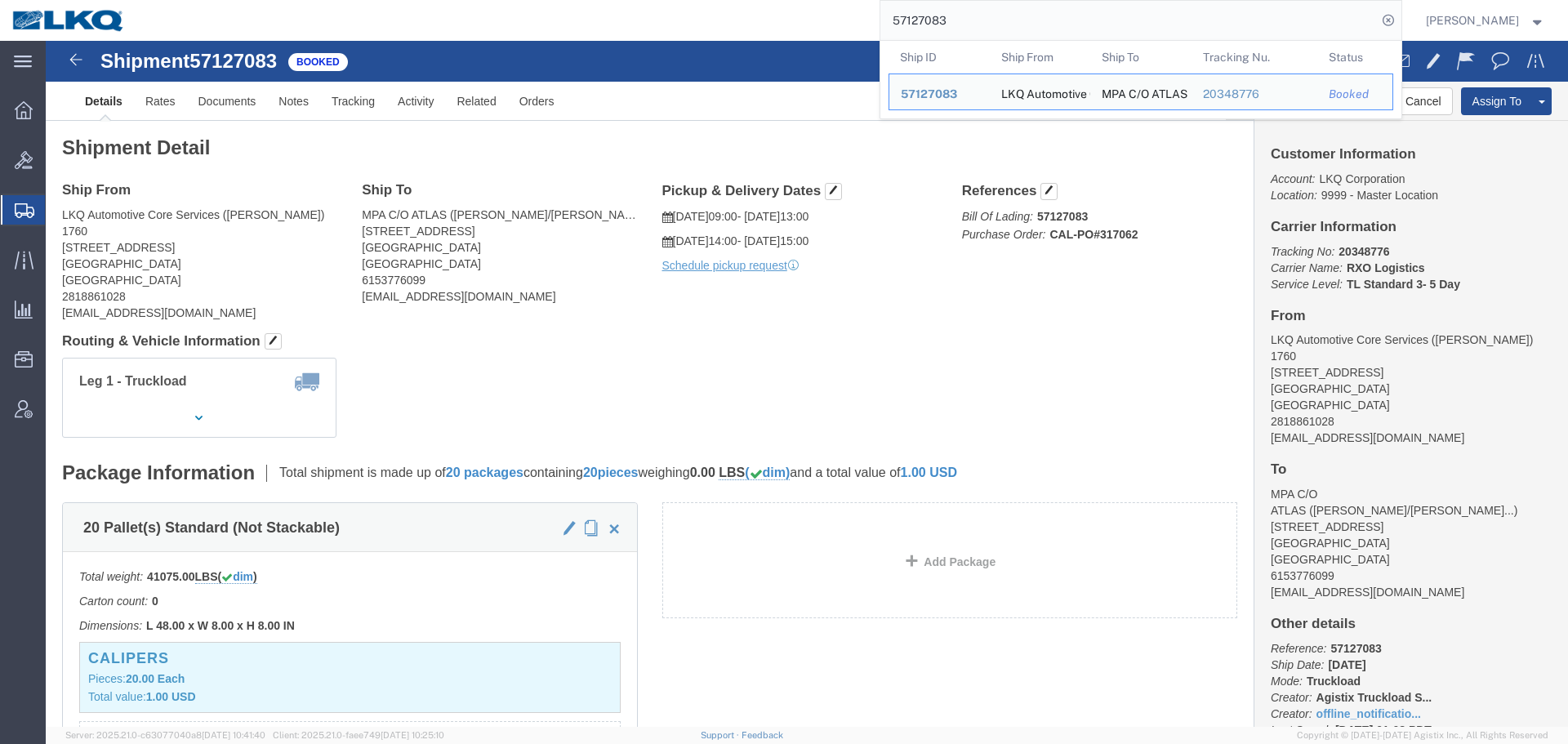
click at [1045, 16] on input "57127083" at bounding box center [1128, 20] width 496 height 39
paste input "048554"
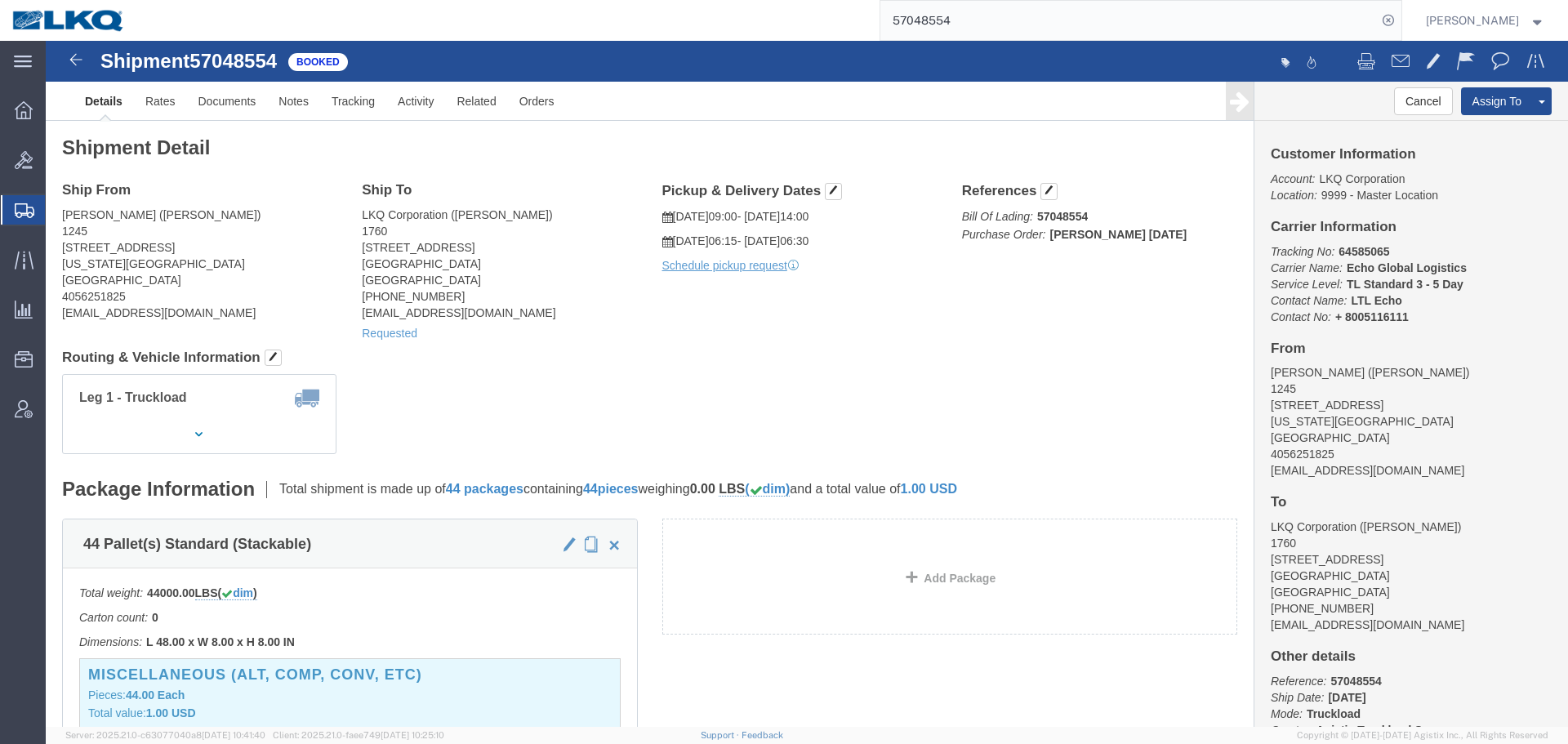
click div "Ship From Raymond Miller (Raymond Miller) 1245 900 S Macarthur Blvd Oklahoma Ci…"
click button "Cancel"
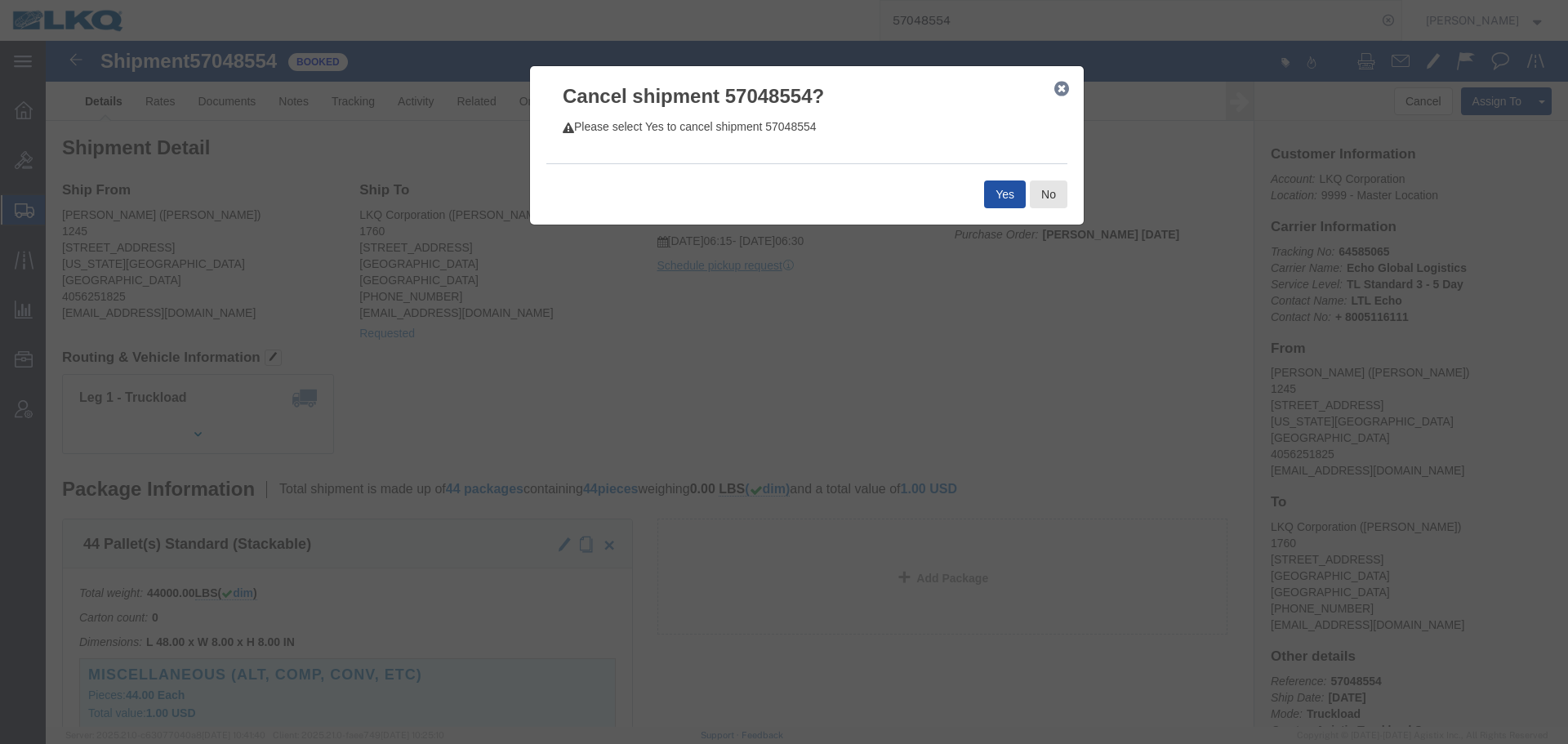
click button "Yes"
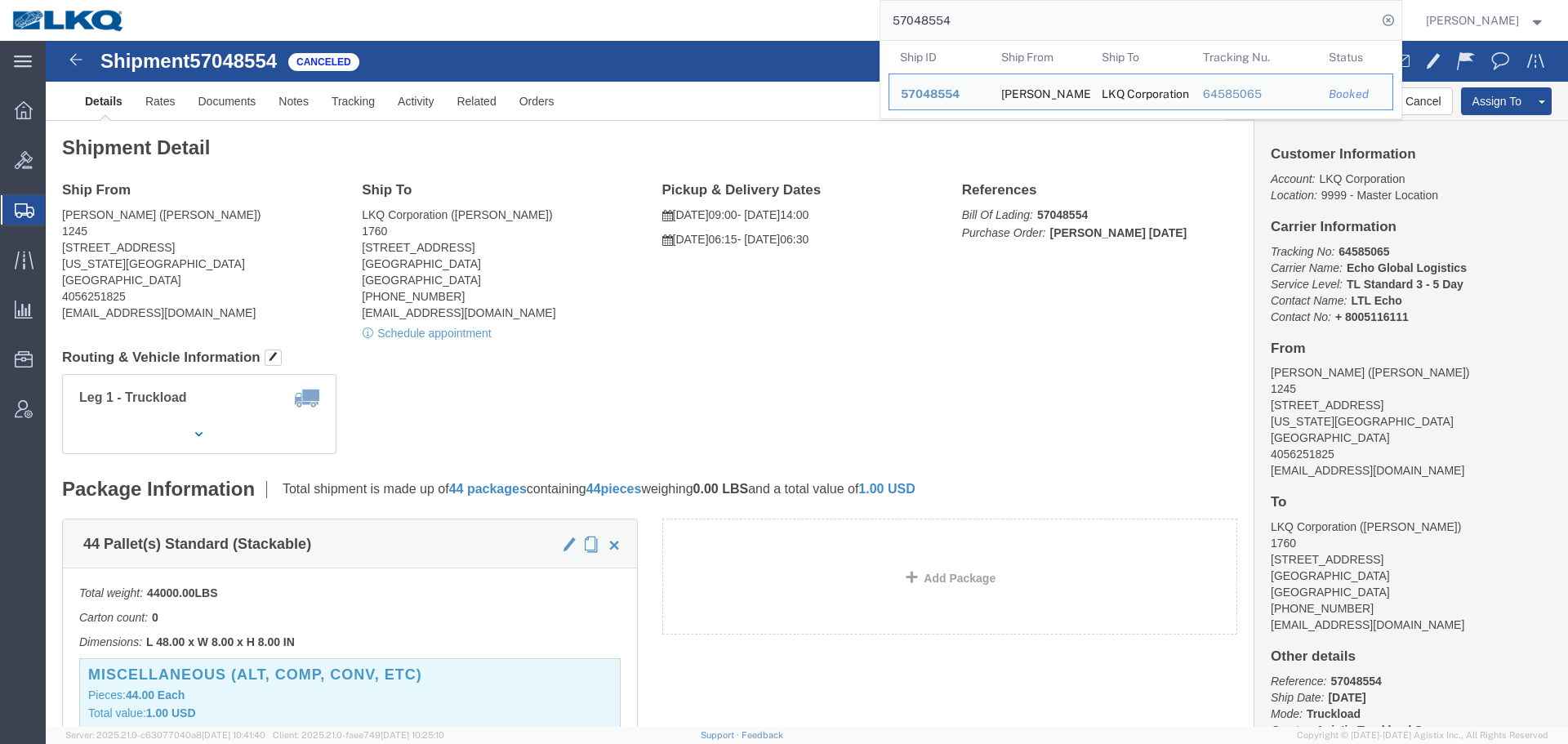
click at [952, 37] on input "57048554" at bounding box center [1128, 20] width 496 height 39
paste input "124535"
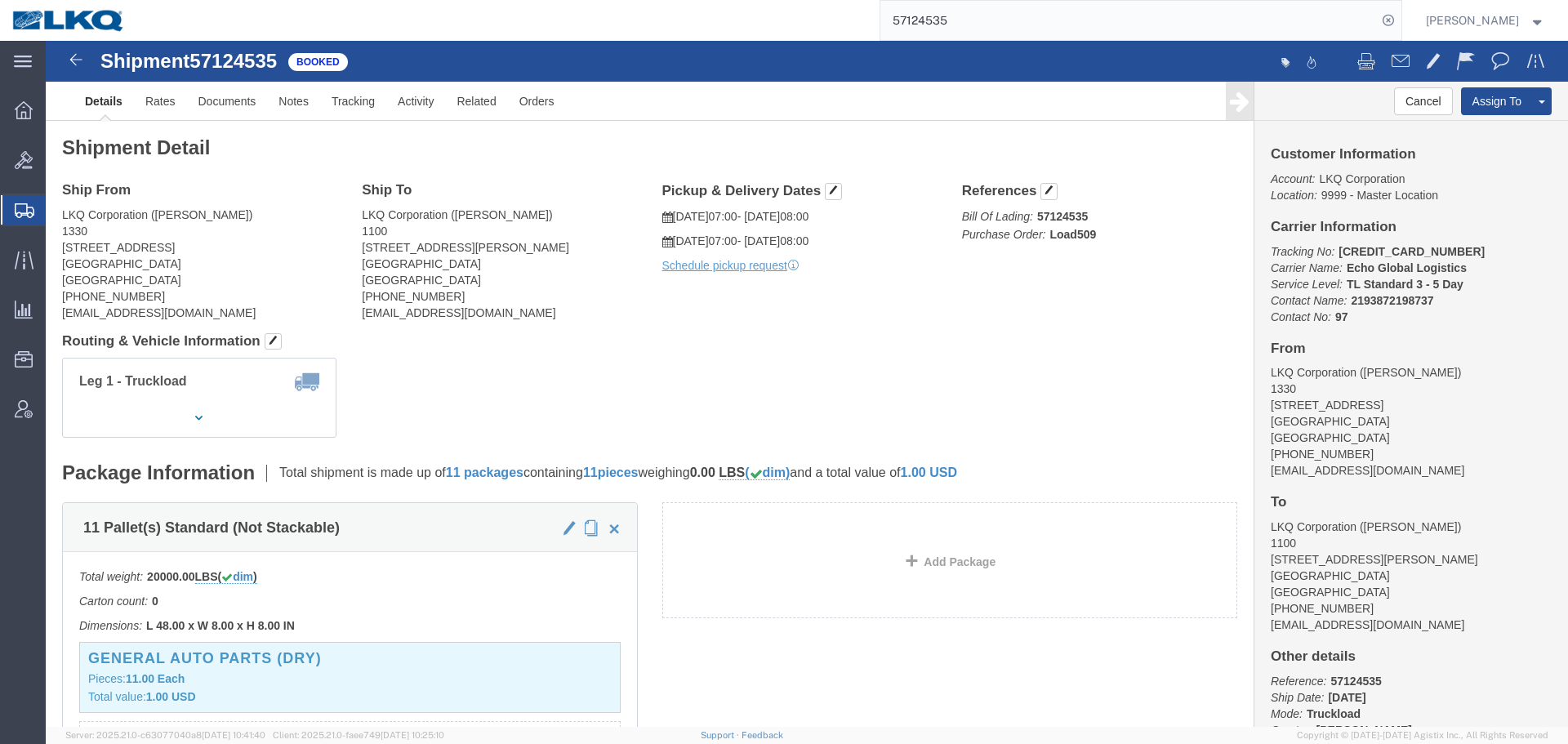
click h4 "Routing & Vehicle Information"
click link "Documents"
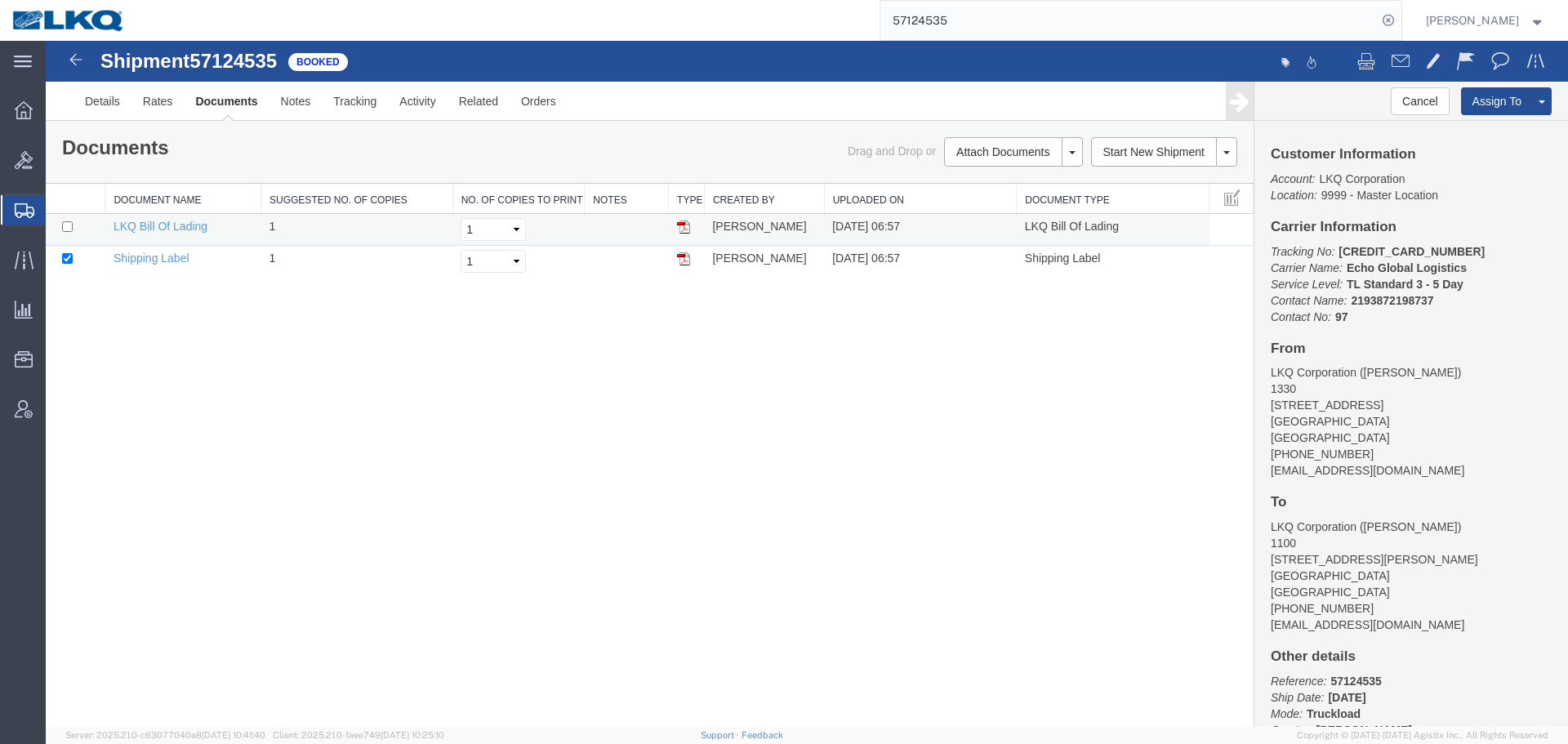
click at [681, 226] on img at bounding box center [683, 227] width 13 height 13
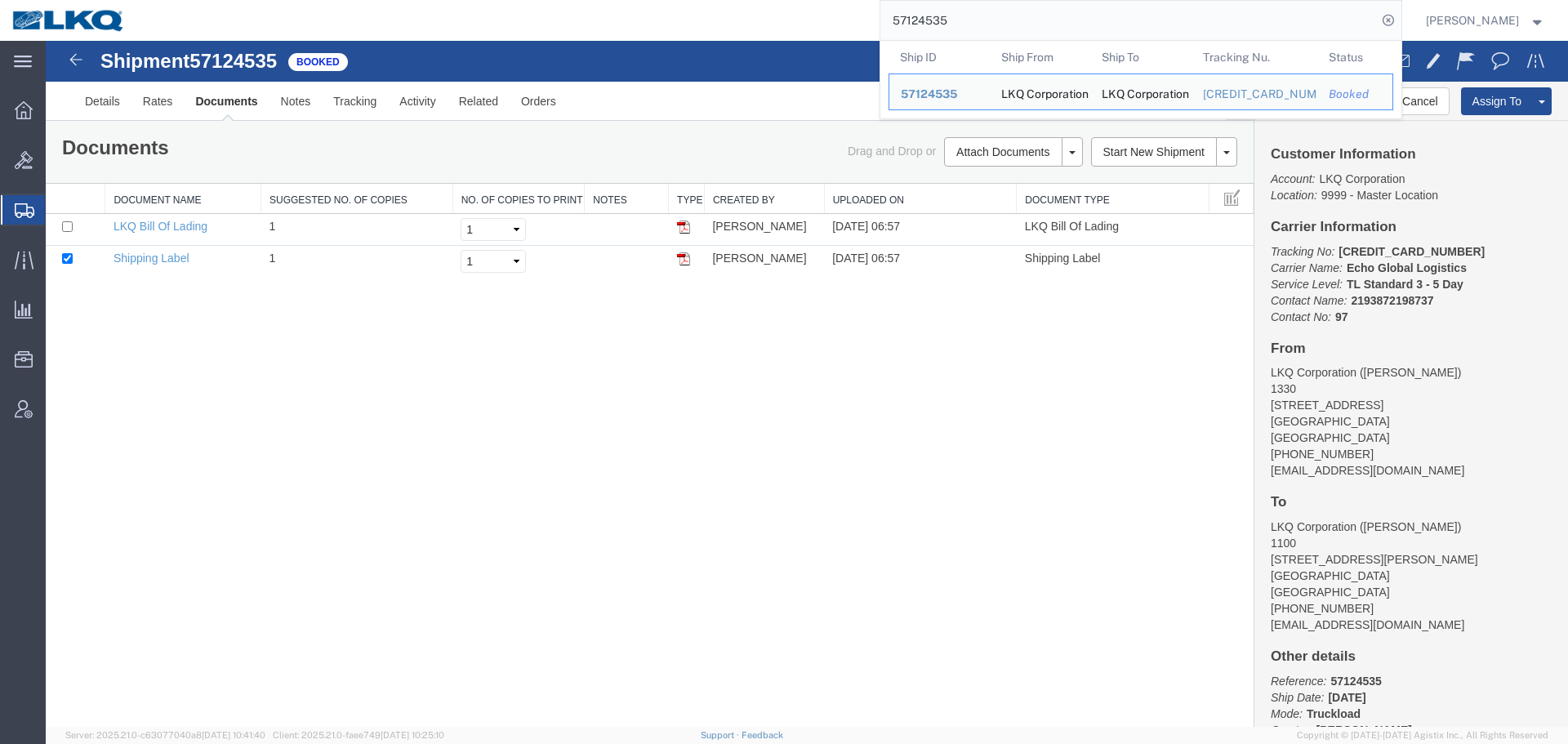
click at [1010, 38] on input "57124535" at bounding box center [1128, 20] width 496 height 39
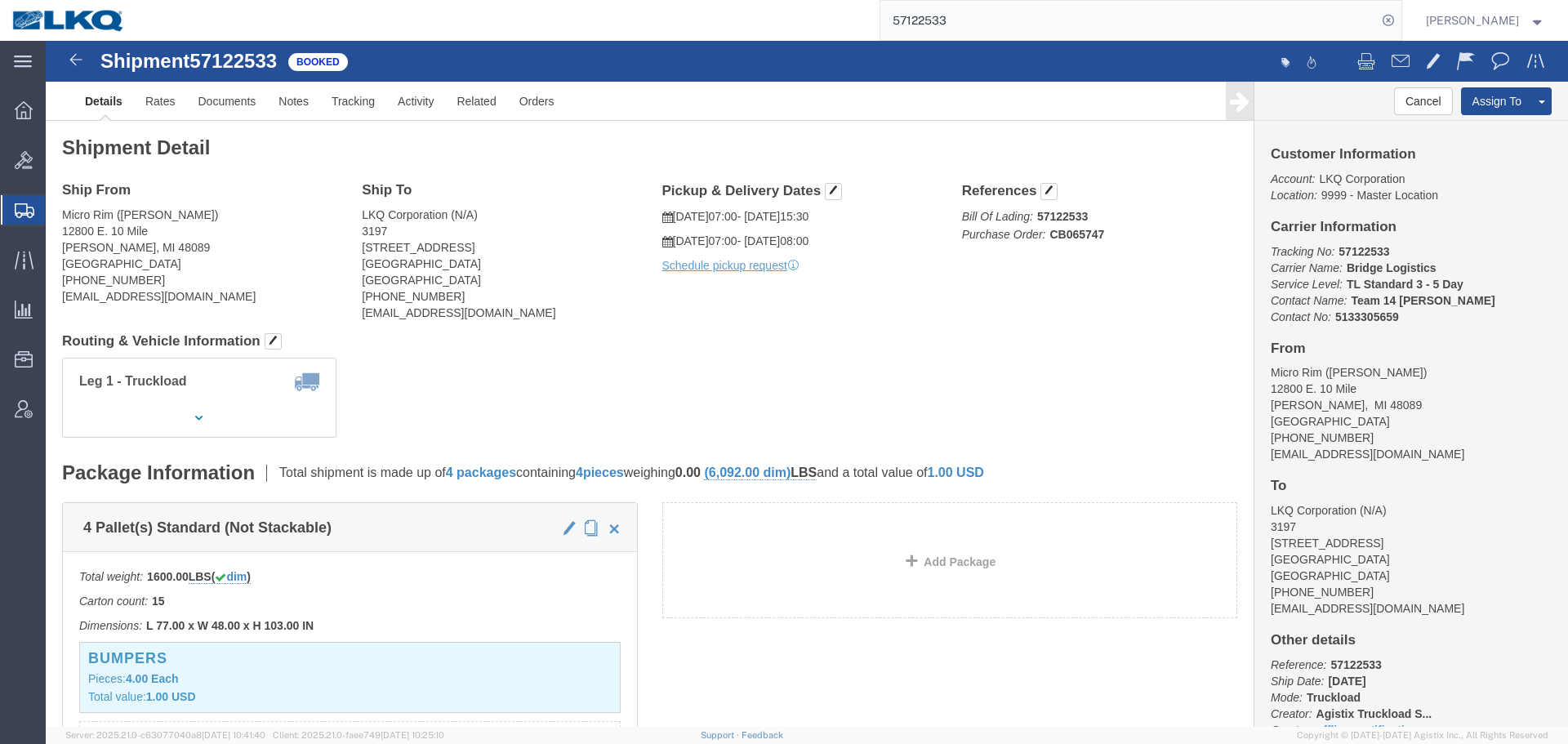
click at [996, 17] on input "57122533" at bounding box center [1128, 20] width 496 height 39
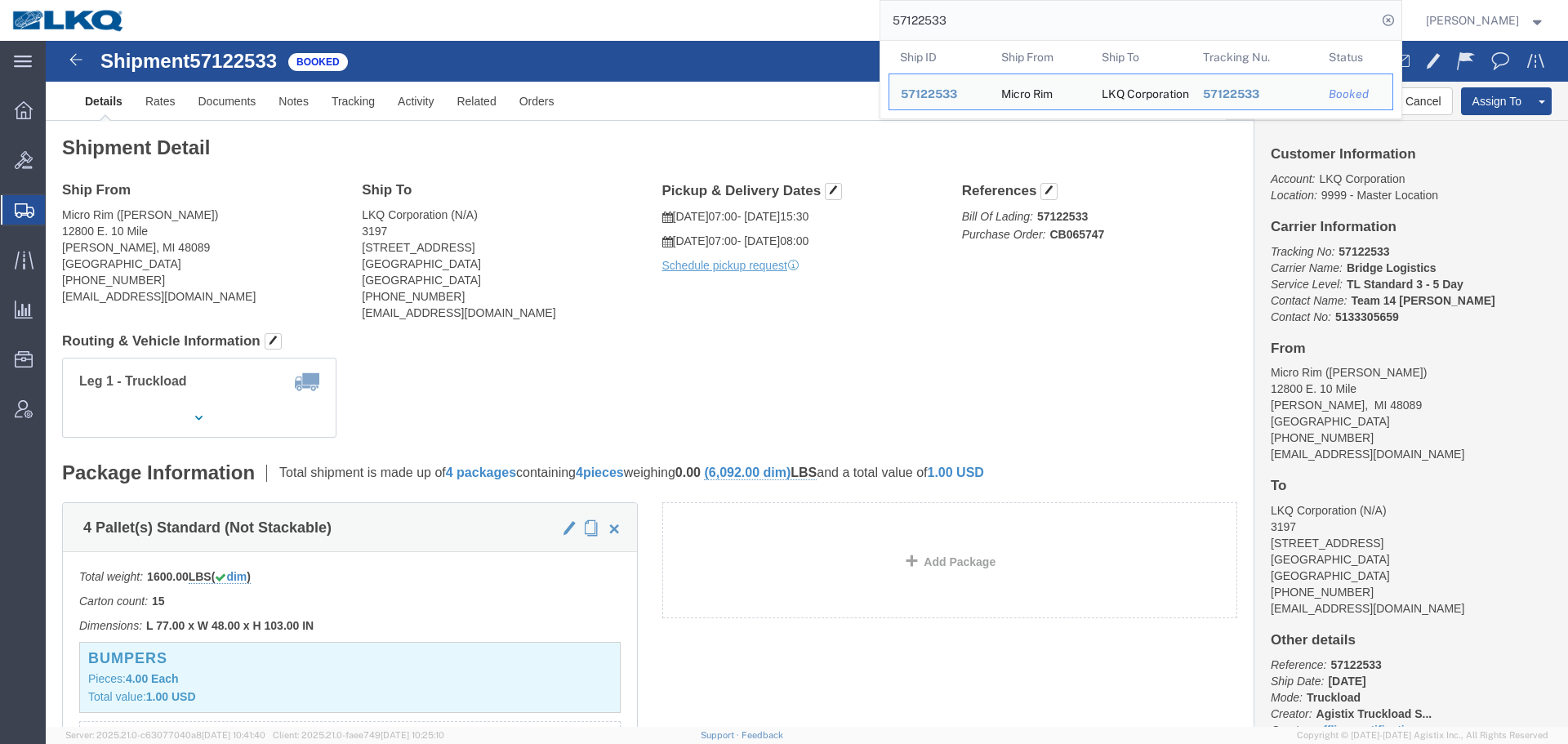
paste input "06715"
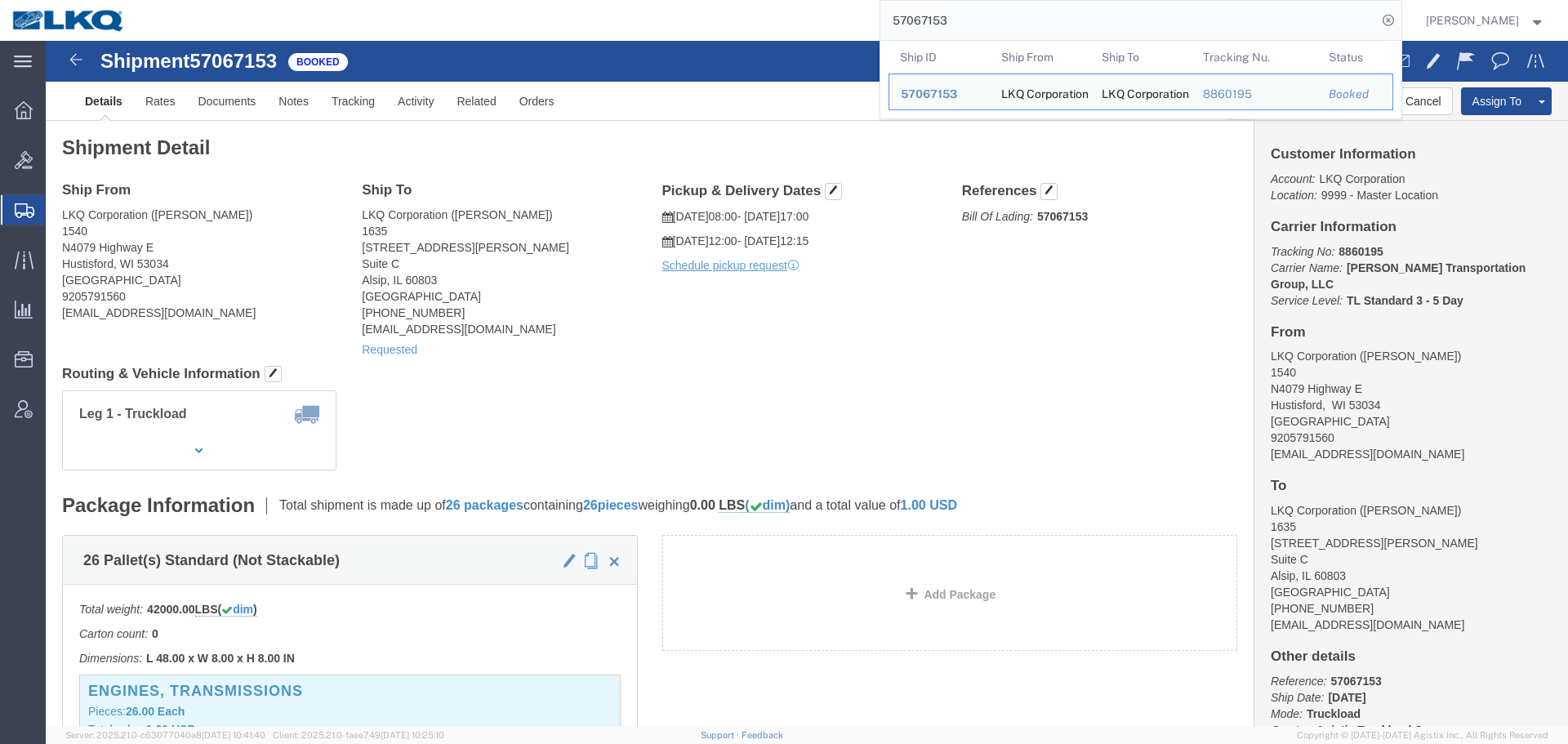
click div "Leg 1 - Truckload Vehicle 1: Standard Dry Van (53 Feet) Number of trucks: 1"
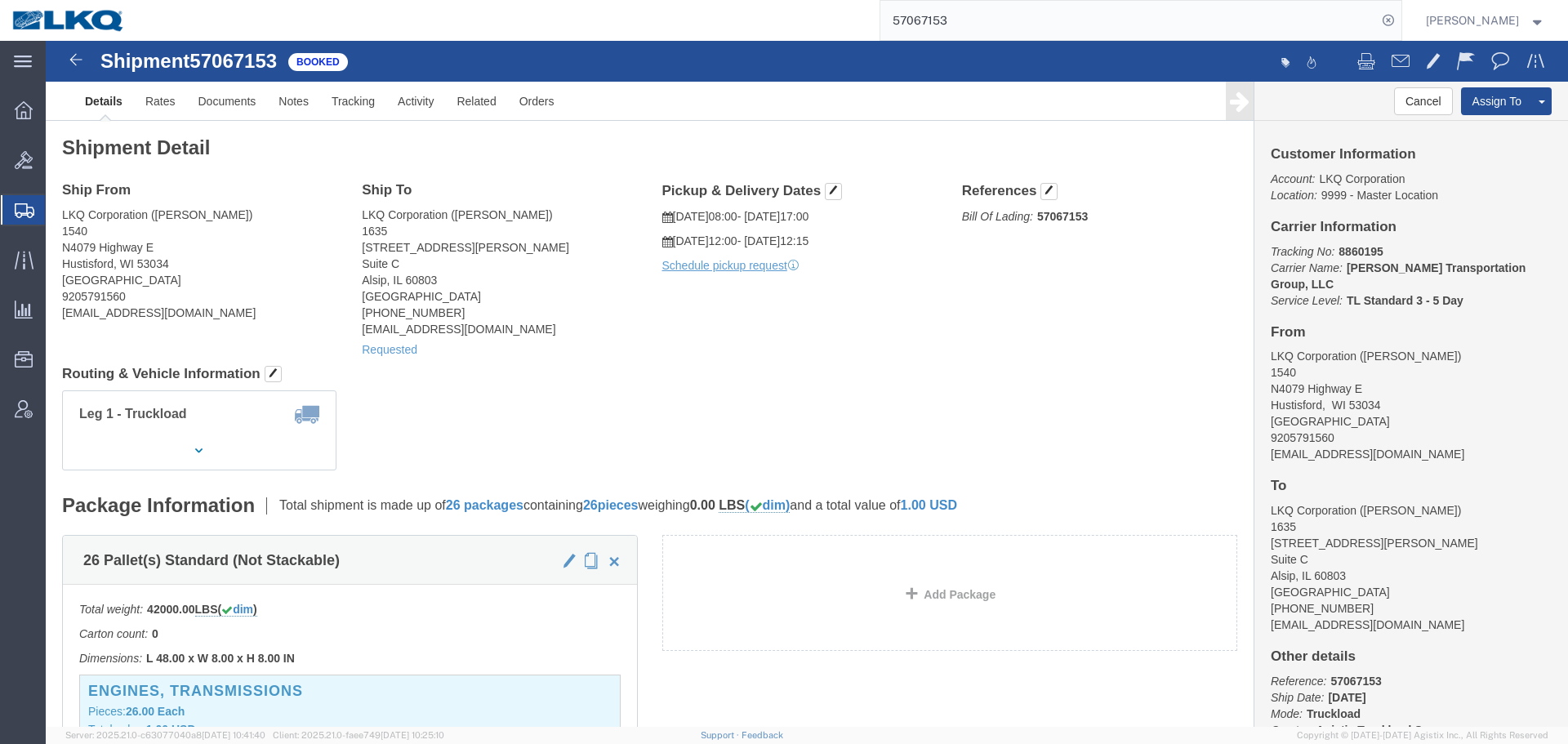
click at [1045, 33] on input "57067153" at bounding box center [1128, 20] width 496 height 39
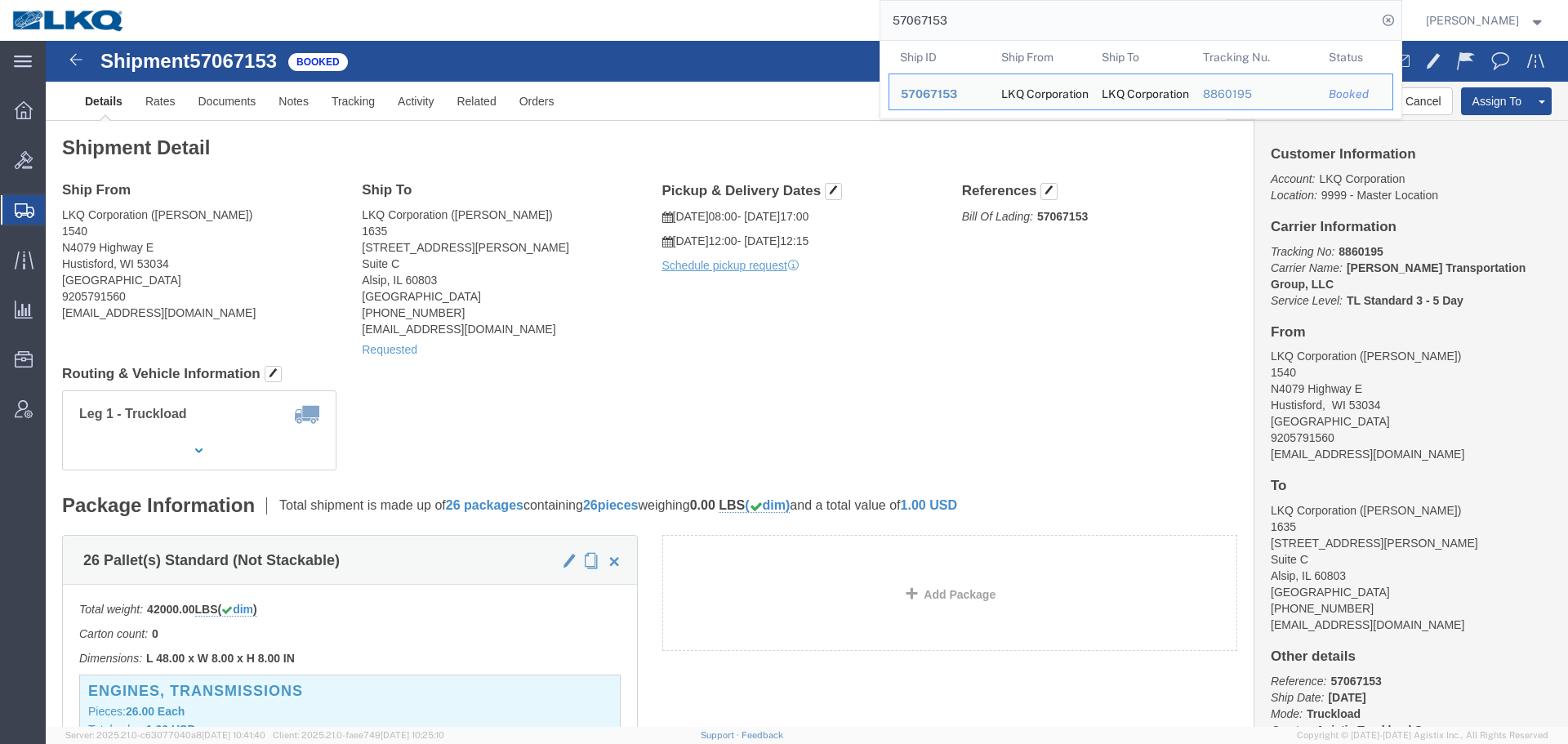
paste input "83959"
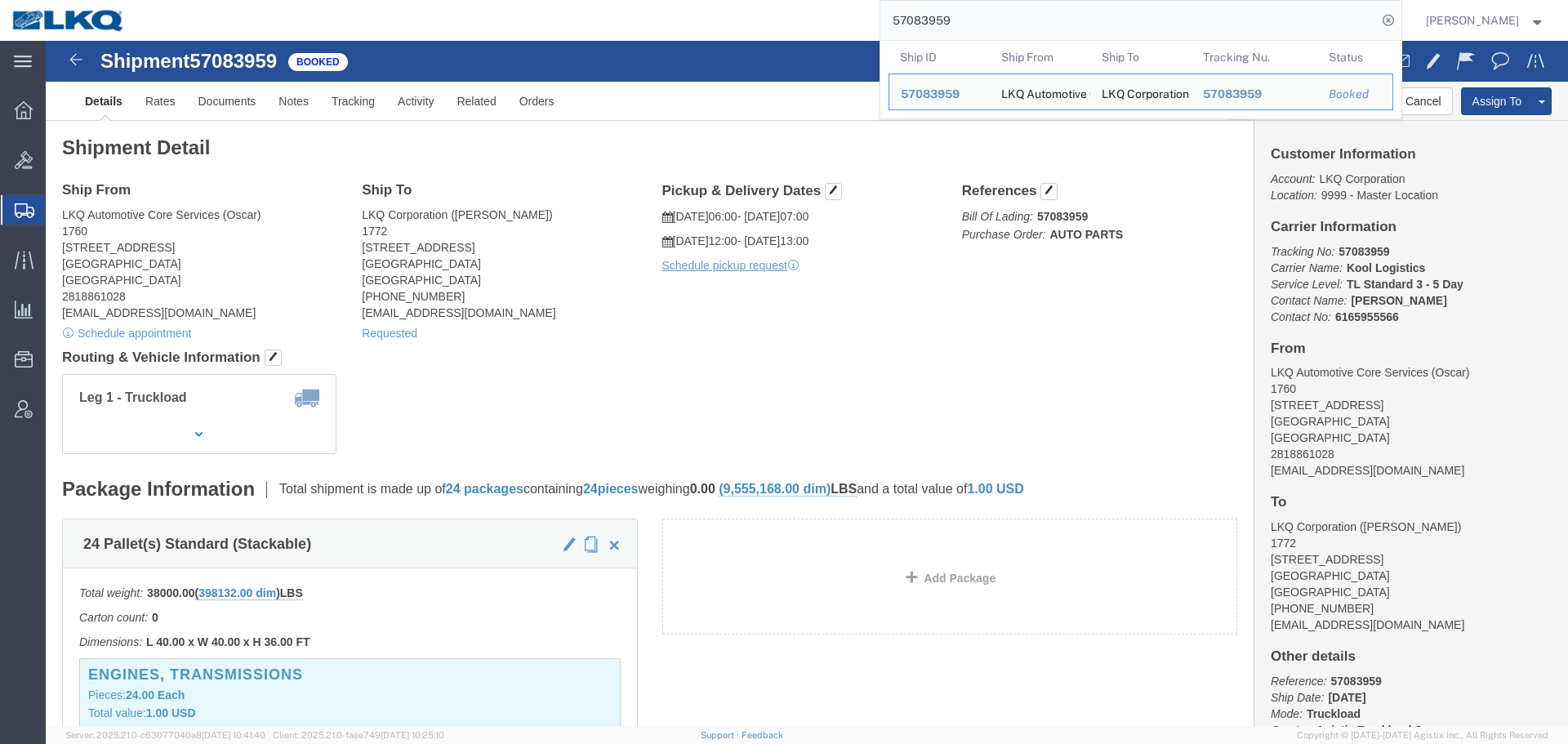
click at [987, 12] on input "57083959" at bounding box center [1128, 20] width 496 height 39
paste input "6897105"
type input "56897105"
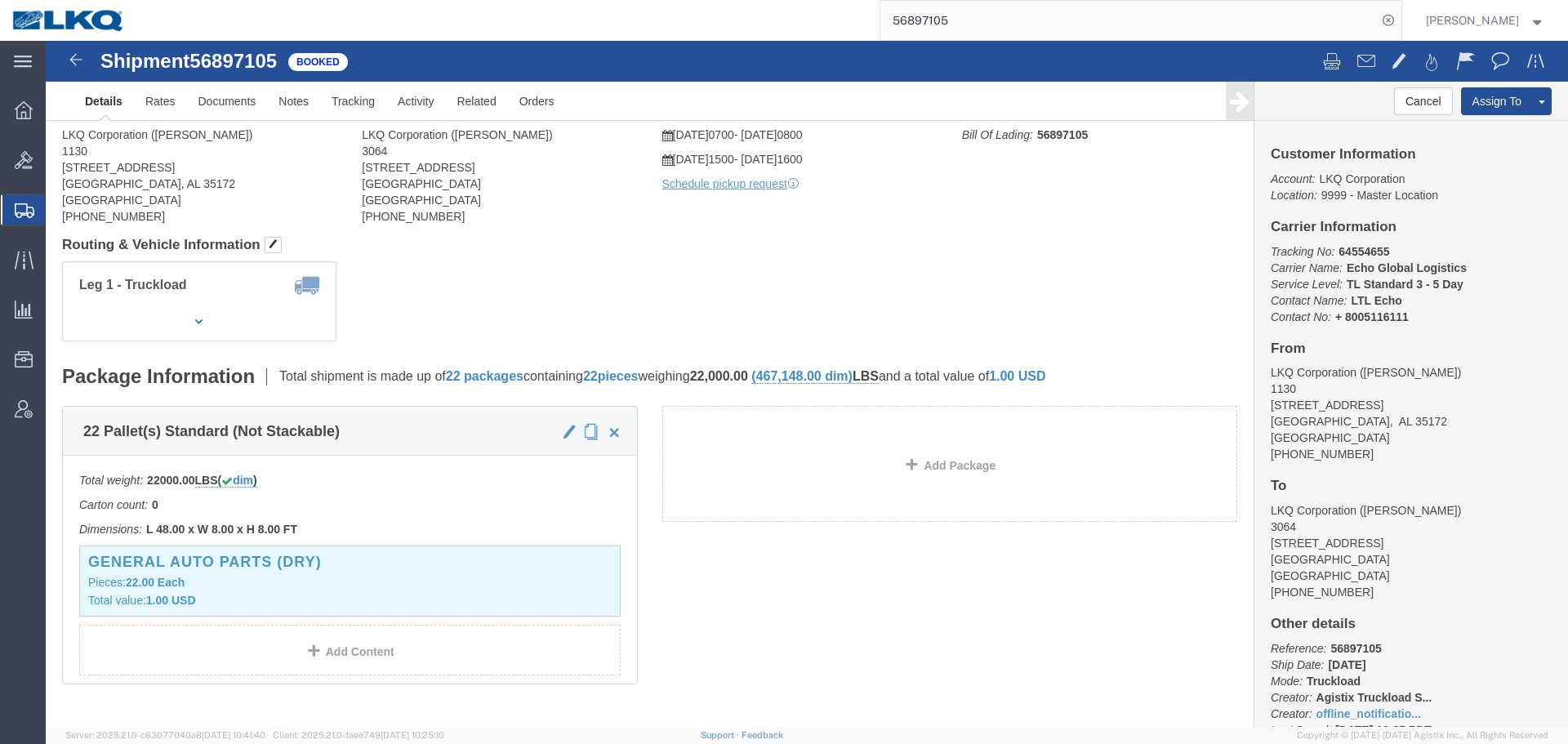
click body "Shipment 56897105 Booked Details Rates Documents Notes Tracking Activity Relate…"
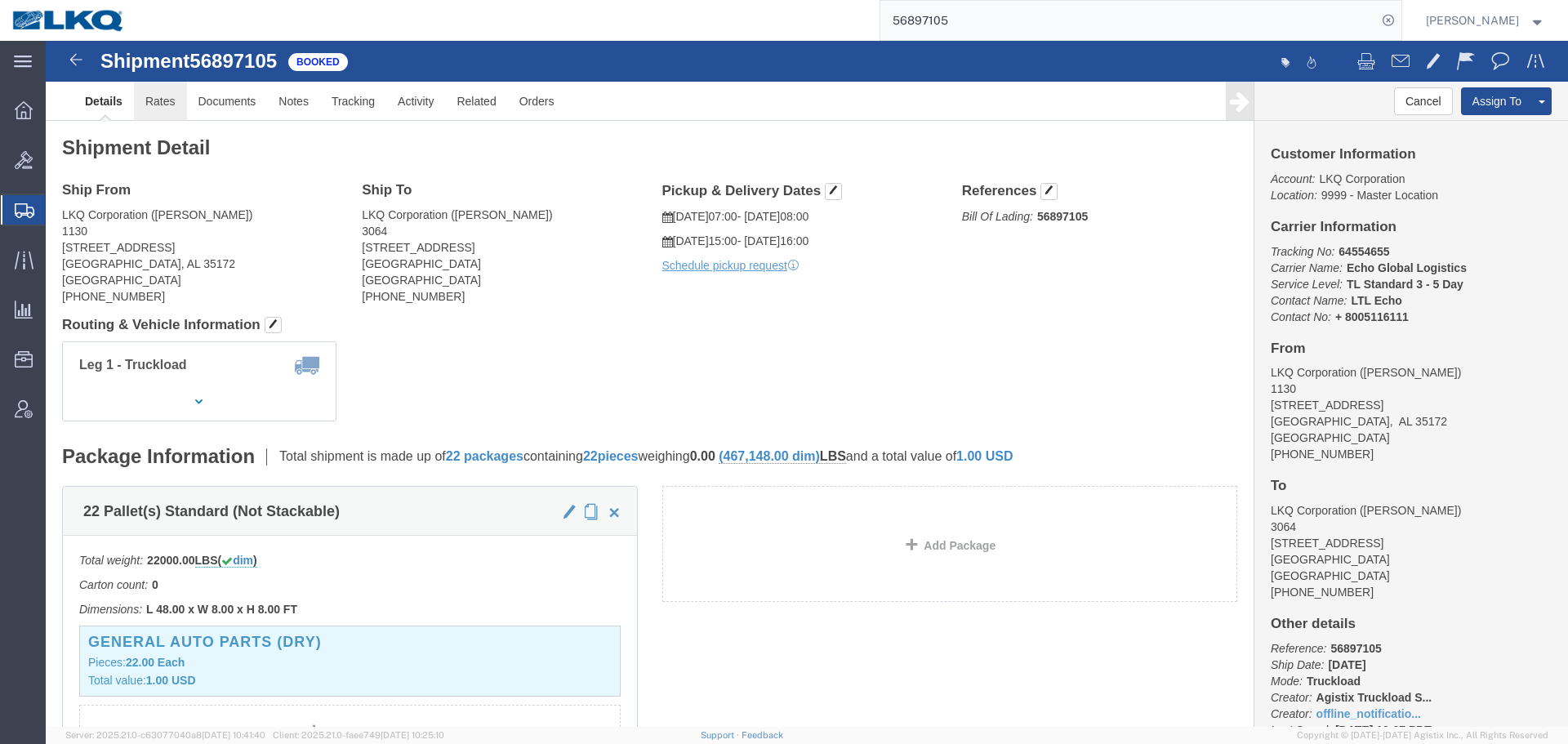
click link "Rates"
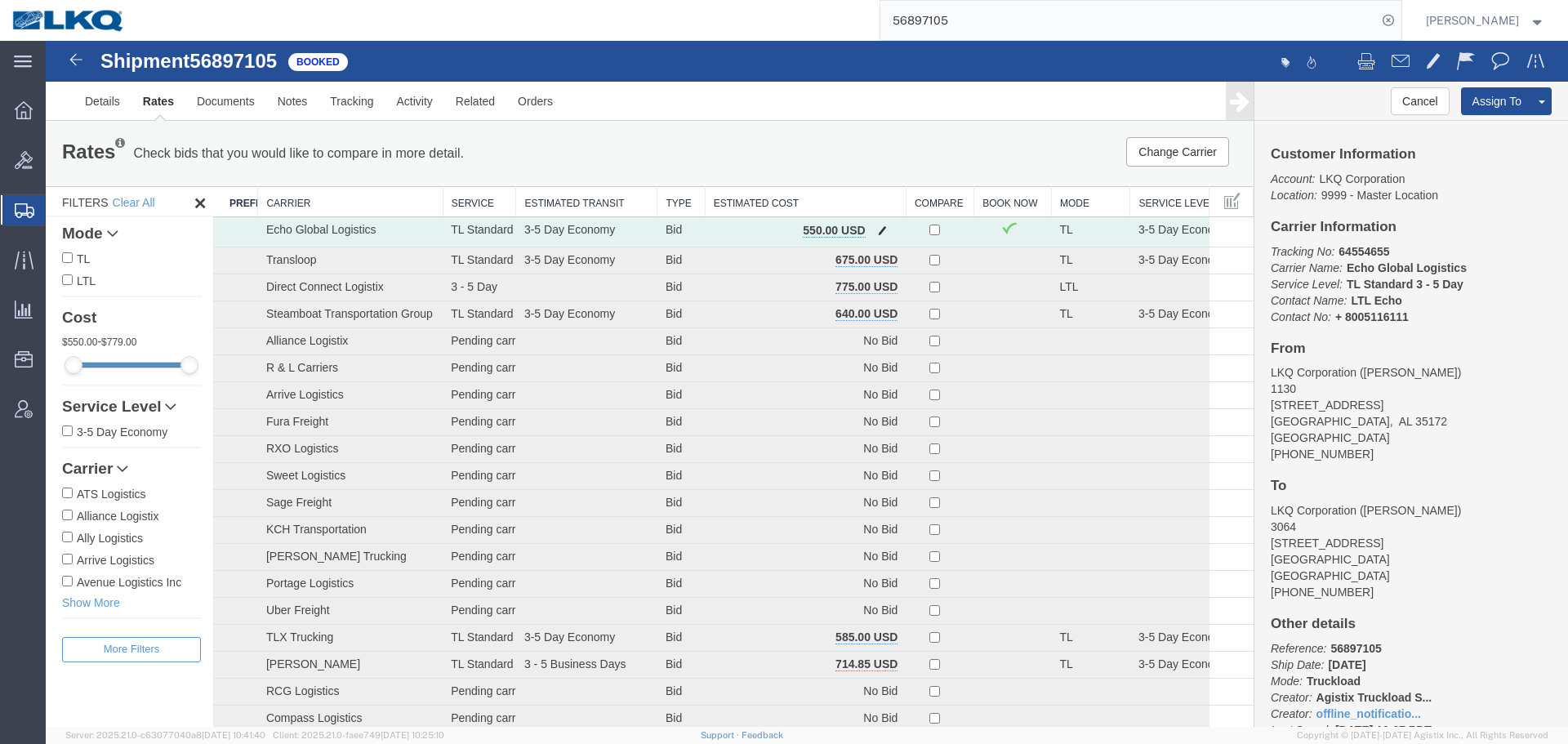
click at [871, 237] on button "button" at bounding box center [882, 232] width 22 height 22
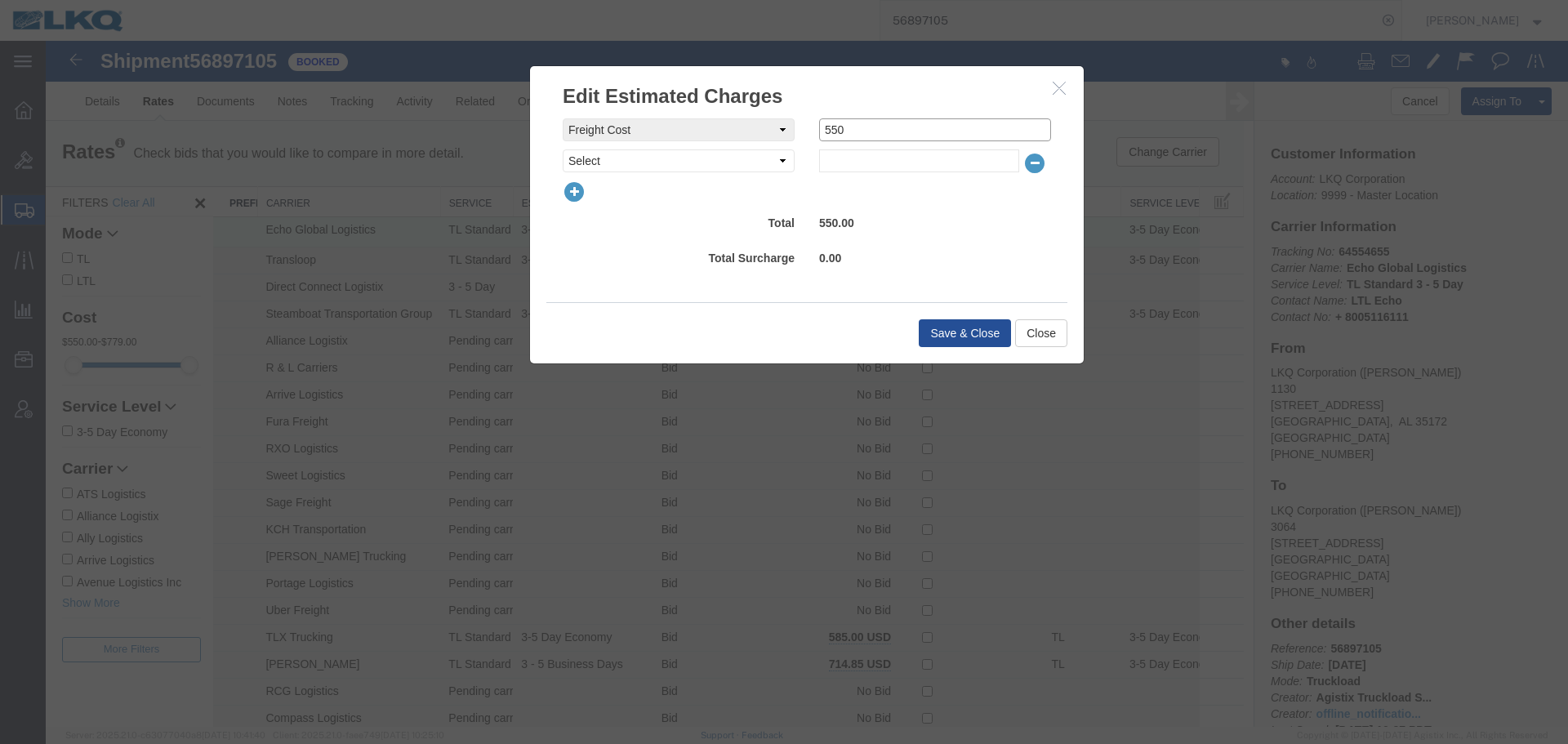
click at [772, 124] on div "freightCost Select AES Filing Accessorial Delivery Charge Additional Invoice De…" at bounding box center [806, 130] width 513 height 23
type input "0"
click at [727, 154] on select "Select AES Filing Accessorial Delivery Charge Additional Invoice Details Addres…" at bounding box center [678, 161] width 232 height 23
select select "VEHI_FUR_NOT_USED"
click at [563, 150] on select "Select AES Filing Accessorial Delivery Charge Additional Invoice Details Addres…" at bounding box center [678, 161] width 232 height 23
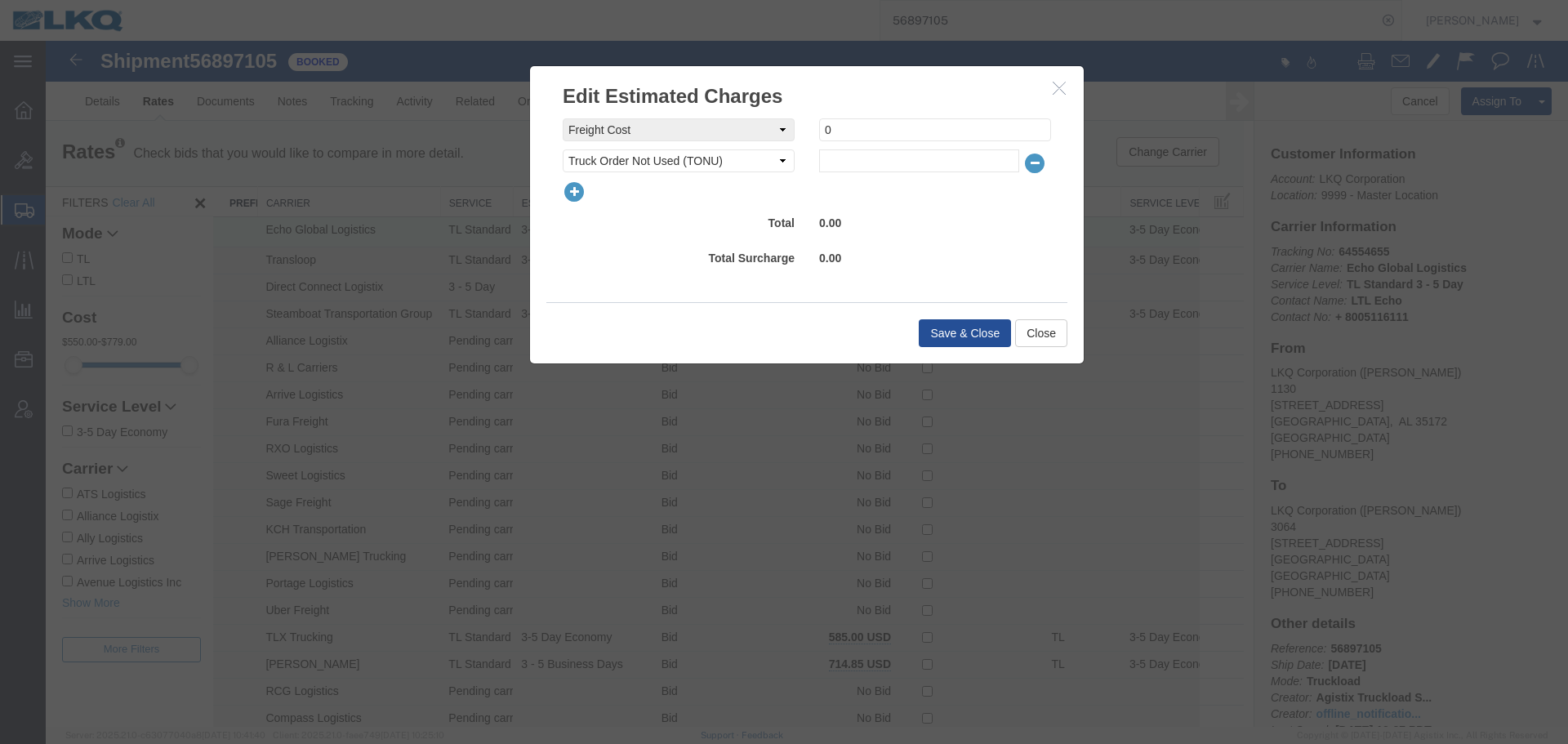
click at [905, 173] on div "freightCost Select AES Filing Accessorial Delivery Charge Additional Invoice De…" at bounding box center [807, 195] width 489 height 155
click at [900, 165] on input "text" at bounding box center [919, 161] width 200 height 23
type input "150"
click at [945, 330] on button "Save & Close" at bounding box center [964, 333] width 92 height 27
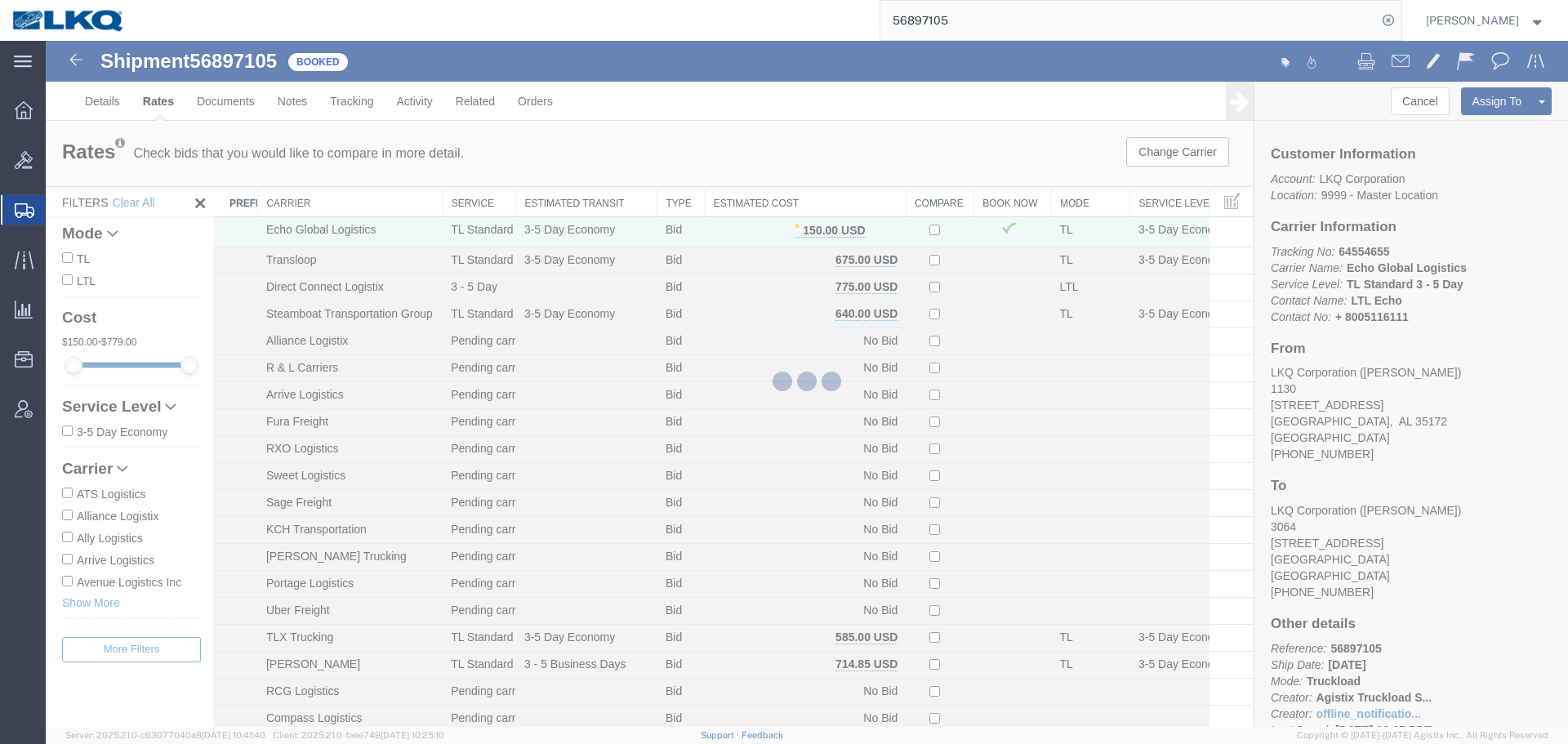
click at [352, 106] on div at bounding box center [806, 383] width 1522 height 686
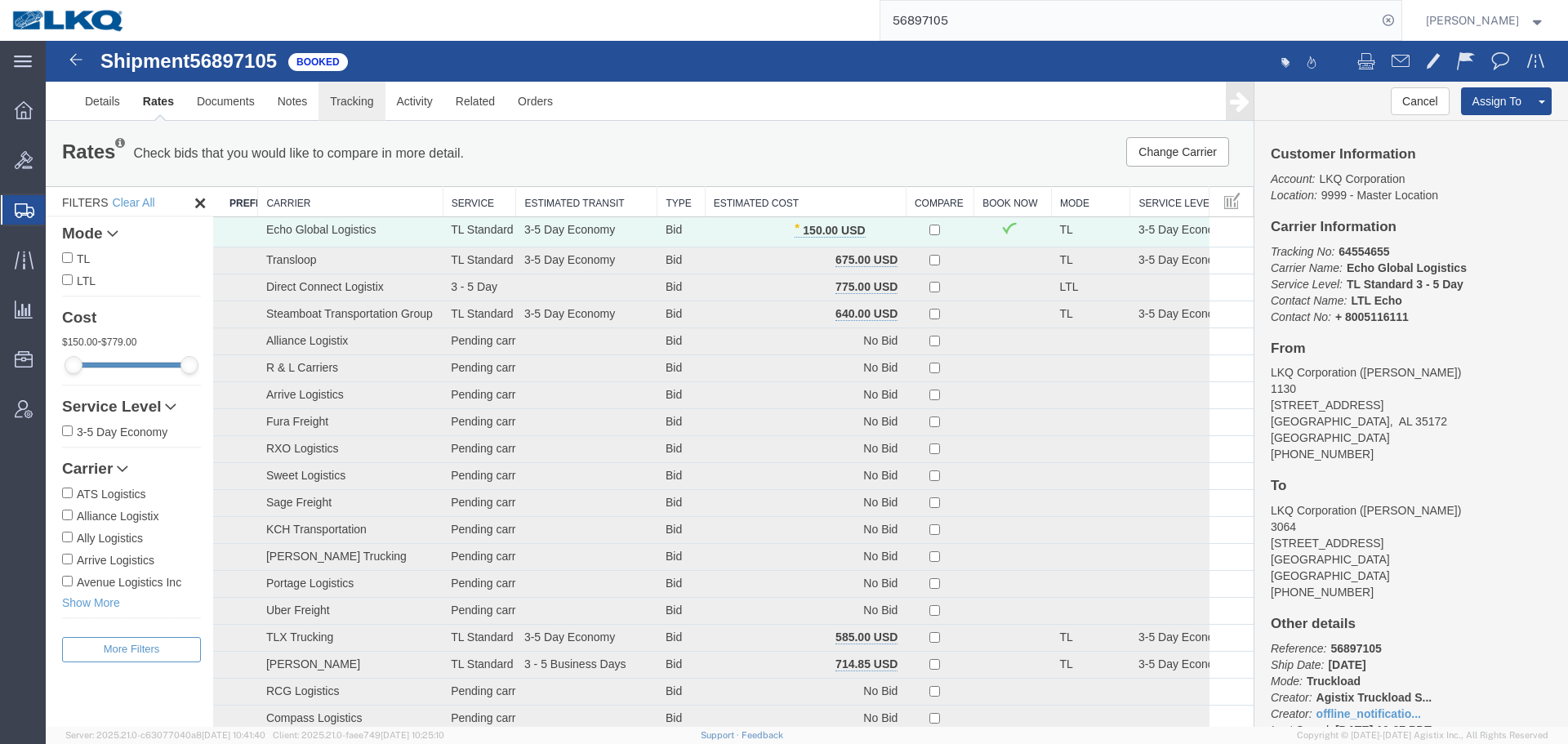
drag, startPoint x: 397, startPoint y: 146, endPoint x: 352, endPoint y: 106, distance: 60.2
click at [352, 106] on link "Tracking" at bounding box center [352, 101] width 67 height 39
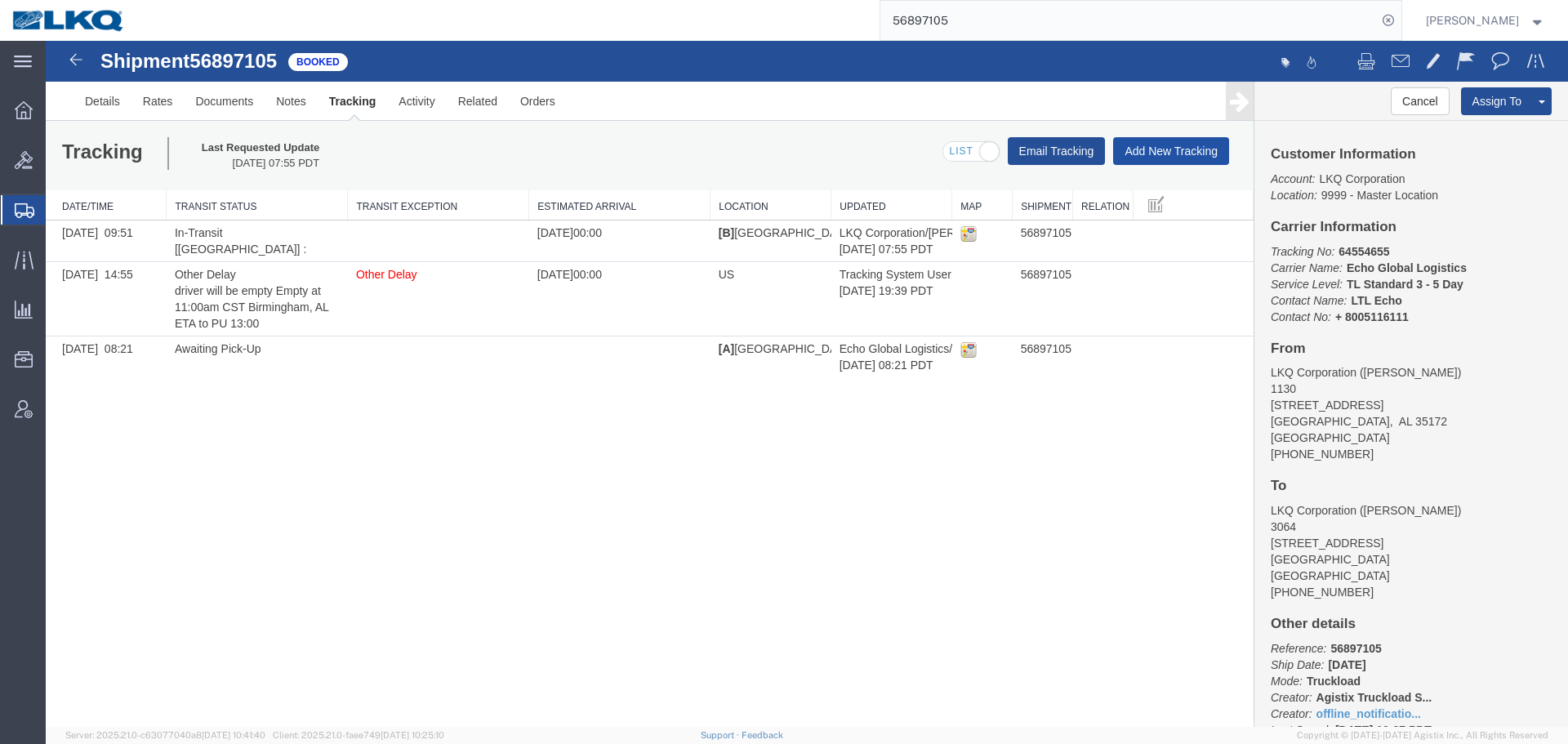
click at [1045, 161] on button "Add New Tracking" at bounding box center [1171, 150] width 116 height 27
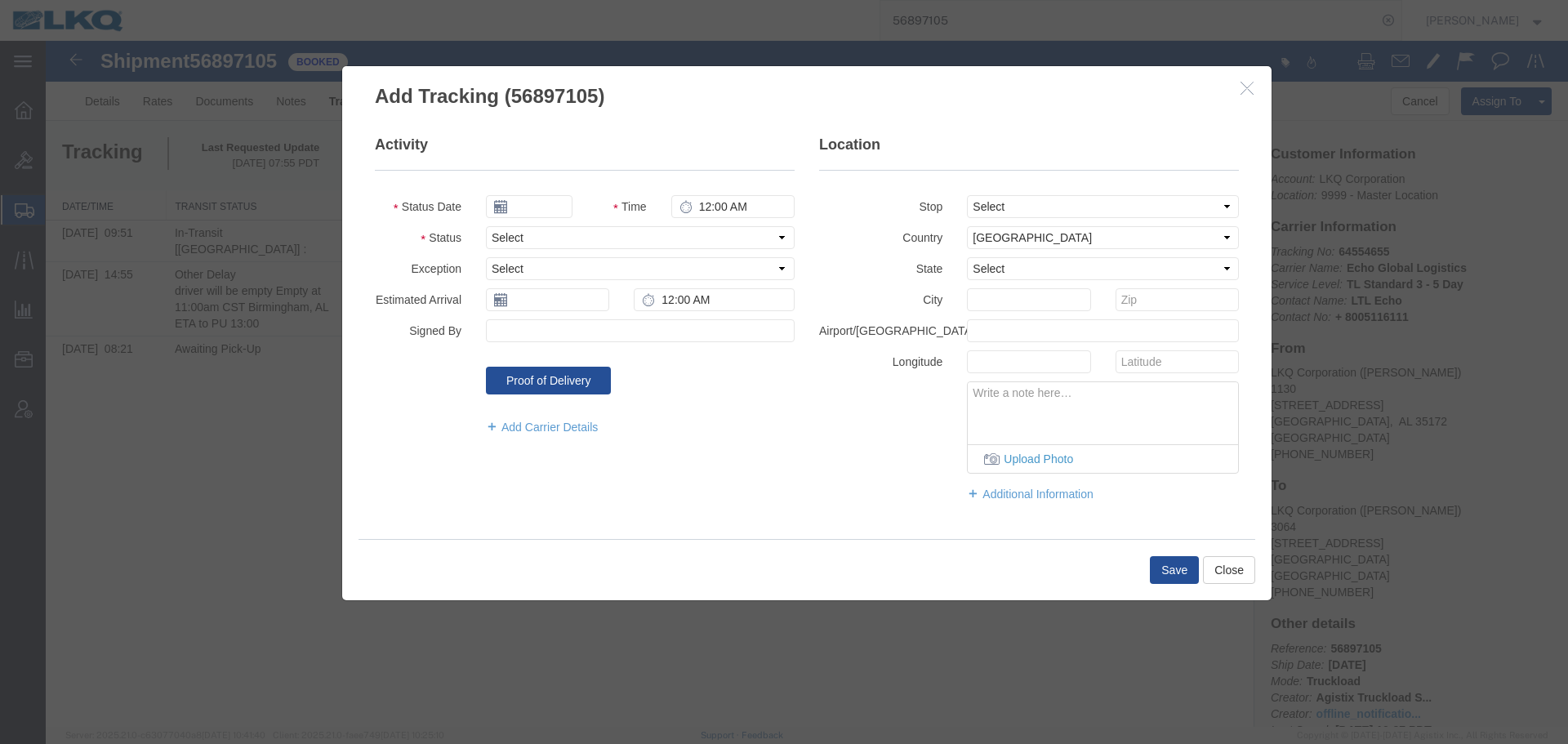
type input "[DATE]"
type input "9:00 PM"
click at [546, 240] on select "Select Arrival Notice Available Arrival Notice Imported Arrive at Delivery Loca…" at bounding box center [640, 238] width 308 height 23
select select "DELIVRED"
click at [486, 226] on select "Select Arrival Notice Available Arrival Notice Imported Arrive at Delivery Loca…" at bounding box center [640, 238] width 308 height 23
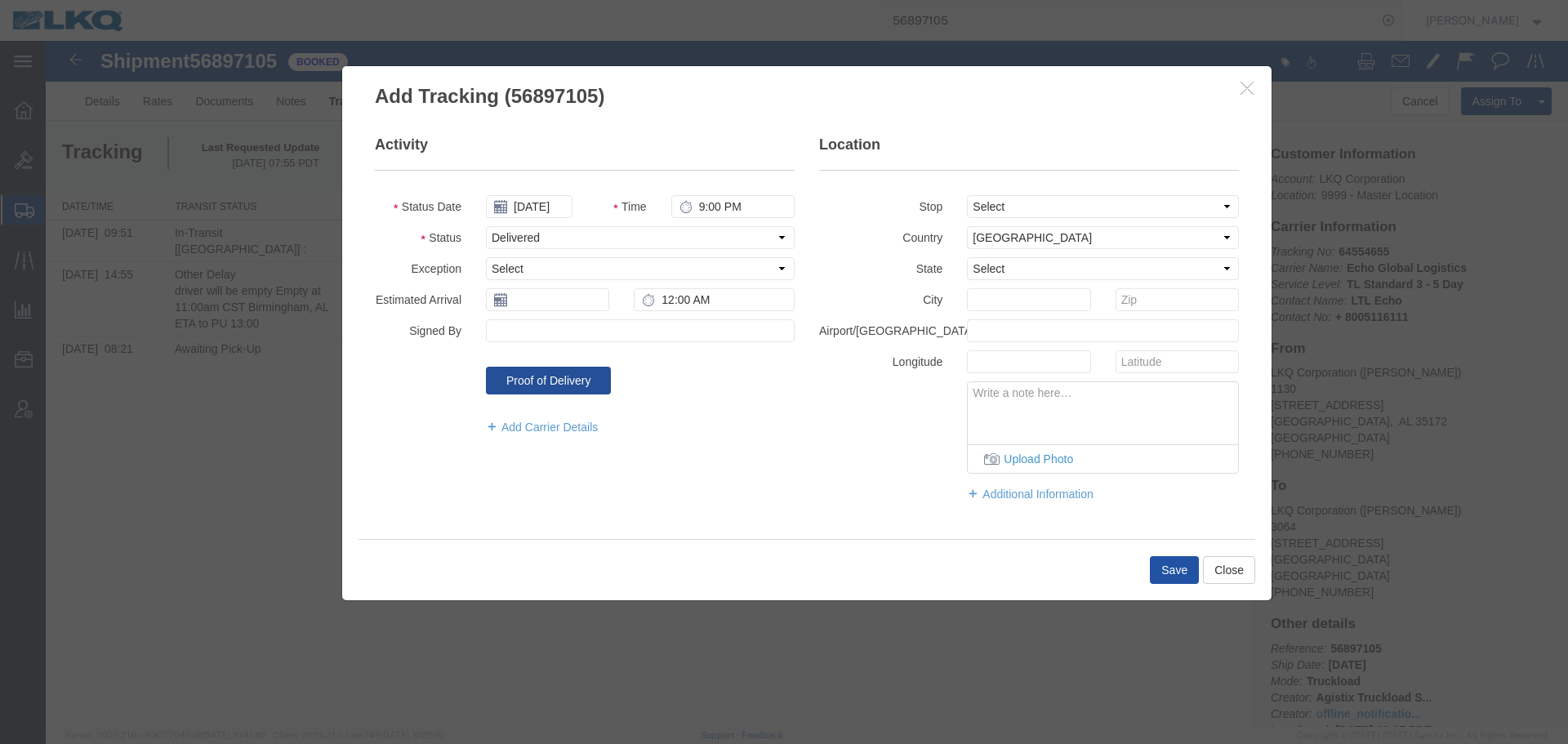
click at [1045, 515] on button "Save" at bounding box center [1174, 569] width 49 height 27
click at [503, 293] on icon at bounding box center [500, 300] width 13 height 13
click at [525, 298] on input "text" at bounding box center [548, 300] width 123 height 23
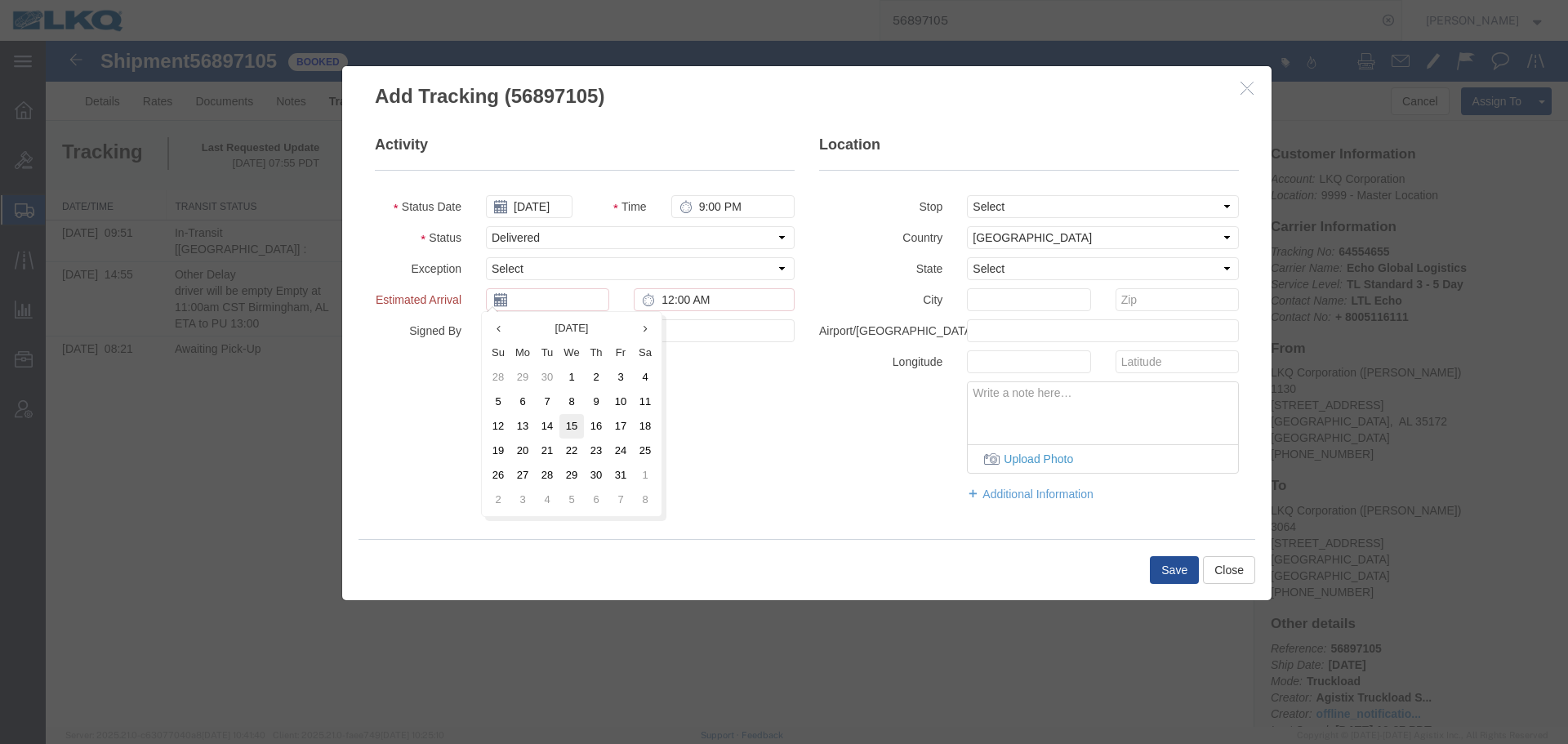
click at [572, 425] on td "15" at bounding box center [571, 426] width 24 height 24
type input "[DATE]"
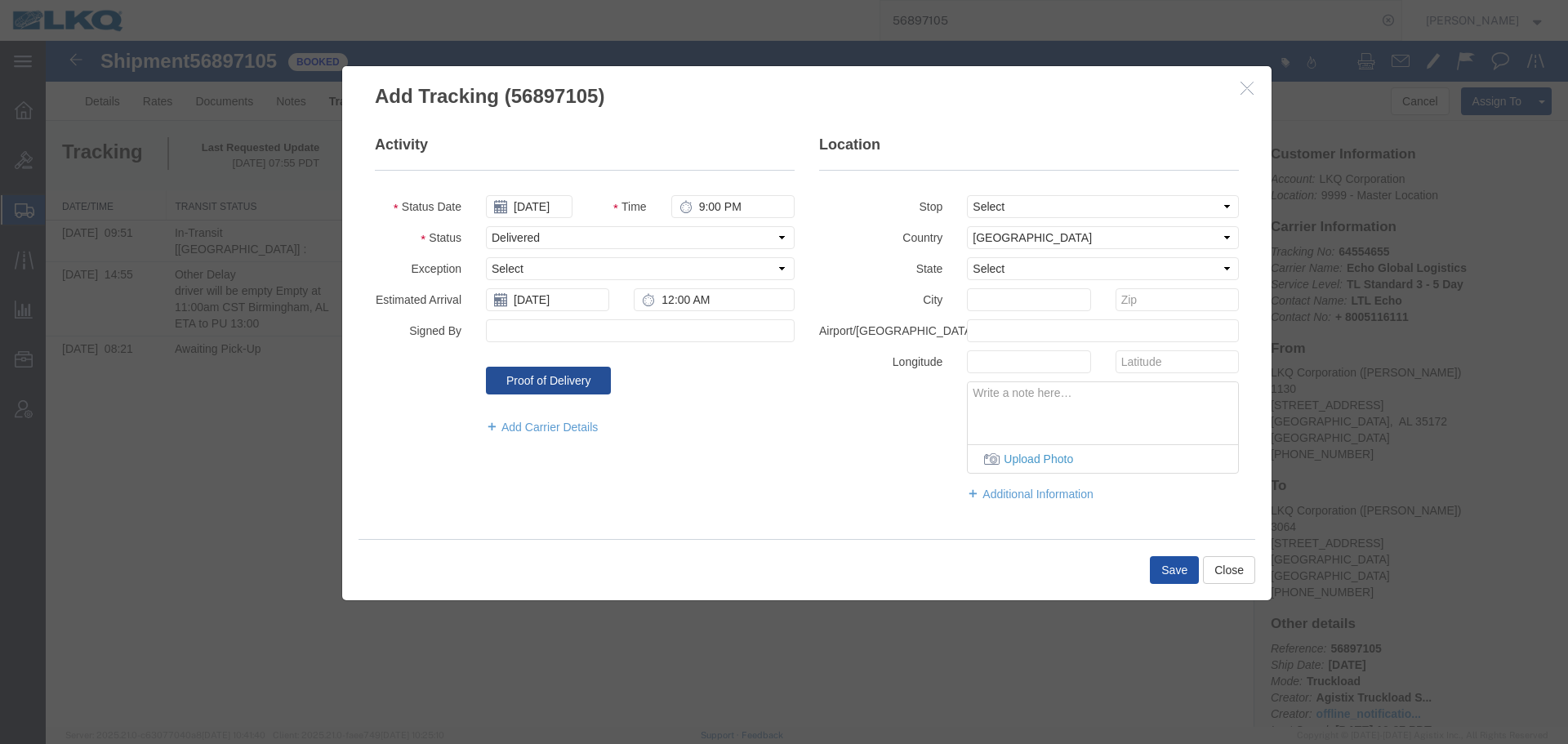
click at [1045, 515] on button "Save" at bounding box center [1174, 569] width 49 height 27
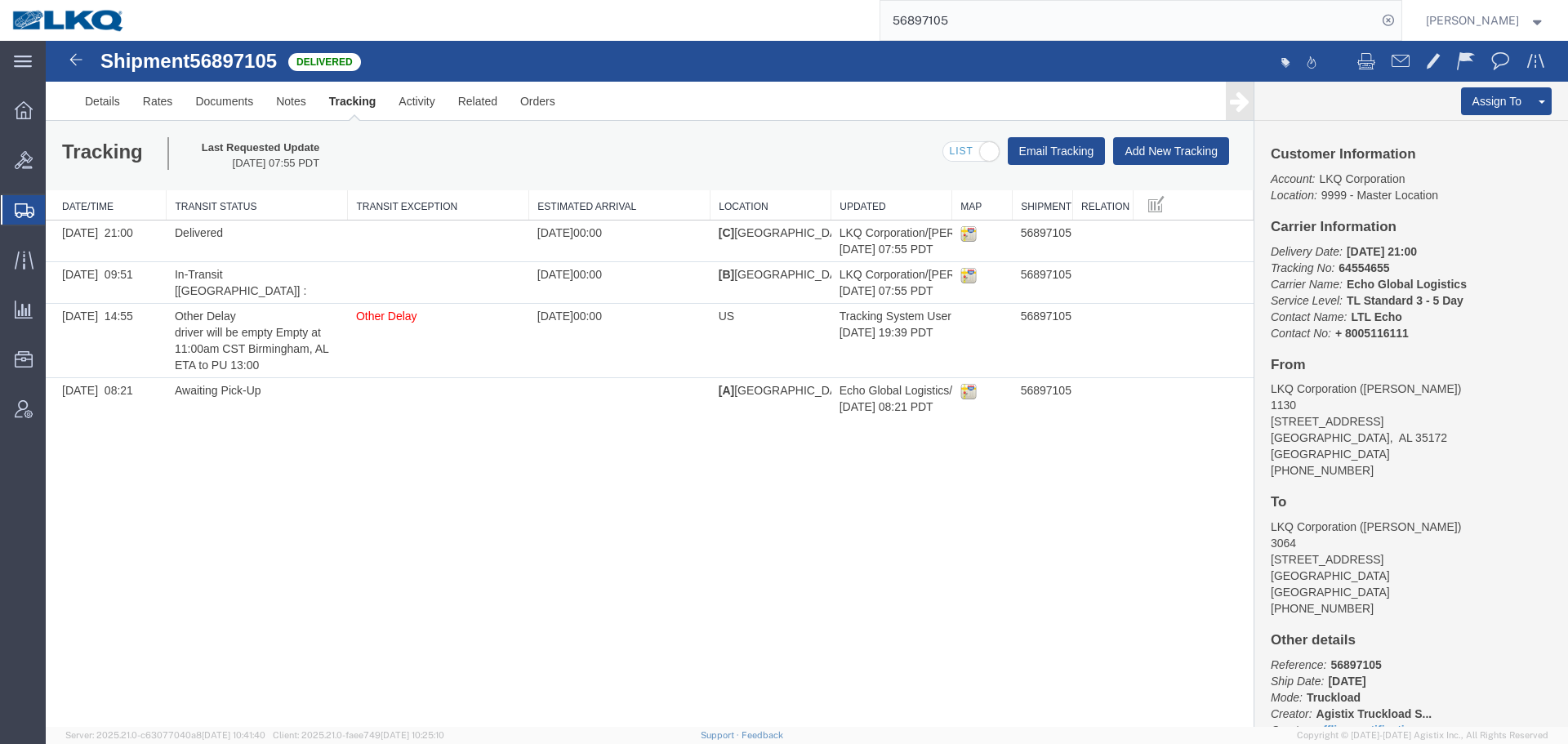
click at [975, 32] on input "56897105" at bounding box center [1128, 20] width 496 height 39
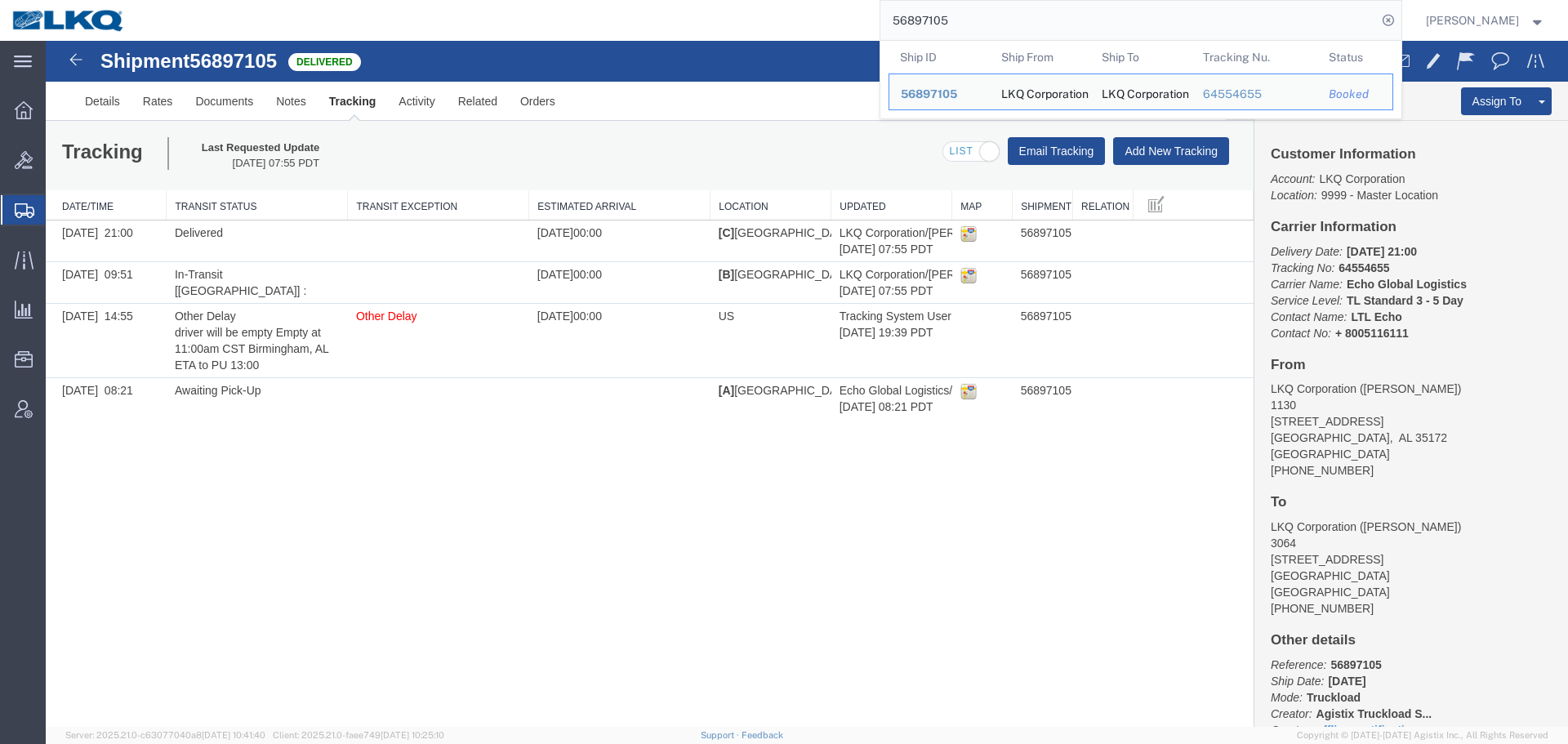
paste input "7115858"
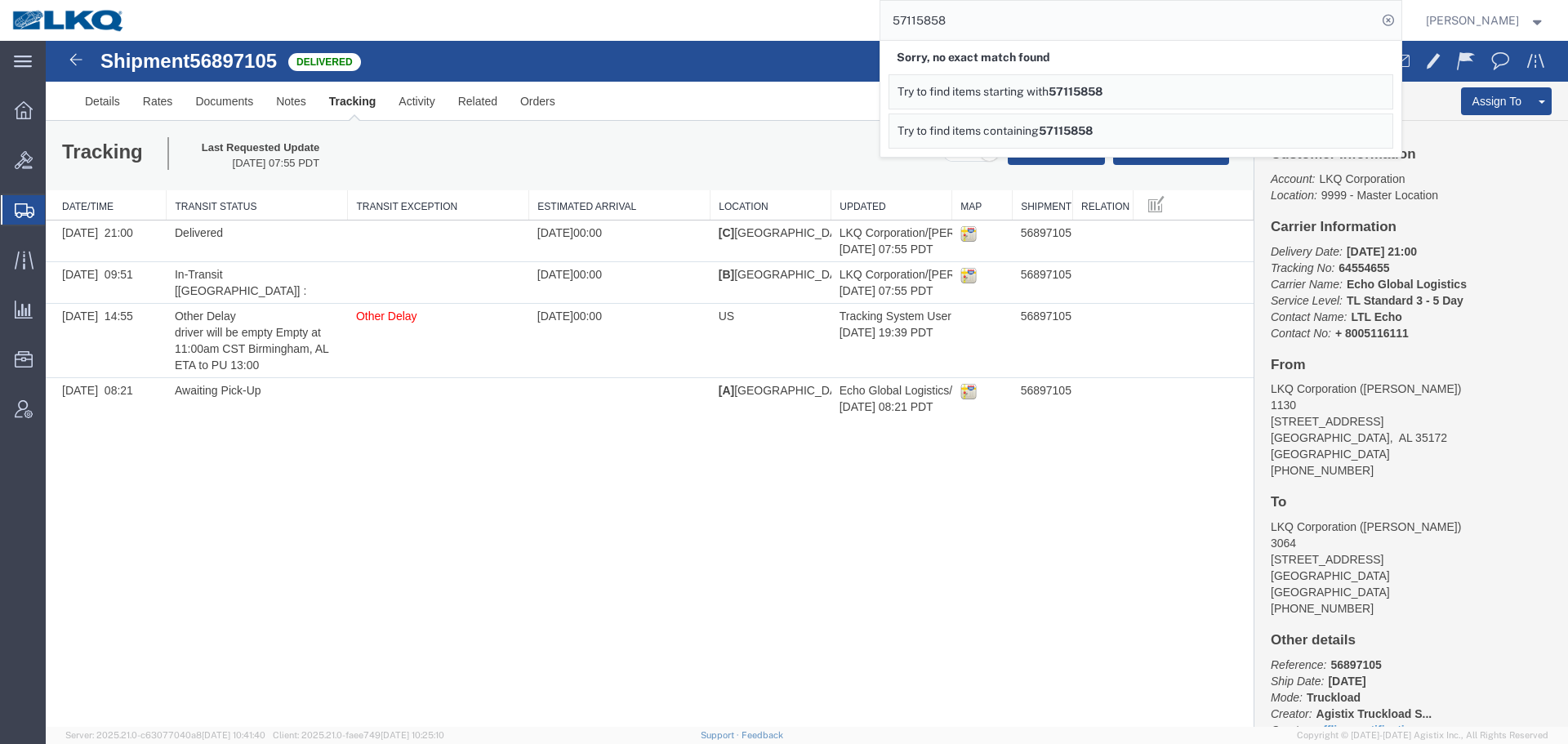
click at [1003, 30] on input "57115858" at bounding box center [1128, 20] width 496 height 39
paste input "search"
type input "57115858"
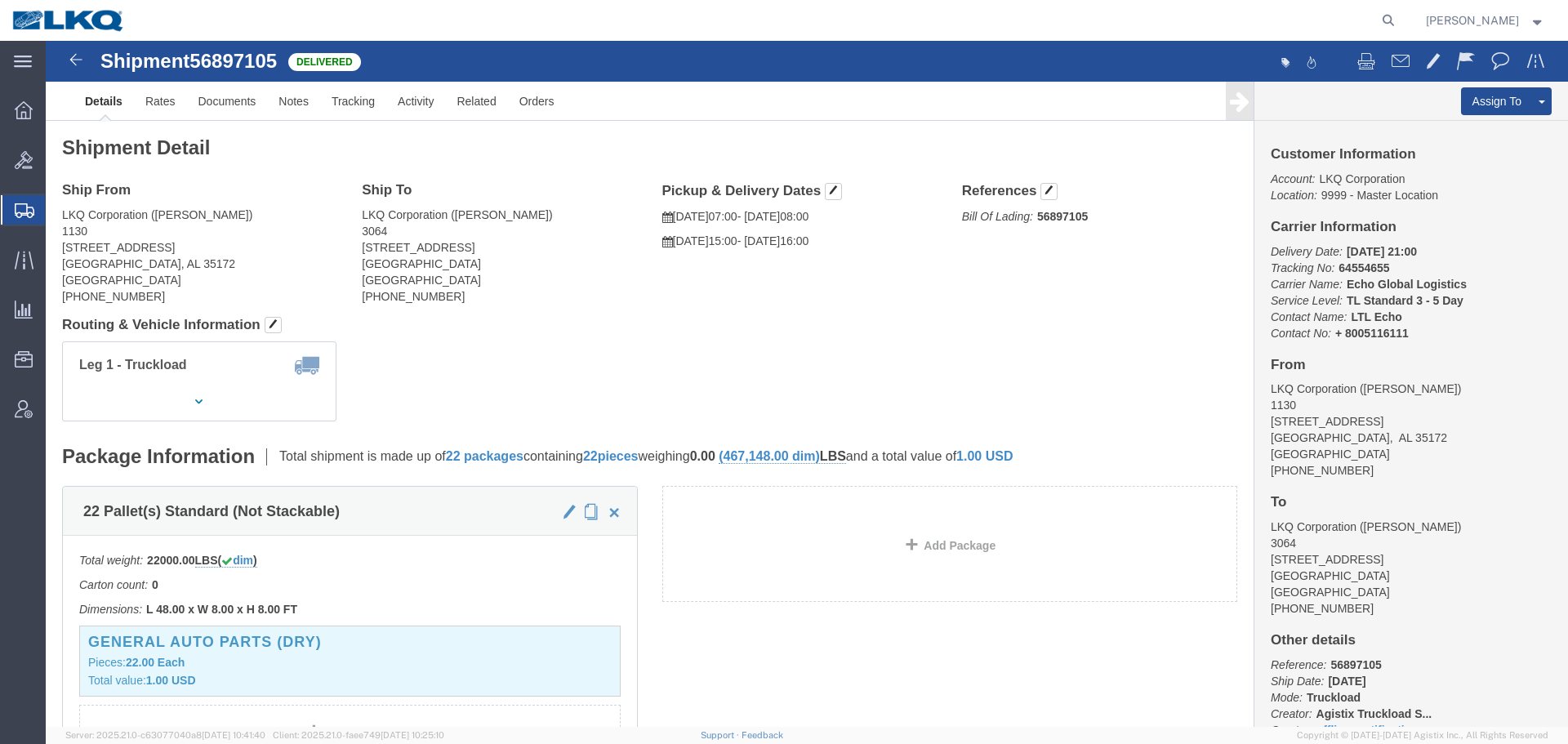
click div "Leg 1 - Truckload Vehicle 1: Standard Dry Van (53 Feet) Number of trucks: 1"
click at [1378, 19] on icon at bounding box center [1388, 21] width 23 height 23
paste input "57115858"
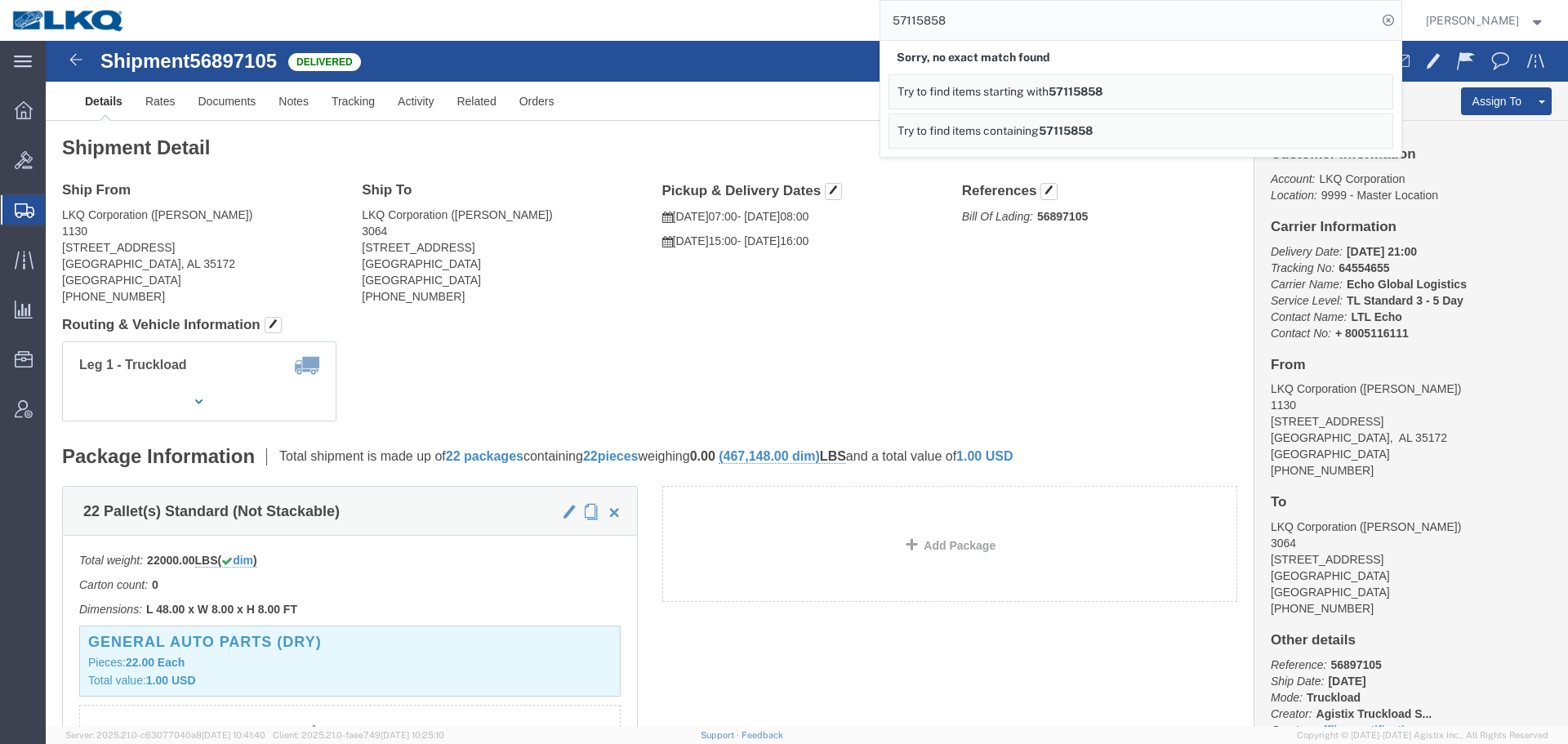
drag, startPoint x: 893, startPoint y: 239, endPoint x: 498, endPoint y: 196, distance: 397.3
click div "Ship From LKQ Corporation ([PERSON_NAME]) [STREET_ADDRESS] [PHONE_NUMBER] Ship …"
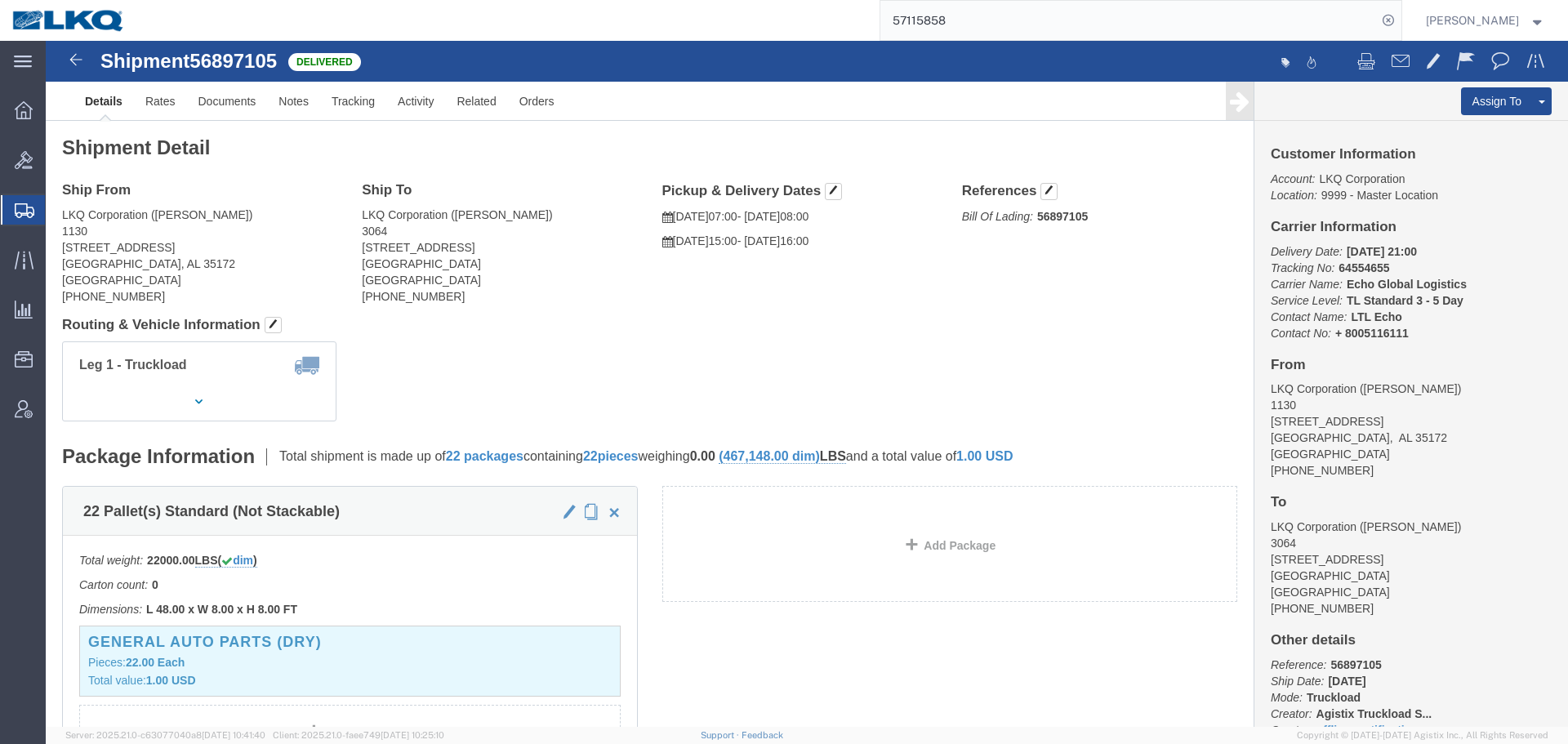
click at [1003, 14] on input "57115858" at bounding box center [1128, 20] width 496 height 39
paste input "083959"
type input "57083959"
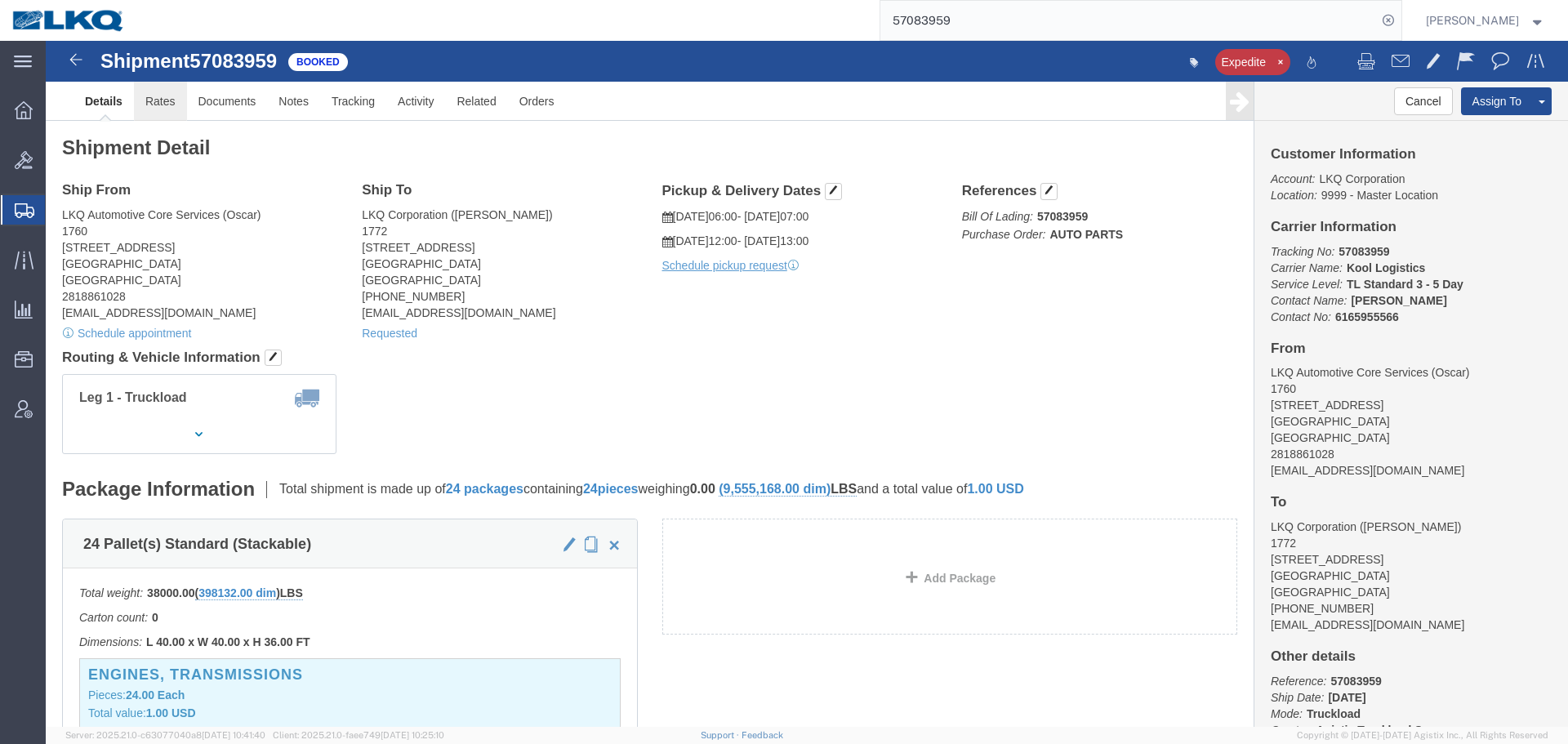
click link "Rates"
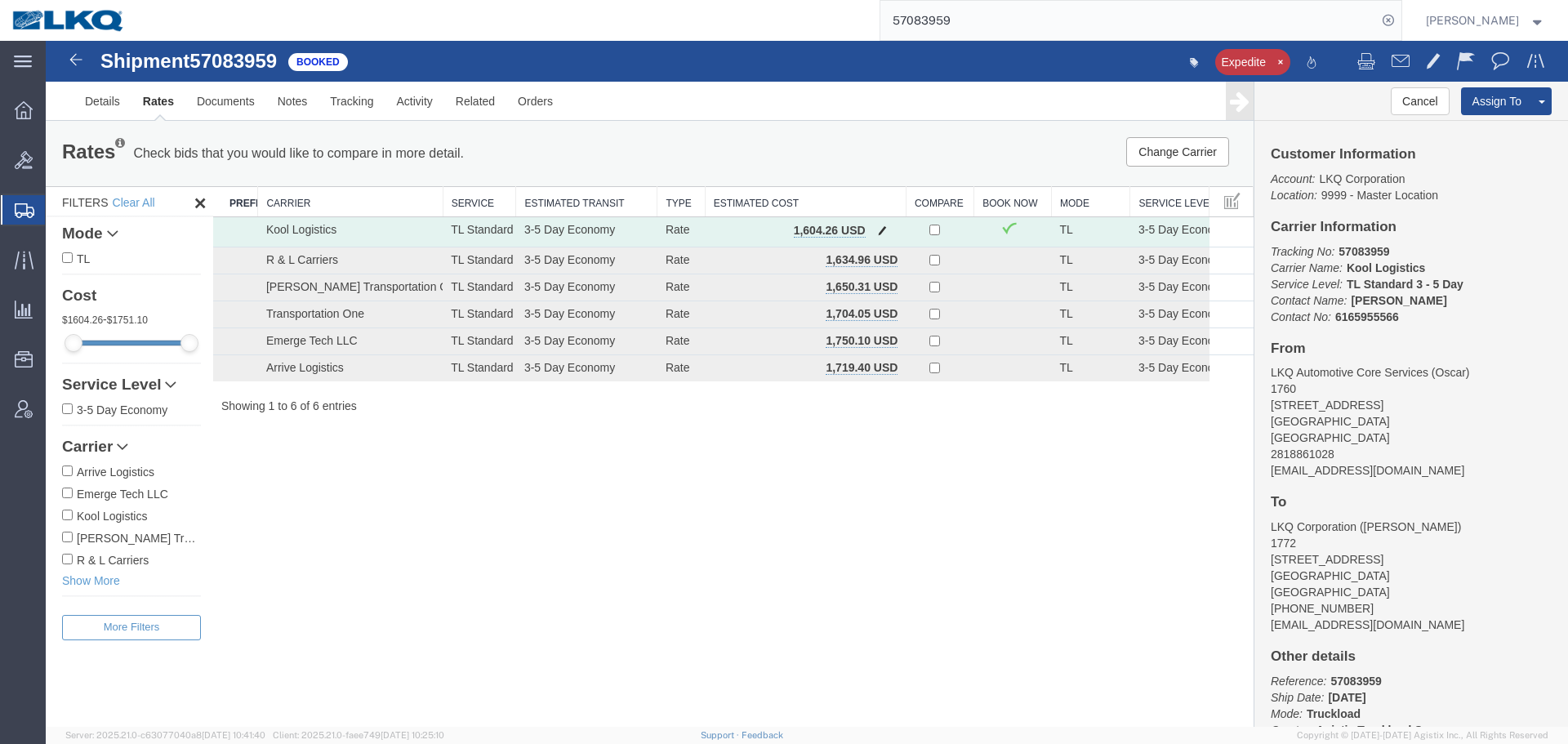
click at [876, 226] on button "button" at bounding box center [882, 232] width 22 height 22
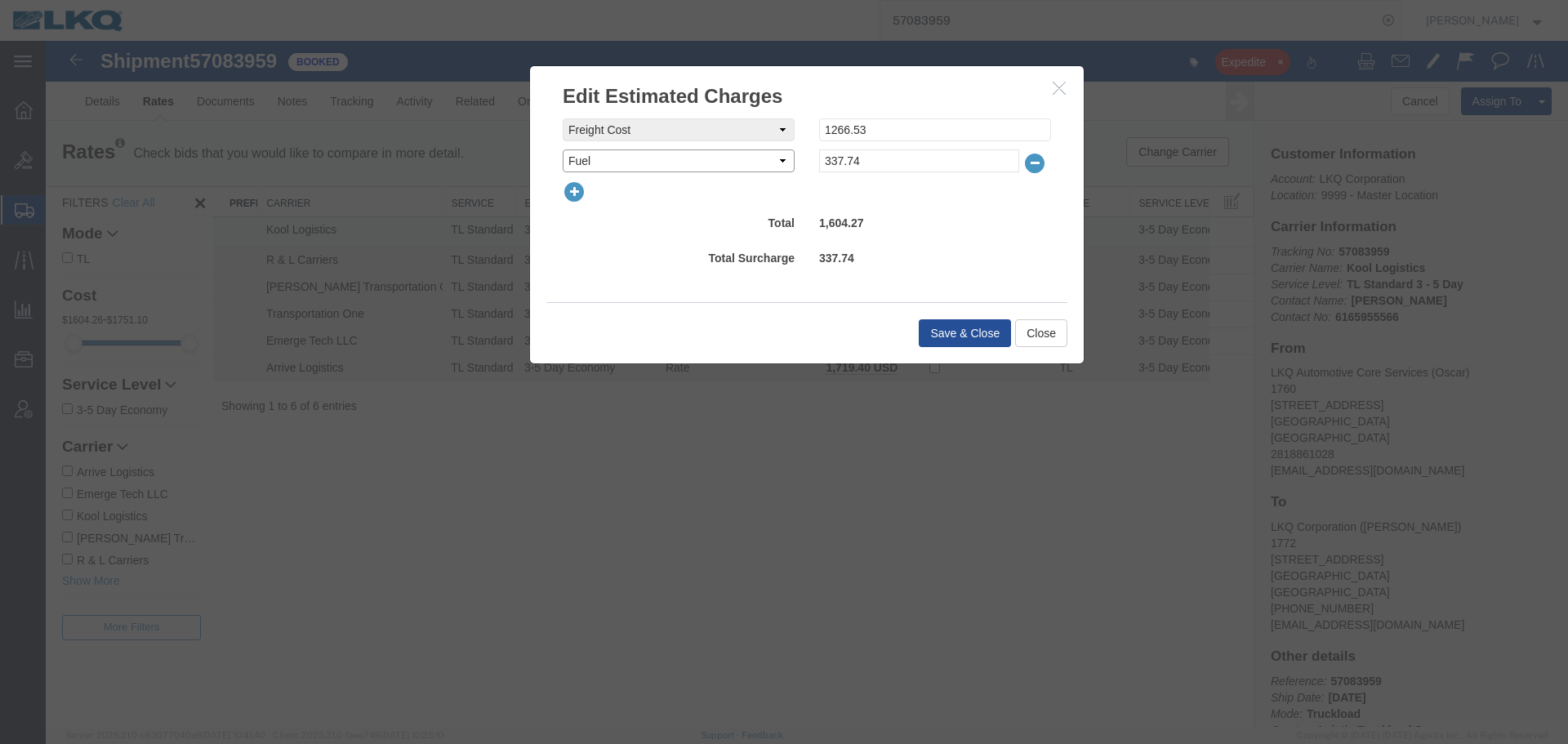
click at [643, 171] on select "Select AES Filing Accessorial Delivery Charge Additional Invoice Details Addres…" at bounding box center [678, 161] width 232 height 23
drag, startPoint x: 542, startPoint y: 198, endPoint x: 571, endPoint y: 195, distance: 29.2
click at [542, 198] on div "freightCost Select AES Filing Accessorial Delivery Charge Additional Invoice De…" at bounding box center [807, 206] width 554 height 192
click at [574, 193] on icon "button" at bounding box center [574, 192] width 23 height 23
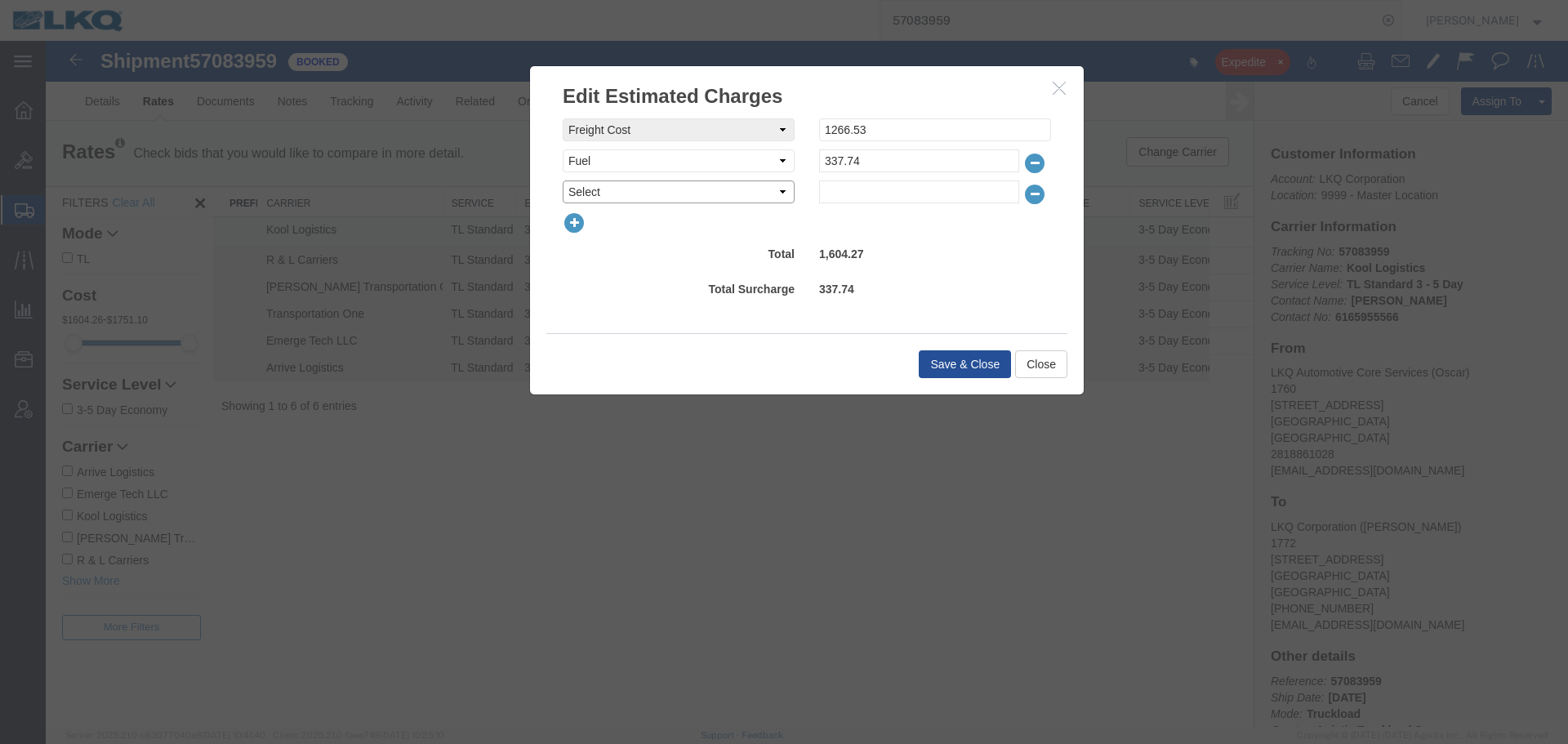
click at [630, 191] on select "Select AES Filing Accessorial Delivery Charge Additional Invoice Details Addres…" at bounding box center [678, 192] width 232 height 23
select select "CLEAN"
click at [563, 180] on select "Select AES Filing Accessorial Delivery Charge Additional Invoice Details Addres…" at bounding box center [678, 192] width 232 height 23
click at [846, 198] on input "text" at bounding box center [919, 192] width 200 height 23
type input "100"
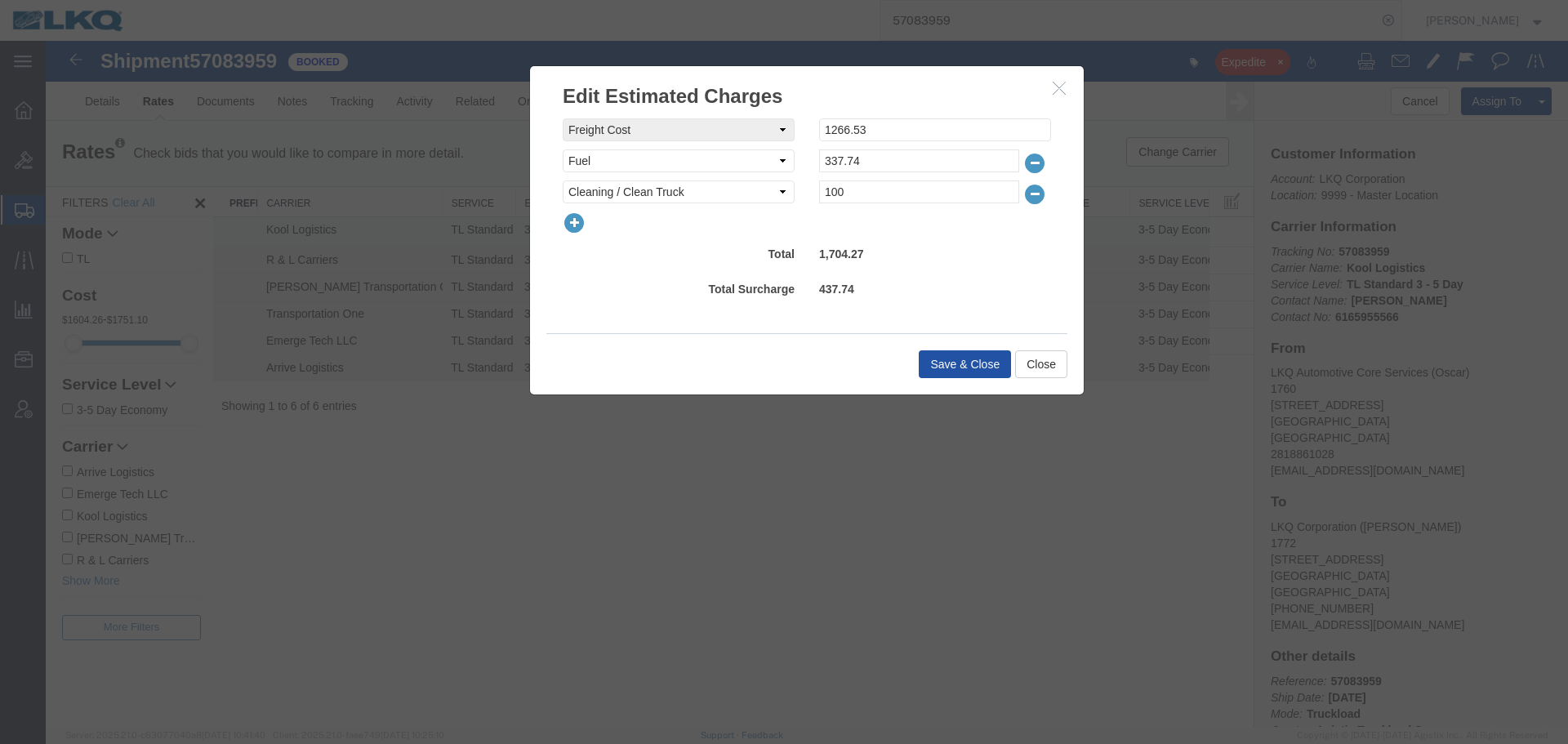
click at [991, 355] on button "Save & Close" at bounding box center [964, 363] width 92 height 27
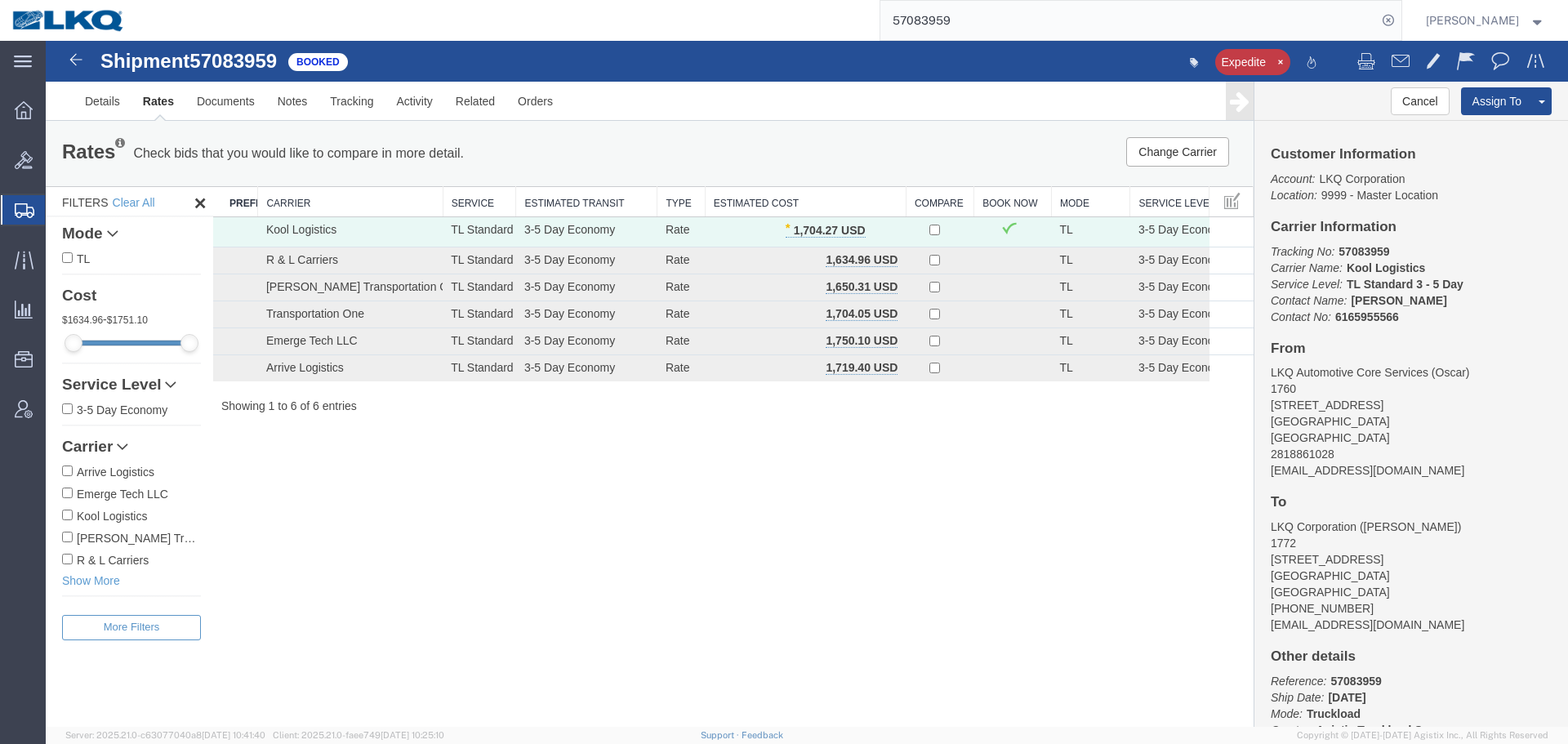
click at [1078, 33] on input "57083959" at bounding box center [1128, 20] width 496 height 39
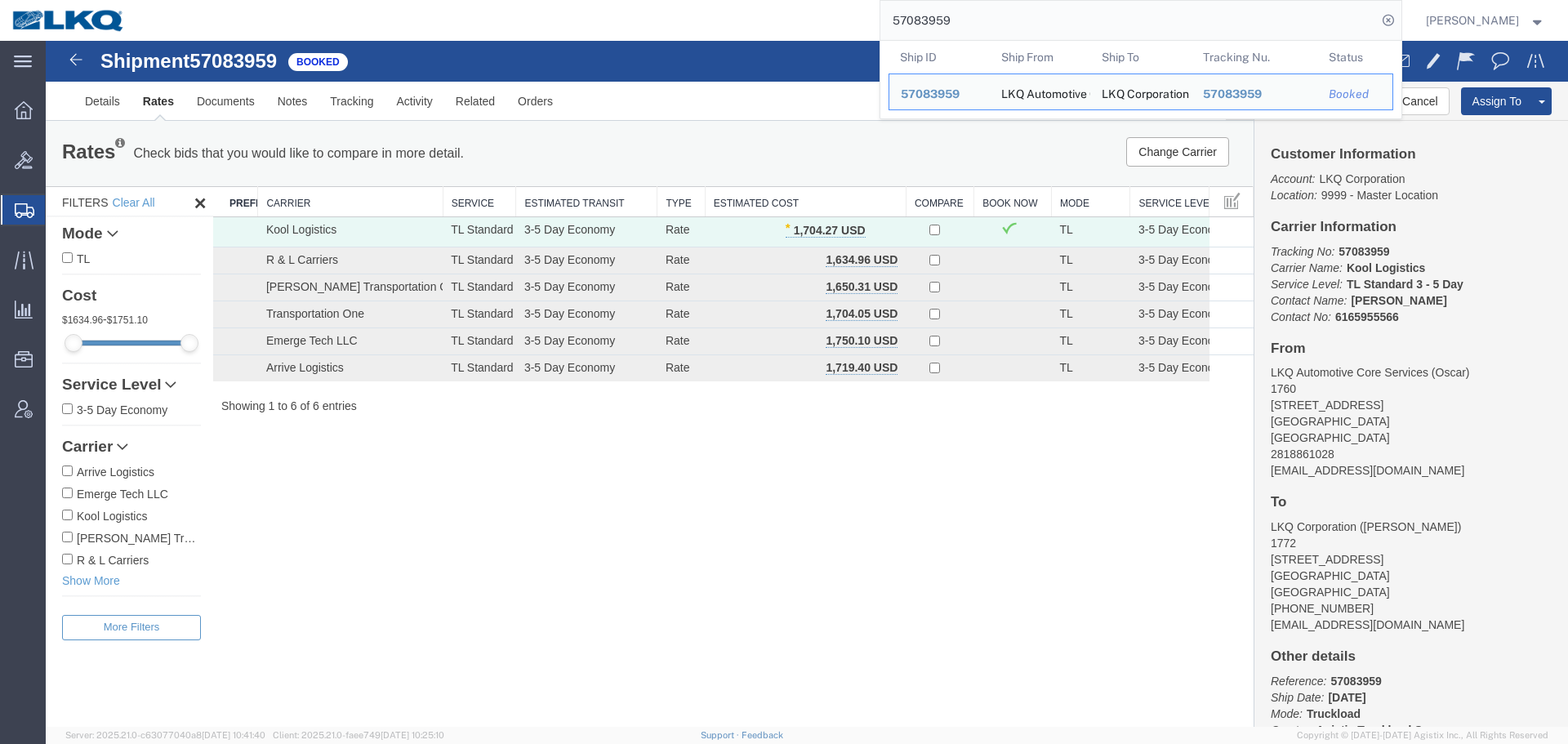
paste input "126530"
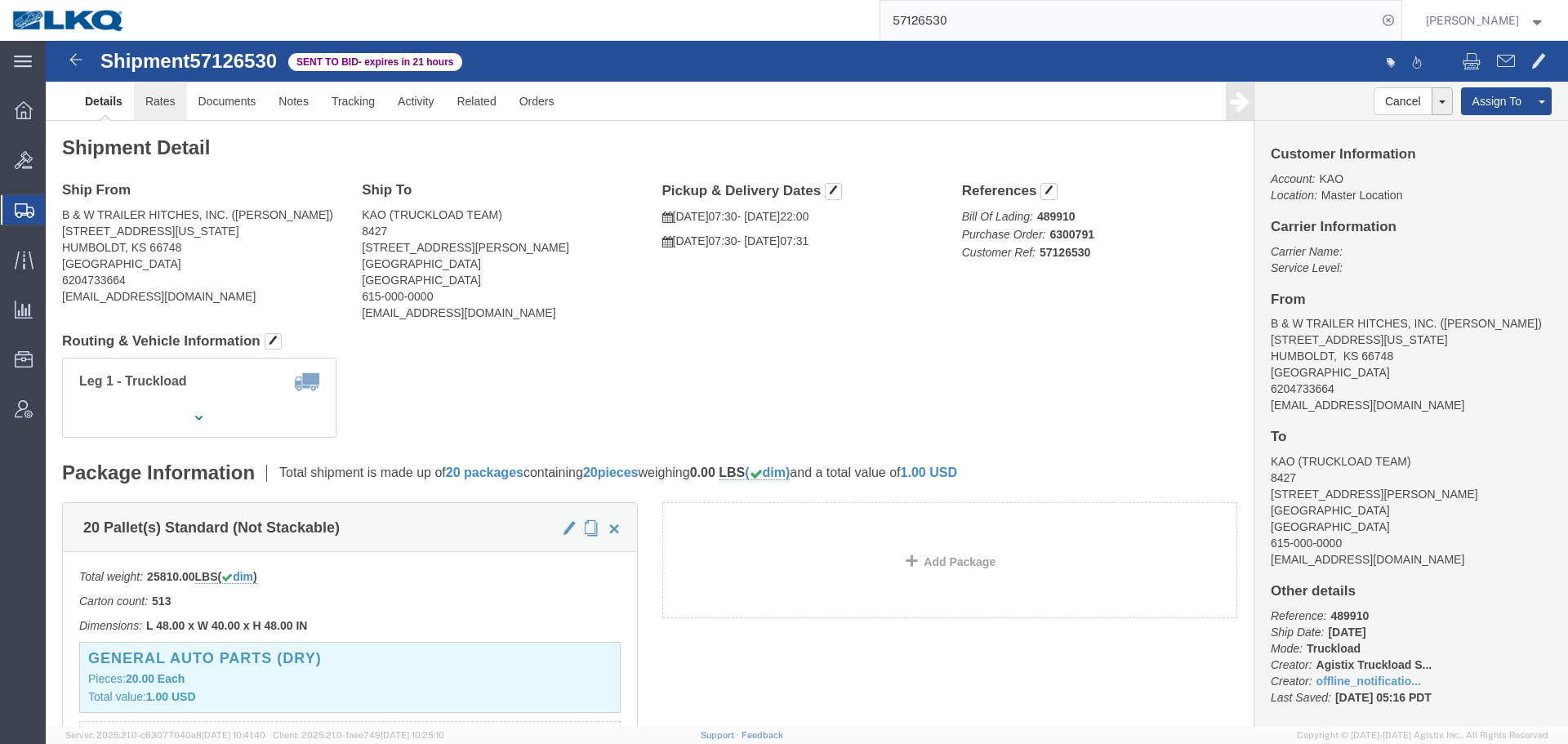
click link "Rates"
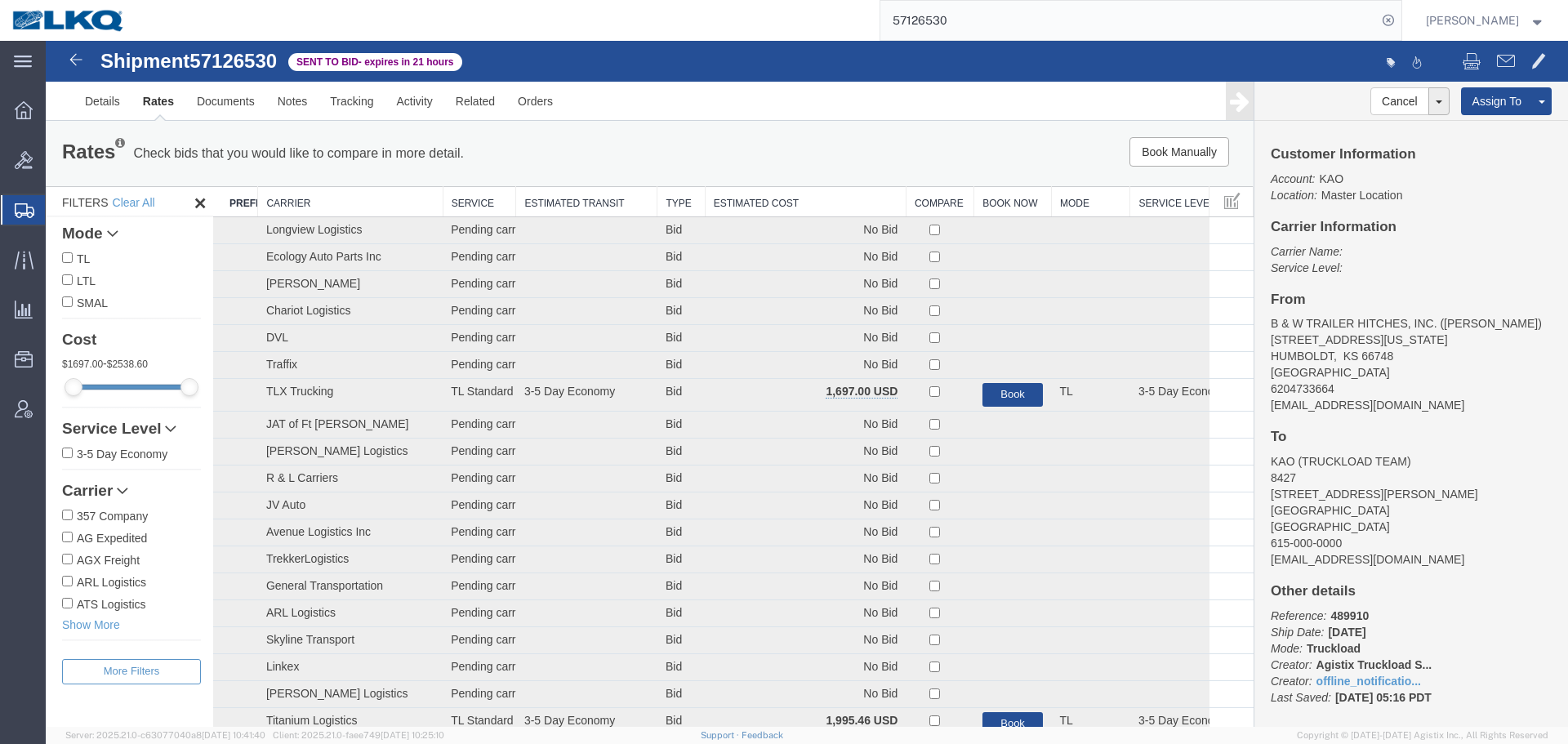
click at [783, 202] on th "Estimated Cost" at bounding box center [806, 202] width 201 height 30
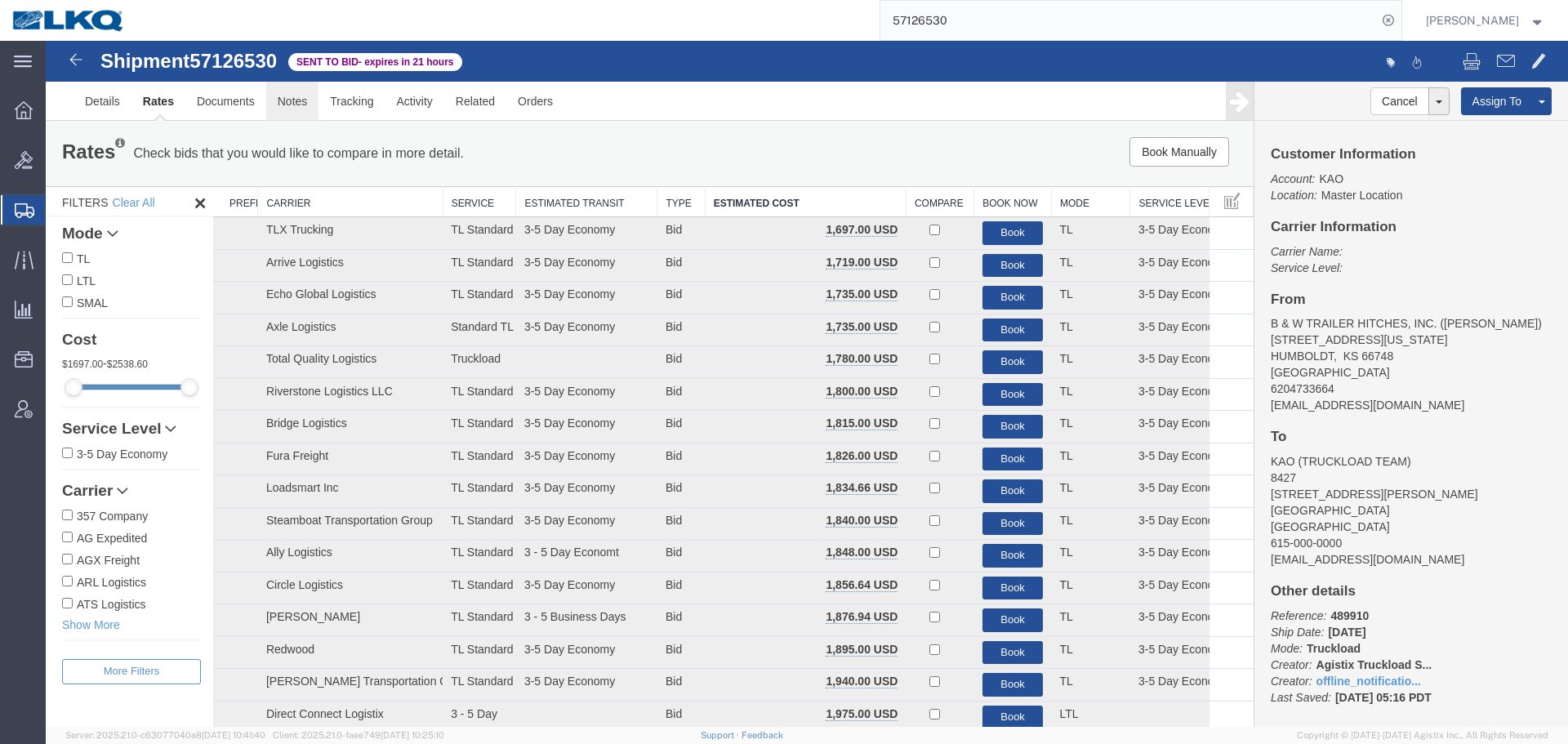
click at [281, 106] on link "Notes" at bounding box center [293, 101] width 53 height 39
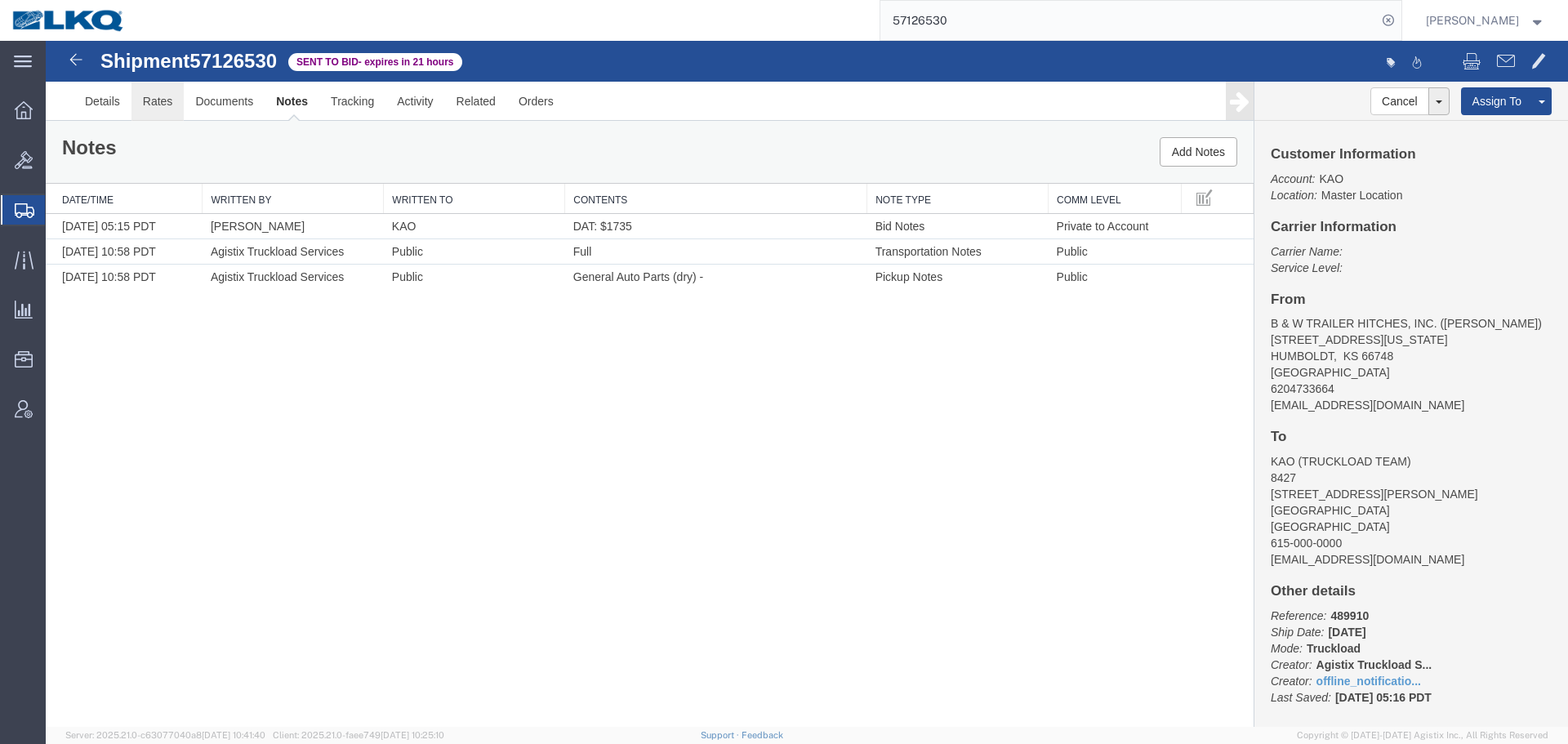
click at [176, 109] on link "Rates" at bounding box center [158, 101] width 53 height 39
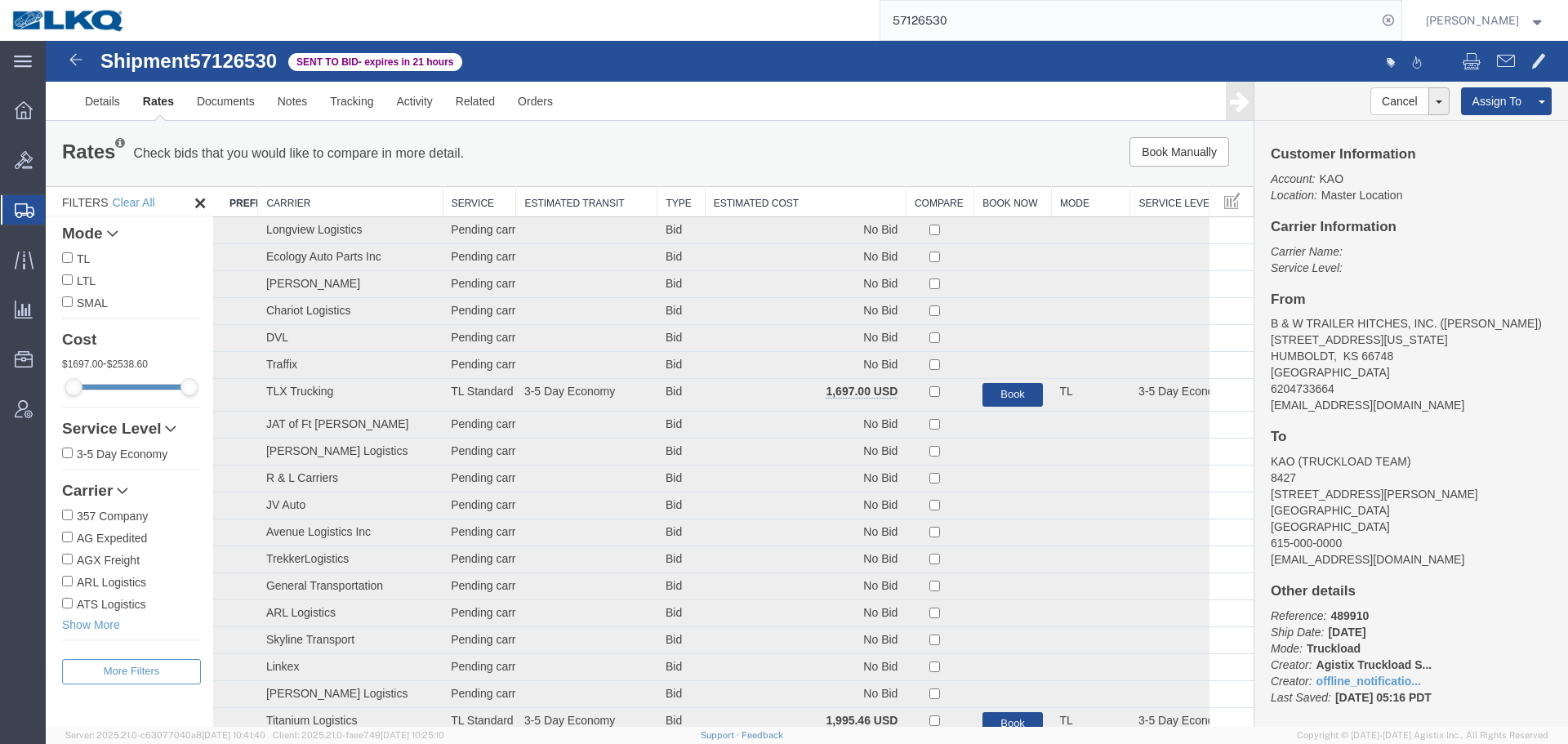
click at [767, 204] on th "Estimated Cost" at bounding box center [806, 202] width 201 height 30
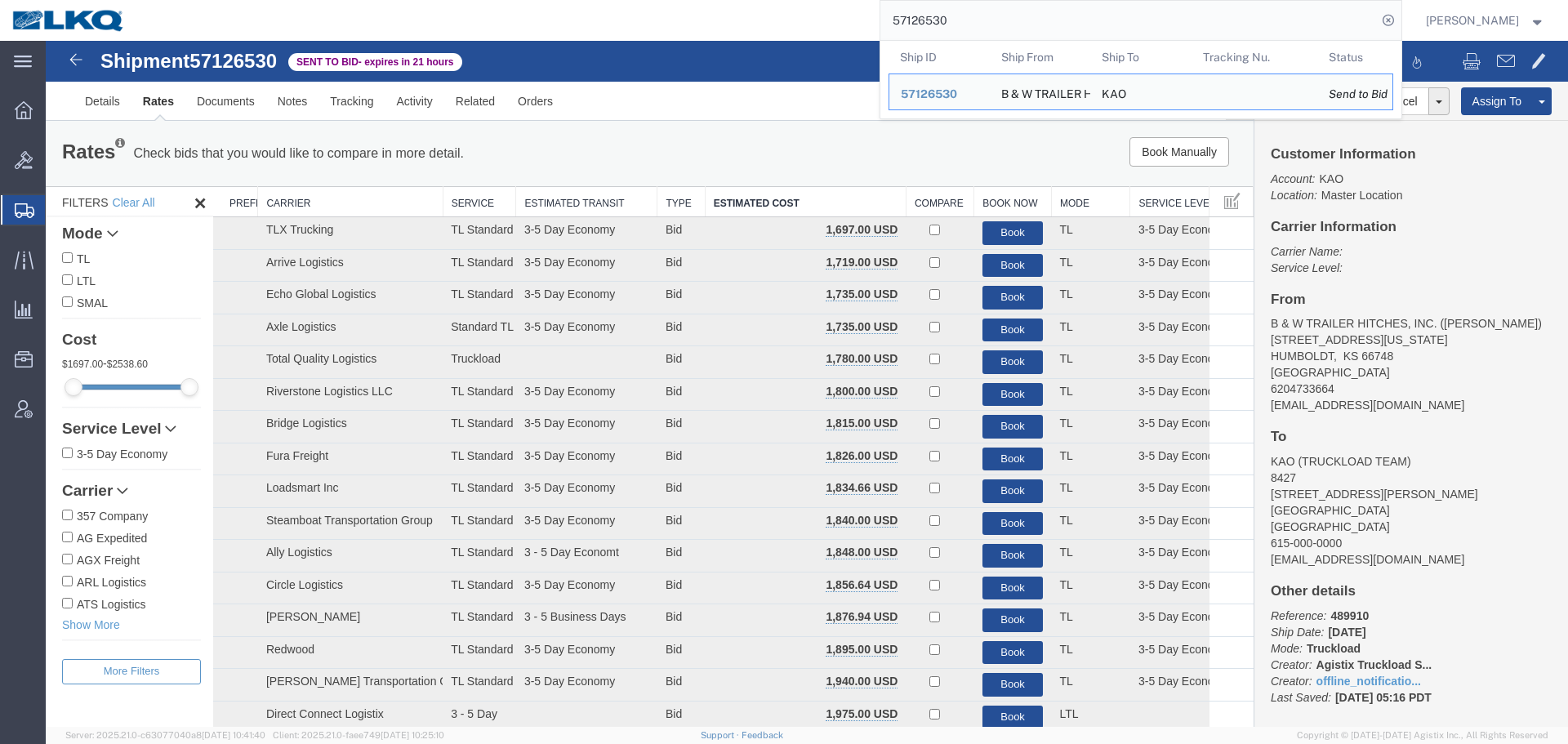
click at [1040, 12] on input "57126530" at bounding box center [1128, 20] width 496 height 39
paste input "14622"
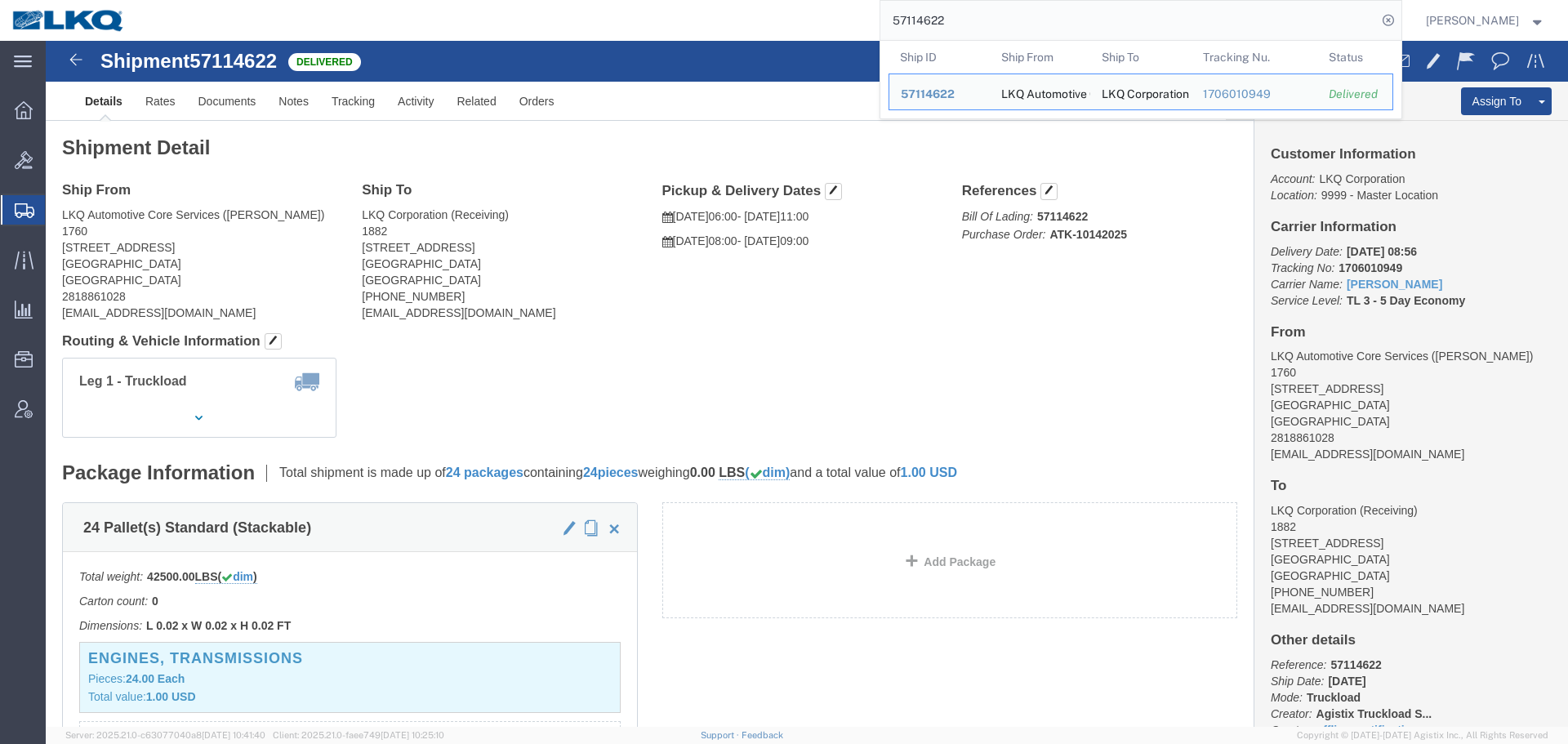
click at [959, 6] on input "57114622" at bounding box center [1128, 20] width 496 height 39
paste input "6419"
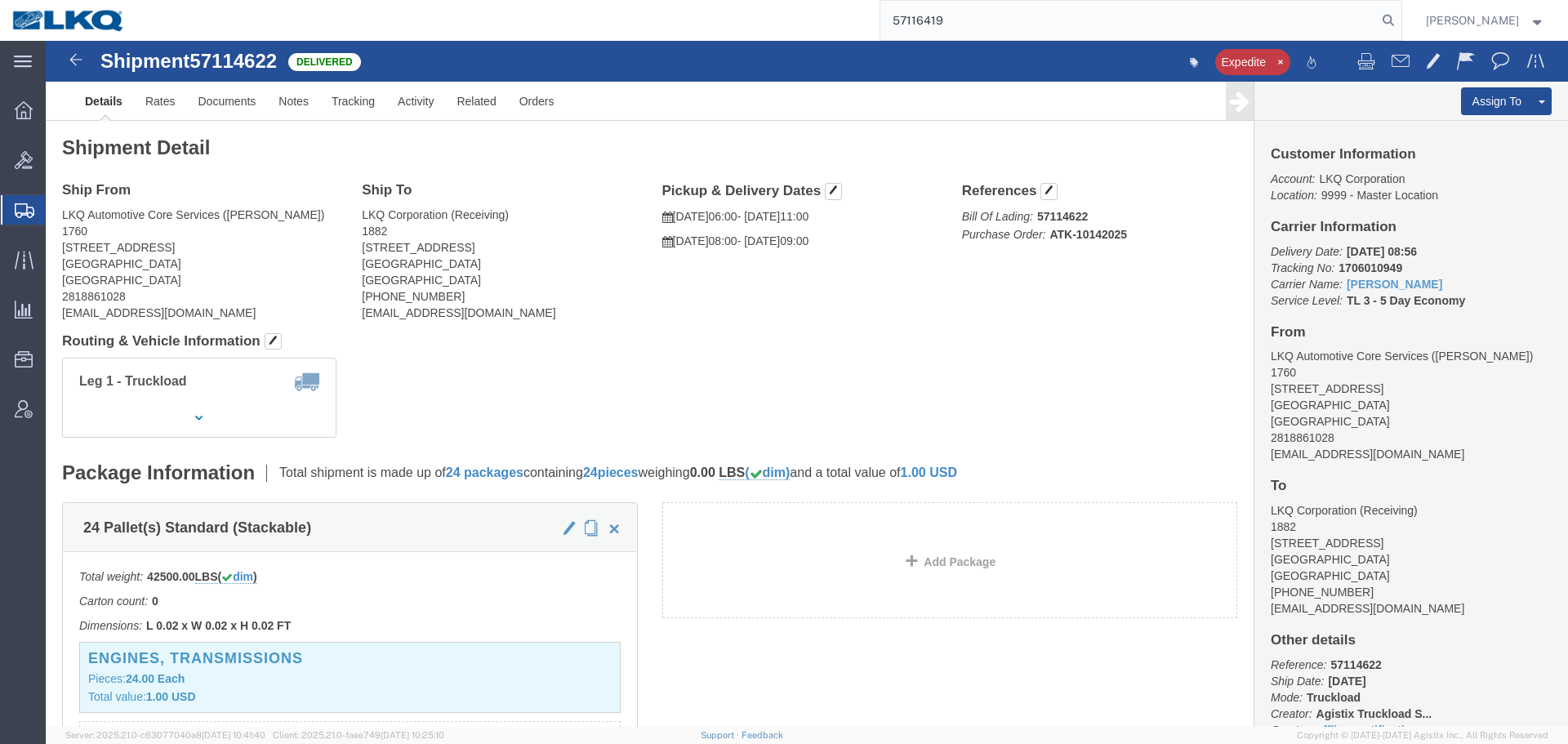
type input "57116419"
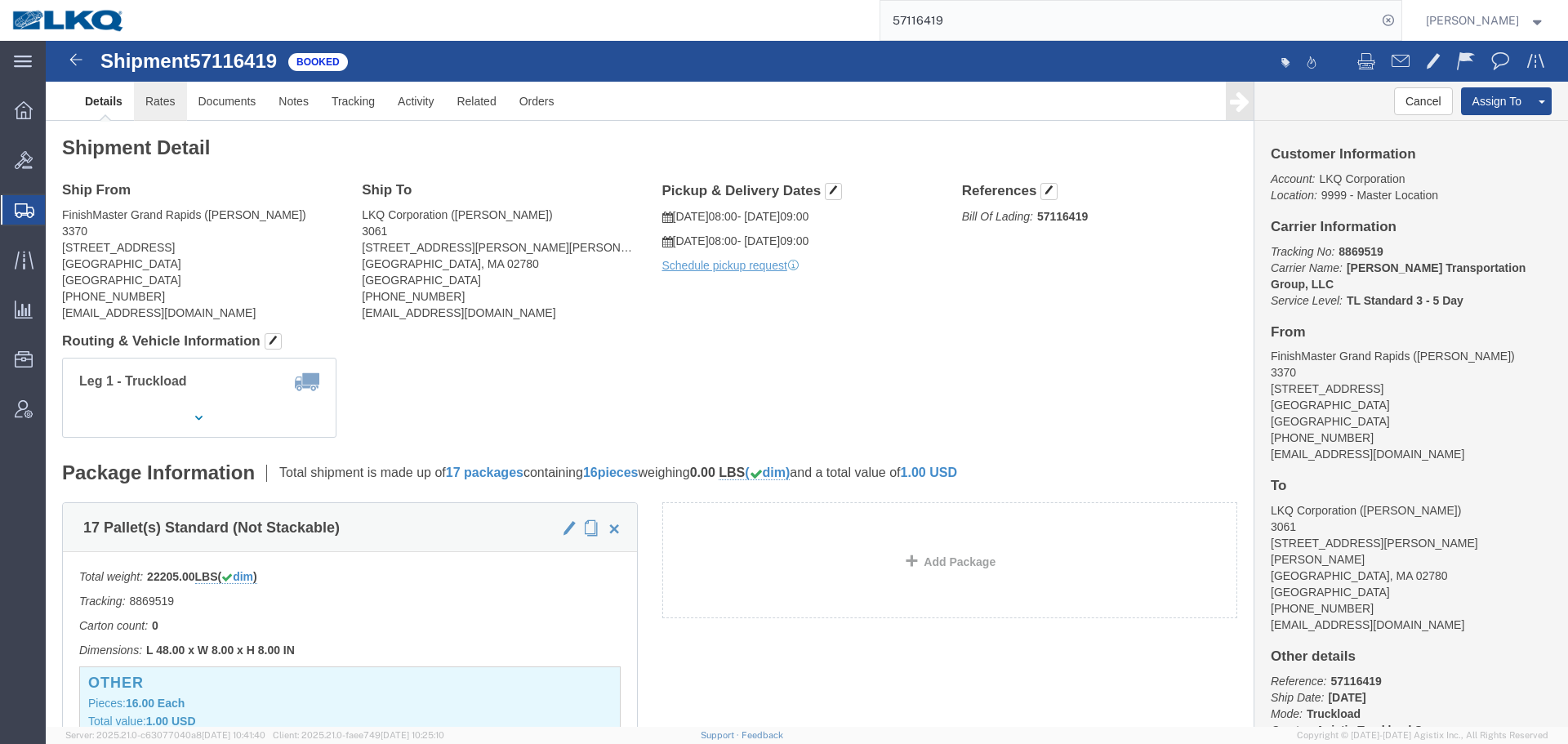
click link "Rates"
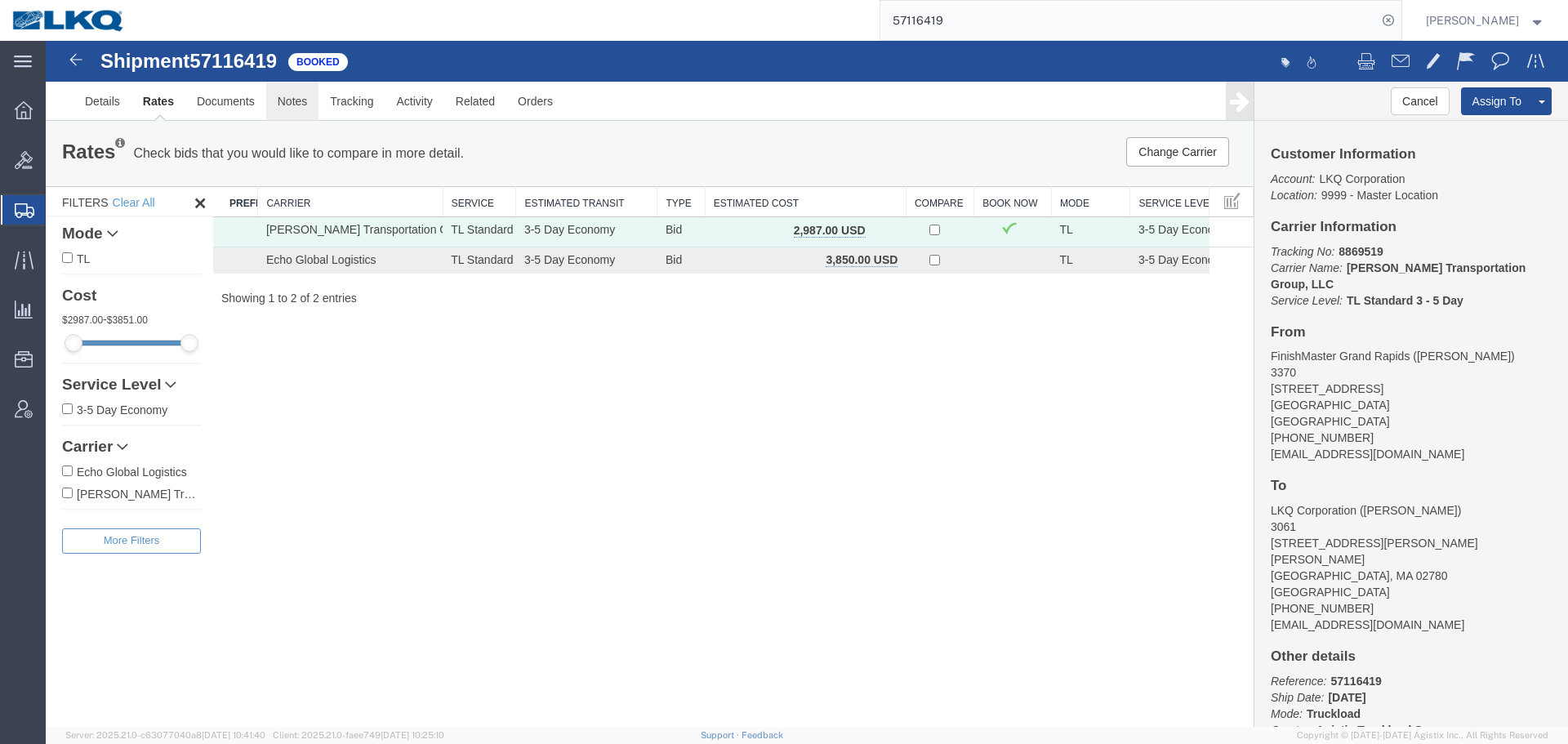
click at [296, 101] on link "Notes" at bounding box center [293, 101] width 53 height 39
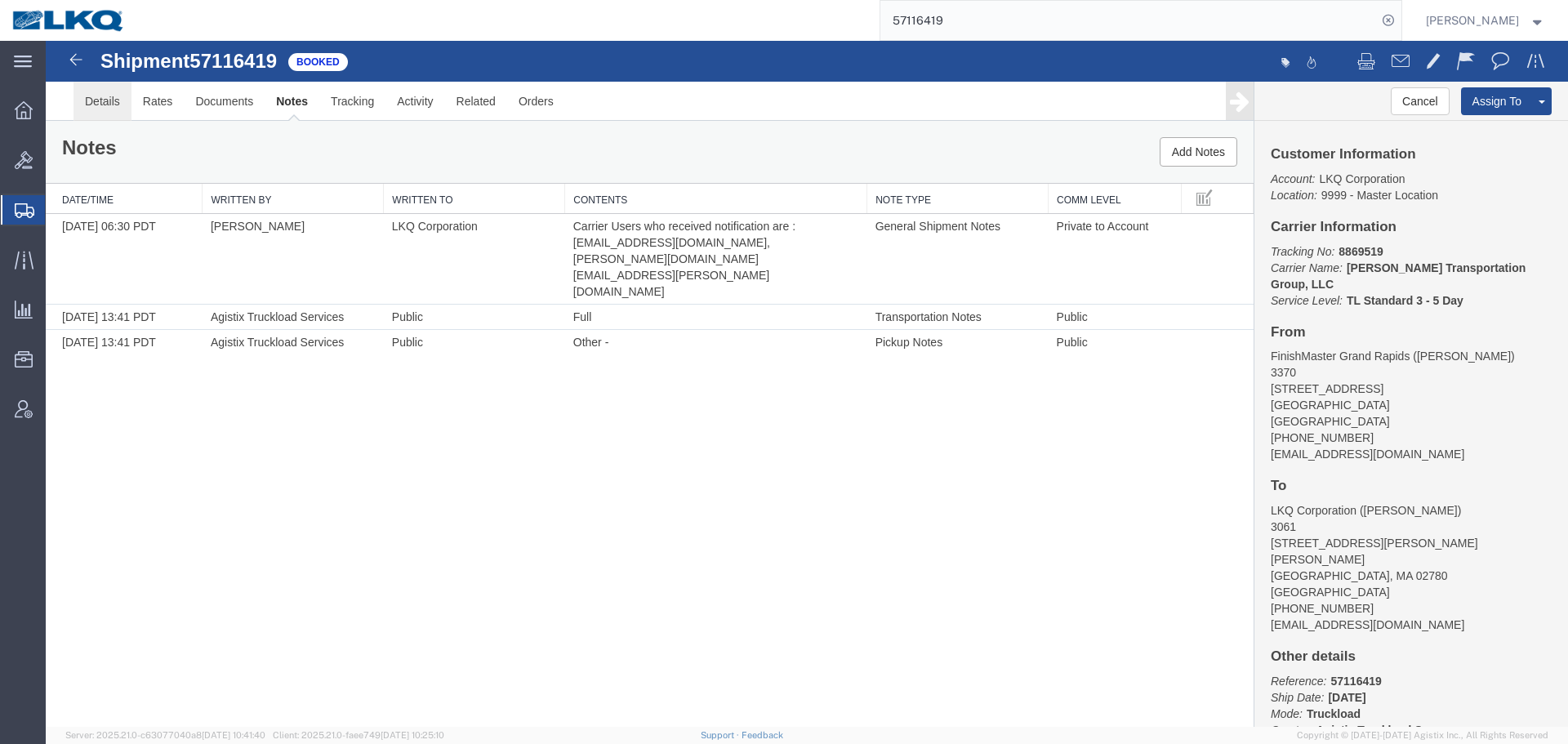
click at [102, 101] on link "Details" at bounding box center [102, 101] width 58 height 39
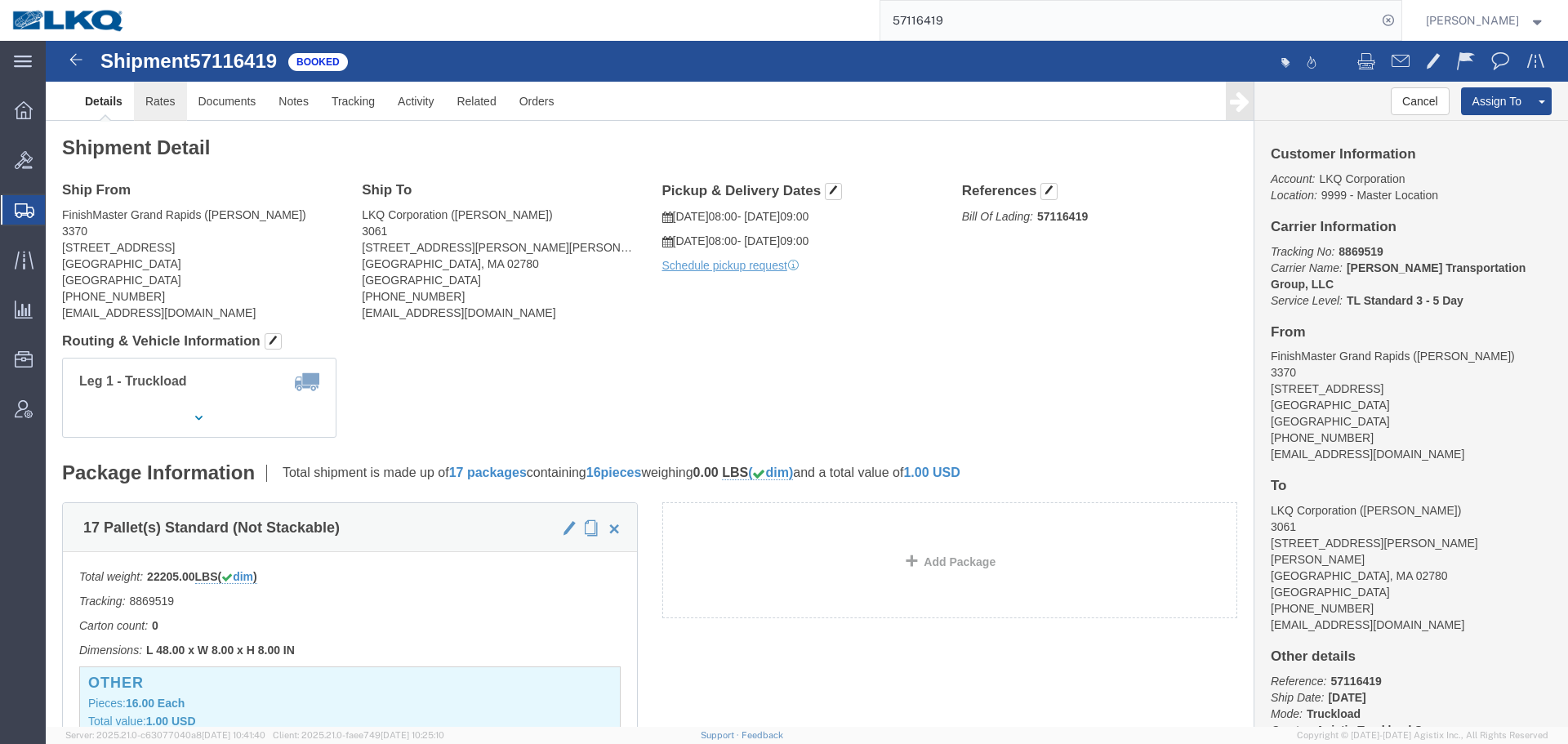
click link "Rates"
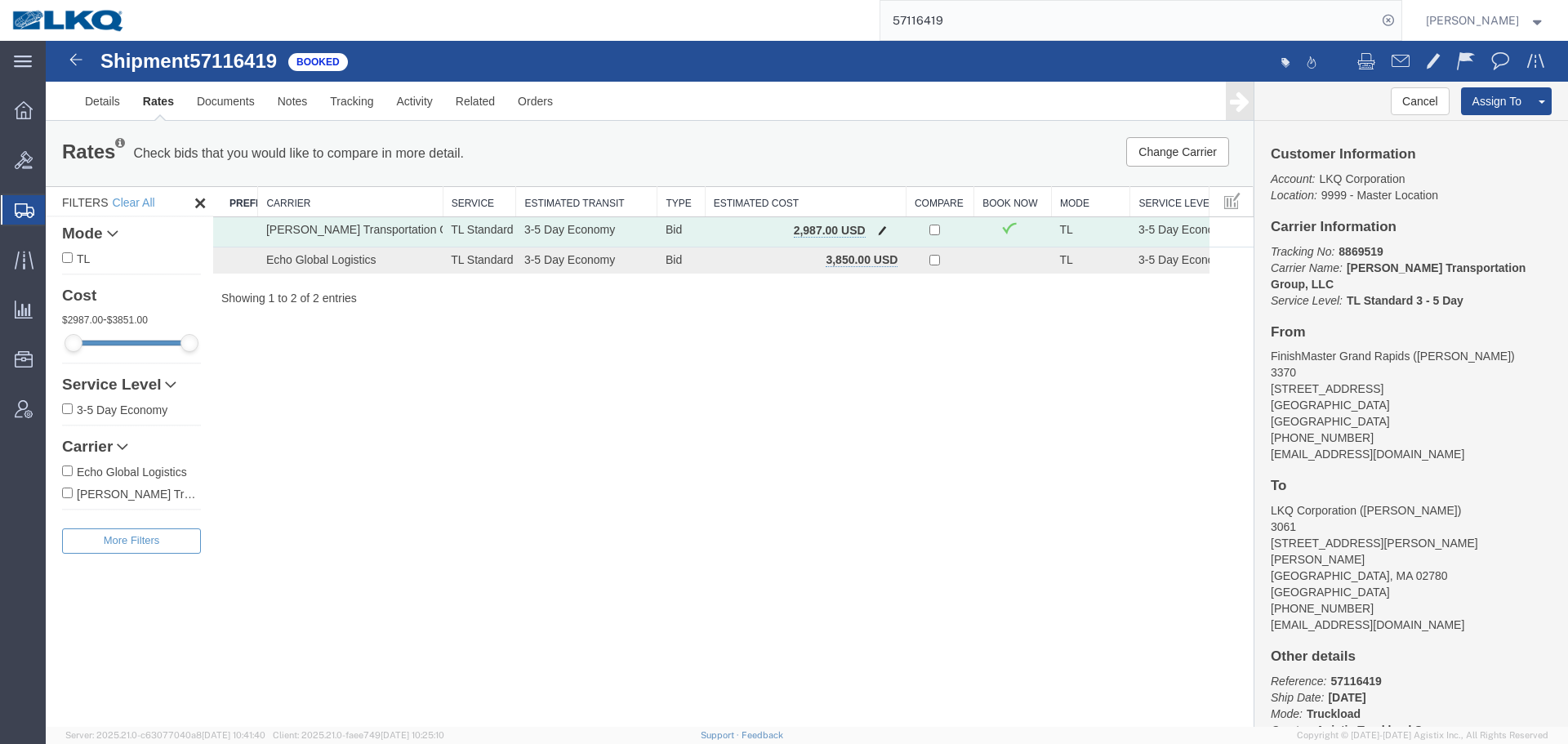
click at [880, 232] on span "button" at bounding box center [882, 230] width 9 height 12
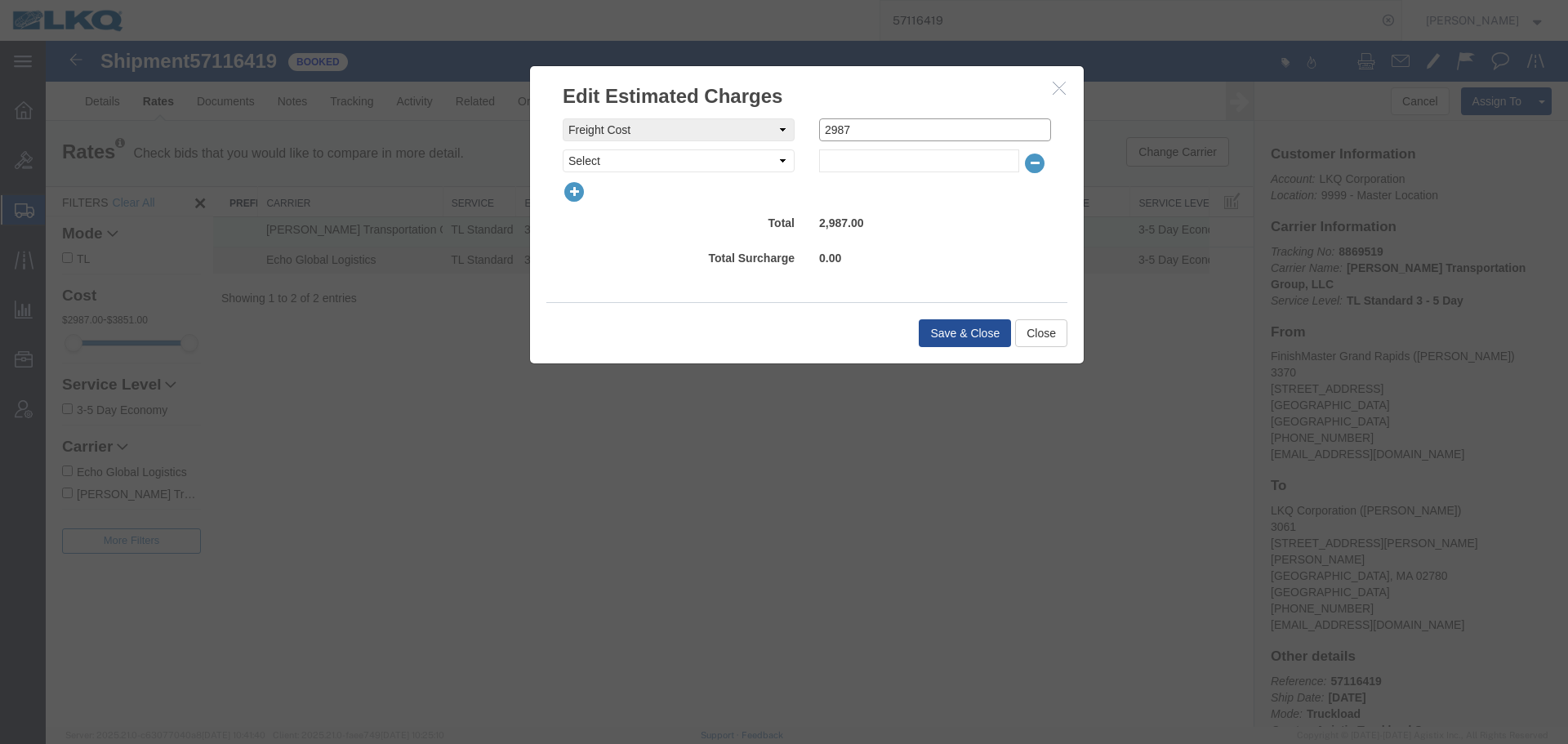
click at [865, 135] on input "2987" at bounding box center [934, 130] width 232 height 23
type input "3300"
click at [958, 322] on button "Save & Close" at bounding box center [964, 333] width 92 height 27
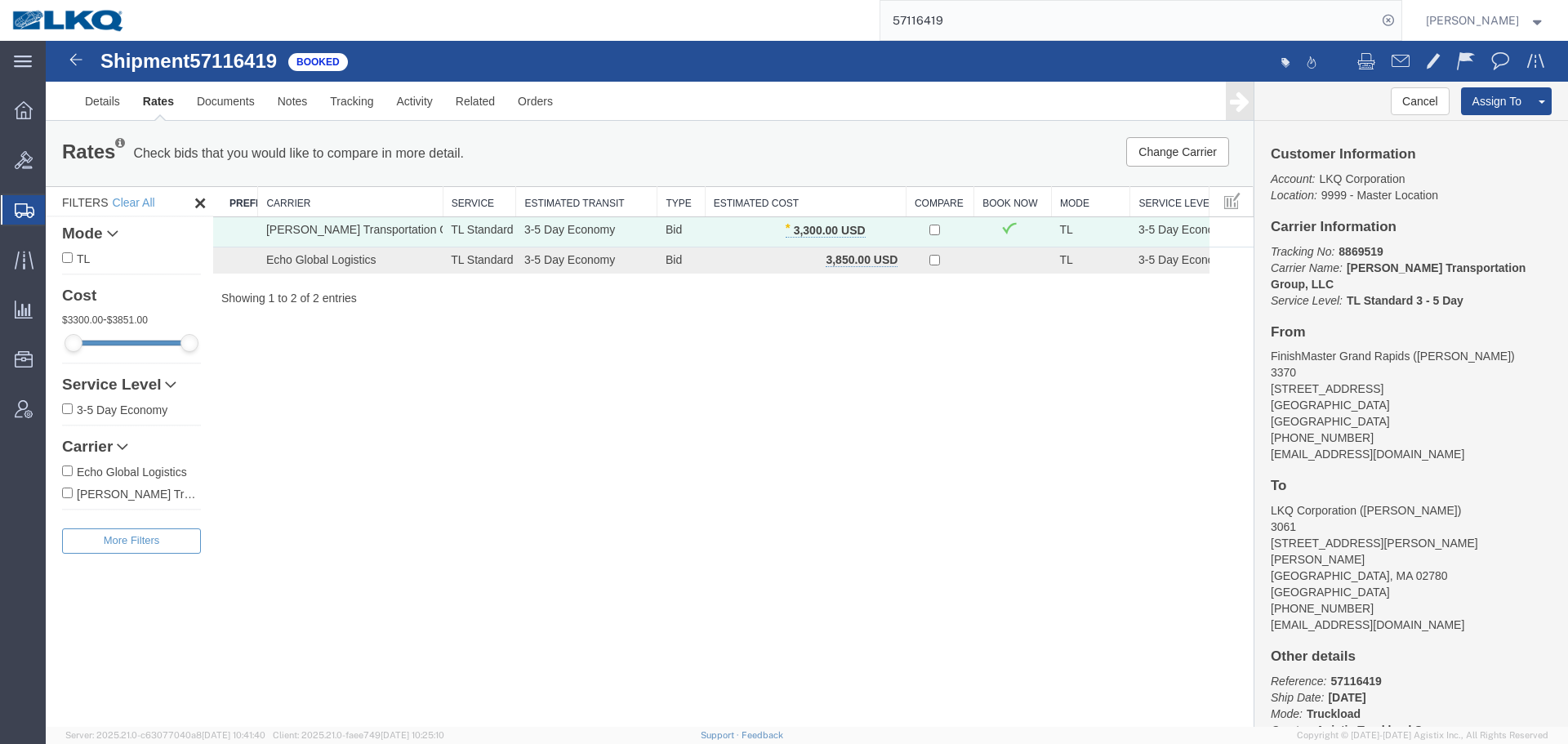
click at [1139, 18] on input "57116419" at bounding box center [1128, 20] width 496 height 39
paste input "8405"
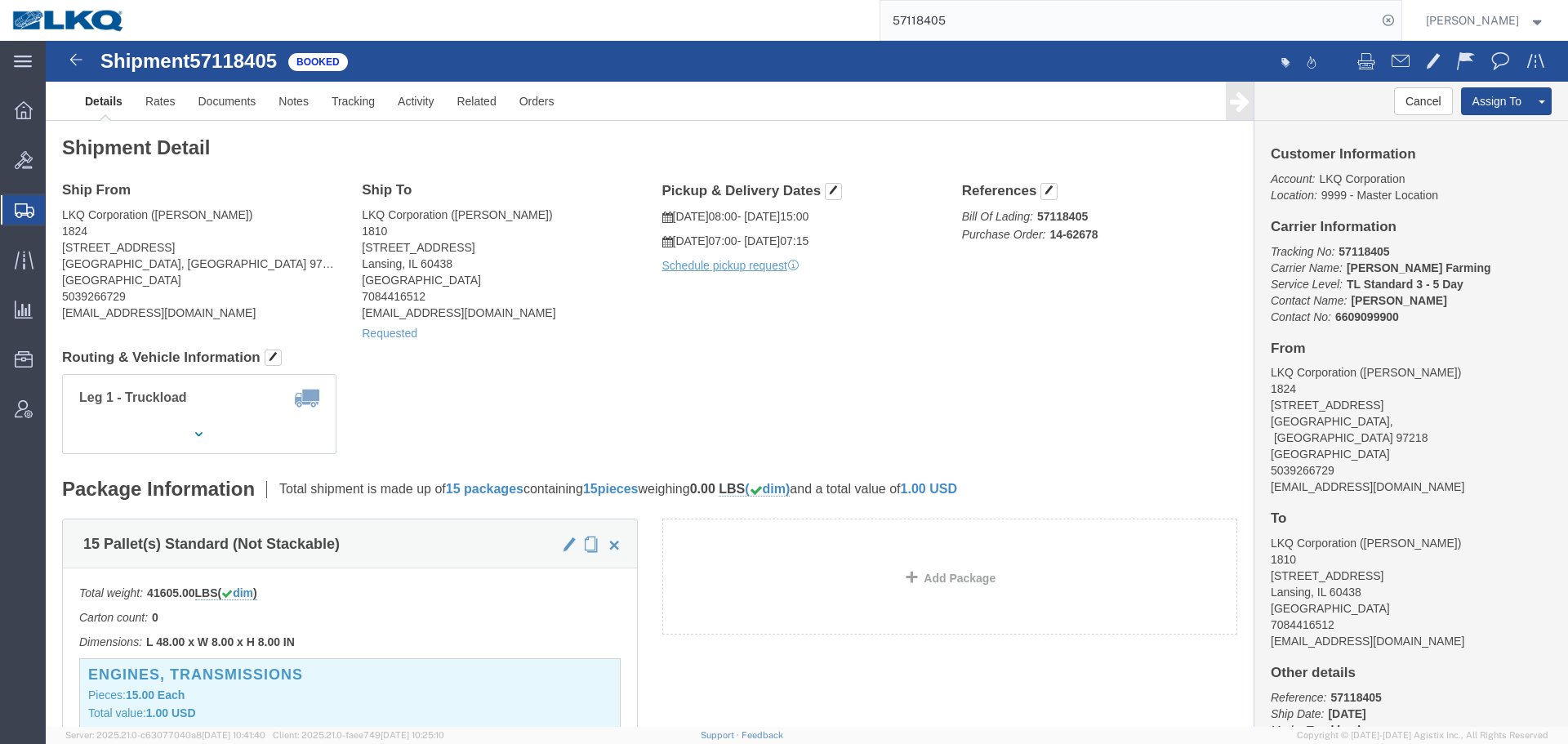
click div "Leg 1 - Truckload Vehicle 1: Standard Dry Van (53 Feet) Number of trucks: 1"
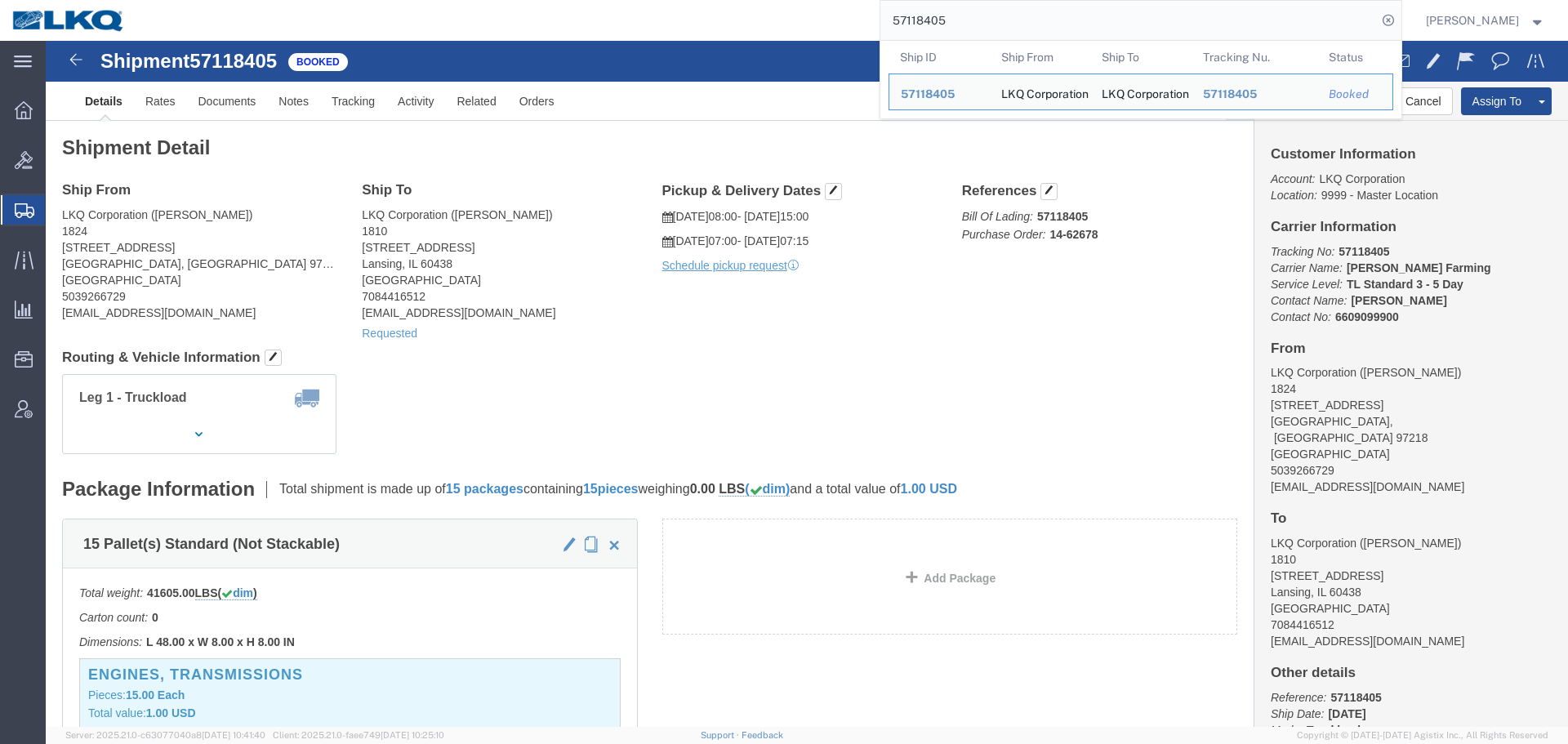
click at [1063, 14] on input "57118405" at bounding box center [1128, 20] width 496 height 39
paste input "4622"
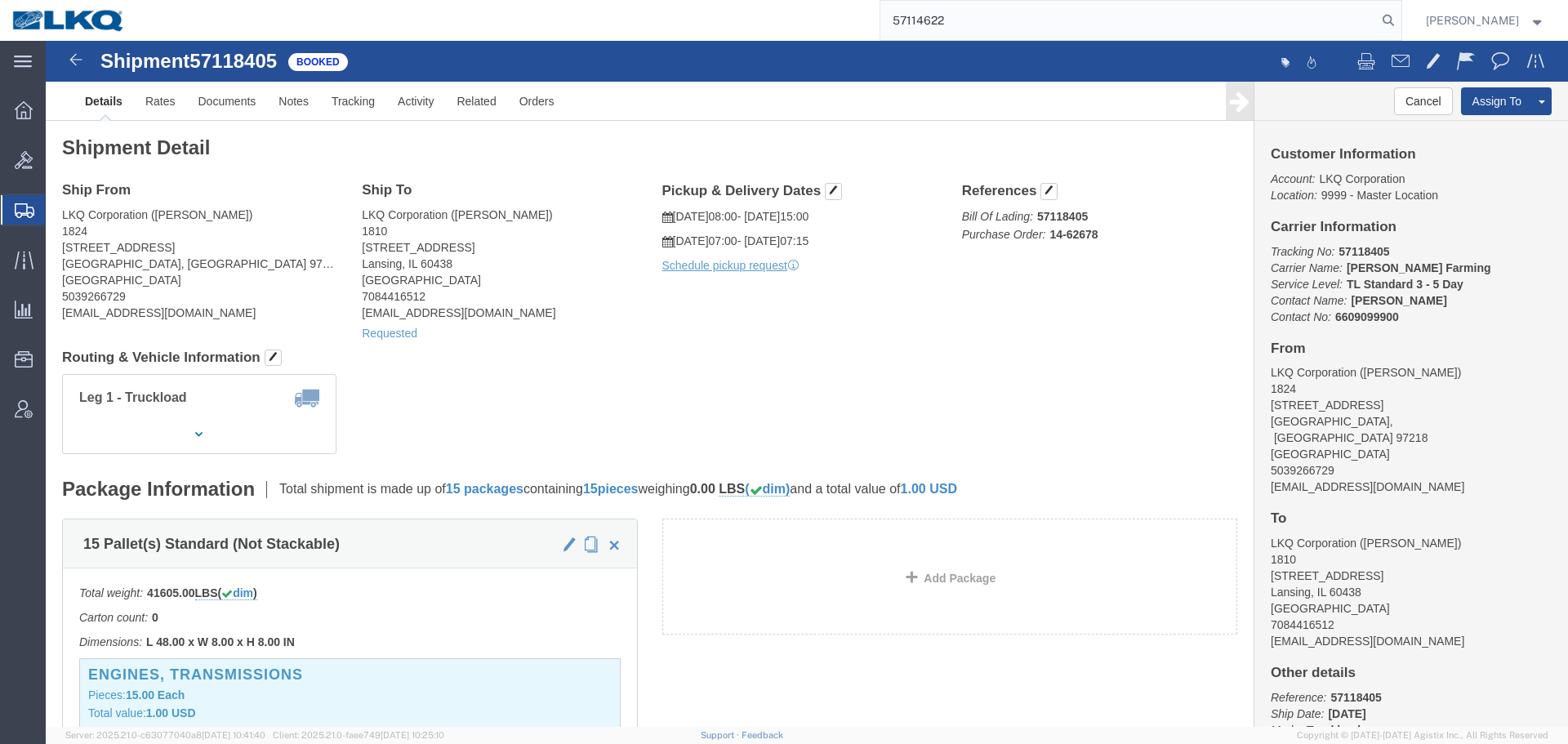
type input "57114622"
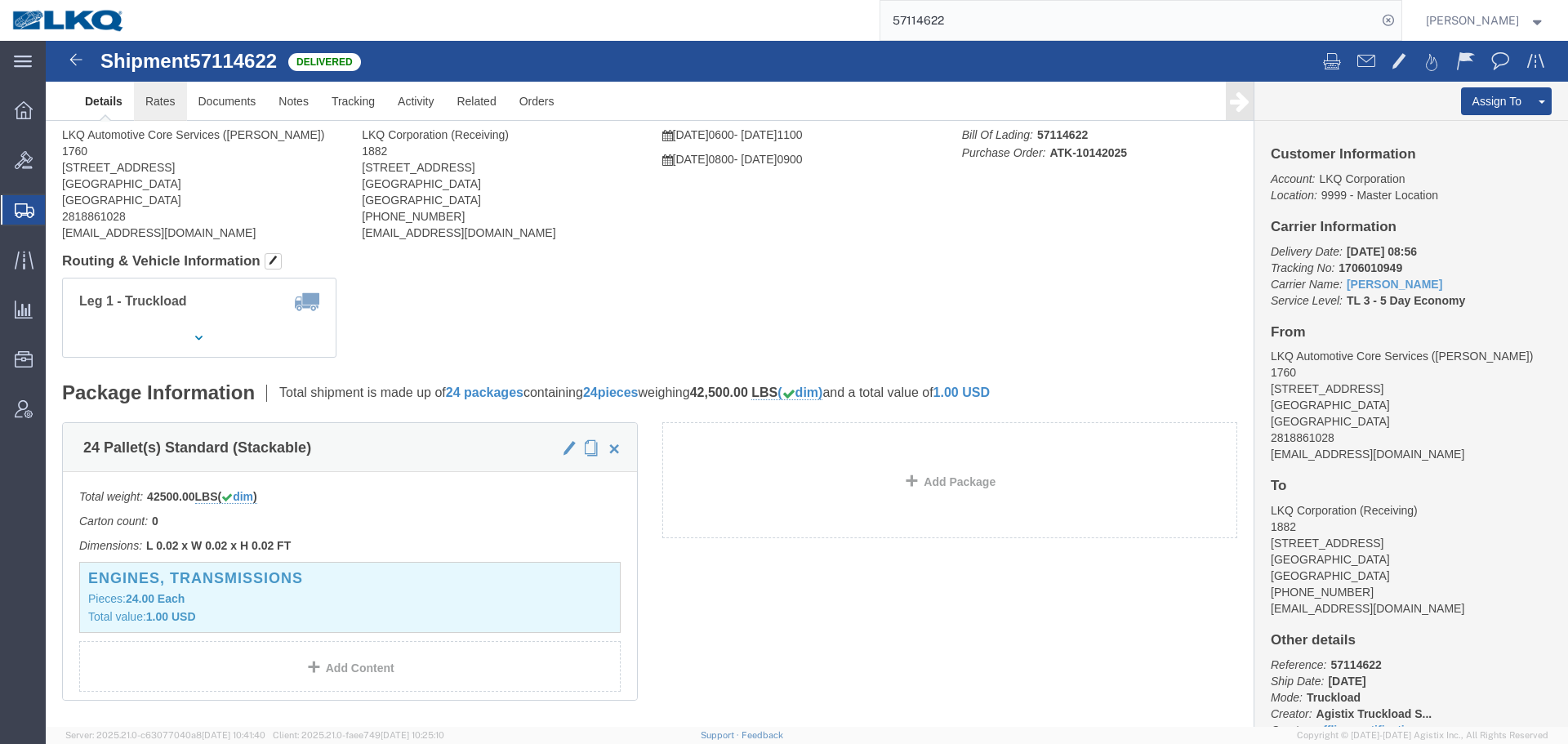
click body "Shipment 57114622 Delivered Details Rates Documents Notes Tracking Activity Rel…"
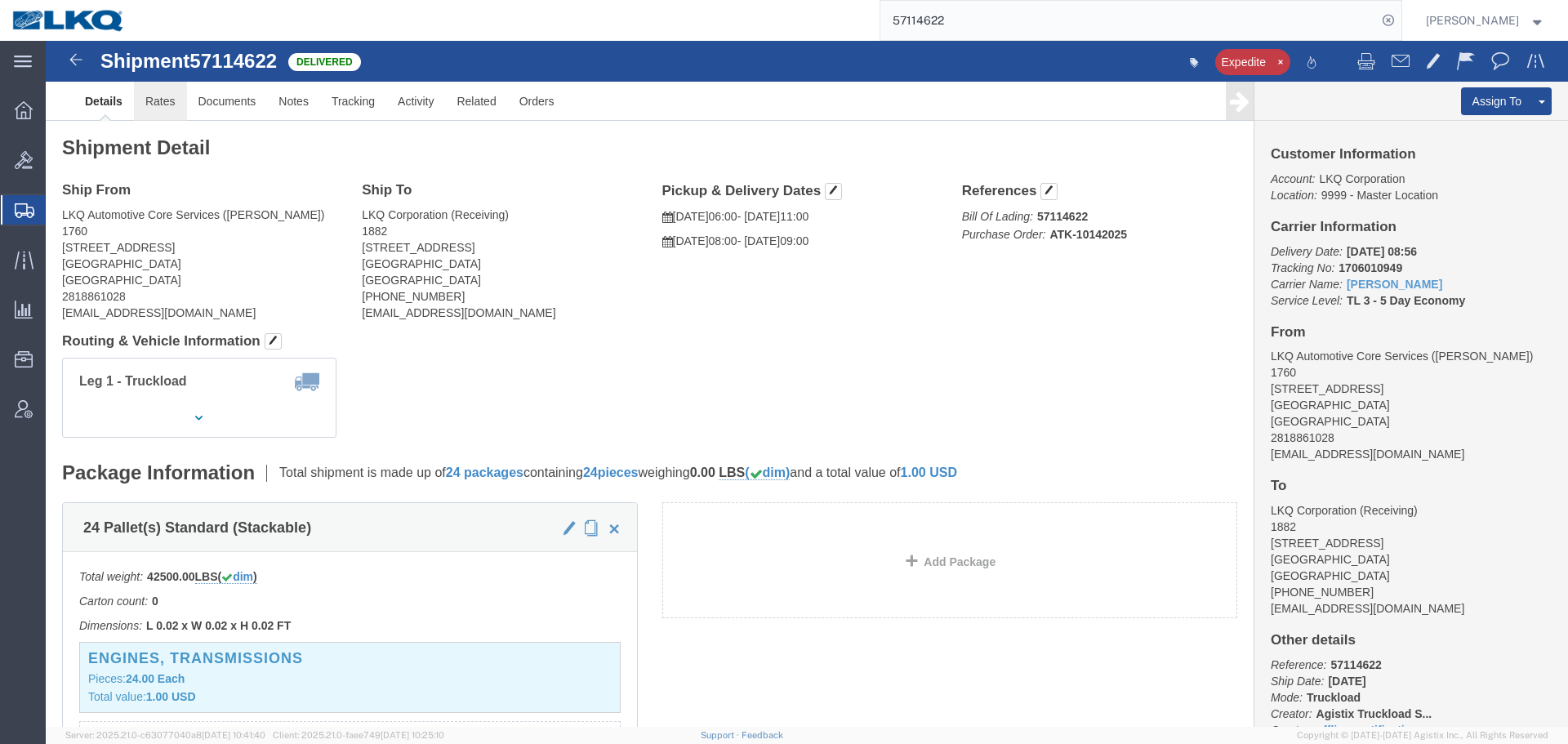
click link "Rates"
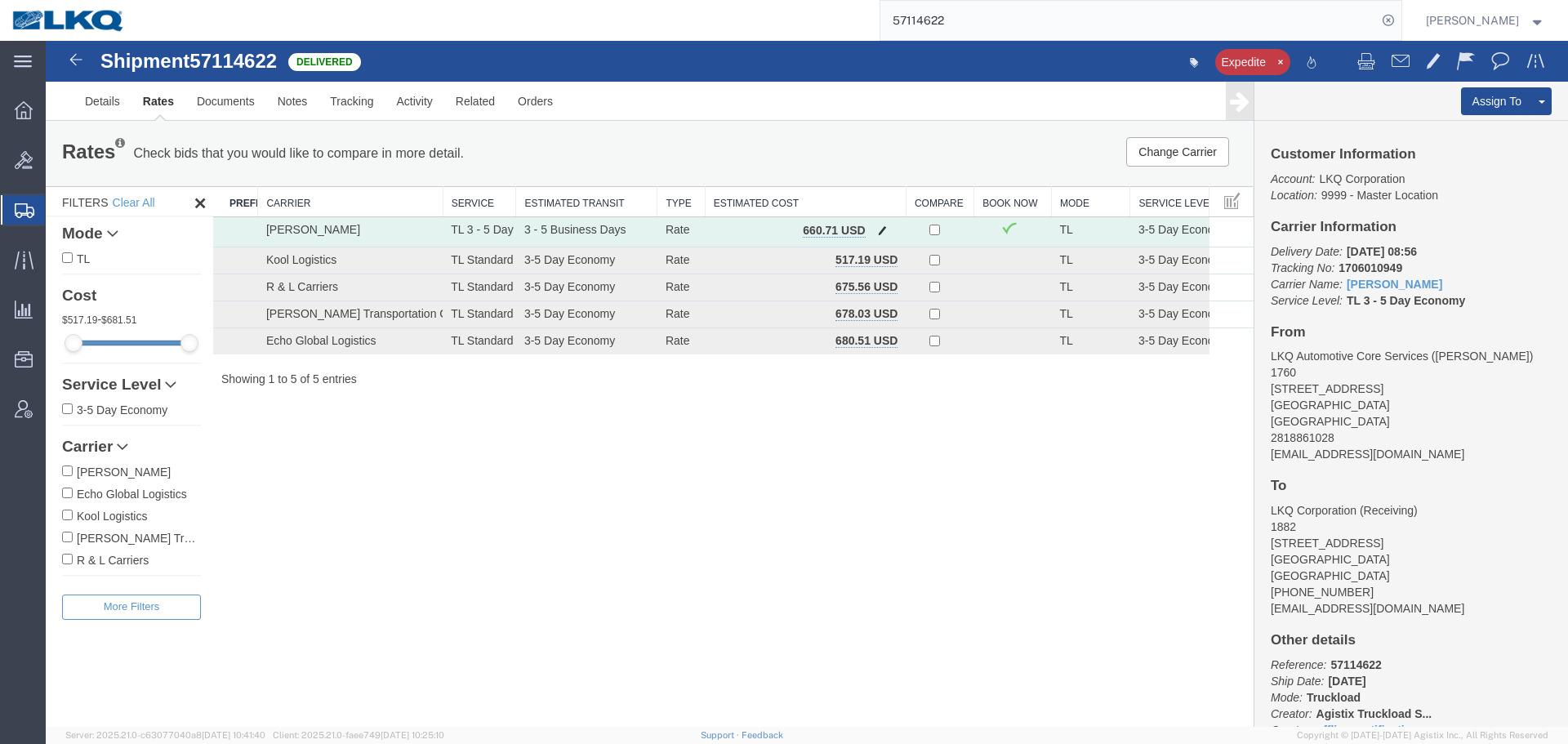
click at [880, 224] on span "button" at bounding box center [882, 230] width 9 height 12
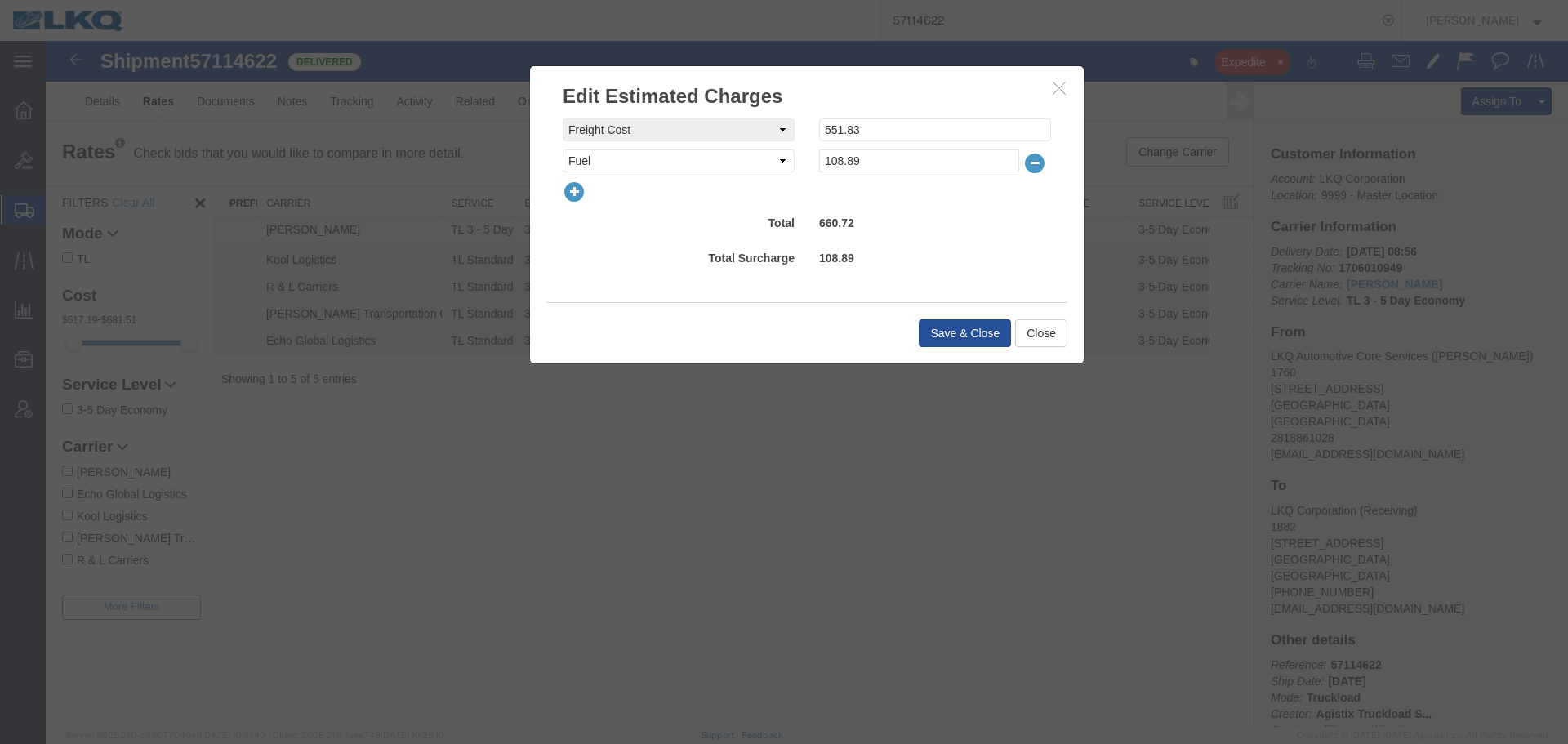
click at [574, 192] on icon "button" at bounding box center [574, 192] width 23 height 23
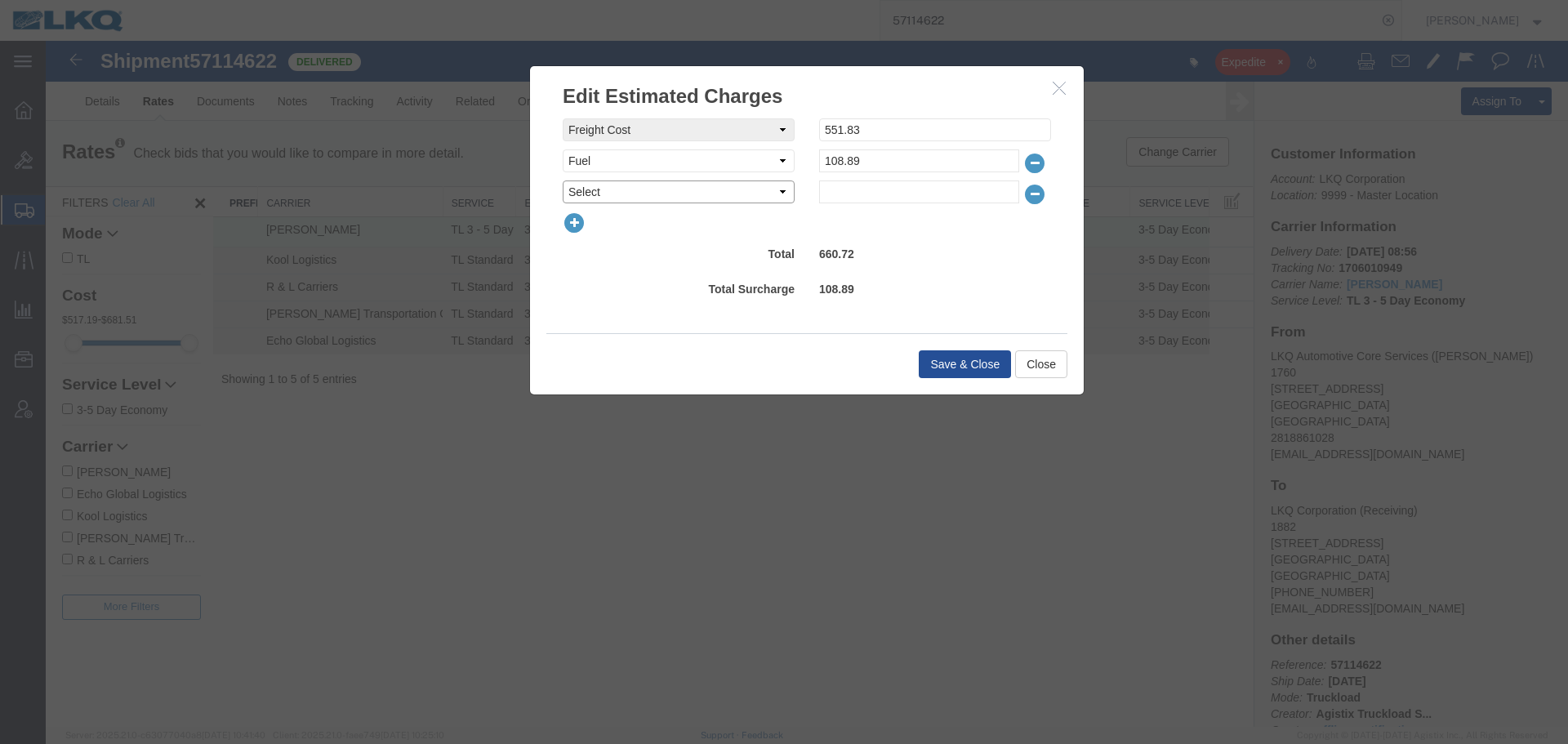
click at [640, 186] on select "Select AES Filing Accessorial Delivery Charge Additional Invoice Details Addres…" at bounding box center [678, 192] width 232 height 23
select select "DETENTION"
click at [563, 180] on select "Select AES Filing Accessorial Delivery Charge Additional Invoice Details Addres…" at bounding box center [678, 192] width 232 height 23
click at [846, 188] on input "text" at bounding box center [919, 192] width 200 height 23
type input "85"
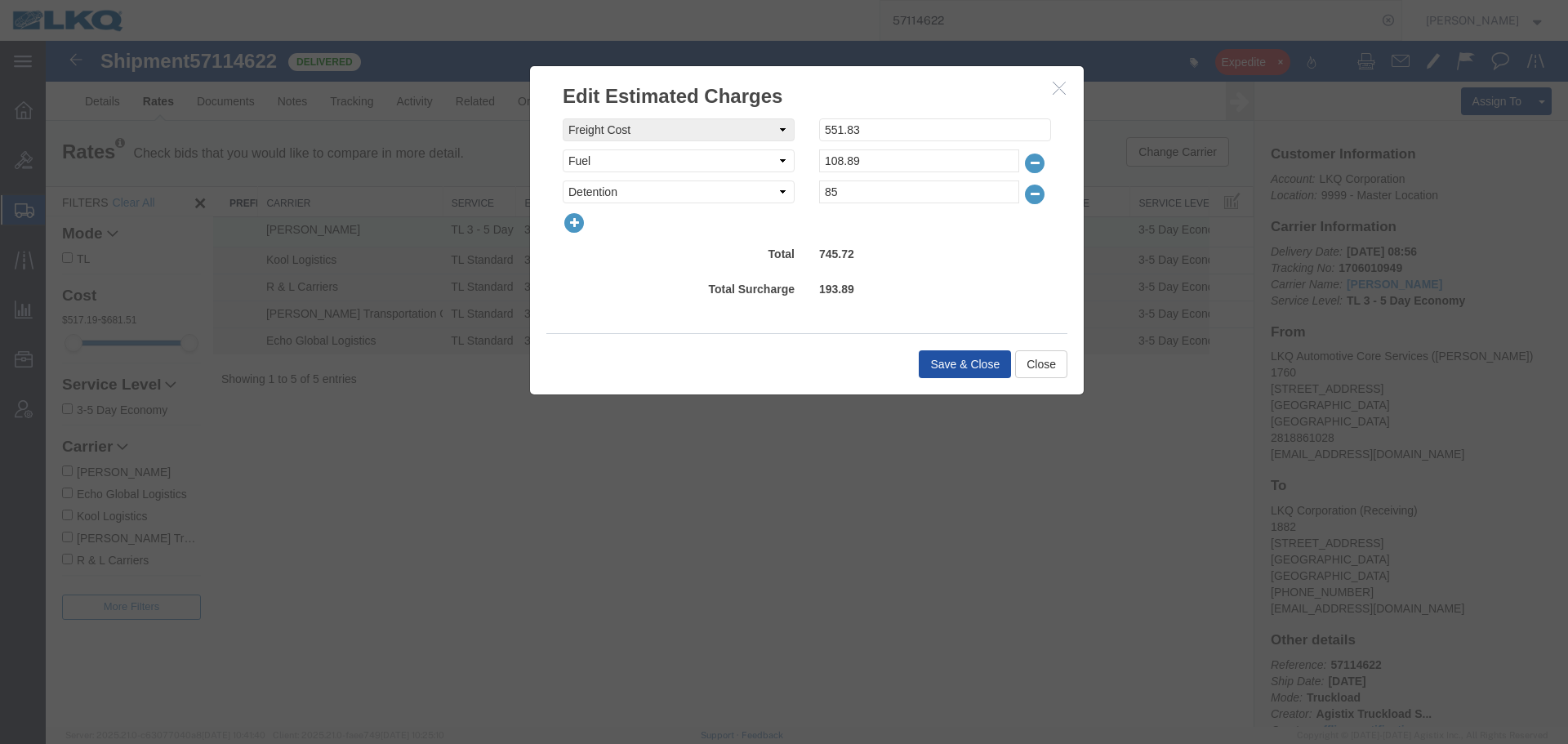
click at [986, 357] on button "Save & Close" at bounding box center [964, 363] width 92 height 27
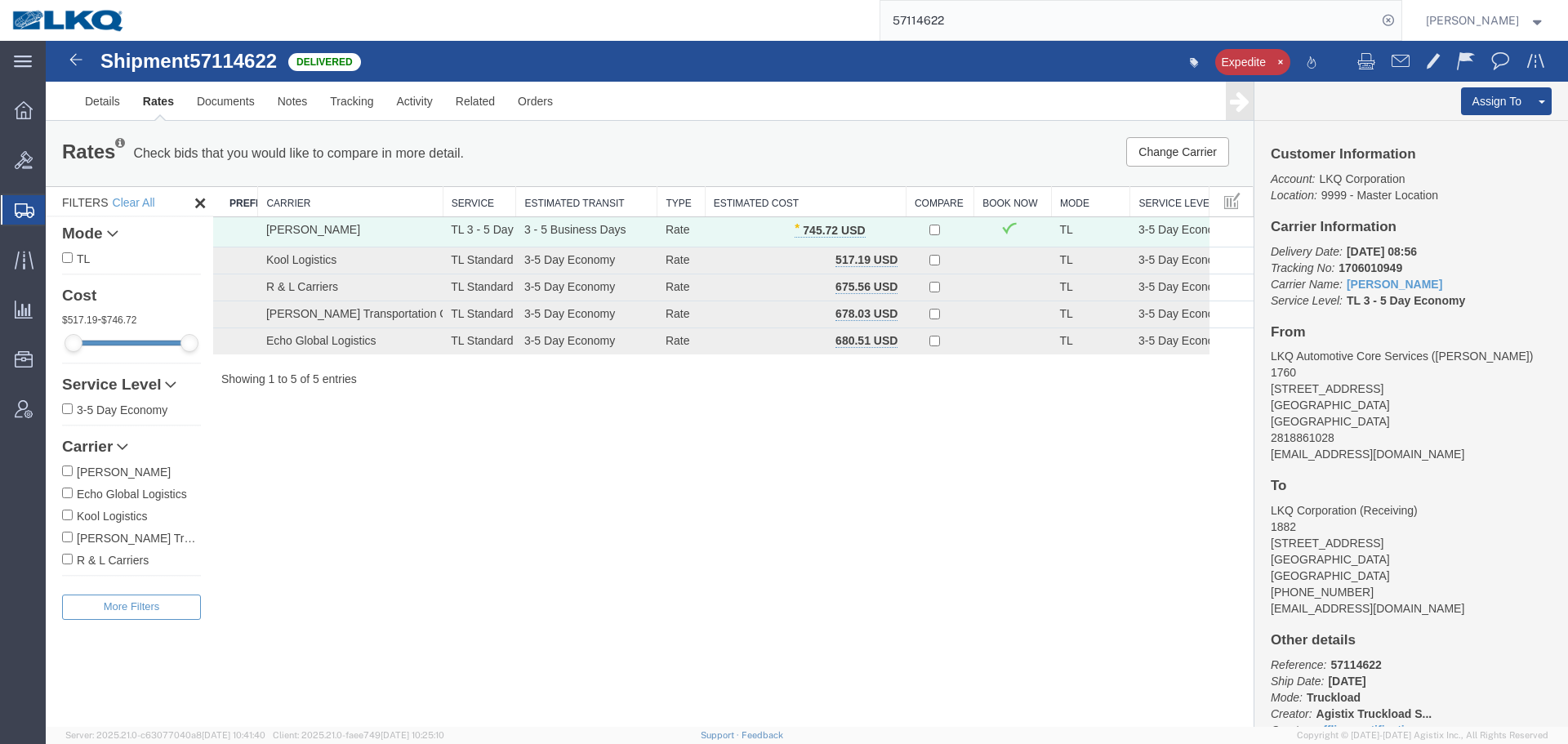
click at [1068, 33] on input "57114622" at bounding box center [1128, 20] width 496 height 39
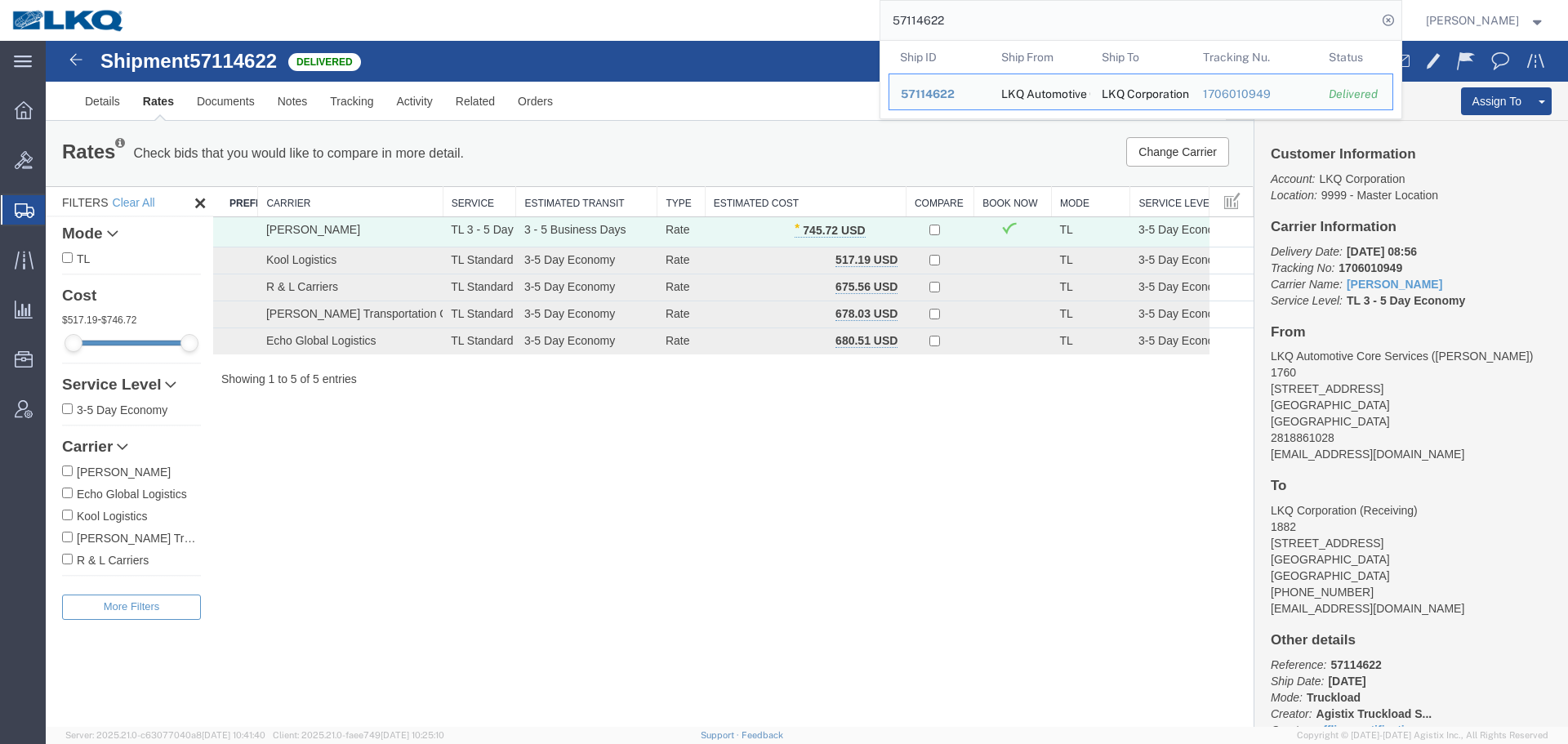
paste input "831"
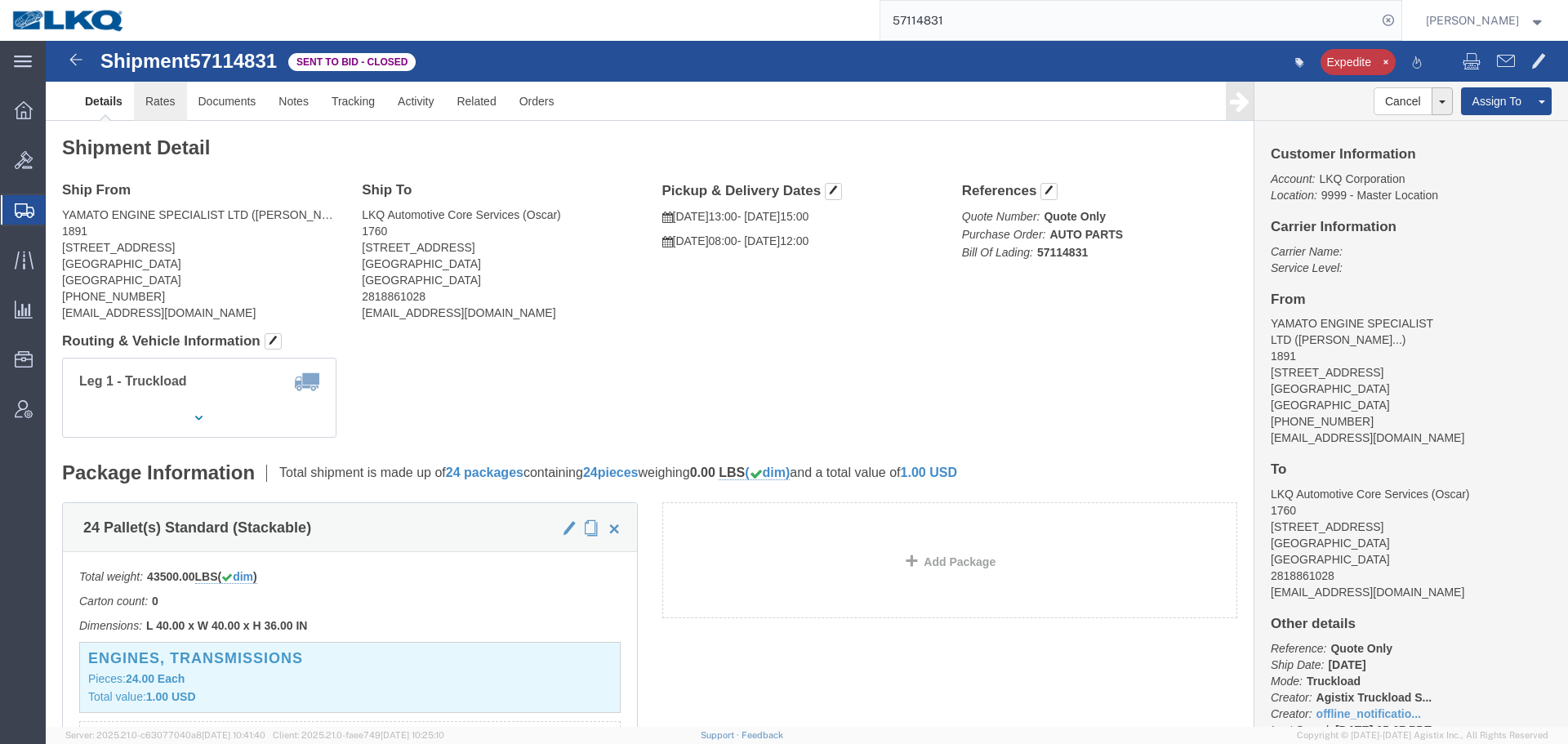
drag, startPoint x: 160, startPoint y: 97, endPoint x: 115, endPoint y: 57, distance: 60.2
click link "Rates"
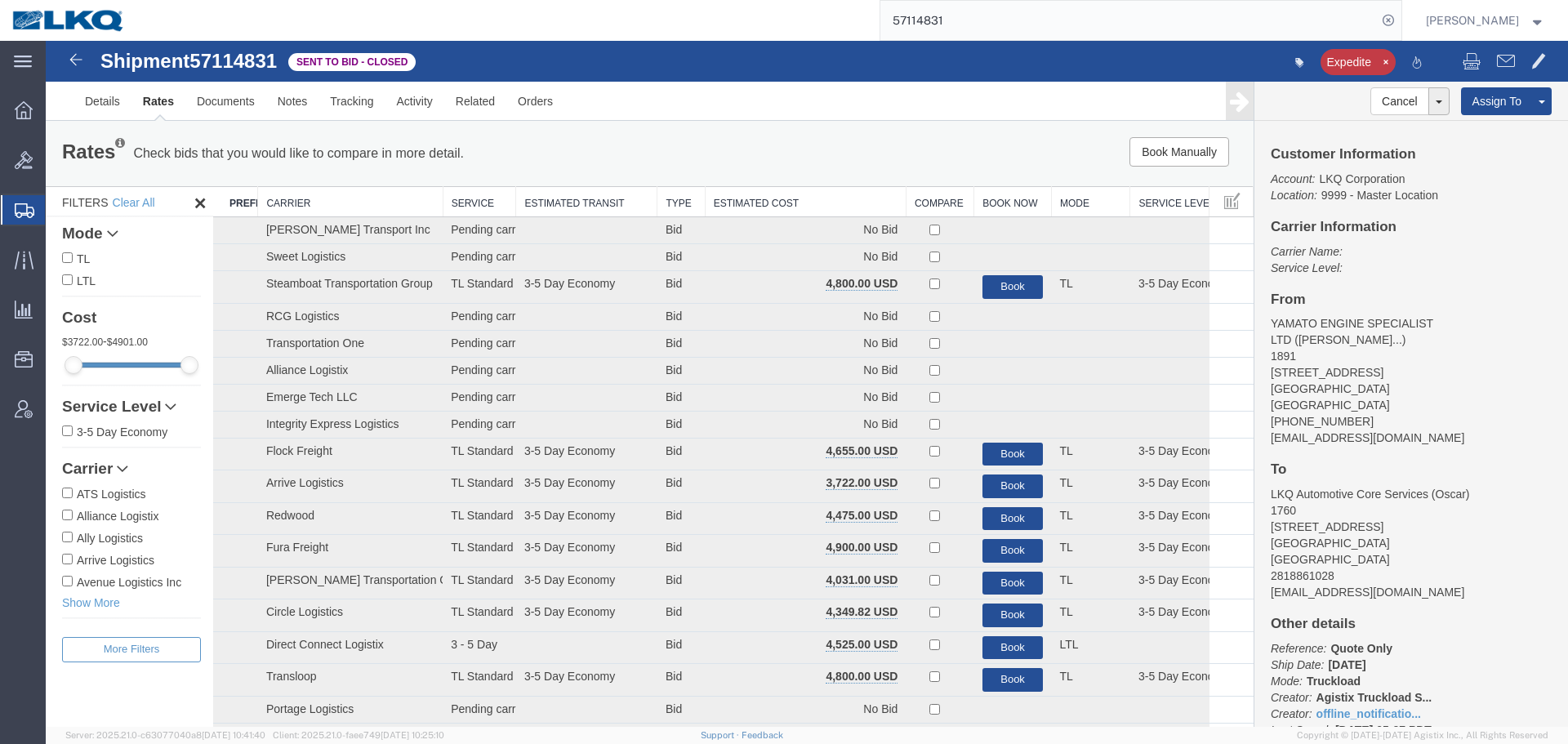
click at [803, 200] on th "Estimated Cost" at bounding box center [806, 202] width 201 height 30
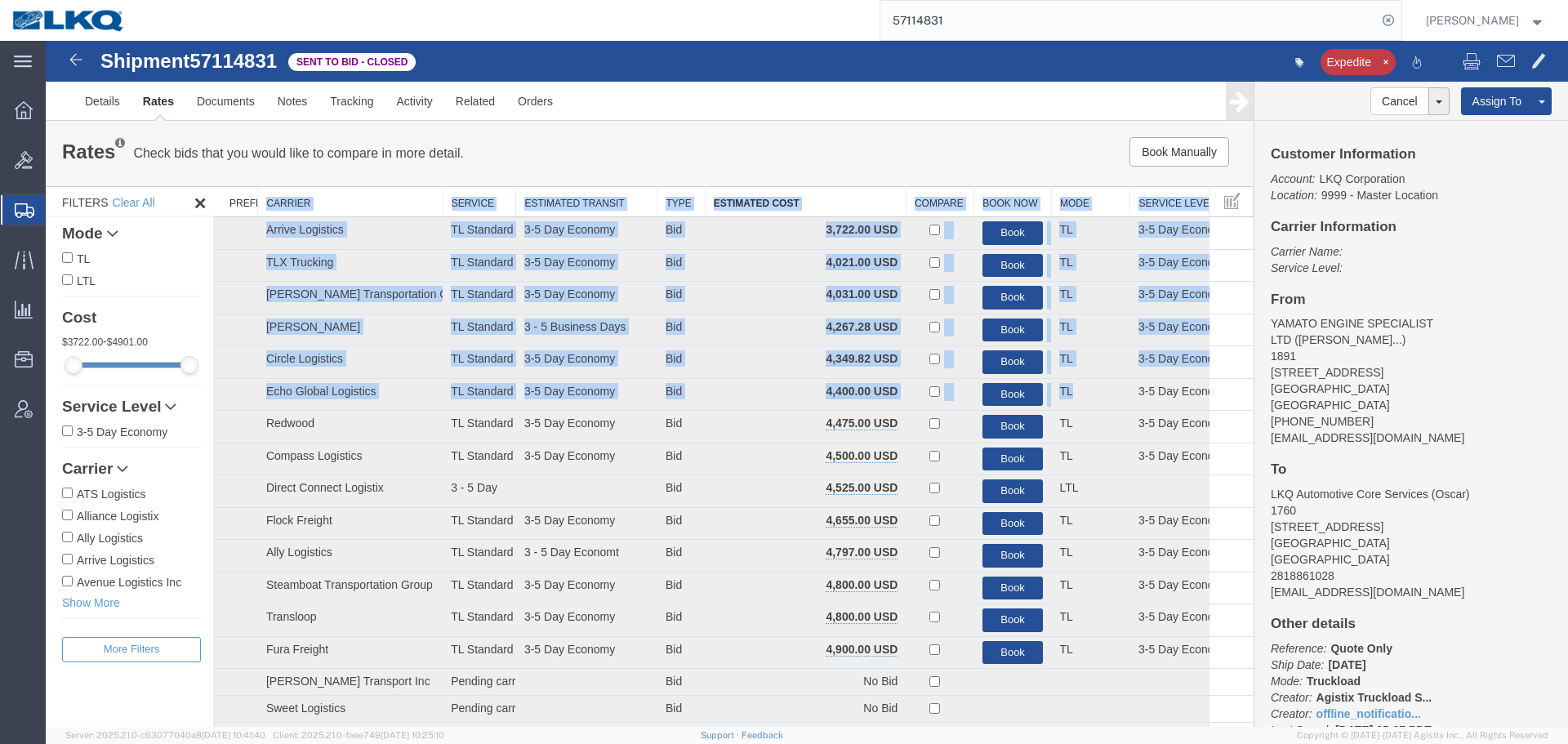
drag, startPoint x: 1070, startPoint y: 388, endPoint x: 260, endPoint y: 191, distance: 833.6
click at [260, 191] on table "Preferred Carrier Carrier Service Estimated Transit Type Estimated Cost Compare…" at bounding box center [733, 751] width 1041 height 1129
copy table "Carrier Service Estimated Transit Type Estimated Cost Compare Book Now Mode Ser…"
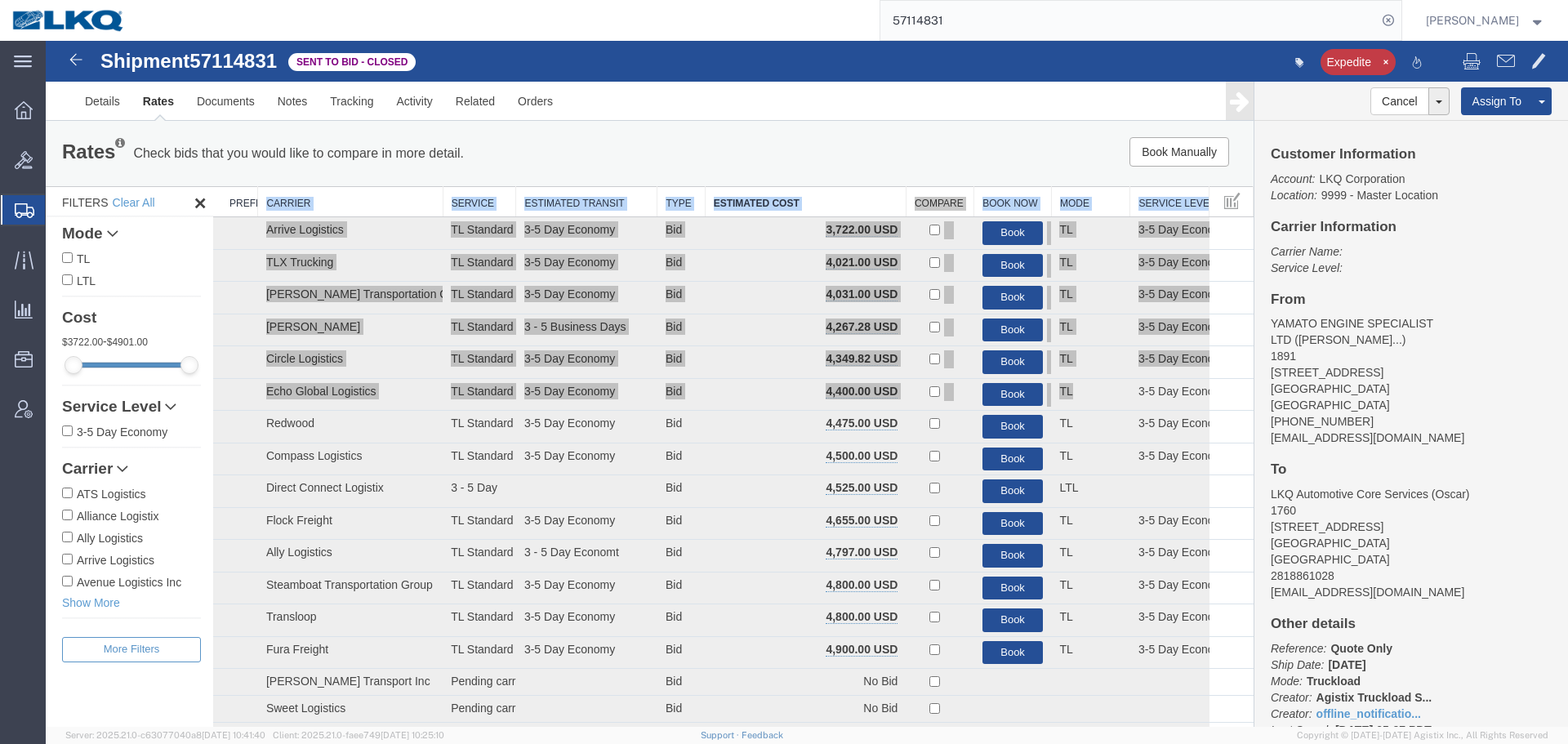
click at [989, 24] on input "57114831" at bounding box center [1128, 20] width 496 height 39
paste input "57126008"
paste input "search"
type input "57126008"
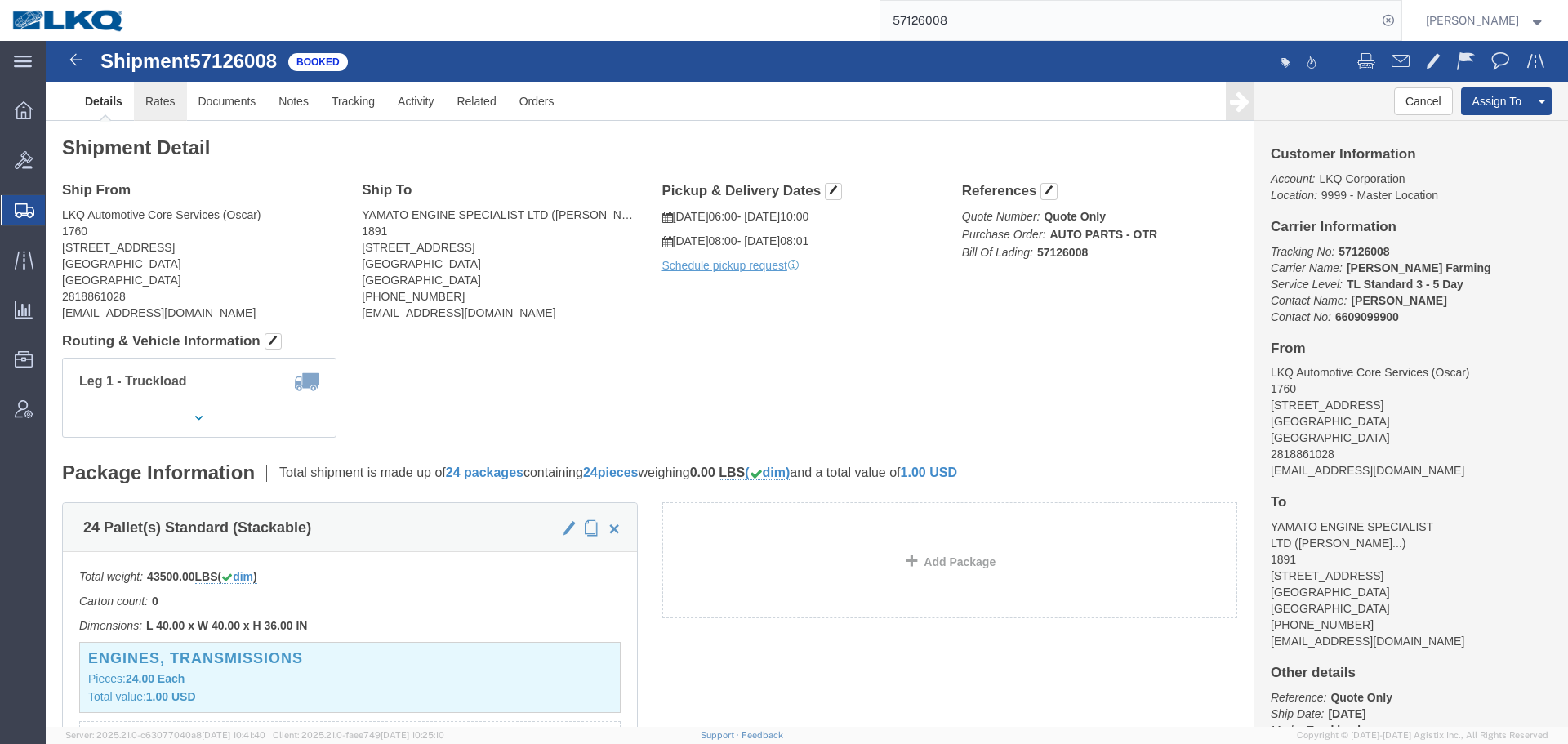
click link "Rates"
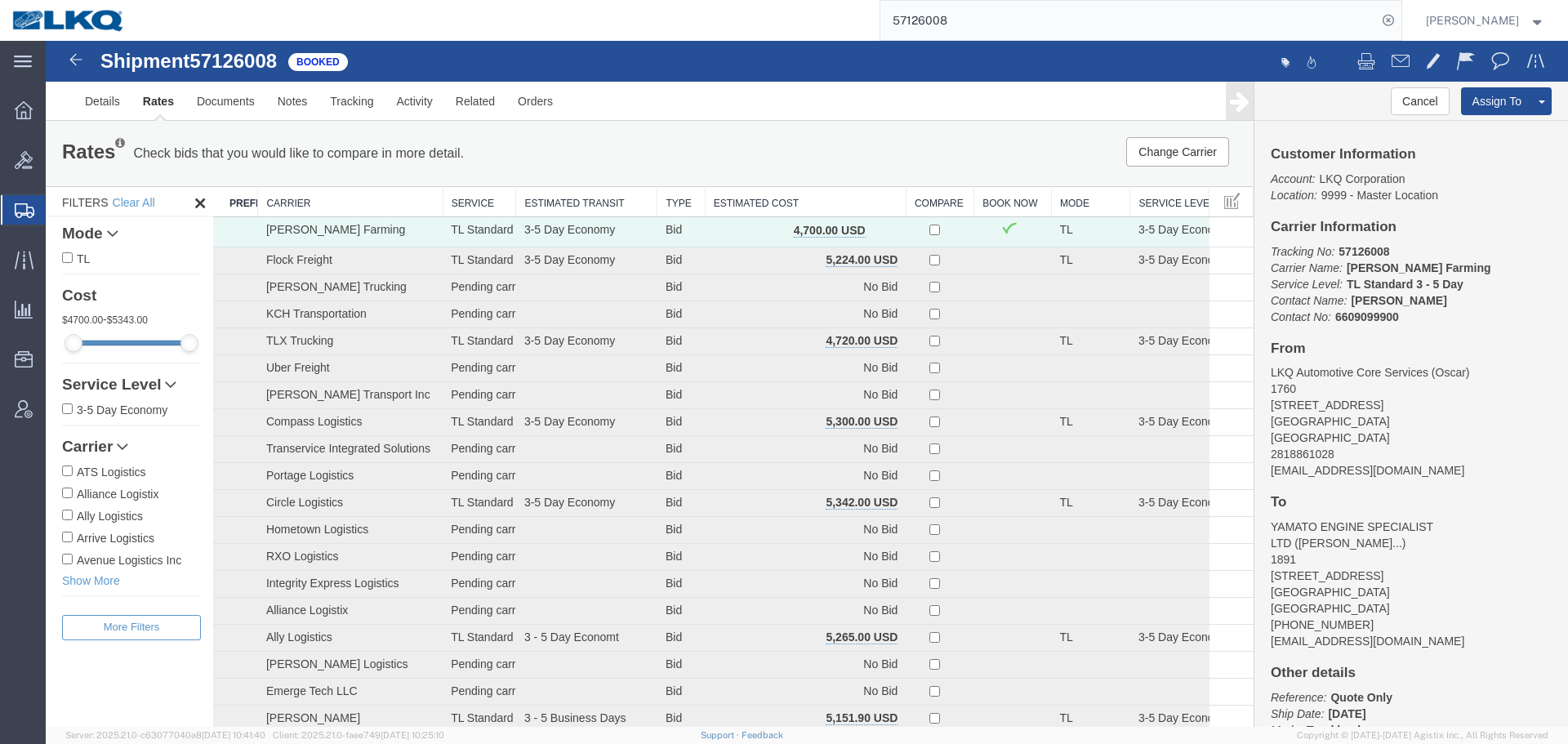
click at [821, 209] on th "Estimated Cost" at bounding box center [806, 202] width 201 height 30
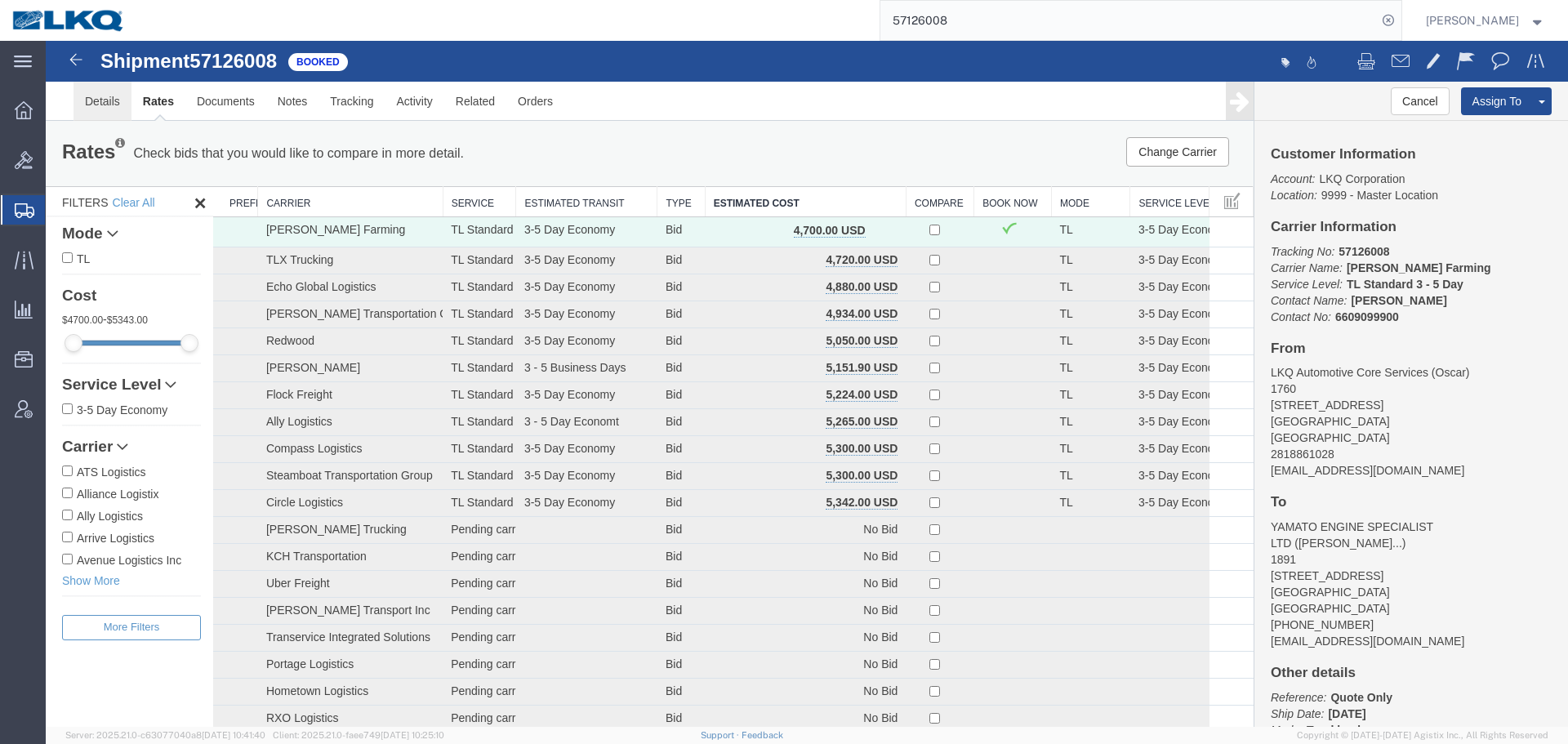
click at [116, 102] on link "Details" at bounding box center [102, 101] width 58 height 39
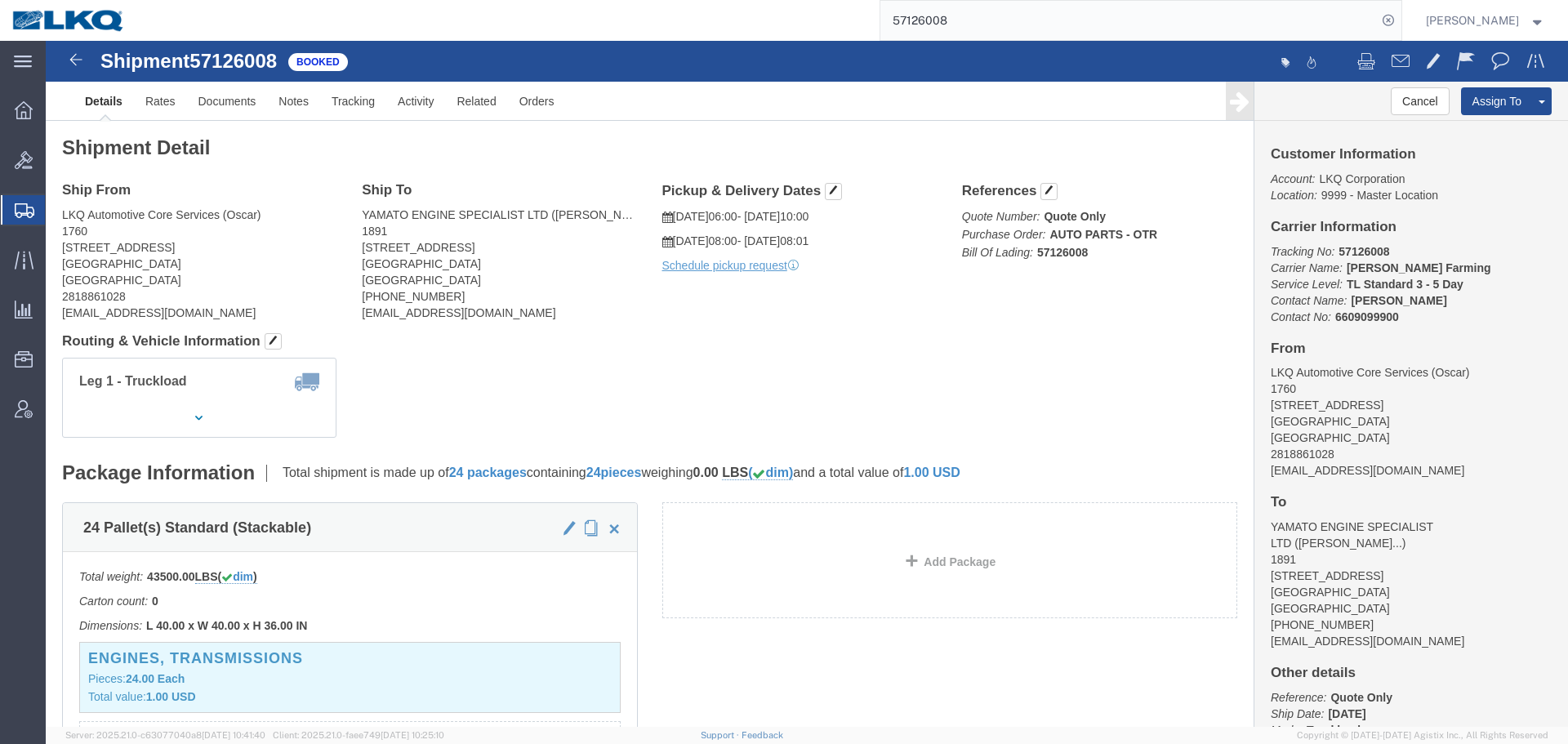
click span "57126008"
copy span "57126008"
click link "Documents"
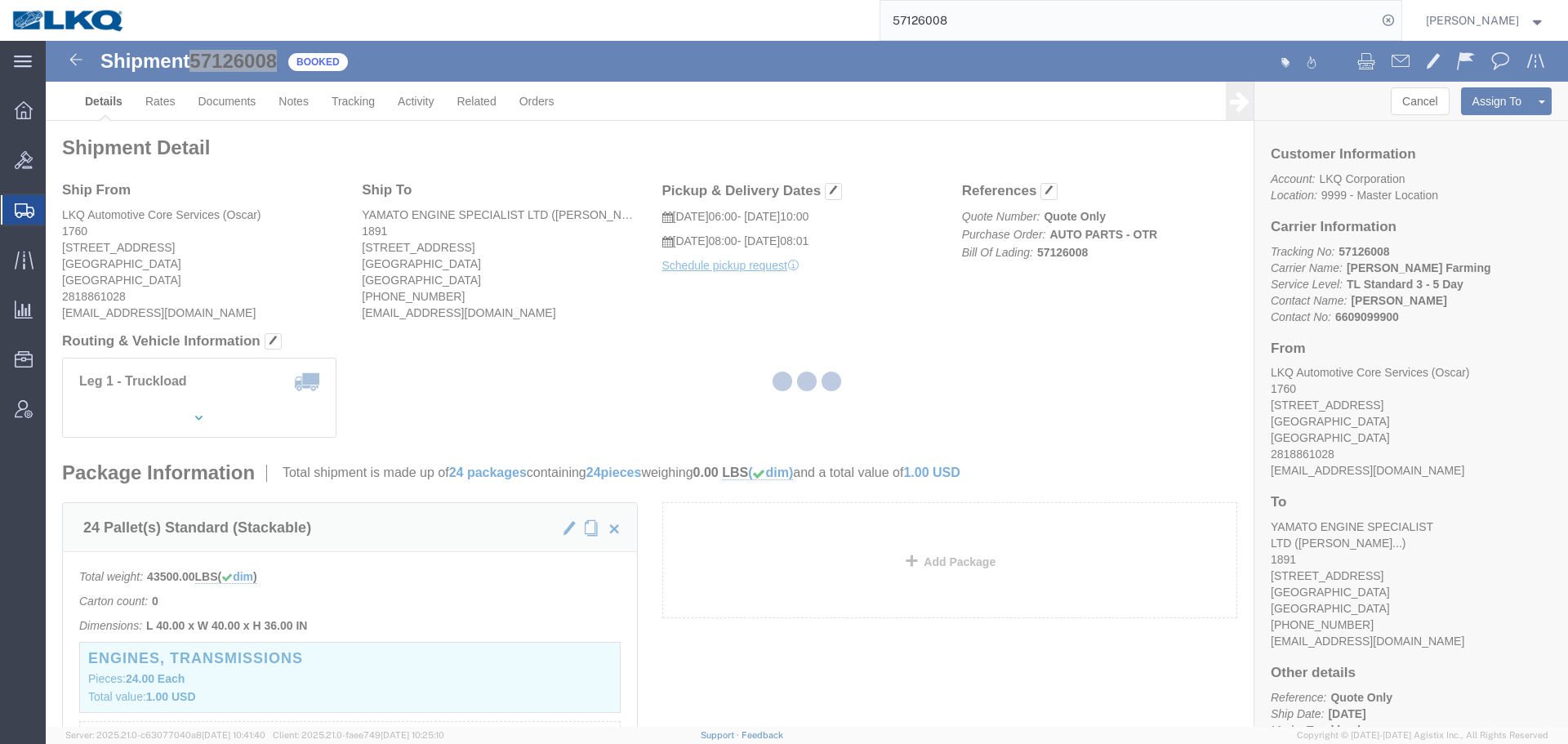
click at [179, 117] on div at bounding box center [806, 383] width 1522 height 686
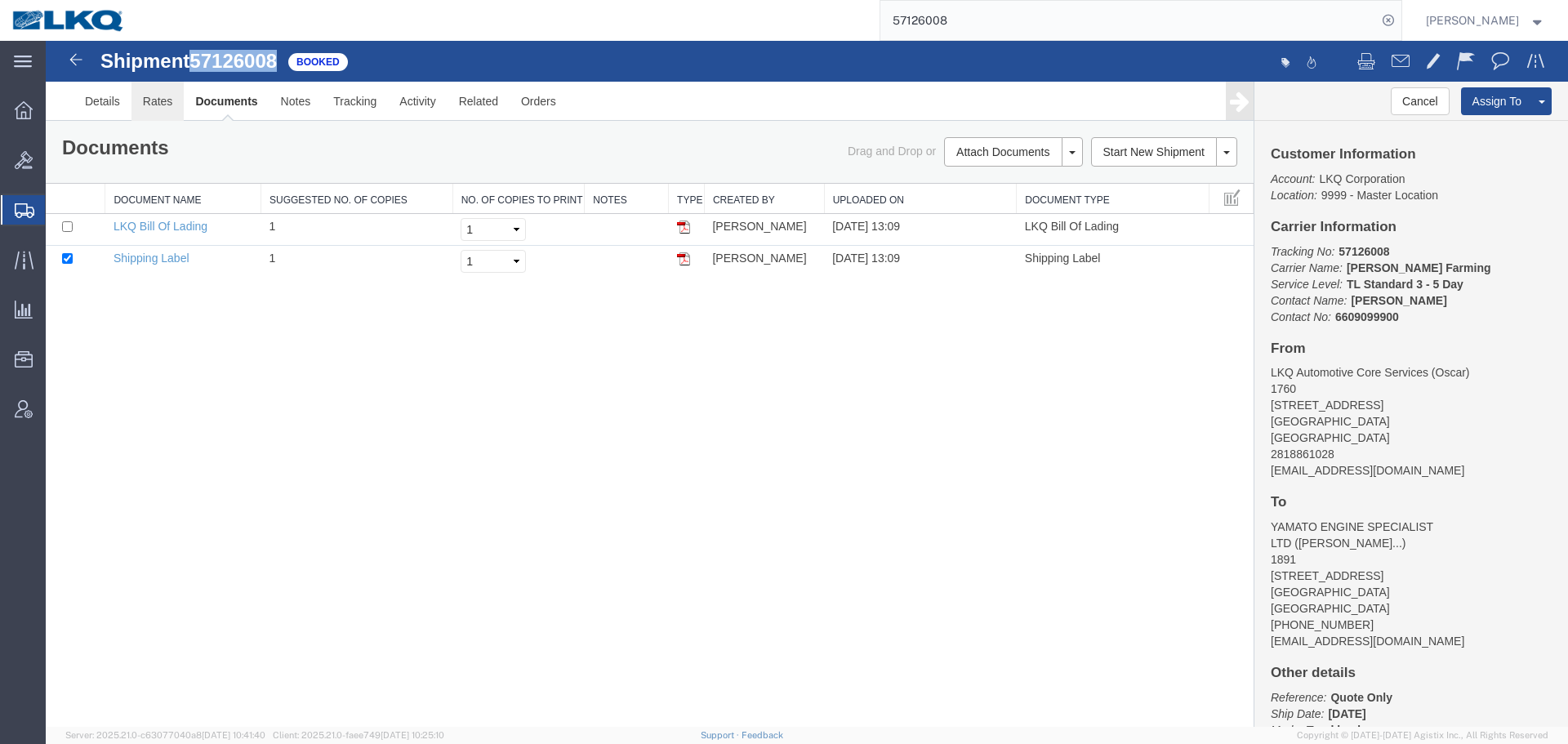
click at [155, 106] on link "Rates" at bounding box center [158, 101] width 53 height 39
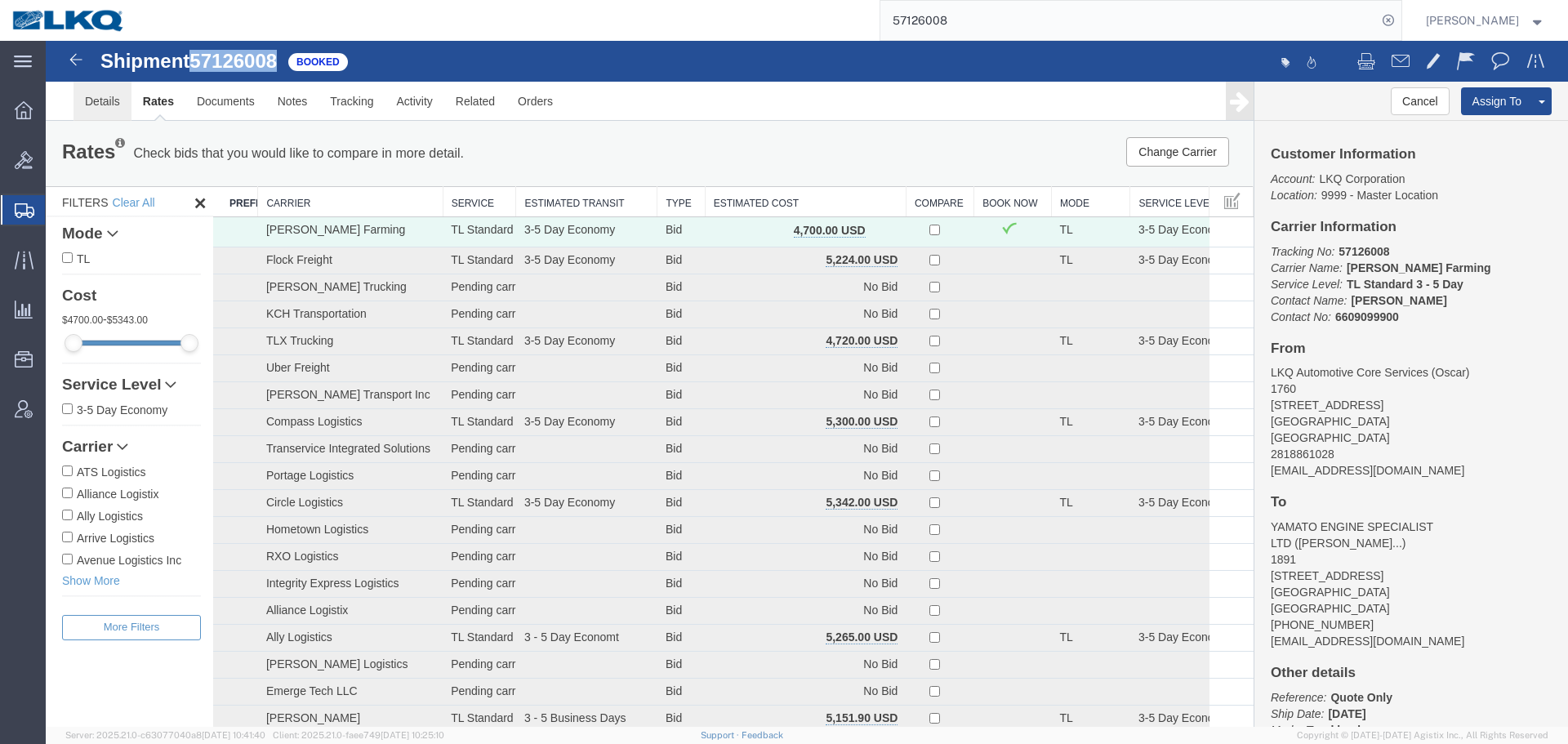
click at [121, 106] on link "Details" at bounding box center [102, 101] width 58 height 39
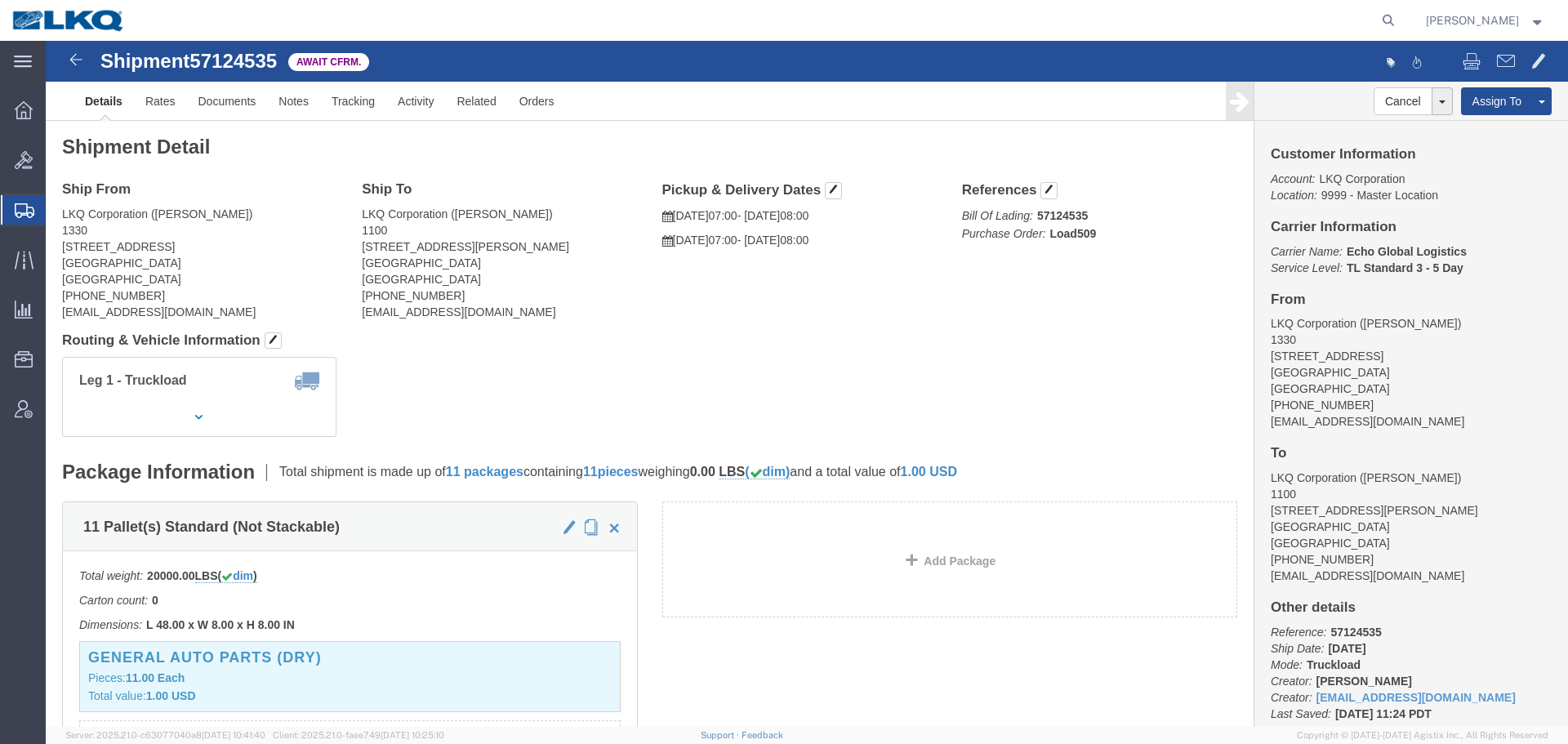
click at [0, 0] on span "Shipment Manager" at bounding box center [0, 0] width 0 height 0
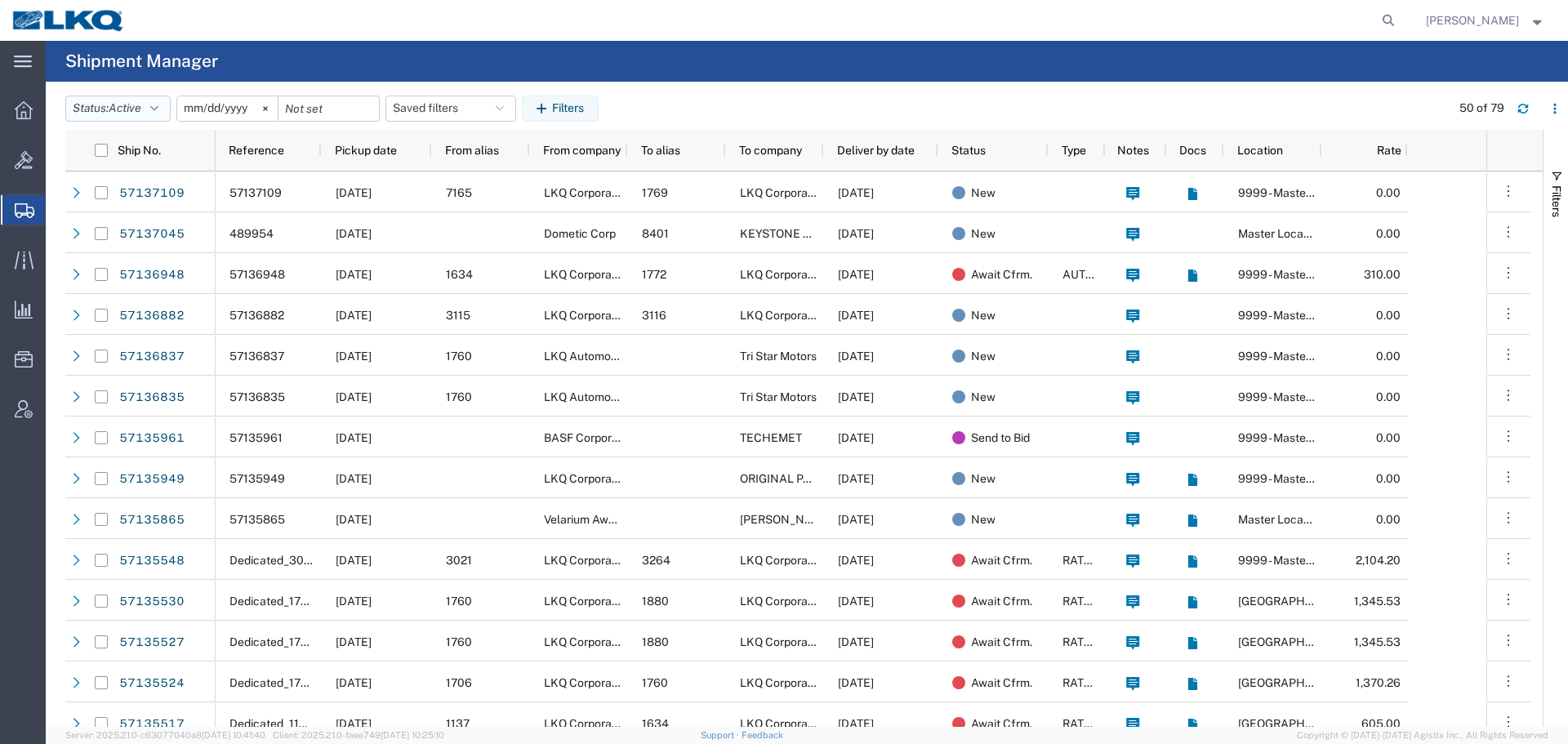
click at [165, 108] on button "Status: Active" at bounding box center [118, 108] width 106 height 26
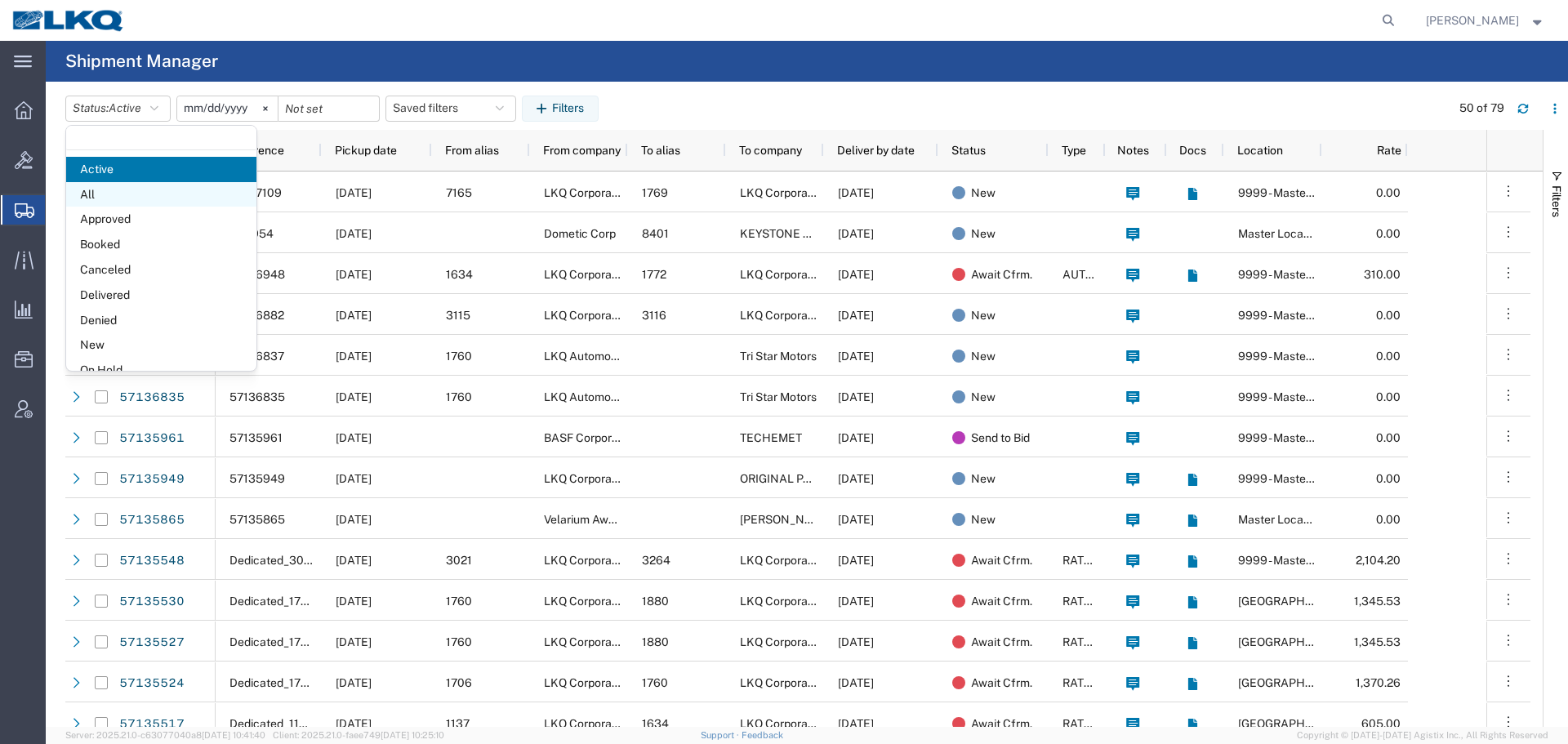
click at [148, 182] on span "All" at bounding box center [161, 195] width 190 height 25
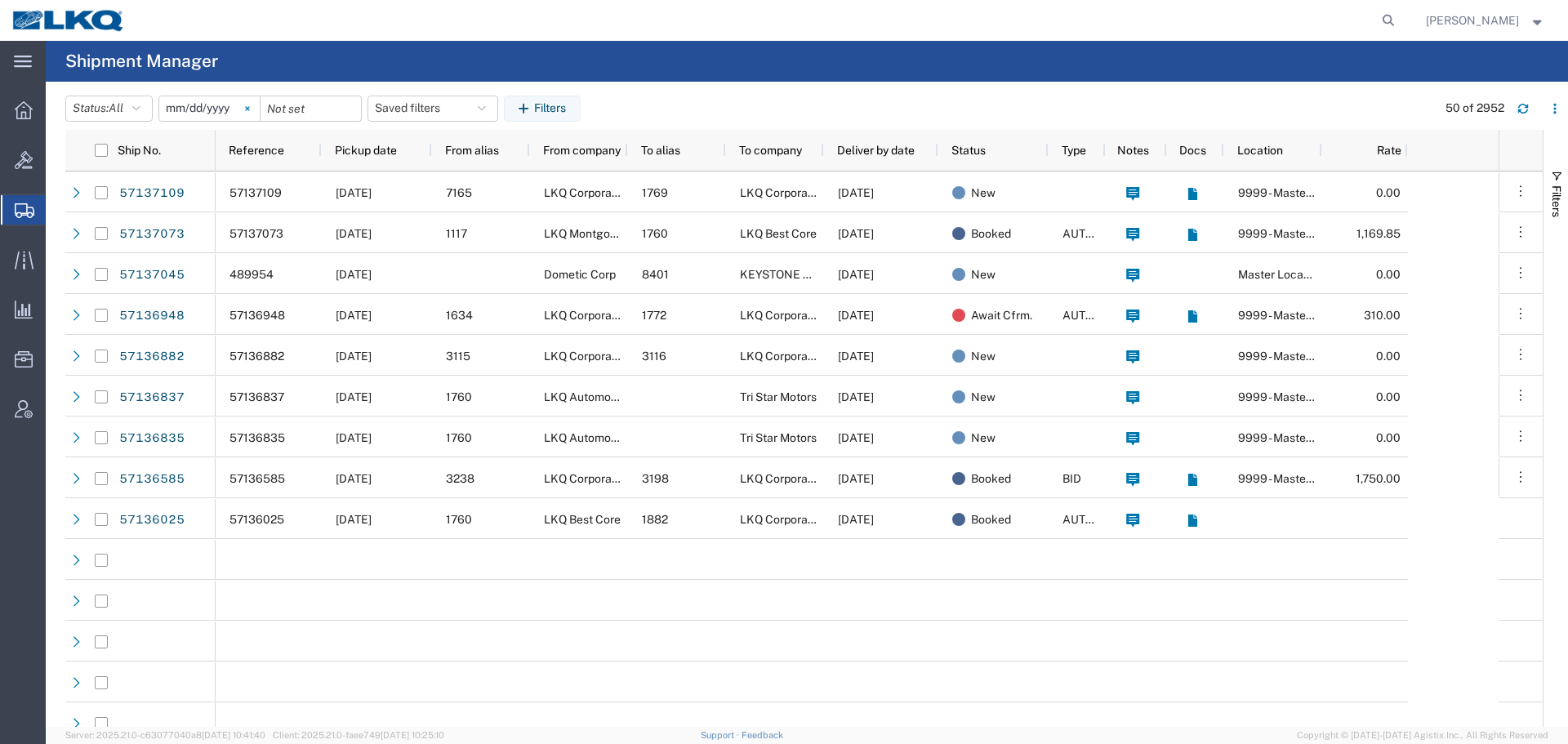
click at [249, 109] on icon at bounding box center [247, 108] width 4 height 4
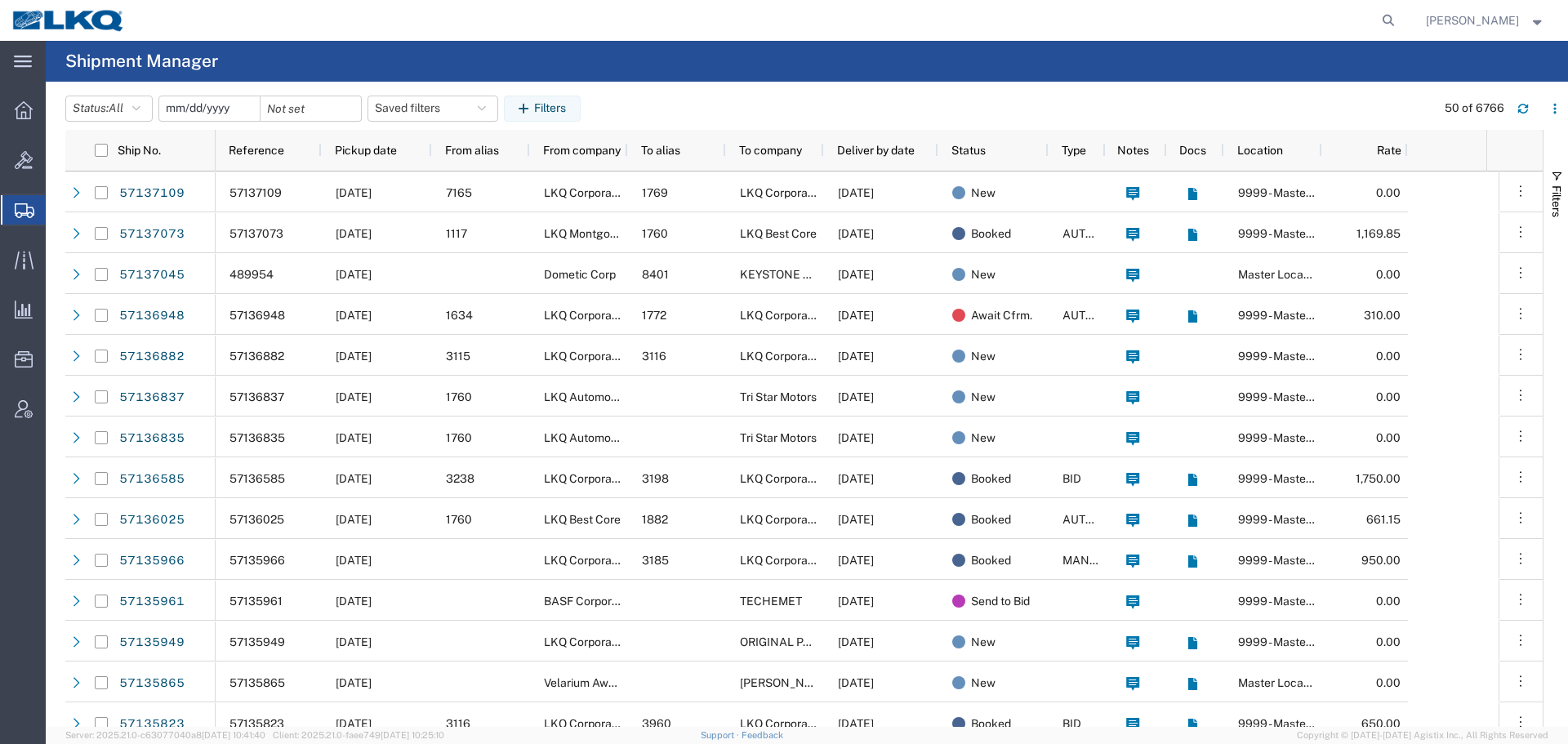
click at [189, 108] on input "date" at bounding box center [210, 108] width 101 height 24
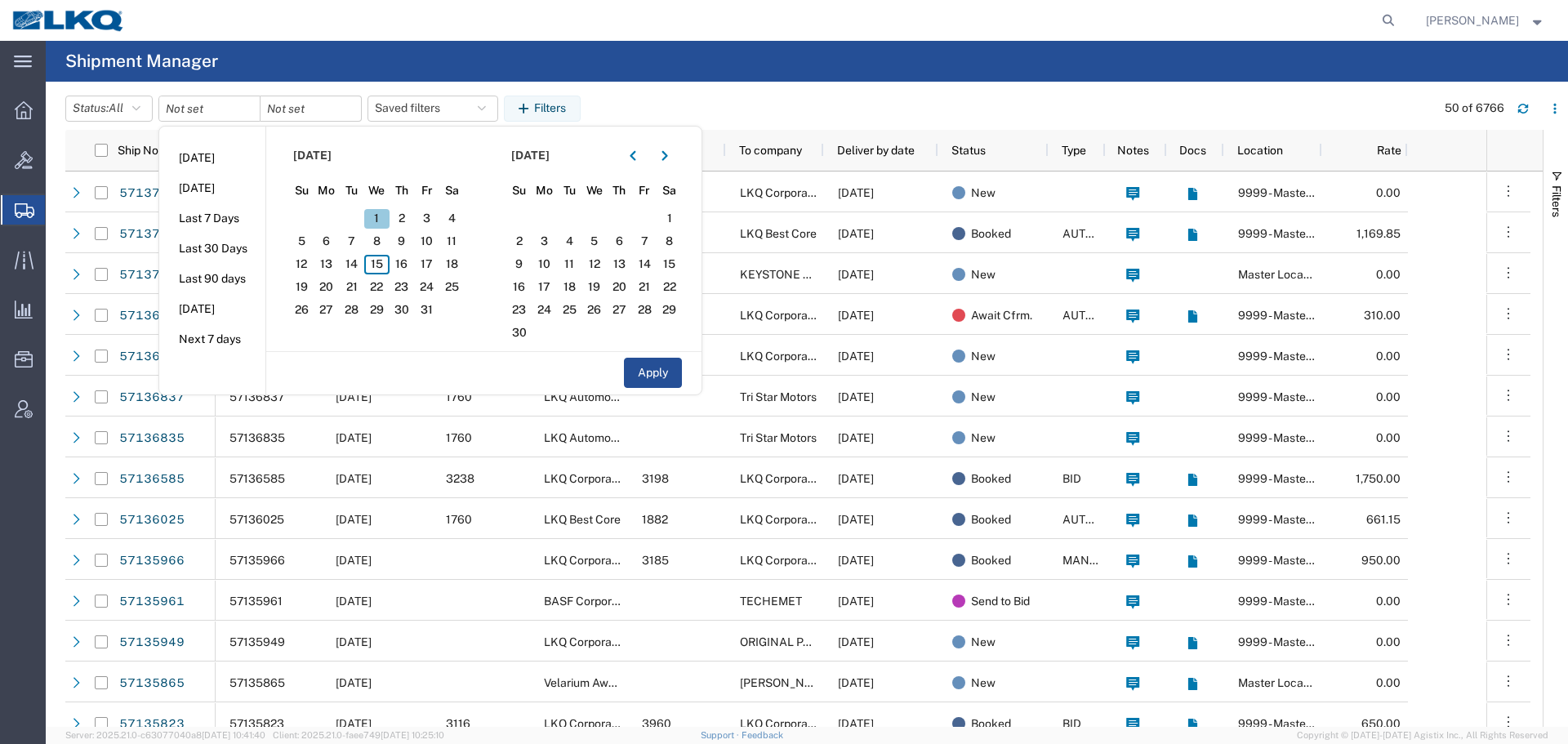
click at [381, 217] on span "1" at bounding box center [377, 219] width 25 height 20
click at [387, 265] on span "15" at bounding box center [377, 265] width 25 height 20
click at [642, 367] on button "Apply" at bounding box center [653, 372] width 58 height 30
type input "[DATE]"
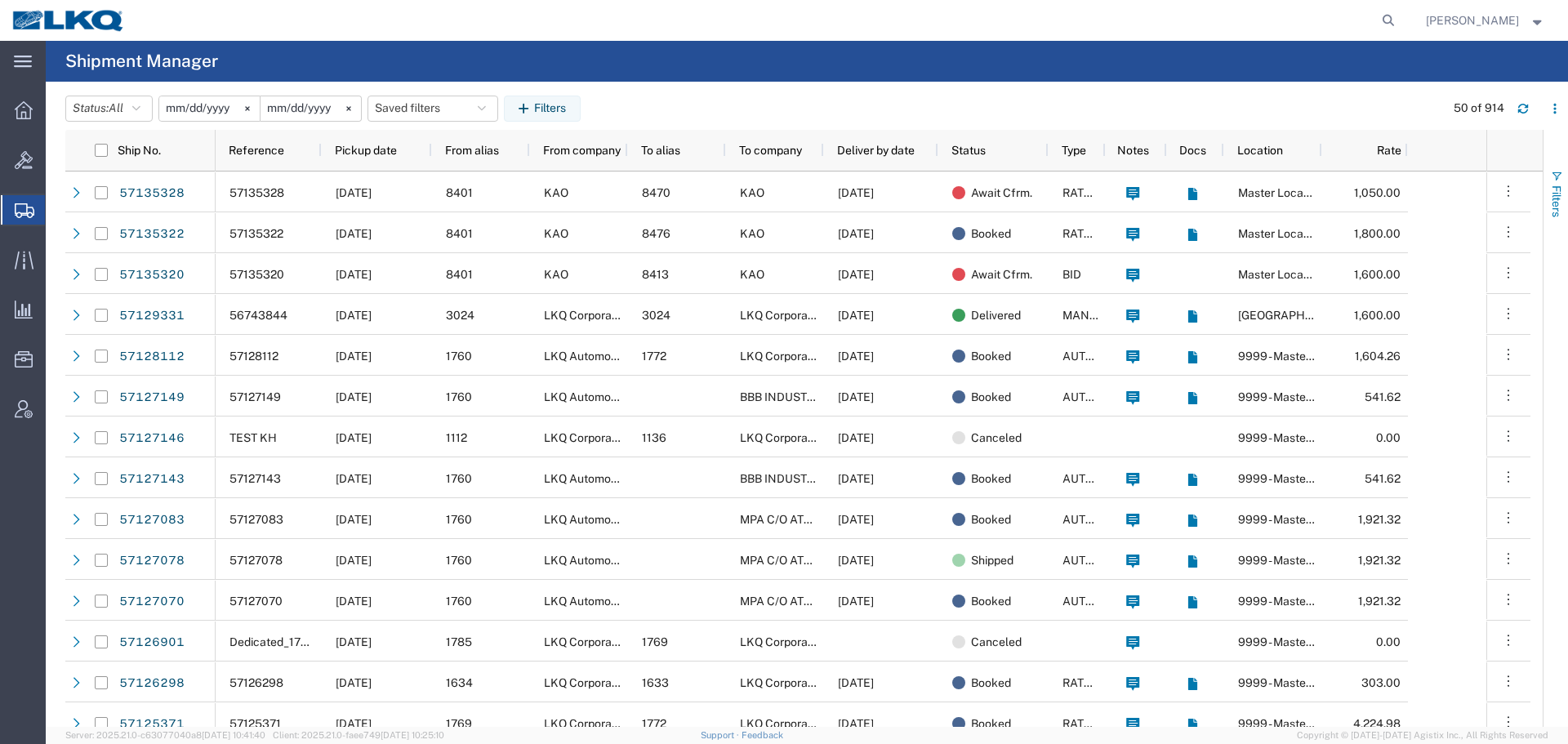
click at [1566, 209] on button "Filters" at bounding box center [1556, 194] width 24 height 88
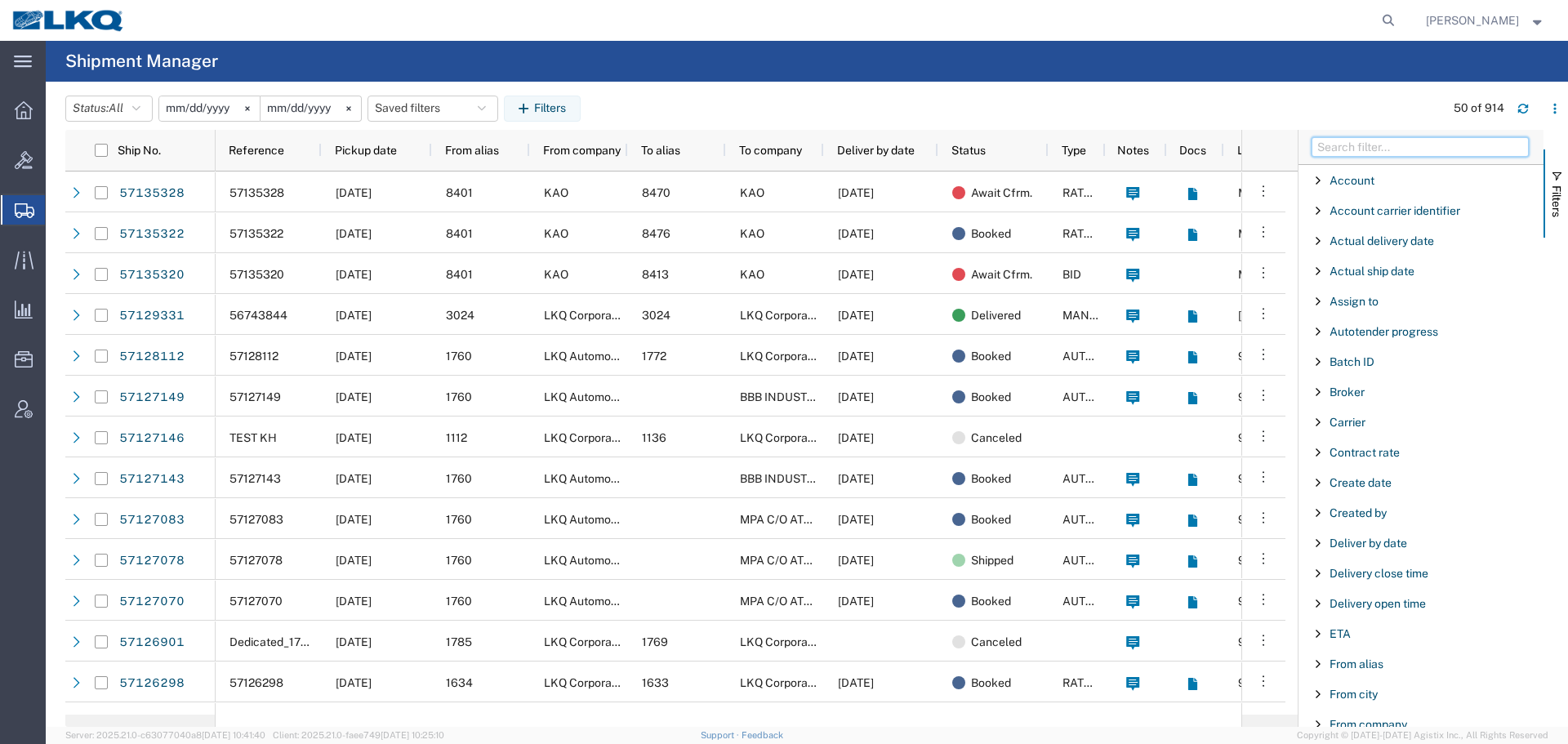
click at [1380, 151] on input "Filter Columns Input" at bounding box center [1420, 147] width 217 height 20
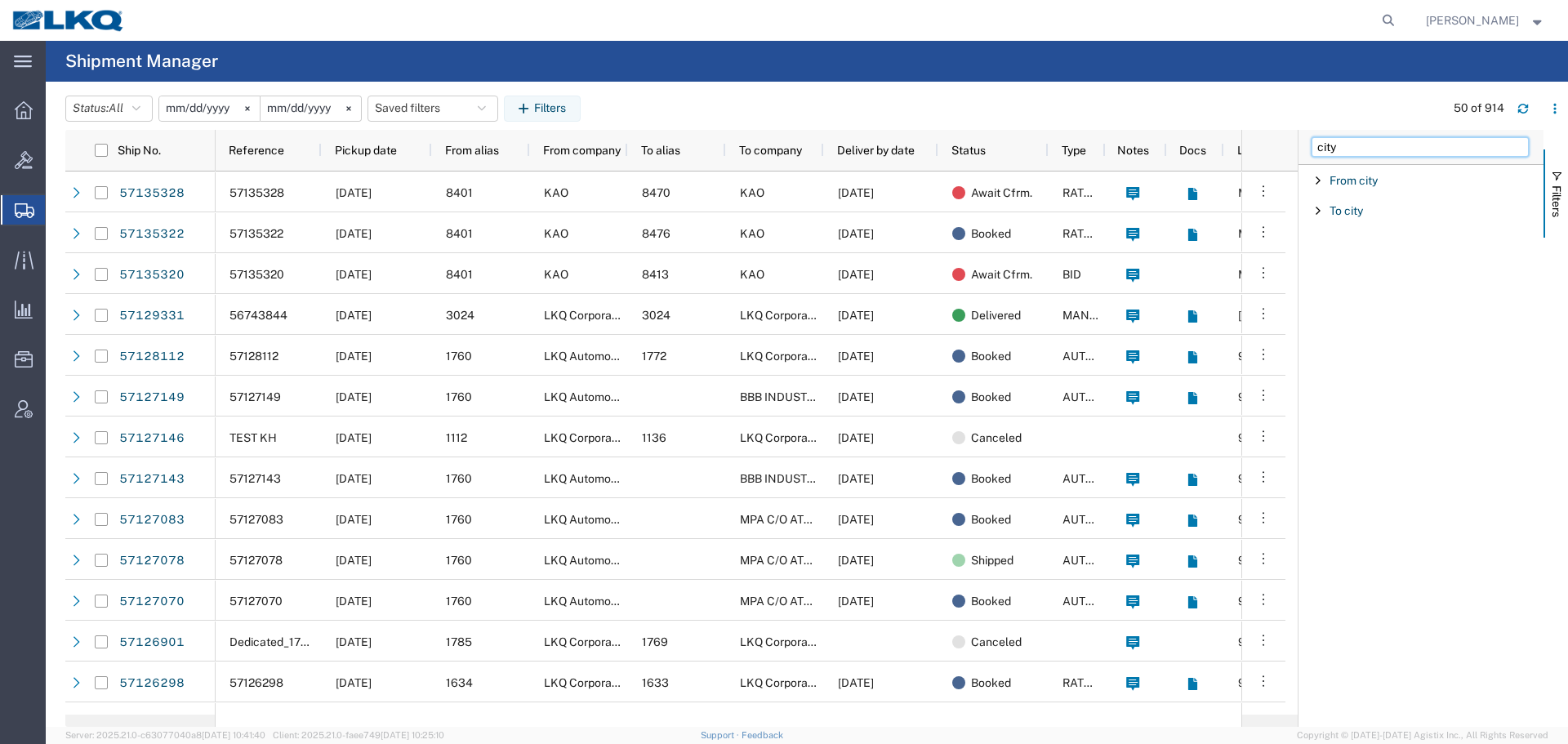
type input "city"
click at [1317, 184] on span "Filter List 2 Filters" at bounding box center [1319, 180] width 13 height 13
click at [1343, 249] on input "Filter Value" at bounding box center [1427, 249] width 214 height 20
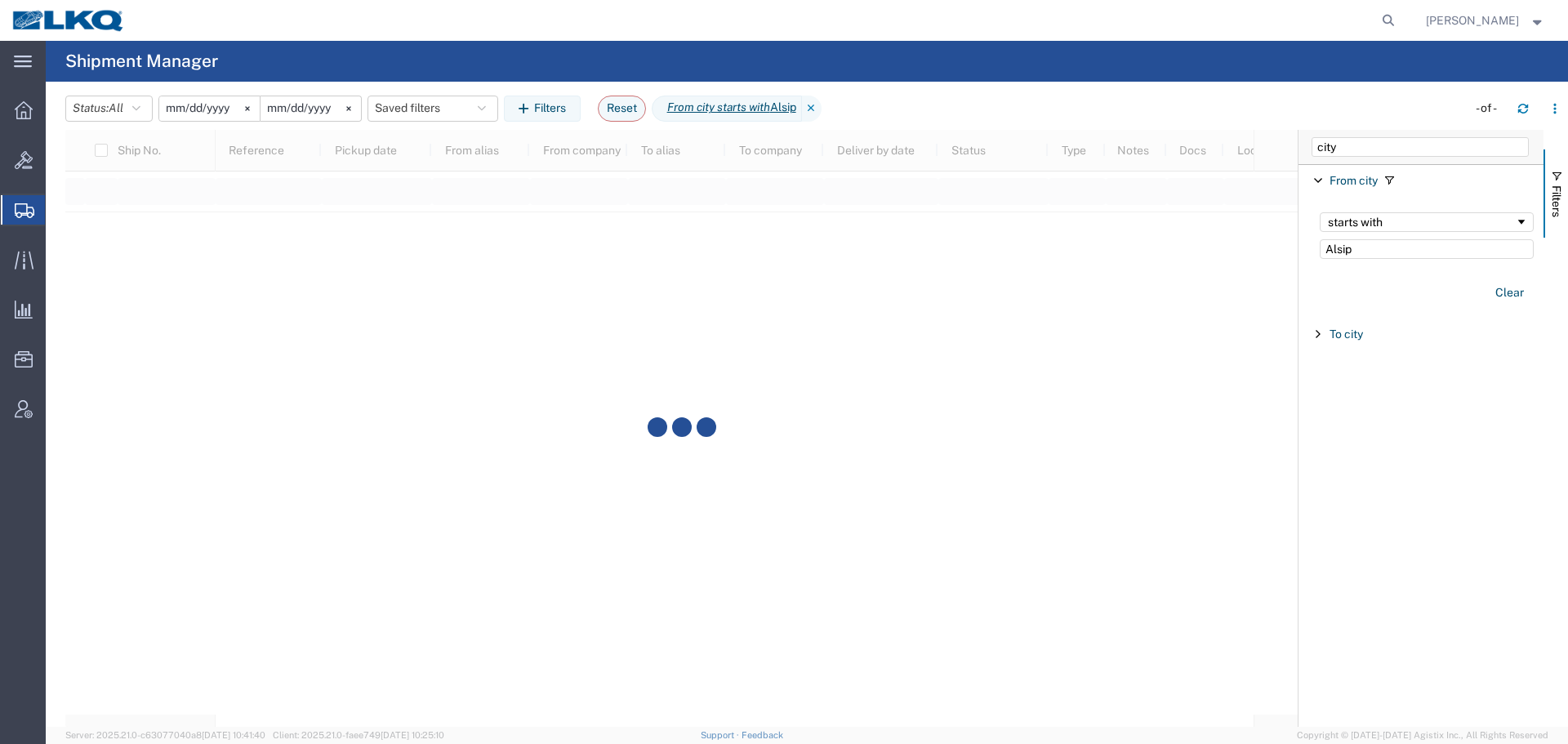
type input "Alsip"
click at [1319, 185] on span "Filter List 2 Filters" at bounding box center [1319, 180] width 13 height 13
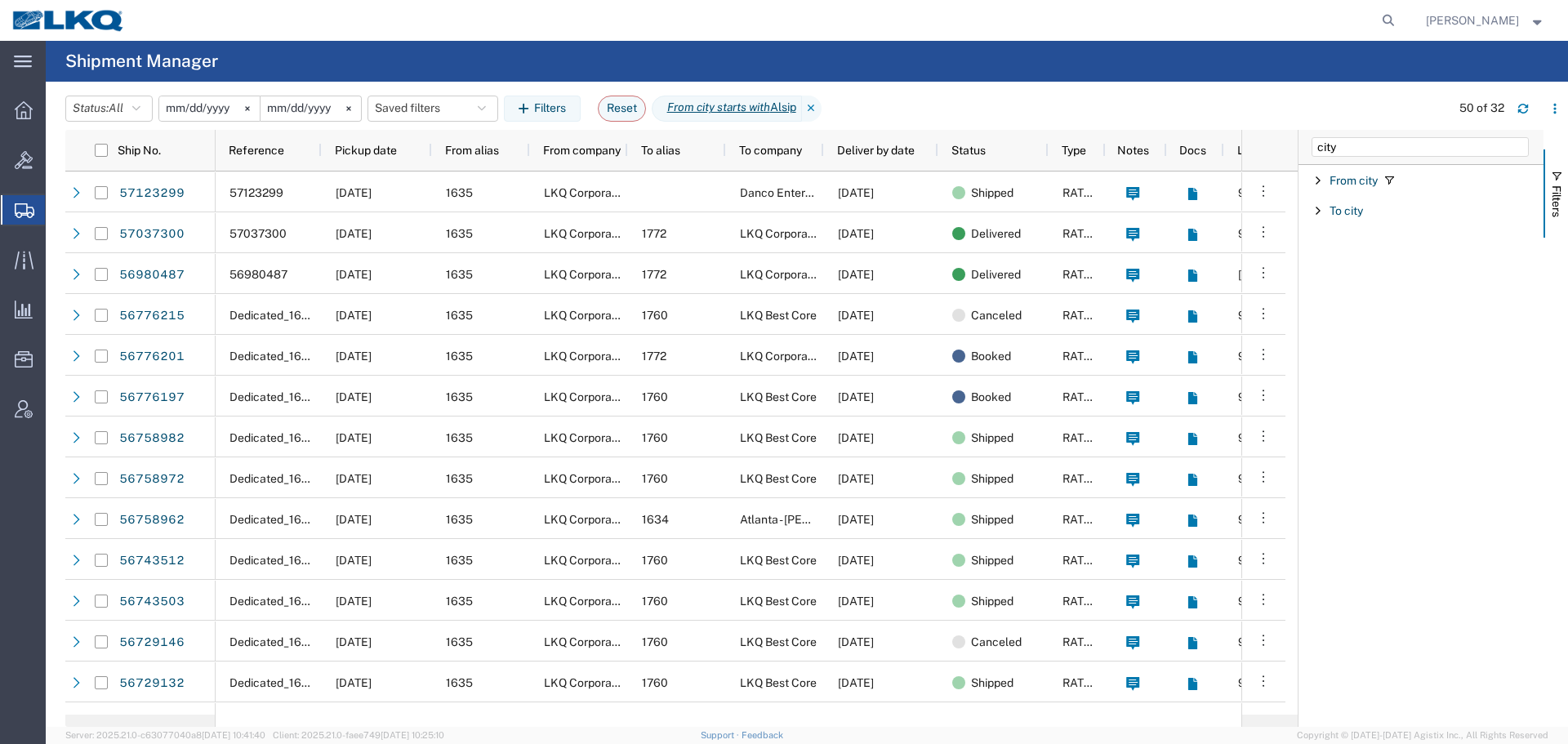
click at [1320, 209] on span "Filter List 2 Filters" at bounding box center [1319, 211] width 13 height 13
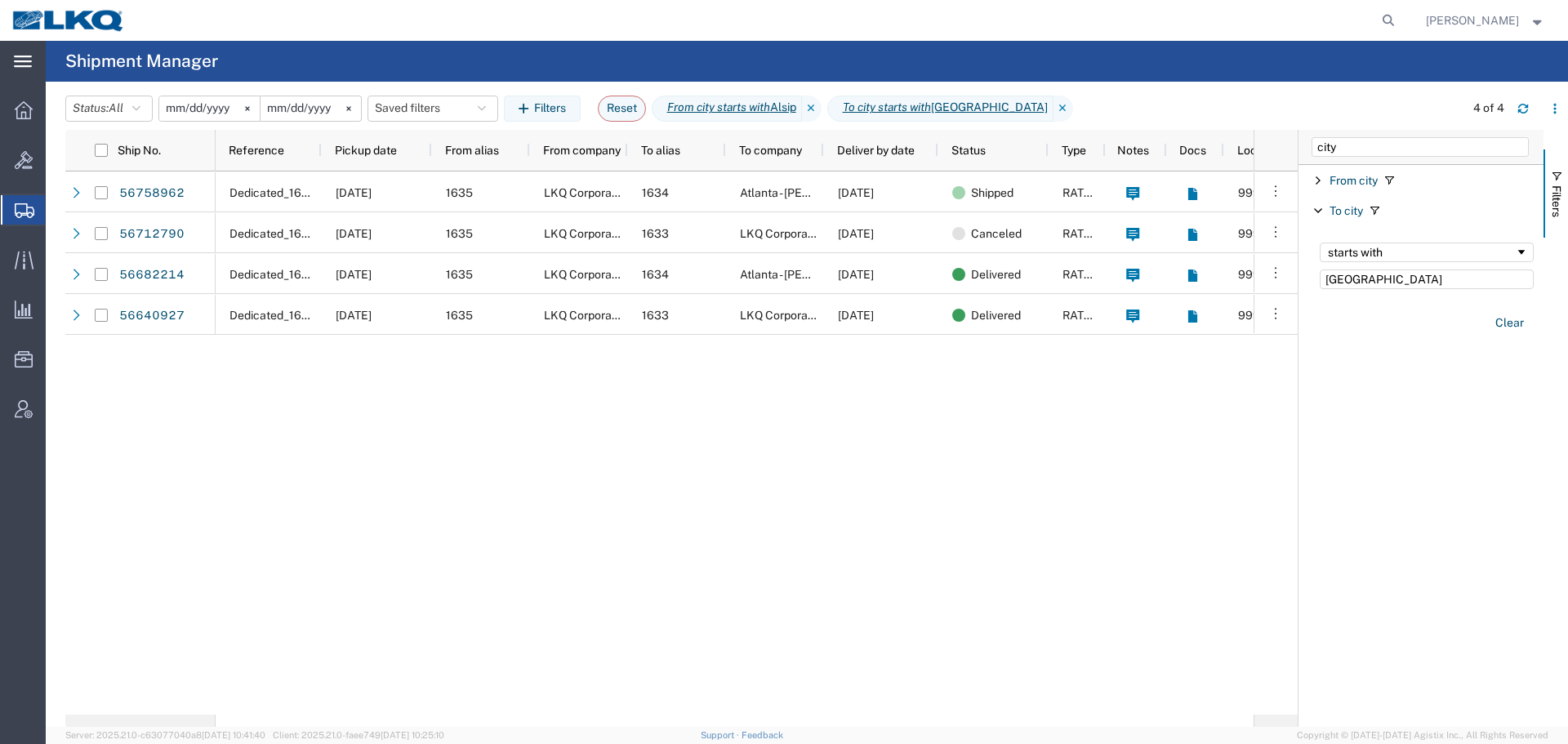
type input "[GEOGRAPHIC_DATA]"
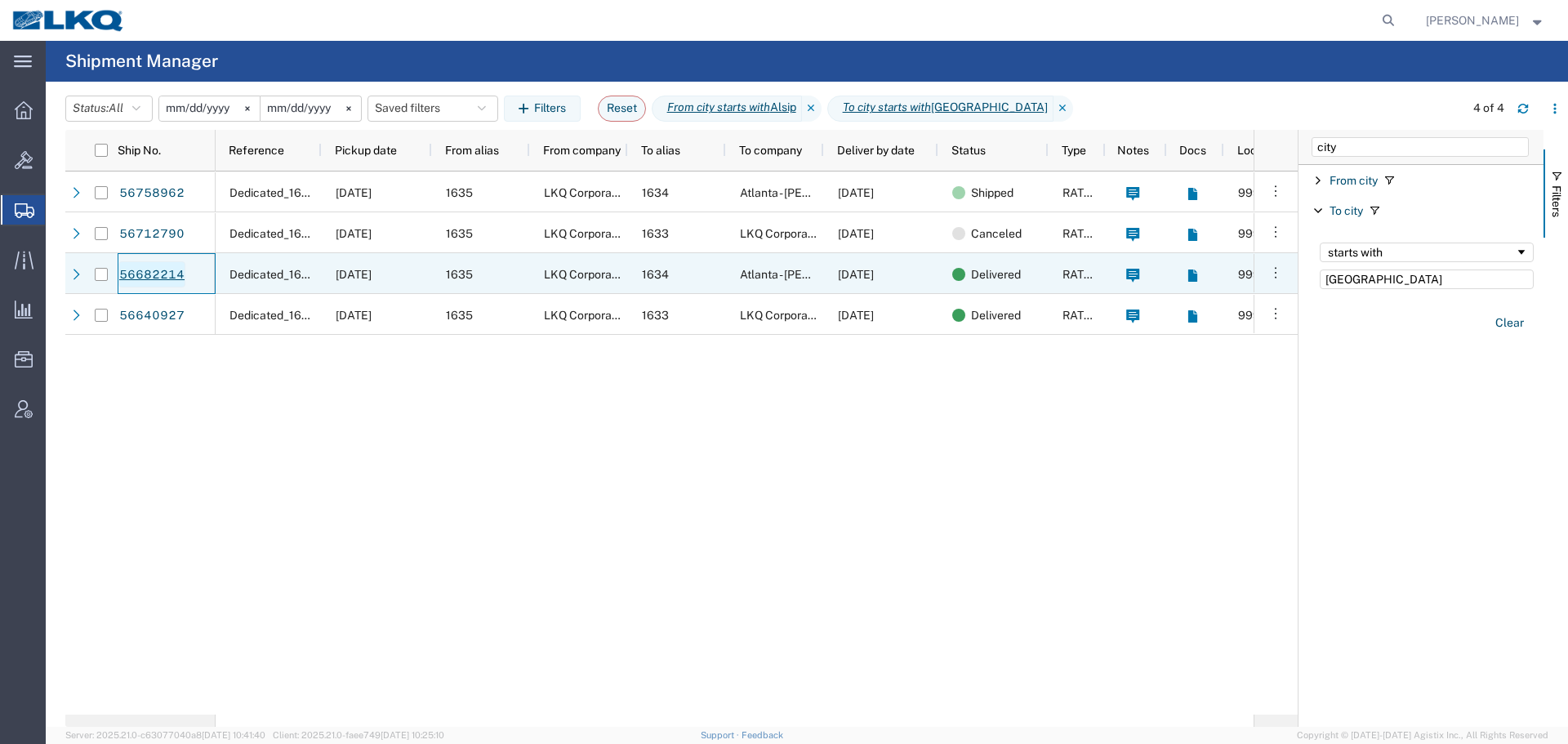
click at [155, 268] on link "56682214" at bounding box center [151, 273] width 67 height 26
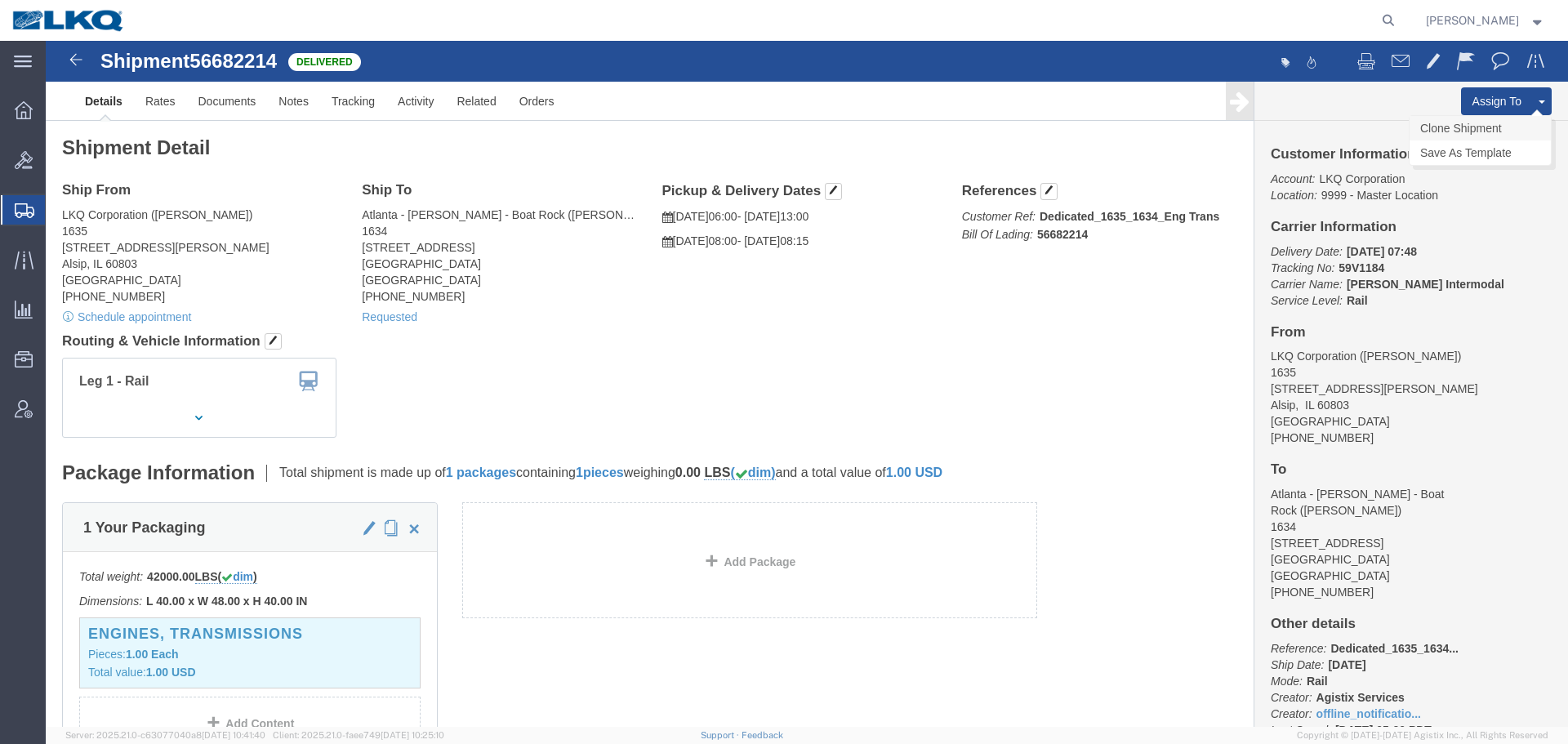
click link "Clone Shipment"
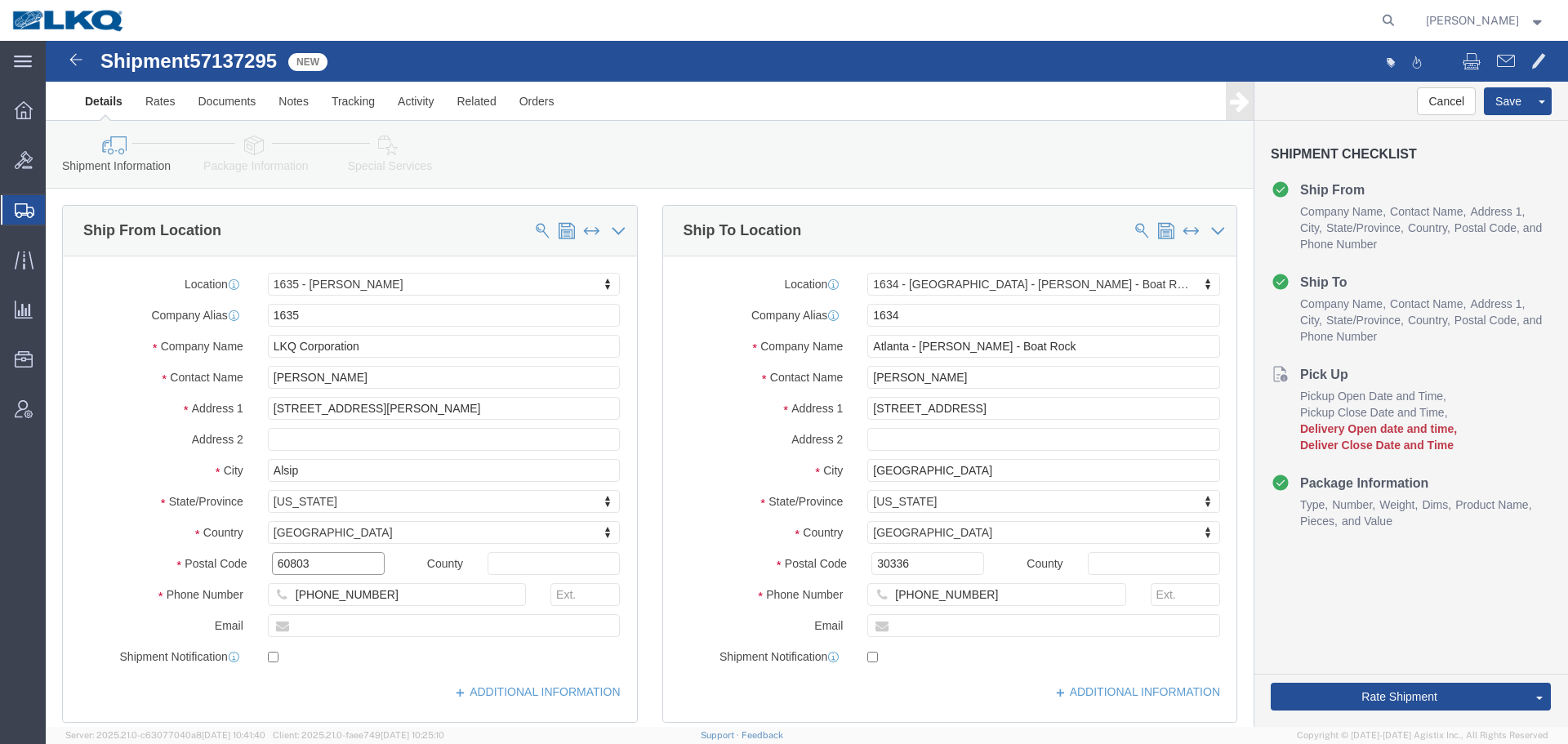
click input "60803"
select select "27578"
select select "28712"
click input "30336"
click span "57137295"
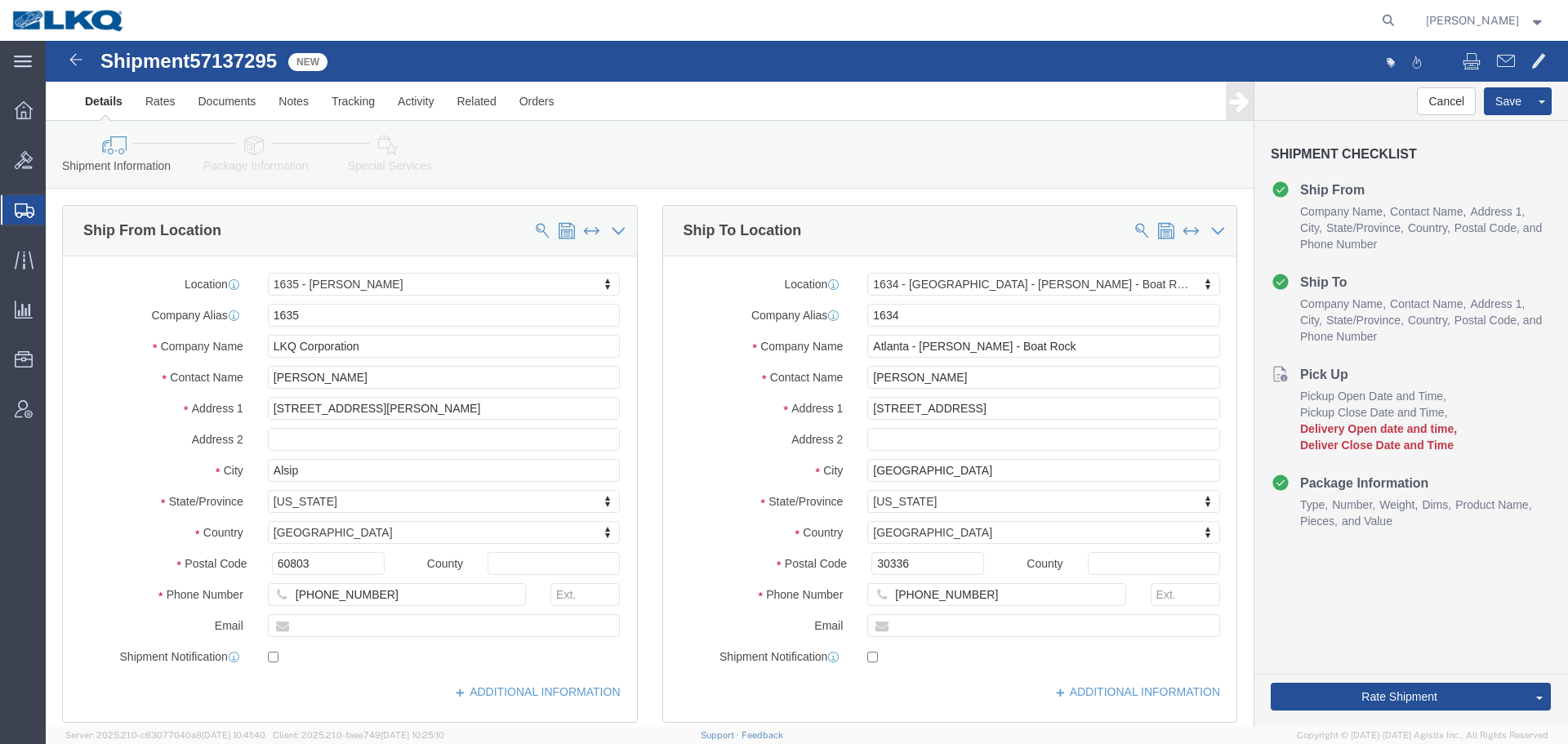
click span "57137295"
copy span "57137295"
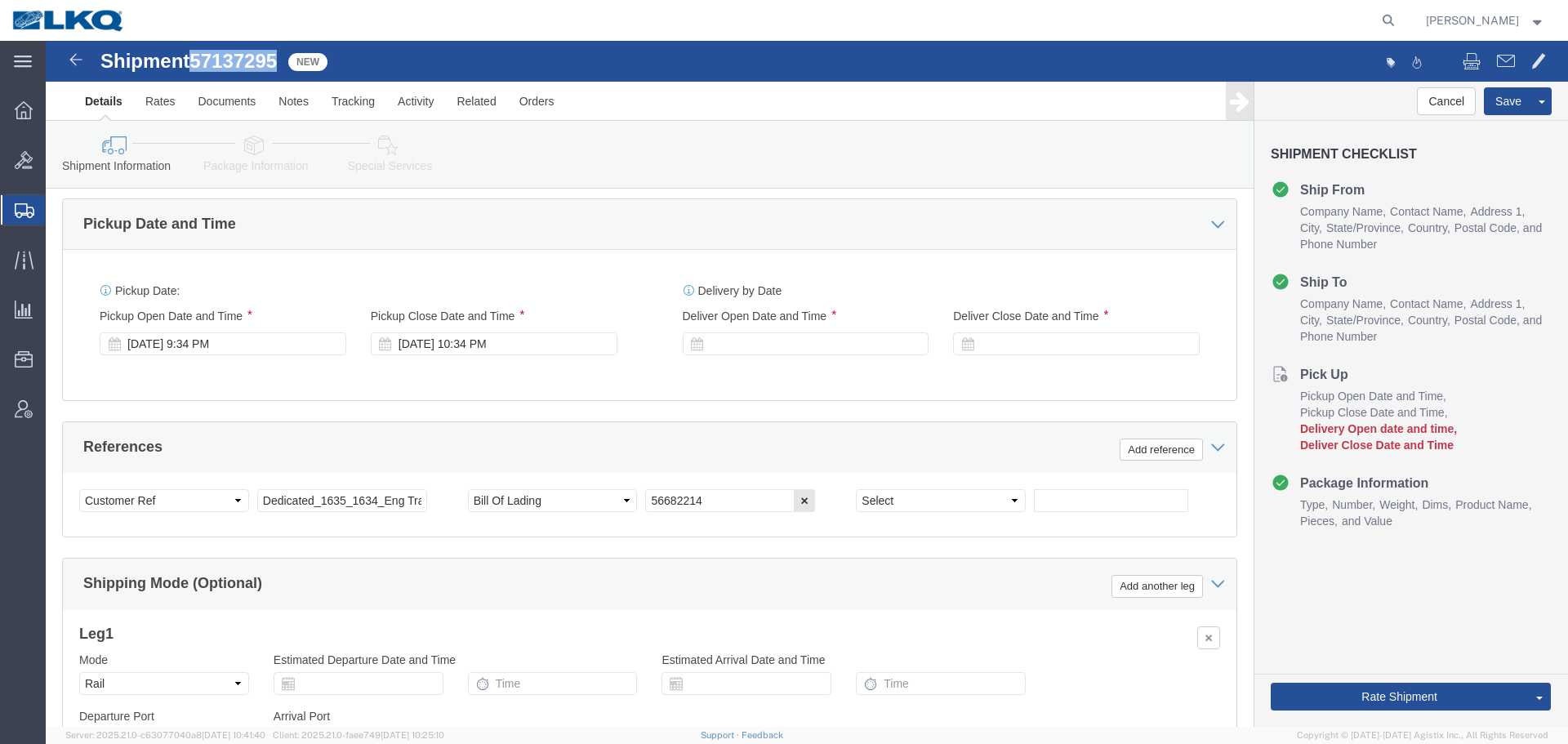
scroll to position [899, 0]
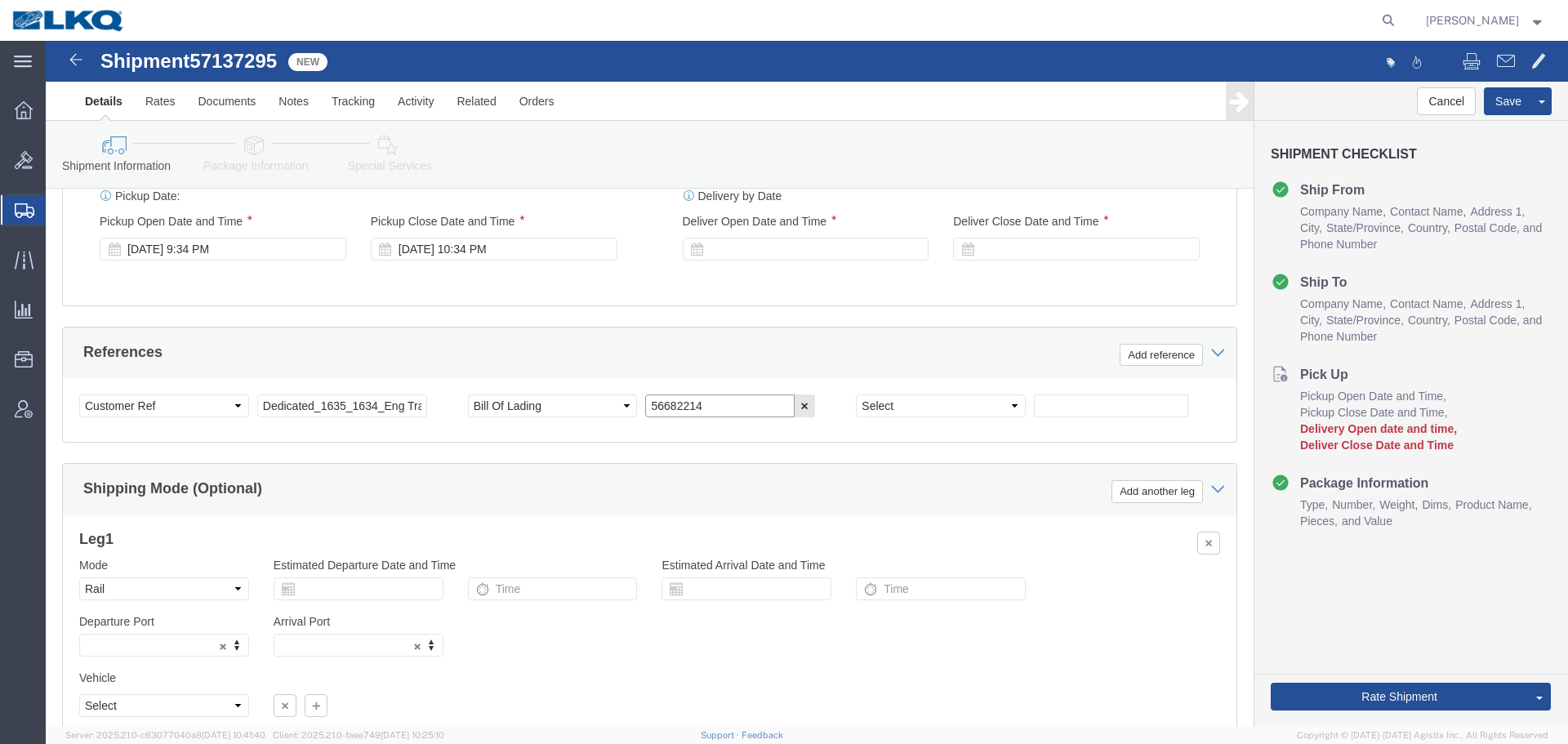
click input "56682214"
paste input "7137295"
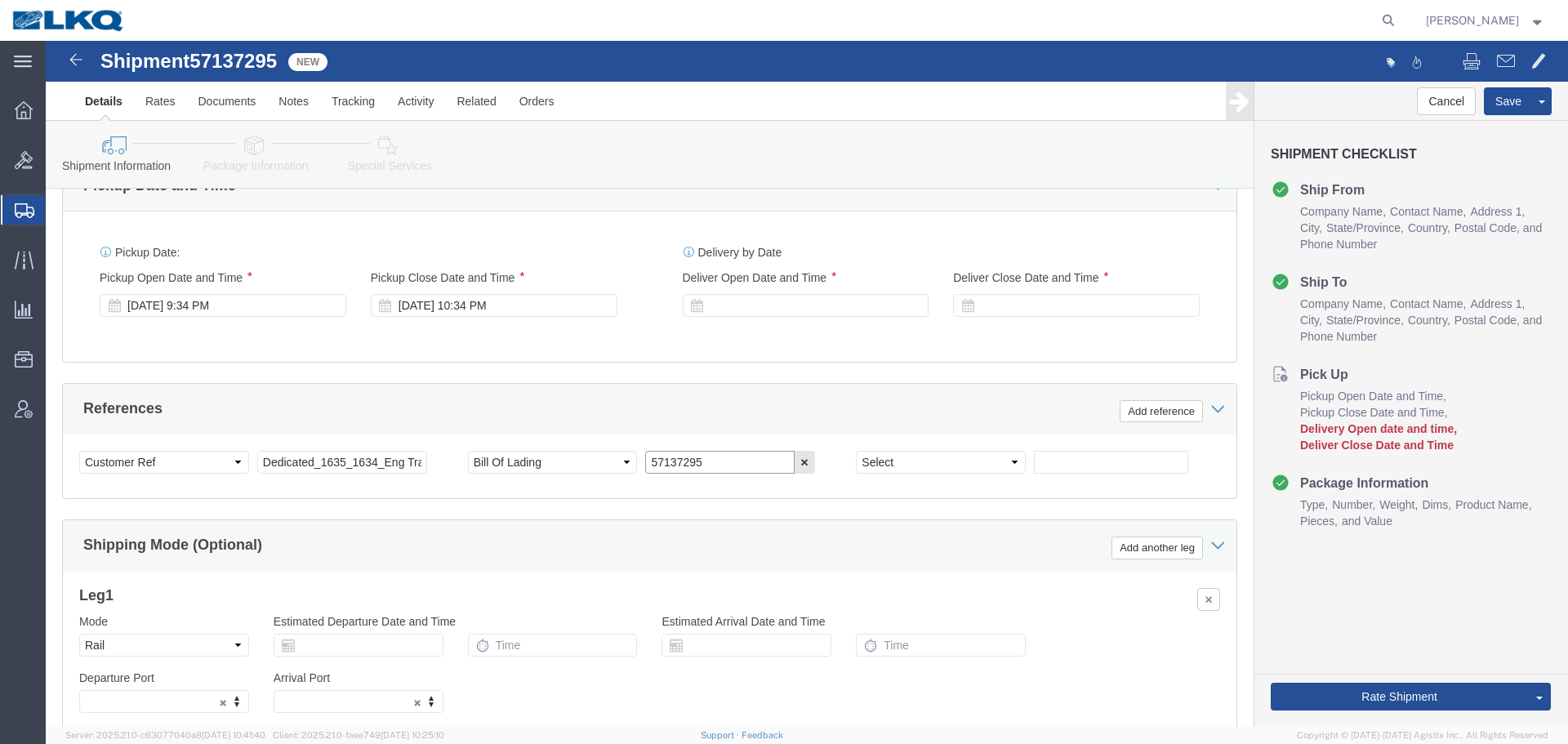
scroll to position [816, 0]
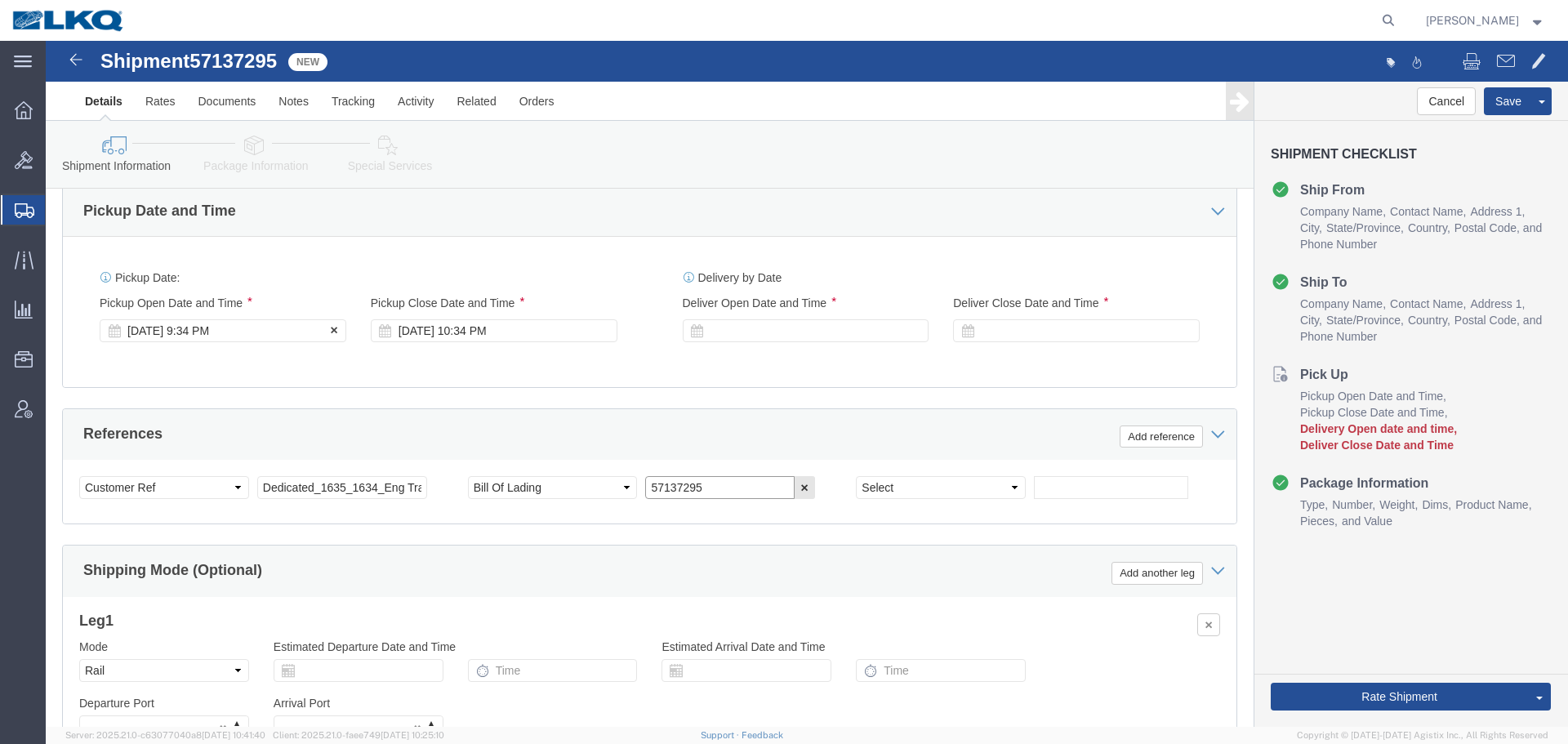
type input "57137295"
click div "[DATE] 9:34 PM"
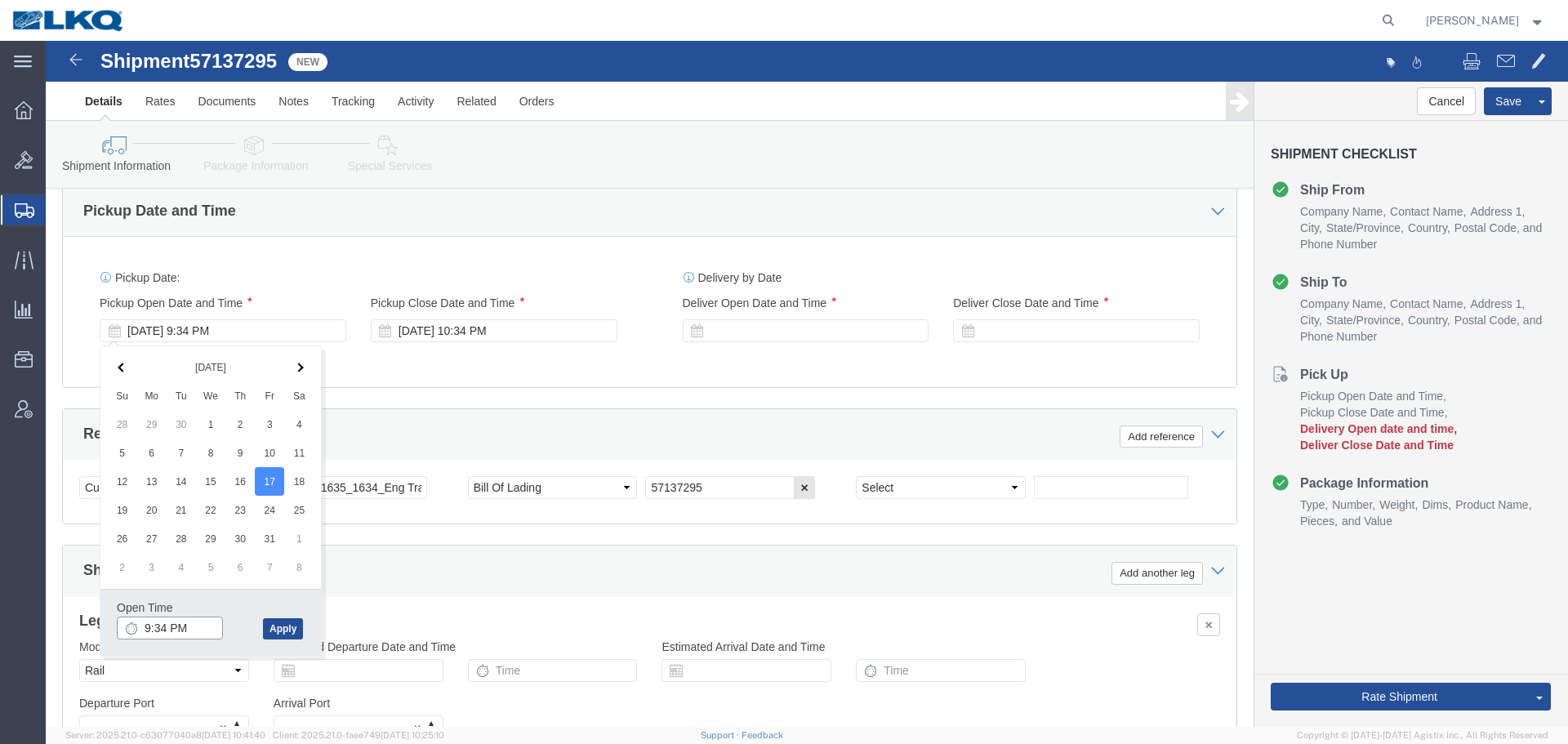
click input "9:34 PM"
type input "7:00 AM"
click button "Apply"
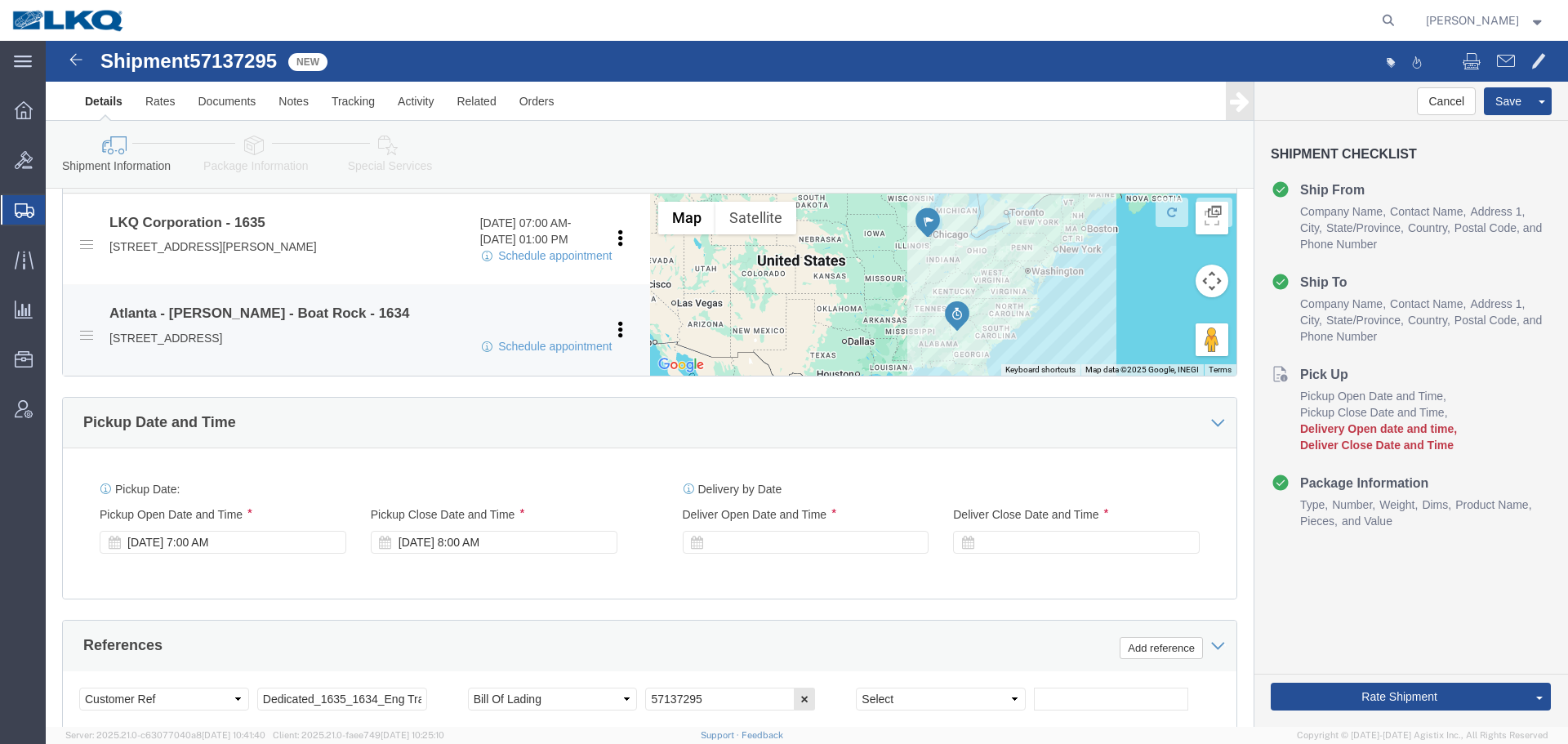
scroll to position [572, 0]
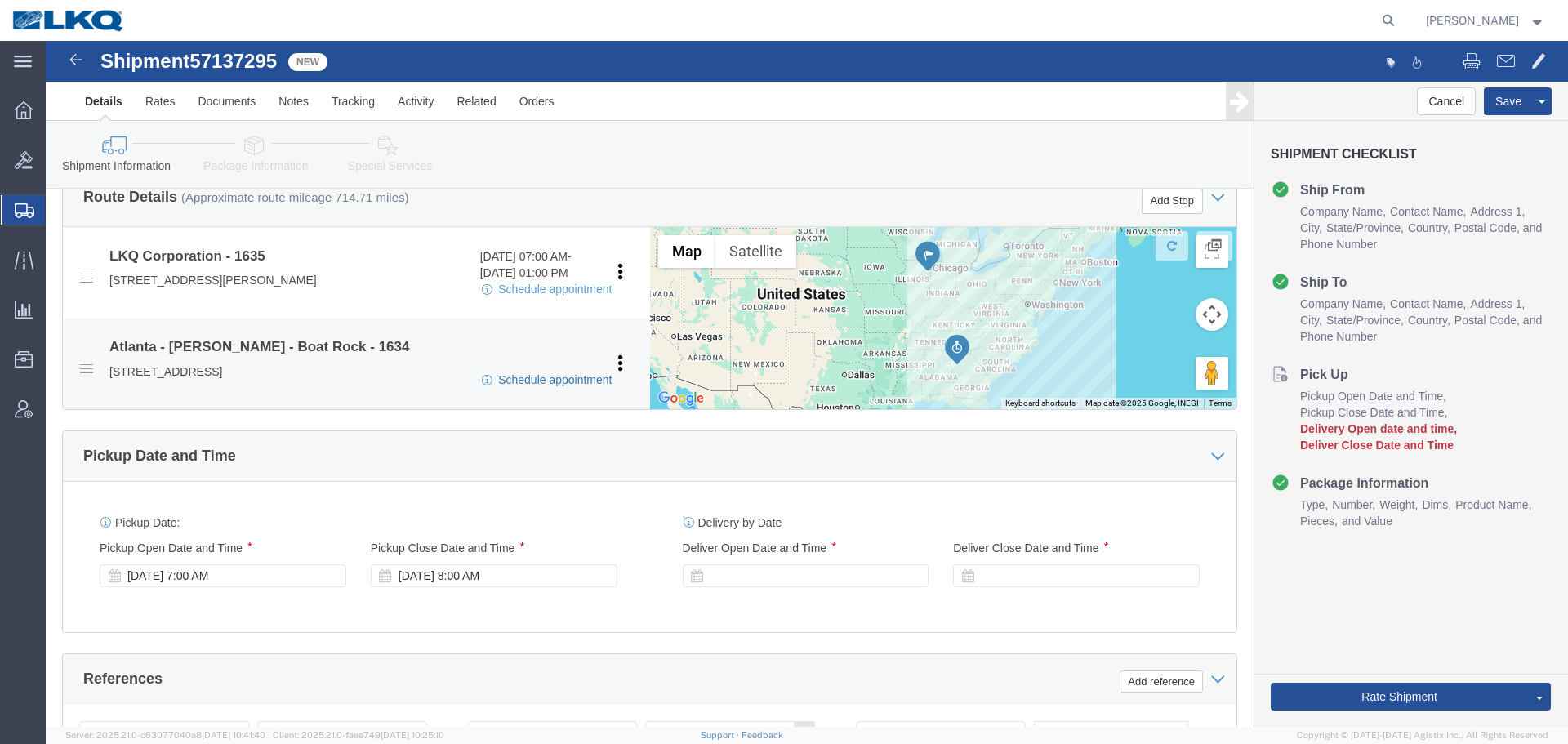
drag, startPoint x: 473, startPoint y: 340, endPoint x: 663, endPoint y: 284, distance: 198.1
click link "Schedule appointment"
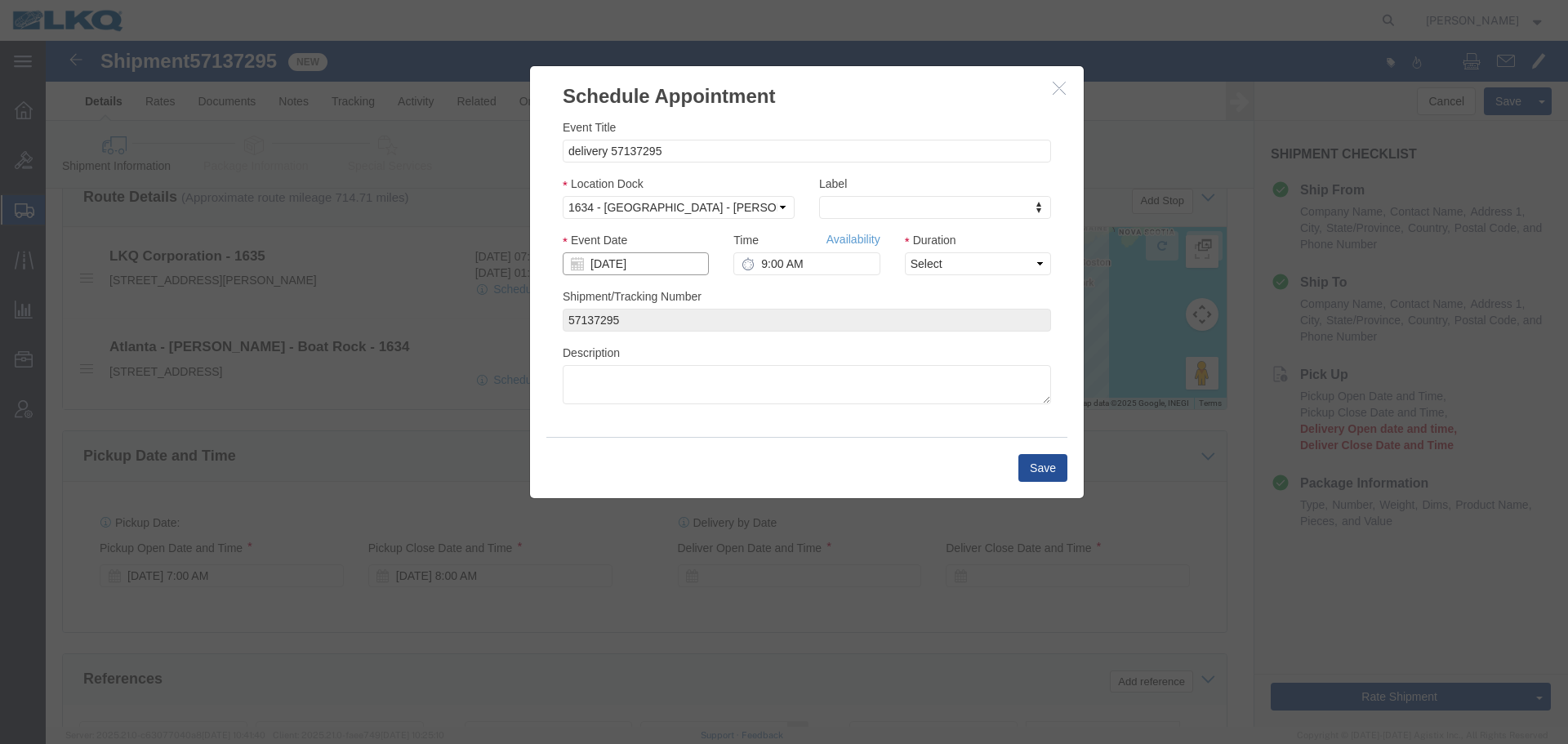
click input "[DATE]"
click td "20"
type input "[DATE]"
click input "9:00 AM"
type input "12:00 PM"
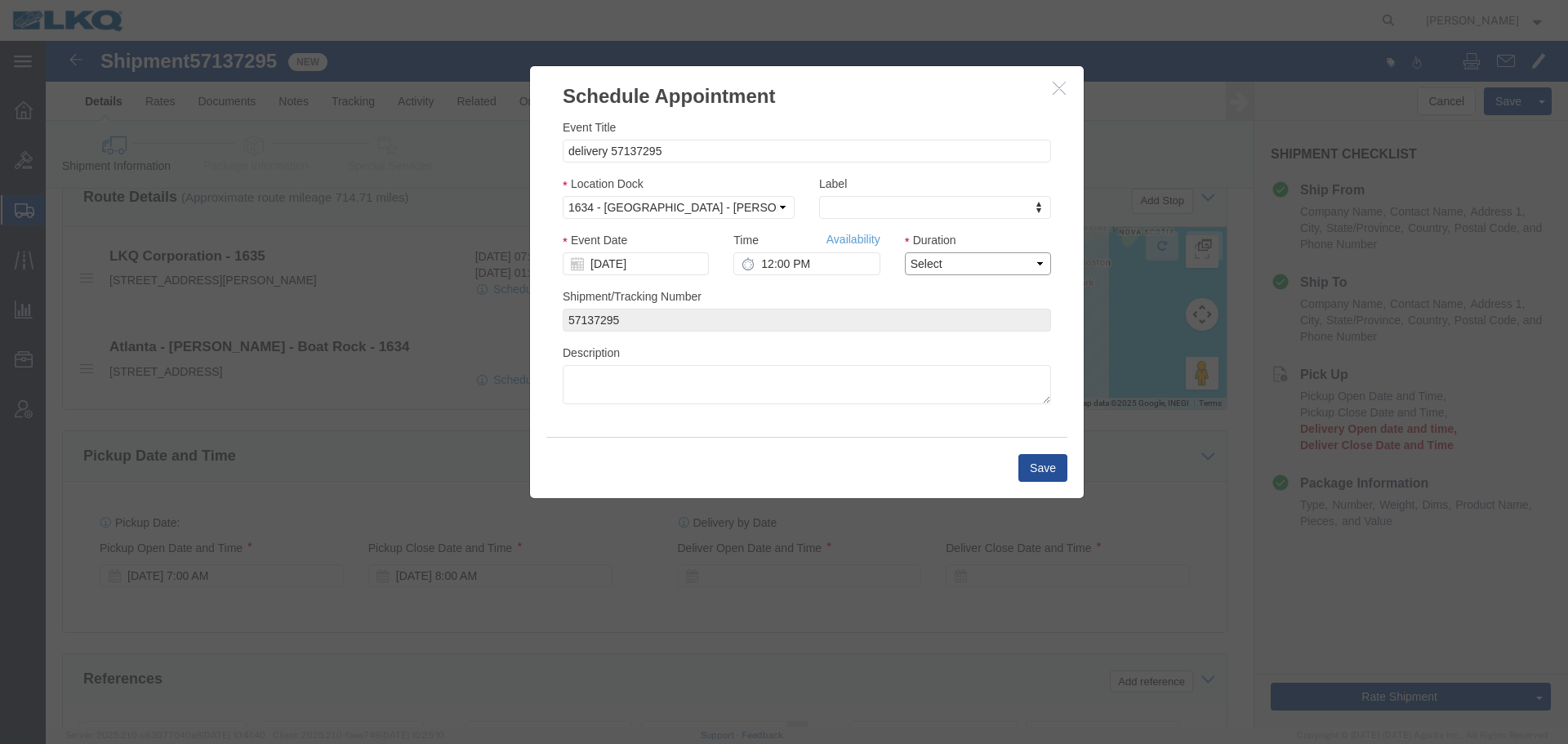
drag, startPoint x: 914, startPoint y: 217, endPoint x: 916, endPoint y: 230, distance: 13.2
click select "Select 15 min 30 min 45 min 1 hr 2 hr 3 hr 4 hr"
select select "30"
click select "Select 15 min 30 min 45 min 1 hr 2 hr 3 hr 4 hr"
click button "Save"
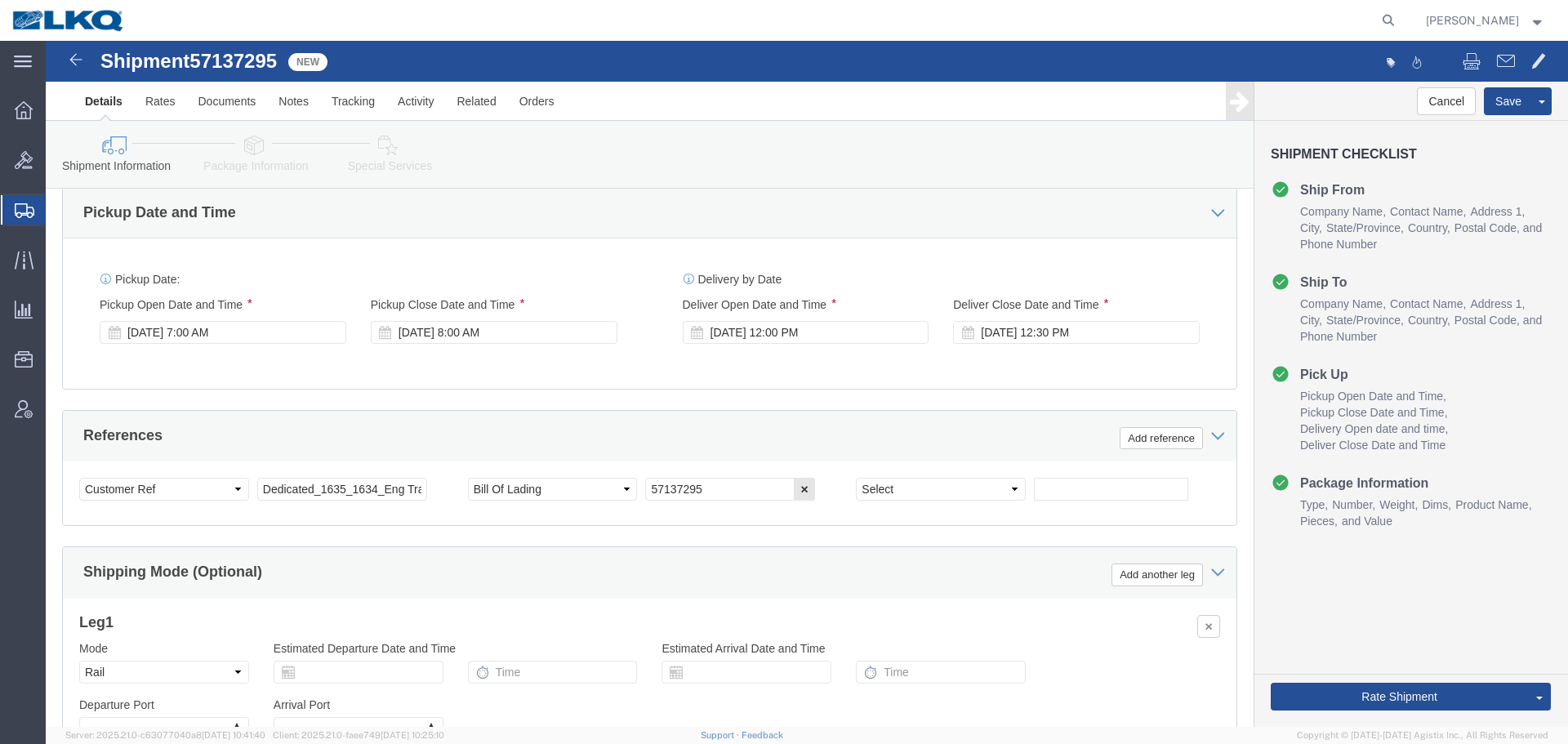
scroll to position [816, 0]
click button "Save"
click button "Rate Shipment"
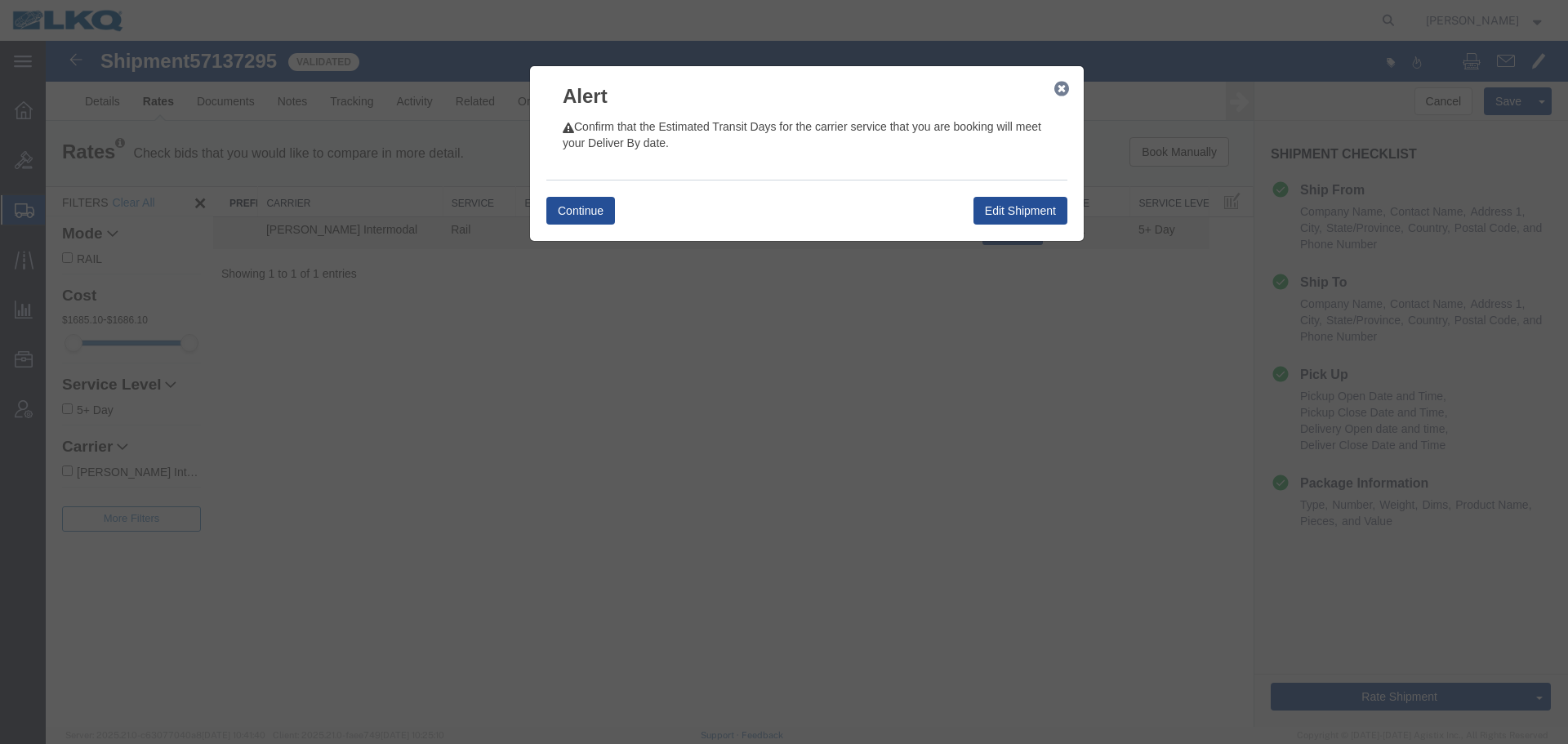
click at [1058, 86] on icon "button" at bounding box center [1062, 89] width 15 height 13
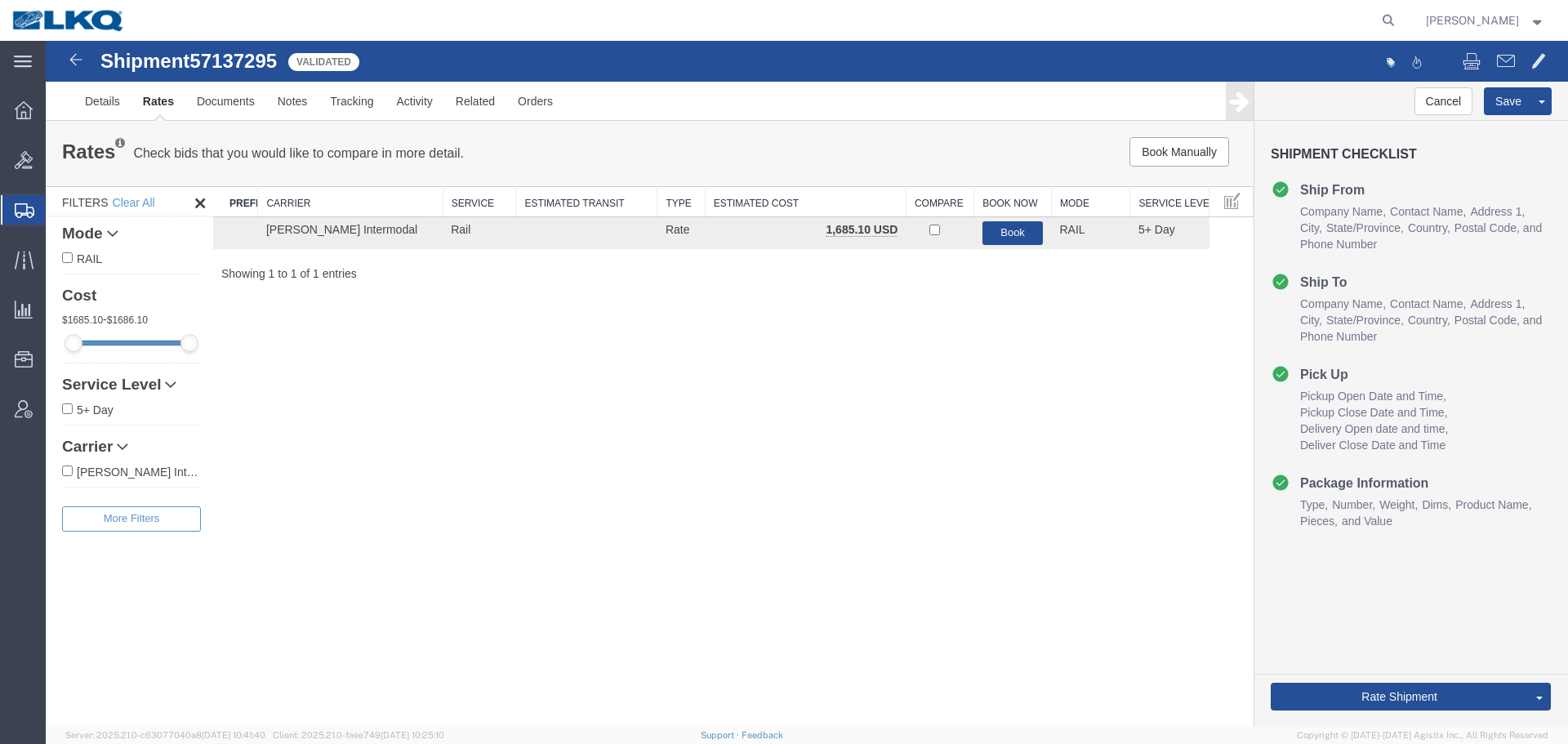
click at [1059, 86] on ul "Details Rates Documents Notes Tracking Activity Related Orders" at bounding box center [806, 101] width 1467 height 38
click at [269, 58] on span "57137295" at bounding box center [233, 61] width 87 height 22
copy span "57137295"
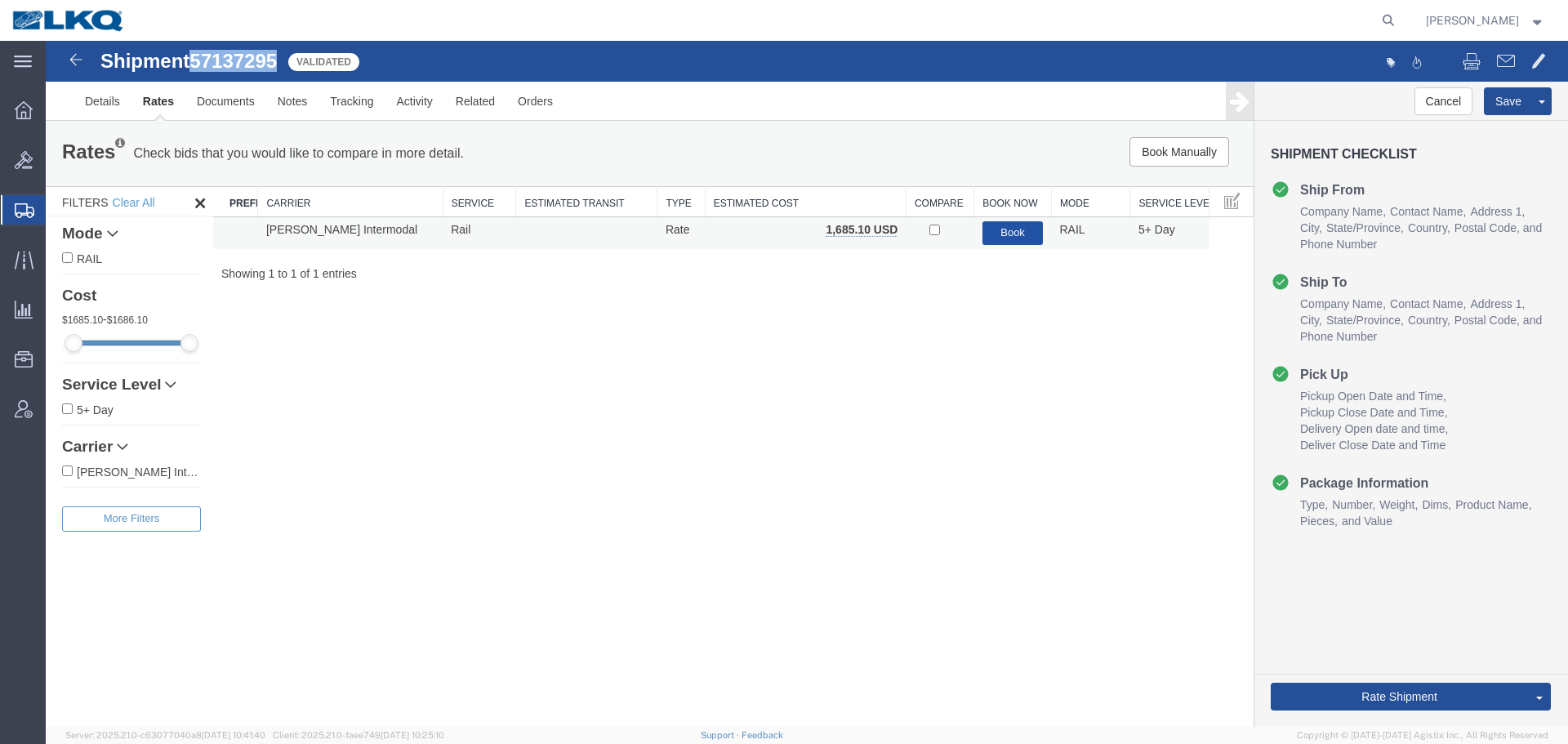
click at [1016, 237] on button "Book" at bounding box center [1013, 233] width 62 height 23
